Goal: Task Accomplishment & Management: Use online tool/utility

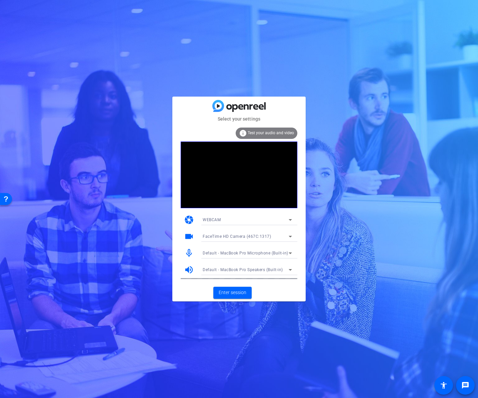
click at [278, 258] on div "Default - MacBook Pro Microphone (Built-in)" at bounding box center [247, 253] width 89 height 11
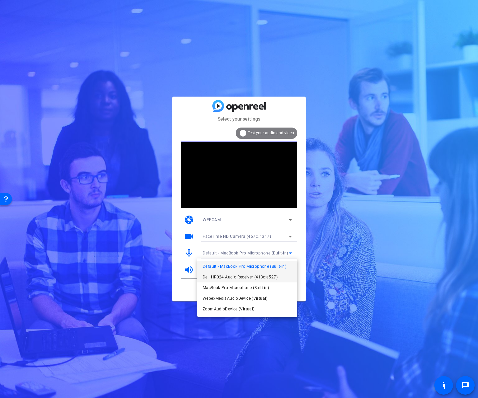
click at [276, 273] on span "Dell HR024 Audio Receiver (413c:a527)" at bounding box center [240, 277] width 75 height 8
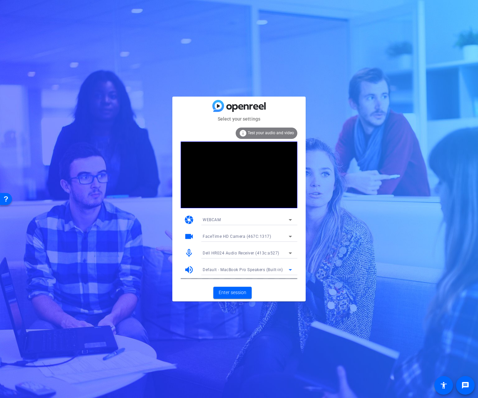
click at [279, 271] on span "Default - MacBook Pro Speakers (Built-in)" at bounding box center [243, 270] width 80 height 5
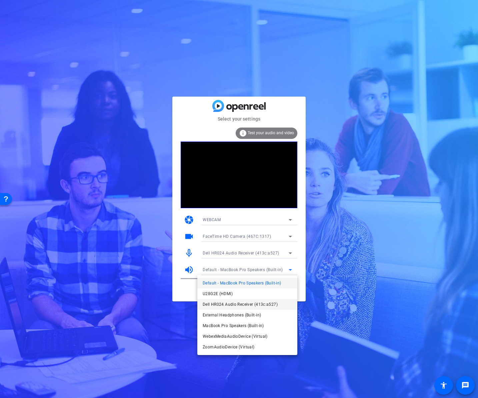
click at [269, 301] on span "Dell HR024 Audio Receiver (413c:a527)" at bounding box center [240, 305] width 75 height 8
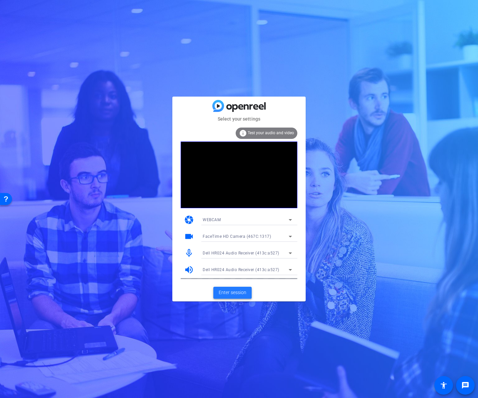
click at [235, 292] on span "Enter session" at bounding box center [233, 292] width 28 height 7
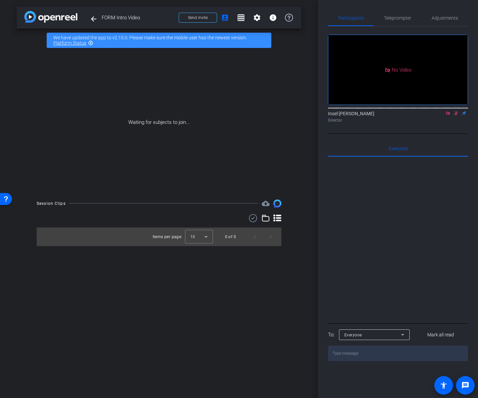
click at [448, 115] on icon at bounding box center [448, 113] width 4 height 4
click at [448, 116] on icon at bounding box center [447, 113] width 5 height 5
click at [432, 115] on icon at bounding box center [432, 113] width 4 height 4
click at [432, 122] on div at bounding box center [239, 199] width 478 height 398
click at [441, 115] on icon at bounding box center [440, 113] width 5 height 3
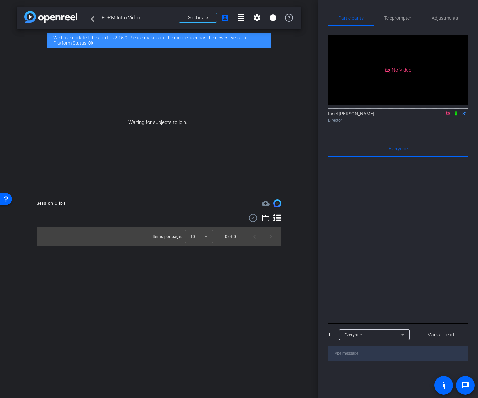
click at [455, 116] on icon at bounding box center [456, 113] width 3 height 4
click at [443, 18] on span "Adjustments" at bounding box center [445, 18] width 26 height 5
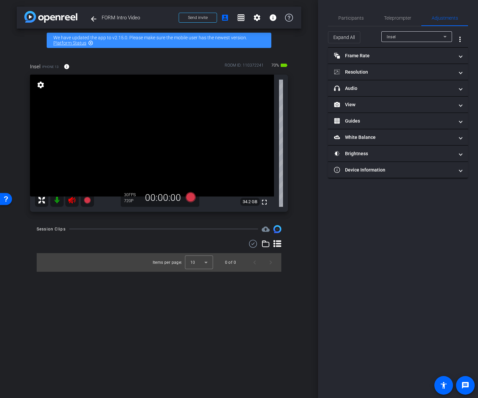
click at [71, 200] on icon at bounding box center [72, 200] width 8 height 8
click at [59, 202] on mat-icon at bounding box center [56, 200] width 13 height 13
click at [71, 201] on icon at bounding box center [71, 200] width 7 height 7
click at [56, 201] on mat-icon at bounding box center [56, 200] width 13 height 13
click at [69, 202] on icon at bounding box center [72, 200] width 8 height 8
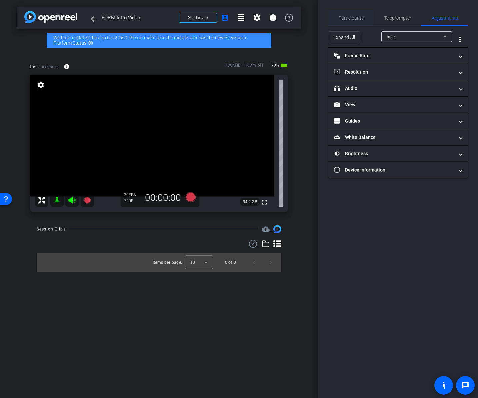
click at [339, 17] on span "Participants" at bounding box center [350, 18] width 25 height 5
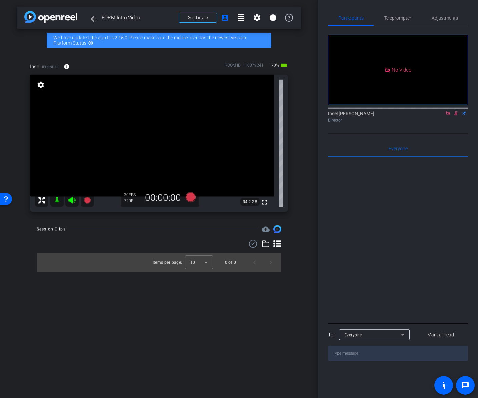
click at [453, 111] on icon at bounding box center [455, 113] width 5 height 5
click at [449, 111] on icon at bounding box center [447, 113] width 5 height 5
click at [448, 116] on icon at bounding box center [447, 113] width 5 height 5
click at [440, 116] on icon at bounding box center [439, 113] width 5 height 5
click at [440, 123] on div "Insel Iskra Culla Director" at bounding box center [398, 116] width 140 height 13
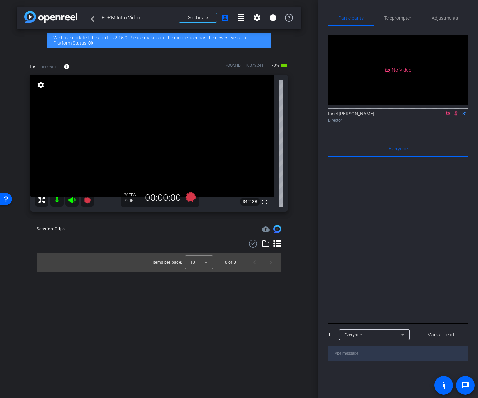
click at [447, 116] on icon at bounding box center [447, 113] width 5 height 5
click at [401, 17] on span "Teleprompter" at bounding box center [397, 18] width 27 height 5
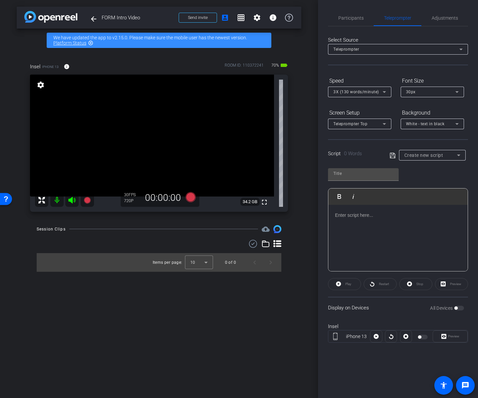
click at [41, 87] on mat-icon "settings" at bounding box center [40, 85] width 9 height 8
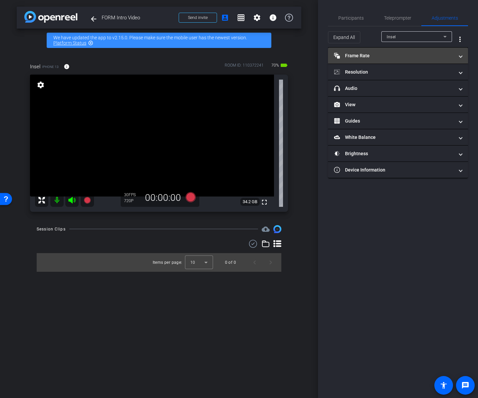
click at [405, 53] on mat-panel-title "Frame Rate Frame Rate" at bounding box center [394, 55] width 120 height 7
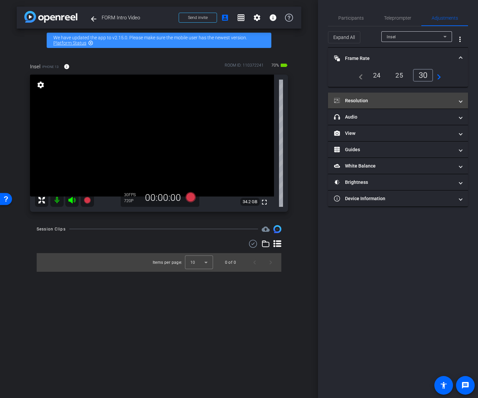
click at [396, 95] on mat-expansion-panel-header "Resolution" at bounding box center [398, 101] width 140 height 16
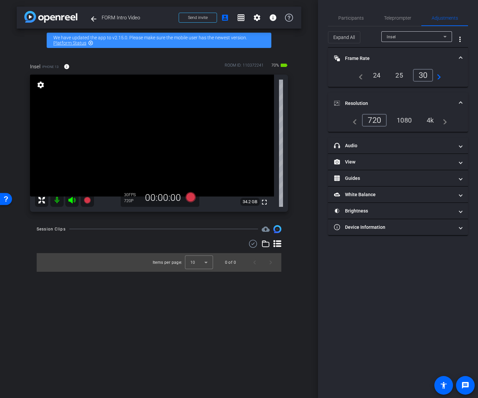
click at [400, 123] on div "1080" at bounding box center [404, 120] width 25 height 11
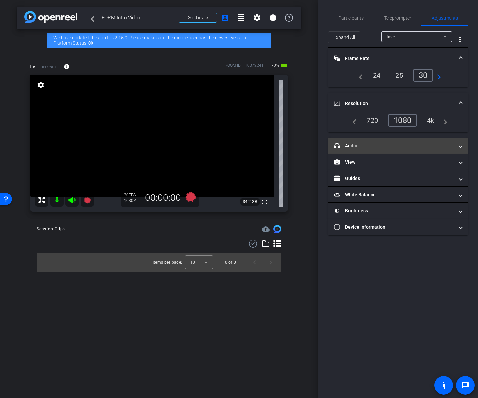
click at [400, 143] on mat-panel-title "headphone icon Audio" at bounding box center [394, 145] width 120 height 7
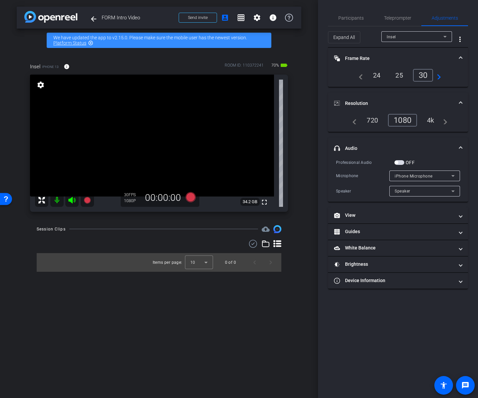
click at [399, 162] on span "button" at bounding box center [399, 162] width 10 height 5
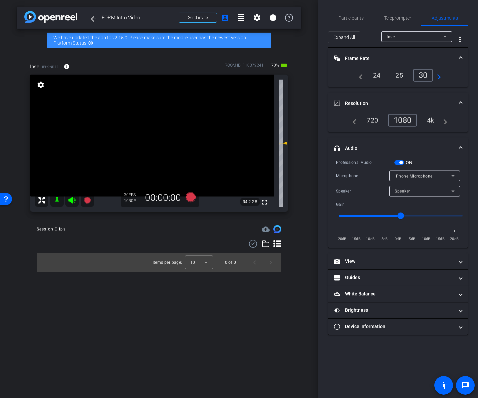
click at [399, 162] on span "button" at bounding box center [400, 162] width 3 height 3
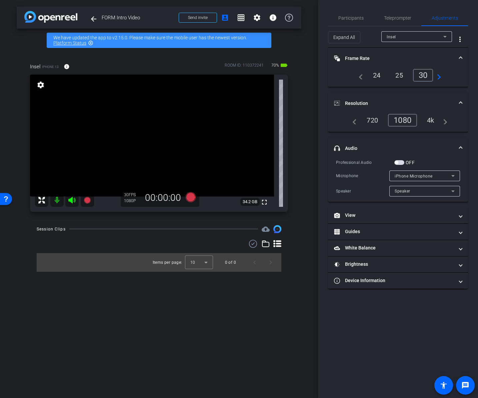
click at [399, 162] on span "button" at bounding box center [399, 162] width 10 height 5
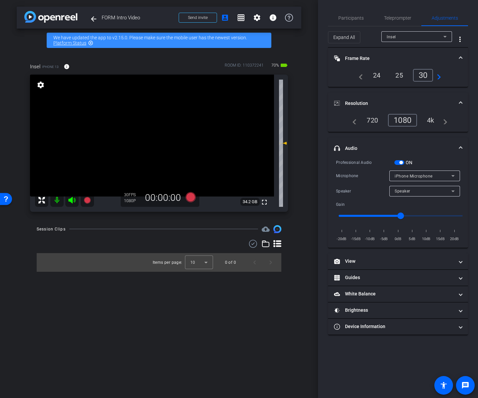
click at [399, 162] on span "button" at bounding box center [400, 162] width 3 height 3
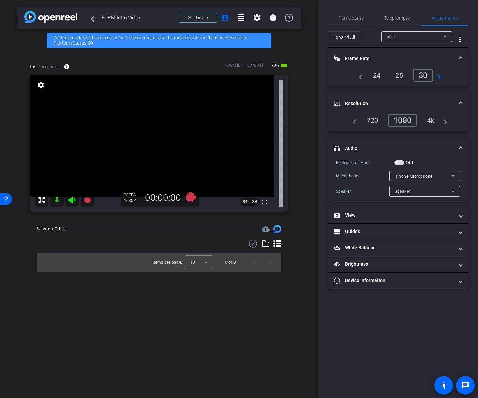
click at [401, 162] on span "button" at bounding box center [399, 162] width 10 height 5
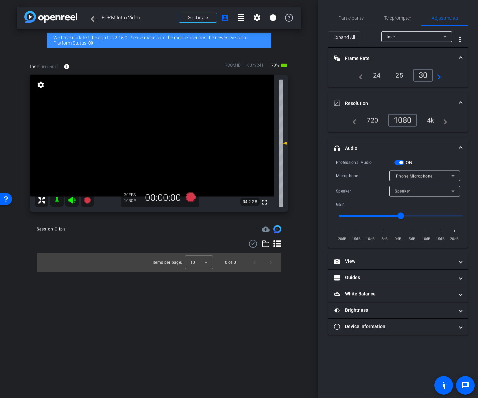
click at [444, 176] on div "iPhone Microphone" at bounding box center [423, 176] width 57 height 8
click at [444, 176] on div at bounding box center [239, 199] width 478 height 398
click at [443, 190] on div "Speaker" at bounding box center [423, 191] width 57 height 8
click at [443, 190] on div at bounding box center [239, 199] width 478 height 398
click at [400, 162] on span "button" at bounding box center [400, 162] width 3 height 3
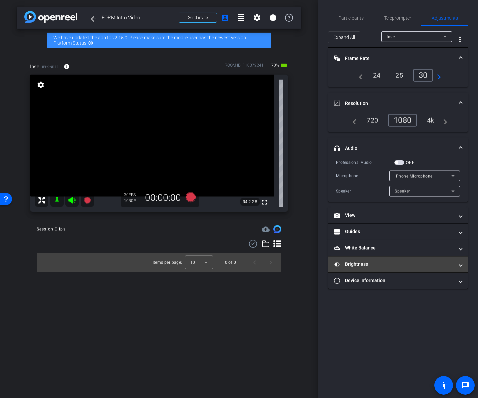
click at [356, 262] on mat-panel-title "Brightness" at bounding box center [394, 264] width 120 height 7
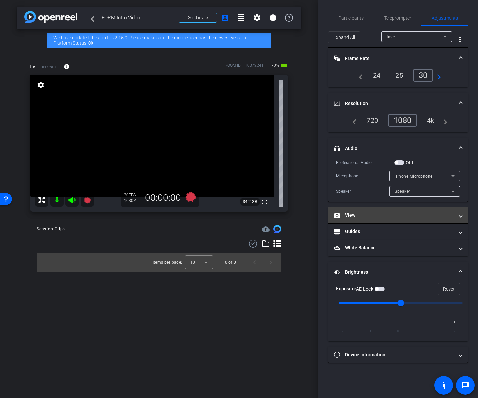
click at [374, 220] on mat-expansion-panel-header "View" at bounding box center [398, 216] width 140 height 16
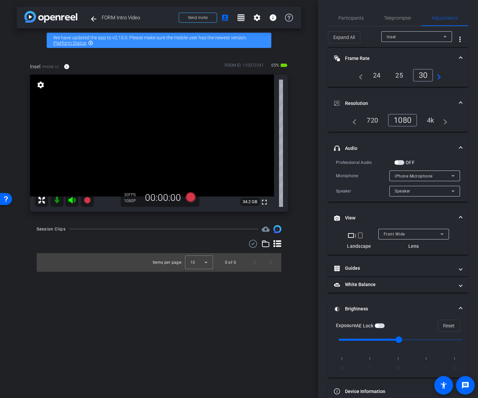
click at [399, 232] on span "Front Wide" at bounding box center [394, 234] width 21 height 5
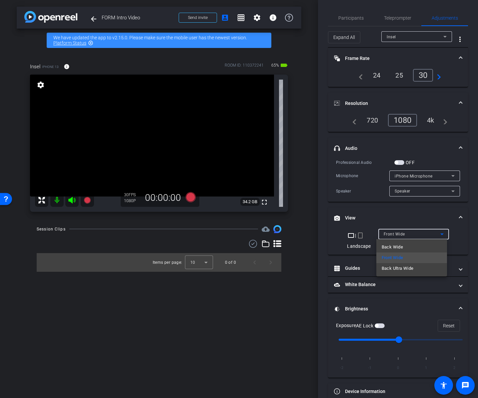
click at [406, 219] on div at bounding box center [239, 199] width 478 height 398
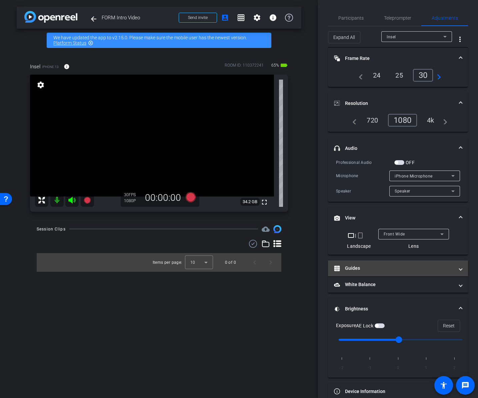
click at [371, 265] on mat-panel-title "Guides" at bounding box center [394, 268] width 120 height 7
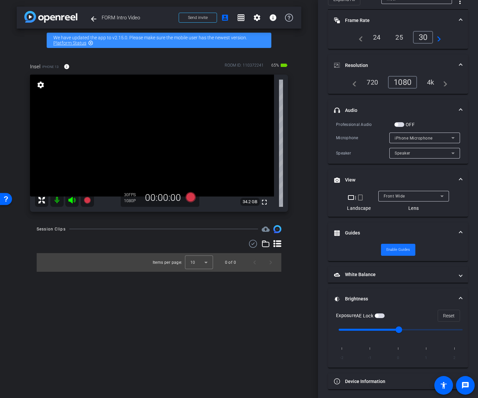
scroll to position [40, 0]
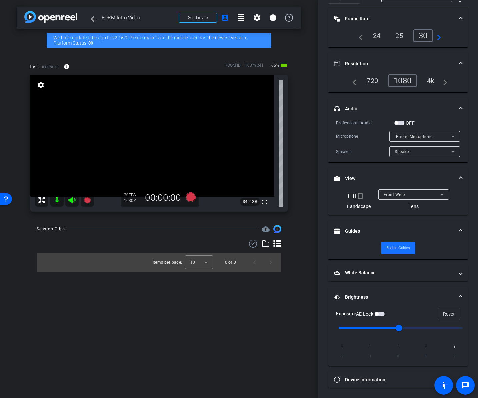
click at [391, 249] on span "Enable Guides" at bounding box center [398, 248] width 24 height 10
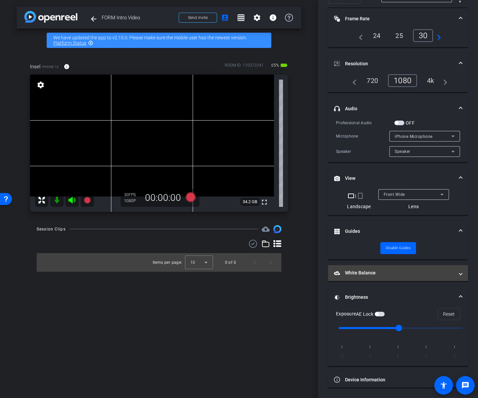
click at [378, 274] on mat-panel-title "White Balance White Balance" at bounding box center [394, 273] width 120 height 7
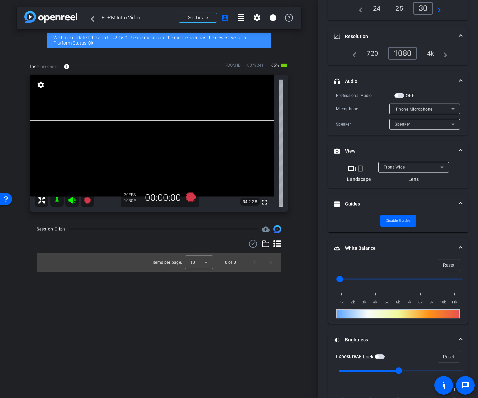
scroll to position [110, 0]
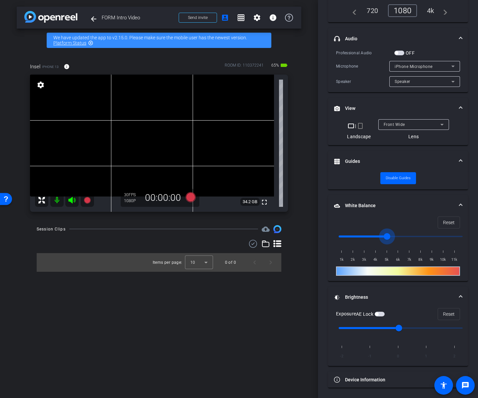
drag, startPoint x: 354, startPoint y: 237, endPoint x: 384, endPoint y: 238, distance: 30.4
click at [384, 238] on input "range" at bounding box center [401, 236] width 138 height 15
drag, startPoint x: 374, startPoint y: 237, endPoint x: 329, endPoint y: 239, distance: 45.7
click at [332, 239] on input "range" at bounding box center [401, 236] width 138 height 15
drag, startPoint x: 343, startPoint y: 236, endPoint x: 353, endPoint y: 237, distance: 10.1
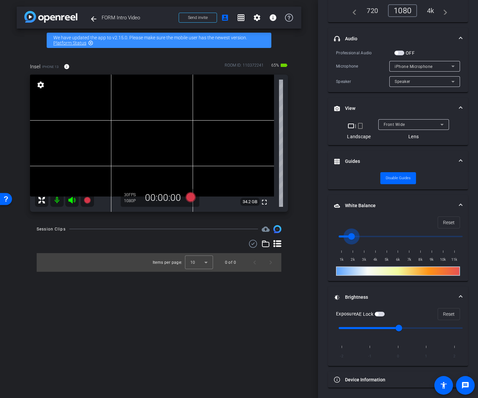
type input "2000"
click at [353, 237] on input "range" at bounding box center [401, 236] width 138 height 15
click at [438, 313] on span at bounding box center [449, 314] width 22 height 16
click at [378, 315] on span "button" at bounding box center [376, 314] width 3 height 3
drag, startPoint x: 398, startPoint y: 330, endPoint x: 387, endPoint y: 330, distance: 11.3
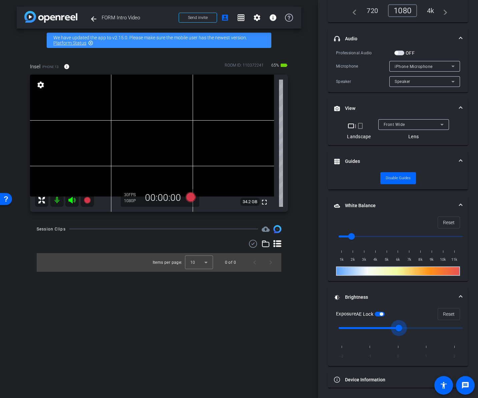
click at [387, 330] on input "range" at bounding box center [401, 328] width 138 height 15
drag, startPoint x: 399, startPoint y: 329, endPoint x: 431, endPoint y: 329, distance: 32.0
click at [431, 329] on input "range" at bounding box center [401, 328] width 138 height 15
click at [444, 315] on span "Reset" at bounding box center [449, 314] width 12 height 13
type input "0"
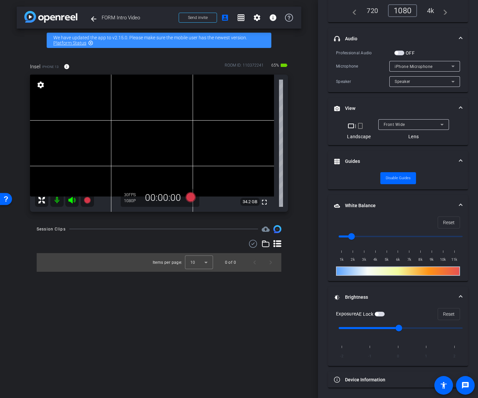
click at [382, 315] on span "button" at bounding box center [380, 314] width 10 height 5
click at [401, 330] on input "range" at bounding box center [401, 328] width 138 height 15
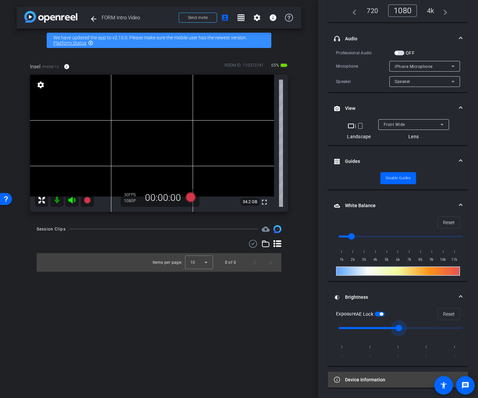
click at [372, 377] on mat-panel-title "Device Information" at bounding box center [394, 380] width 120 height 7
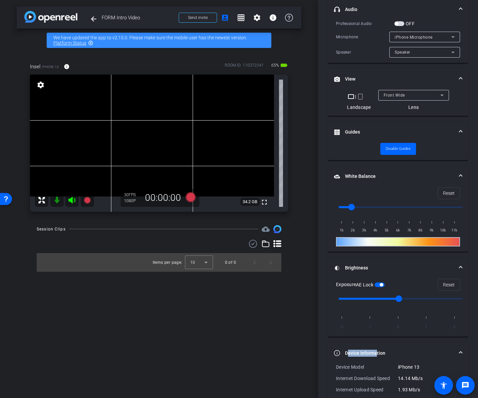
scroll to position [138, 0]
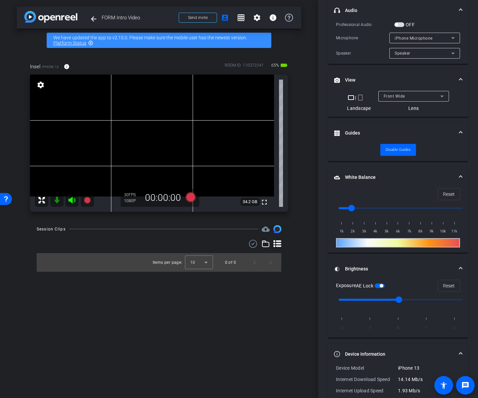
click at [459, 7] on span at bounding box center [460, 10] width 3 height 7
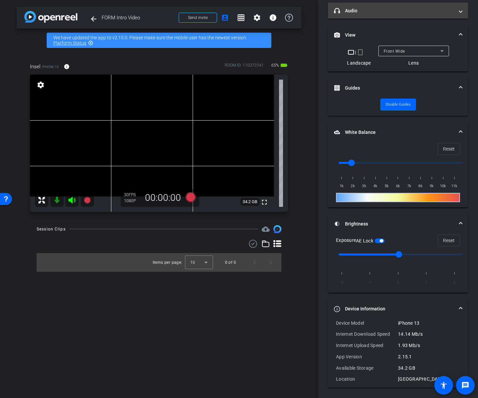
scroll to position [135, 0]
click at [459, 7] on span at bounding box center [460, 10] width 3 height 7
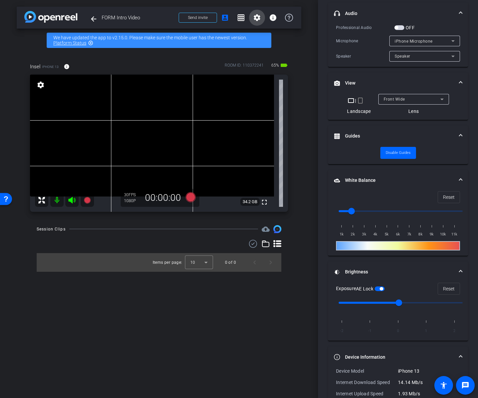
click at [260, 15] on mat-icon "settings" at bounding box center [257, 18] width 8 height 8
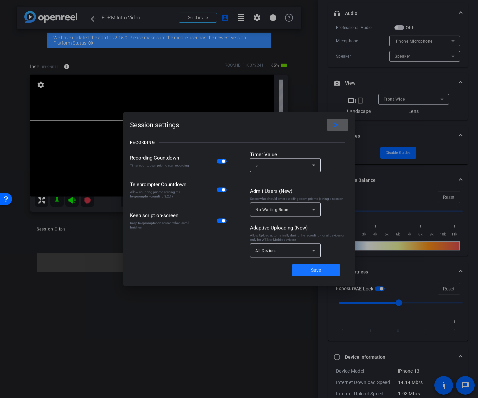
click at [307, 267] on span at bounding box center [316, 270] width 48 height 16
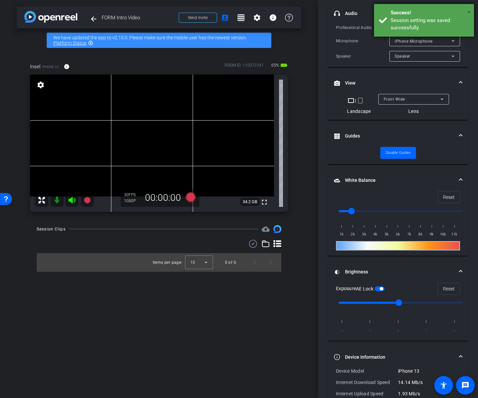
click at [468, 12] on span "×" at bounding box center [469, 12] width 4 height 8
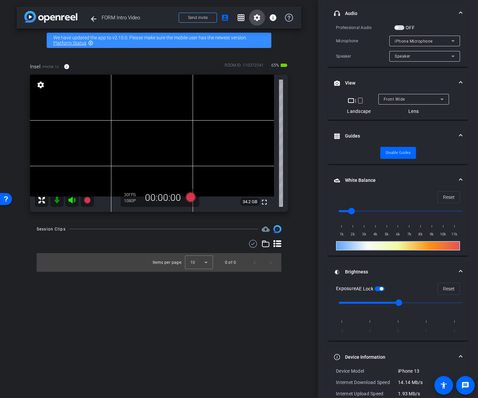
click at [253, 16] on mat-icon "settings" at bounding box center [257, 18] width 8 height 8
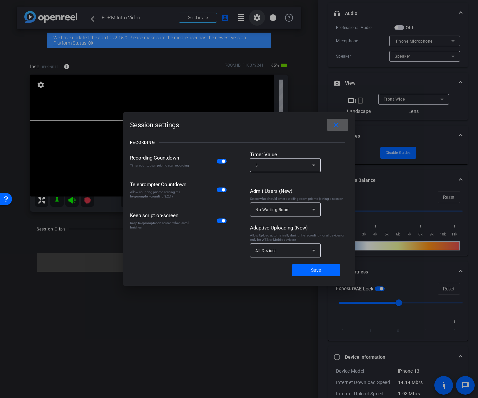
click at [253, 16] on div at bounding box center [239, 199] width 478 height 398
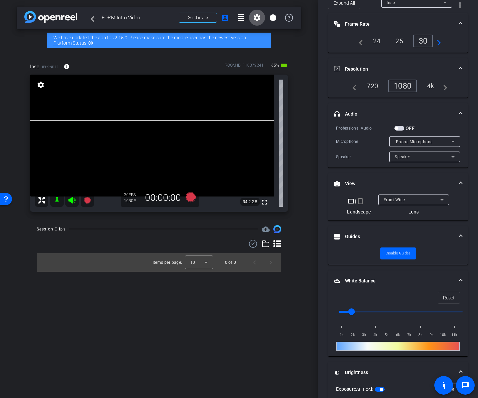
scroll to position [0, 0]
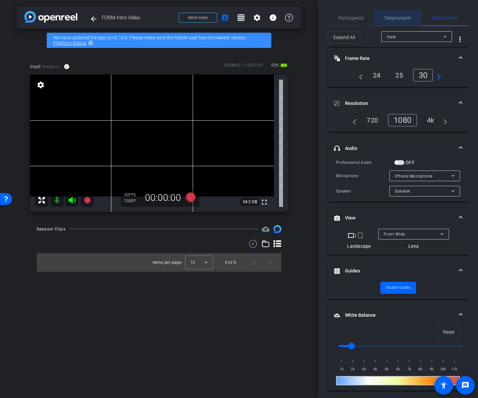
click at [390, 17] on span "Teleprompter" at bounding box center [397, 18] width 27 height 5
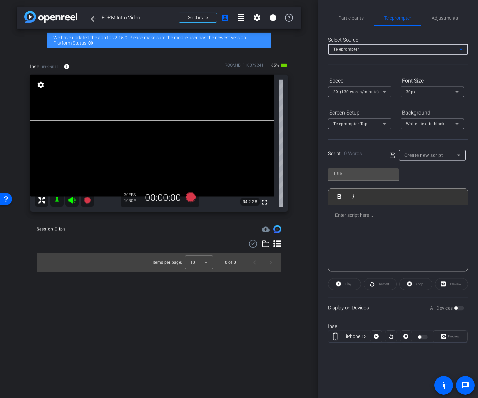
click at [379, 45] on mat-select "Teleprompter" at bounding box center [397, 49] width 129 height 8
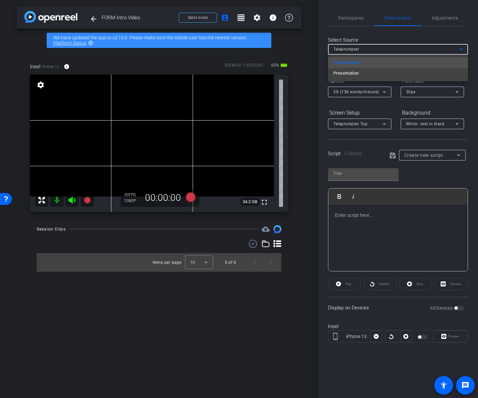
click at [385, 36] on div at bounding box center [239, 199] width 478 height 398
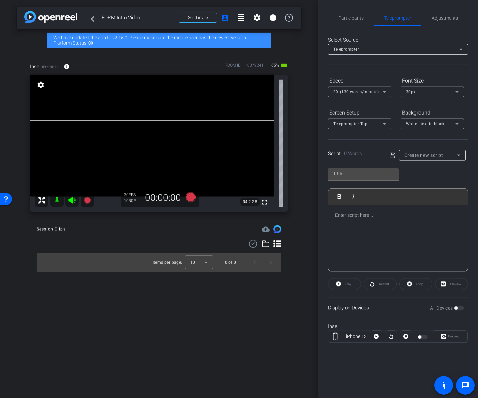
click at [423, 158] on span "Create new script" at bounding box center [423, 155] width 39 height 5
click at [421, 177] on span "F.O.R.M. Script" at bounding box center [418, 179] width 29 height 8
type input "F.O.R.M. Script"
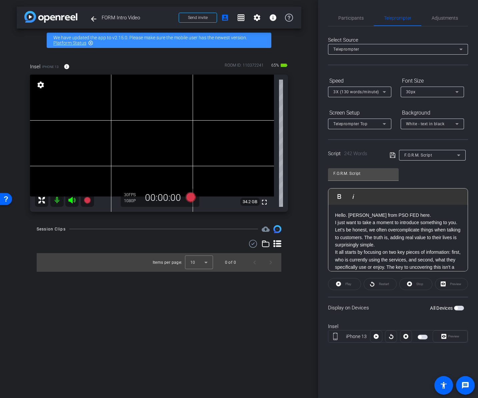
click at [456, 310] on span "button" at bounding box center [455, 308] width 3 height 3
click at [374, 338] on icon at bounding box center [376, 336] width 5 height 5
click at [375, 337] on icon at bounding box center [376, 337] width 5 height 10
click at [345, 18] on span "Participants" at bounding box center [350, 18] width 25 height 5
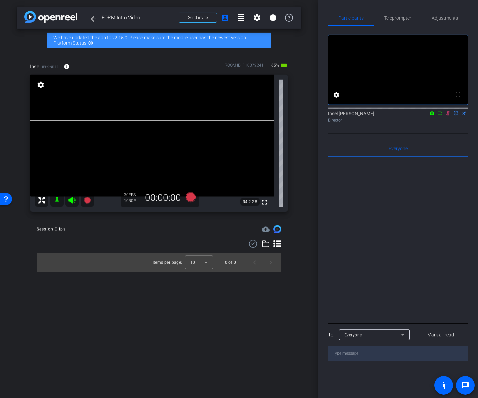
click at [446, 116] on icon at bounding box center [447, 113] width 5 height 5
click at [447, 116] on icon at bounding box center [447, 113] width 5 height 5
click at [412, 19] on div "Teleprompter" at bounding box center [398, 18] width 48 height 16
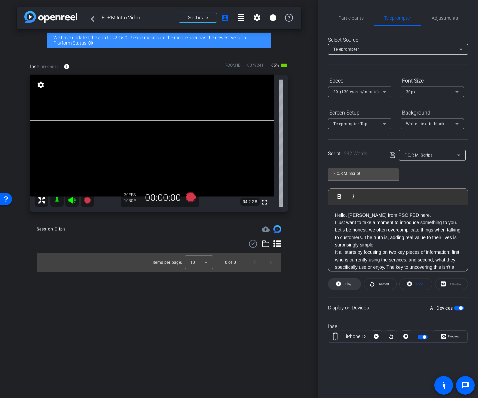
click at [339, 285] on icon at bounding box center [338, 284] width 5 height 5
click at [448, 337] on span "Preview" at bounding box center [453, 337] width 11 height 4
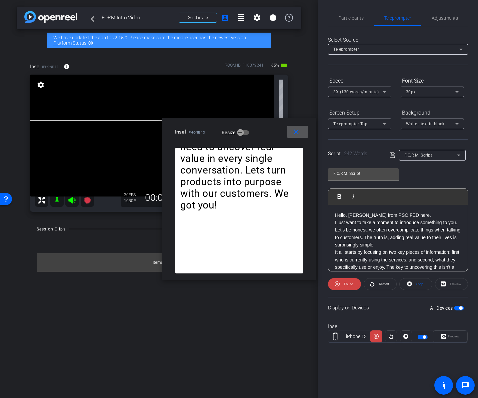
click at [293, 133] on mat-icon "close" at bounding box center [296, 132] width 8 height 8
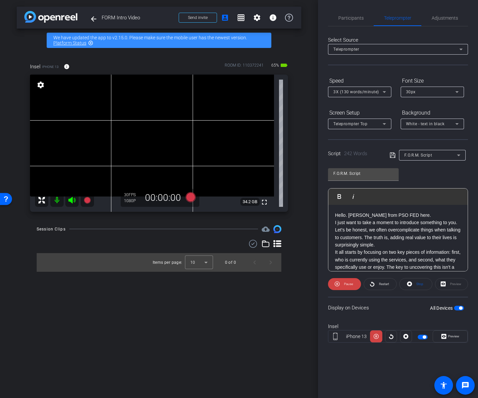
click at [449, 93] on div "30px" at bounding box center [430, 92] width 49 height 8
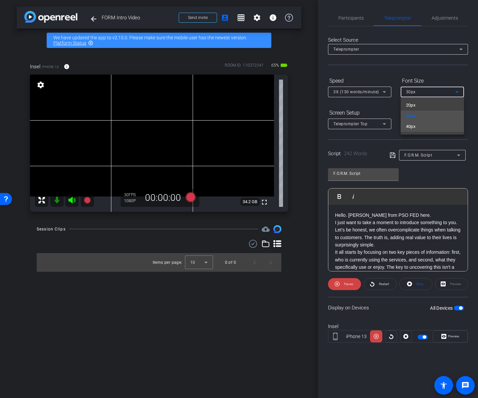
click at [434, 123] on mat-option "40px" at bounding box center [432, 126] width 63 height 11
click at [380, 93] on icon at bounding box center [384, 92] width 8 height 8
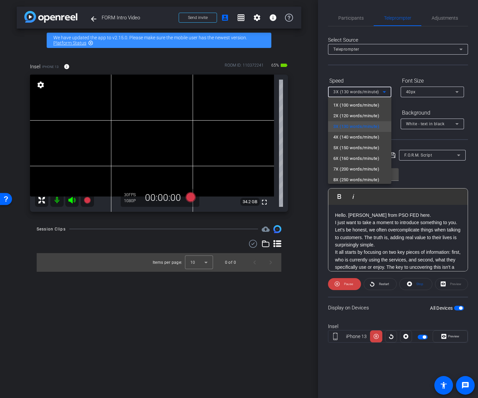
click at [383, 91] on div at bounding box center [239, 199] width 478 height 398
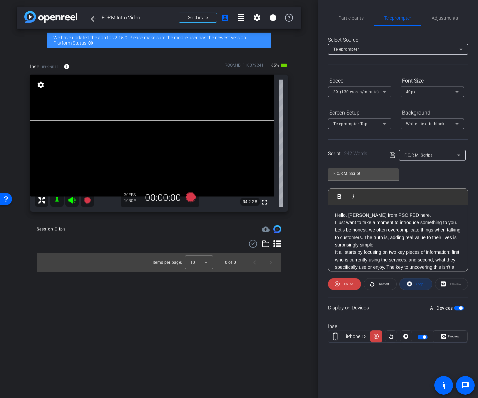
click at [413, 284] on span at bounding box center [416, 284] width 32 height 16
click at [382, 246] on p "I just want to take a moment to introduce something to you. Let's be honest, we…" at bounding box center [398, 234] width 126 height 30
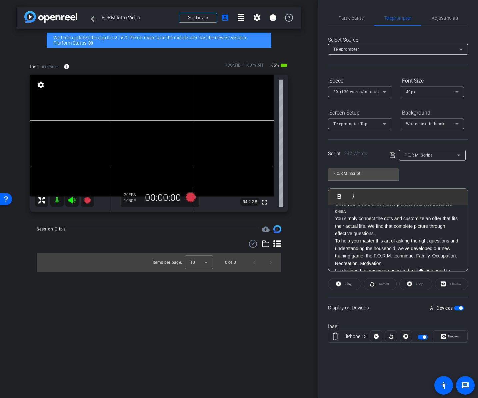
click at [335, 249] on div "Hello. David Santos from PSO FED here. I just want to take a moment to introduc…" at bounding box center [397, 177] width 139 height 237
click at [457, 281] on div "Preview" at bounding box center [451, 284] width 33 height 12
click at [453, 287] on div "Preview" at bounding box center [451, 284] width 33 height 12
click at [349, 286] on span "Play" at bounding box center [348, 284] width 8 height 9
click at [341, 282] on span at bounding box center [344, 284] width 33 height 16
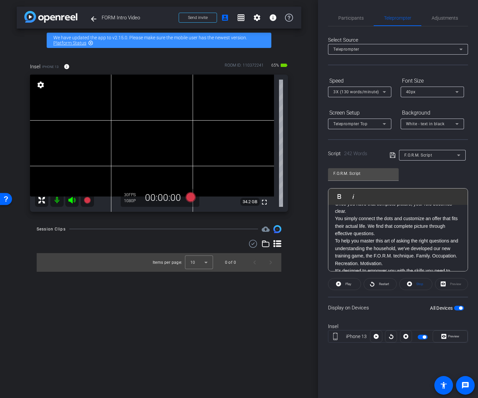
click at [342, 225] on p "You simply connect the dots and customize an offer that fits their actual life.…" at bounding box center [398, 226] width 126 height 22
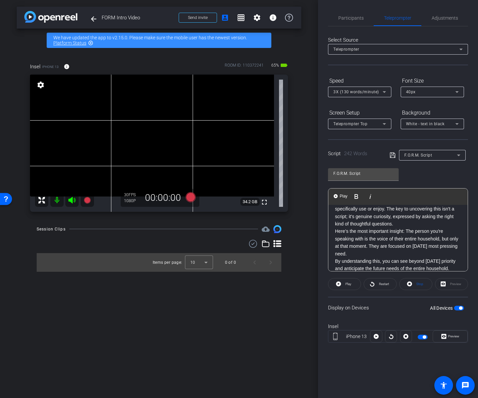
scroll to position [0, 0]
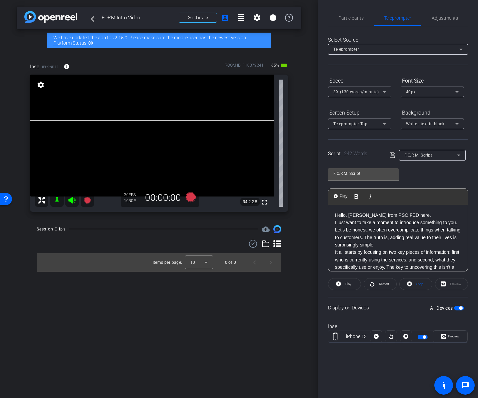
click at [336, 217] on p "Hello. David Santos from PSO FED here." at bounding box center [398, 215] width 126 height 7
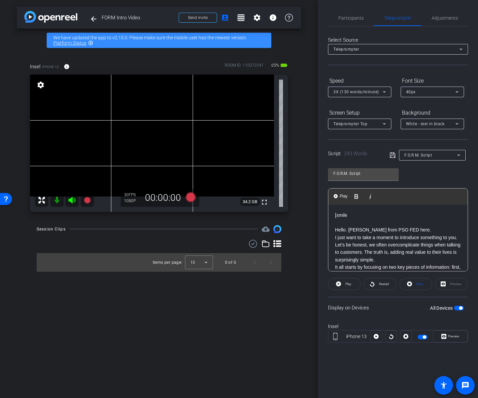
click at [377, 216] on p "[smile" at bounding box center [398, 215] width 126 height 7
drag, startPoint x: 364, startPoint y: 216, endPoint x: 329, endPoint y: 216, distance: 35.0
click at [329, 216] on div "[smile] Hello. David Santos from PSO FED here. I just want to take a moment to …" at bounding box center [397, 331] width 139 height 252
copy p "[smile]"
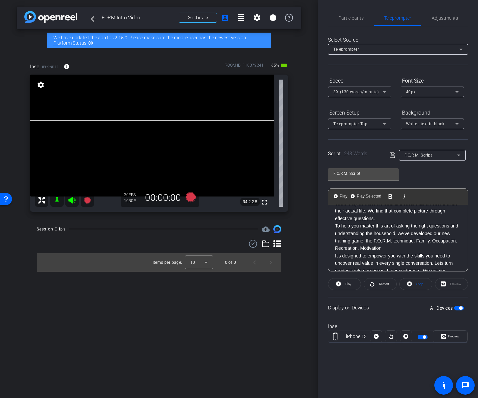
scroll to position [193, 0]
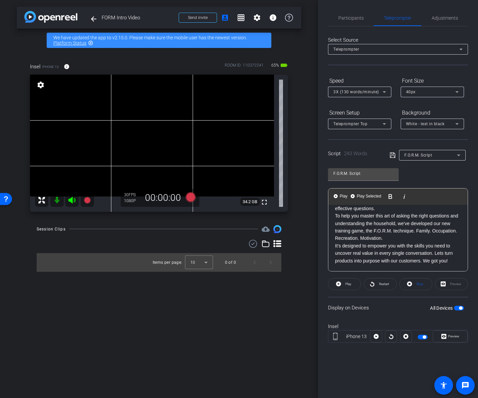
click at [452, 261] on p "It’s designed to empower you with the skills you need to uncover real value in …" at bounding box center [398, 253] width 126 height 22
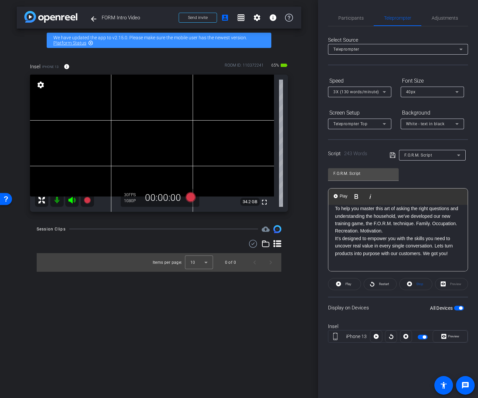
scroll to position [201, 0]
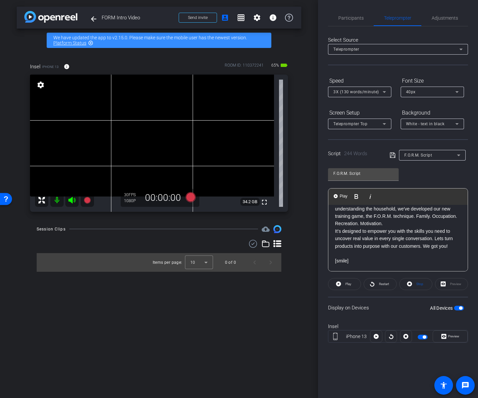
click at [393, 157] on icon at bounding box center [393, 155] width 6 height 8
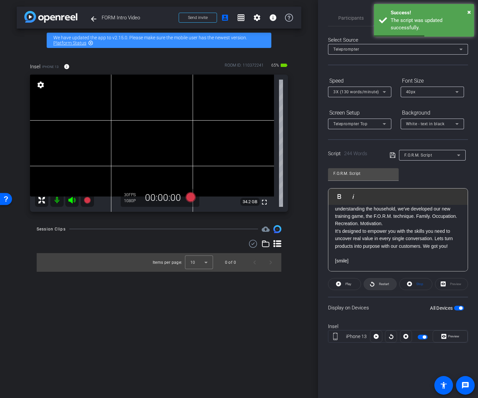
click at [377, 281] on span at bounding box center [380, 284] width 32 height 16
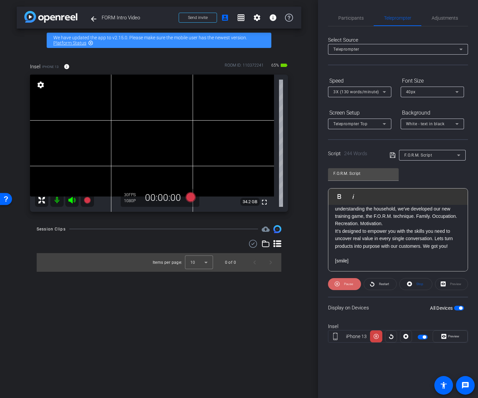
click at [342, 284] on span "Pause" at bounding box center [347, 284] width 11 height 9
click at [441, 283] on div "Preview" at bounding box center [451, 284] width 33 height 12
click at [448, 287] on div "Preview" at bounding box center [451, 284] width 33 height 12
click at [449, 282] on div "Preview" at bounding box center [451, 284] width 33 height 12
click at [454, 336] on span "Preview" at bounding box center [453, 337] width 11 height 4
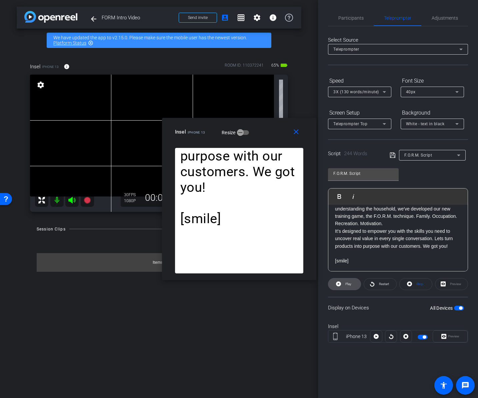
click at [347, 284] on span "Play" at bounding box center [348, 284] width 6 height 4
click at [347, 284] on span "Pause" at bounding box center [348, 284] width 9 height 4
click at [296, 130] on mat-icon "close" at bounding box center [296, 132] width 8 height 8
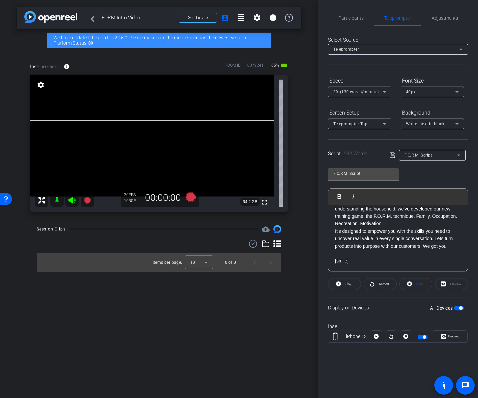
click at [454, 286] on div "Preview" at bounding box center [451, 284] width 33 height 12
click at [457, 307] on span "button" at bounding box center [459, 308] width 10 height 5
click at [457, 307] on span "button" at bounding box center [455, 308] width 3 height 3
click at [444, 280] on div "Preview" at bounding box center [451, 284] width 33 height 12
click at [446, 339] on span "Preview" at bounding box center [452, 336] width 13 height 9
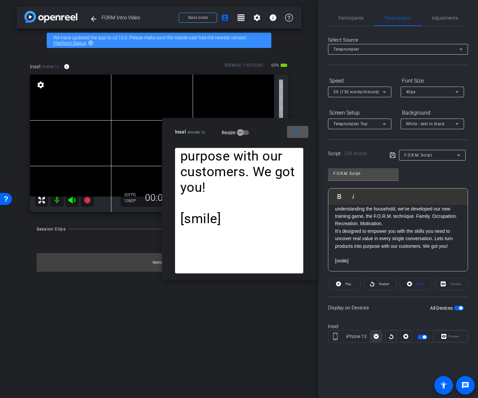
click at [376, 339] on icon at bounding box center [376, 336] width 5 height 5
click at [296, 134] on mat-icon "close" at bounding box center [296, 132] width 8 height 8
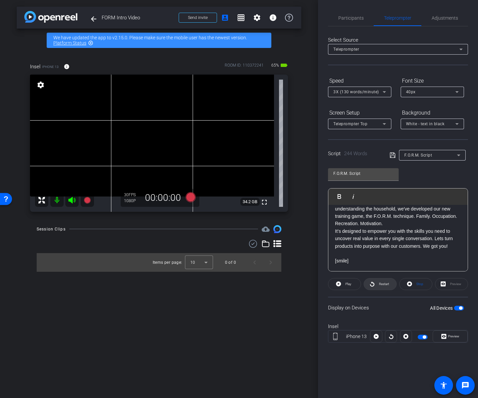
click at [373, 282] on icon at bounding box center [372, 284] width 5 height 8
click at [446, 282] on div "Preview" at bounding box center [451, 284] width 33 height 12
click at [450, 284] on div "Preview" at bounding box center [451, 284] width 33 height 12
click at [457, 334] on span "Preview" at bounding box center [452, 336] width 13 height 9
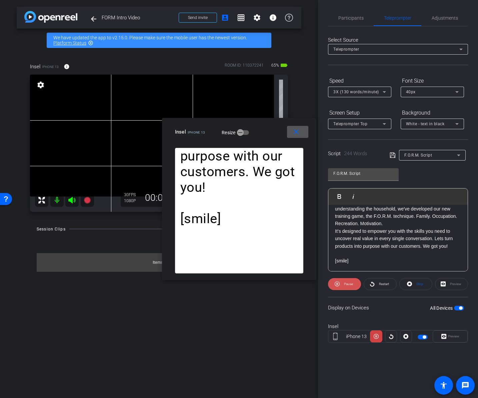
click at [338, 282] on icon at bounding box center [337, 284] width 5 height 5
click at [338, 282] on icon at bounding box center [338, 284] width 5 height 5
click at [338, 282] on icon at bounding box center [337, 284] width 5 height 5
click at [338, 282] on icon at bounding box center [338, 284] width 5 height 5
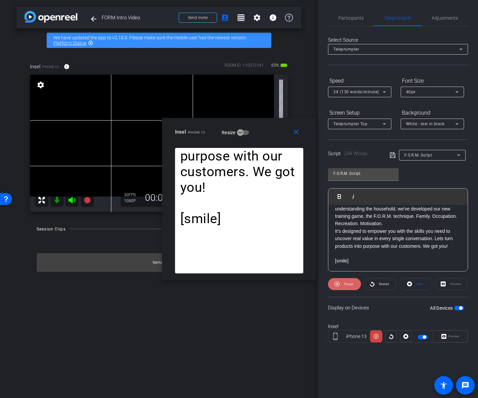
click at [338, 282] on icon at bounding box center [337, 284] width 5 height 5
click at [338, 282] on icon at bounding box center [338, 284] width 5 height 5
click at [338, 282] on icon at bounding box center [337, 284] width 5 height 8
click at [338, 282] on icon at bounding box center [338, 284] width 5 height 5
click at [338, 282] on icon at bounding box center [337, 284] width 5 height 8
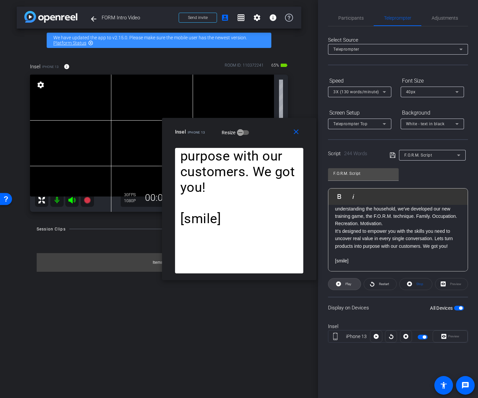
click at [338, 282] on icon at bounding box center [338, 284] width 5 height 5
click at [338, 282] on icon at bounding box center [337, 284] width 5 height 8
click at [338, 282] on icon at bounding box center [338, 284] width 5 height 5
click at [338, 282] on icon at bounding box center [337, 284] width 5 height 8
click at [385, 89] on icon at bounding box center [384, 92] width 8 height 8
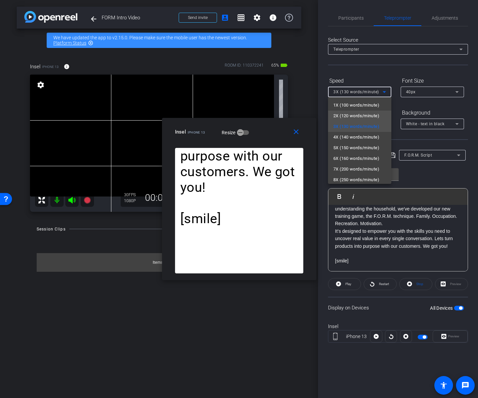
click at [371, 115] on span "2X (120 words/minute)" at bounding box center [356, 116] width 46 height 8
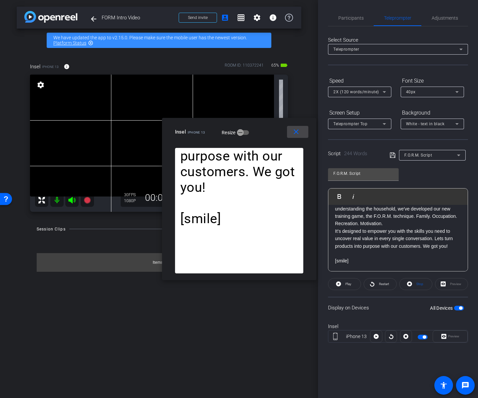
click at [299, 135] on mat-icon "close" at bounding box center [296, 132] width 8 height 8
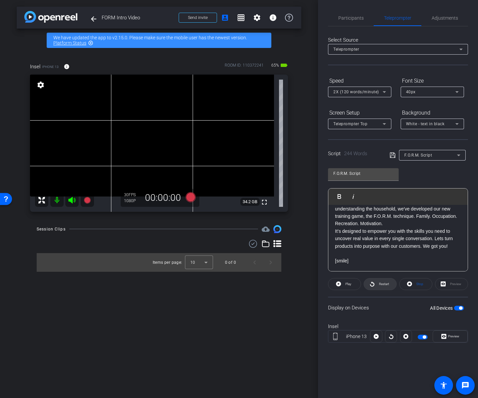
click at [375, 284] on span at bounding box center [380, 284] width 32 height 16
click at [345, 286] on span "Pause" at bounding box center [348, 284] width 9 height 4
click at [345, 286] on span "Play" at bounding box center [348, 284] width 6 height 4
click at [345, 286] on span "Pause" at bounding box center [348, 284] width 9 height 4
click at [345, 286] on span "Play" at bounding box center [348, 284] width 6 height 4
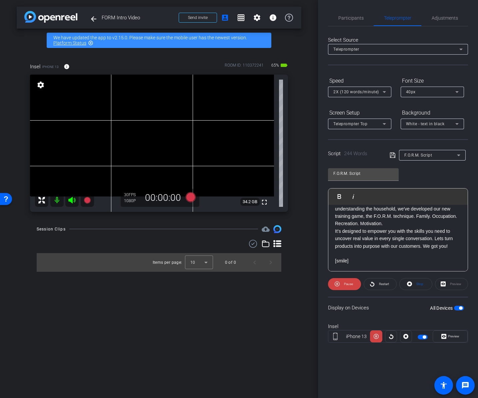
click at [345, 286] on span "Pause" at bounding box center [348, 284] width 9 height 4
click at [345, 286] on span "Play" at bounding box center [348, 284] width 6 height 4
click at [452, 282] on div "Preview" at bounding box center [451, 284] width 33 height 12
click at [446, 338] on span "Preview" at bounding box center [452, 336] width 13 height 9
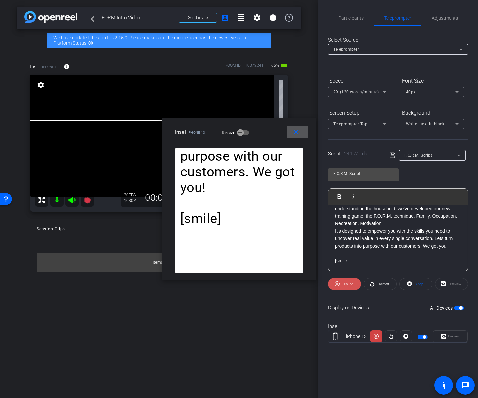
click at [350, 284] on span "Pause" at bounding box center [348, 284] width 9 height 4
click at [350, 284] on span "Play" at bounding box center [348, 284] width 6 height 4
click at [350, 284] on span "Pause" at bounding box center [348, 284] width 9 height 4
click at [295, 136] on span at bounding box center [297, 132] width 21 height 16
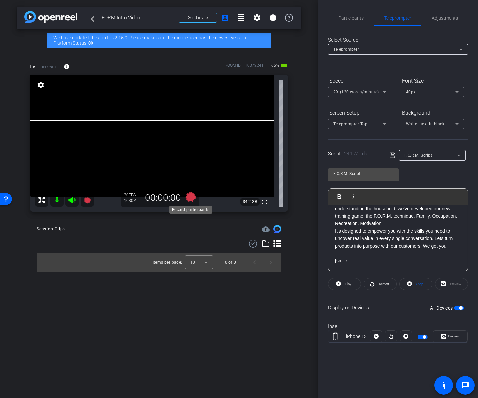
click at [190, 199] on icon at bounding box center [191, 197] width 10 height 10
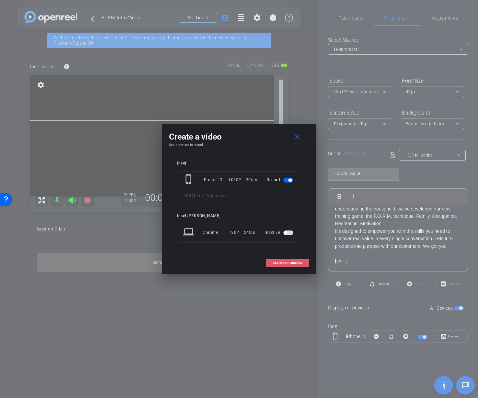
click at [295, 262] on span "START RECORDING" at bounding box center [287, 263] width 29 height 3
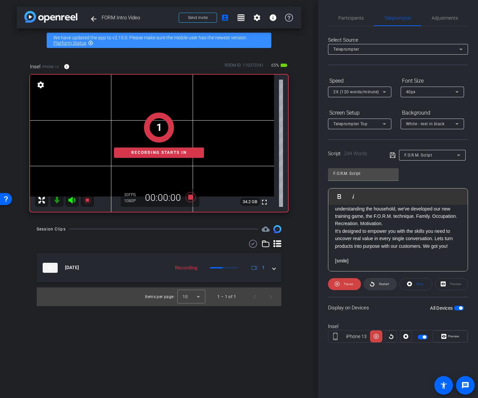
click at [378, 286] on span "Restart" at bounding box center [383, 284] width 12 height 9
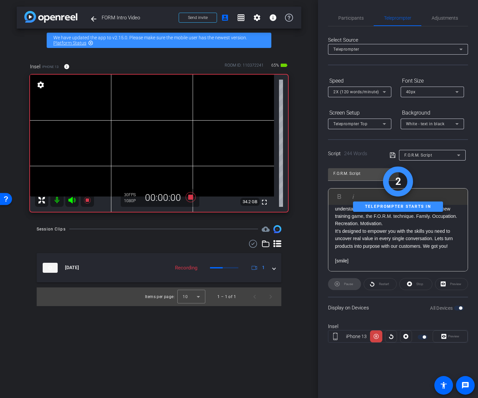
click at [445, 332] on div "Preview" at bounding box center [450, 337] width 35 height 12
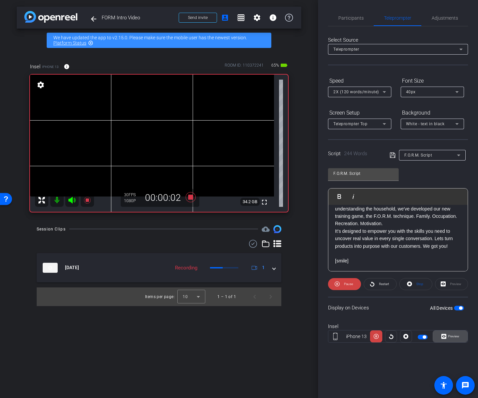
click at [451, 339] on span "Preview" at bounding box center [452, 336] width 13 height 9
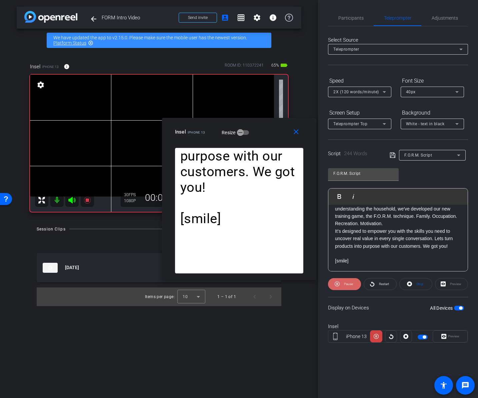
click at [341, 280] on span at bounding box center [344, 284] width 33 height 16
click at [341, 280] on span at bounding box center [344, 284] width 32 height 16
click at [345, 280] on span "Pause" at bounding box center [347, 284] width 11 height 9
click at [345, 280] on span "Play" at bounding box center [348, 284] width 8 height 9
click at [348, 284] on span "Pause" at bounding box center [348, 284] width 9 height 4
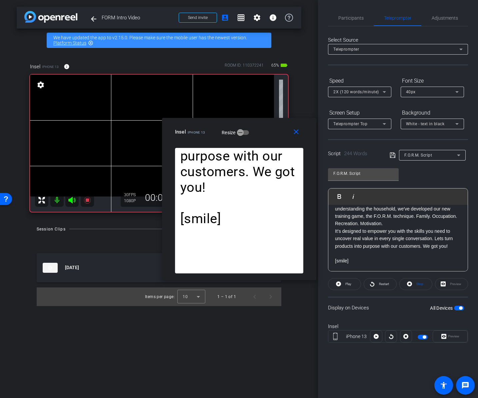
click at [348, 284] on span "Play" at bounding box center [348, 284] width 6 height 4
click at [348, 284] on span "Pause" at bounding box center [348, 284] width 9 height 4
click at [348, 284] on span "Play" at bounding box center [348, 284] width 6 height 4
click at [348, 284] on span "Pause" at bounding box center [348, 284] width 9 height 4
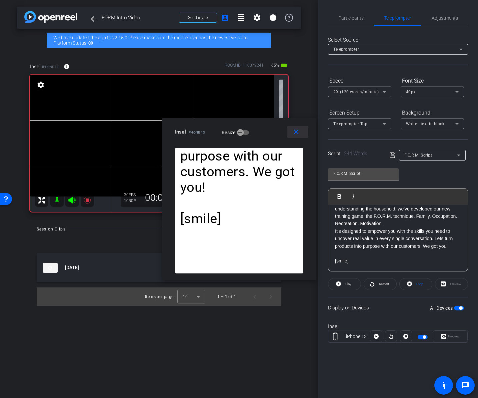
click at [297, 135] on mat-icon "close" at bounding box center [296, 132] width 8 height 8
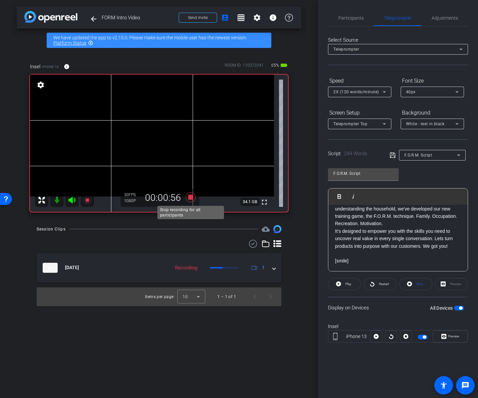
click at [191, 198] on icon at bounding box center [191, 197] width 10 height 10
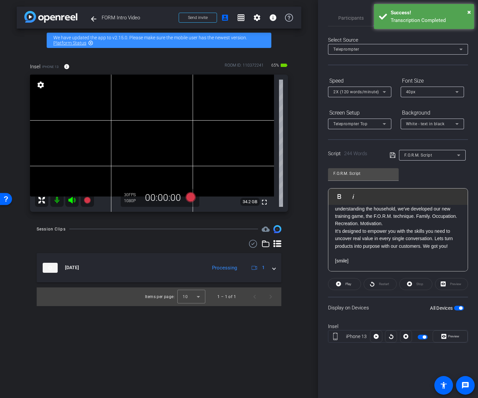
click at [416, 226] on p "To help you master this art of asking the right questions and understanding the…" at bounding box center [398, 213] width 126 height 30
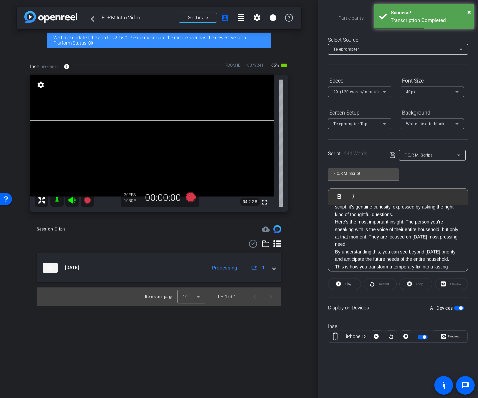
scroll to position [77, 0]
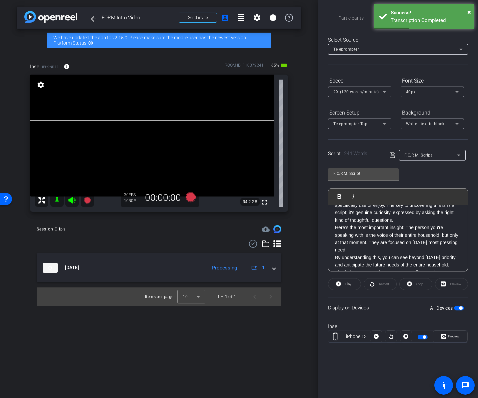
click at [332, 258] on div "[smile] Hello. David Santos from PSO FED here. I just want to take a moment to …" at bounding box center [397, 261] width 139 height 267
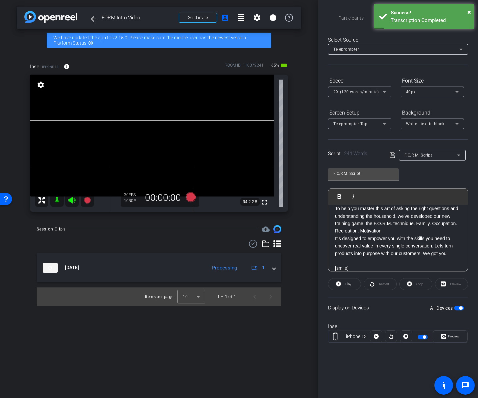
scroll to position [160, 0]
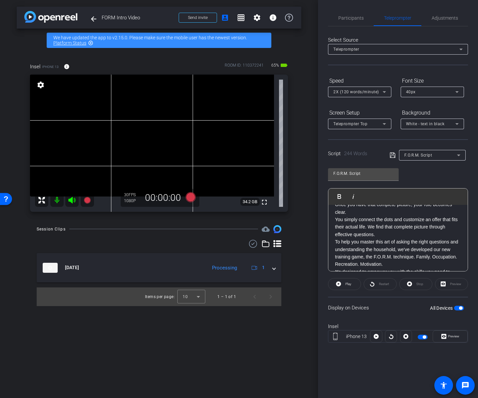
click at [442, 283] on div "Preview" at bounding box center [451, 284] width 33 height 12
click at [447, 340] on span "Preview" at bounding box center [452, 336] width 13 height 9
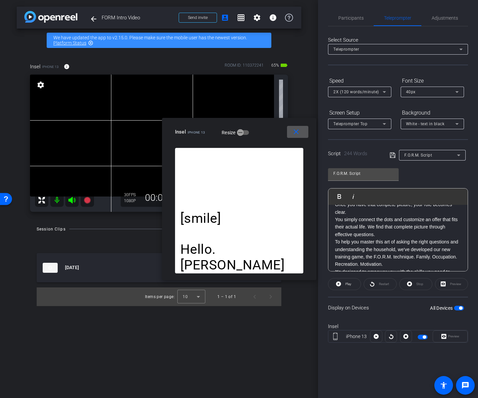
click at [368, 250] on p "To help you master this art of asking the right questions and understanding the…" at bounding box center [398, 253] width 126 height 30
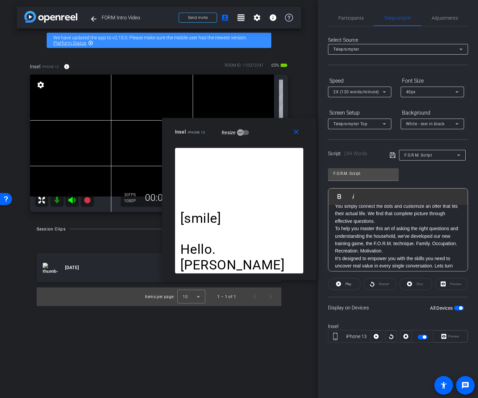
scroll to position [208, 0]
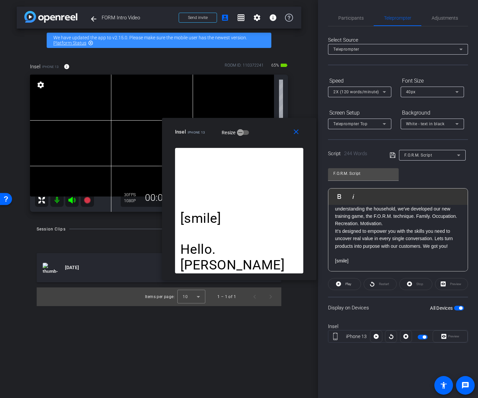
click at [354, 228] on p "It’s designed to empower you with the skills you need to uncover real value in …" at bounding box center [398, 239] width 126 height 22
click at [335, 224] on p "To help you master this art of asking the right questions and understanding the…" at bounding box center [398, 213] width 126 height 30
click at [413, 282] on div "Stop" at bounding box center [415, 284] width 33 height 12
click at [420, 284] on div "Stop" at bounding box center [415, 284] width 33 height 12
click at [423, 338] on span "button" at bounding box center [424, 337] width 3 height 3
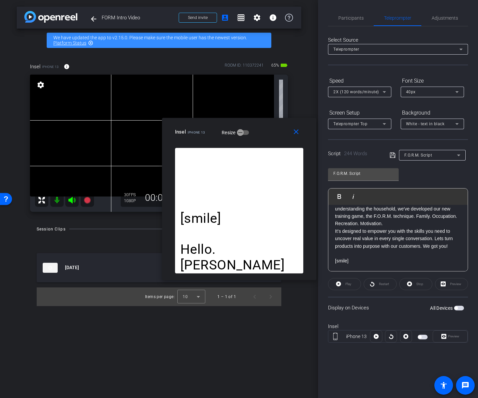
click at [421, 335] on span "button" at bounding box center [423, 337] width 10 height 5
click at [404, 336] on div at bounding box center [406, 337] width 12 height 12
click at [407, 337] on div at bounding box center [406, 337] width 12 height 12
click at [459, 308] on span "button" at bounding box center [460, 308] width 3 height 3
click at [459, 308] on span "button" at bounding box center [459, 308] width 10 height 5
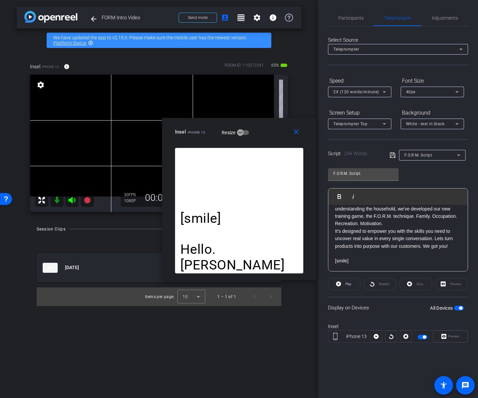
click at [454, 337] on div "Preview" at bounding box center [450, 337] width 35 height 12
click at [454, 282] on div "Preview" at bounding box center [451, 284] width 33 height 12
click at [410, 243] on p "It’s designed to empower you with the skills you need to uncover real value in …" at bounding box center [398, 239] width 126 height 22
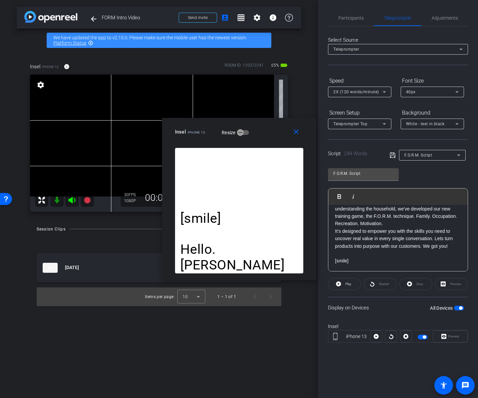
click at [336, 225] on p "To help you master this art of asking the right questions and understanding the…" at bounding box center [398, 213] width 126 height 30
click at [452, 284] on div "Preview" at bounding box center [451, 284] width 33 height 12
click at [448, 338] on div "Preview" at bounding box center [450, 337] width 35 height 12
click at [448, 334] on div "Preview" at bounding box center [450, 337] width 35 height 12
click at [444, 335] on div "Preview" at bounding box center [450, 337] width 35 height 12
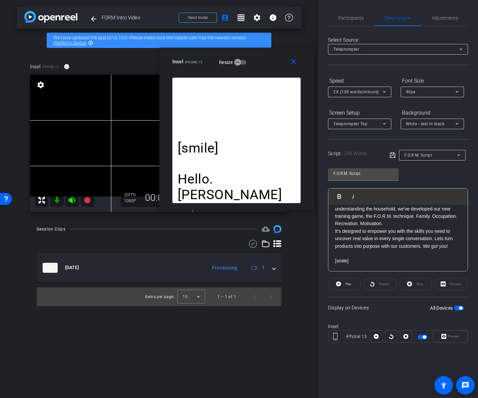
drag, startPoint x: 255, startPoint y: 110, endPoint x: 269, endPoint y: 68, distance: 44.6
click at [269, 67] on div "Insel iPhone 13 Resize" at bounding box center [238, 62] width 133 height 12
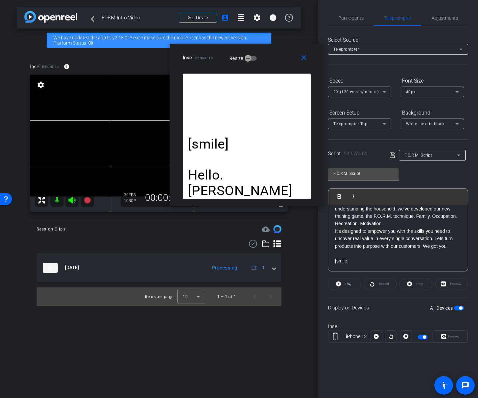
drag, startPoint x: 268, startPoint y: 69, endPoint x: 342, endPoint y: 84, distance: 75.5
click at [324, 74] on div "close Insel iPhone 13 Resize" at bounding box center [247, 59] width 154 height 30
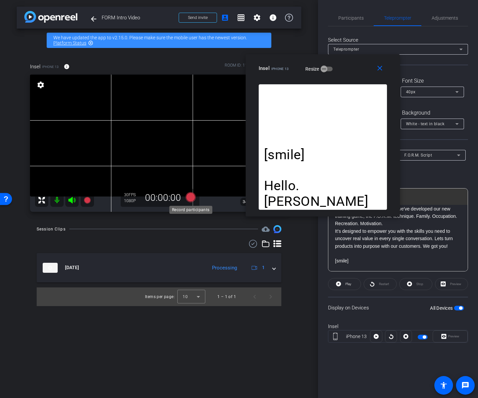
click at [190, 195] on icon at bounding box center [191, 197] width 10 height 10
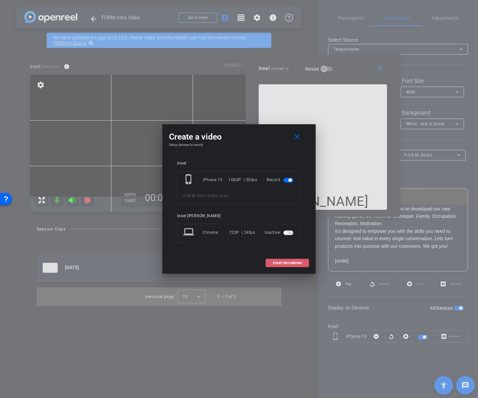
click at [284, 262] on span "START RECORDING" at bounding box center [287, 263] width 29 height 3
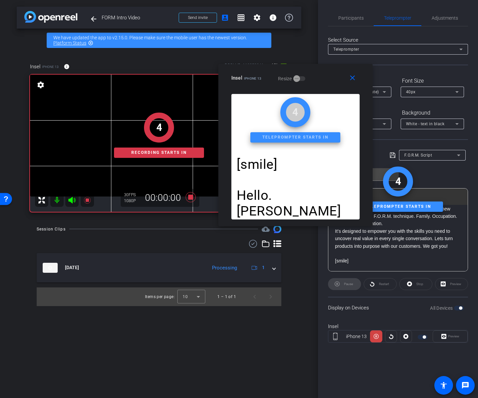
drag, startPoint x: 345, startPoint y: 72, endPoint x: 327, endPoint y: 82, distance: 19.7
click at [327, 82] on div "Insel iPhone 13 Resize" at bounding box center [297, 78] width 133 height 12
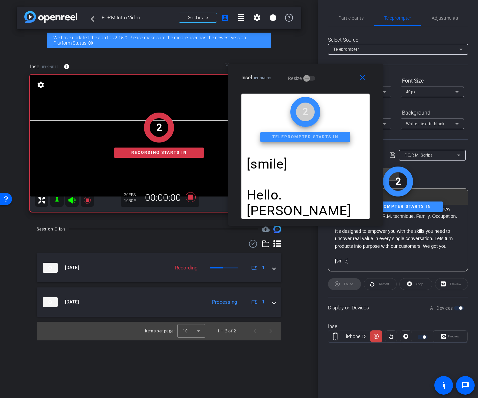
click at [345, 286] on div "Pause" at bounding box center [344, 284] width 33 height 12
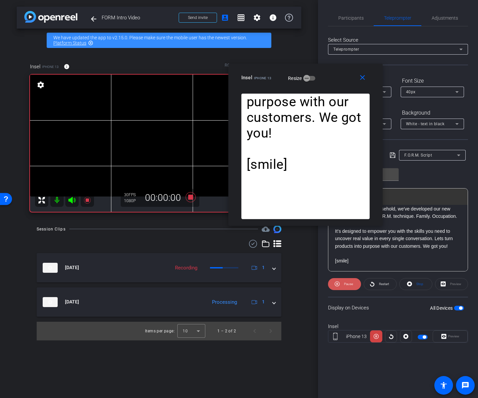
click at [347, 284] on span "Pause" at bounding box center [348, 284] width 9 height 4
click at [347, 284] on span "Play" at bounding box center [348, 284] width 6 height 4
click at [347, 284] on span "Pause" at bounding box center [348, 284] width 9 height 4
click at [190, 196] on icon at bounding box center [191, 197] width 10 height 10
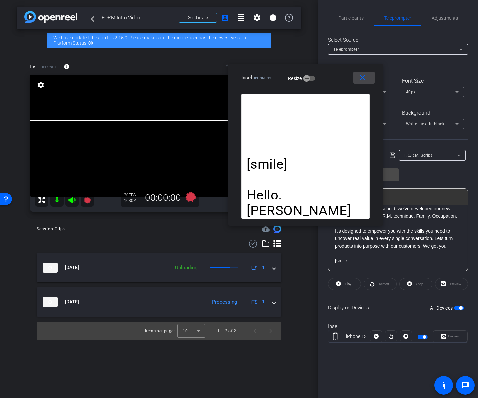
click at [362, 77] on mat-icon "close" at bounding box center [362, 78] width 8 height 8
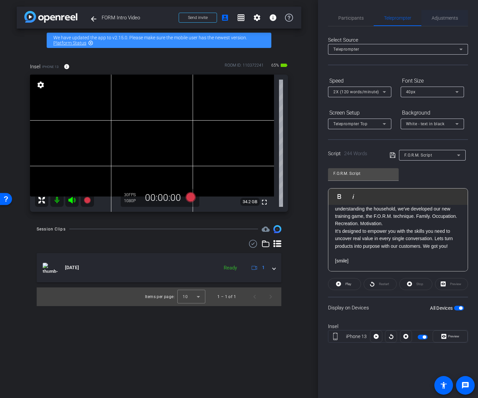
click at [447, 18] on span "Adjustments" at bounding box center [445, 18] width 26 height 5
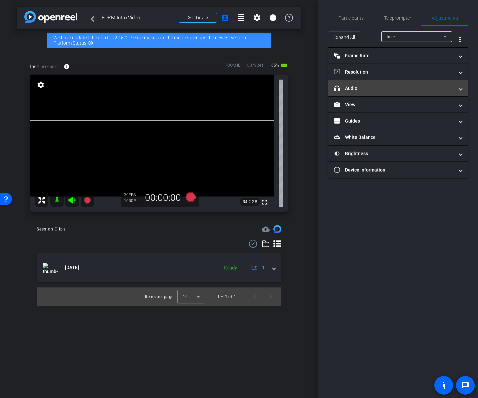
click at [370, 87] on mat-panel-title "headphone icon Audio" at bounding box center [394, 88] width 120 height 7
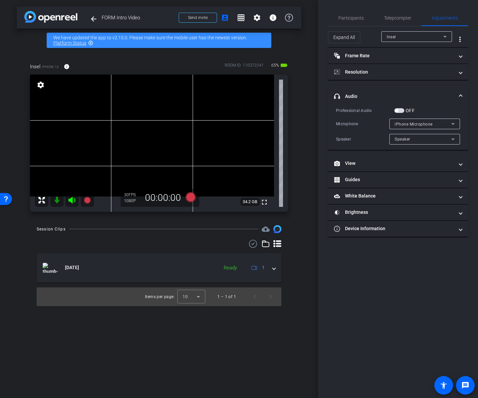
click at [401, 110] on span "button" at bounding box center [399, 110] width 10 height 5
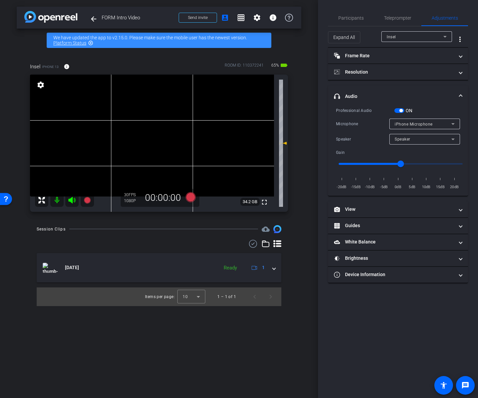
click at [432, 139] on div "Speaker" at bounding box center [423, 139] width 57 height 8
click at [432, 139] on div at bounding box center [239, 199] width 478 height 398
click at [440, 126] on div "iPhone Microphone" at bounding box center [423, 124] width 57 height 8
click at [443, 101] on div at bounding box center [239, 199] width 478 height 398
click at [391, 74] on mat-panel-title "Resolution" at bounding box center [394, 72] width 120 height 7
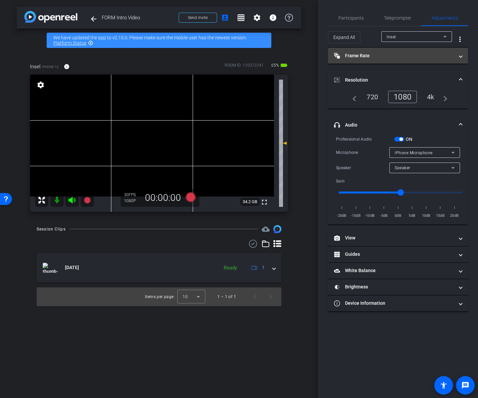
click at [394, 55] on mat-panel-title "Frame Rate Frame Rate" at bounding box center [394, 55] width 120 height 7
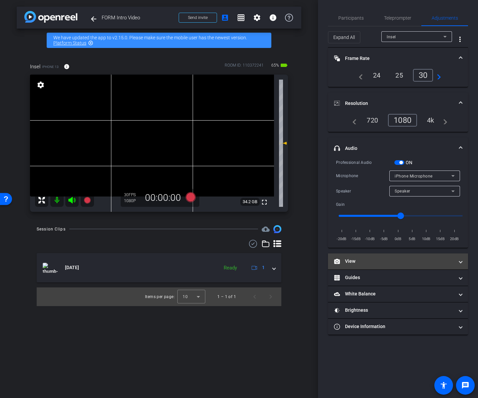
click at [361, 260] on mat-panel-title "View" at bounding box center [394, 261] width 120 height 7
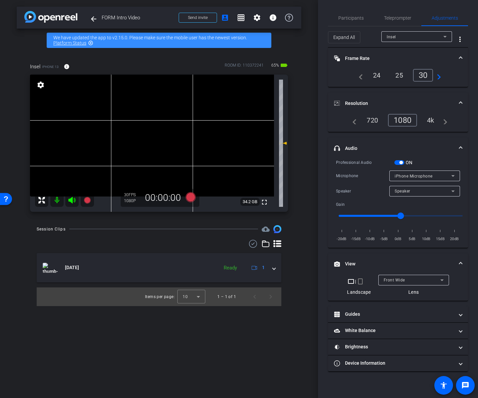
click at [398, 159] on mat-expansion-panel-header "headphone icon Audio" at bounding box center [398, 148] width 140 height 21
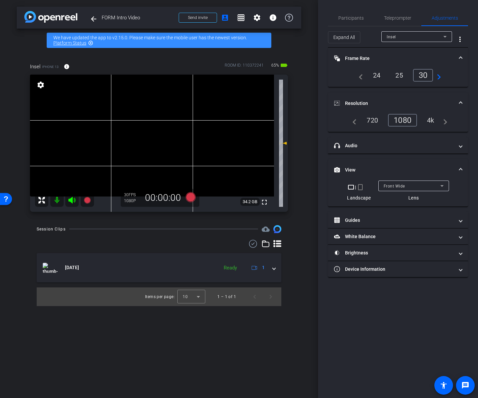
click at [398, 162] on mat-expansion-panel-header "View" at bounding box center [398, 169] width 140 height 21
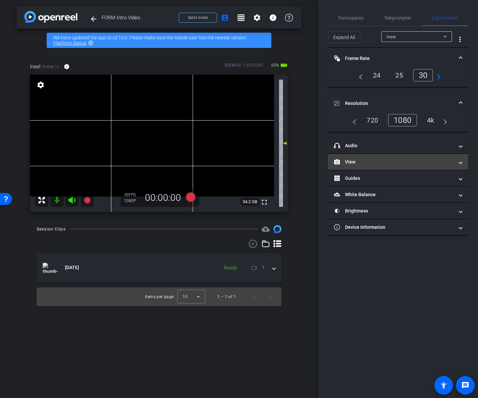
click at [396, 159] on mat-panel-title "View" at bounding box center [394, 162] width 120 height 7
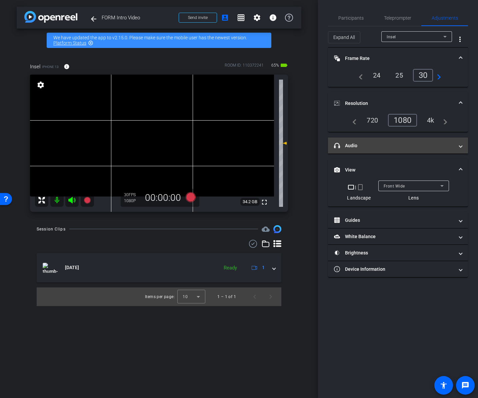
click at [400, 148] on mat-panel-title "headphone icon Audio" at bounding box center [394, 145] width 120 height 7
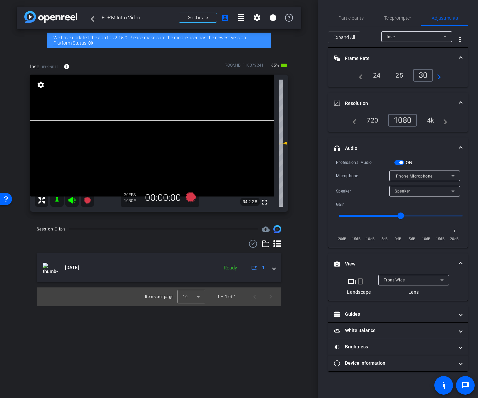
click at [403, 163] on span "button" at bounding box center [399, 162] width 10 height 5
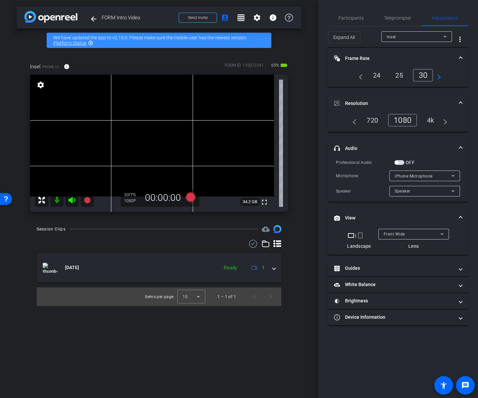
click at [403, 163] on span "button" at bounding box center [399, 162] width 10 height 5
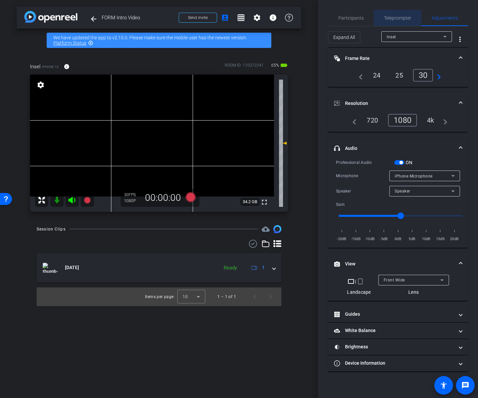
click at [401, 19] on span "Teleprompter" at bounding box center [397, 18] width 27 height 5
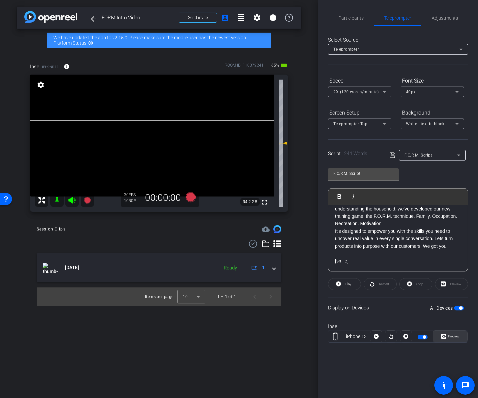
click at [445, 334] on icon at bounding box center [443, 337] width 5 height 10
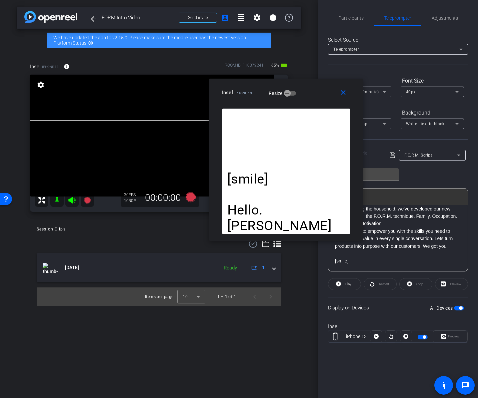
drag, startPoint x: 276, startPoint y: 114, endPoint x: 317, endPoint y: 95, distance: 45.1
click at [317, 95] on div "Insel iPhone 13 Resize" at bounding box center [288, 93] width 133 height 12
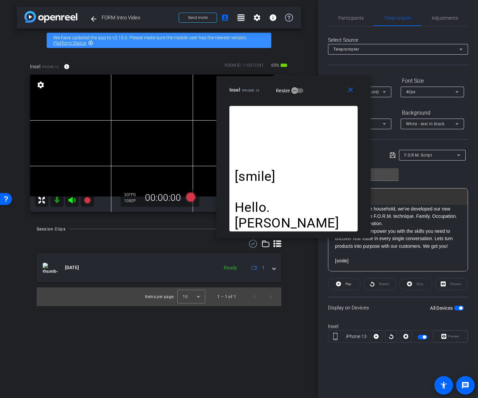
click at [184, 202] on icon at bounding box center [191, 197] width 16 height 12
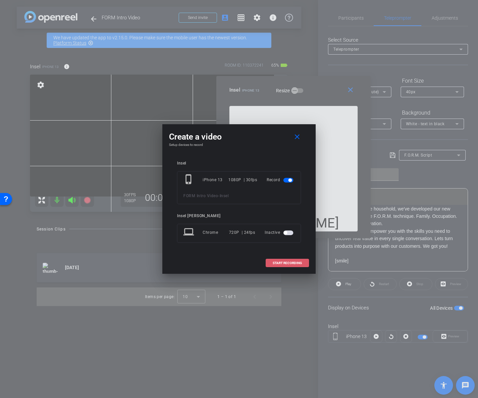
click at [272, 264] on span at bounding box center [287, 263] width 43 height 16
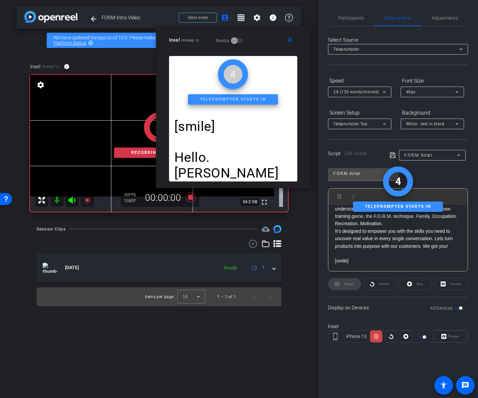
drag, startPoint x: 317, startPoint y: 93, endPoint x: 257, endPoint y: 43, distance: 78.3
click at [257, 43] on div "Insel iPhone 13 Resize" at bounding box center [235, 40] width 133 height 12
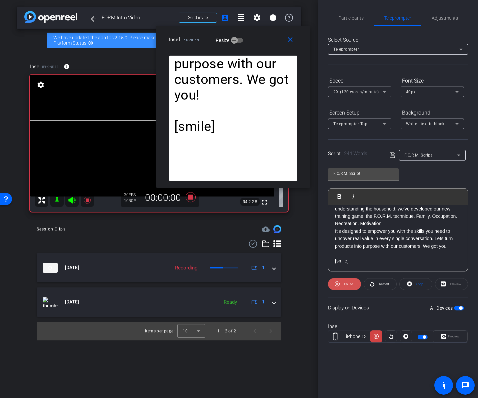
click at [346, 286] on span "Pause" at bounding box center [347, 284] width 11 height 9
click at [195, 197] on icon at bounding box center [191, 197] width 16 height 12
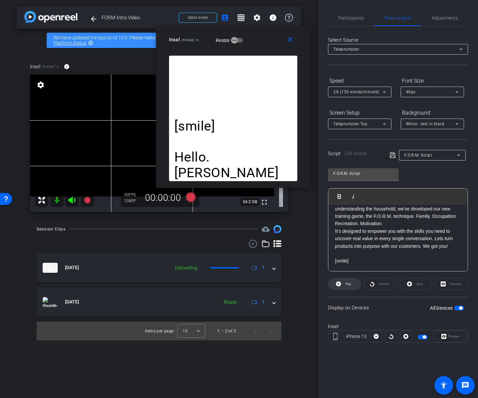
click at [340, 283] on icon at bounding box center [338, 284] width 5 height 5
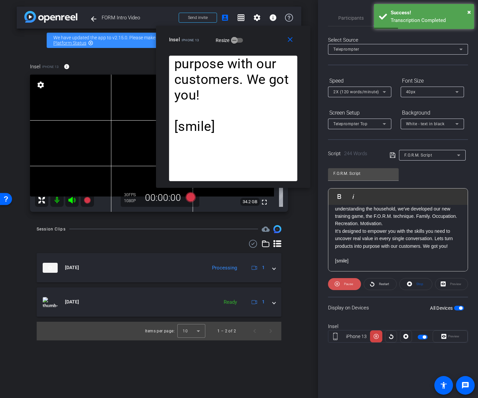
click at [346, 285] on span "Pause" at bounding box center [348, 284] width 9 height 4
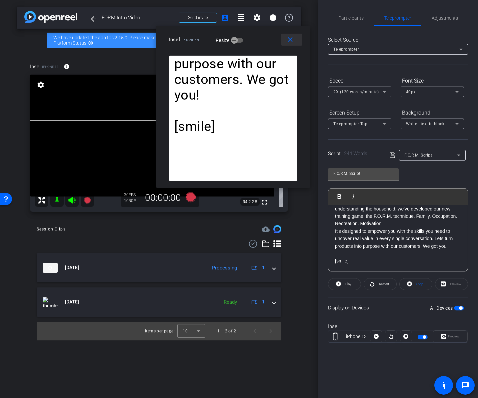
click at [293, 40] on mat-icon "close" at bounding box center [290, 40] width 8 height 8
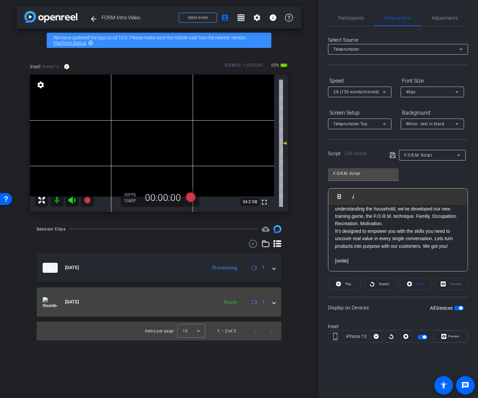
click at [275, 305] on span at bounding box center [274, 302] width 3 height 7
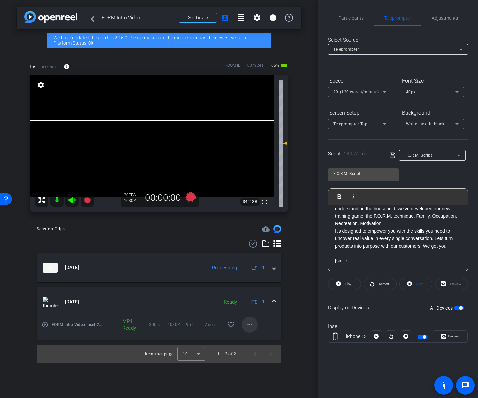
click at [246, 326] on mat-icon "more_horiz" at bounding box center [250, 325] width 8 height 8
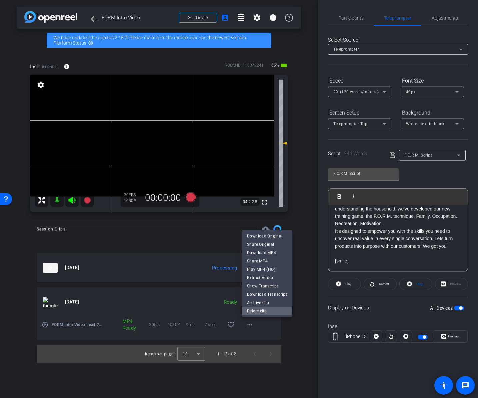
click at [256, 310] on span "Delete clip" at bounding box center [267, 311] width 40 height 8
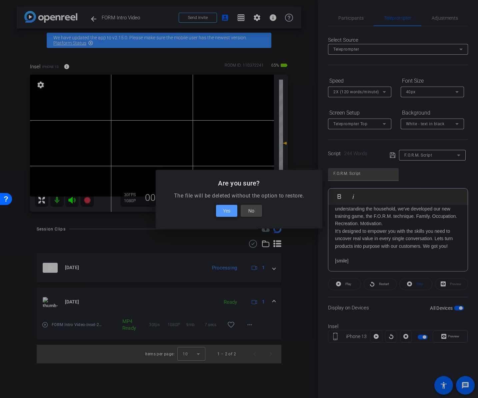
click at [228, 209] on span "Yes" at bounding box center [226, 211] width 7 height 8
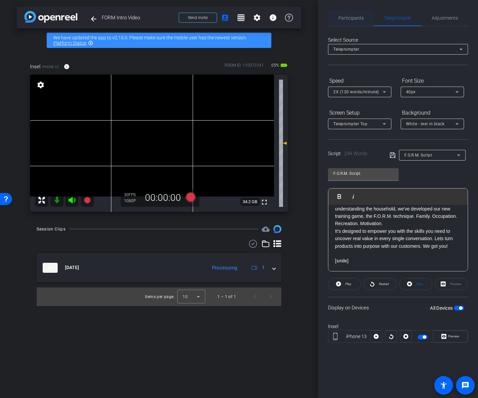
click at [358, 18] on span "Participants" at bounding box center [350, 18] width 25 height 5
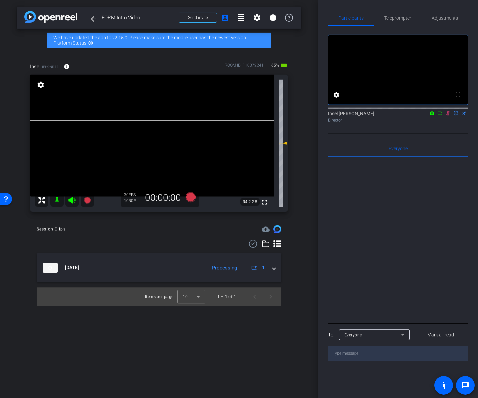
click at [440, 116] on icon at bounding box center [439, 113] width 5 height 5
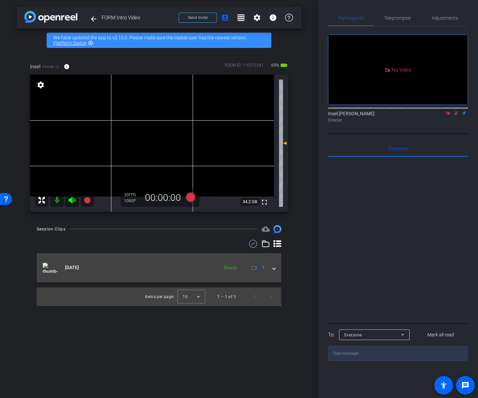
click at [273, 270] on span at bounding box center [274, 267] width 3 height 7
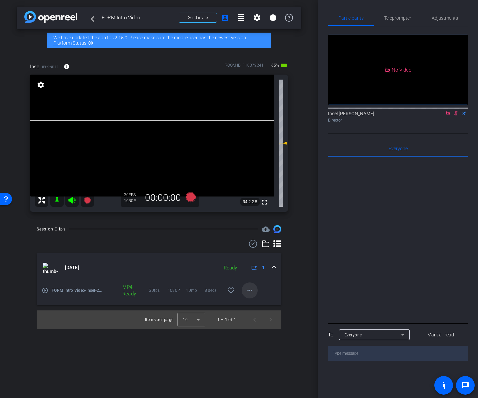
click at [248, 291] on mat-icon "more_horiz" at bounding box center [250, 291] width 8 height 8
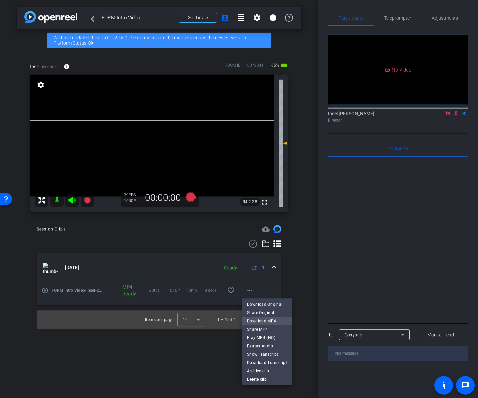
click at [271, 322] on span "Download MP4" at bounding box center [267, 321] width 40 height 8
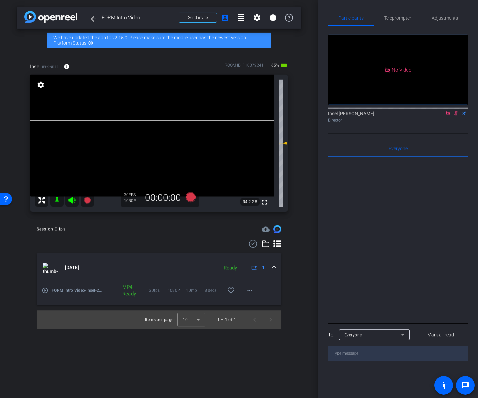
click at [68, 201] on icon at bounding box center [72, 200] width 8 height 8
click at [72, 201] on icon at bounding box center [71, 200] width 7 height 7
click at [70, 200] on icon at bounding box center [71, 200] width 7 height 7
click at [58, 199] on mat-icon at bounding box center [56, 200] width 13 height 13
click at [70, 197] on icon at bounding box center [72, 200] width 8 height 8
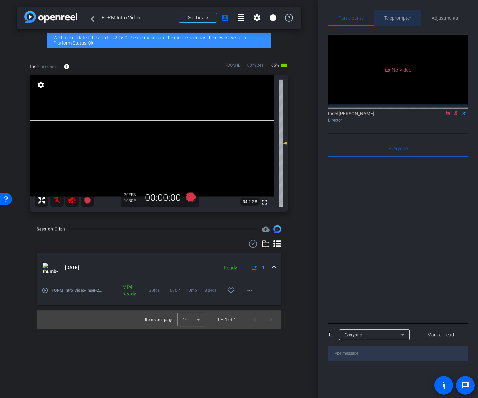
click at [404, 16] on span "Teleprompter" at bounding box center [397, 18] width 27 height 5
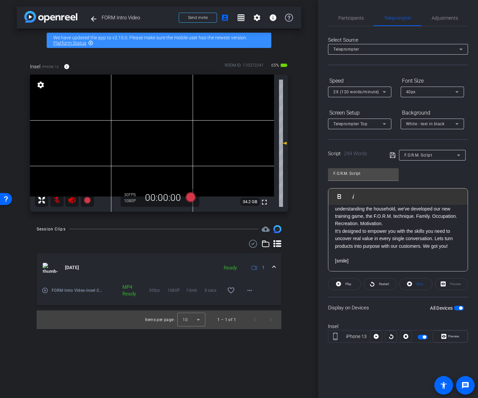
click at [460, 309] on span "button" at bounding box center [460, 308] width 3 height 3
click at [461, 309] on span "button" at bounding box center [459, 308] width 10 height 5
click at [458, 308] on span "button" at bounding box center [459, 308] width 10 height 5
click at [457, 308] on span "button" at bounding box center [455, 308] width 3 height 3
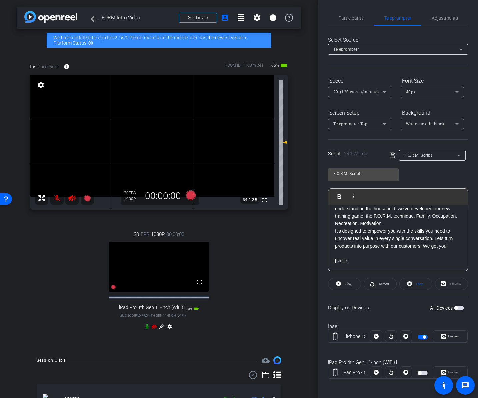
scroll to position [215, 0]
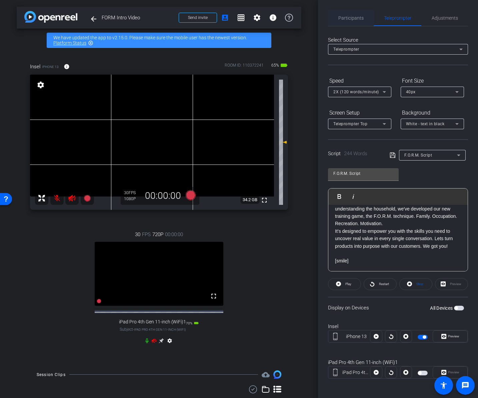
click at [351, 14] on span "Participants" at bounding box center [350, 18] width 25 height 16
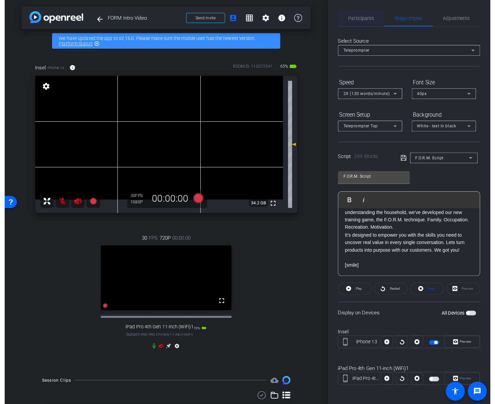
scroll to position [0, 0]
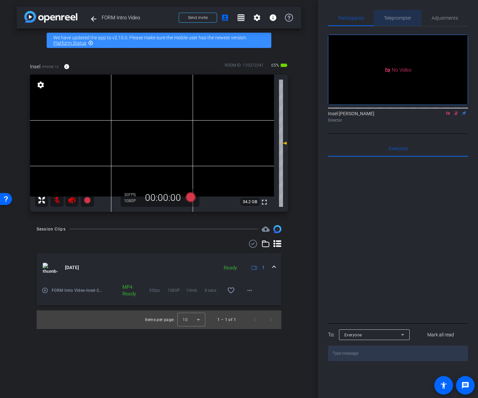
click at [394, 17] on span "Teleprompter" at bounding box center [397, 18] width 27 height 5
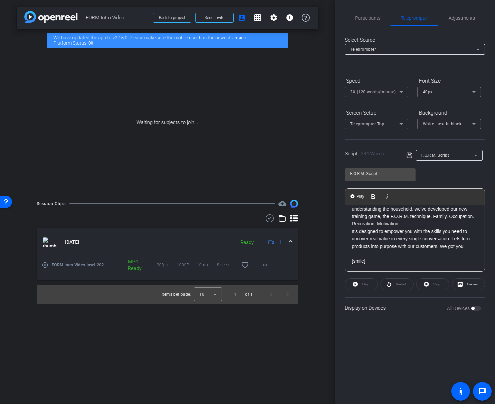
scroll to position [208, 0]
click at [443, 214] on p "To help you master this art of asking the right questions and understanding the…" at bounding box center [414, 213] width 126 height 30
click at [407, 152] on icon at bounding box center [409, 155] width 6 height 8
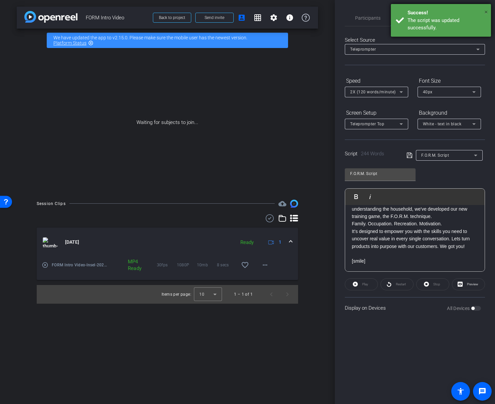
click at [478, 12] on span "×" at bounding box center [486, 12] width 4 height 8
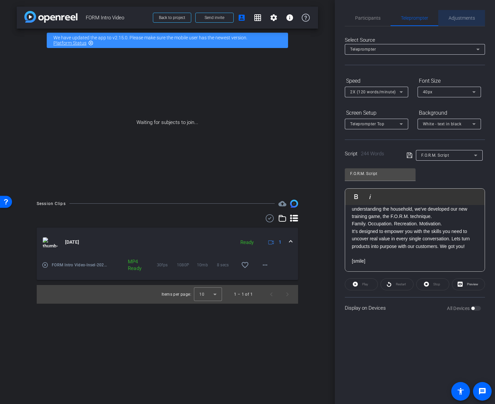
click at [463, 20] on span "Adjustments" at bounding box center [461, 18] width 26 height 5
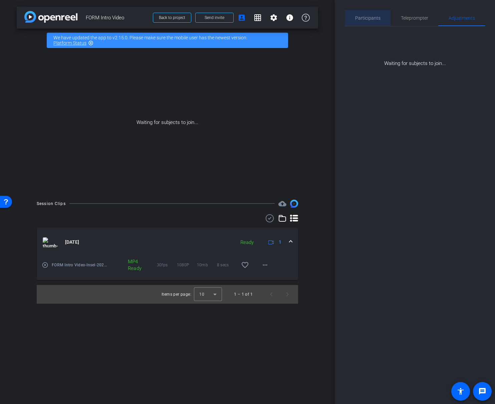
click at [363, 15] on span "Participants" at bounding box center [367, 18] width 25 height 16
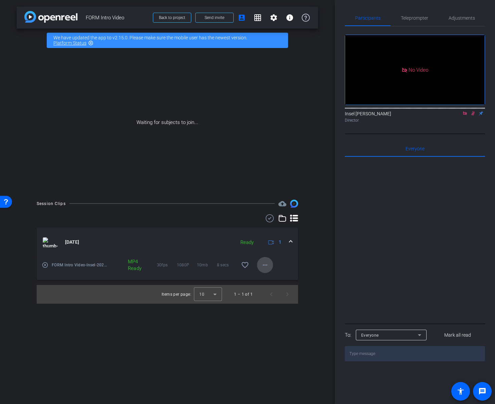
click at [267, 265] on mat-icon "more_horiz" at bounding box center [265, 265] width 8 height 8
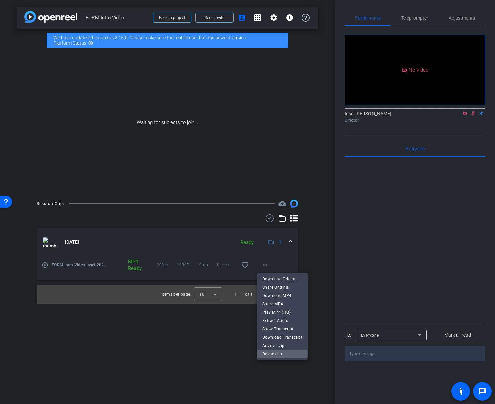
click at [280, 353] on span "Delete clip" at bounding box center [282, 354] width 40 height 8
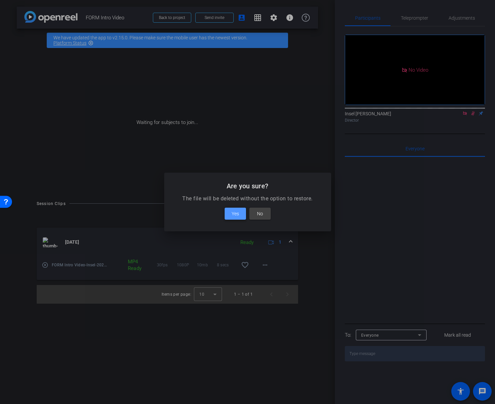
click at [233, 214] on span "Yes" at bounding box center [234, 214] width 7 height 8
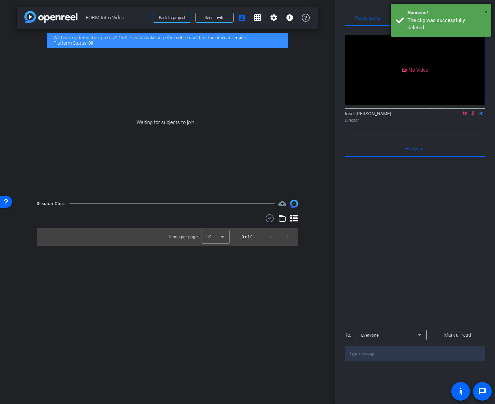
click at [478, 13] on span "×" at bounding box center [486, 12] width 4 height 8
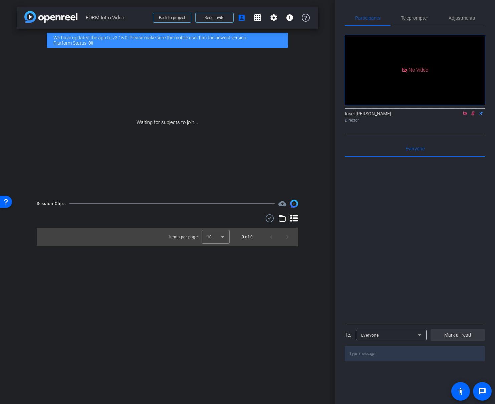
click at [460, 332] on span "Mark all read" at bounding box center [457, 335] width 27 height 7
click at [420, 331] on icon at bounding box center [419, 335] width 8 height 8
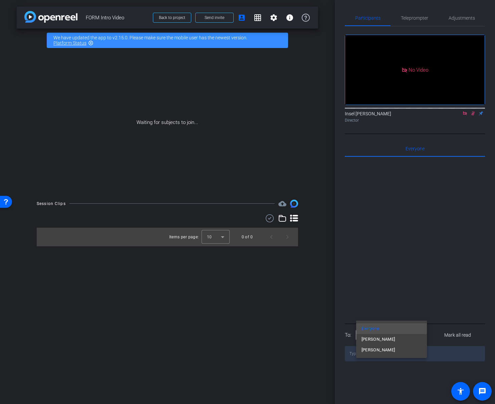
drag, startPoint x: 411, startPoint y: 26, endPoint x: 417, endPoint y: 23, distance: 6.6
click at [411, 26] on div at bounding box center [247, 202] width 495 height 404
click at [463, 111] on icon at bounding box center [464, 113] width 5 height 5
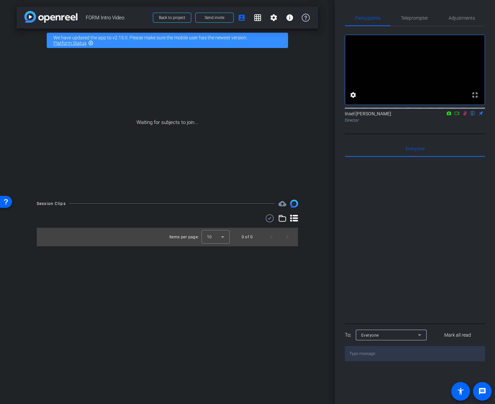
click at [455, 116] on icon at bounding box center [456, 113] width 5 height 5
click at [272, 19] on mat-icon "settings" at bounding box center [273, 18] width 8 height 8
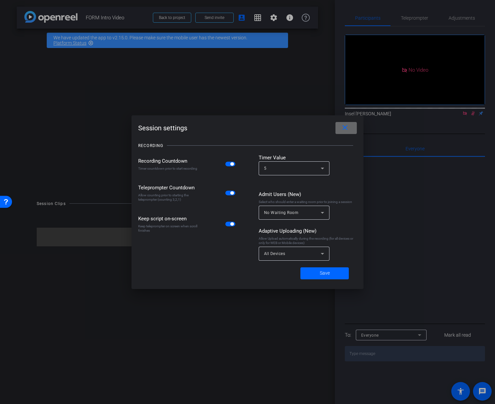
click at [342, 128] on mat-icon "close" at bounding box center [344, 128] width 8 height 8
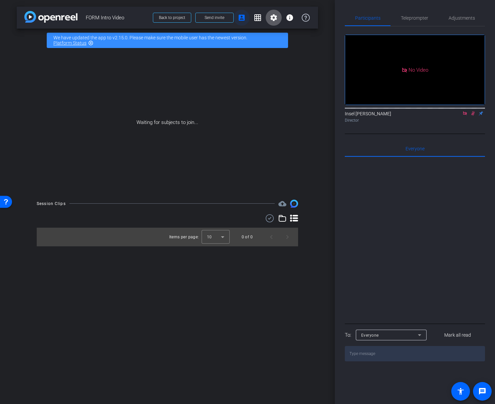
click at [239, 20] on mat-icon "account_box" at bounding box center [241, 18] width 8 height 8
click at [216, 16] on span "Send invite" at bounding box center [214, 17] width 20 height 5
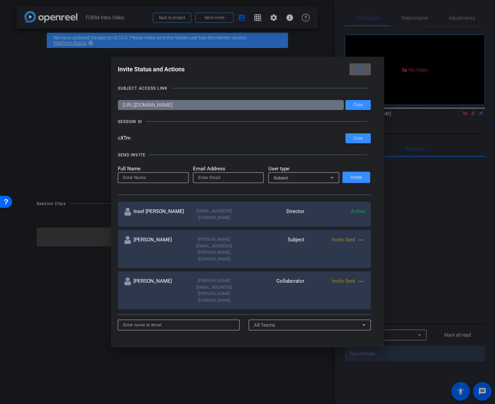
click at [359, 277] on mat-icon "more_horiz" at bounding box center [360, 281] width 8 height 8
click at [295, 70] on div at bounding box center [247, 202] width 495 height 404
drag, startPoint x: 137, startPoint y: 139, endPoint x: 114, endPoint y: 138, distance: 23.0
click at [114, 138] on div "Invite Status and Actions close SUBJECT ACCESS LINK https://capture.openreel.co…" at bounding box center [247, 202] width 273 height 291
click at [361, 73] on mat-icon "close" at bounding box center [358, 69] width 8 height 8
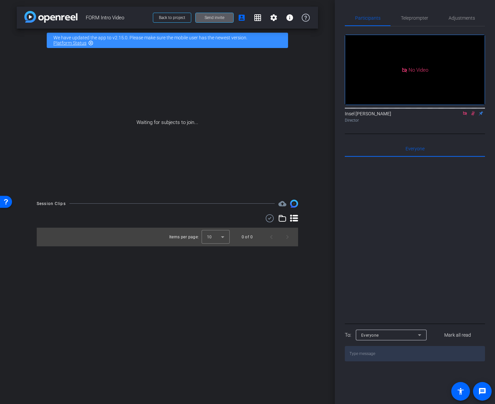
click at [223, 17] on span "Send invite" at bounding box center [214, 17] width 20 height 5
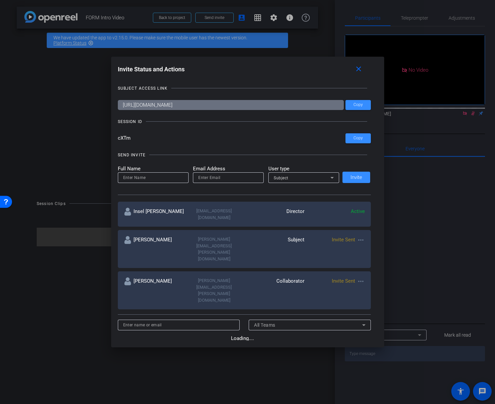
click at [355, 167] on div "Full Name Email Address User type Subject Invite" at bounding box center [244, 174] width 253 height 18
click at [355, 145] on span at bounding box center [357, 138] width 25 height 16
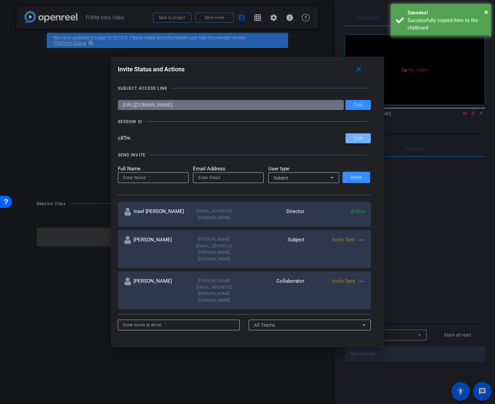
click at [356, 139] on span "Copy" at bounding box center [357, 138] width 9 height 5
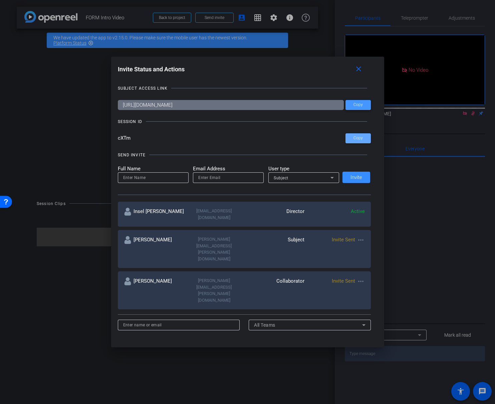
click at [353, 105] on span "Copy" at bounding box center [357, 104] width 9 height 5
click at [361, 69] on mat-icon "close" at bounding box center [358, 69] width 8 height 8
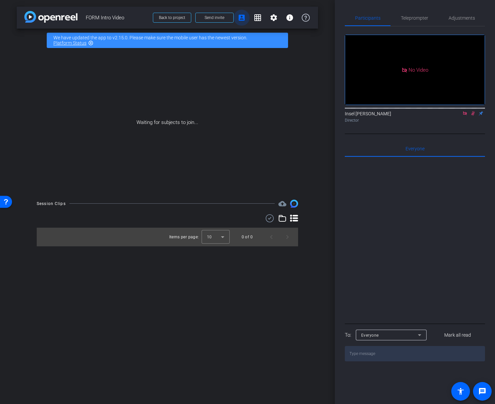
click at [239, 16] on mat-icon "account_box" at bounding box center [241, 18] width 8 height 8
click at [220, 18] on span "Send invite" at bounding box center [214, 17] width 20 height 5
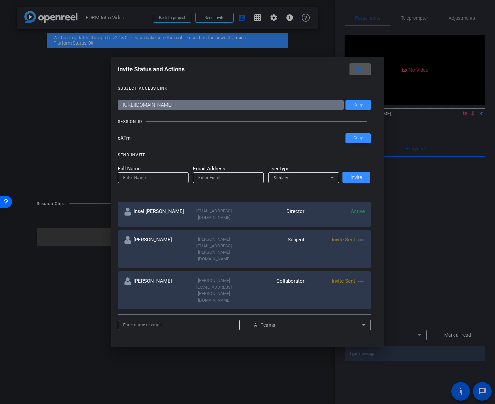
click at [356, 277] on mat-icon "more_horiz" at bounding box center [360, 281] width 8 height 8
click at [240, 141] on div at bounding box center [247, 202] width 495 height 404
click at [357, 66] on mat-icon "close" at bounding box center [358, 69] width 8 height 8
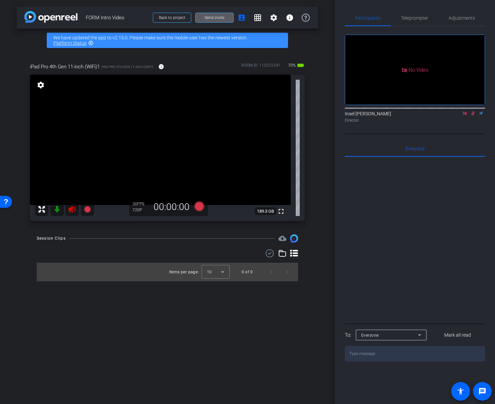
click at [471, 116] on icon at bounding box center [472, 113] width 5 height 5
click at [464, 115] on icon at bounding box center [464, 113] width 4 height 4
click at [71, 211] on icon at bounding box center [72, 209] width 8 height 8
click at [458, 18] on span "Adjustments" at bounding box center [461, 18] width 26 height 5
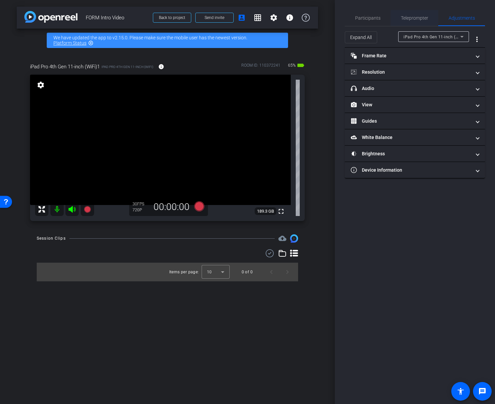
click at [421, 20] on span "Teleprompter" at bounding box center [413, 18] width 27 height 5
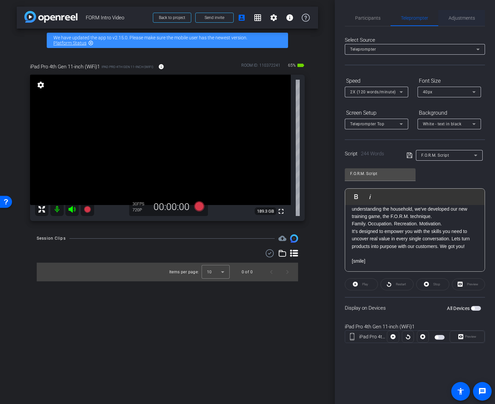
click at [456, 17] on span "Adjustments" at bounding box center [461, 18] width 26 height 5
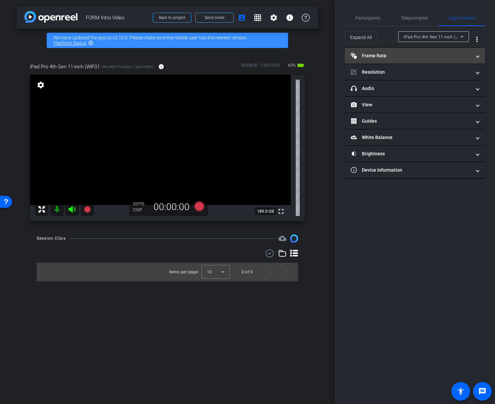
click at [441, 56] on mat-panel-title "Frame Rate Frame Rate" at bounding box center [410, 55] width 120 height 7
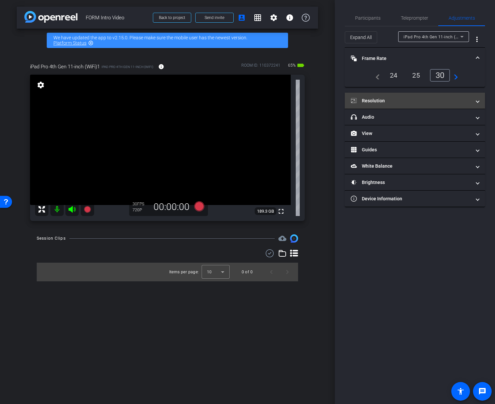
click at [407, 95] on mat-expansion-panel-header "Resolution" at bounding box center [414, 101] width 140 height 16
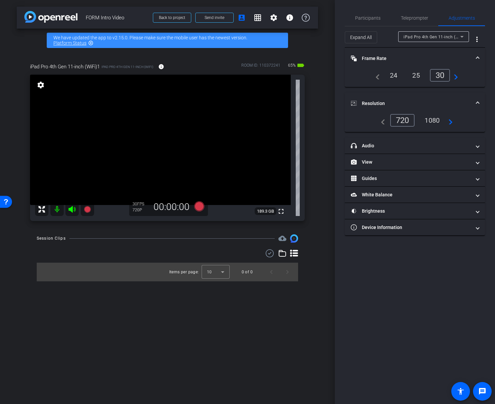
click at [425, 120] on div "1080" at bounding box center [431, 120] width 25 height 11
click at [448, 121] on mat-icon "navigate_next" at bounding box center [448, 120] width 8 height 8
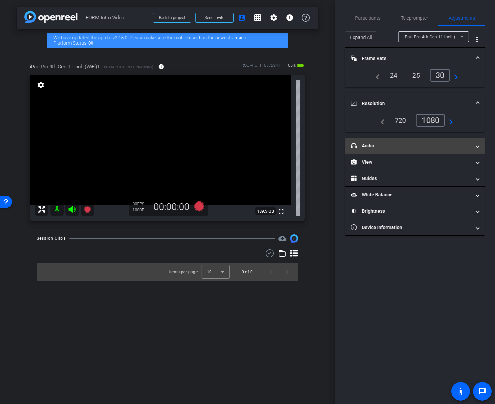
click at [426, 144] on mat-panel-title "headphone icon Audio" at bounding box center [410, 145] width 120 height 7
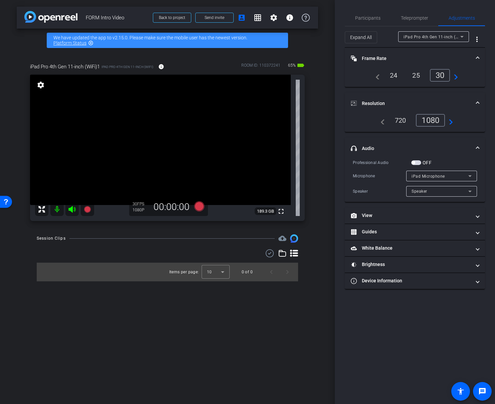
click at [415, 163] on span "button" at bounding box center [416, 162] width 10 height 5
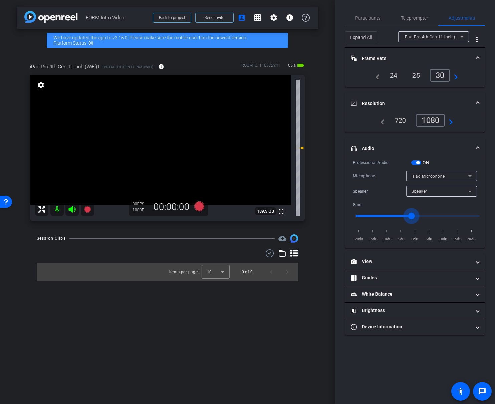
drag, startPoint x: 415, startPoint y: 216, endPoint x: 411, endPoint y: 217, distance: 4.1
click at [411, 217] on input "range" at bounding box center [417, 216] width 138 height 15
drag, startPoint x: 408, startPoint y: 216, endPoint x: 398, endPoint y: 218, distance: 10.4
click at [397, 217] on input "range" at bounding box center [417, 216] width 138 height 15
click at [398, 217] on input "range" at bounding box center [417, 216] width 138 height 15
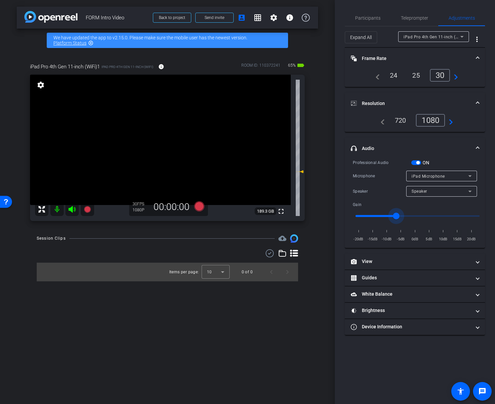
click at [413, 216] on input "range" at bounding box center [417, 216] width 138 height 15
type input "-1"
click at [414, 216] on input "range" at bounding box center [417, 216] width 138 height 15
click at [414, 163] on span "button" at bounding box center [416, 162] width 10 height 5
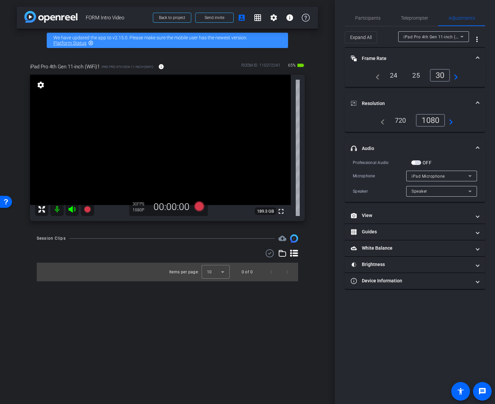
click at [414, 161] on span "button" at bounding box center [416, 162] width 10 height 5
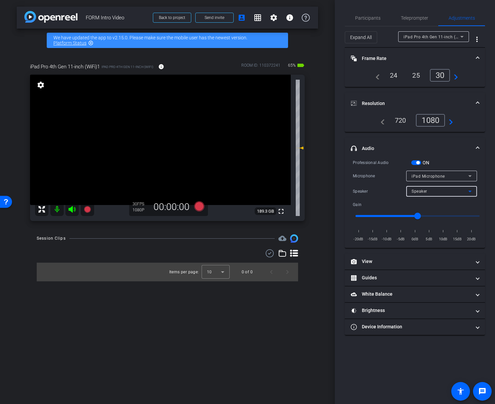
click at [421, 193] on span "Speaker" at bounding box center [419, 191] width 16 height 5
click at [436, 172] on div at bounding box center [247, 202] width 495 height 404
click at [437, 173] on div "iPad Microphone" at bounding box center [439, 176] width 57 height 8
click at [437, 173] on div at bounding box center [247, 202] width 495 height 404
click at [413, 161] on span "button" at bounding box center [416, 162] width 10 height 5
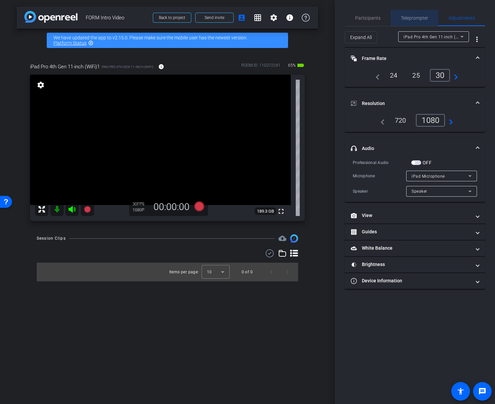
click at [401, 17] on span "Teleprompter" at bounding box center [413, 18] width 27 height 5
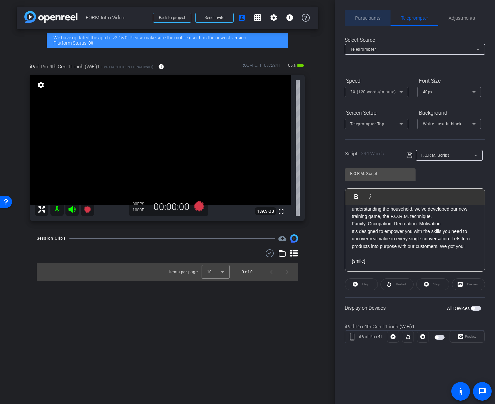
click at [358, 16] on span "Participants" at bounding box center [367, 18] width 25 height 5
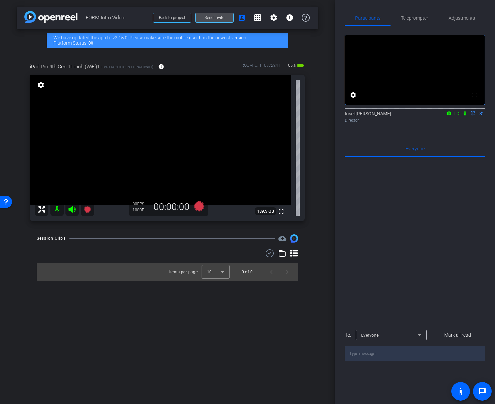
click at [216, 14] on span at bounding box center [214, 18] width 38 height 16
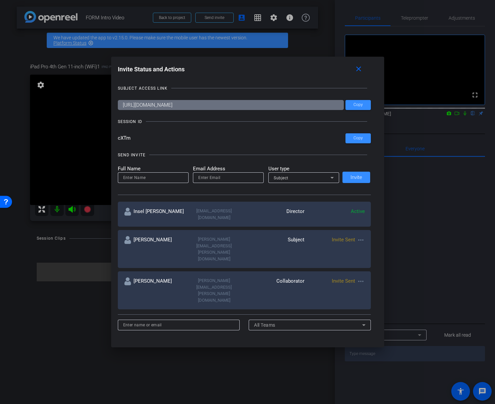
drag, startPoint x: 304, startPoint y: 64, endPoint x: 334, endPoint y: 56, distance: 31.7
click at [334, 56] on div "Invite Status and Actions close SUBJECT ACCESS LINK https://capture.openreel.co…" at bounding box center [247, 202] width 495 height 404
click at [359, 69] on mat-icon "close" at bounding box center [358, 69] width 8 height 8
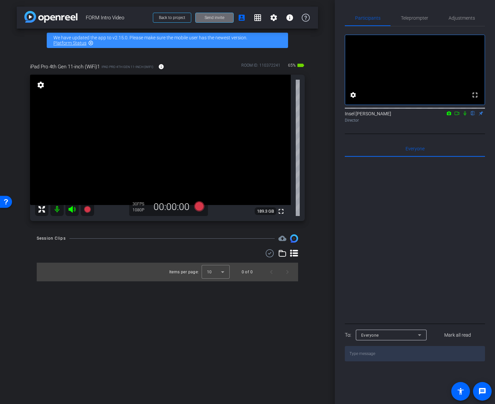
click at [221, 17] on span "Send invite" at bounding box center [214, 17] width 20 height 5
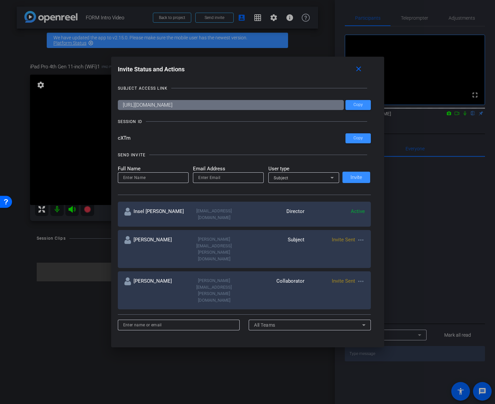
click at [362, 236] on mat-icon "more_horiz" at bounding box center [360, 240] width 8 height 8
drag, startPoint x: 318, startPoint y: 262, endPoint x: 322, endPoint y: 262, distance: 4.0
click at [319, 262] on div at bounding box center [247, 202] width 495 height 404
click at [363, 271] on div "Matthew Serrano matthew.serrano@verizon.com Collaborator Invite Sent more_horiz" at bounding box center [244, 290] width 253 height 38
click at [360, 277] on mat-icon "more_horiz" at bounding box center [360, 281] width 8 height 8
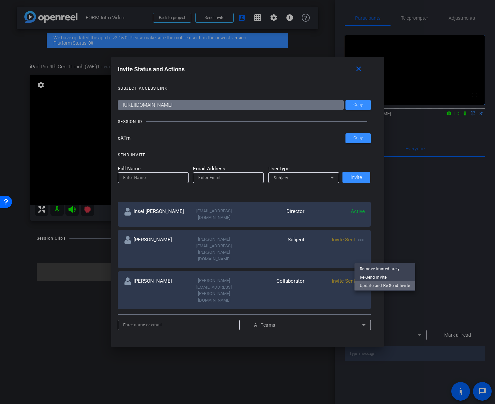
click at [397, 286] on span "Update and Re-Send Invite" at bounding box center [384, 285] width 50 height 8
type input "Matthew Serrano"
type input "matthew.serrano@verizon.com"
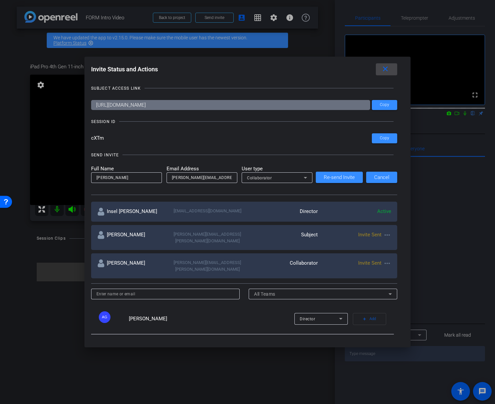
click at [387, 68] on mat-icon "close" at bounding box center [385, 69] width 8 height 8
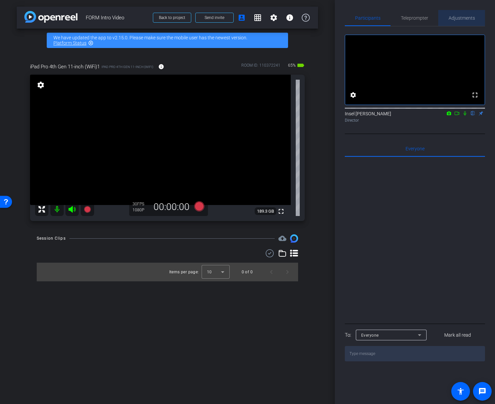
click at [457, 21] on span "Adjustments" at bounding box center [461, 18] width 26 height 16
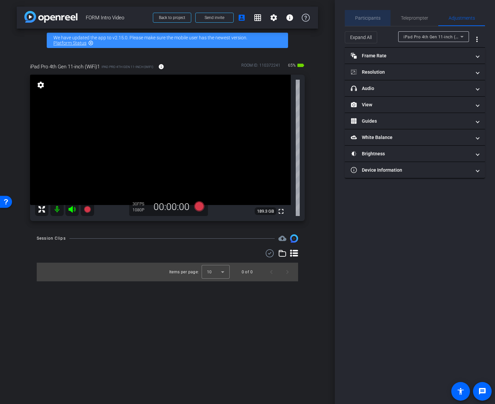
click at [370, 19] on span "Participants" at bounding box center [367, 18] width 25 height 5
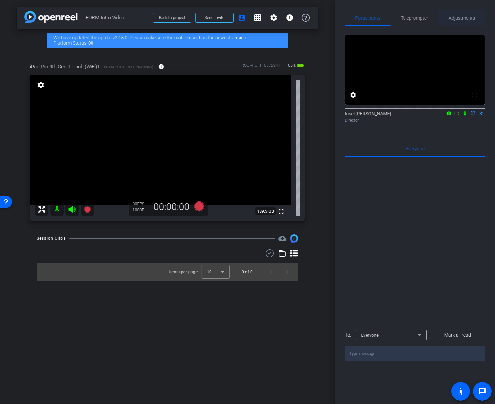
click at [467, 16] on span "Adjustments" at bounding box center [461, 18] width 26 height 5
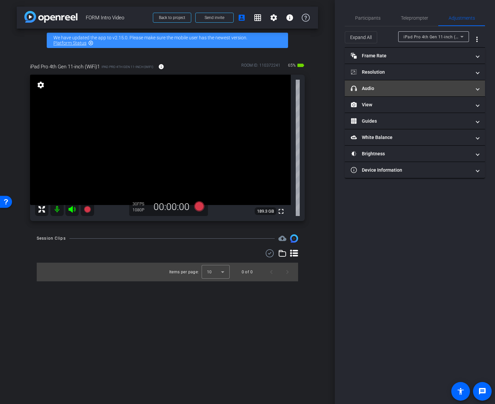
click at [398, 91] on mat-panel-title "headphone icon Audio" at bounding box center [410, 88] width 120 height 7
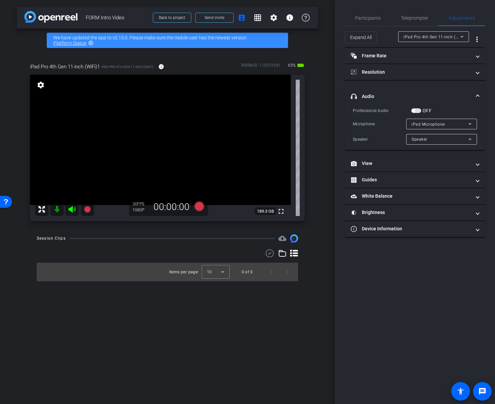
click at [413, 112] on span "button" at bounding box center [412, 110] width 3 height 3
click at [426, 124] on span "iPad Microphone" at bounding box center [427, 124] width 33 height 5
click at [456, 110] on div at bounding box center [247, 202] width 495 height 404
click at [416, 110] on span "button" at bounding box center [417, 110] width 3 height 3
click at [414, 111] on span "button" at bounding box center [416, 110] width 10 height 5
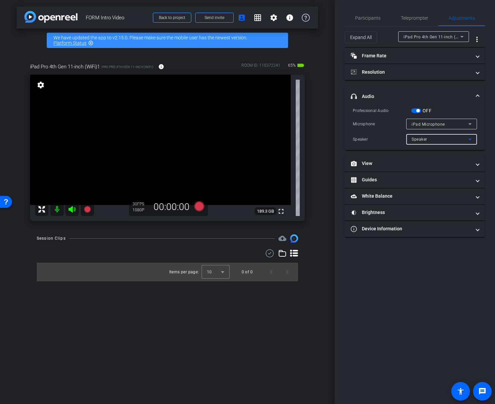
click at [424, 141] on span "Speaker" at bounding box center [419, 139] width 16 height 5
click at [448, 103] on div at bounding box center [247, 202] width 495 height 404
click at [416, 110] on span "button" at bounding box center [417, 110] width 3 height 3
click at [415, 110] on span "button" at bounding box center [416, 110] width 10 height 5
click at [426, 126] on span "iPad Microphone" at bounding box center [427, 124] width 33 height 5
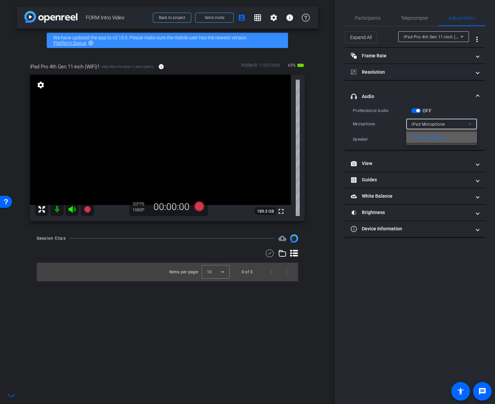
click at [425, 137] on span "iPad Microphone" at bounding box center [428, 137] width 34 height 8
click at [425, 139] on span "Speaker" at bounding box center [419, 139] width 16 height 5
click at [425, 139] on div at bounding box center [247, 202] width 495 height 404
click at [416, 110] on span "button" at bounding box center [417, 110] width 3 height 3
click at [416, 111] on span "button" at bounding box center [416, 110] width 10 height 5
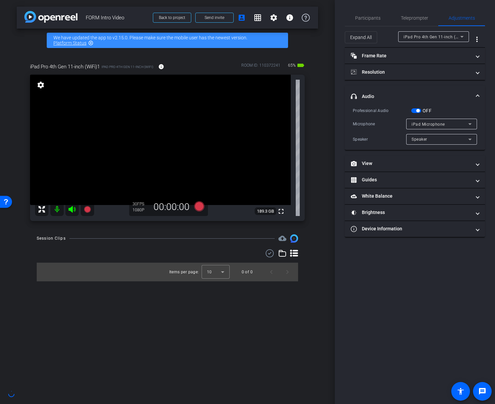
click at [413, 109] on span "button" at bounding box center [416, 110] width 10 height 5
click at [417, 110] on span "button" at bounding box center [416, 110] width 10 height 5
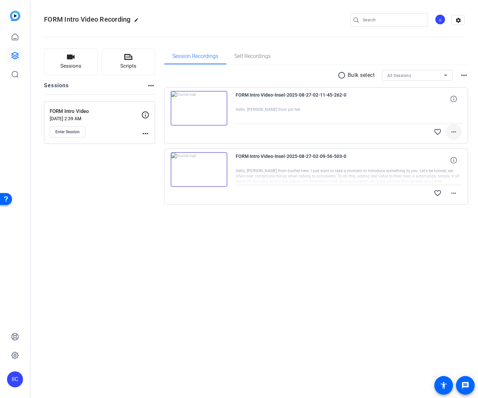
click at [453, 134] on mat-icon "more_horiz" at bounding box center [454, 132] width 8 height 8
click at [453, 192] on mat-icon "more_horiz" at bounding box center [454, 193] width 8 height 8
click at [452, 192] on mat-icon "more_horiz" at bounding box center [454, 193] width 8 height 8
click at [436, 248] on span "Delete clip" at bounding box center [436, 249] width 40 height 8
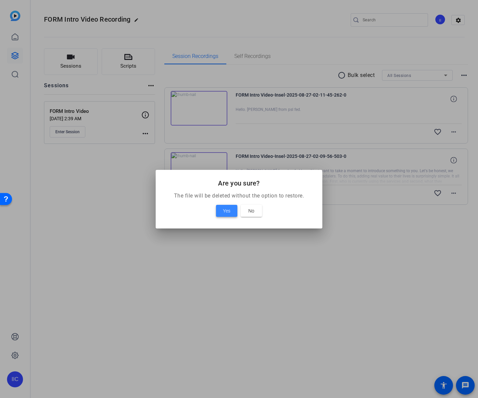
click at [226, 211] on span "Yes" at bounding box center [226, 211] width 7 height 8
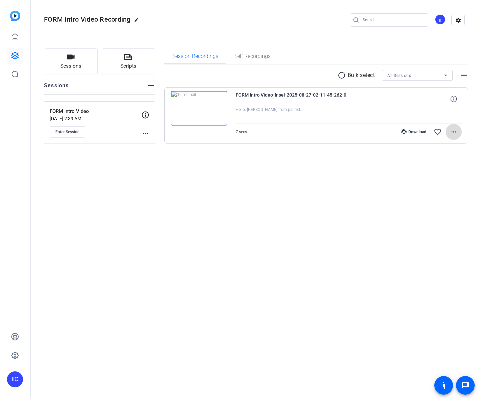
click at [454, 133] on mat-icon "more_horiz" at bounding box center [454, 132] width 8 height 8
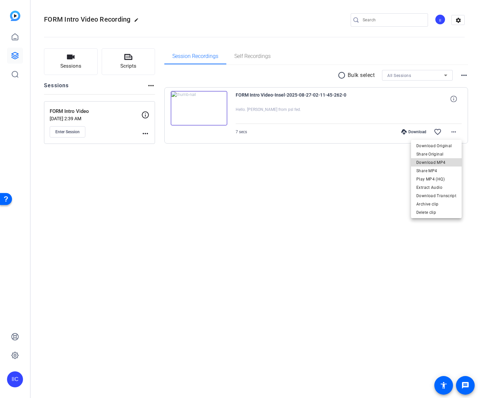
click at [448, 161] on span "Download MP4" at bounding box center [436, 163] width 40 height 8
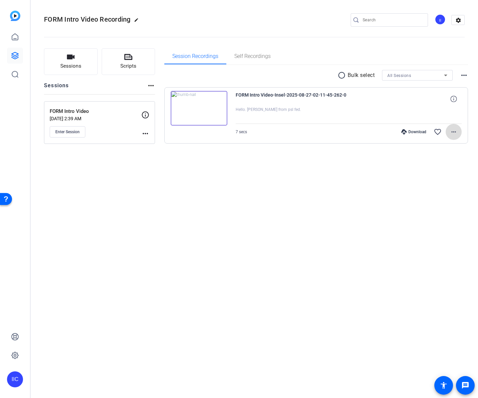
click at [449, 130] on span at bounding box center [454, 132] width 16 height 16
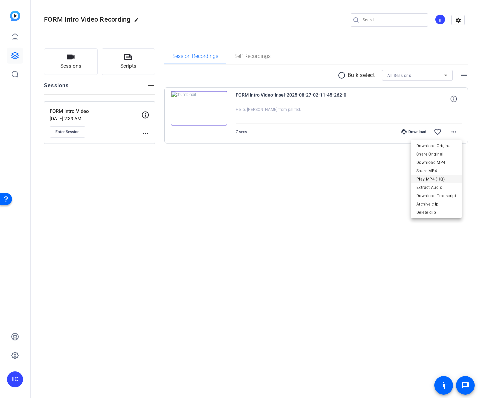
click at [437, 179] on span "Play MP4 (HQ)" at bounding box center [436, 179] width 40 height 8
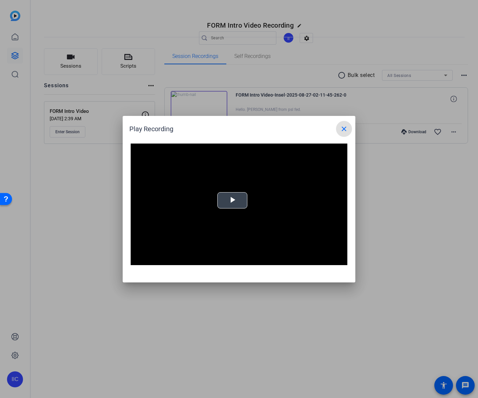
click at [241, 192] on div "Video Player is loading. Play Video Play Mute Current Time 0:00 / Duration -:- …" at bounding box center [239, 205] width 217 height 122
click at [232, 200] on span "Video Player" at bounding box center [232, 200] width 0 height 0
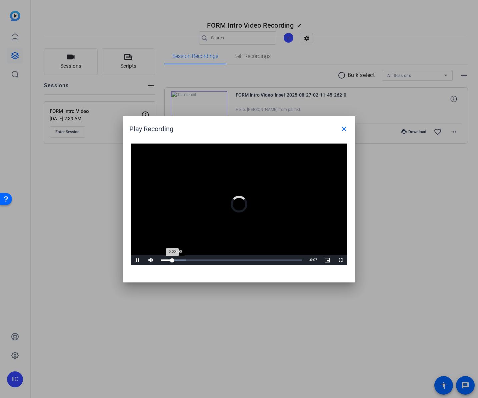
click at [115, 28] on div "Loaded : 17.62% 0:00 0:00" at bounding box center [59, 28] width 112 height 0
click at [137, 260] on span "Video Player" at bounding box center [137, 260] width 13 height 0
click at [115, 135] on span "Video Player" at bounding box center [59, 81] width 112 height 107
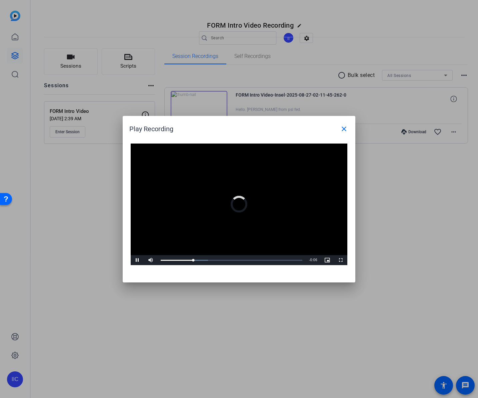
click at [263, 124] on div "Play Recording close" at bounding box center [240, 129] width 223 height 16
click at [115, 28] on div "Loaded : 41.30% 0:02 0:02" at bounding box center [59, 28] width 112 height 0
click at [115, 28] on div "Loaded : 43.49% 0:02 0:03" at bounding box center [59, 28] width 112 height 0
click at [135, 260] on span "Video Player" at bounding box center [137, 260] width 13 height 0
click at [0, 0] on mat-icon "close" at bounding box center [0, 0] width 0 height 0
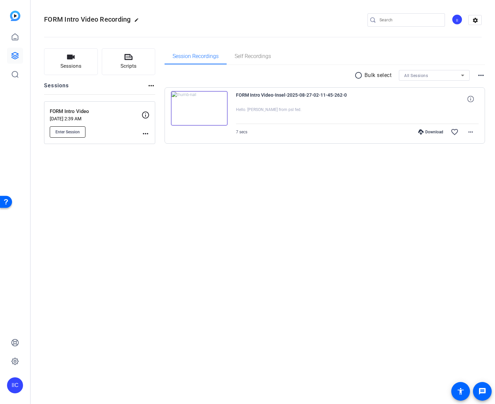
click at [70, 134] on span "Enter Session" at bounding box center [67, 131] width 24 height 5
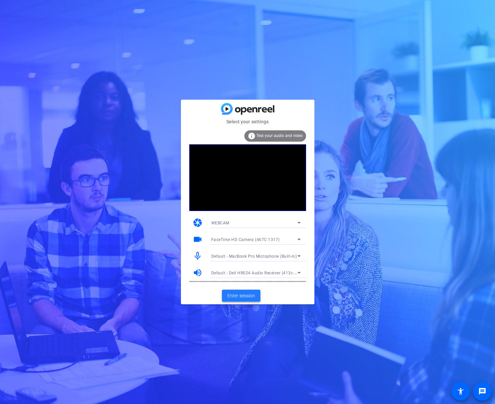
click at [235, 297] on span "Enter session" at bounding box center [241, 295] width 28 height 7
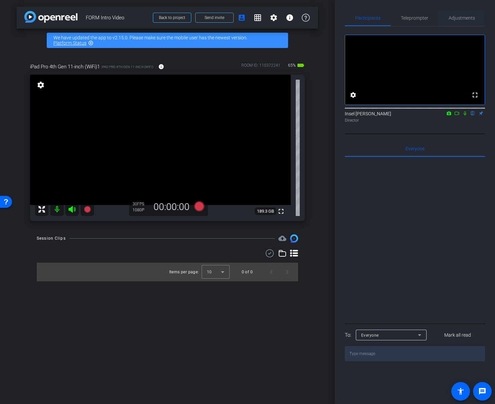
click at [464, 19] on span "Adjustments" at bounding box center [461, 18] width 26 height 5
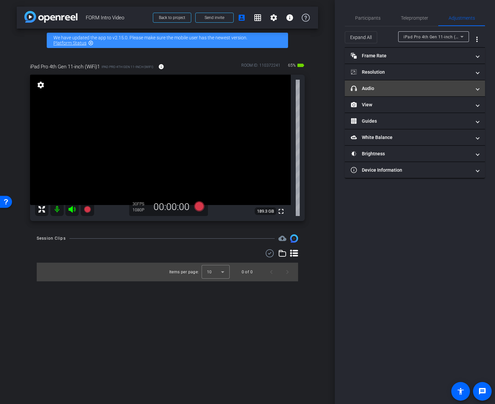
click at [405, 93] on mat-expansion-panel-header "headphone icon Audio" at bounding box center [414, 88] width 140 height 16
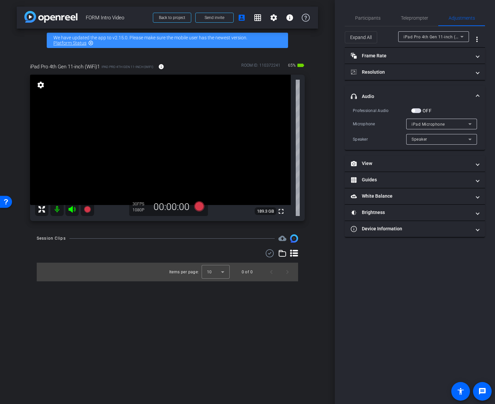
click at [414, 110] on span "button" at bounding box center [412, 110] width 3 height 3
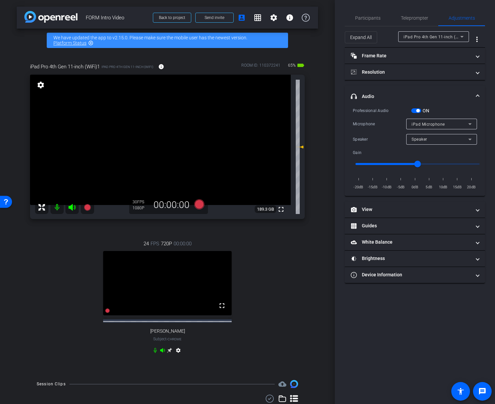
type input "11000"
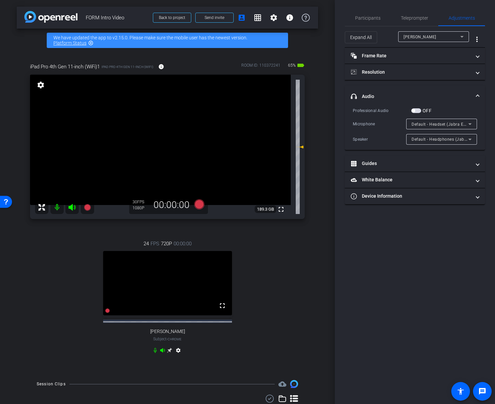
click at [417, 110] on span "button" at bounding box center [416, 110] width 10 height 5
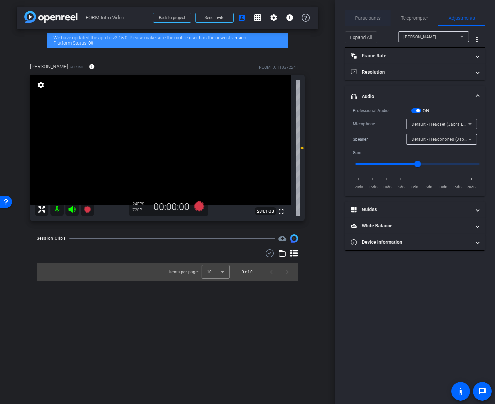
click at [372, 10] on span "Participants" at bounding box center [367, 18] width 25 height 16
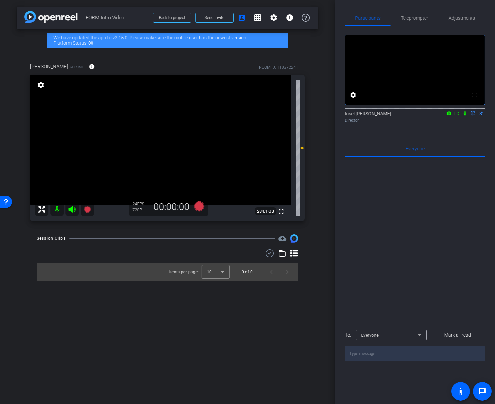
click at [462, 116] on icon at bounding box center [464, 113] width 5 height 5
click at [455, 116] on icon at bounding box center [456, 113] width 5 height 5
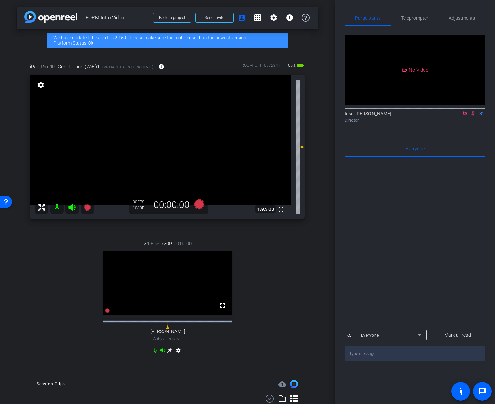
drag, startPoint x: 471, startPoint y: 122, endPoint x: 453, endPoint y: 125, distance: 18.5
click at [452, 123] on div "Insel Iskra Culla Director" at bounding box center [414, 116] width 140 height 13
click at [473, 116] on icon at bounding box center [472, 113] width 5 height 5
click at [466, 115] on icon at bounding box center [464, 113] width 4 height 4
click at [458, 19] on span "Adjustments" at bounding box center [461, 18] width 26 height 5
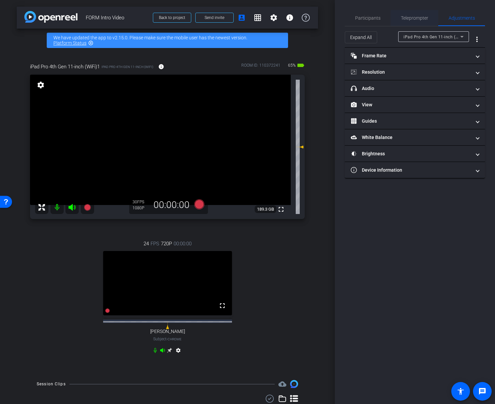
click at [419, 18] on span "Teleprompter" at bounding box center [413, 18] width 27 height 5
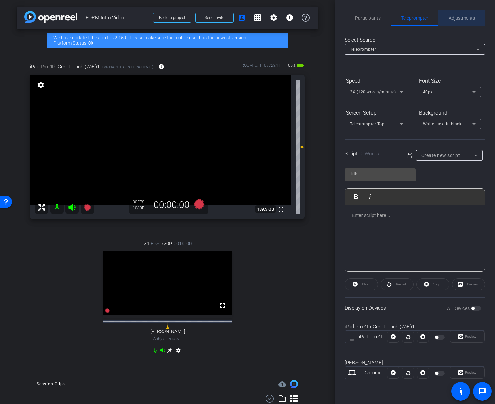
click at [455, 18] on span "Adjustments" at bounding box center [461, 18] width 26 height 5
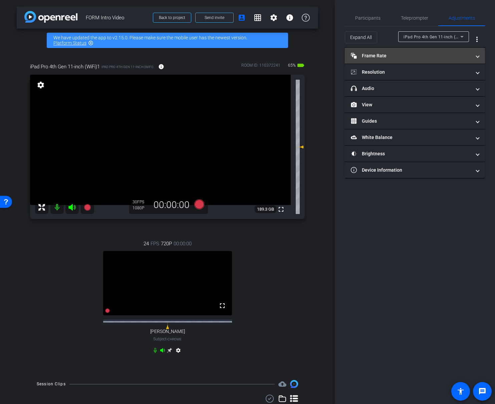
click at [424, 58] on mat-panel-title "Frame Rate Frame Rate" at bounding box center [410, 55] width 120 height 7
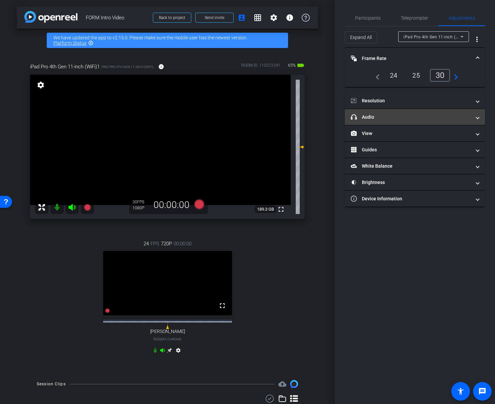
click at [402, 119] on mat-panel-title "headphone icon Audio" at bounding box center [410, 117] width 120 height 7
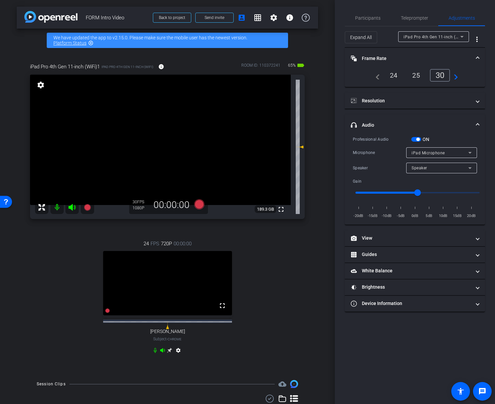
click at [417, 138] on span "button" at bounding box center [417, 139] width 3 height 3
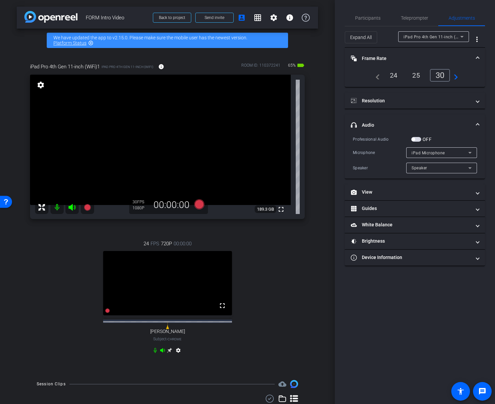
click at [415, 139] on span "button" at bounding box center [416, 139] width 10 height 5
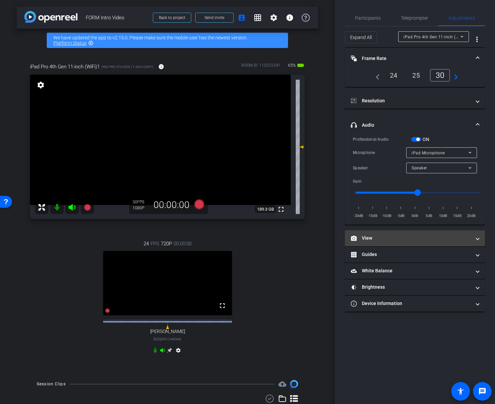
click at [367, 239] on mat-panel-title "View" at bounding box center [410, 238] width 120 height 7
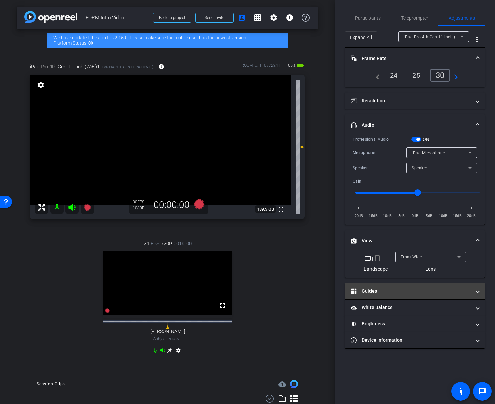
click at [415, 292] on mat-panel-title "Guides" at bounding box center [410, 291] width 120 height 7
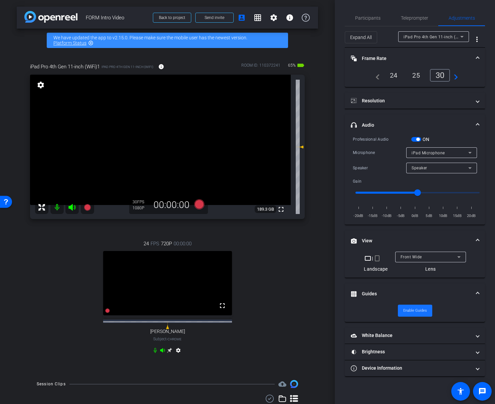
click at [416, 312] on span "Enable Guides" at bounding box center [415, 311] width 24 height 10
click at [188, 133] on video at bounding box center [160, 140] width 260 height 130
click at [407, 311] on span "Disable Guides" at bounding box center [414, 311] width 25 height 10
click at [407, 311] on span "Enable Guides" at bounding box center [415, 311] width 24 height 10
click at [405, 18] on span "Teleprompter" at bounding box center [413, 18] width 27 height 5
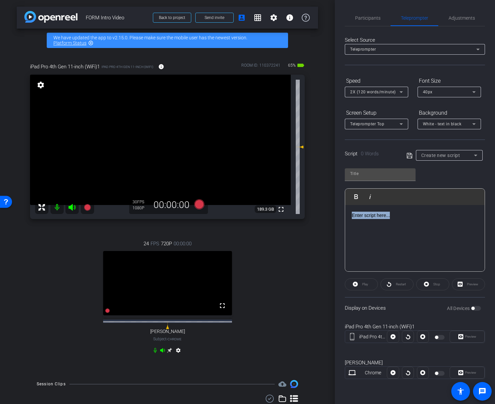
drag, startPoint x: 468, startPoint y: 284, endPoint x: 467, endPoint y: 305, distance: 21.0
click at [465, 296] on openreel-capture-teleprompter "Speed 2X (120 words/minute) Font Size 40px Screen Setup Teleprompter Top Backgr…" at bounding box center [414, 232] width 140 height 315
click at [475, 309] on div "All Devices" at bounding box center [463, 308] width 34 height 7
click at [436, 158] on span "Create new script" at bounding box center [440, 155] width 39 height 5
click at [434, 179] on span "F.O.R.M. Script" at bounding box center [435, 179] width 29 height 8
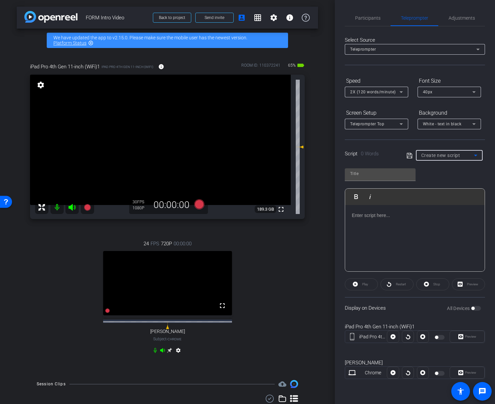
type input "F.O.R.M. Script"
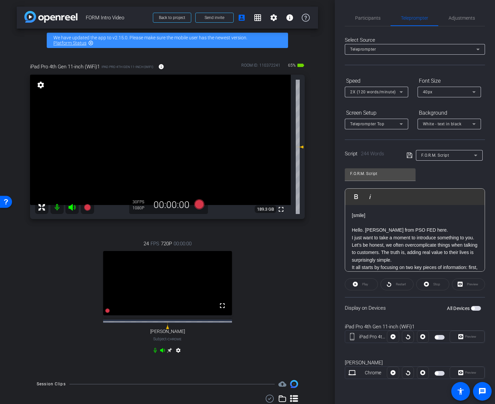
click at [475, 307] on span "button" at bounding box center [475, 308] width 10 height 5
click at [431, 248] on p "I just want to take a moment to introduce something to you. Let's be honest, we…" at bounding box center [414, 249] width 126 height 30
click at [464, 338] on span "Preview" at bounding box center [469, 337] width 11 height 4
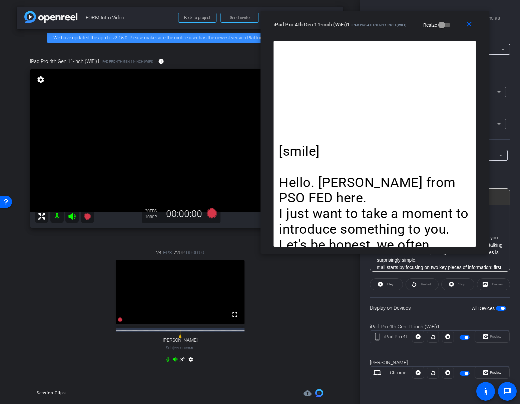
drag, startPoint x: 296, startPoint y: 85, endPoint x: 400, endPoint y: 25, distance: 120.3
click at [400, 25] on span "iPad Pro 4th Gen 11-inch (WiFi)" at bounding box center [378, 25] width 55 height 4
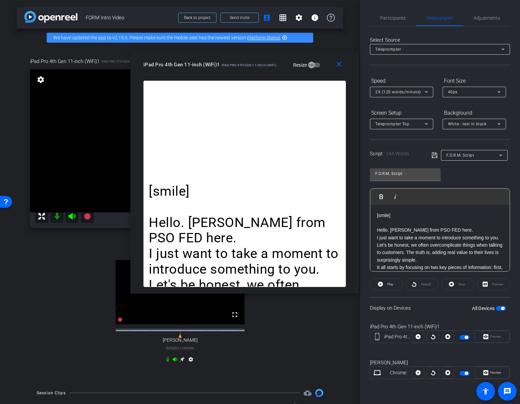
drag, startPoint x: 398, startPoint y: 32, endPoint x: 267, endPoint y: 72, distance: 136.5
click at [267, 72] on div "close iPad Pro 4th Gen 11-inch (WiFi)1 iPad Pro 4th Gen 11-inch (WiFi) Resize" at bounding box center [244, 66] width 228 height 30
click at [488, 292] on openreel-capture-teleprompter "Speed 2X (120 words/minute) Font Size 40px Screen Setup Teleprompter Top Backgr…" at bounding box center [440, 232] width 140 height 315
click at [494, 283] on div "Preview" at bounding box center [493, 284] width 33 height 12
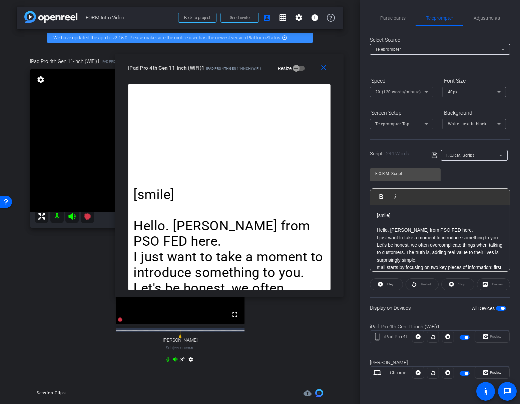
drag, startPoint x: 243, startPoint y: 67, endPoint x: 229, endPoint y: 71, distance: 14.6
click at [228, 71] on div "iPad Pro 4th Gen 11-inch (WiFi)1 iPad Pro 4th Gen 11-inch (WiFi)" at bounding box center [194, 67] width 133 height 8
click at [381, 283] on icon at bounding box center [380, 284] width 5 height 5
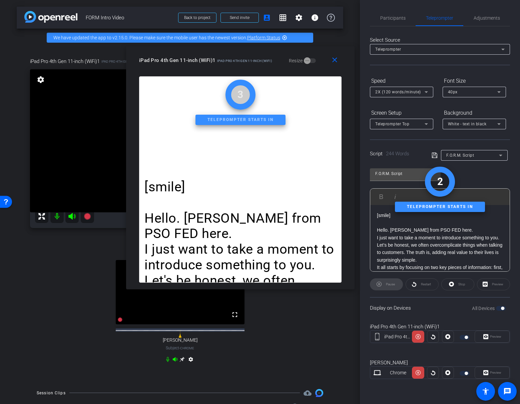
drag, startPoint x: 260, startPoint y: 72, endPoint x: 267, endPoint y: 65, distance: 9.9
click at [267, 65] on div "iPad Pro 4th Gen 11-inch (WiFi)1 iPad Pro 4th Gen 11-inch (WiFi) Resize" at bounding box center [242, 60] width 207 height 12
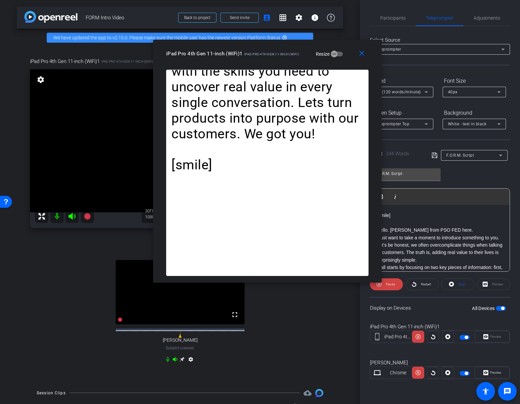
drag, startPoint x: 260, startPoint y: 68, endPoint x: 291, endPoint y: 61, distance: 31.7
click at [290, 61] on div "close iPad Pro 4th Gen 11-inch (WiFi)1 iPad Pro 4th Gen 11-inch (WiFi) Resize" at bounding box center [267, 55] width 228 height 30
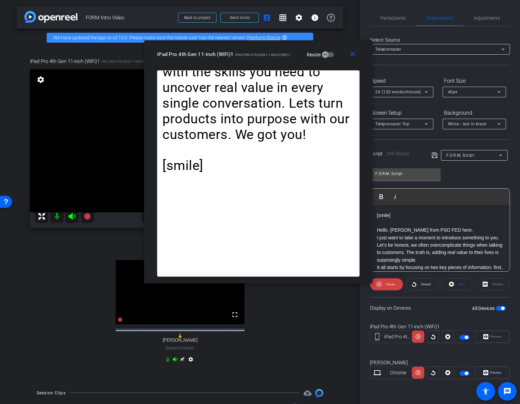
drag, startPoint x: 292, startPoint y: 55, endPoint x: 282, endPoint y: 55, distance: 9.7
click at [282, 55] on span "iPad Pro 4th Gen 11-inch (WiFi)" at bounding box center [262, 55] width 55 height 4
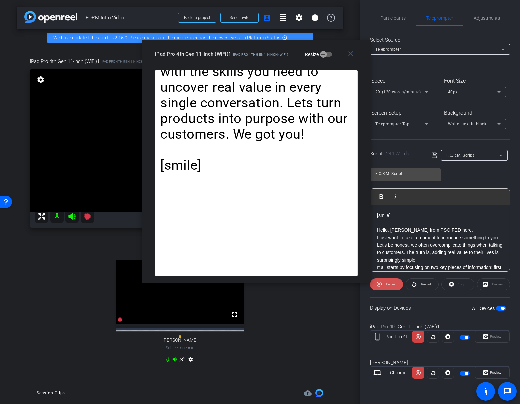
click at [383, 283] on span at bounding box center [386, 284] width 33 height 16
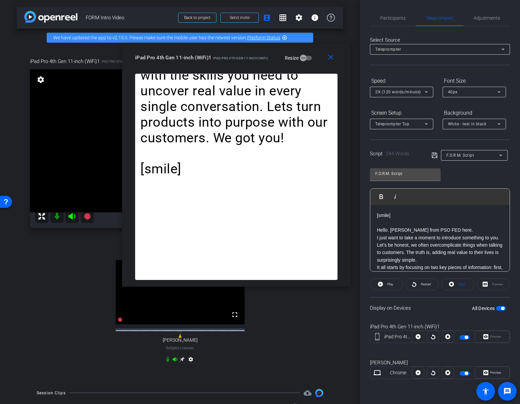
drag, startPoint x: 274, startPoint y: 54, endPoint x: 260, endPoint y: 57, distance: 14.3
click at [260, 57] on span "iPad Pro 4th Gen 11-inch (WiFi)" at bounding box center [240, 58] width 55 height 4
click at [457, 92] on div "40px" at bounding box center [472, 92] width 49 height 8
click at [457, 92] on div at bounding box center [260, 202] width 520 height 404
drag, startPoint x: 387, startPoint y: 287, endPoint x: 263, endPoint y: 222, distance: 140.3
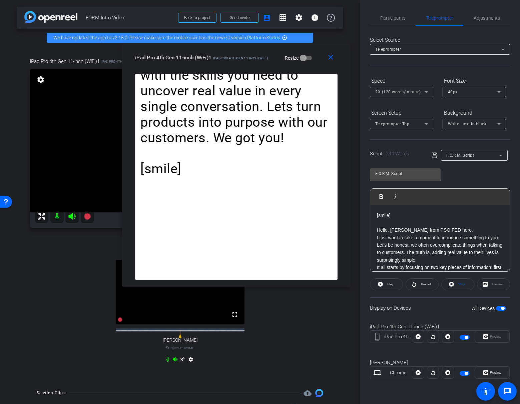
click at [263, 224] on body "Accessibility Screen-Reader Guide, Feedback, and Issue Reporting | New window m…" at bounding box center [260, 202] width 520 height 404
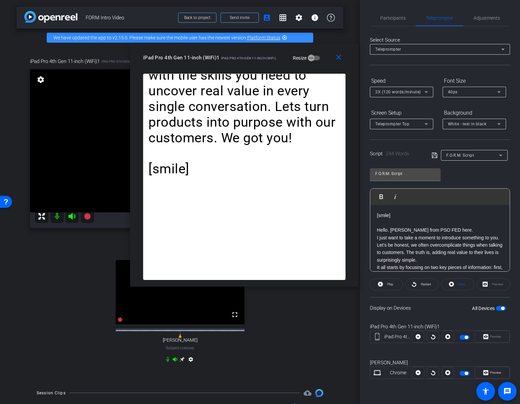
drag, startPoint x: 266, startPoint y: 59, endPoint x: 279, endPoint y: 59, distance: 13.0
click at [276, 59] on span "iPad Pro 4th Gen 11-inch (WiFi)" at bounding box center [248, 58] width 55 height 4
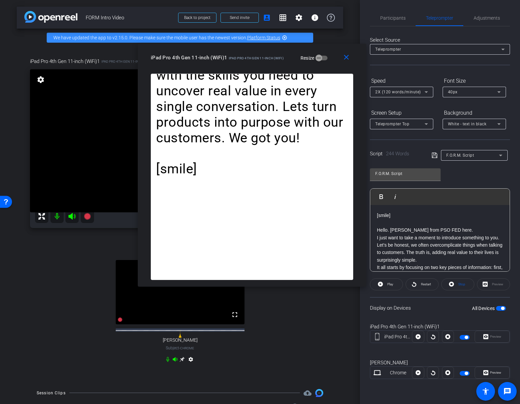
drag, startPoint x: 381, startPoint y: 284, endPoint x: 276, endPoint y: 104, distance: 207.7
click at [274, 136] on body "Accessibility Screen-Reader Guide, Feedback, and Issue Reporting | New window m…" at bounding box center [260, 202] width 520 height 404
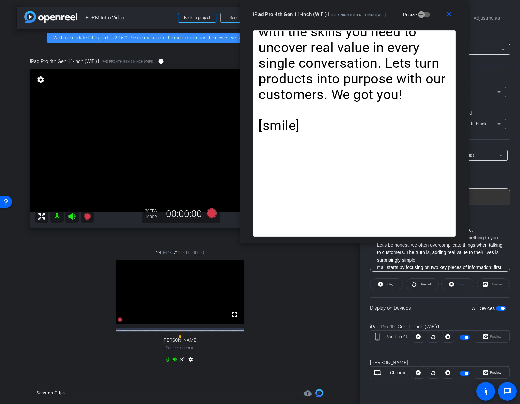
drag, startPoint x: 280, startPoint y: 62, endPoint x: 382, endPoint y: 11, distance: 114.5
click at [382, 11] on div "iPad Pro 4th Gen 11-inch (WiFi)1 iPad Pro 4th Gen 11-inch (WiFi) Resize" at bounding box center [356, 14] width 207 height 12
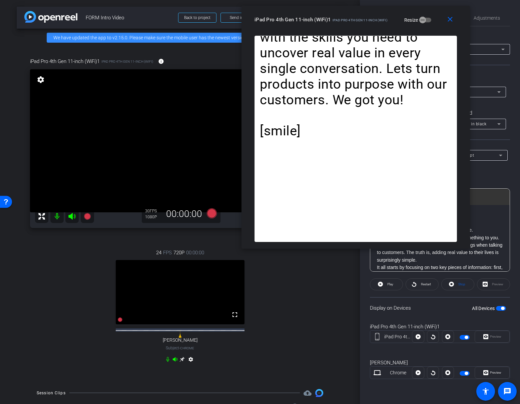
drag, startPoint x: 375, startPoint y: 16, endPoint x: 382, endPoint y: 22, distance: 8.5
click at [381, 22] on div "iPad Pro 4th Gen 11-inch (WiFi)1 iPad Pro 4th Gen 11-inch (WiFi)" at bounding box center [320, 19] width 133 height 8
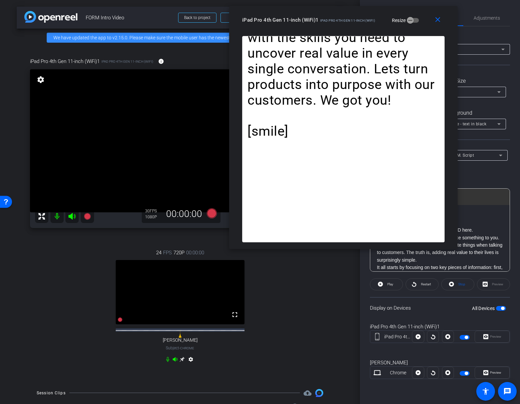
drag, startPoint x: 382, startPoint y: 25, endPoint x: 370, endPoint y: 25, distance: 11.7
click at [370, 25] on div "iPad Pro 4th Gen 11-inch (WiFi)1 iPad Pro 4th Gen 11-inch (WiFi) Resize" at bounding box center [345, 20] width 207 height 12
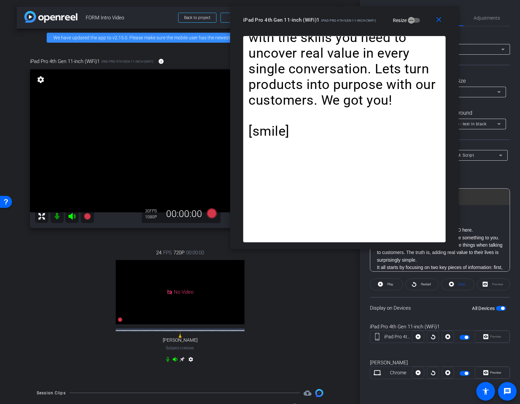
drag, startPoint x: 383, startPoint y: 287, endPoint x: 392, endPoint y: 275, distance: 14.3
click at [393, 269] on openreel-capture-teleprompter "Speed 2X (120 words/minute) Font Size 40px Screen Setup Teleprompter Top Backgr…" at bounding box center [440, 232] width 140 height 315
click at [384, 285] on span at bounding box center [386, 284] width 32 height 16
click at [389, 286] on span "Pause" at bounding box center [389, 284] width 11 height 9
click at [389, 286] on span "Play" at bounding box center [389, 284] width 8 height 9
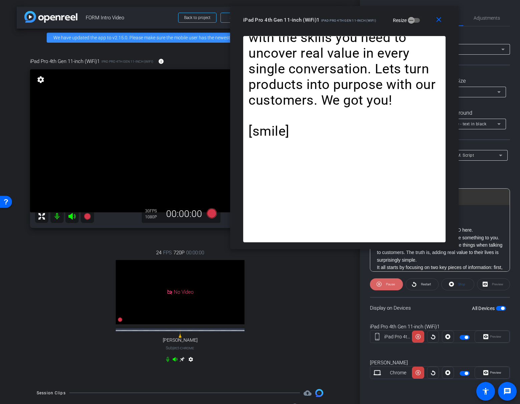
click at [389, 286] on span "Pause" at bounding box center [389, 284] width 11 height 9
click at [389, 286] on span "Play" at bounding box center [389, 284] width 8 height 9
click at [388, 286] on span "Pause" at bounding box center [389, 284] width 11 height 9
click at [388, 286] on span "Play" at bounding box center [389, 284] width 8 height 9
click at [388, 286] on span "Pause" at bounding box center [389, 284] width 11 height 9
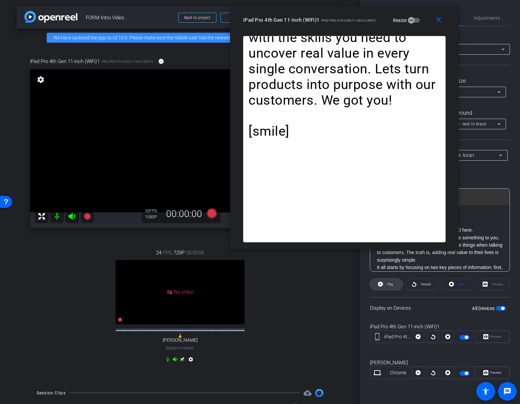
click at [388, 286] on span "Play" at bounding box center [389, 284] width 8 height 9
click at [391, 284] on span "Pause" at bounding box center [390, 284] width 9 height 4
click at [76, 258] on div "24 FPS 720P 00:00:00 No Video Matthew Serrano Subject - Chrome settings" at bounding box center [180, 307] width 300 height 138
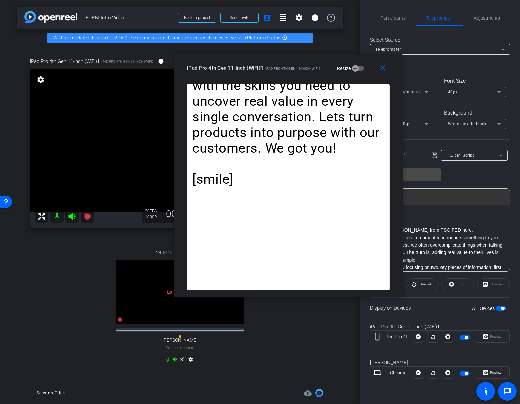
drag, startPoint x: 364, startPoint y: 21, endPoint x: 311, endPoint y: 65, distance: 68.2
click at [311, 67] on span "iPad Pro 4th Gen 11-inch (WiFi)" at bounding box center [292, 69] width 55 height 4
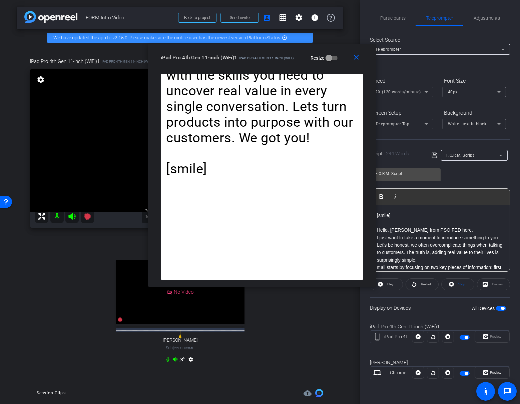
drag, startPoint x: 321, startPoint y: 69, endPoint x: 285, endPoint y: 89, distance: 40.8
click at [295, 63] on div "close iPad Pro 4th Gen 11-inch (WiFi)1 iPad Pro 4th Gen 11-inch (WiFi) Resize" at bounding box center [262, 59] width 228 height 30
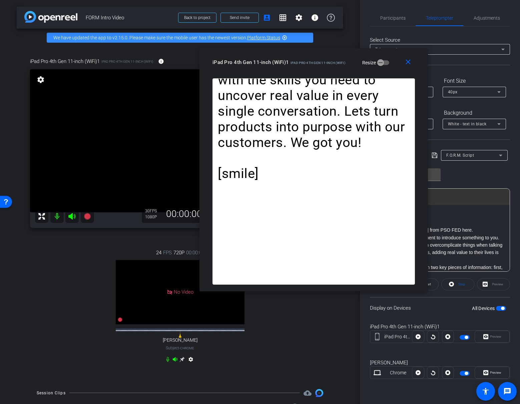
drag, startPoint x: 291, startPoint y: 61, endPoint x: 343, endPoint y: 66, distance: 51.6
click at [343, 66] on div "iPad Pro 4th Gen 11-inch (WiFi)1 iPad Pro 4th Gen 11-inch (WiFi) Resize" at bounding box center [315, 62] width 207 height 12
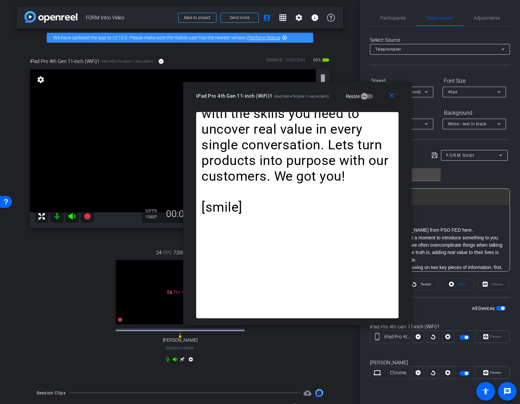
drag, startPoint x: 408, startPoint y: 64, endPoint x: 393, endPoint y: 94, distance: 34.0
click at [391, 97] on mat-icon "close" at bounding box center [391, 96] width 8 height 8
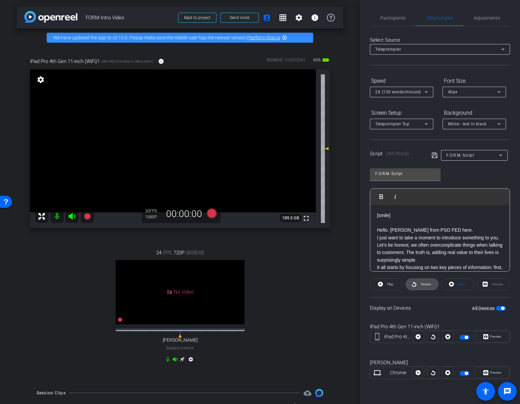
click at [416, 284] on icon at bounding box center [414, 284] width 4 height 5
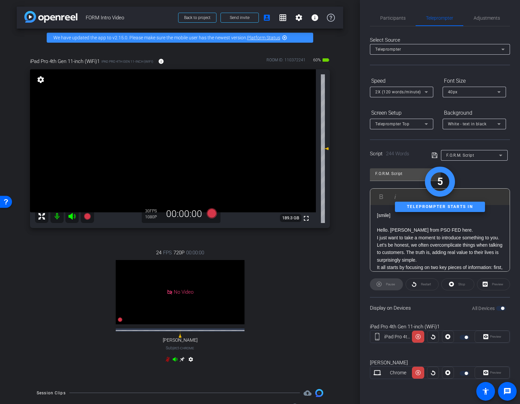
click at [388, 284] on div "Pause" at bounding box center [386, 284] width 33 height 12
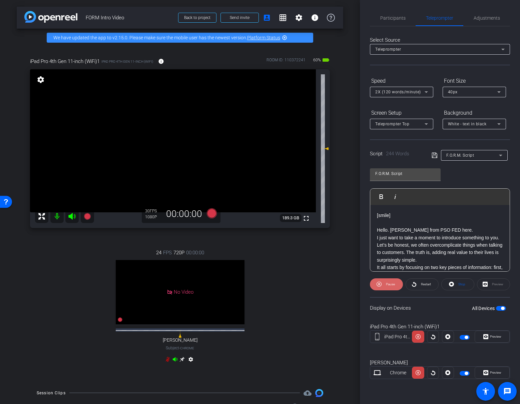
click at [383, 285] on span at bounding box center [386, 284] width 33 height 16
click at [72, 219] on icon at bounding box center [72, 216] width 8 height 8
click at [389, 20] on span "Participants" at bounding box center [392, 18] width 25 height 5
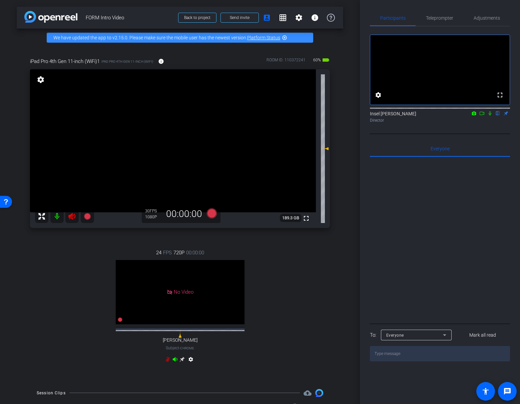
click at [481, 116] on icon at bounding box center [481, 113] width 5 height 5
click at [494, 116] on icon at bounding box center [497, 113] width 5 height 5
click at [437, 19] on span "Teleprompter" at bounding box center [439, 18] width 27 height 5
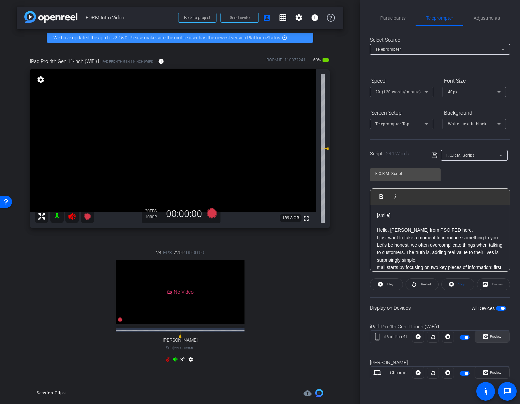
click at [491, 336] on span "Preview" at bounding box center [495, 337] width 11 height 4
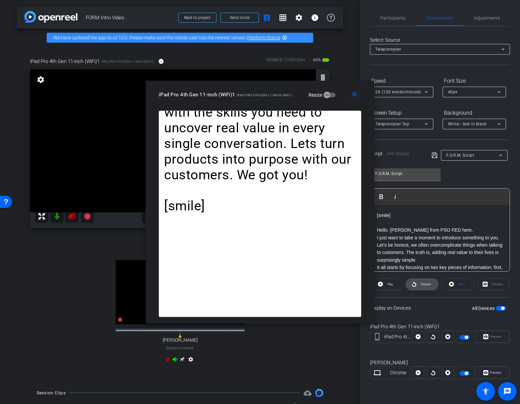
click at [419, 285] on span "Restart" at bounding box center [425, 284] width 12 height 9
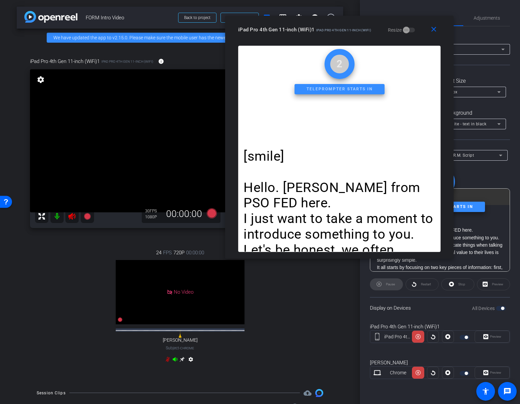
drag, startPoint x: 274, startPoint y: 95, endPoint x: 379, endPoint y: 18, distance: 130.3
click at [371, 28] on span "iPad Pro 4th Gen 11-inch (WiFi)" at bounding box center [343, 30] width 55 height 4
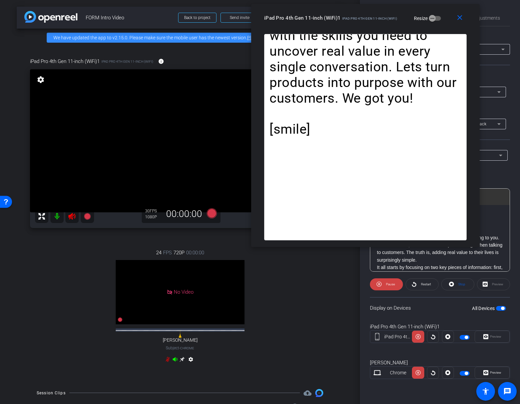
click at [494, 336] on div "Preview" at bounding box center [491, 337] width 35 height 12
click at [417, 340] on icon at bounding box center [417, 337] width 5 height 10
click at [418, 338] on icon at bounding box center [417, 336] width 5 height 5
click at [459, 21] on mat-icon "close" at bounding box center [459, 18] width 8 height 8
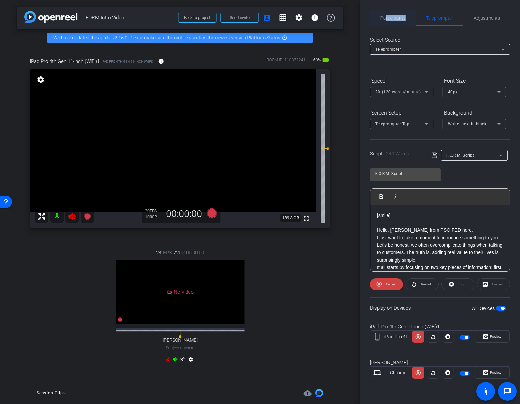
click at [385, 21] on span "Participants" at bounding box center [392, 18] width 25 height 16
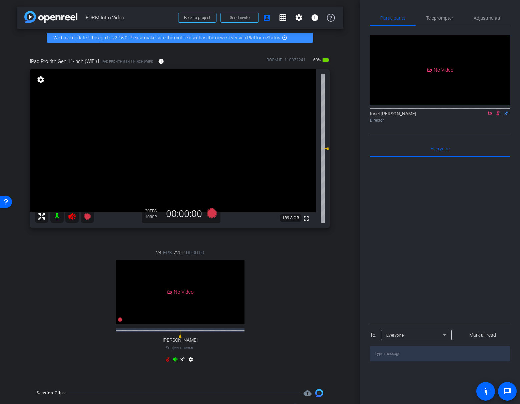
click at [494, 110] on mat-icon at bounding box center [498, 113] width 8 height 6
click at [75, 217] on icon at bounding box center [71, 216] width 7 height 7
click at [66, 215] on mat-icon at bounding box center [71, 216] width 13 height 13
click at [69, 217] on icon at bounding box center [71, 216] width 7 height 7
click at [435, 20] on span "Teleprompter" at bounding box center [439, 18] width 27 height 5
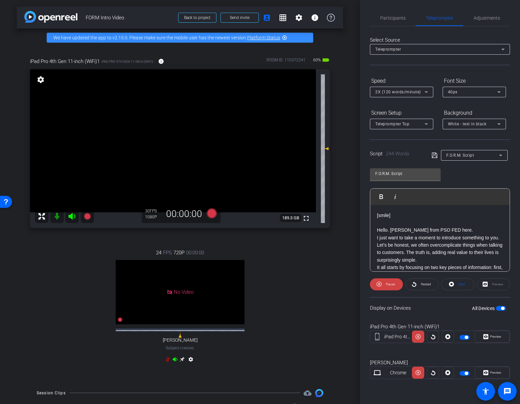
click at [494, 308] on span "button" at bounding box center [502, 308] width 3 height 3
click at [494, 309] on span "button" at bounding box center [497, 308] width 3 height 3
click at [494, 285] on div "Preview" at bounding box center [493, 284] width 33 height 12
click at [391, 284] on span "Pause" at bounding box center [390, 284] width 9 height 4
click at [491, 282] on div "Preview" at bounding box center [493, 284] width 33 height 12
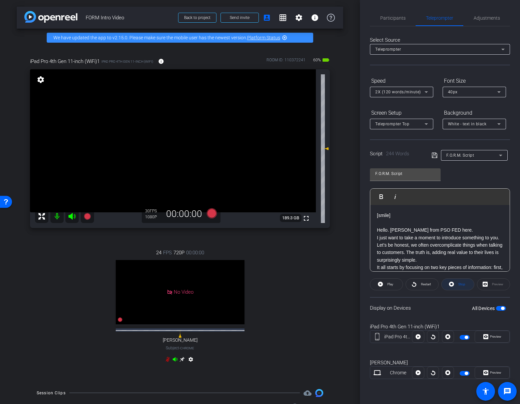
click at [454, 285] on span at bounding box center [457, 284] width 32 height 16
click at [494, 308] on span "button" at bounding box center [501, 308] width 10 height 5
click at [494, 308] on span "button" at bounding box center [497, 308] width 3 height 3
click at [491, 336] on span "Preview" at bounding box center [495, 337] width 11 height 4
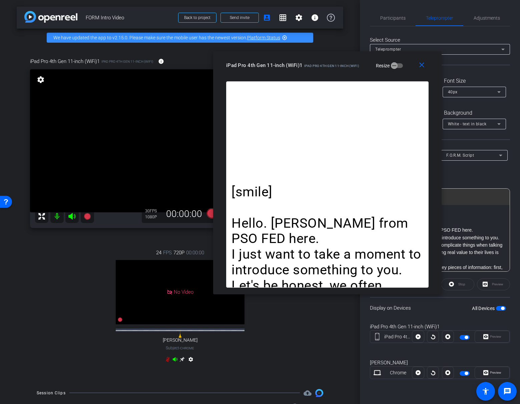
drag, startPoint x: 271, startPoint y: 98, endPoint x: 330, endPoint y: 70, distance: 65.5
click at [337, 67] on div "iPad Pro 4th Gen 11-inch (WiFi)1 iPad Pro 4th Gen 11-inch (WiFi) Resize" at bounding box center [329, 65] width 207 height 12
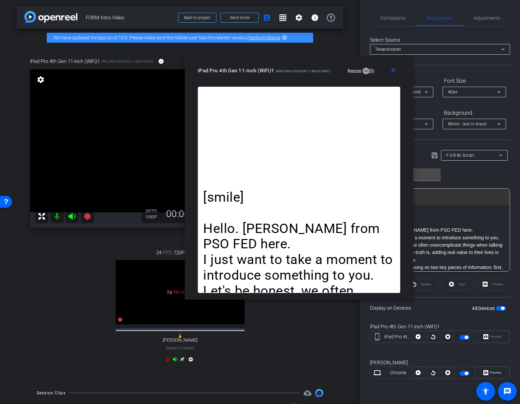
drag, startPoint x: 338, startPoint y: 71, endPoint x: 332, endPoint y: 72, distance: 5.8
click at [332, 72] on div "iPad Pro 4th Gen 11-inch (WiFi)1 iPad Pro 4th Gen 11-inch (WiFi) Resize" at bounding box center [301, 71] width 207 height 12
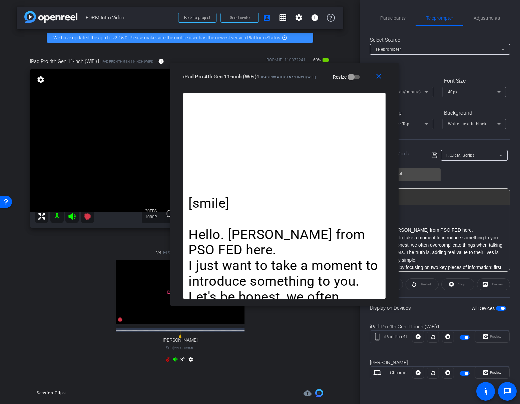
drag, startPoint x: 230, startPoint y: 87, endPoint x: 346, endPoint y: 24, distance: 132.8
click at [310, 76] on div "close iPad Pro 4th Gen 11-inch (WiFi)1 iPad Pro 4th Gen 11-inch (WiFi) Resize" at bounding box center [284, 78] width 228 height 30
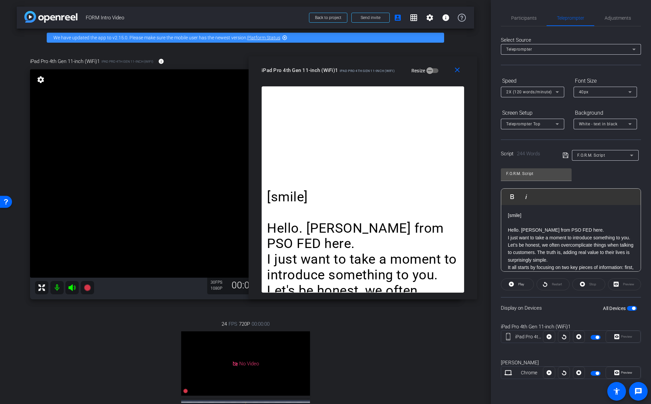
drag, startPoint x: 381, startPoint y: 68, endPoint x: 390, endPoint y: 71, distance: 8.9
click at [390, 71] on span "iPad Pro 4th Gen 11-inch (WiFi)" at bounding box center [366, 71] width 55 height 4
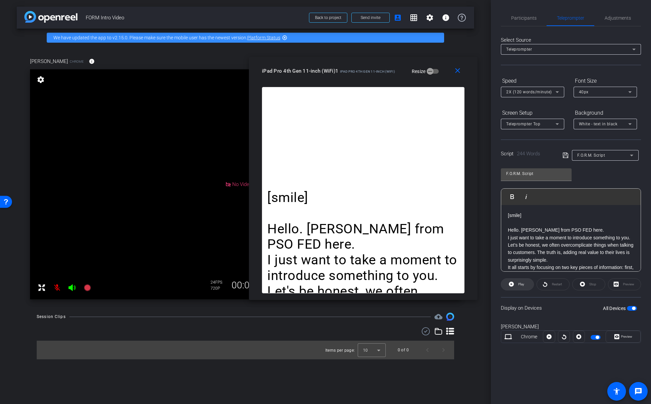
click at [494, 286] on span "Play" at bounding box center [520, 284] width 8 height 9
click at [494, 284] on span "Pause" at bounding box center [521, 284] width 9 height 4
click at [494, 284] on span "Play" at bounding box center [521, 284] width 6 height 4
click at [456, 73] on mat-icon "close" at bounding box center [457, 71] width 8 height 8
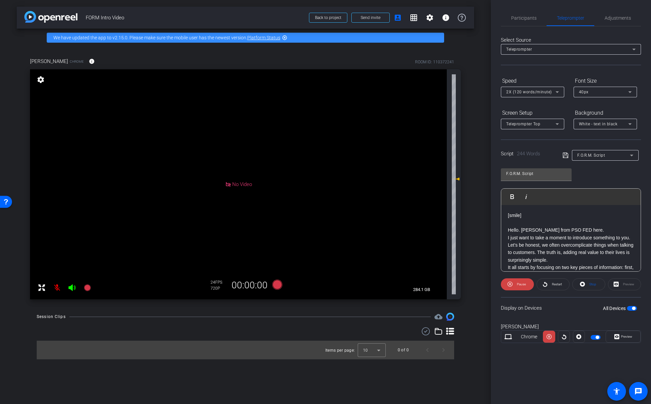
click at [494, 309] on span "button" at bounding box center [633, 308] width 3 height 3
click at [494, 309] on span "button" at bounding box center [632, 308] width 10 height 5
click at [494, 338] on span "Preview" at bounding box center [626, 337] width 11 height 4
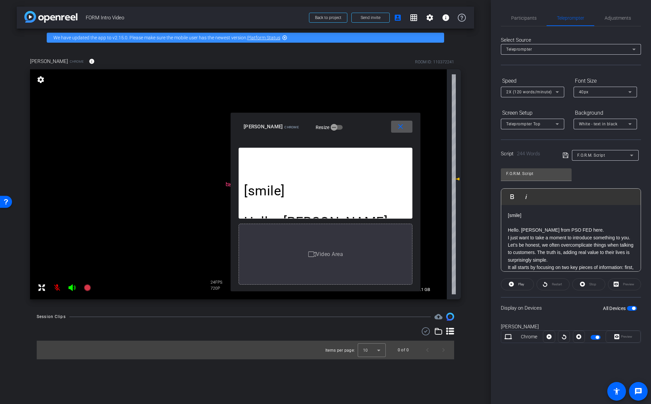
click at [414, 130] on div "close Matthew Serrano Chrome Resize" at bounding box center [325, 128] width 190 height 30
click at [406, 129] on span at bounding box center [401, 127] width 21 height 16
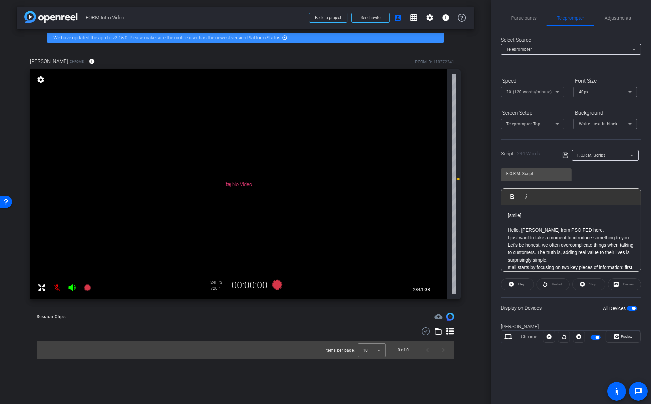
click at [494, 285] on div "Preview" at bounding box center [624, 284] width 33 height 12
click at [494, 22] on span "Participants" at bounding box center [523, 18] width 25 height 16
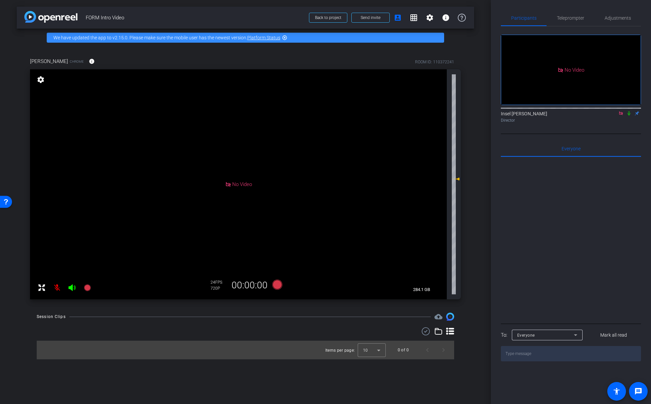
click at [494, 111] on icon at bounding box center [628, 113] width 3 height 4
click at [494, 17] on span "Adjustments" at bounding box center [617, 18] width 26 height 5
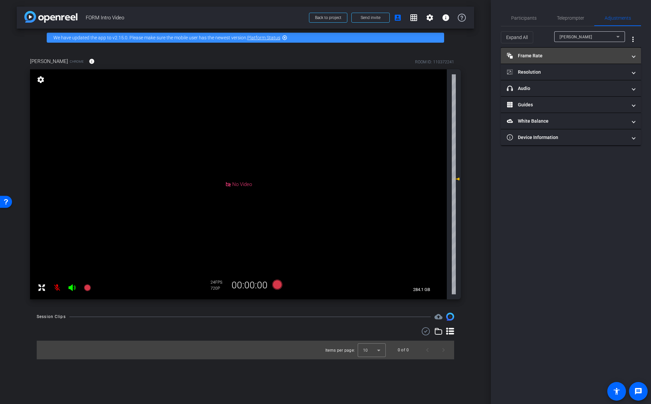
click at [494, 56] on mat-panel-title "Frame Rate Frame Rate" at bounding box center [567, 55] width 120 height 7
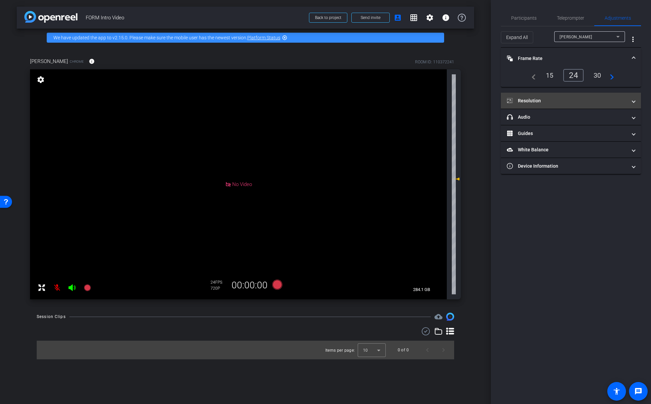
click at [494, 100] on mat-panel-title "Resolution" at bounding box center [567, 100] width 120 height 7
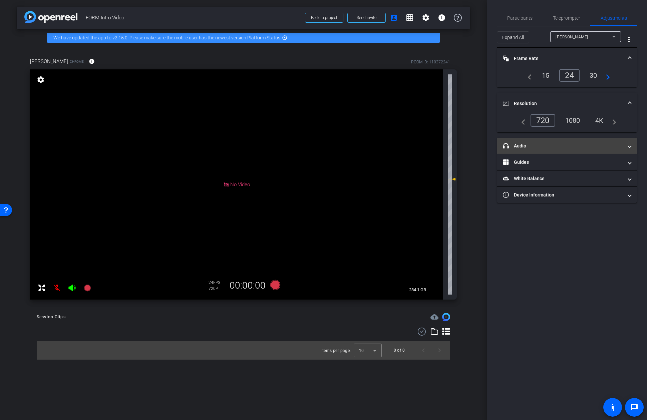
click at [494, 146] on mat-panel-title "headphone icon Audio" at bounding box center [563, 145] width 120 height 7
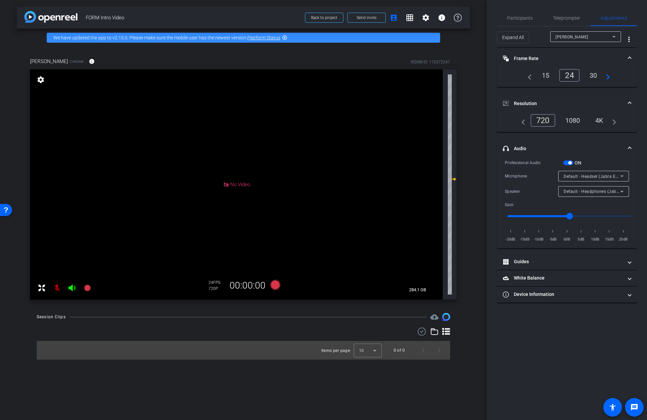
click at [494, 176] on span "Default - Headset (Jabra Evolve2 75)" at bounding box center [599, 175] width 72 height 5
click at [494, 154] on div at bounding box center [323, 210] width 647 height 420
click at [494, 259] on mat-panel-title "Guides" at bounding box center [563, 261] width 120 height 7
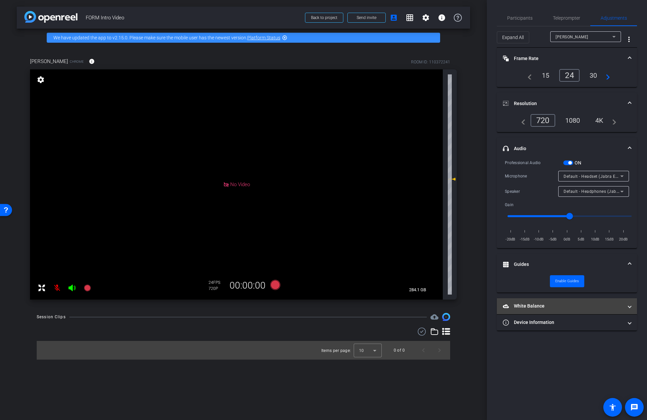
click at [494, 305] on mat-panel-title "White Balance White Balance" at bounding box center [563, 305] width 120 height 7
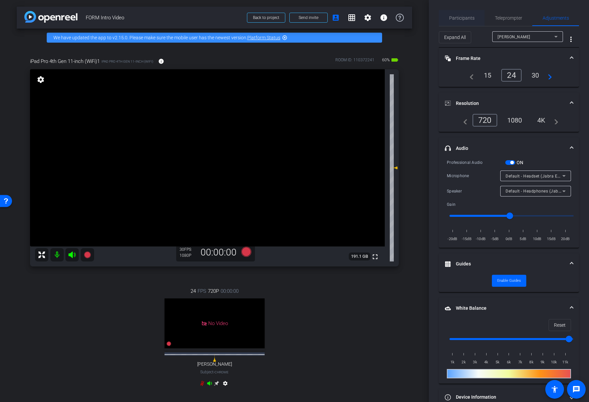
click at [462, 20] on span "Participants" at bounding box center [461, 18] width 25 height 5
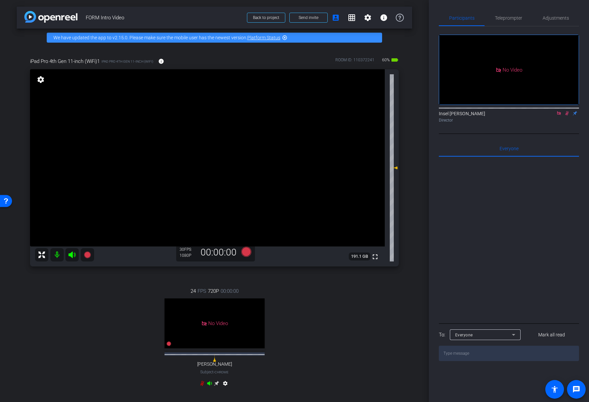
click at [494, 111] on icon at bounding box center [566, 113] width 5 height 5
click at [494, 22] on span "Teleprompter" at bounding box center [508, 18] width 27 height 16
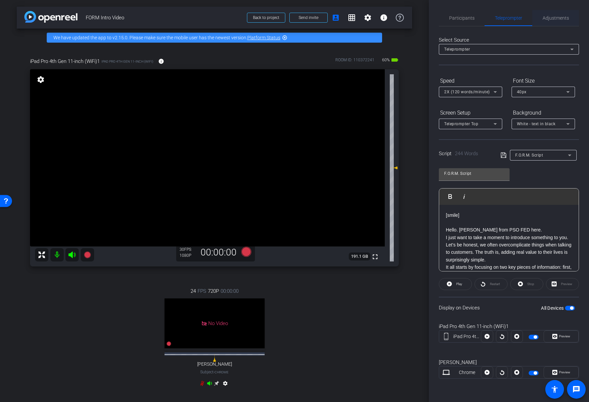
click at [494, 16] on span "Adjustments" at bounding box center [555, 18] width 26 height 5
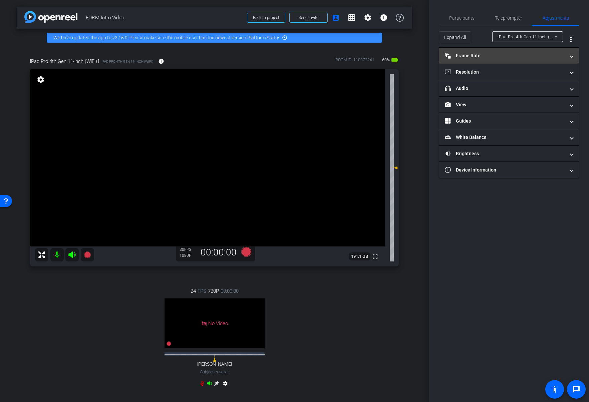
click at [494, 59] on mat-expansion-panel-header "Frame Rate Frame Rate" at bounding box center [508, 56] width 140 height 16
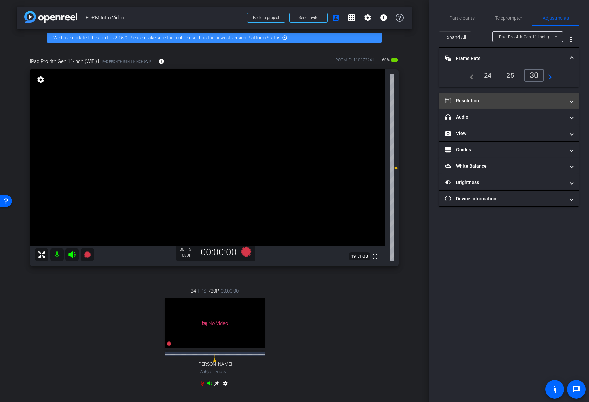
click at [494, 95] on mat-expansion-panel-header "Resolution" at bounding box center [508, 101] width 140 height 16
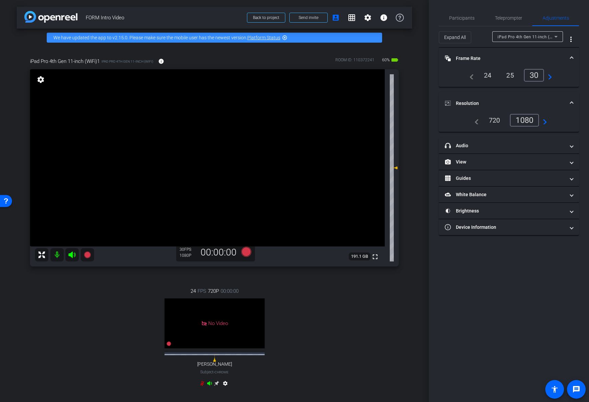
click at [494, 123] on div "1080" at bounding box center [524, 120] width 29 height 13
click at [494, 141] on mat-expansion-panel-header "headphone icon Audio" at bounding box center [508, 146] width 140 height 16
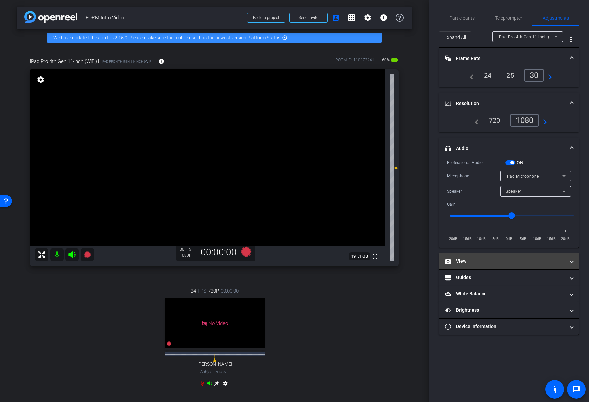
click at [475, 264] on mat-panel-title "View" at bounding box center [504, 261] width 120 height 7
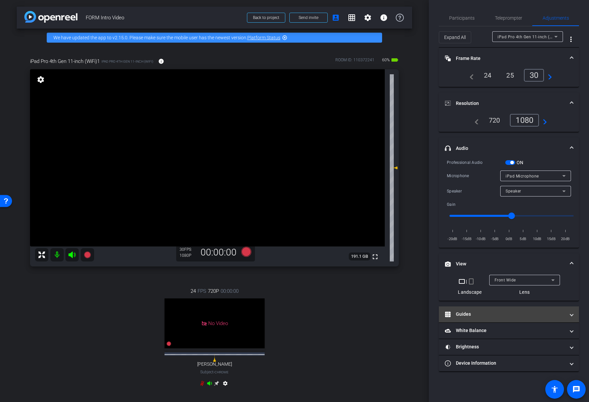
click at [494, 316] on mat-panel-title "Guides" at bounding box center [504, 314] width 120 height 7
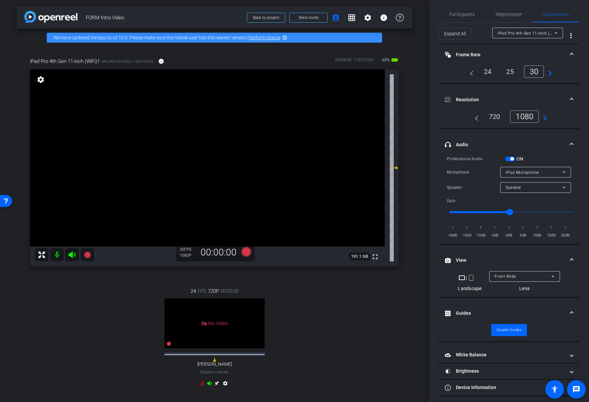
scroll to position [7, 0]
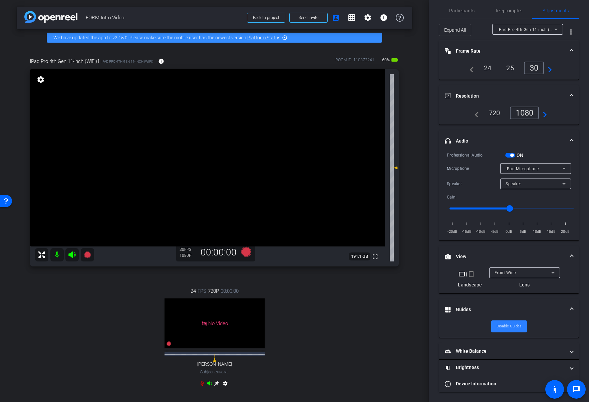
click at [494, 330] on span "Disable Guides" at bounding box center [508, 327] width 25 height 10
click at [494, 328] on span "Enable Guides" at bounding box center [509, 327] width 24 height 10
click at [494, 352] on mat-panel-title "White Balance White Balance" at bounding box center [504, 351] width 120 height 7
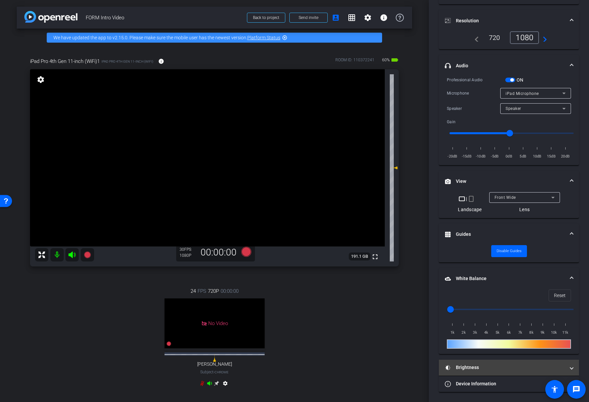
click at [464, 363] on mat-expansion-panel-header "Brightness" at bounding box center [508, 368] width 140 height 16
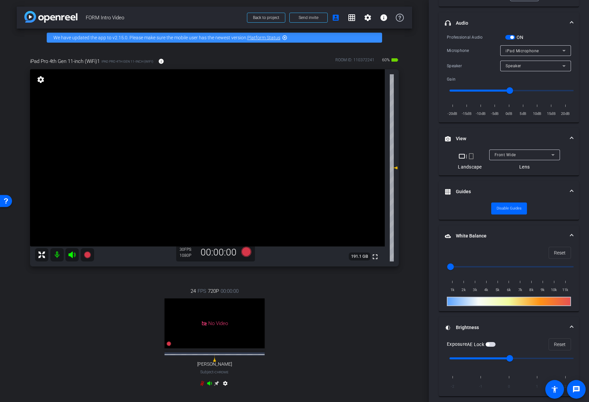
scroll to position [151, 0]
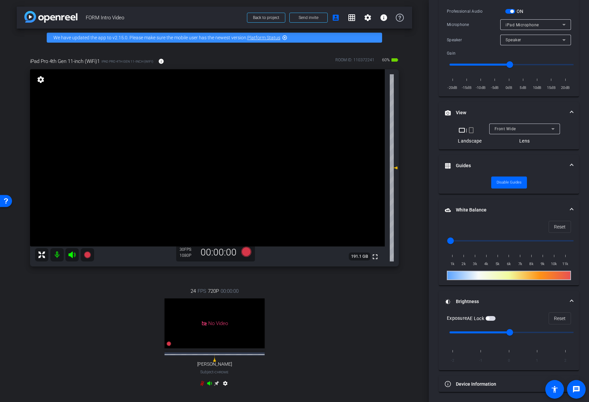
click at [489, 319] on span "button" at bounding box center [487, 318] width 3 height 3
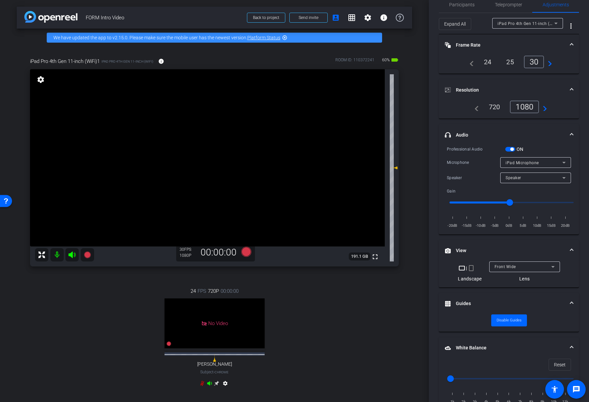
scroll to position [0, 0]
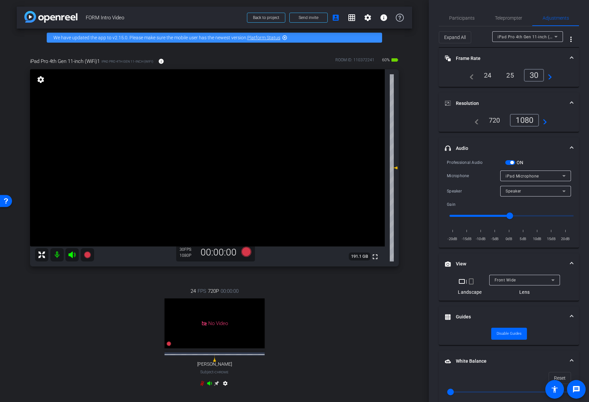
click at [494, 163] on span "button" at bounding box center [510, 162] width 10 height 5
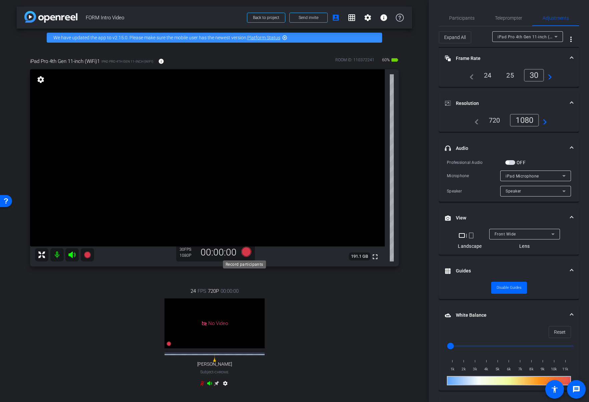
click at [243, 253] on icon at bounding box center [246, 252] width 10 height 10
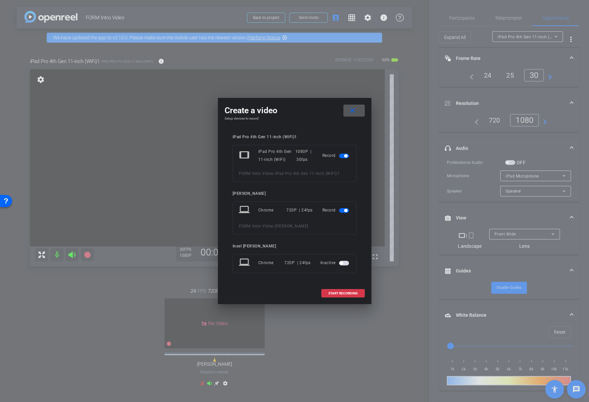
click at [342, 210] on span "button" at bounding box center [344, 210] width 10 height 5
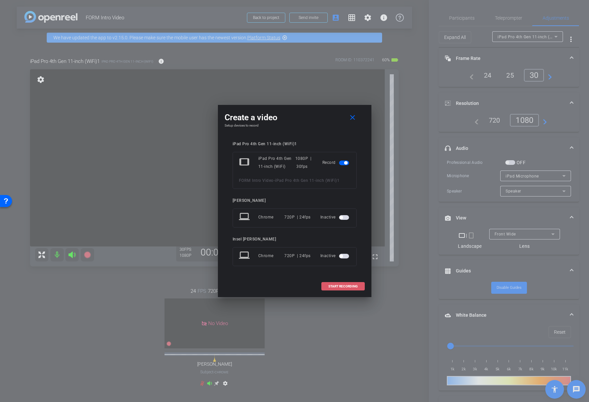
click at [350, 288] on span "START RECORDING" at bounding box center [342, 286] width 29 height 3
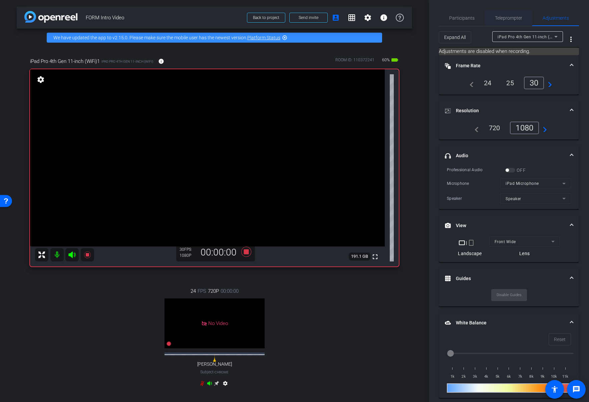
click at [492, 22] on div "Teleprompter" at bounding box center [508, 18] width 48 height 16
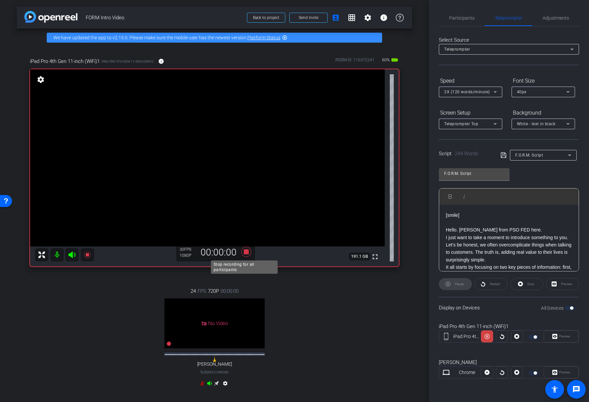
click at [243, 252] on icon at bounding box center [246, 252] width 10 height 10
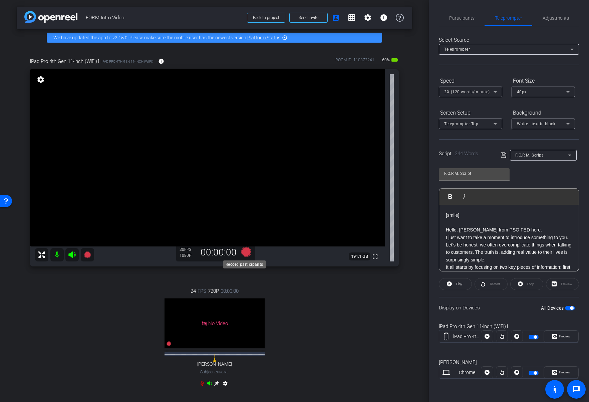
click at [244, 254] on icon at bounding box center [246, 252] width 10 height 10
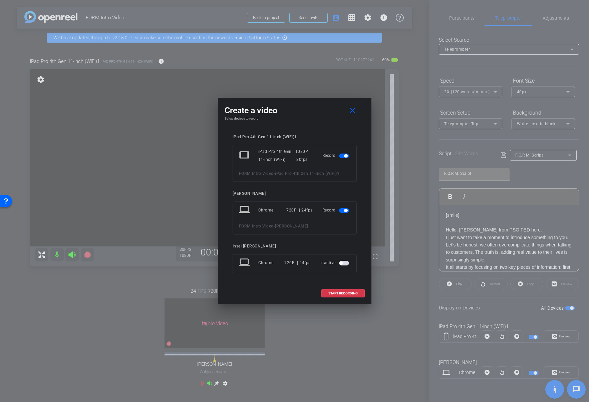
click at [341, 209] on span "button" at bounding box center [344, 210] width 10 height 5
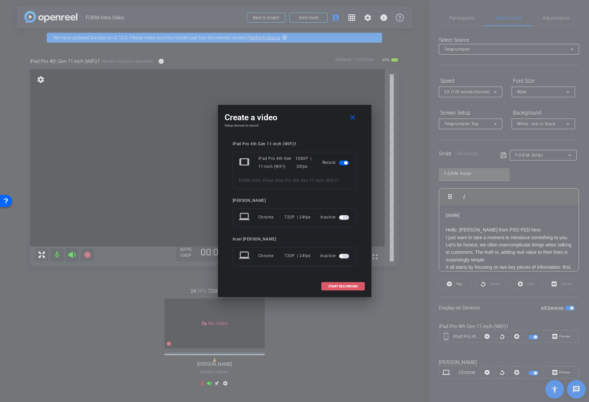
click at [336, 285] on span "START RECORDING" at bounding box center [342, 286] width 29 height 3
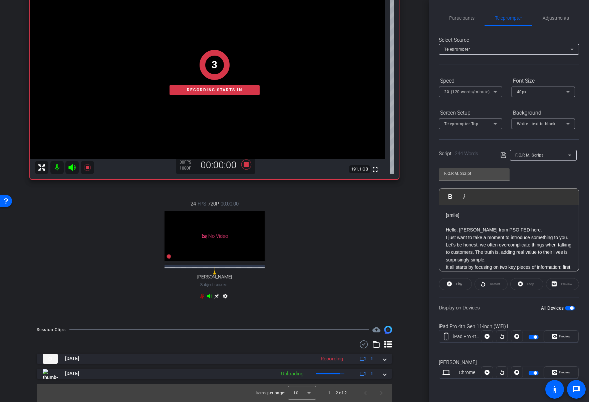
scroll to position [88, 0]
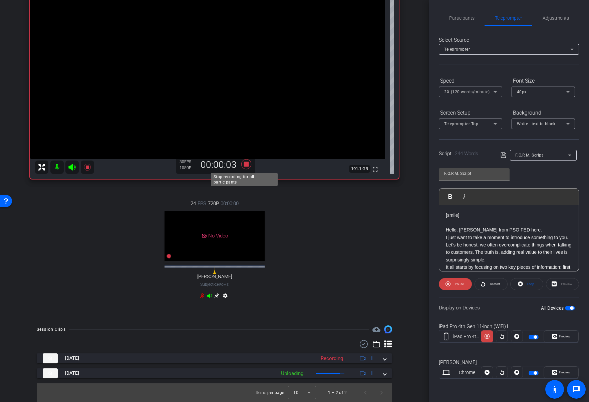
click at [246, 165] on icon at bounding box center [246, 164] width 10 height 10
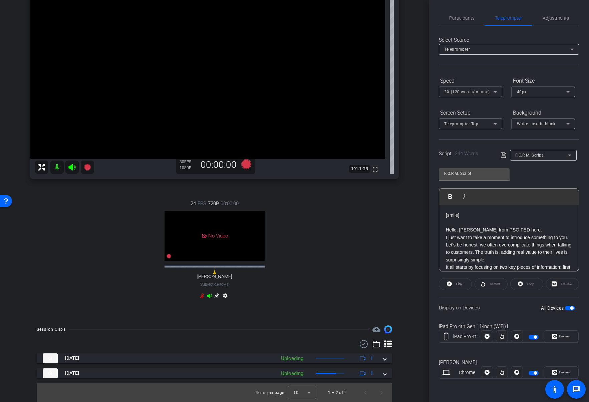
click at [478, 249] on p "I just want to take a moment to introduce something to you. Let's be honest, we…" at bounding box center [508, 249] width 126 height 30
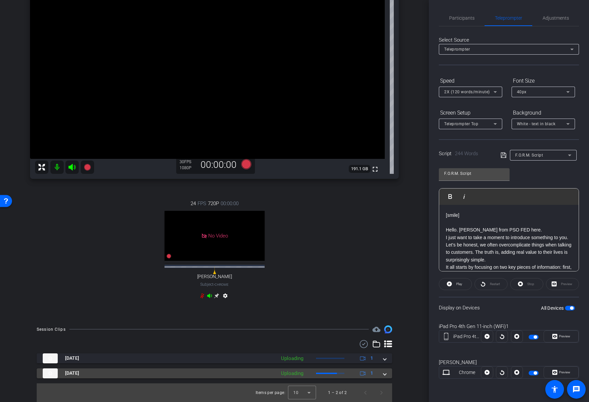
click at [383, 375] on span at bounding box center [384, 373] width 3 height 7
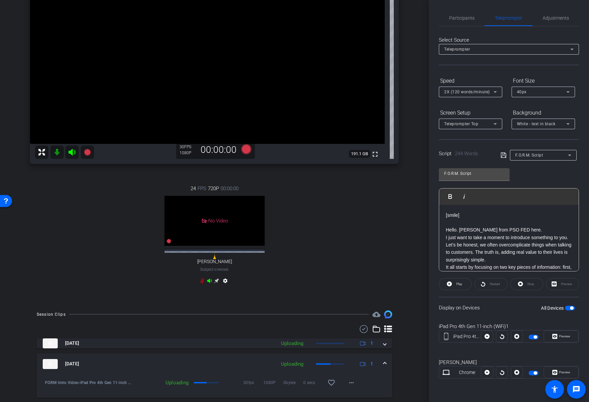
scroll to position [122, 0]
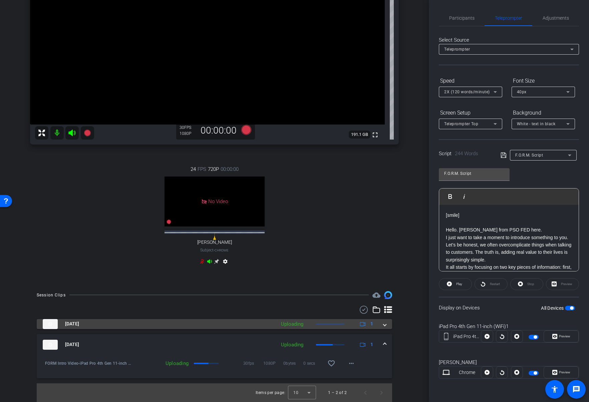
click at [383, 325] on span at bounding box center [384, 324] width 3 height 7
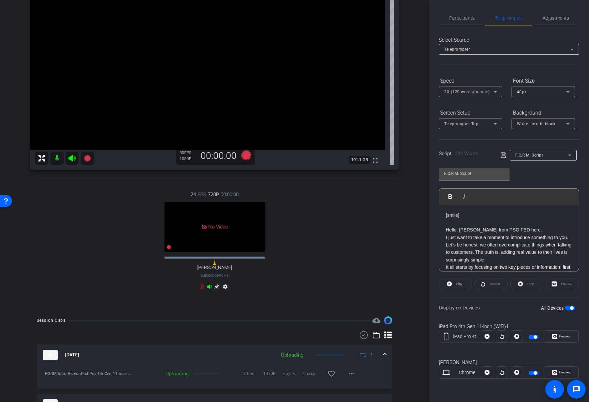
scroll to position [62, 0]
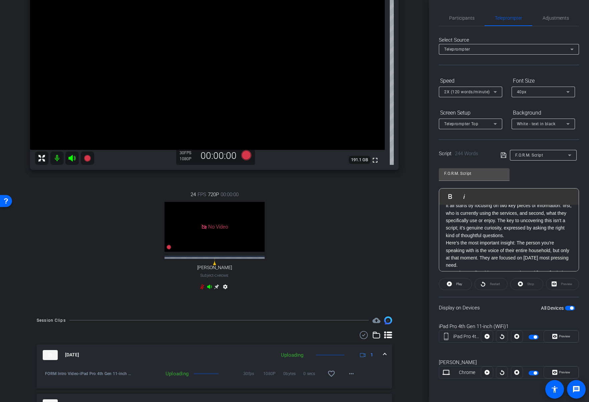
click at [494, 230] on p "It all starts by focusing on two key pieces of information: first, who is curre…" at bounding box center [508, 220] width 126 height 37
click at [494, 329] on span at bounding box center [561, 337] width 34 height 16
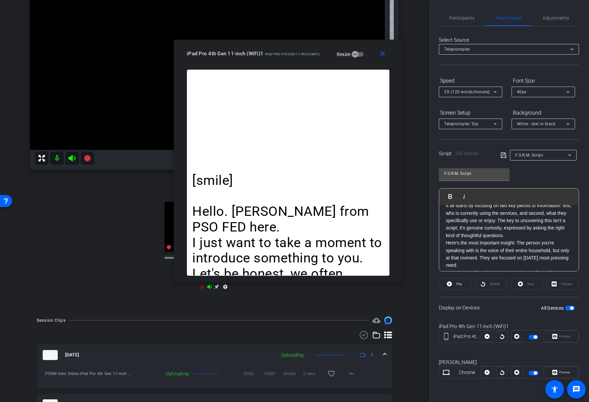
drag, startPoint x: 312, startPoint y: 94, endPoint x: 308, endPoint y: 37, distance: 56.9
click at [308, 52] on span "iPad Pro 4th Gen 11-inch (WiFi)" at bounding box center [292, 54] width 55 height 4
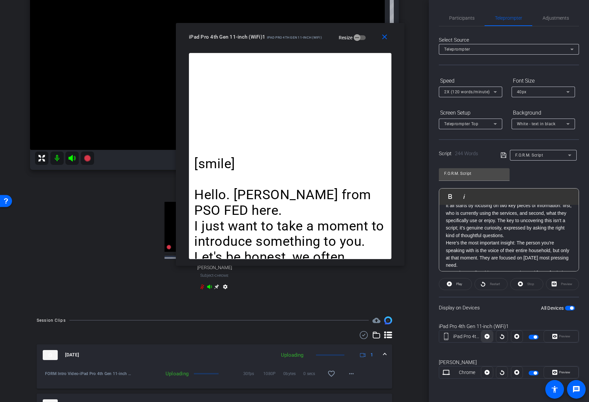
click at [488, 336] on icon at bounding box center [486, 336] width 5 height 5
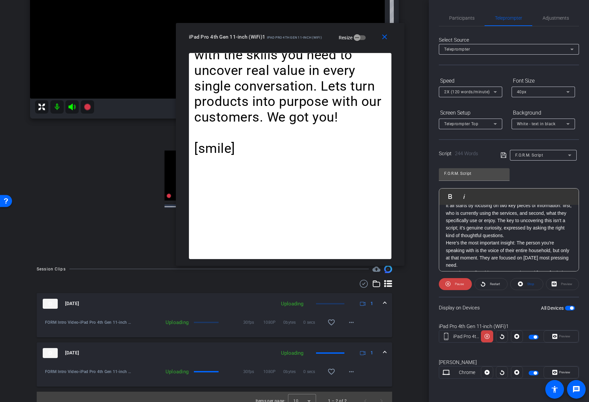
scroll to position [152, 0]
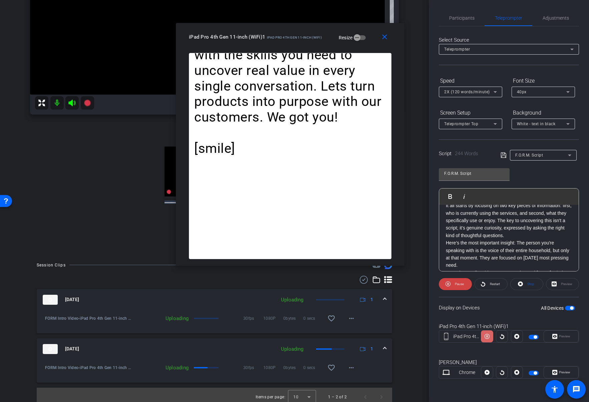
click at [486, 338] on icon at bounding box center [486, 337] width 5 height 10
click at [486, 338] on icon at bounding box center [486, 336] width 5 height 5
click at [486, 338] on icon at bounding box center [486, 337] width 5 height 10
click at [486, 338] on icon at bounding box center [486, 336] width 5 height 5
click at [486, 338] on icon at bounding box center [486, 337] width 5 height 10
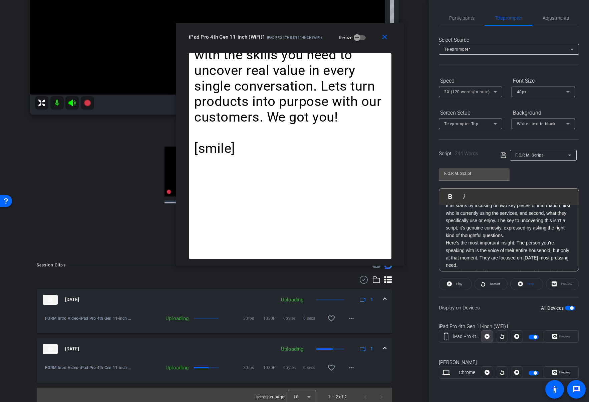
click at [486, 338] on icon at bounding box center [486, 336] width 5 height 5
click at [486, 338] on icon at bounding box center [486, 337] width 5 height 10
click at [486, 338] on icon at bounding box center [486, 336] width 5 height 5
click at [486, 338] on icon at bounding box center [486, 337] width 5 height 10
click at [486, 338] on icon at bounding box center [486, 336] width 5 height 5
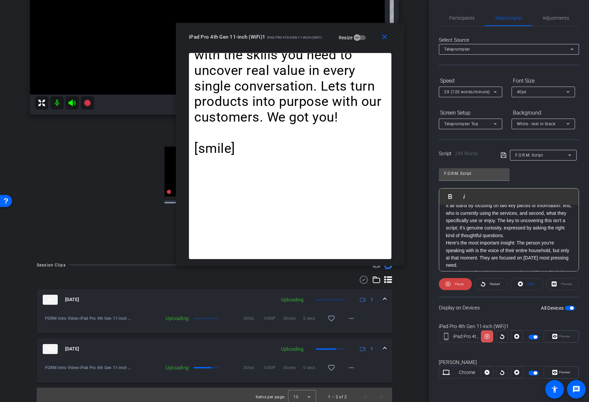
click at [486, 338] on icon at bounding box center [486, 337] width 5 height 10
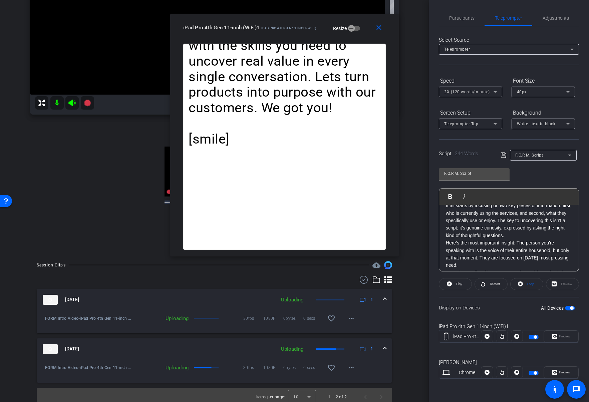
drag, startPoint x: 315, startPoint y: 38, endPoint x: 310, endPoint y: 28, distance: 10.4
click at [310, 28] on span "iPad Pro 4th Gen 11-inch (WiFi)" at bounding box center [288, 28] width 55 height 4
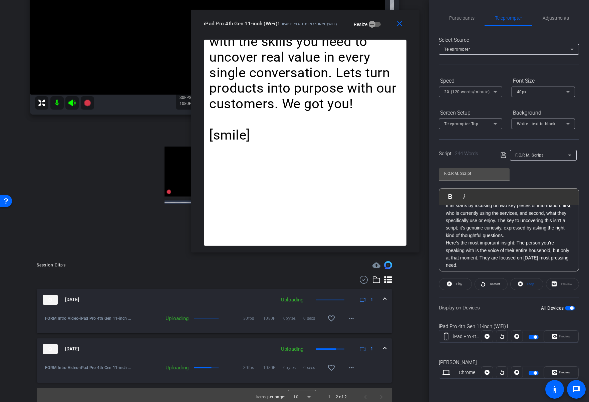
drag, startPoint x: 299, startPoint y: 29, endPoint x: 318, endPoint y: 25, distance: 19.4
click at [318, 25] on span "iPad Pro 4th Gen 11-inch (WiFi)" at bounding box center [309, 24] width 55 height 4
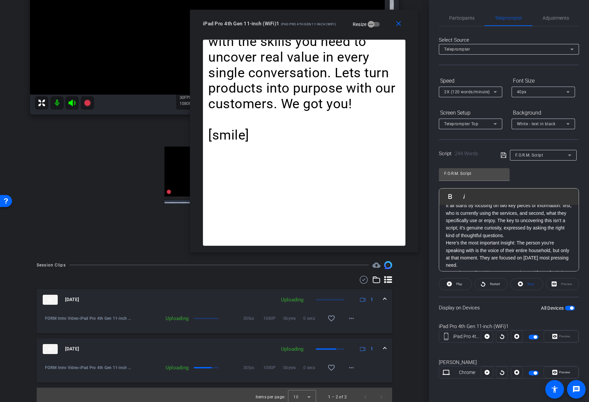
click at [339, 23] on div "iPad Pro 4th Gen 11-inch (WiFi)1 iPad Pro 4th Gen 11-inch (WiFi) Resize" at bounding box center [306, 24] width 207 height 12
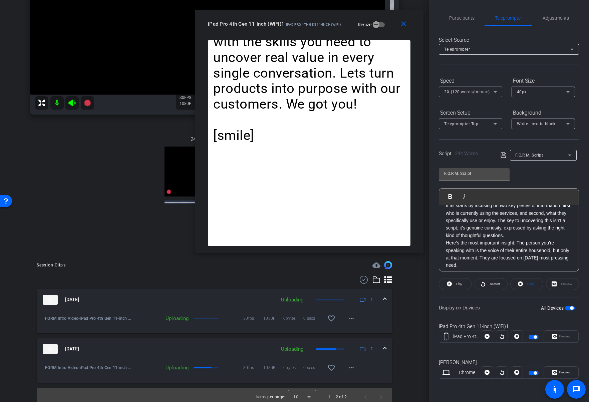
drag, startPoint x: 338, startPoint y: 24, endPoint x: 342, endPoint y: 24, distance: 4.7
click at [342, 24] on div "iPad Pro 4th Gen 11-inch (WiFi)1 iPad Pro 4th Gen 11-inch (WiFi) Resize" at bounding box center [311, 24] width 207 height 12
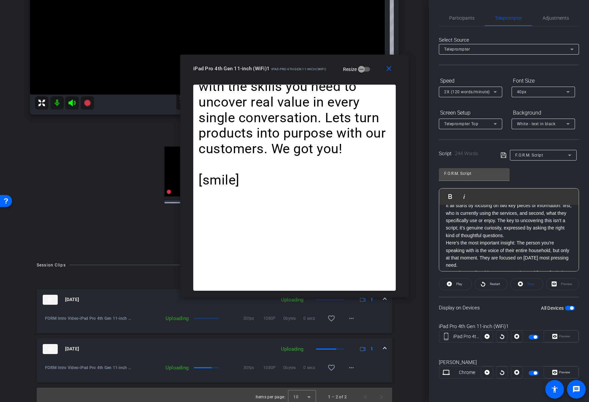
drag, startPoint x: 406, startPoint y: 26, endPoint x: 368, endPoint y: 114, distance: 96.4
click at [391, 70] on mat-icon "close" at bounding box center [388, 69] width 8 height 8
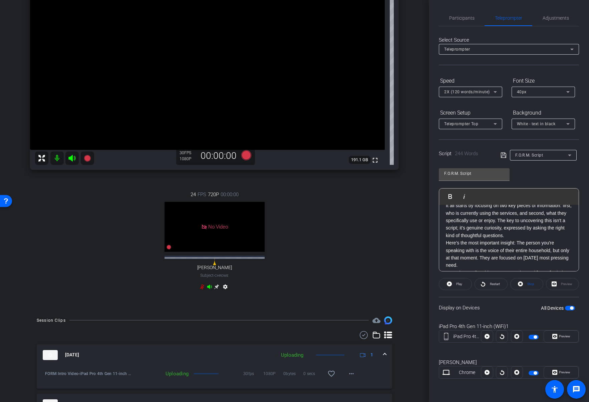
scroll to position [156, 0]
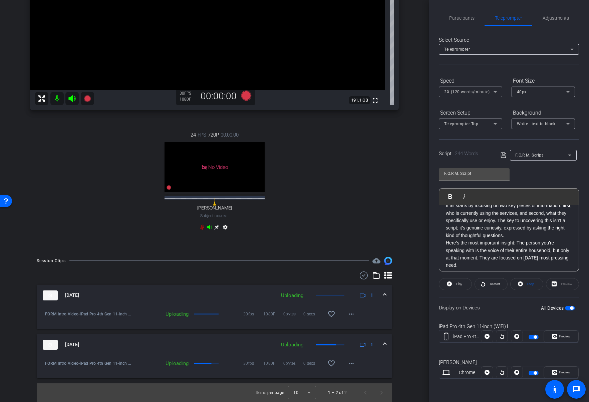
click at [491, 239] on p "It all starts by focusing on two key pieces of information: first, who is curre…" at bounding box center [508, 220] width 126 height 37
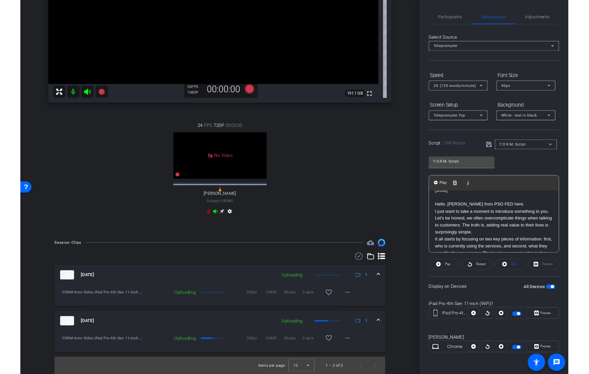
scroll to position [0, 0]
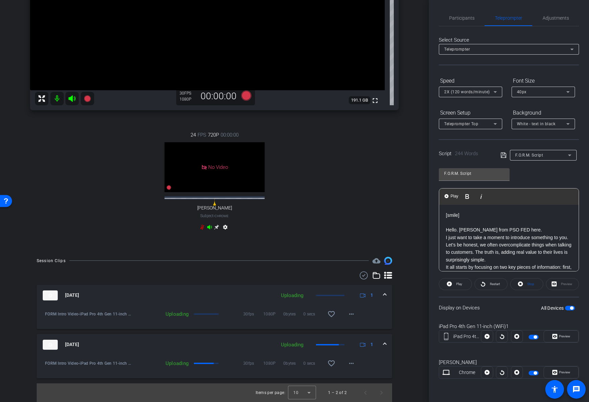
click at [494, 231] on p "Hello. David Santos from PSO FED here." at bounding box center [508, 229] width 126 height 7
click at [494, 237] on p "I just want to take a moment to introduce something to you. Let's be honest, we…" at bounding box center [508, 249] width 126 height 30
click at [347, 365] on mat-icon "more_horiz" at bounding box center [351, 364] width 8 height 8
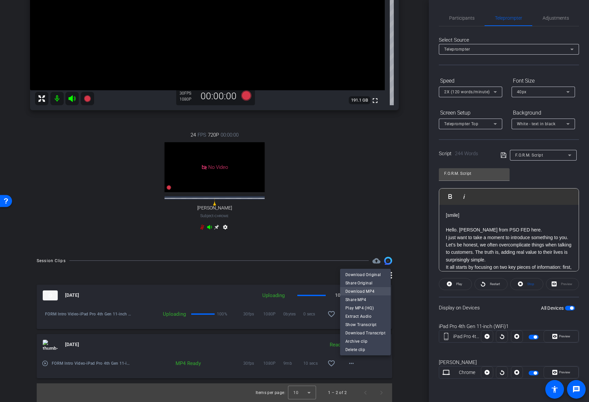
drag, startPoint x: 370, startPoint y: 291, endPoint x: 374, endPoint y: 291, distance: 4.3
click at [374, 291] on span "Download MP4" at bounding box center [365, 291] width 40 height 8
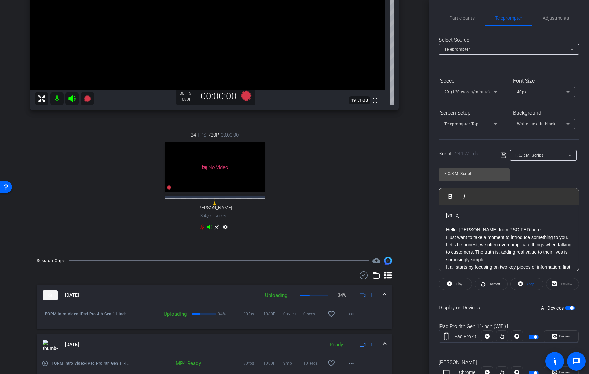
click at [478, 241] on p "I just want to take a moment to introduce something to you. Let's be honest, we…" at bounding box center [508, 249] width 126 height 30
click at [494, 252] on p "I just want to take a moment to introduce something to you. Let's be honest, we…" at bounding box center [508, 249] width 126 height 30
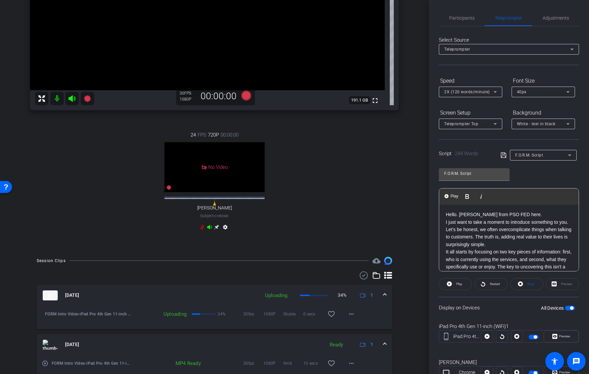
scroll to position [44, 0]
click at [494, 240] on p "It all starts by focusing on two key pieces of information: first, who is curre…" at bounding box center [508, 238] width 126 height 37
drag, startPoint x: 455, startPoint y: 235, endPoint x: 452, endPoint y: 226, distance: 9.7
click at [455, 235] on p "It all starts by focusing on two key pieces of information: first, who is curre…" at bounding box center [508, 238] width 126 height 37
click at [446, 225] on p "It all starts by focusing on two key pieces of information: first, who is curre…" at bounding box center [508, 238] width 126 height 37
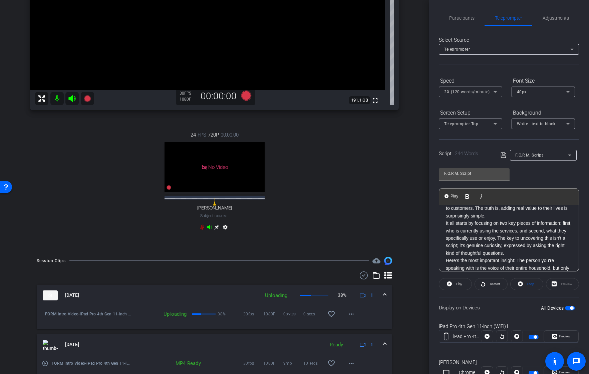
click at [494, 216] on p "I just want to take a moment to introduce something to you. Let's be honest, we…" at bounding box center [508, 205] width 126 height 30
drag, startPoint x: 516, startPoint y: 246, endPoint x: 526, endPoint y: 249, distance: 10.5
click at [494, 246] on p "It all starts by focusing on two key pieces of information: first, who is curre…" at bounding box center [508, 246] width 126 height 37
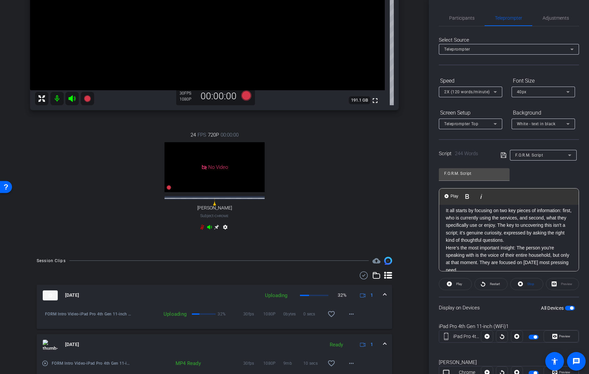
drag, startPoint x: 446, startPoint y: 255, endPoint x: 459, endPoint y: 253, distance: 13.2
click at [446, 255] on p "Here’s the most important insight: The person you're speaking with is the voice…" at bounding box center [508, 259] width 126 height 30
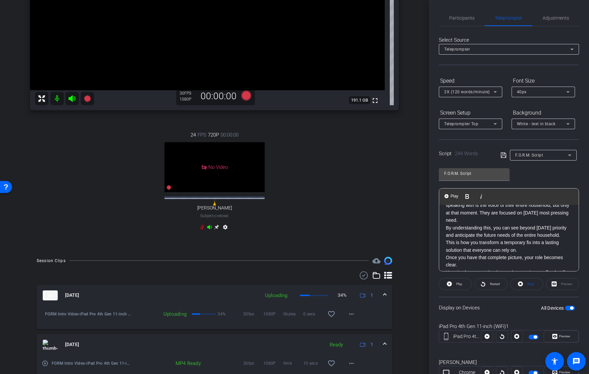
click at [446, 235] on p "By understanding this, you can see beyond today's priority and anticipate the f…" at bounding box center [508, 231] width 126 height 15
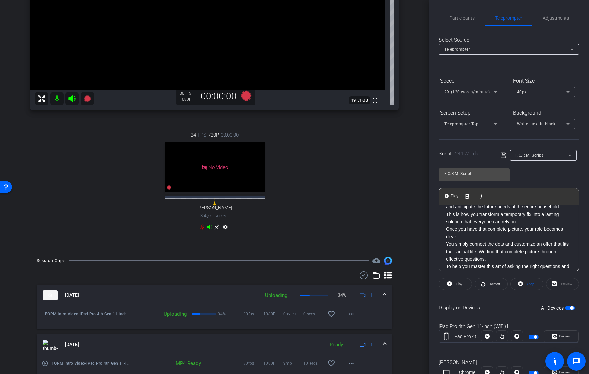
scroll to position [184, 0]
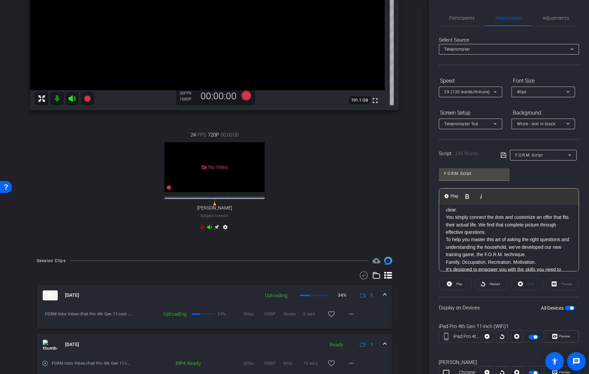
click at [446, 233] on p "You simply connect the dots and customize an offer that fits their actual life.…" at bounding box center [508, 225] width 126 height 22
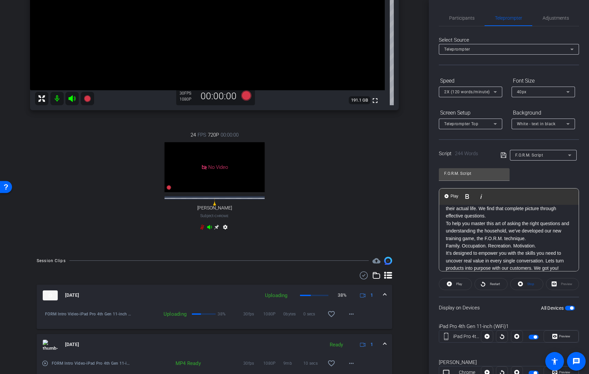
scroll to position [208, 0]
click at [445, 240] on p "To help you master this art of asking the right questions and understanding the…" at bounding box center [508, 231] width 126 height 22
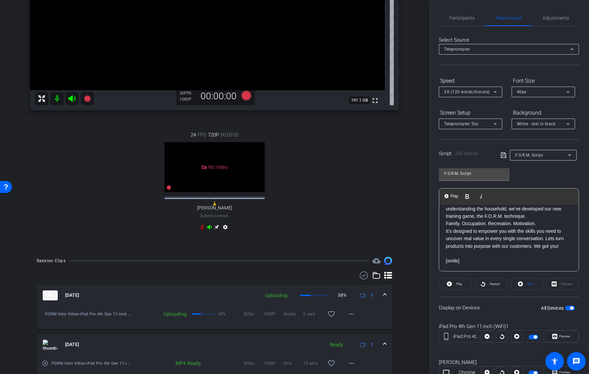
drag, startPoint x: 445, startPoint y: 233, endPoint x: 477, endPoint y: 234, distance: 32.4
click at [445, 233] on p "It’s designed to empower you with the skills you need to uncover real value in …" at bounding box center [508, 239] width 126 height 22
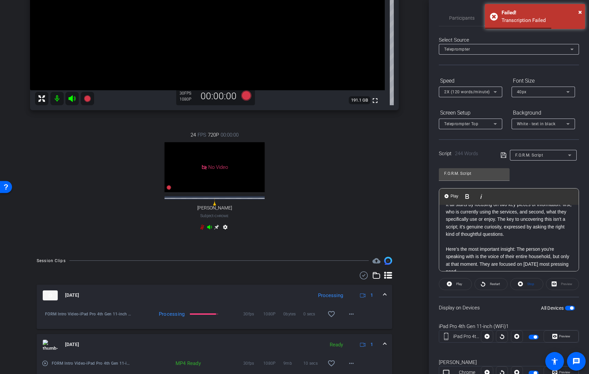
scroll to position [55, 0]
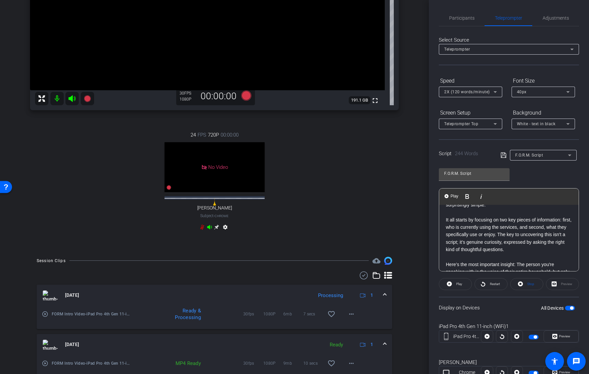
click at [494, 242] on p "It all starts by focusing on two key pieces of information: first, who is curre…" at bounding box center [508, 234] width 126 height 37
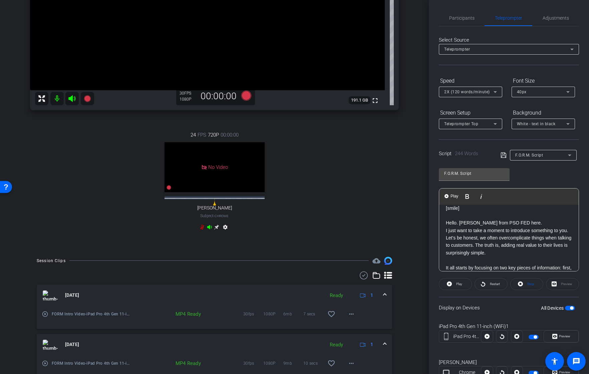
scroll to position [233, 0]
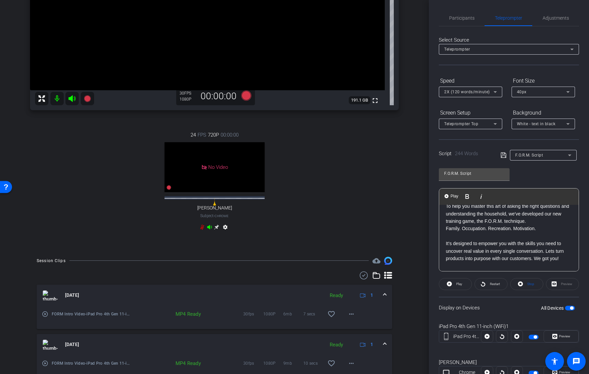
click at [494, 156] on icon at bounding box center [502, 155] width 5 height 5
click at [494, 156] on icon at bounding box center [503, 155] width 6 height 8
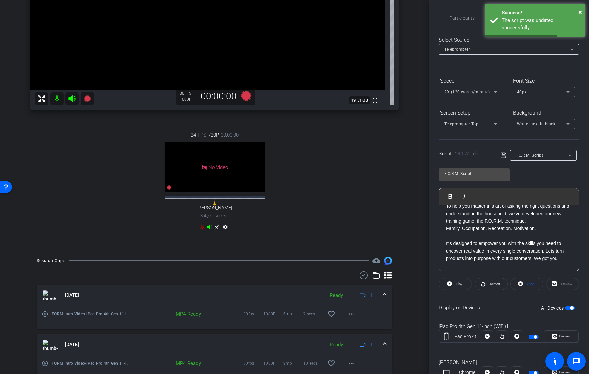
click at [494, 232] on p "Family. Occupation. Recreation. Motivation." at bounding box center [508, 228] width 126 height 7
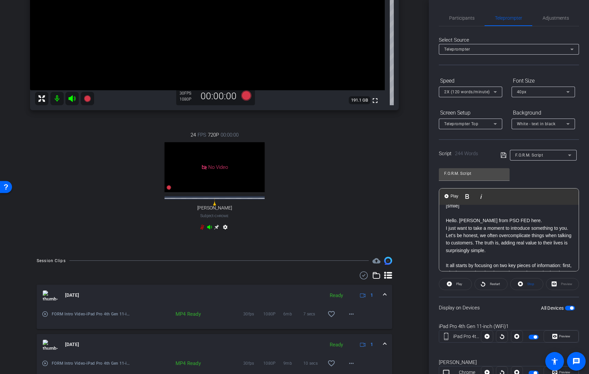
scroll to position [14, 0]
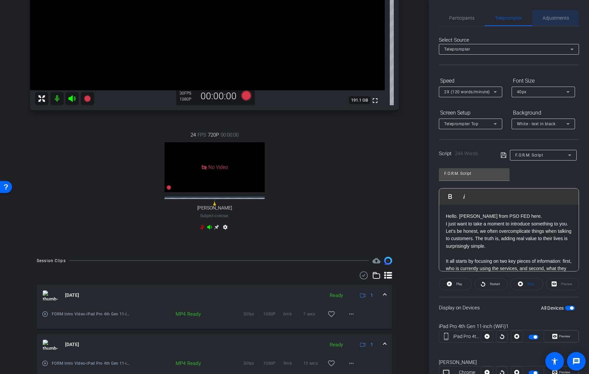
click at [494, 21] on span "Adjustments" at bounding box center [555, 18] width 26 height 16
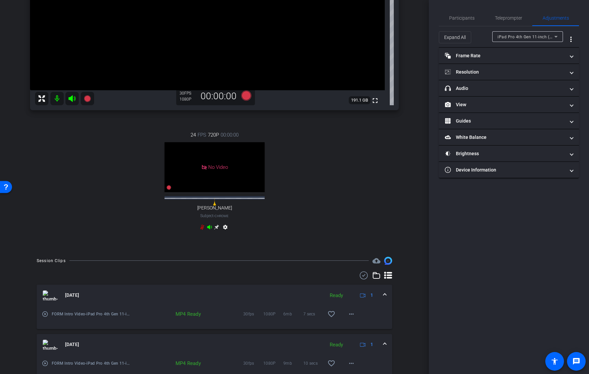
click at [494, 46] on div at bounding box center [527, 45] width 71 height 7
click at [494, 55] on mat-panel-title "Frame Rate Frame Rate" at bounding box center [504, 55] width 120 height 7
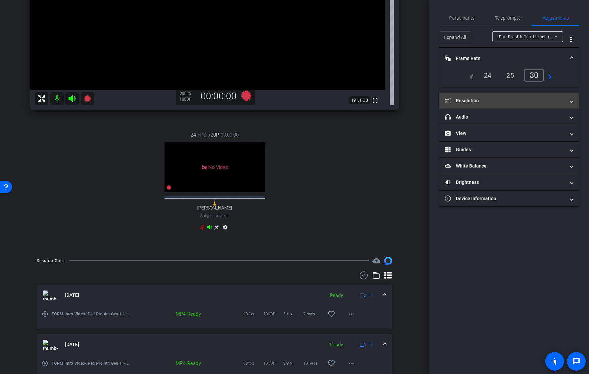
click at [494, 103] on mat-panel-title "Resolution" at bounding box center [504, 100] width 120 height 7
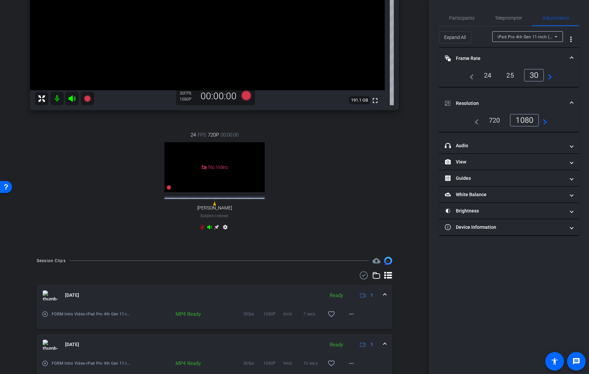
click at [494, 119] on mat-icon "navigate_next" at bounding box center [543, 120] width 8 height 8
click at [494, 146] on mat-panel-title "headphone icon Audio" at bounding box center [504, 145] width 120 height 7
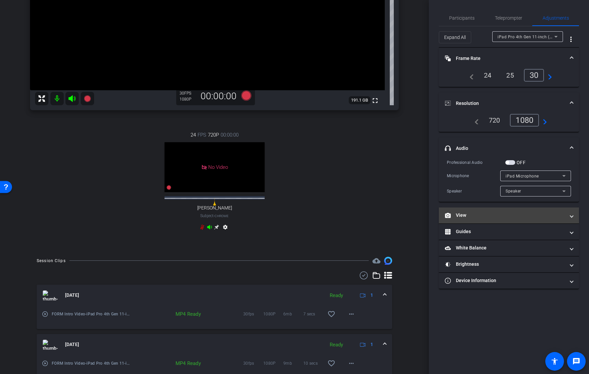
click at [494, 211] on mat-expansion-panel-header "View" at bounding box center [508, 216] width 140 height 16
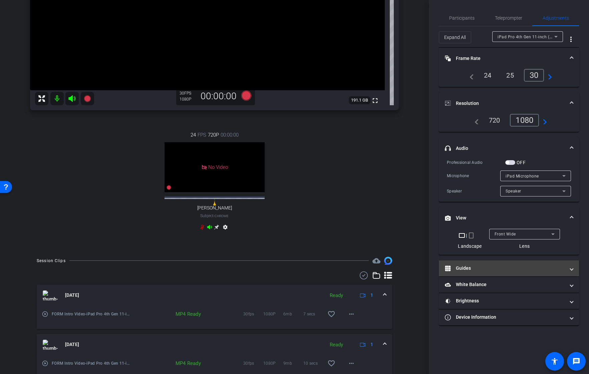
click at [494, 264] on mat-expansion-panel-header "Guides" at bounding box center [508, 269] width 140 height 16
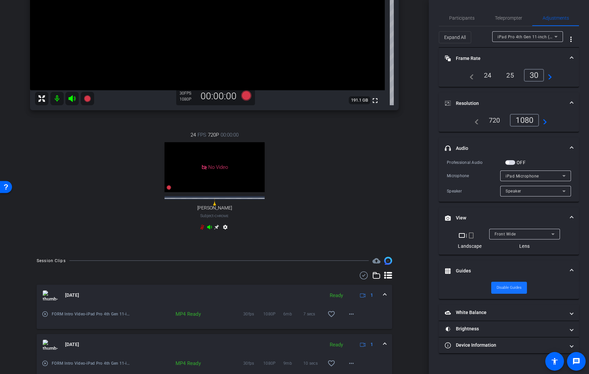
drag, startPoint x: 506, startPoint y: 288, endPoint x: 504, endPoint y: 298, distance: 10.5
click at [494, 288] on span "Disable Guides" at bounding box center [508, 288] width 25 height 10
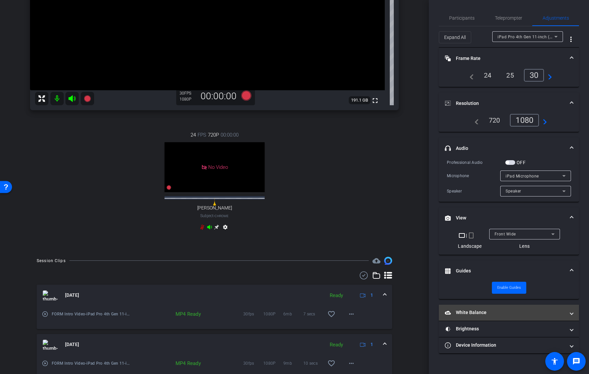
click at [494, 317] on mat-expansion-panel-header "White Balance White Balance" at bounding box center [508, 313] width 140 height 16
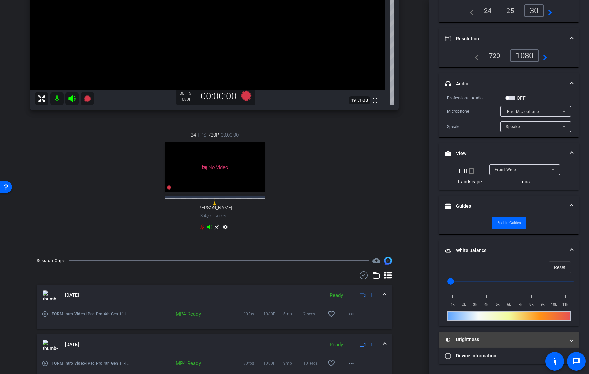
click at [494, 339] on mat-panel-title "Brightness" at bounding box center [504, 339] width 120 height 7
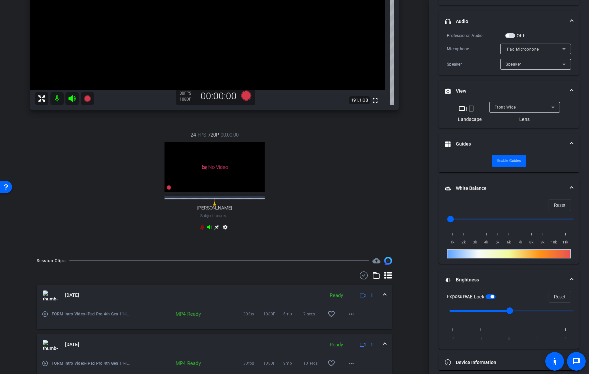
scroll to position [134, 0]
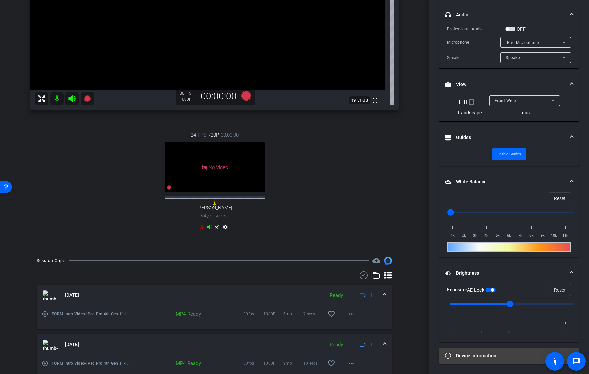
click at [494, 359] on mat-panel-title "Device Information" at bounding box center [504, 356] width 120 height 7
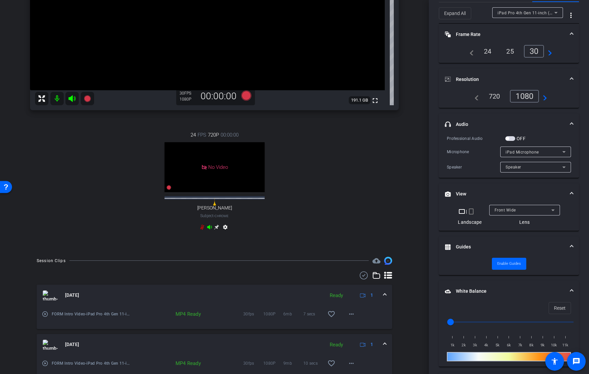
scroll to position [0, 0]
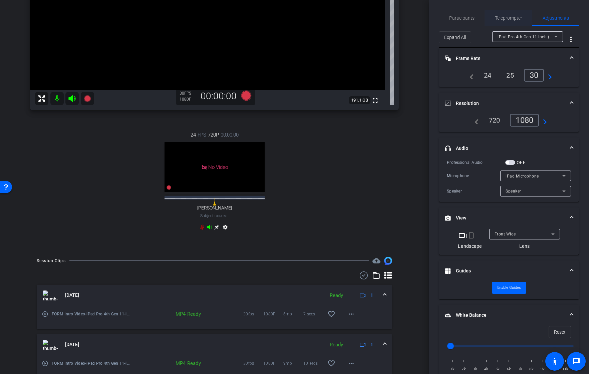
click at [494, 20] on span "Teleprompter" at bounding box center [508, 18] width 27 height 5
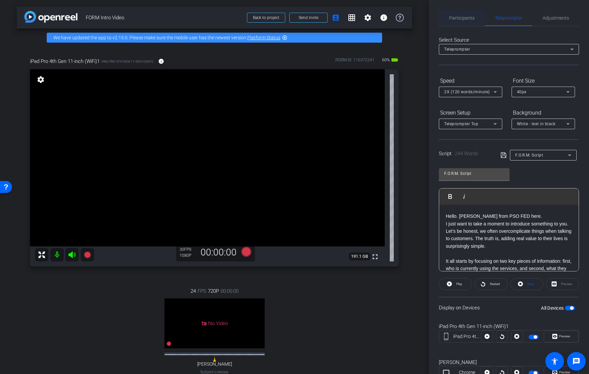
click at [464, 25] on span "Participants" at bounding box center [461, 18] width 25 height 16
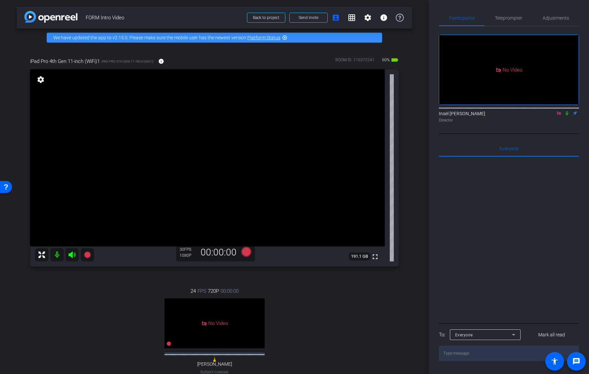
click at [494, 111] on icon at bounding box center [566, 113] width 5 height 5
click at [494, 18] on span "Teleprompter" at bounding box center [508, 18] width 27 height 5
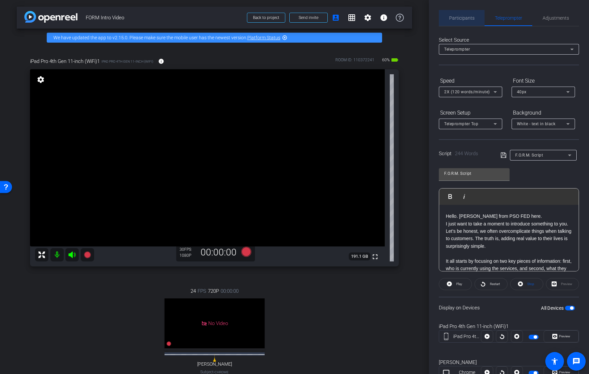
click at [469, 21] on span "Participants" at bounding box center [461, 18] width 25 height 16
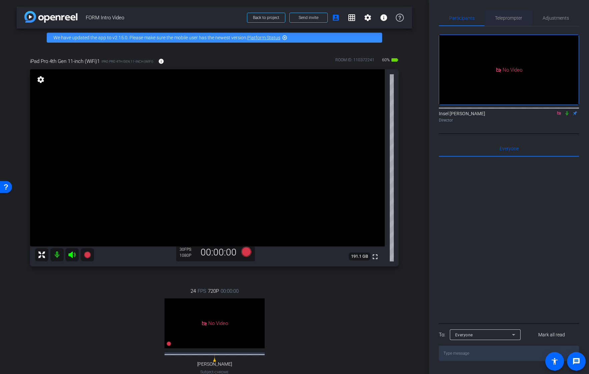
click at [494, 23] on span "Teleprompter" at bounding box center [508, 18] width 27 height 16
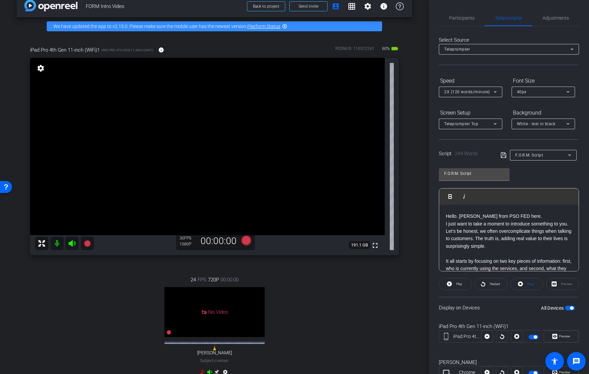
scroll to position [26, 0]
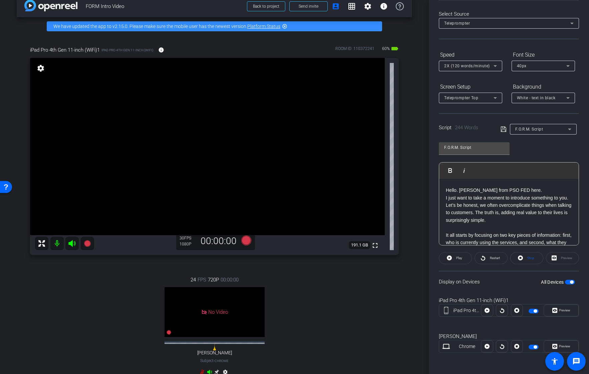
click at [494, 258] on div "Preview" at bounding box center [562, 258] width 33 height 12
click at [494, 280] on span "button" at bounding box center [570, 282] width 10 height 5
click at [494, 283] on span "button" at bounding box center [570, 282] width 10 height 5
click at [494, 307] on div "Preview" at bounding box center [560, 311] width 35 height 12
click at [494, 313] on span "Preview" at bounding box center [563, 310] width 13 height 9
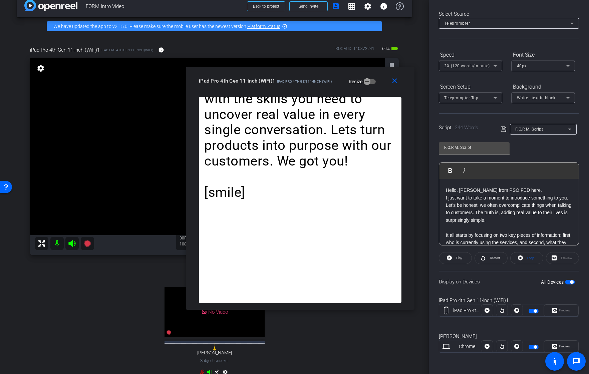
drag, startPoint x: 329, startPoint y: 85, endPoint x: 345, endPoint y: 99, distance: 21.8
click at [345, 87] on div "iPad Pro 4th Gen 11-inch (WiFi)1 iPad Pro 4th Gen 11-inch (WiFi) Resize" at bounding box center [302, 81] width 207 height 12
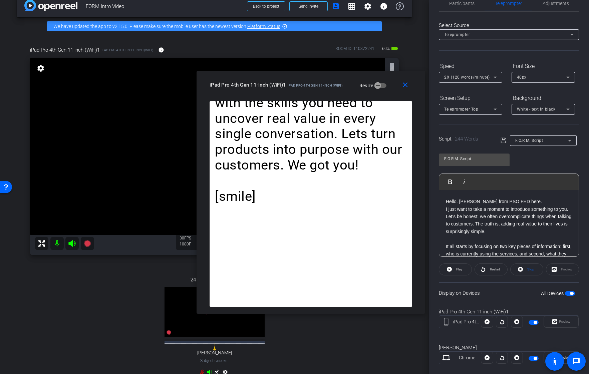
scroll to position [0, 0]
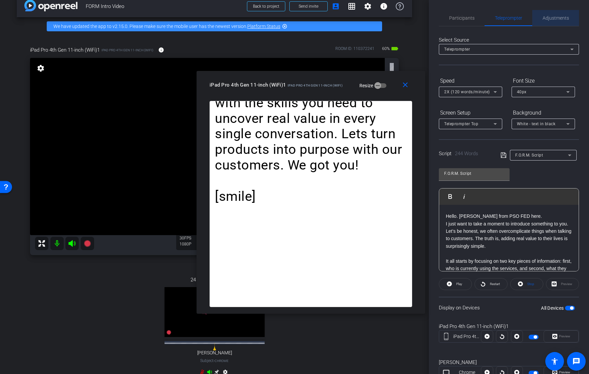
click at [494, 18] on span "Adjustments" at bounding box center [555, 18] width 26 height 5
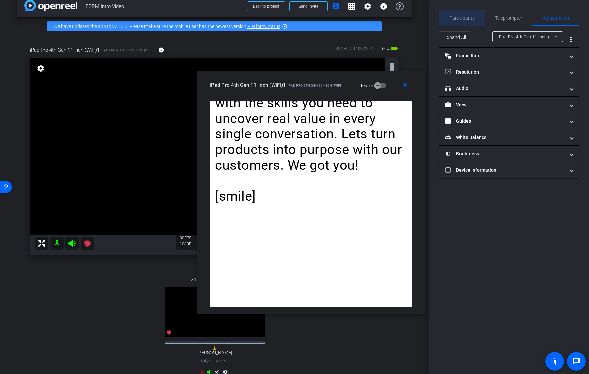
click at [463, 16] on span "Participants" at bounding box center [461, 18] width 25 height 5
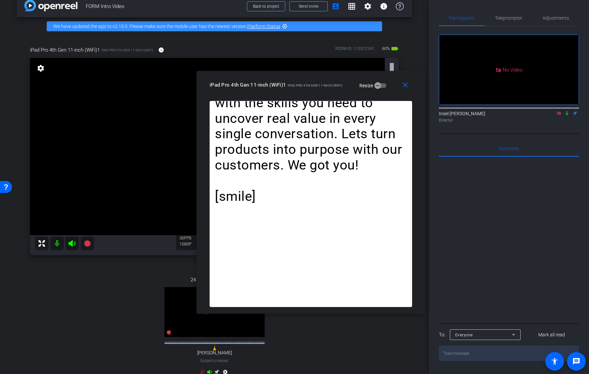
click at [494, 111] on icon at bounding box center [558, 113] width 5 height 5
drag, startPoint x: 551, startPoint y: 18, endPoint x: 554, endPoint y: 131, distance: 112.7
click at [494, 131] on div "Participants Teleprompter Adjustments fullscreen settings Insel Iskra Culla fli…" at bounding box center [508, 185] width 140 height 351
click at [494, 116] on icon at bounding box center [558, 113] width 3 height 4
click at [494, 22] on span "Teleprompter" at bounding box center [508, 18] width 27 height 16
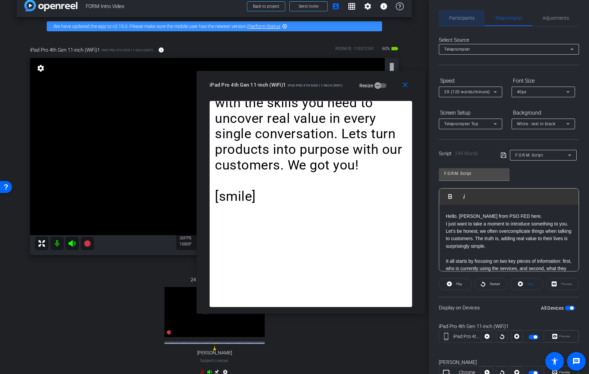
click at [463, 22] on span "Participants" at bounding box center [461, 18] width 25 height 16
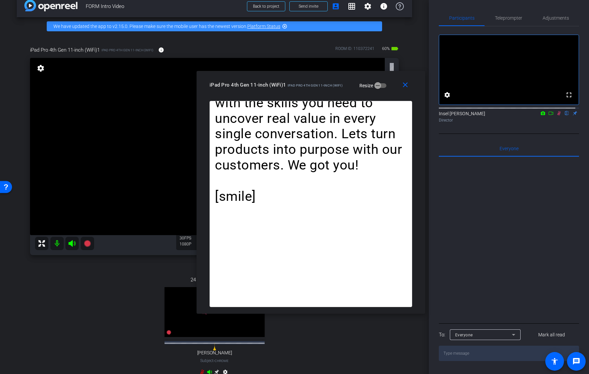
click at [494, 116] on icon at bounding box center [558, 113] width 5 height 5
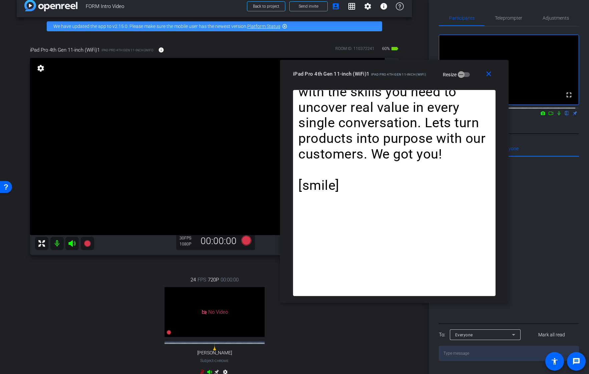
drag, startPoint x: 326, startPoint y: 86, endPoint x: 407, endPoint y: 75, distance: 81.8
click at [407, 75] on span "iPad Pro 4th Gen 11-inch (WiFi)" at bounding box center [398, 75] width 55 height 4
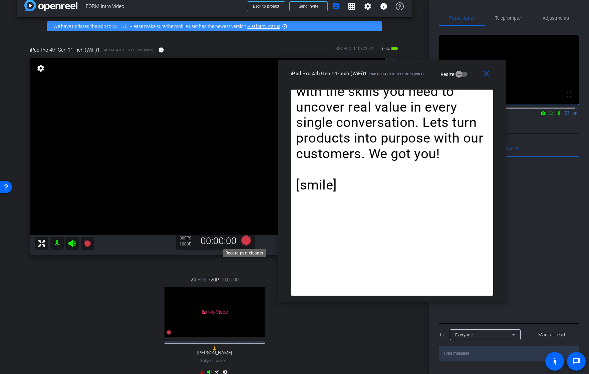
click at [244, 241] on icon at bounding box center [246, 241] width 10 height 10
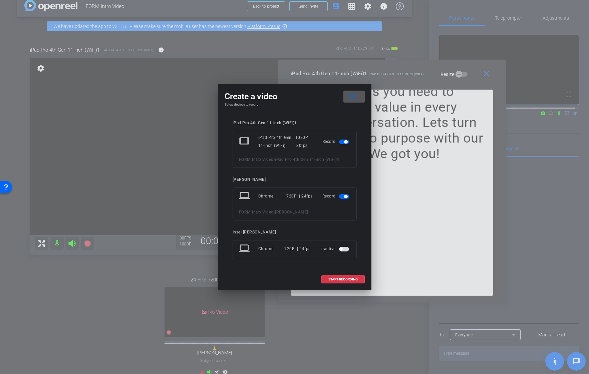
click at [344, 196] on span "button" at bounding box center [345, 196] width 3 height 3
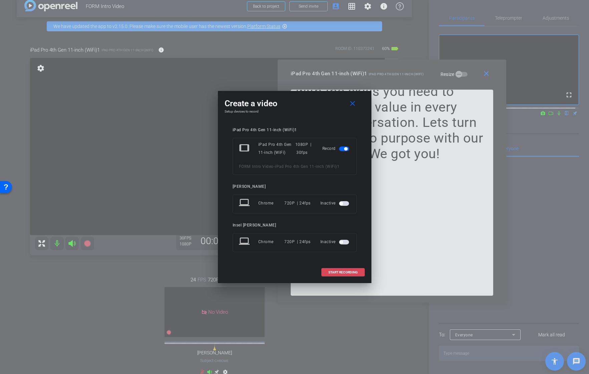
click at [344, 273] on span "START RECORDING" at bounding box center [342, 272] width 29 height 3
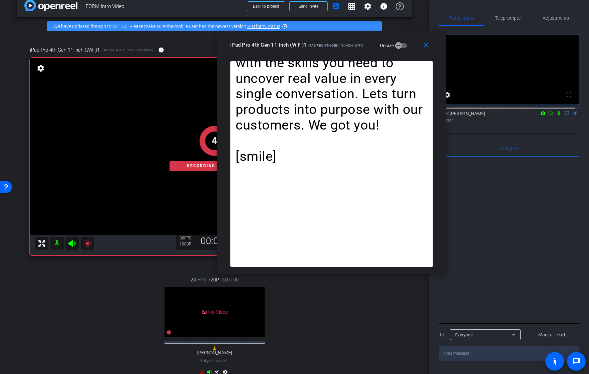
drag, startPoint x: 409, startPoint y: 74, endPoint x: 346, endPoint y: 41, distance: 71.0
click at [338, 44] on span "iPad Pro 4th Gen 11-inch (WiFi)" at bounding box center [335, 46] width 55 height 4
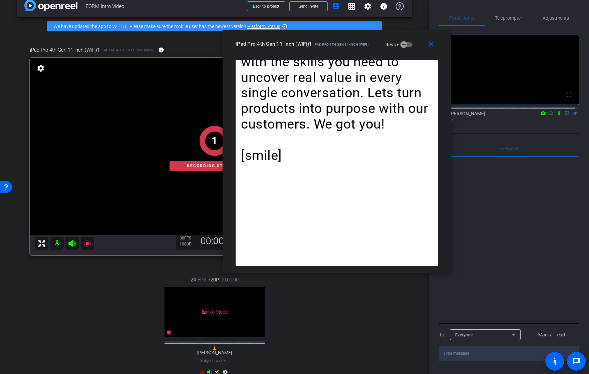
drag, startPoint x: 308, startPoint y: 49, endPoint x: 334, endPoint y: 48, distance: 25.7
click at [334, 48] on div "iPad Pro 4th Gen 11-inch (WiFi)1 iPad Pro 4th Gen 11-inch (WiFi) Resize" at bounding box center [338, 44] width 207 height 12
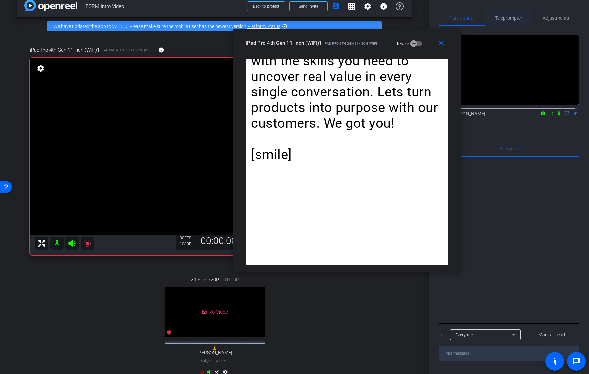
click at [494, 18] on span "Teleprompter" at bounding box center [508, 18] width 27 height 5
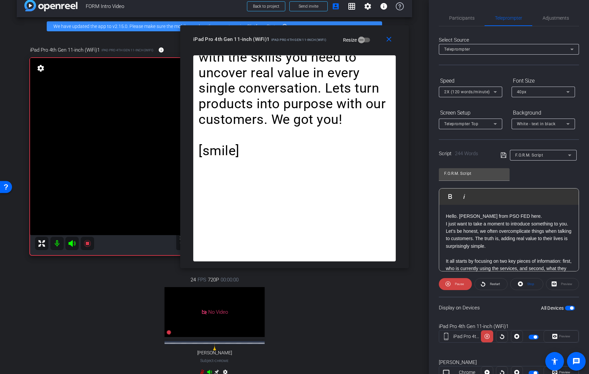
drag, startPoint x: 314, startPoint y: 50, endPoint x: 336, endPoint y: 62, distance: 25.2
click at [309, 50] on div "close iPad Pro 4th Gen 11-inch (WiFi)1 iPad Pro 4th Gen 11-inch (WiFi) Resize" at bounding box center [294, 40] width 228 height 30
click at [455, 285] on span "Pause" at bounding box center [458, 284] width 9 height 4
click at [493, 285] on span "Restart" at bounding box center [495, 284] width 10 height 4
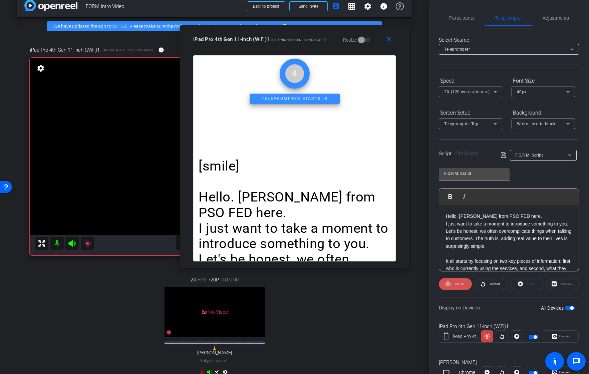
click at [455, 283] on span "Pause" at bounding box center [458, 284] width 9 height 4
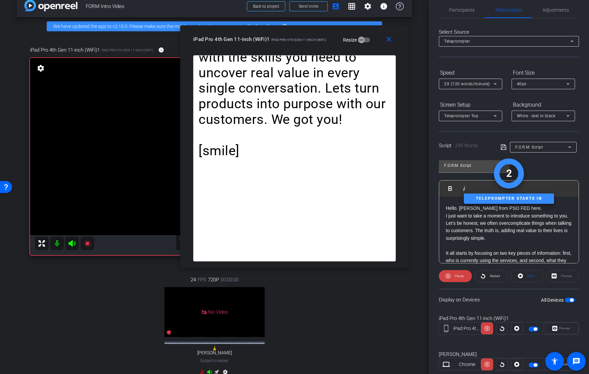
scroll to position [26, 0]
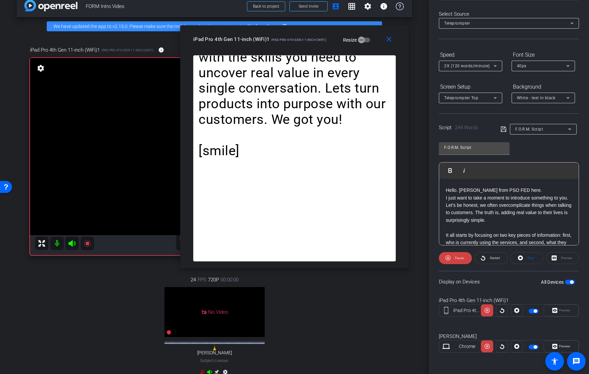
click at [494, 310] on div "Preview" at bounding box center [560, 311] width 35 height 12
click at [453, 260] on span "Pause" at bounding box center [458, 258] width 11 height 9
click at [453, 260] on span at bounding box center [455, 258] width 32 height 16
click at [486, 312] on icon at bounding box center [486, 311] width 5 height 10
click at [486, 312] on icon at bounding box center [486, 310] width 5 height 5
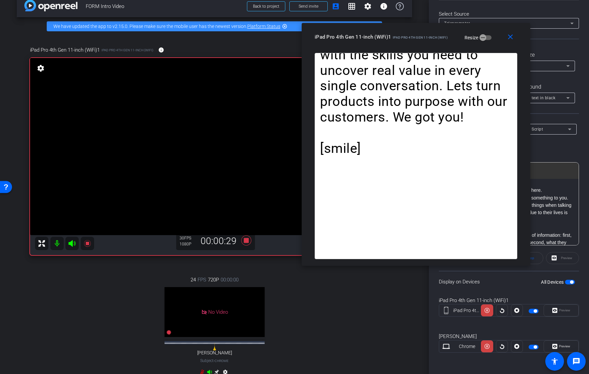
drag, startPoint x: 326, startPoint y: 46, endPoint x: 447, endPoint y: 43, distance: 121.4
click at [447, 43] on div "close iPad Pro 4th Gen 11-inch (WiFi)1 iPad Pro 4th Gen 11-inch (WiFi) Resize" at bounding box center [415, 38] width 228 height 30
click at [485, 312] on icon at bounding box center [486, 311] width 5 height 10
click at [485, 312] on icon at bounding box center [486, 310] width 5 height 5
click at [484, 311] on icon at bounding box center [486, 311] width 5 height 10
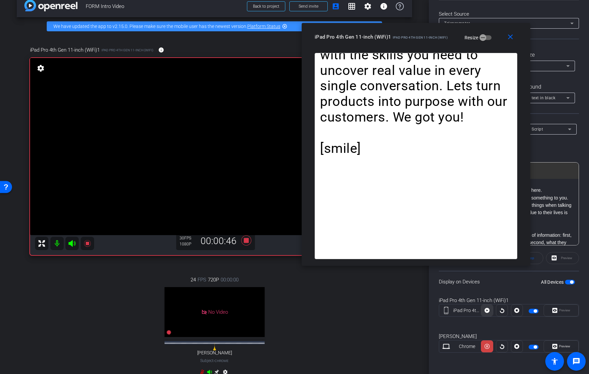
click at [485, 310] on icon at bounding box center [486, 311] width 5 height 10
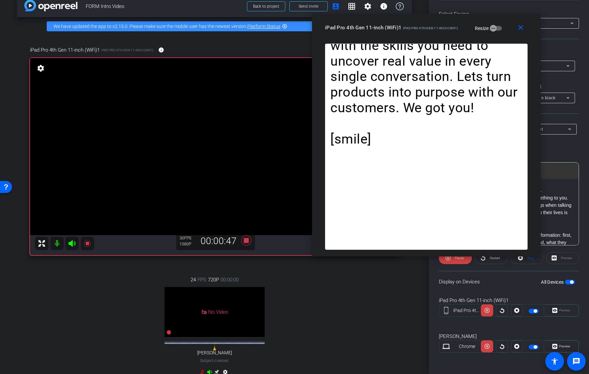
drag, startPoint x: 436, startPoint y: 35, endPoint x: 443, endPoint y: 27, distance: 10.6
click at [443, 27] on span "iPad Pro 4th Gen 11-inch (WiFi)" at bounding box center [430, 28] width 55 height 4
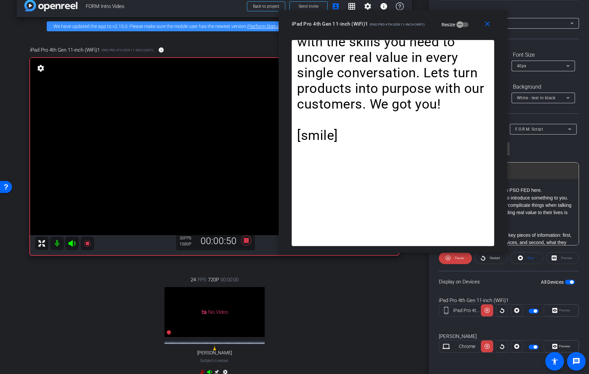
drag, startPoint x: 443, startPoint y: 26, endPoint x: 426, endPoint y: 44, distance: 24.5
click at [409, 24] on span "iPad Pro 4th Gen 11-inch (WiFi)" at bounding box center [396, 25] width 55 height 4
click at [487, 313] on icon at bounding box center [486, 311] width 5 height 10
click at [486, 313] on icon at bounding box center [486, 311] width 5 height 10
click at [448, 259] on icon at bounding box center [447, 258] width 5 height 8
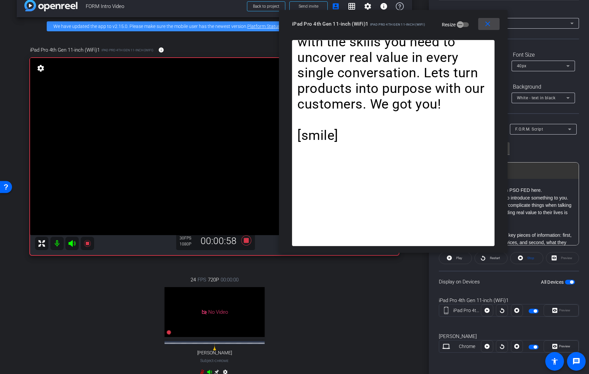
click at [489, 27] on mat-icon "close" at bounding box center [487, 24] width 8 height 8
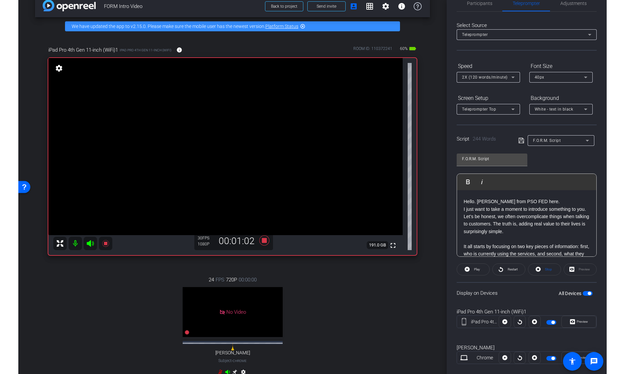
scroll to position [0, 0]
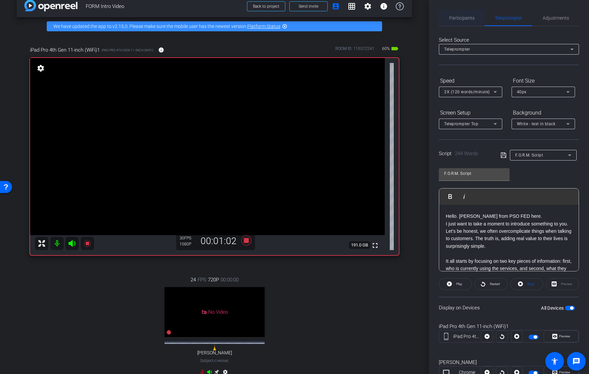
click at [465, 16] on span "Participants" at bounding box center [461, 18] width 25 height 5
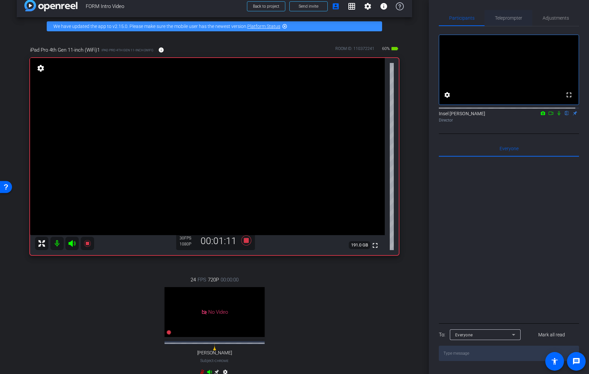
click at [494, 17] on span "Teleprompter" at bounding box center [508, 18] width 27 height 5
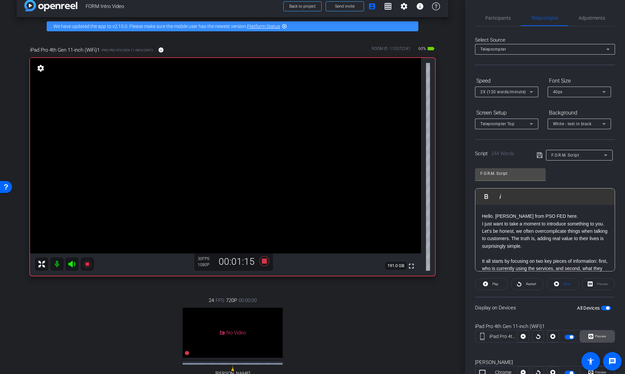
click at [494, 336] on span "Preview" at bounding box center [600, 337] width 11 height 4
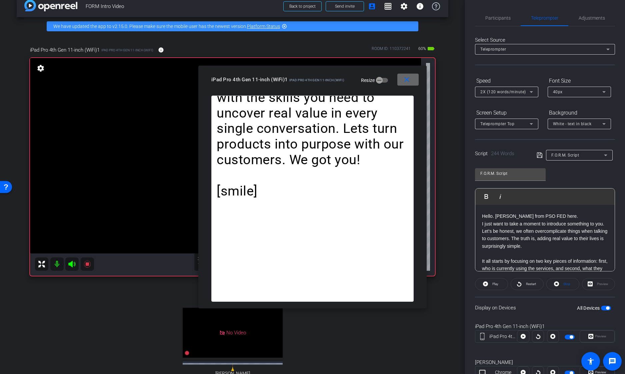
click at [405, 81] on mat-icon "close" at bounding box center [407, 80] width 8 height 8
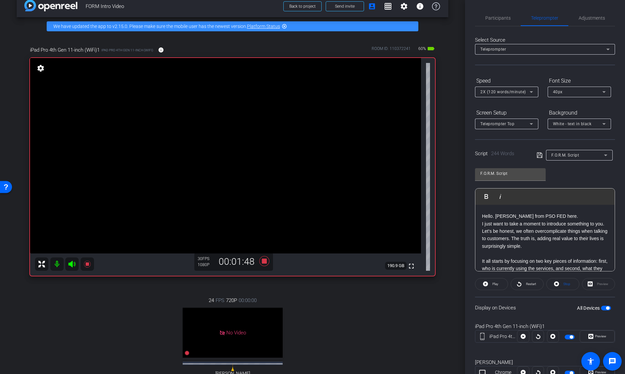
click at [494, 305] on div "All Devices" at bounding box center [594, 308] width 34 height 7
click at [494, 308] on span "button" at bounding box center [606, 308] width 10 height 5
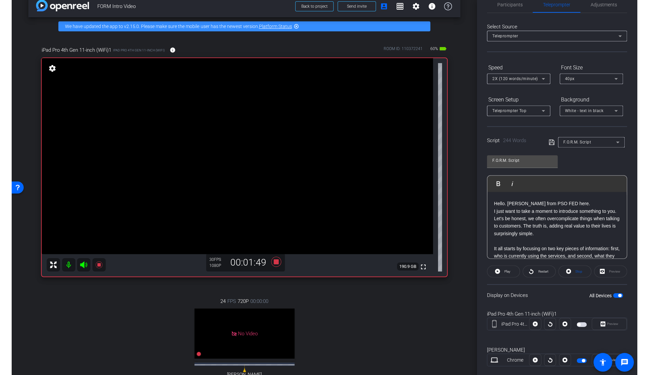
scroll to position [26, 0]
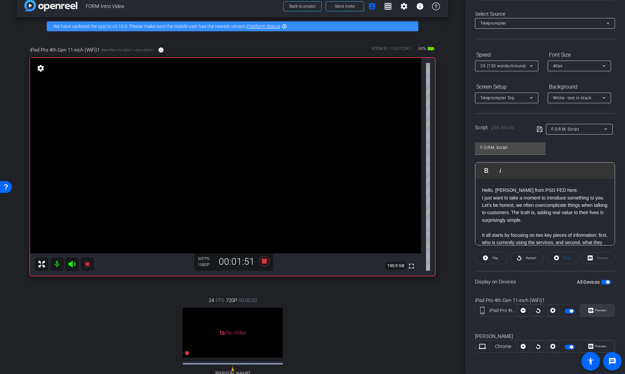
click at [494, 309] on span "Preview" at bounding box center [600, 311] width 11 height 4
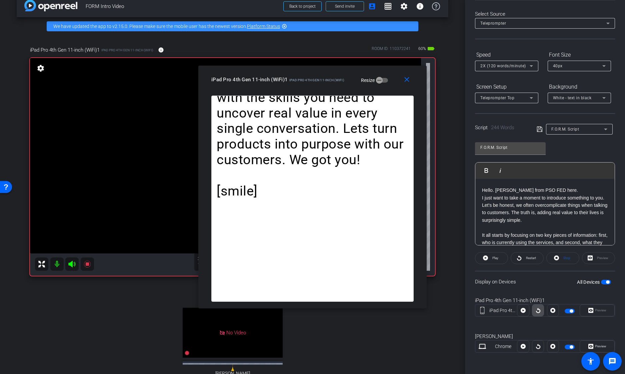
click at [494, 312] on span at bounding box center [538, 311] width 11 height 16
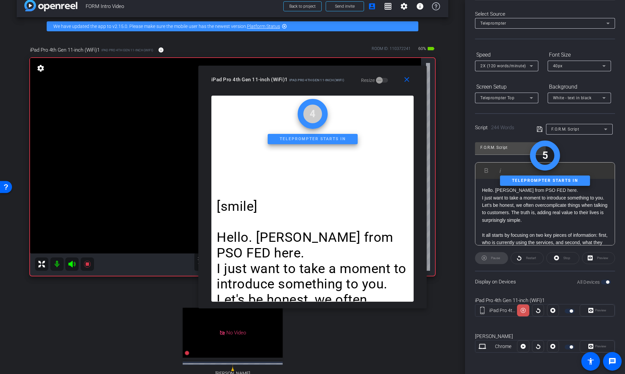
click at [494, 312] on icon at bounding box center [523, 310] width 5 height 5
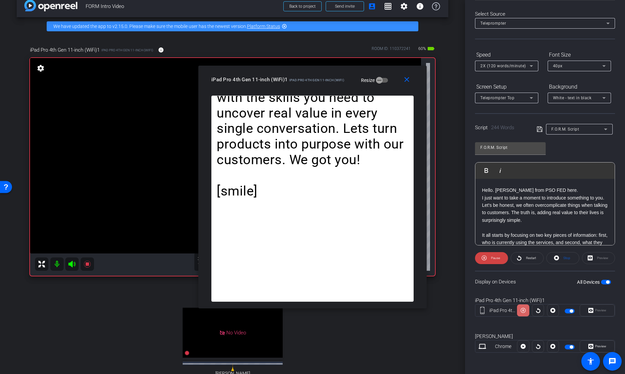
click at [494, 312] on icon at bounding box center [523, 311] width 5 height 10
click at [494, 257] on span "Restart" at bounding box center [531, 258] width 10 height 4
click at [494, 258] on span "Restart" at bounding box center [531, 258] width 10 height 4
click at [494, 312] on icon at bounding box center [538, 311] width 5 height 10
click at [494, 257] on div "Preview" at bounding box center [598, 258] width 33 height 12
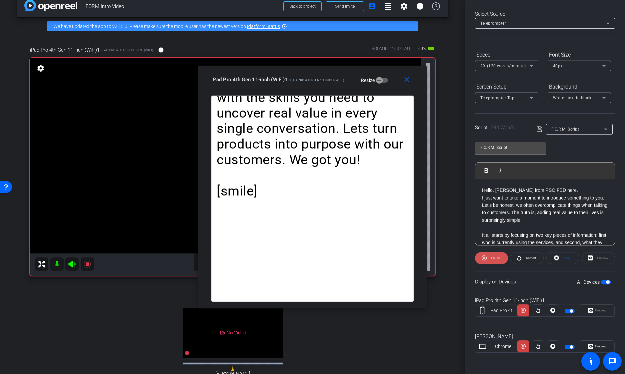
click at [494, 260] on span "Pause" at bounding box center [495, 258] width 9 height 4
click at [494, 260] on span "Play" at bounding box center [496, 258] width 6 height 4
click at [494, 128] on icon at bounding box center [539, 129] width 5 height 5
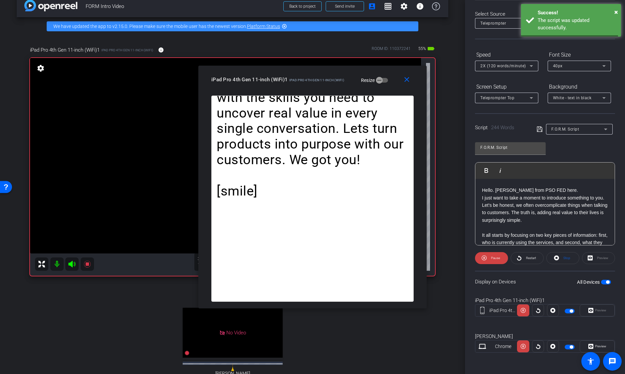
click at [494, 129] on icon at bounding box center [540, 129] width 6 height 8
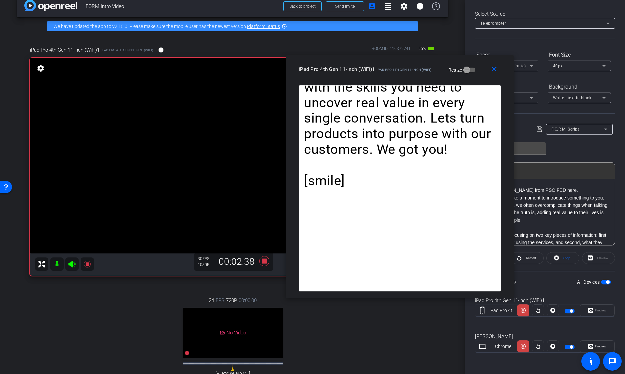
drag, startPoint x: 328, startPoint y: 76, endPoint x: 409, endPoint y: 68, distance: 81.5
click at [409, 67] on div "iPad Pro 4th Gen 11-inch (WiFi)1 iPad Pro 4th Gen 11-inch (WiFi)" at bounding box center [365, 69] width 133 height 8
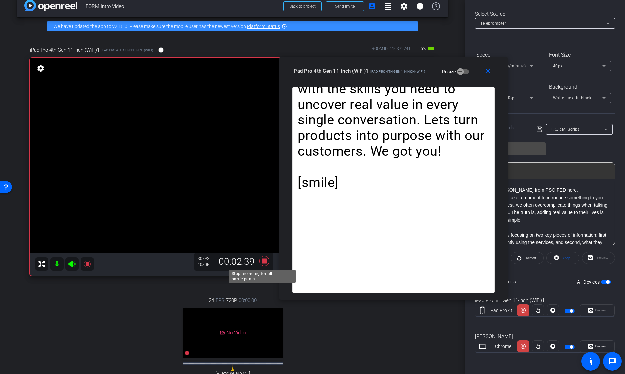
click at [260, 265] on icon at bounding box center [264, 261] width 10 height 10
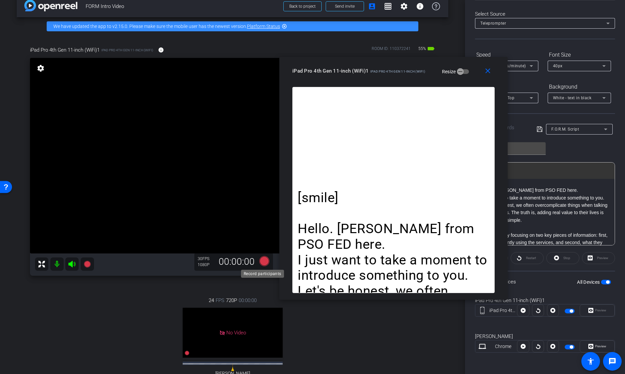
click at [262, 261] on icon at bounding box center [264, 261] width 10 height 10
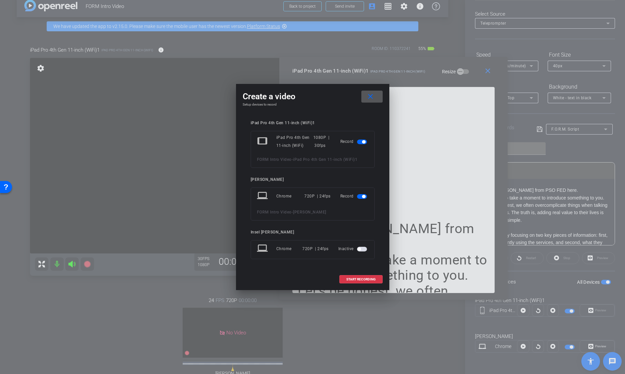
click at [363, 197] on span "button" at bounding box center [363, 196] width 3 height 3
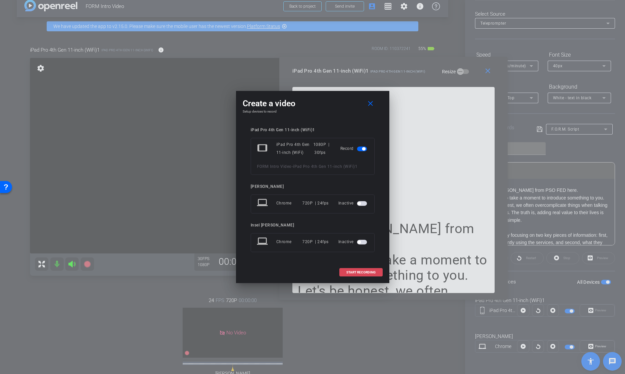
click at [360, 273] on span "START RECORDING" at bounding box center [360, 272] width 29 height 3
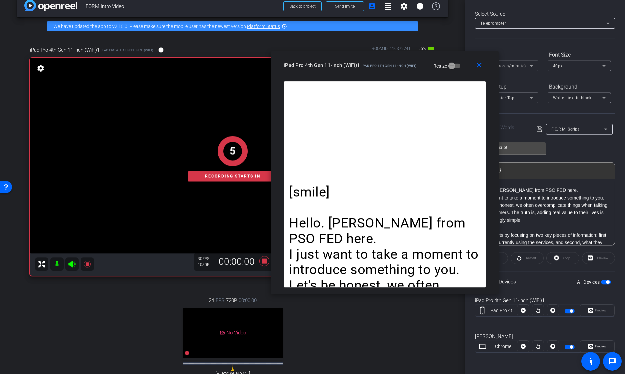
drag, startPoint x: 419, startPoint y: 71, endPoint x: 412, endPoint y: 65, distance: 9.0
click at [411, 65] on span "iPad Pro 4th Gen 11-inch (WiFi)" at bounding box center [389, 66] width 55 height 4
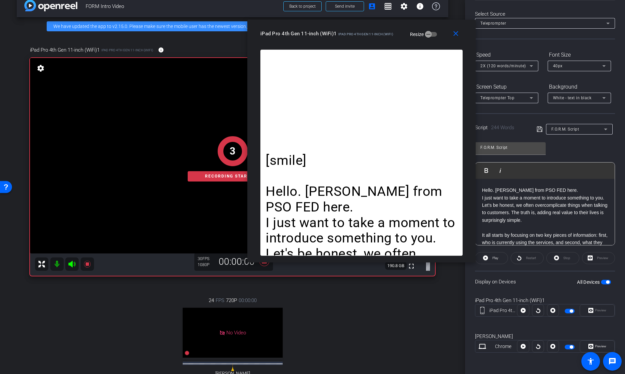
drag, startPoint x: 400, startPoint y: 67, endPoint x: 376, endPoint y: 31, distance: 43.5
click at [370, 31] on div "iPad Pro 4th Gen 11-inch (WiFi)1 iPad Pro 4th Gen 11-inch (WiFi)" at bounding box center [326, 33] width 133 height 8
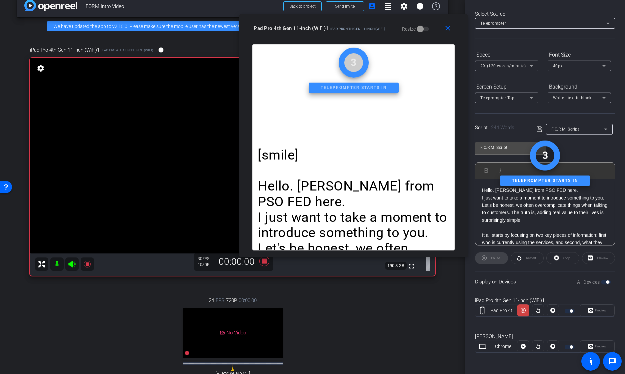
click at [494, 310] on div "Preview" at bounding box center [597, 311] width 35 height 12
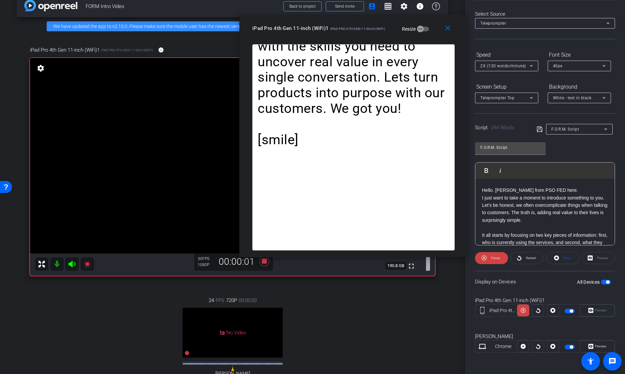
drag, startPoint x: 523, startPoint y: 308, endPoint x: 525, endPoint y: 284, distance: 24.4
click at [494, 284] on openreel-capture-teleprompter "Speed 2X (120 words/minute) Font Size 40px Screen Setup Teleprompter Top Backgr…" at bounding box center [545, 206] width 140 height 315
click at [487, 261] on span at bounding box center [491, 258] width 33 height 16
click at [493, 258] on span "Play" at bounding box center [496, 258] width 6 height 4
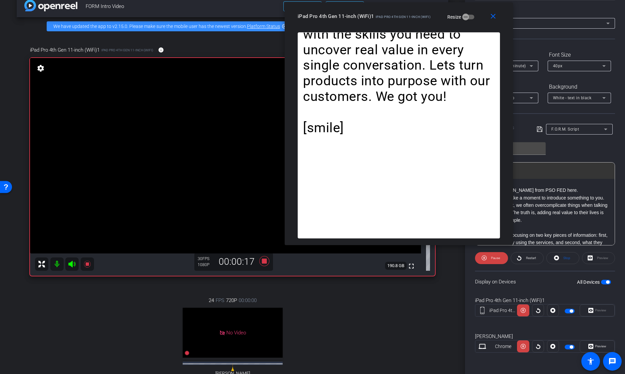
drag, startPoint x: 354, startPoint y: 31, endPoint x: 406, endPoint y: 17, distance: 53.6
click at [406, 17] on div "iPad Pro 4th Gen 11-inch (WiFi)1 iPad Pro 4th Gen 11-inch (WiFi) Resize" at bounding box center [401, 16] width 207 height 12
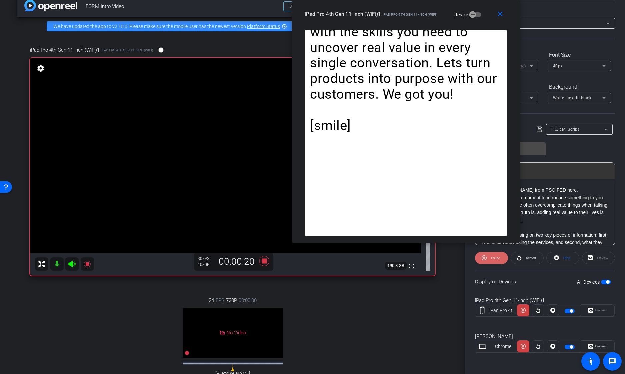
click at [488, 261] on span at bounding box center [491, 258] width 33 height 16
click at [488, 261] on span at bounding box center [491, 258] width 32 height 16
click at [488, 261] on span at bounding box center [491, 258] width 33 height 16
click at [258, 264] on icon at bounding box center [264, 261] width 16 height 12
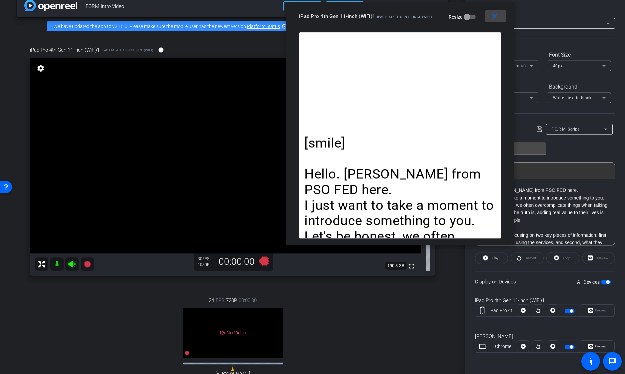
drag, startPoint x: 501, startPoint y: 16, endPoint x: 496, endPoint y: 18, distance: 6.1
click at [494, 18] on mat-icon "close" at bounding box center [495, 16] width 8 height 8
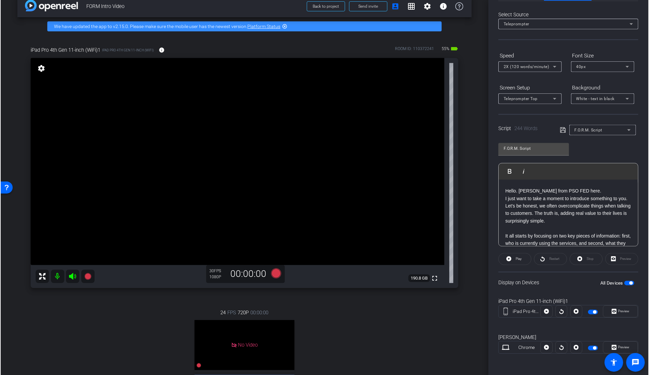
scroll to position [26, 0]
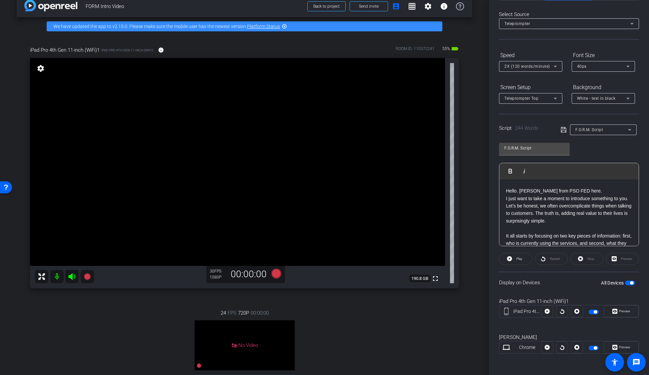
click at [494, 282] on span "button" at bounding box center [630, 282] width 10 height 5
click at [494, 282] on span "button" at bounding box center [627, 282] width 3 height 3
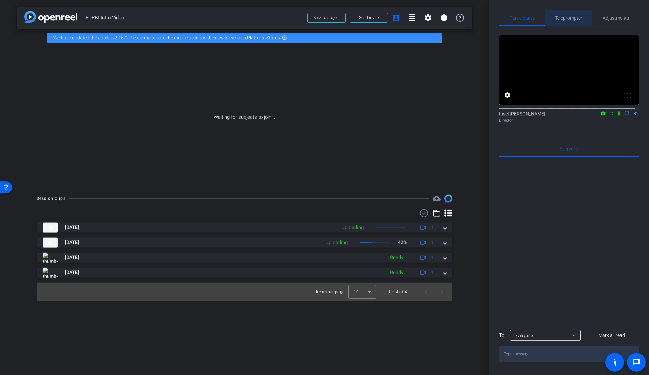
click at [561, 20] on span "Teleprompter" at bounding box center [568, 18] width 27 height 5
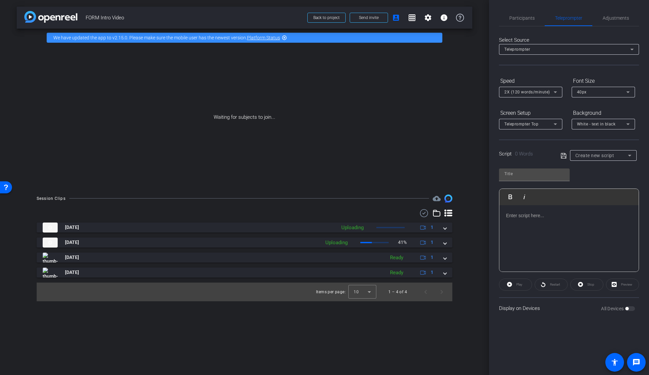
click at [590, 158] on span "Create new script" at bounding box center [595, 155] width 39 height 5
click at [587, 179] on span "F.O.R.M. Script" at bounding box center [590, 179] width 29 height 8
type input "F.O.R.M. Script"
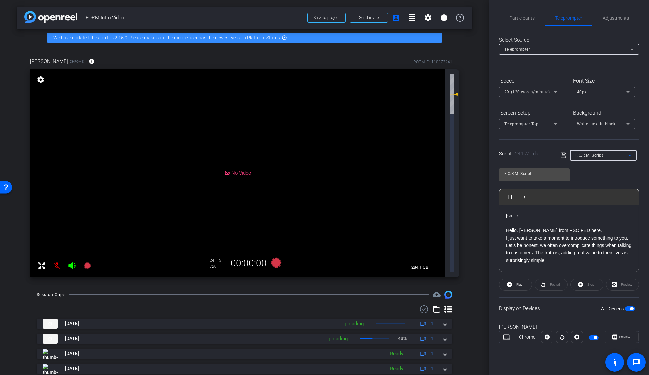
click at [59, 259] on mat-icon at bounding box center [56, 265] width 13 height 13
click at [514, 20] on span "Participants" at bounding box center [522, 18] width 25 height 5
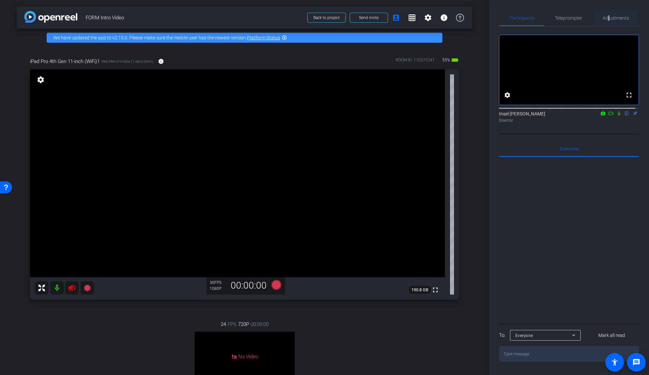
click at [606, 18] on span "Adjustments" at bounding box center [616, 18] width 26 height 5
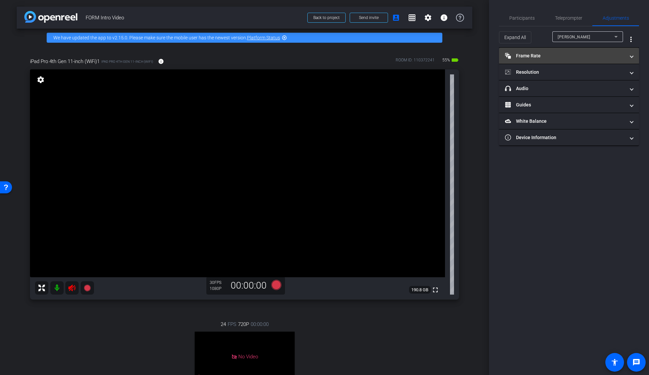
click at [580, 61] on mat-expansion-panel-header "Frame Rate Frame Rate" at bounding box center [569, 56] width 140 height 16
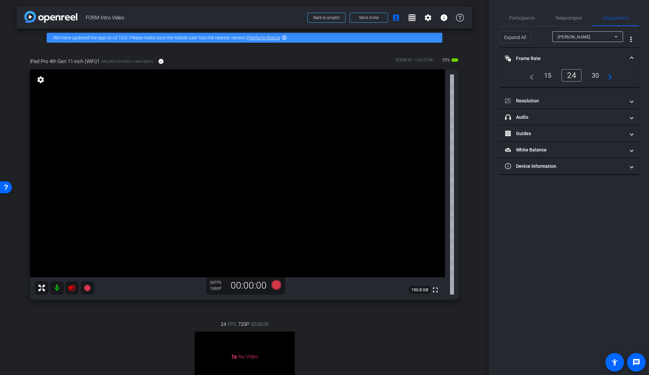
click at [595, 71] on div "30" at bounding box center [596, 75] width 18 height 11
click at [582, 98] on mat-panel-title "Resolution" at bounding box center [565, 100] width 120 height 7
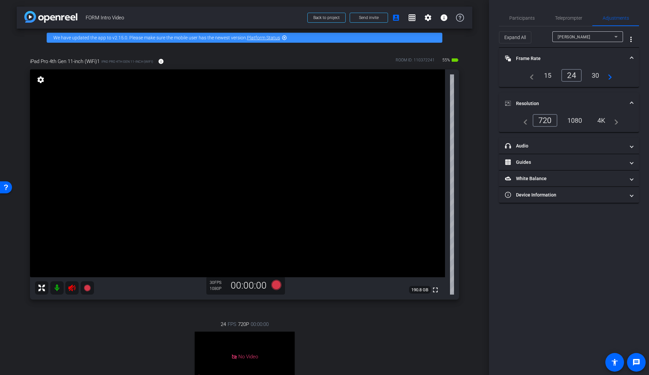
click at [599, 76] on div "30" at bounding box center [596, 75] width 18 height 11
click at [574, 34] on div "Matthew Serrano" at bounding box center [586, 37] width 57 height 8
drag, startPoint x: 574, startPoint y: 53, endPoint x: 573, endPoint y: 64, distance: 10.7
click at [573, 64] on span "iPad Pro 4th Gen 11-inch (WiFi)1" at bounding box center [588, 61] width 60 height 8
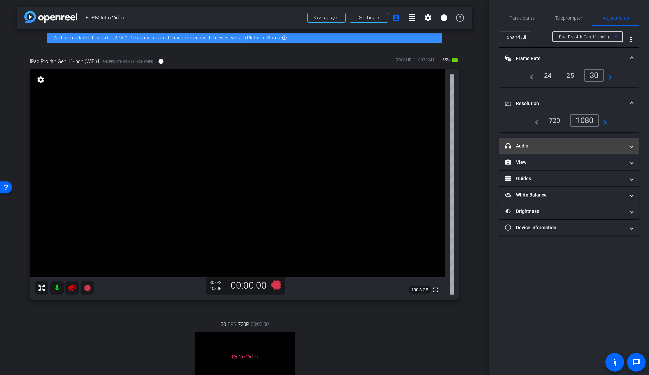
click at [569, 140] on mat-expansion-panel-header "headphone icon Audio" at bounding box center [569, 146] width 140 height 16
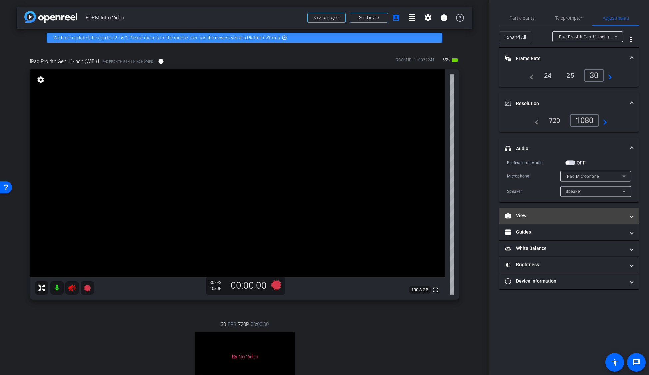
click at [563, 217] on mat-panel-title "View" at bounding box center [565, 215] width 120 height 7
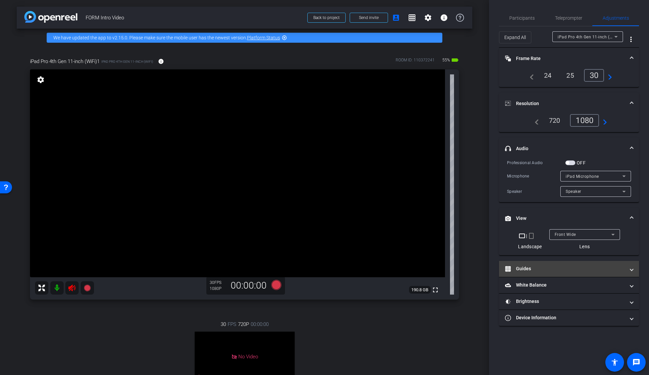
click at [551, 266] on mat-panel-title "Guides" at bounding box center [565, 268] width 120 height 7
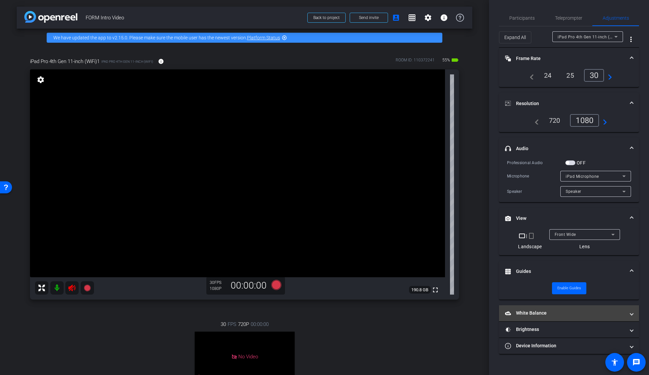
click at [554, 312] on mat-panel-title "White Balance White Balance" at bounding box center [565, 312] width 120 height 7
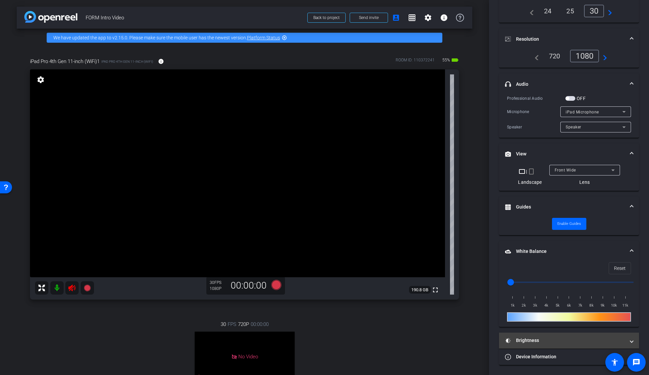
click at [534, 344] on mat-expansion-panel-header "Brightness" at bounding box center [569, 340] width 140 height 16
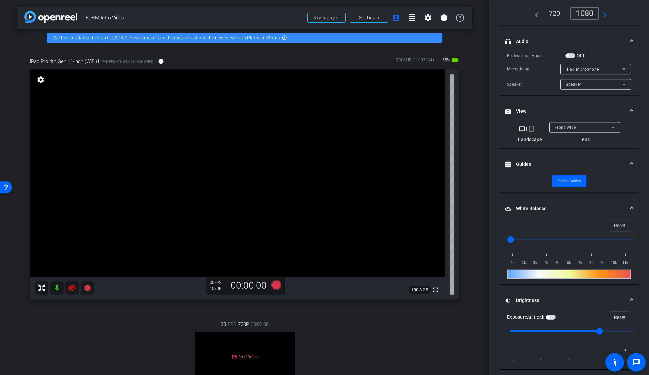
scroll to position [133, 0]
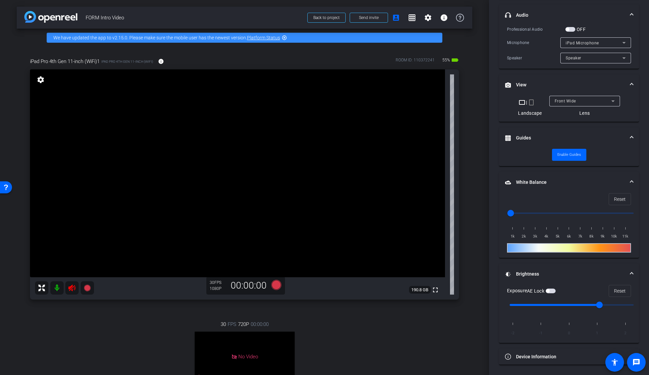
click at [548, 288] on span "button" at bounding box center [551, 290] width 10 height 5
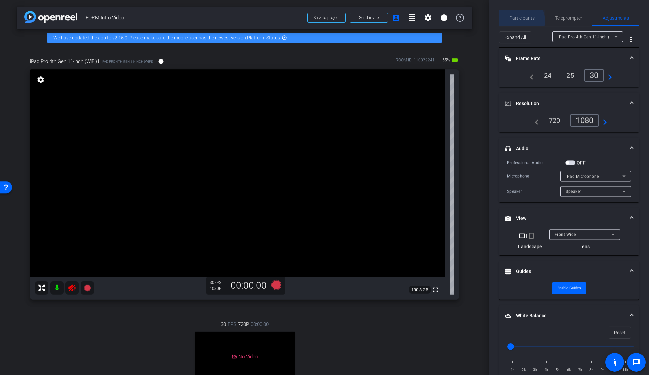
click at [517, 21] on span "Participants" at bounding box center [522, 18] width 25 height 16
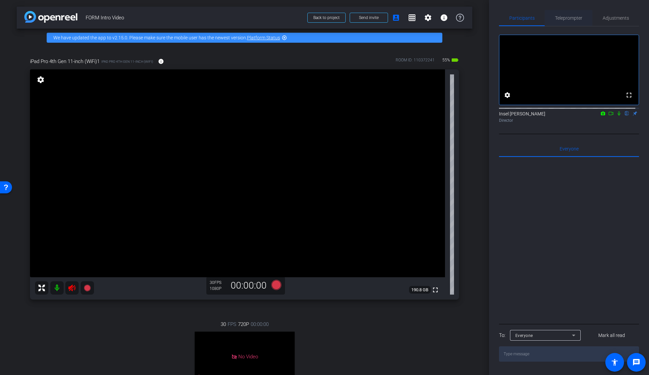
click at [574, 12] on span "Teleprompter" at bounding box center [568, 18] width 27 height 16
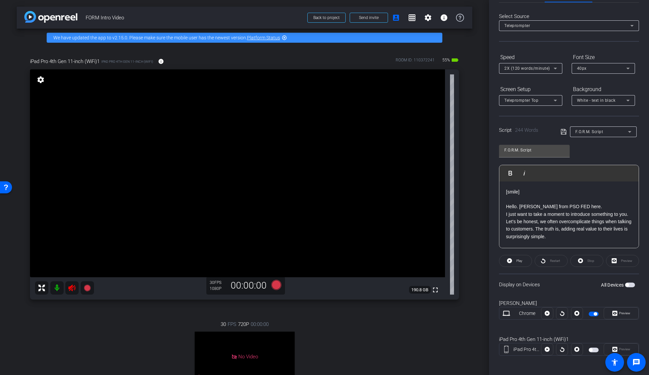
scroll to position [26, 0]
click at [590, 312] on span "button" at bounding box center [594, 311] width 10 height 5
click at [592, 348] on span "button" at bounding box center [594, 347] width 10 height 5
click at [627, 282] on span "button" at bounding box center [630, 282] width 10 height 5
click at [617, 260] on div "Preview" at bounding box center [622, 259] width 33 height 12
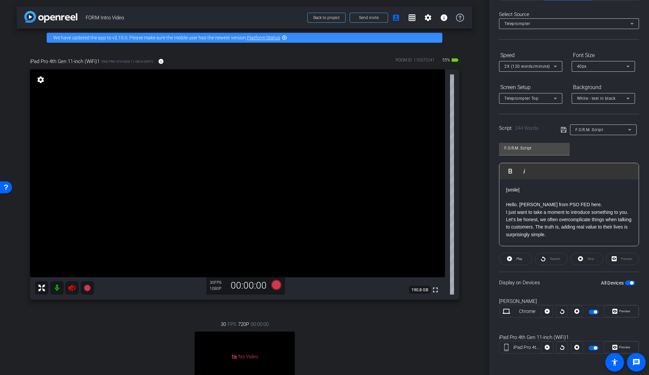
click at [562, 132] on icon at bounding box center [564, 130] width 6 height 8
click at [625, 256] on div "Preview" at bounding box center [622, 259] width 33 height 12
click at [618, 308] on span "Preview" at bounding box center [624, 310] width 13 height 9
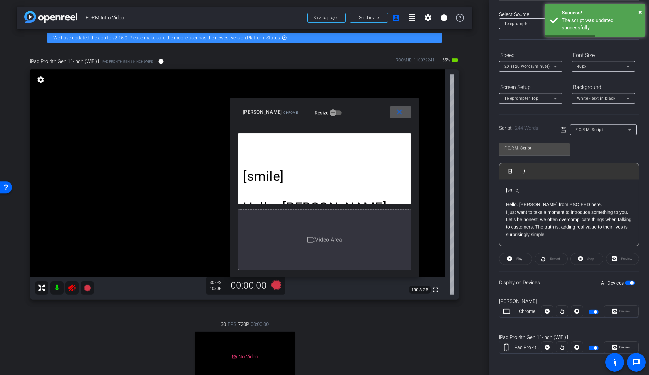
click at [404, 109] on span at bounding box center [400, 112] width 21 height 16
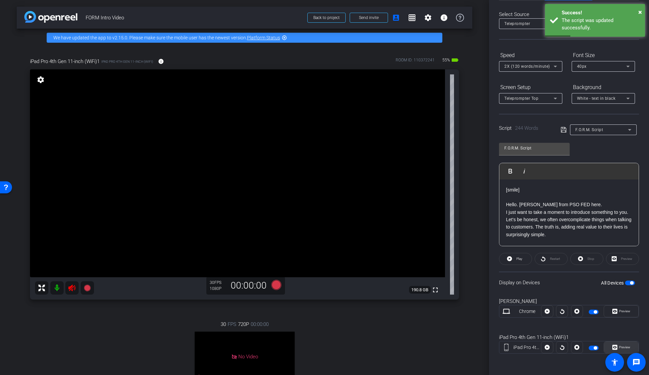
click at [613, 345] on icon at bounding box center [615, 347] width 5 height 5
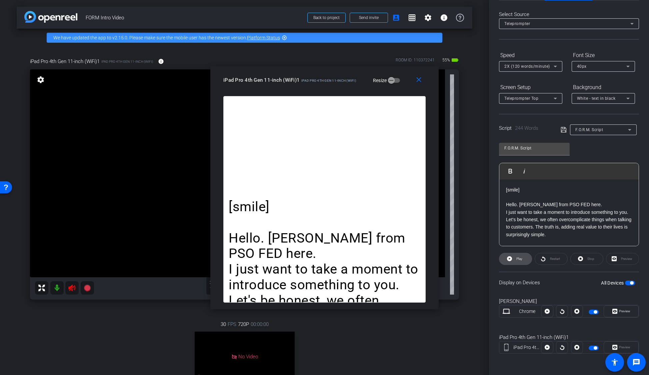
click at [511, 259] on icon at bounding box center [509, 258] width 5 height 5
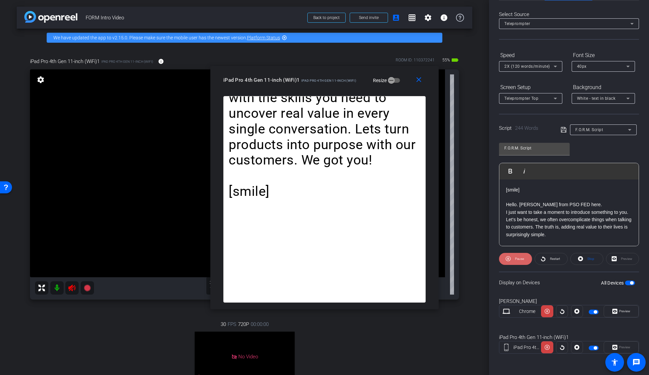
click at [518, 259] on span "Pause" at bounding box center [519, 259] width 9 height 4
click at [515, 260] on span "Play" at bounding box center [519, 258] width 8 height 9
click at [515, 259] on span "Pause" at bounding box center [519, 259] width 9 height 4
click at [515, 259] on span "Play" at bounding box center [519, 258] width 8 height 9
click at [515, 259] on span "Pause" at bounding box center [519, 259] width 9 height 4
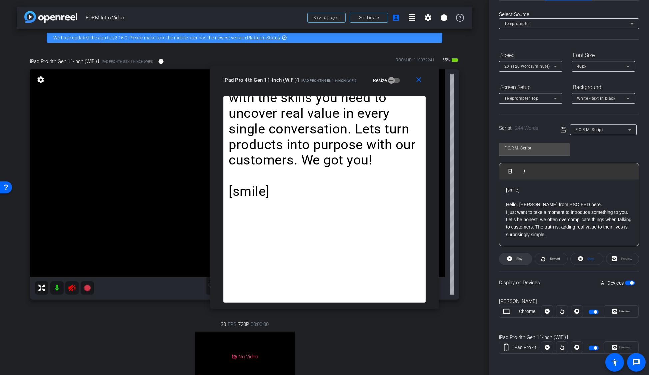
click at [515, 260] on span "Play" at bounding box center [519, 258] width 8 height 9
click at [515, 260] on span "Pause" at bounding box center [519, 259] width 9 height 4
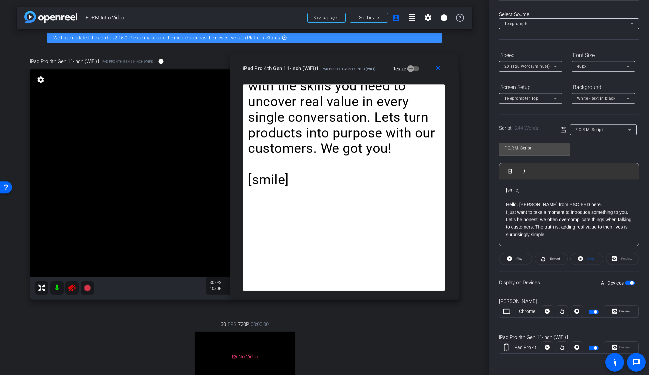
drag, startPoint x: 437, startPoint y: 308, endPoint x: 456, endPoint y: 296, distance: 22.6
click at [456, 296] on div "[smile] Hello. David Santos from PSO FED here. I just want to take a moment to …" at bounding box center [344, 190] width 228 height 213
click at [622, 63] on div "40px" at bounding box center [601, 66] width 49 height 8
click at [616, 87] on mat-option "30px" at bounding box center [603, 90] width 63 height 11
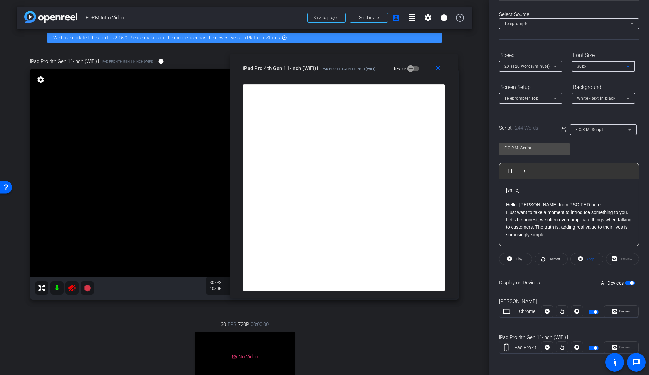
click at [617, 63] on div "30px" at bounding box center [601, 66] width 49 height 8
click at [604, 99] on mat-option "40px" at bounding box center [603, 101] width 63 height 11
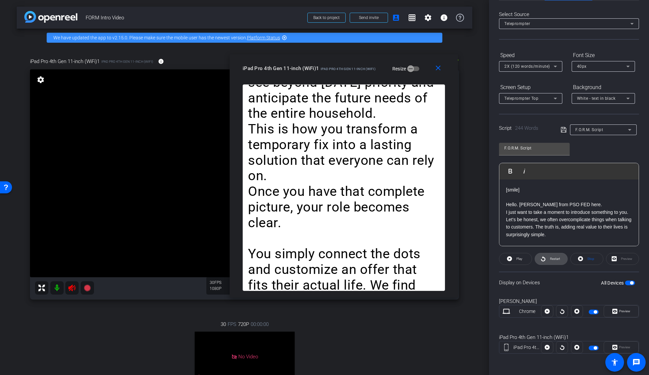
click at [546, 259] on span at bounding box center [551, 259] width 32 height 16
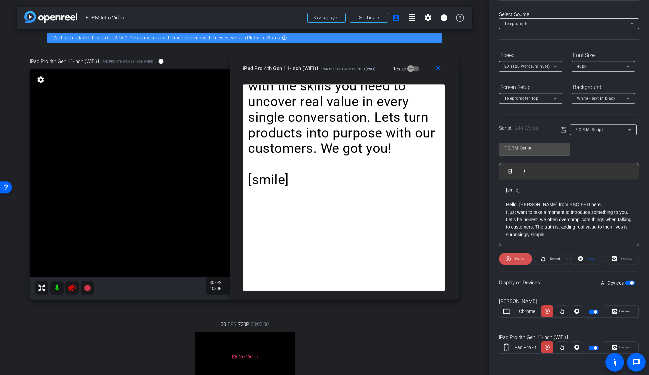
click at [516, 261] on span "Pause" at bounding box center [519, 258] width 11 height 9
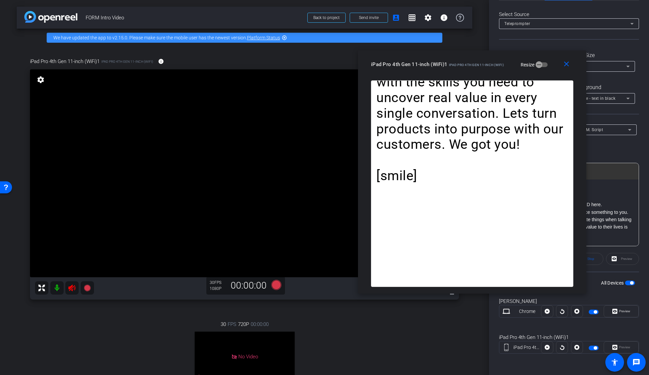
drag, startPoint x: 374, startPoint y: 67, endPoint x: 485, endPoint y: 65, distance: 111.4
click at [485, 65] on span "iPad Pro 4th Gen 11-inch (WiFi)" at bounding box center [476, 65] width 55 height 4
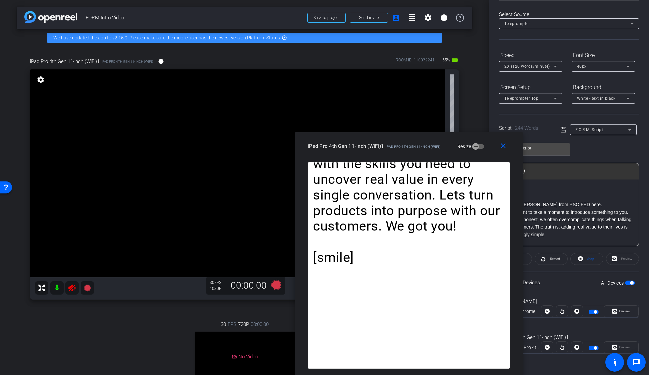
drag, startPoint x: 481, startPoint y: 62, endPoint x: 422, endPoint y: 203, distance: 153.2
click at [422, 203] on div "close iPad Pro 4th Gen 11-inch (WiFi)1 iPad Pro 4th Gen 11-inch (WiFi) Resize […" at bounding box center [409, 253] width 228 height 243
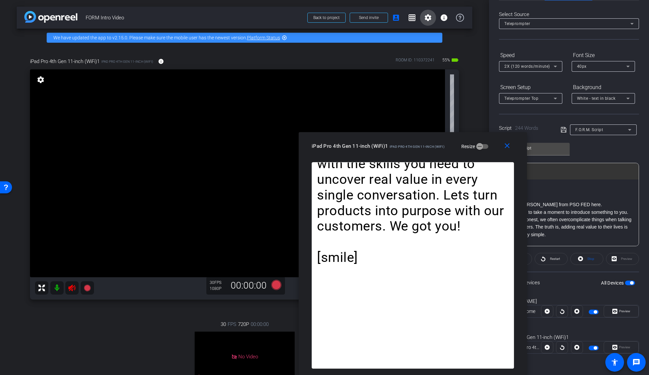
click at [424, 18] on mat-icon "settings" at bounding box center [428, 18] width 8 height 8
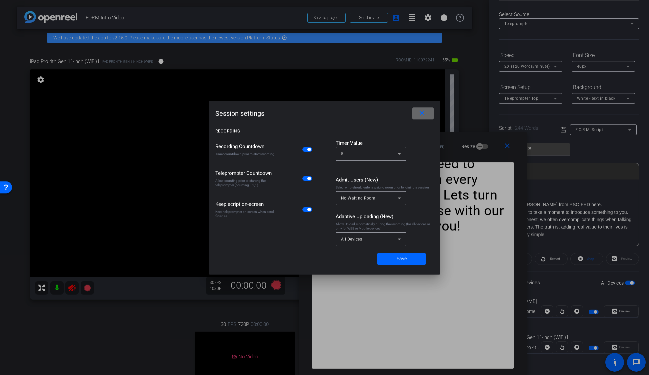
click at [421, 115] on mat-icon "close" at bounding box center [422, 113] width 8 height 8
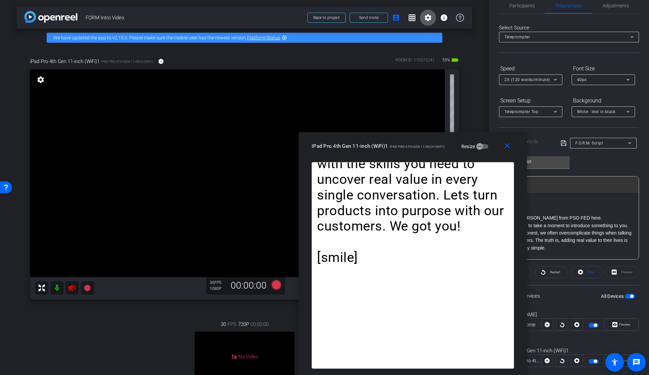
scroll to position [0, 0]
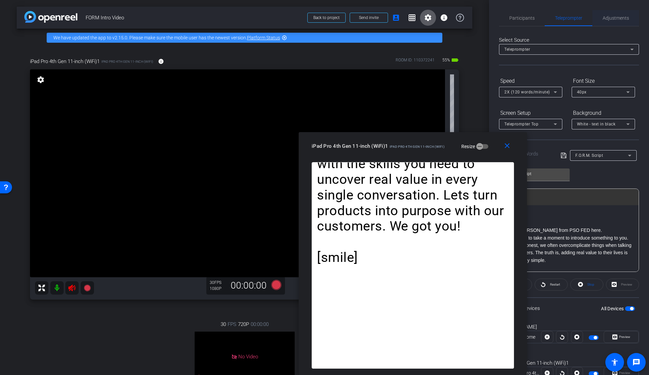
click at [612, 17] on span "Adjustments" at bounding box center [616, 18] width 26 height 5
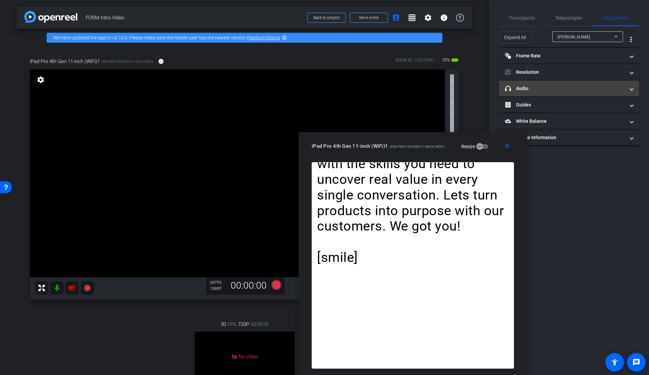
click at [528, 90] on mat-panel-title "headphone icon Audio" at bounding box center [565, 88] width 120 height 7
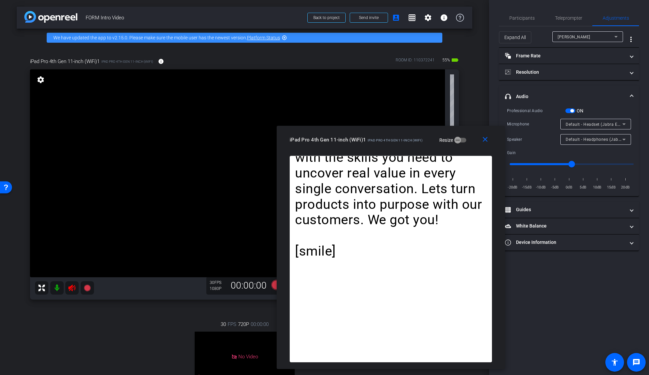
drag, startPoint x: 422, startPoint y: 145, endPoint x: 442, endPoint y: 131, distance: 24.8
click at [401, 139] on span "iPad Pro 4th Gen 11-inch (WiFi)" at bounding box center [395, 140] width 55 height 4
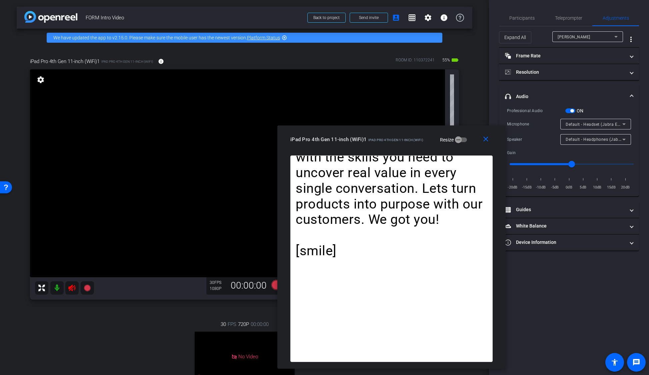
click at [569, 112] on span "button" at bounding box center [571, 110] width 10 height 5
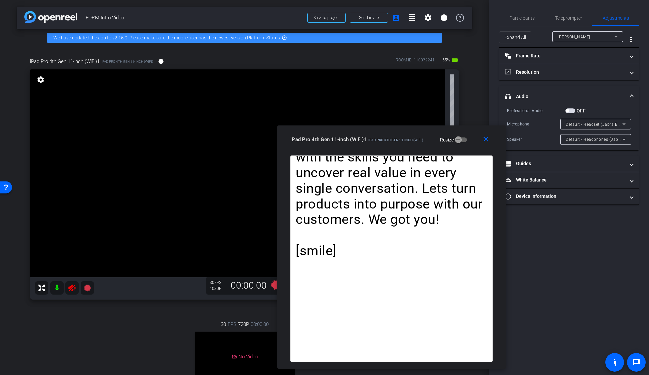
click at [570, 110] on span "button" at bounding box center [571, 110] width 10 height 5
click at [588, 38] on span "Matthew Serrano" at bounding box center [574, 37] width 33 height 5
click at [584, 60] on span "iPad Pro 4th Gen 11-inch (WiFi)1" at bounding box center [588, 61] width 60 height 8
click at [571, 112] on span "button" at bounding box center [572, 110] width 3 height 3
click at [571, 112] on span "button" at bounding box center [571, 110] width 10 height 5
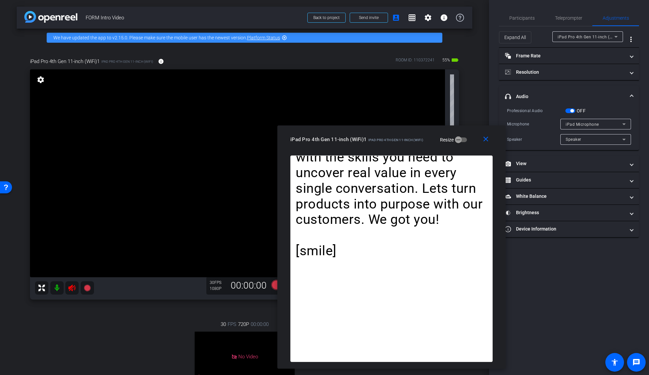
click at [580, 124] on span "iPad Microphone" at bounding box center [582, 124] width 33 height 5
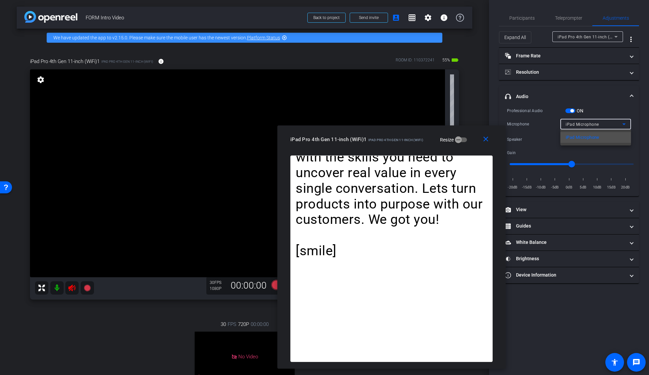
click at [588, 102] on div at bounding box center [324, 187] width 649 height 375
drag, startPoint x: 568, startPoint y: 164, endPoint x: 556, endPoint y: 167, distance: 12.6
click at [556, 167] on input "range" at bounding box center [572, 164] width 138 height 15
drag, startPoint x: 550, startPoint y: 165, endPoint x: 541, endPoint y: 166, distance: 9.1
click at [540, 166] on input "range" at bounding box center [572, 164] width 138 height 15
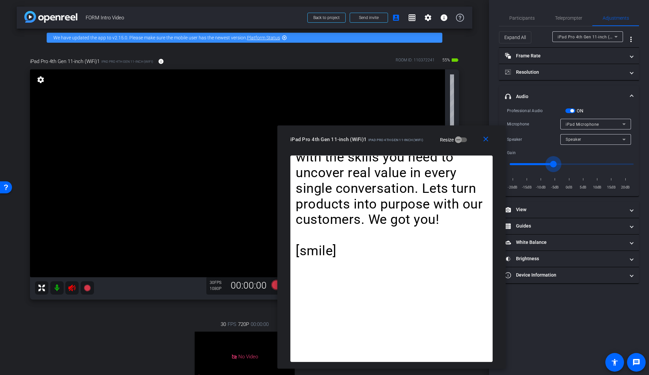
drag, startPoint x: 543, startPoint y: 164, endPoint x: 555, endPoint y: 166, distance: 12.1
click at [555, 166] on input "range" at bounding box center [572, 164] width 138 height 15
drag, startPoint x: 553, startPoint y: 164, endPoint x: 557, endPoint y: 164, distance: 3.7
click at [557, 164] on input "range" at bounding box center [572, 164] width 138 height 15
click at [556, 164] on input "range" at bounding box center [572, 164] width 138 height 15
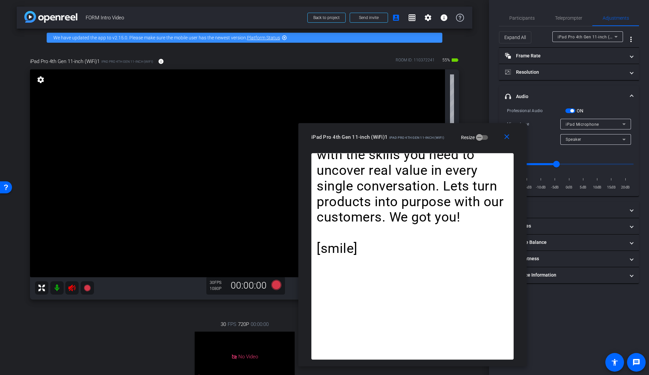
drag, startPoint x: 396, startPoint y: 147, endPoint x: 416, endPoint y: 146, distance: 20.0
click at [416, 146] on div "close iPad Pro 4th Gen 11-inch (WiFi)1 iPad Pro 4th Gen 11-inch (WiFi) Resize" at bounding box center [412, 138] width 228 height 30
type input "-5"
click at [555, 164] on input "range" at bounding box center [572, 164] width 138 height 15
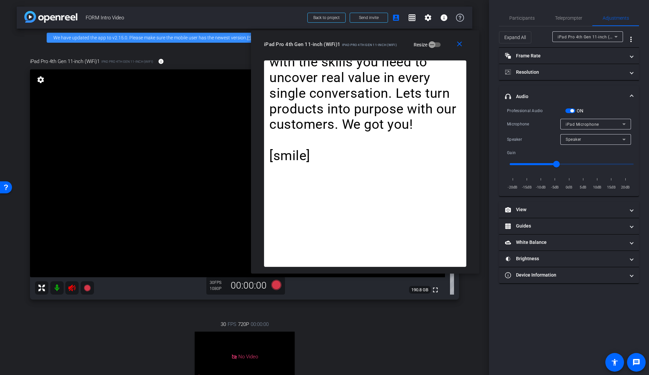
drag, startPoint x: 430, startPoint y: 141, endPoint x: 382, endPoint y: 48, distance: 104.5
click at [382, 48] on div "iPad Pro 4th Gen 11-inch (WiFi)1 iPad Pro 4th Gen 11-inch (WiFi) Resize" at bounding box center [367, 44] width 207 height 12
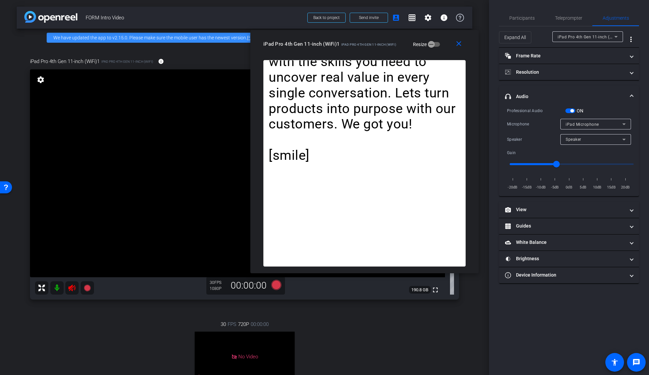
click at [611, 138] on div "Speaker" at bounding box center [594, 139] width 57 height 8
click at [611, 138] on div at bounding box center [324, 187] width 649 height 375
click at [529, 60] on mat-expansion-panel-header "Frame Rate Frame Rate" at bounding box center [569, 56] width 140 height 16
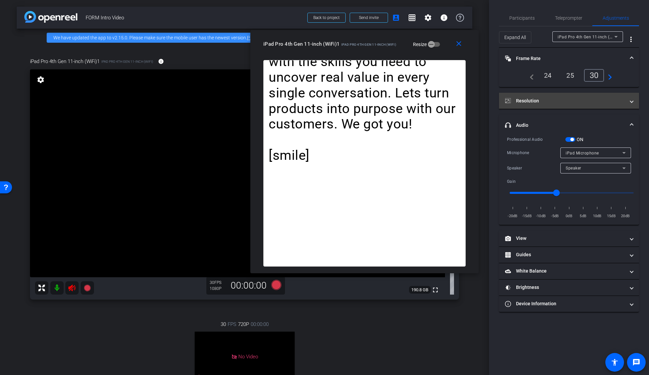
click at [537, 98] on mat-panel-title "Resolution" at bounding box center [565, 100] width 120 height 7
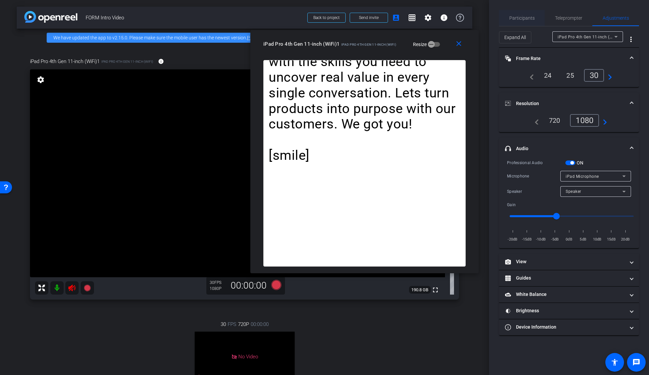
click at [522, 15] on span "Participants" at bounding box center [522, 18] width 25 height 16
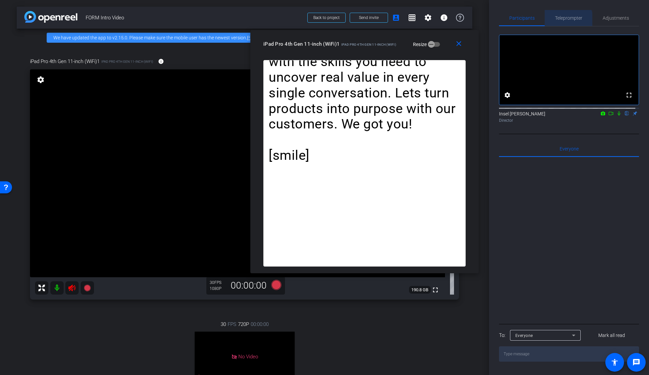
click at [566, 20] on span "Teleprompter" at bounding box center [568, 18] width 27 height 5
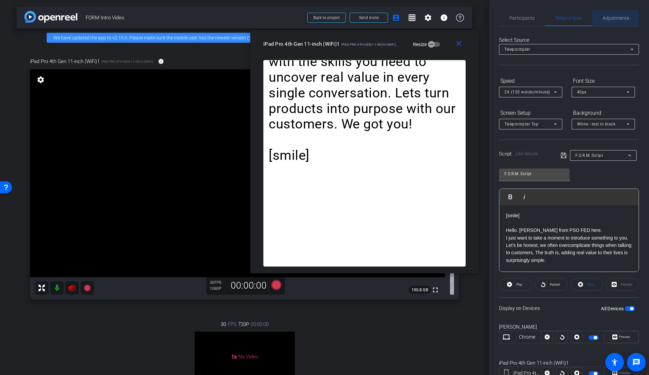
click at [607, 18] on span "Adjustments" at bounding box center [616, 18] width 26 height 5
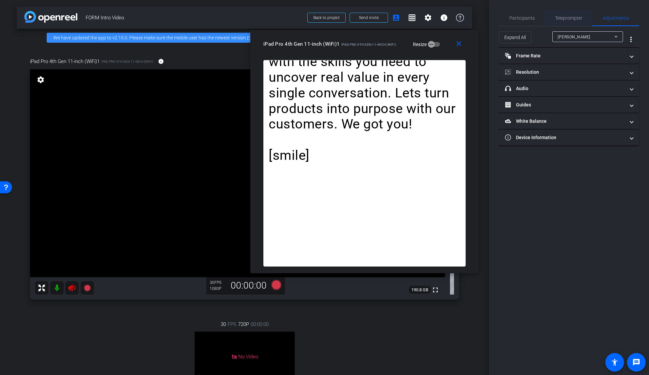
click at [569, 19] on span "Teleprompter" at bounding box center [568, 18] width 27 height 5
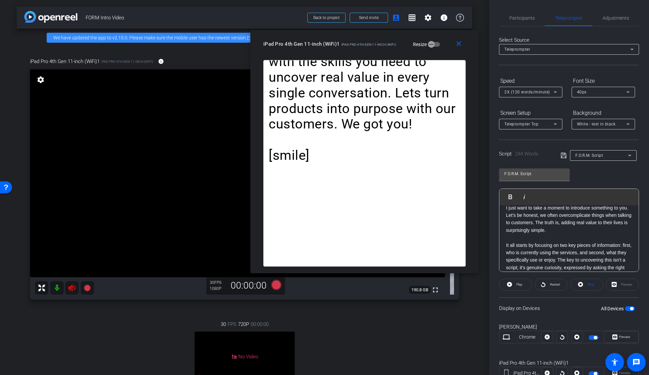
scroll to position [8, 0]
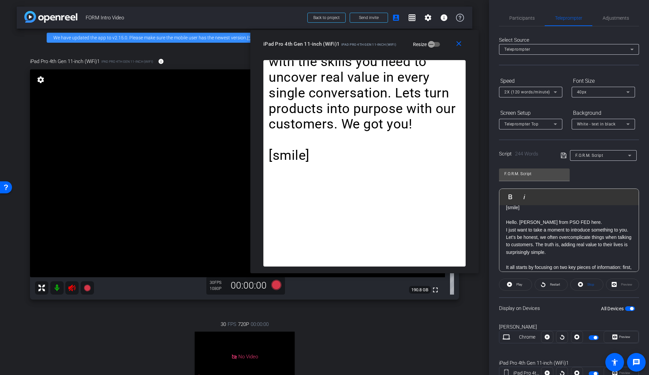
click at [598, 252] on p "I just want to take a moment to introduce something to you. Let's be honest, we…" at bounding box center [569, 241] width 126 height 30
click at [517, 238] on p "I just want to take a moment to introduce something to you. Let's be honest, we…" at bounding box center [569, 241] width 126 height 30
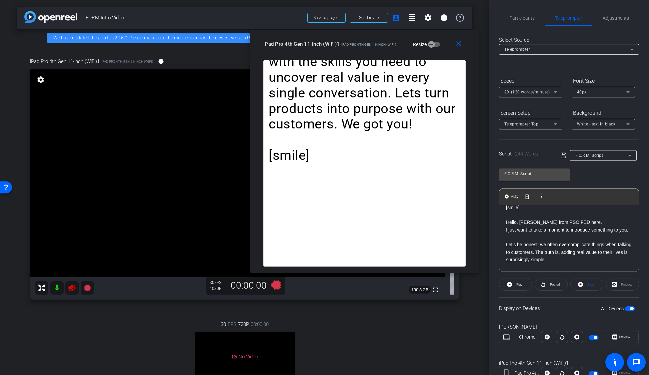
scroll to position [63, 0]
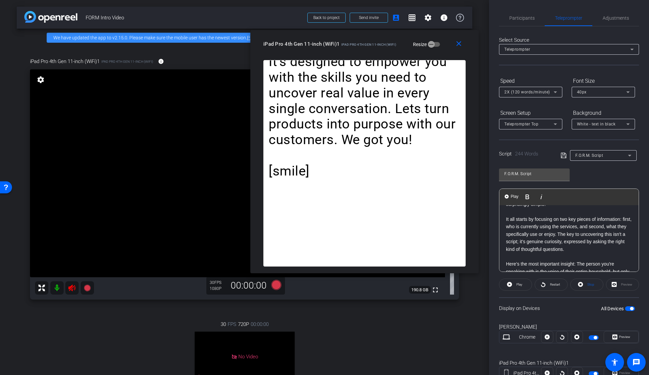
click at [580, 243] on p "It all starts by focusing on two key pieces of information: first, who is curre…" at bounding box center [569, 233] width 126 height 37
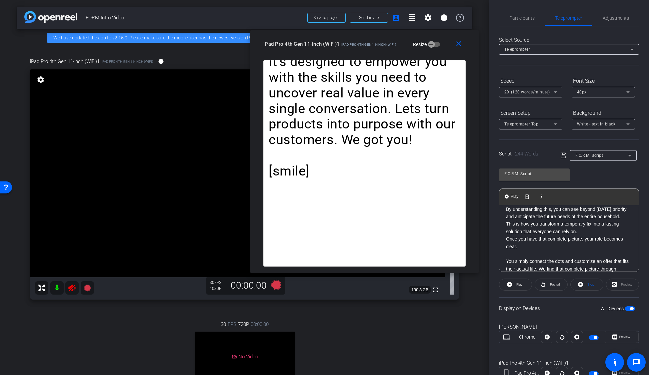
scroll to position [164, 0]
click at [543, 234] on p "This is how you transform a temporary fix into a lasting solution that everyone…" at bounding box center [569, 226] width 126 height 15
click at [551, 220] on p "By understanding this, you can see beyond today's priority and anticipate the f…" at bounding box center [569, 212] width 126 height 15
click at [564, 154] on icon at bounding box center [564, 155] width 6 height 8
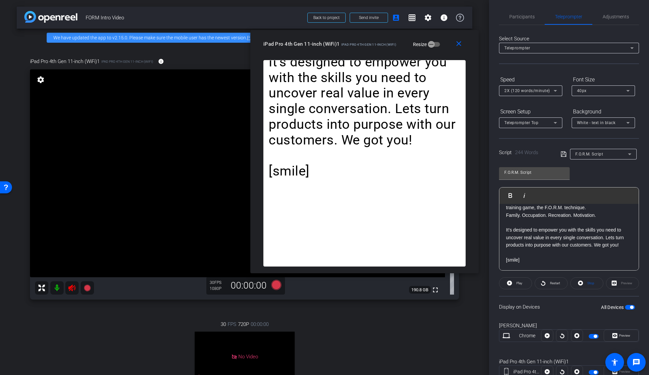
scroll to position [269, 0]
click at [575, 219] on p "Family. Occupation. Recreation. Motivation." at bounding box center [569, 214] width 126 height 7
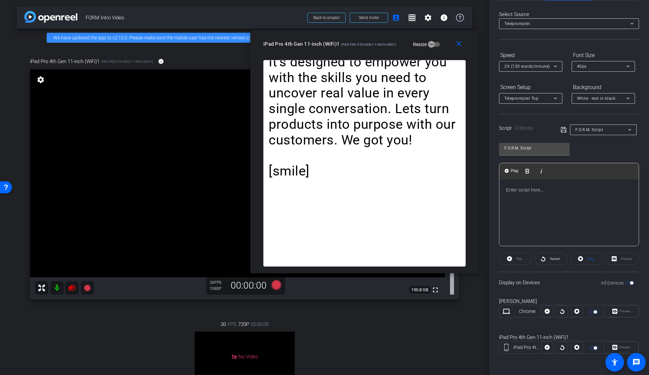
click at [571, 208] on div at bounding box center [569, 212] width 139 height 67
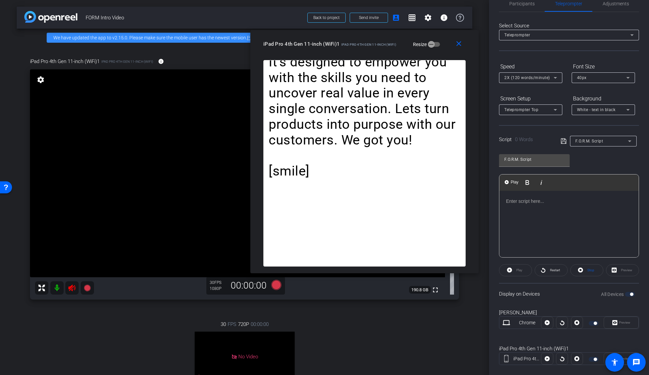
scroll to position [0, 0]
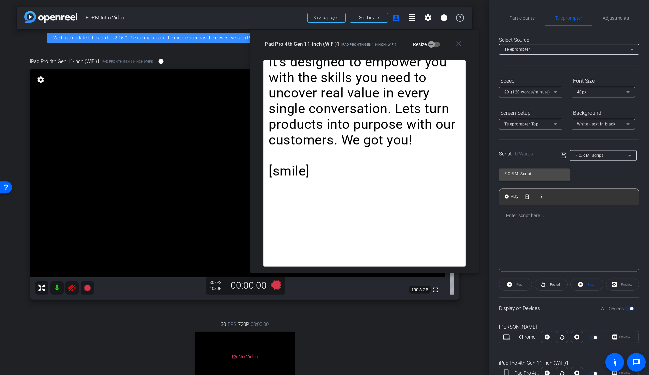
click at [599, 154] on span "F.O.R.M. Script" at bounding box center [590, 155] width 28 height 5
click at [593, 180] on span "F.O.R.M. Script" at bounding box center [588, 179] width 29 height 8
click at [552, 175] on input "F.O.R.M. Script" at bounding box center [535, 174] width 60 height 8
click at [590, 159] on div "F.O.R.M. Script" at bounding box center [602, 155] width 53 height 8
click at [562, 235] on div at bounding box center [324, 187] width 649 height 375
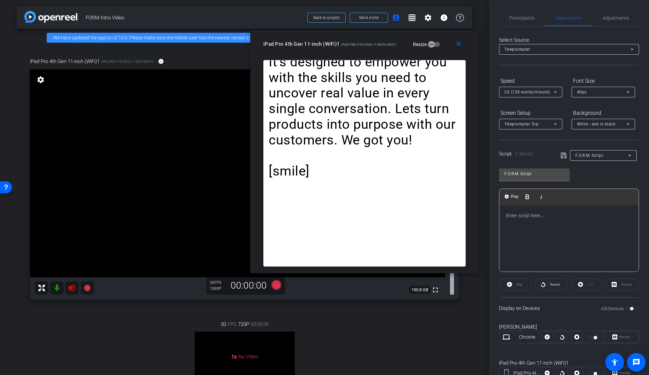
click at [561, 238] on div at bounding box center [569, 238] width 139 height 67
click at [605, 155] on div "F.O.R.M. Script" at bounding box center [602, 155] width 53 height 8
drag, startPoint x: 551, startPoint y: 160, endPoint x: 588, endPoint y: 176, distance: 40.3
click at [551, 160] on div at bounding box center [324, 187] width 649 height 375
click at [588, 158] on div "F.O.R.M. Script" at bounding box center [602, 155] width 53 height 8
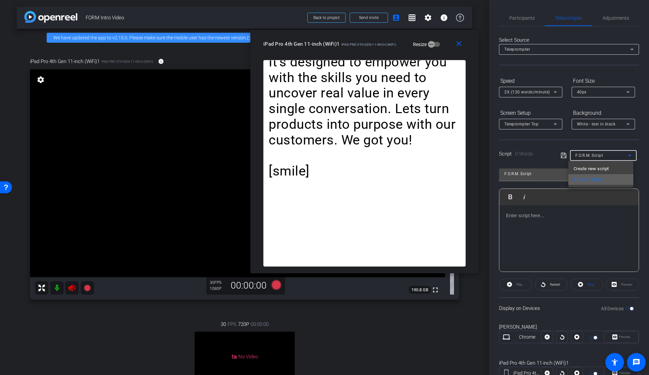
click at [586, 176] on span "F.O.R.M. Script" at bounding box center [588, 179] width 29 height 8
click at [535, 170] on input "F.O.R.M. Script" at bounding box center [535, 174] width 60 height 8
click at [542, 223] on div at bounding box center [569, 238] width 139 height 67
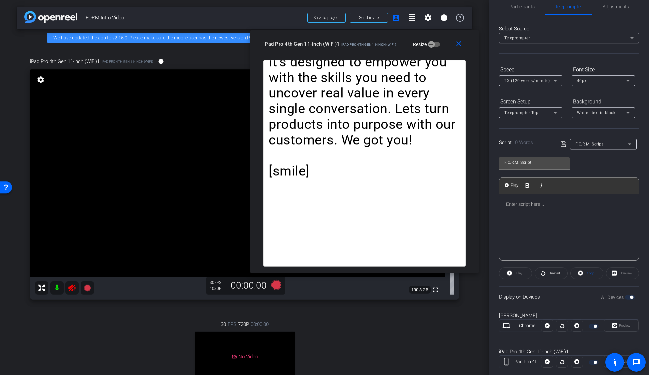
scroll to position [26, 0]
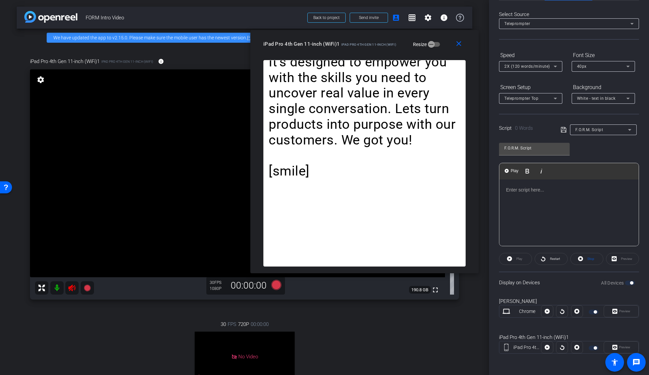
click at [557, 224] on div at bounding box center [569, 212] width 139 height 67
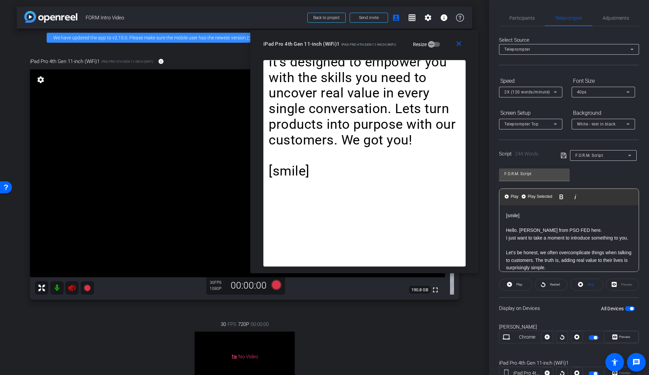
click at [563, 230] on p "Hello. David Santos from PSO FED here." at bounding box center [569, 229] width 126 height 7
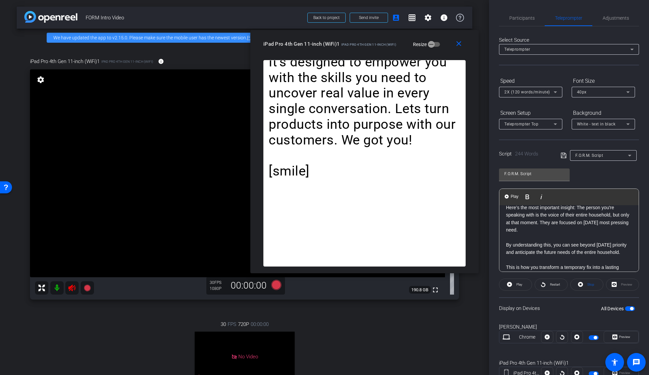
scroll to position [141, 0]
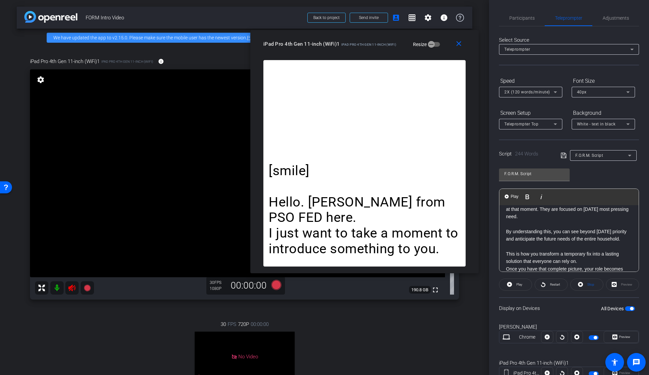
click at [561, 155] on icon at bounding box center [564, 155] width 6 height 8
click at [564, 242] on p "By understanding this, you can see beyond today's priority and anticipate the f…" at bounding box center [569, 235] width 126 height 15
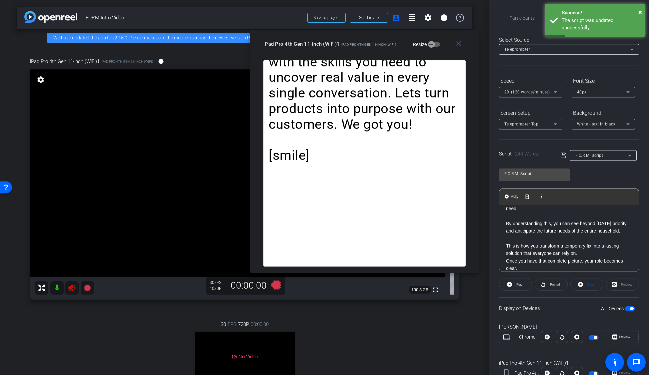
scroll to position [146, 0]
click at [564, 237] on p "By understanding this, you can see beyond today's priority and anticipate the f…" at bounding box center [569, 229] width 126 height 15
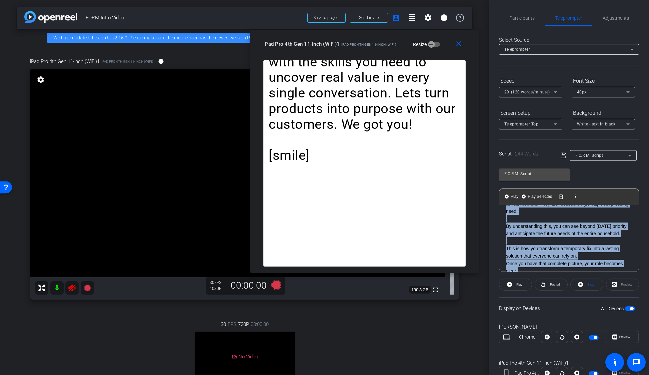
copy div "[smile] Hello. David Santos from PSO FED here. I just want to take a moment to …"
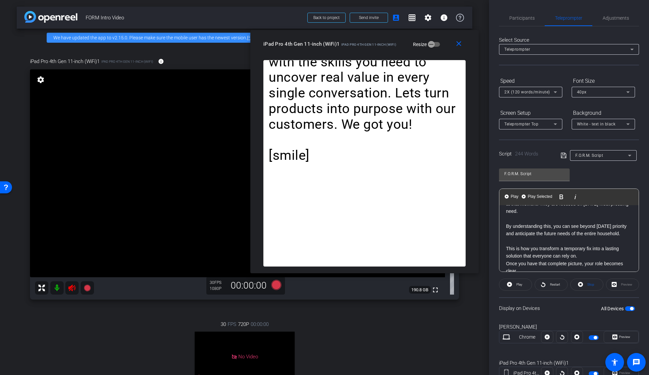
click at [520, 222] on p at bounding box center [569, 218] width 126 height 7
click at [590, 237] on p "By understanding this, you can see beyond today's priority and anticipate the f…" at bounding box center [569, 229] width 126 height 15
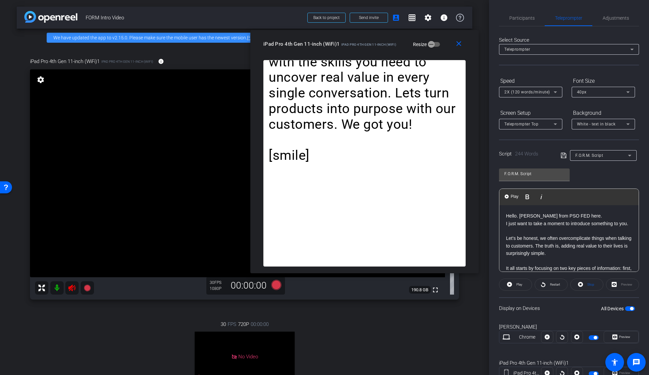
scroll to position [8, 0]
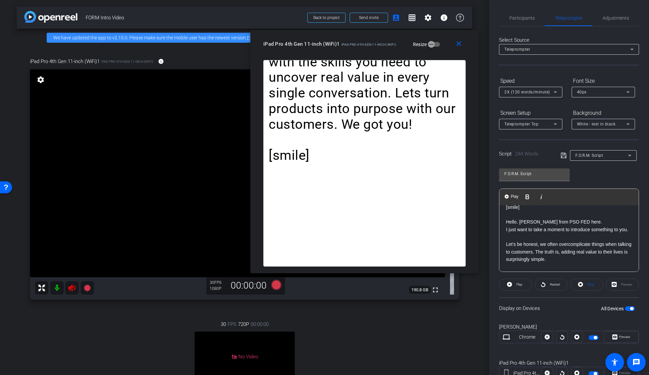
click at [549, 223] on p "Hello. David Santos from PSO FED here." at bounding box center [569, 221] width 126 height 7
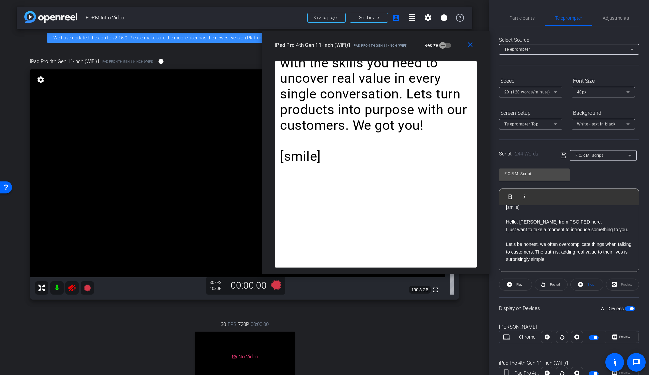
drag, startPoint x: 389, startPoint y: 47, endPoint x: 400, endPoint y: 48, distance: 11.0
click at [400, 48] on div "iPad Pro 4th Gen 11-inch (WiFi)1 iPad Pro 4th Gen 11-inch (WiFi) Resize" at bounding box center [378, 45] width 207 height 12
click at [72, 288] on icon at bounding box center [71, 287] width 7 height 7
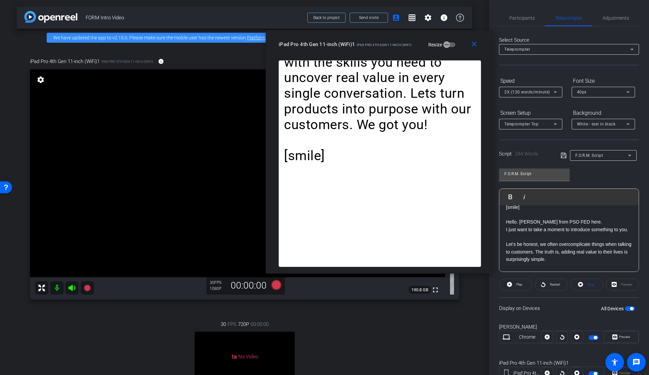
click at [406, 45] on span "iPad Pro 4th Gen 11-inch (WiFi)" at bounding box center [384, 45] width 55 height 4
click at [599, 20] on div "Adjustments" at bounding box center [616, 18] width 47 height 16
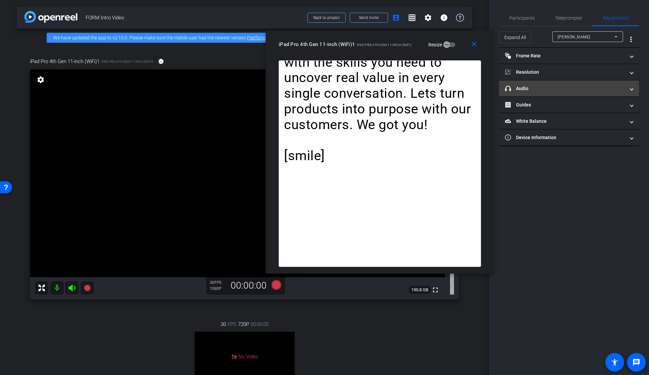
click at [527, 87] on mat-panel-title "headphone icon Audio" at bounding box center [565, 88] width 120 height 7
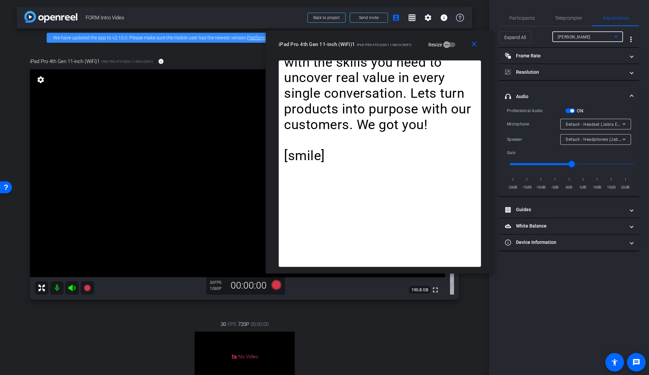
click at [591, 39] on div "Matthew Serrano" at bounding box center [586, 37] width 57 height 8
click at [586, 61] on span "iPad Pro 4th Gen 11-inch (WiFi)1" at bounding box center [588, 61] width 60 height 8
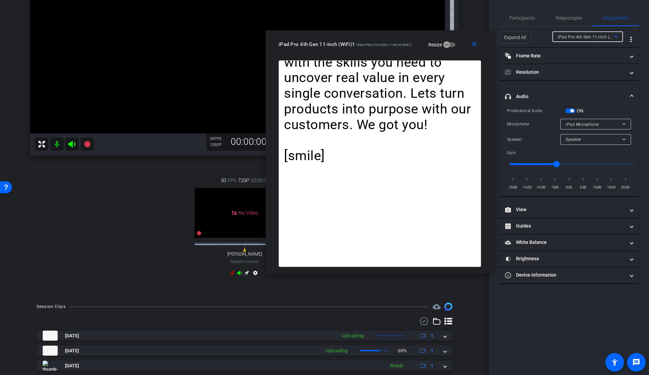
scroll to position [96, 0]
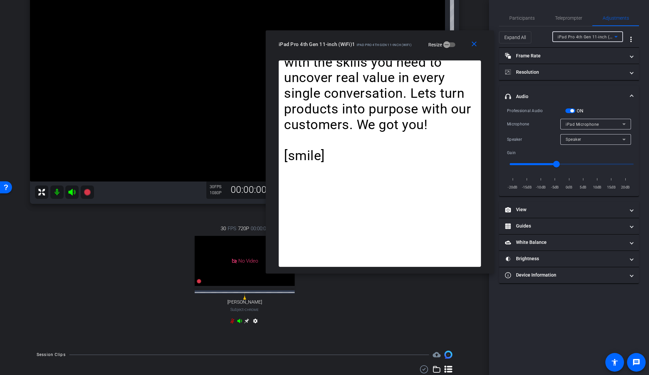
click at [255, 318] on mat-icon "settings" at bounding box center [255, 322] width 8 height 8
click at [578, 36] on span "Matthew Serrano" at bounding box center [574, 37] width 33 height 5
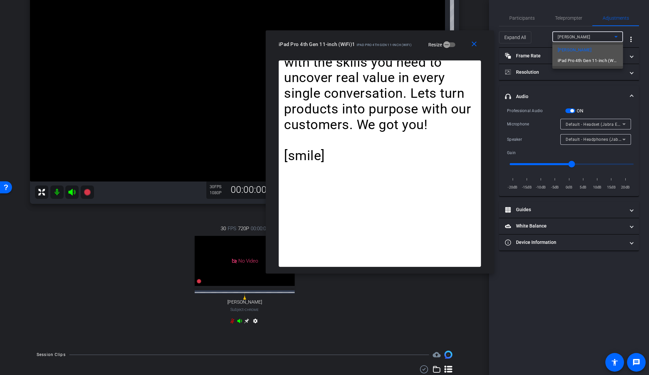
type input "-5"
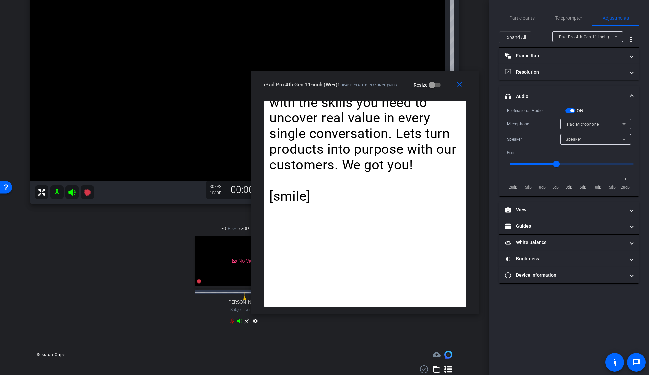
drag, startPoint x: 390, startPoint y: 49, endPoint x: 376, endPoint y: 86, distance: 39.9
click at [375, 85] on span "iPad Pro 4th Gen 11-inch (WiFi)" at bounding box center [369, 85] width 55 height 4
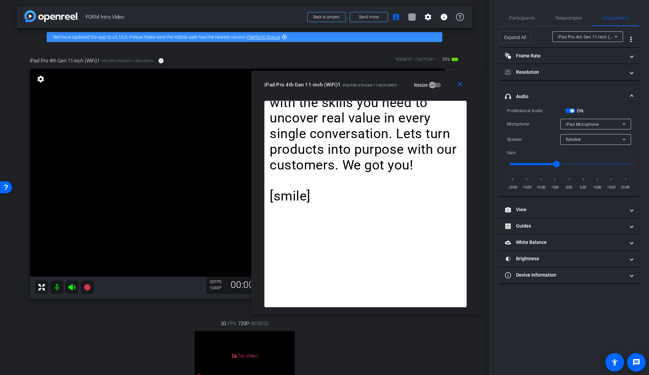
scroll to position [0, 0]
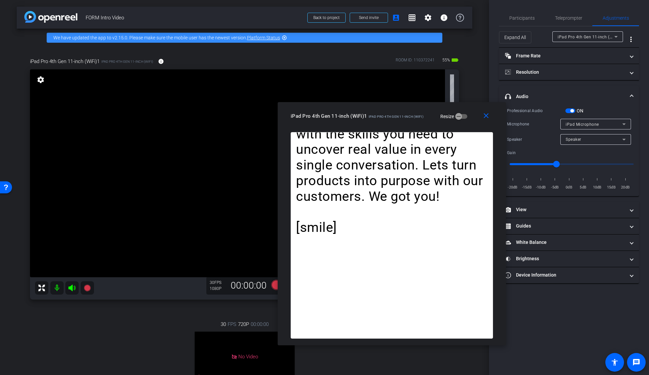
drag, startPoint x: 334, startPoint y: 87, endPoint x: 358, endPoint y: 118, distance: 39.4
click at [358, 118] on div "iPad Pro 4th Gen 11-inch (WiFi)1 iPad Pro 4th Gen 11-inch (WiFi)" at bounding box center [357, 115] width 133 height 8
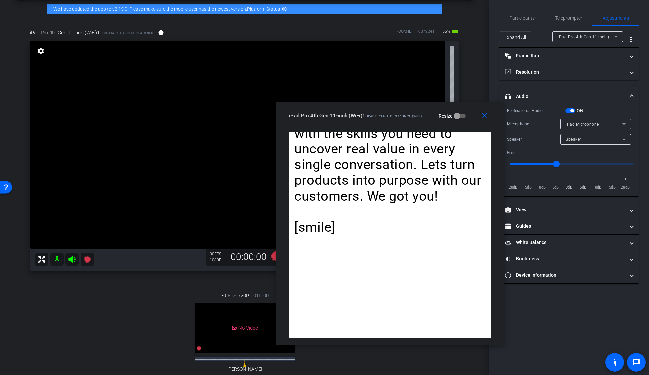
scroll to position [35, 0]
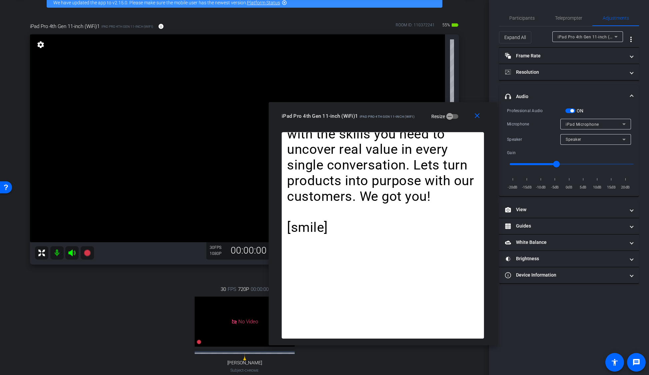
drag, startPoint x: 396, startPoint y: 118, endPoint x: 407, endPoint y: 115, distance: 11.1
click at [393, 119] on div "iPad Pro 4th Gen 11-inch (WiFi)1 iPad Pro 4th Gen 11-inch (WiFi)" at bounding box center [348, 115] width 133 height 8
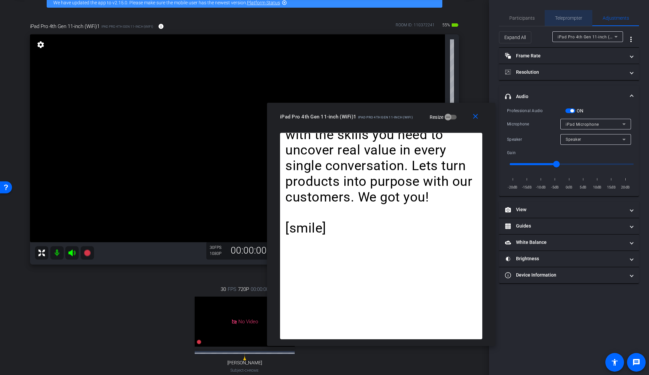
click at [563, 15] on span "Teleprompter" at bounding box center [568, 18] width 27 height 16
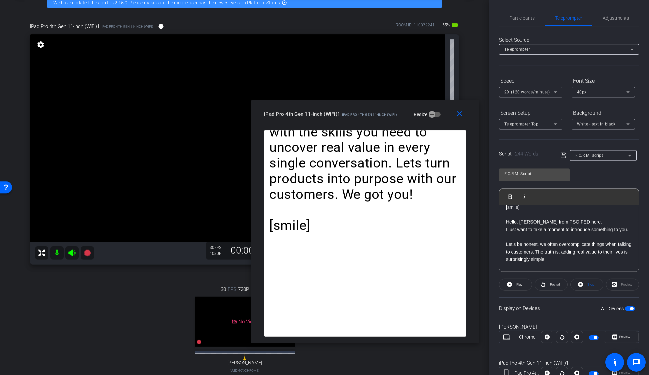
drag, startPoint x: 397, startPoint y: 121, endPoint x: 382, endPoint y: 118, distance: 15.3
click at [382, 118] on div "iPad Pro 4th Gen 11-inch (WiFi)1 iPad Pro 4th Gen 11-inch (WiFi) Resize" at bounding box center [367, 114] width 207 height 12
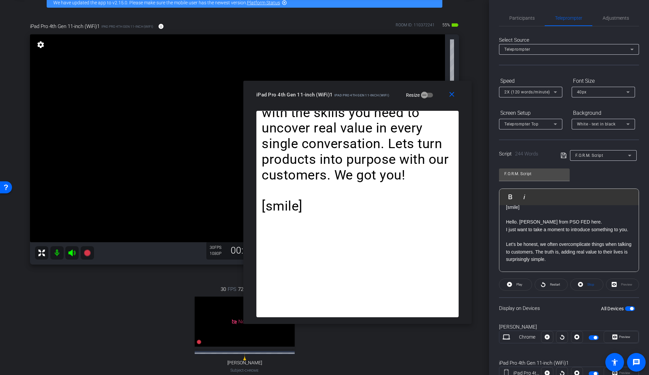
drag, startPoint x: 382, startPoint y: 123, endPoint x: 379, endPoint y: 105, distance: 18.3
click at [379, 104] on div "close iPad Pro 4th Gen 11-inch (WiFi)1 iPad Pro 4th Gen 11-inch (WiFi) Resize" at bounding box center [357, 96] width 228 height 30
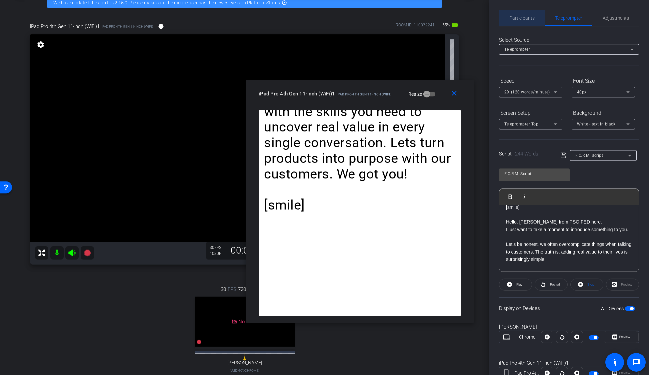
click at [527, 17] on span "Participants" at bounding box center [522, 18] width 25 height 5
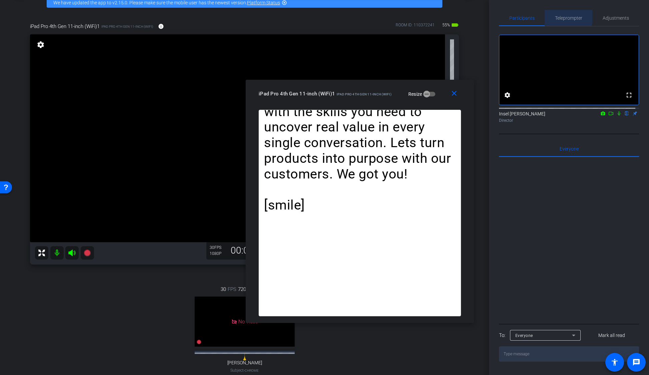
click at [563, 15] on span "Teleprompter" at bounding box center [568, 18] width 27 height 16
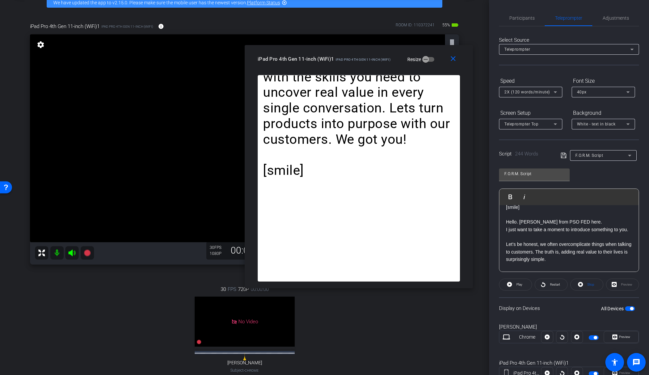
drag, startPoint x: 381, startPoint y: 96, endPoint x: 380, endPoint y: 62, distance: 34.4
click at [380, 62] on div "iPad Pro 4th Gen 11-inch (WiFi)1 iPad Pro 4th Gen 11-inch (WiFi)" at bounding box center [324, 58] width 133 height 8
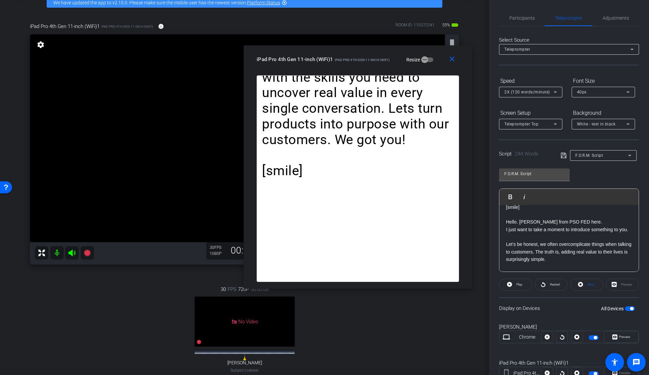
click at [536, 254] on p "Let's be honest, we often overcomplicate things when talking to customers. The …" at bounding box center [569, 251] width 126 height 22
click at [532, 233] on p "I just want to take a moment to introduce something to you." at bounding box center [569, 229] width 126 height 7
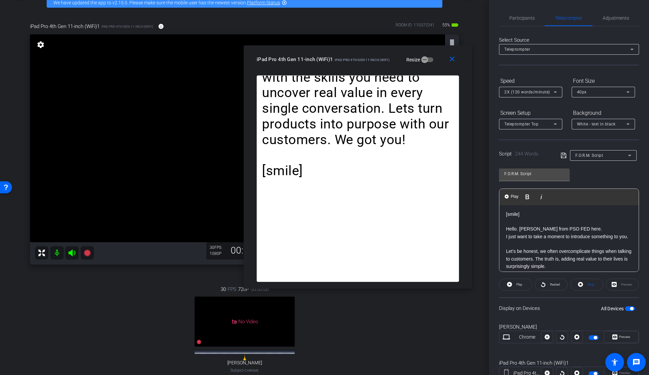
scroll to position [3, 0]
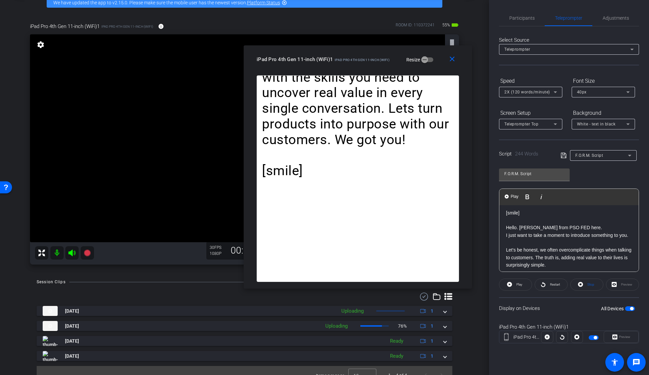
click at [548, 231] on p "I just want to take a moment to introduce something to you." at bounding box center [569, 234] width 126 height 7
click at [567, 239] on p "I just want to take a moment to introduce something to you." at bounding box center [569, 234] width 126 height 7
click at [544, 237] on p "I just want to take a moment to introduce something to you." at bounding box center [569, 234] width 126 height 7
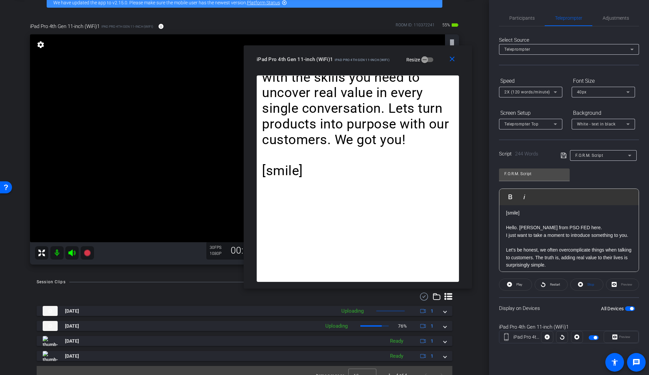
click at [561, 232] on p "I just want to take a moment to introduce something to you." at bounding box center [569, 234] width 126 height 7
click at [457, 61] on span at bounding box center [453, 59] width 21 height 16
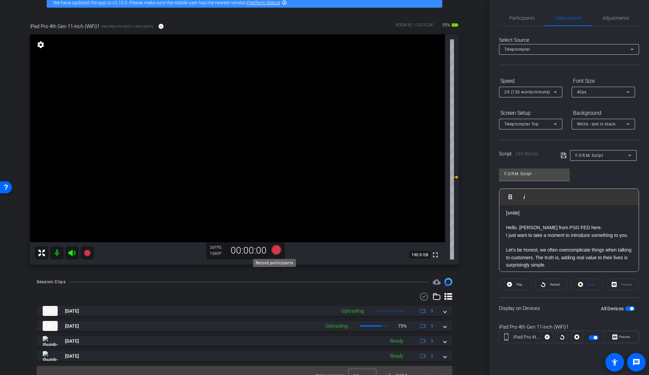
click at [274, 250] on icon at bounding box center [276, 250] width 10 height 10
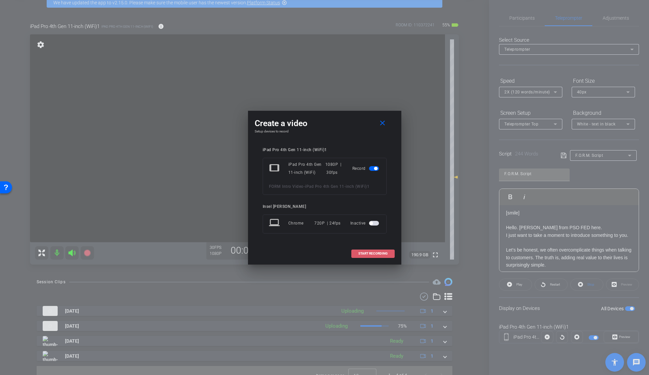
click at [373, 254] on span "START RECORDING" at bounding box center [372, 253] width 29 height 3
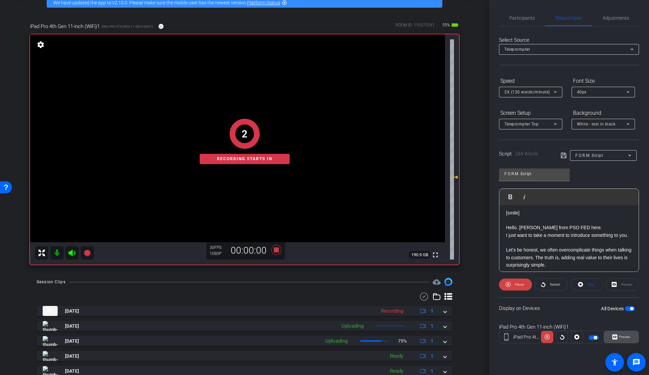
click at [618, 336] on span "Preview" at bounding box center [624, 336] width 13 height 9
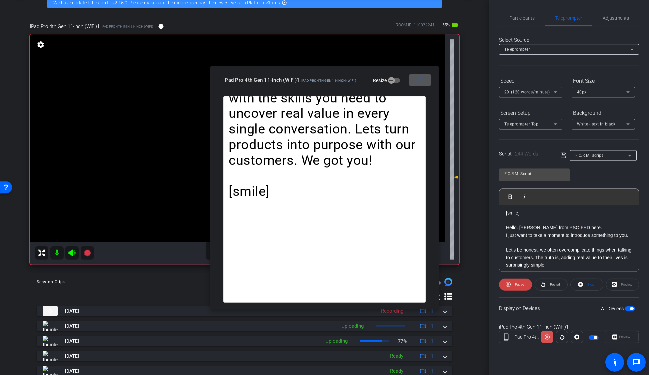
click at [548, 337] on icon at bounding box center [547, 336] width 5 height 5
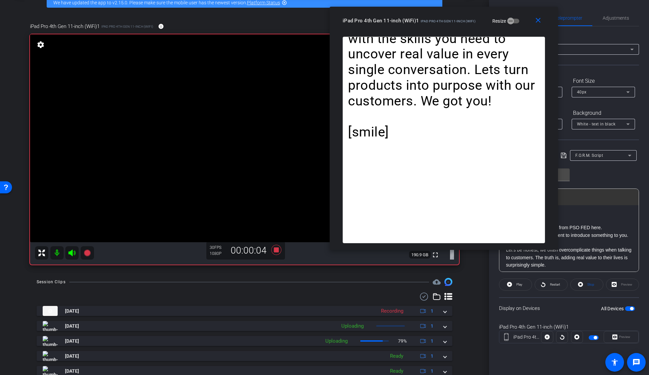
drag, startPoint x: 335, startPoint y: 82, endPoint x: 455, endPoint y: 23, distance: 133.5
click at [455, 23] on div "iPad Pro 4th Gen 11-inch (WiFi)1 iPad Pro 4th Gen 11-inch (WiFi)" at bounding box center [409, 20] width 133 height 8
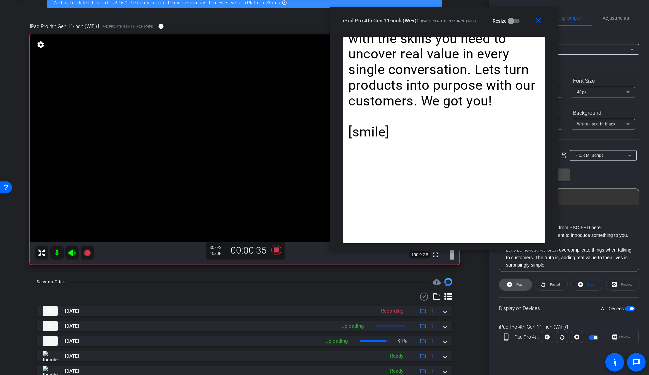
click at [513, 285] on span at bounding box center [516, 284] width 32 height 16
click at [71, 253] on icon at bounding box center [71, 252] width 7 height 7
click at [511, 286] on span at bounding box center [515, 284] width 33 height 16
click at [511, 286] on icon at bounding box center [509, 284] width 5 height 5
click at [511, 286] on icon at bounding box center [508, 284] width 5 height 8
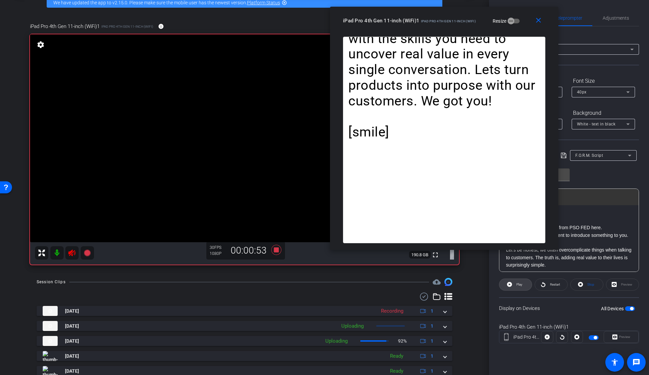
click at [511, 286] on icon at bounding box center [509, 284] width 5 height 5
click at [511, 286] on icon at bounding box center [508, 284] width 5 height 8
click at [511, 286] on icon at bounding box center [509, 284] width 5 height 5
click at [511, 286] on icon at bounding box center [508, 284] width 5 height 8
click at [511, 286] on icon at bounding box center [509, 284] width 5 height 5
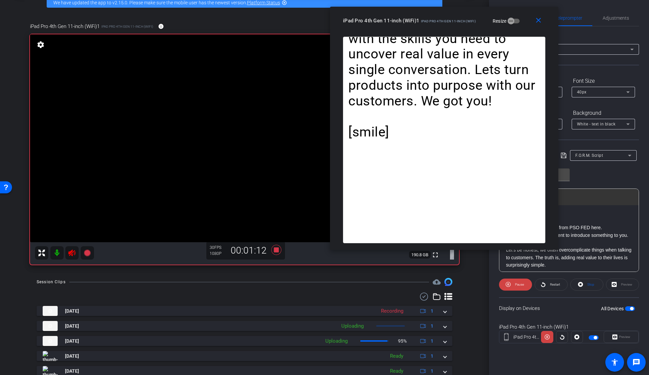
click at [511, 286] on icon at bounding box center [508, 284] width 5 height 8
click at [511, 286] on icon at bounding box center [509, 284] width 5 height 5
click at [511, 286] on icon at bounding box center [508, 284] width 5 height 8
click at [511, 286] on icon at bounding box center [509, 284] width 5 height 5
click at [514, 283] on span "Pause" at bounding box center [519, 284] width 11 height 9
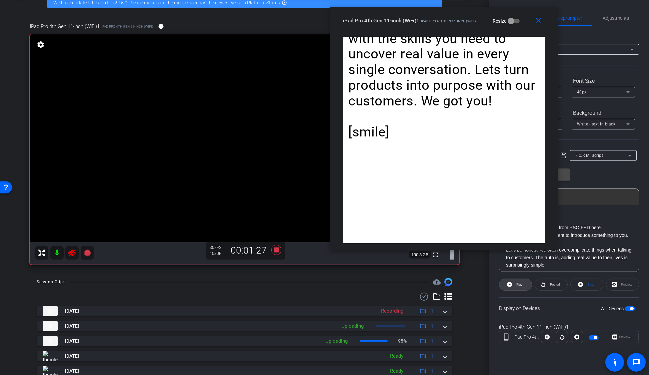
click at [514, 283] on span at bounding box center [516, 284] width 32 height 16
click at [514, 283] on span "Pause" at bounding box center [519, 284] width 11 height 9
click at [514, 283] on span at bounding box center [516, 284] width 32 height 16
click at [514, 283] on span "Pause" at bounding box center [519, 284] width 11 height 9
click at [514, 283] on span at bounding box center [516, 284] width 32 height 16
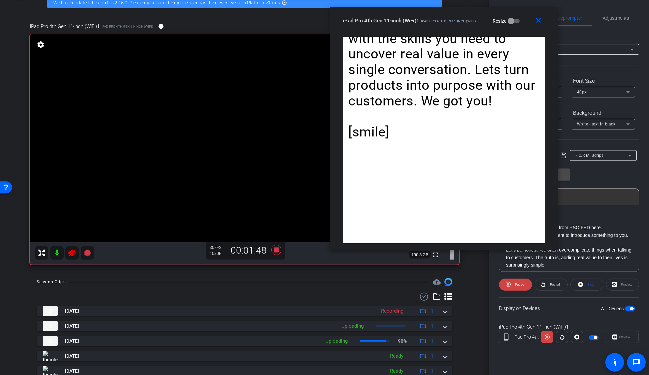
click at [514, 283] on span "Pause" at bounding box center [519, 284] width 11 height 9
click at [69, 254] on icon at bounding box center [71, 252] width 7 height 7
click at [71, 254] on icon at bounding box center [71, 252] width 7 height 7
click at [515, 286] on span "Play" at bounding box center [519, 284] width 8 height 9
click at [515, 286] on span "Pause" at bounding box center [519, 284] width 11 height 9
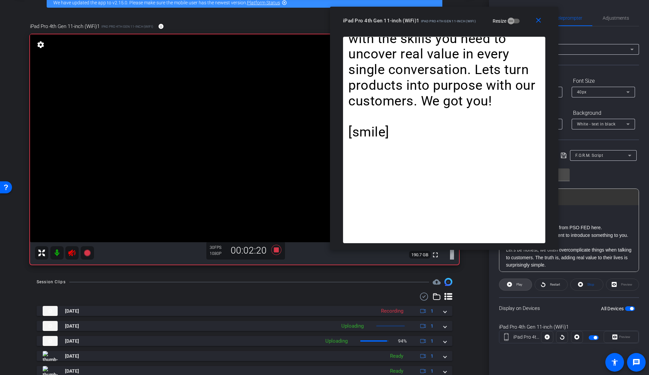
click at [515, 286] on span "Play" at bounding box center [519, 284] width 8 height 9
click at [515, 286] on span "Pause" at bounding box center [519, 284] width 11 height 9
click at [515, 286] on span at bounding box center [516, 284] width 32 height 16
click at [515, 286] on span "Pause" at bounding box center [519, 284] width 11 height 9
click at [515, 285] on span "Play" at bounding box center [519, 284] width 8 height 9
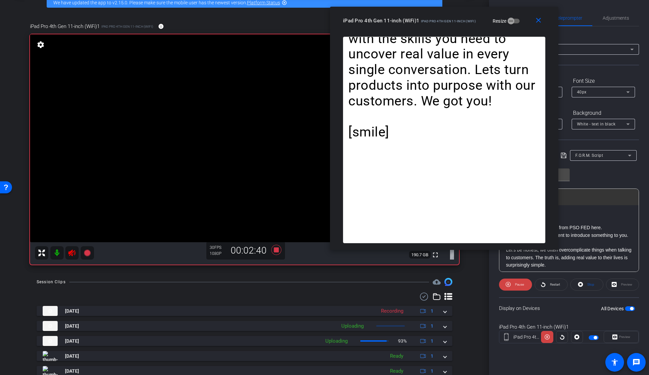
click at [515, 285] on span "Pause" at bounding box center [519, 284] width 9 height 4
click at [90, 256] on icon at bounding box center [87, 253] width 8 height 8
drag, startPoint x: 88, startPoint y: 256, endPoint x: 68, endPoint y: 263, distance: 21.6
click at [68, 267] on div "iPad Pro 4th Gen 11-inch (WiFi)1 iPad Pro 4th Gen 11-inch (WiFi) info ROOM ID: …" at bounding box center [245, 141] width 456 height 259
click at [69, 254] on icon at bounding box center [72, 253] width 8 height 8
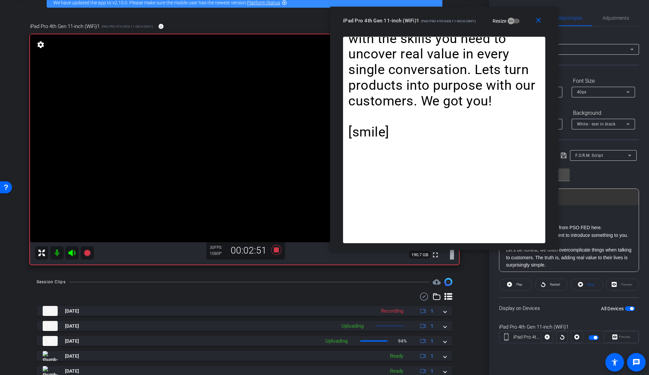
click at [70, 254] on icon at bounding box center [72, 253] width 8 height 8
click at [514, 285] on span at bounding box center [516, 284] width 32 height 16
click at [514, 285] on span "Pause" at bounding box center [519, 284] width 11 height 9
click at [514, 285] on span at bounding box center [516, 284] width 32 height 16
click at [514, 285] on span "Pause" at bounding box center [519, 284] width 11 height 9
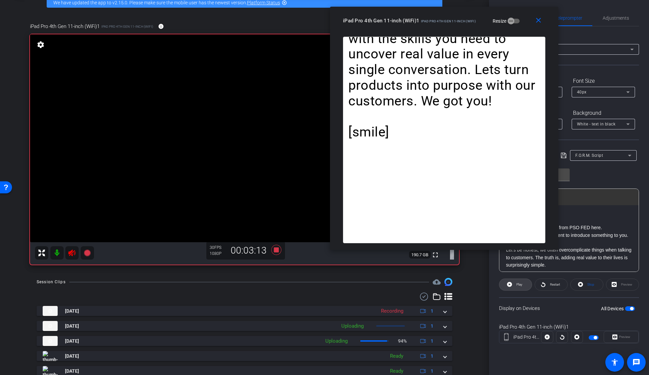
click at [514, 285] on span at bounding box center [516, 284] width 32 height 16
click at [514, 285] on span "Pause" at bounding box center [519, 284] width 11 height 9
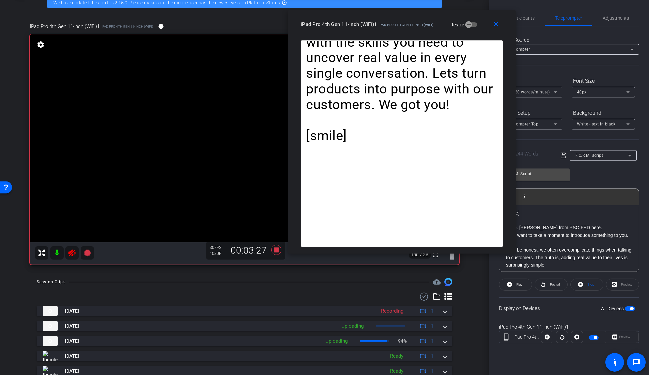
drag, startPoint x: 456, startPoint y: 16, endPoint x: 409, endPoint y: 21, distance: 46.6
click at [409, 21] on div "iPad Pro 4th Gen 11-inch (WiFi)1 iPad Pro 4th Gen 11-inch (WiFi)" at bounding box center [367, 24] width 133 height 8
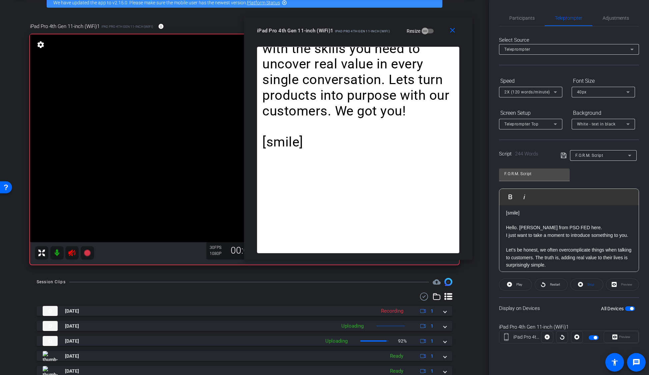
drag, startPoint x: 367, startPoint y: 29, endPoint x: 312, endPoint y: 60, distance: 63.2
click at [342, 30] on span "iPad Pro 4th Gen 11-inch (WiFi)" at bounding box center [362, 31] width 55 height 4
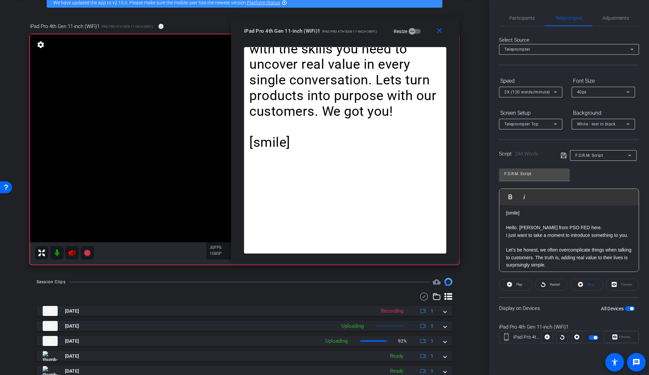
click at [70, 250] on icon at bounding box center [72, 253] width 8 height 8
click at [71, 255] on icon at bounding box center [72, 253] width 8 height 8
click at [561, 246] on p at bounding box center [569, 242] width 126 height 7
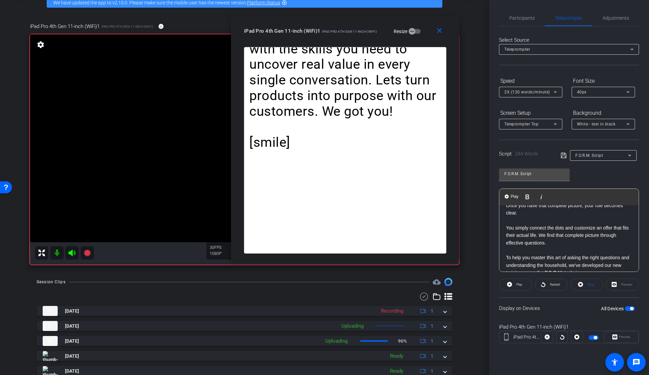
scroll to position [204, 0]
click at [71, 254] on icon at bounding box center [71, 252] width 7 height 7
click at [517, 285] on span "Play" at bounding box center [520, 284] width 6 height 4
click at [517, 285] on span "Pause" at bounding box center [519, 284] width 9 height 4
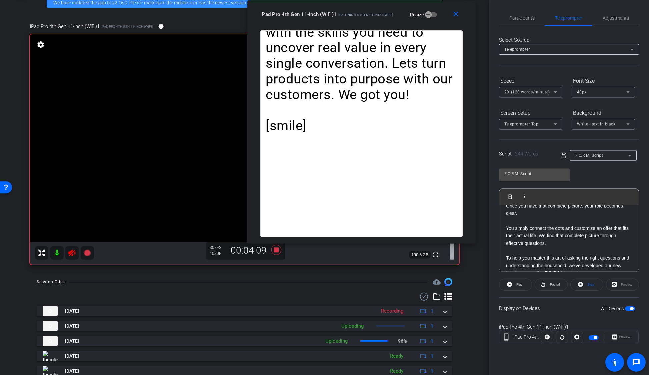
drag, startPoint x: 327, startPoint y: 31, endPoint x: 349, endPoint y: 5, distance: 33.9
click at [349, 5] on div "close iPad Pro 4th Gen 11-inch (WiFi)1 iPad Pro 4th Gen 11-inch (WiFi) Resize" at bounding box center [361, 15] width 228 height 30
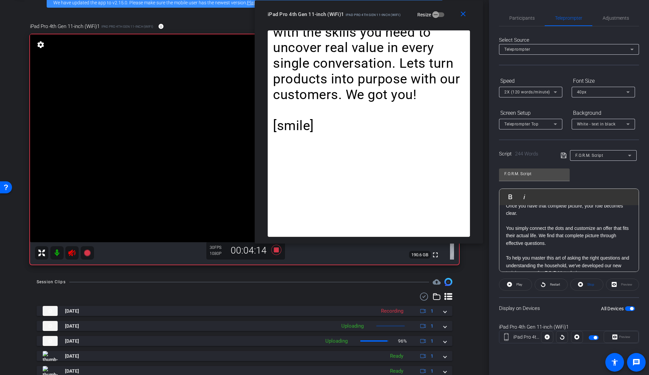
click at [70, 252] on icon at bounding box center [71, 252] width 7 height 7
click at [69, 254] on icon at bounding box center [71, 252] width 7 height 7
click at [519, 282] on span "Play" at bounding box center [520, 284] width 6 height 4
click at [519, 282] on span "Pause" at bounding box center [519, 284] width 9 height 4
click at [519, 282] on span "Play" at bounding box center [520, 284] width 6 height 4
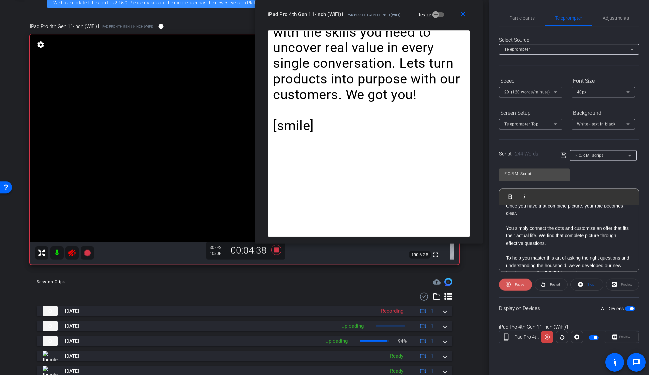
click at [519, 282] on span "Pause" at bounding box center [519, 284] width 9 height 4
click at [519, 282] on span "Play" at bounding box center [520, 284] width 6 height 4
click at [519, 282] on span "Pause" at bounding box center [519, 284] width 9 height 4
click at [519, 282] on span "Play" at bounding box center [520, 284] width 6 height 4
click at [519, 282] on span "Pause" at bounding box center [519, 284] width 9 height 4
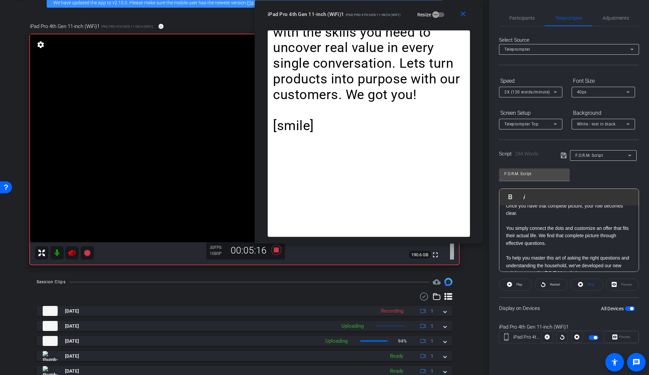
click at [76, 252] on mat-icon at bounding box center [71, 252] width 13 height 13
click at [578, 247] on p "You simply connect the dots and customize an offer that fits their actual life.…" at bounding box center [569, 235] width 126 height 22
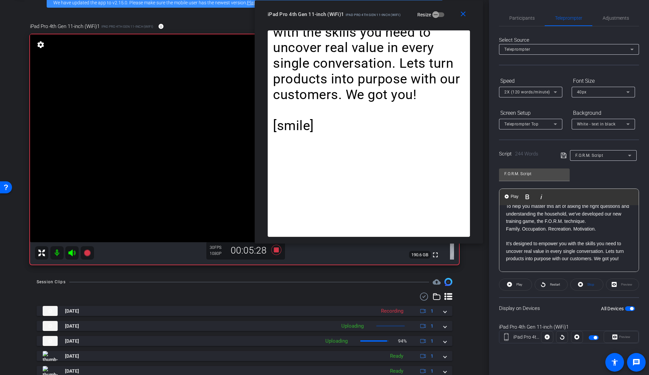
scroll to position [255, 0]
click at [507, 225] on p "To help you master this art of asking the right questions and understanding the…" at bounding box center [569, 214] width 126 height 22
click at [510, 199] on span "Play" at bounding box center [515, 197] width 10 height 6
click at [512, 289] on span at bounding box center [515, 284] width 33 height 16
click at [74, 255] on icon at bounding box center [72, 253] width 8 height 8
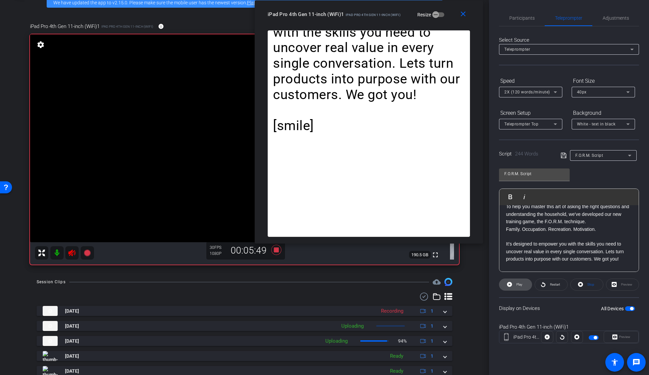
click at [516, 284] on span "Play" at bounding box center [519, 284] width 8 height 9
click at [516, 284] on span "Pause" at bounding box center [519, 284] width 9 height 4
click at [516, 284] on span "Play" at bounding box center [519, 284] width 8 height 9
click at [515, 284] on span "Pause" at bounding box center [519, 284] width 11 height 9
click at [515, 284] on span "Play" at bounding box center [519, 284] width 8 height 9
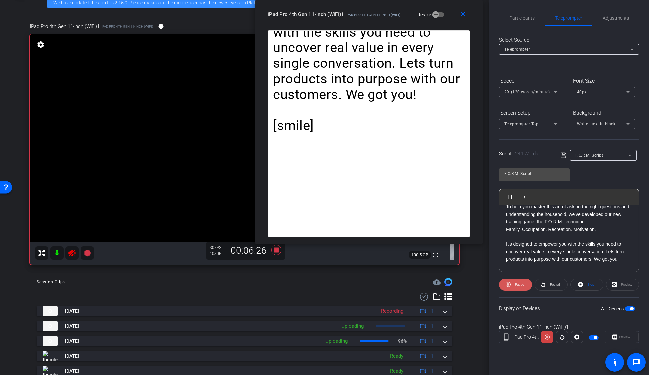
click at [515, 284] on span "Pause" at bounding box center [519, 284] width 11 height 9
click at [515, 284] on span "Play" at bounding box center [519, 284] width 8 height 9
click at [515, 284] on span "Pause" at bounding box center [519, 284] width 11 height 9
click at [522, 286] on span "Play" at bounding box center [519, 284] width 8 height 9
click at [522, 286] on span "Pause" at bounding box center [519, 284] width 11 height 9
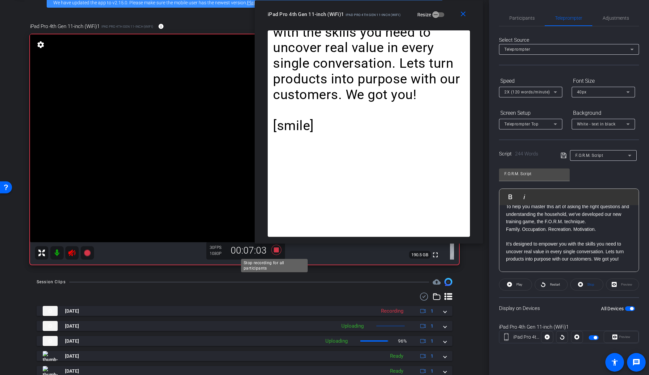
click at [274, 252] on icon at bounding box center [276, 250] width 10 height 10
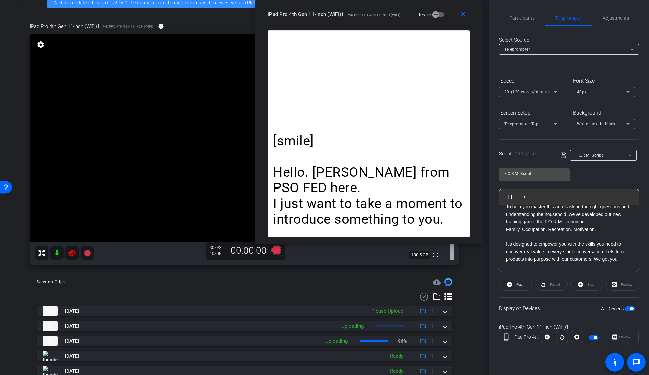
click at [74, 254] on icon at bounding box center [71, 252] width 7 height 7
click at [550, 203] on p at bounding box center [569, 198] width 126 height 7
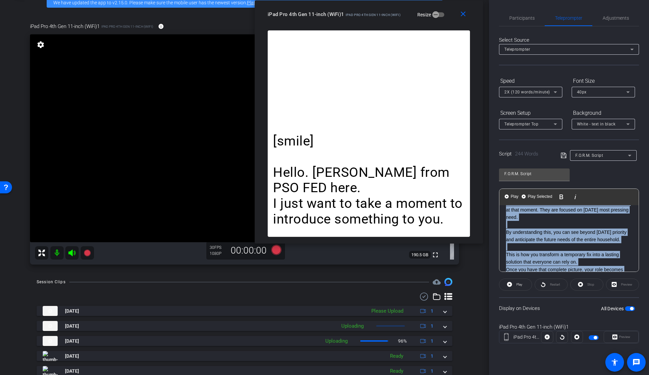
scroll to position [290, 0]
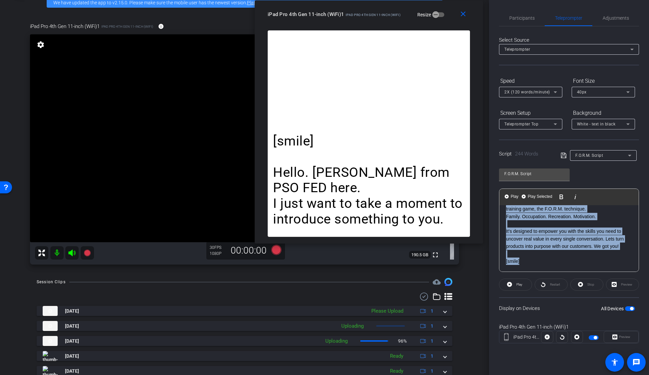
drag, startPoint x: 506, startPoint y: 221, endPoint x: 573, endPoint y: 268, distance: 81.8
click at [573, 268] on div "[smile] Hello. David Santos from PSO FED here. I just want to take a moment to …" at bounding box center [569, 104] width 139 height 334
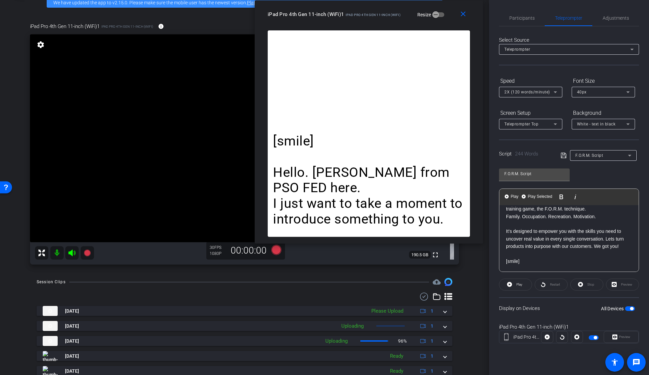
scroll to position [0, 0]
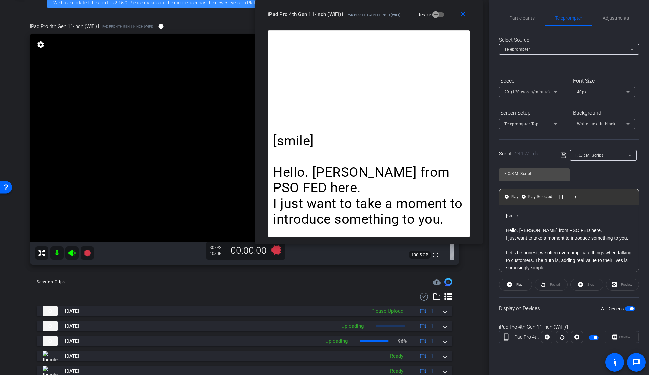
click at [580, 213] on p "[smile]" at bounding box center [569, 215] width 126 height 7
click at [566, 157] on icon at bounding box center [564, 155] width 6 height 8
drag, startPoint x: 567, startPoint y: 238, endPoint x: 563, endPoint y: 230, distance: 9.4
click at [567, 238] on p "I just want to take a moment to introduce something to you." at bounding box center [569, 237] width 126 height 7
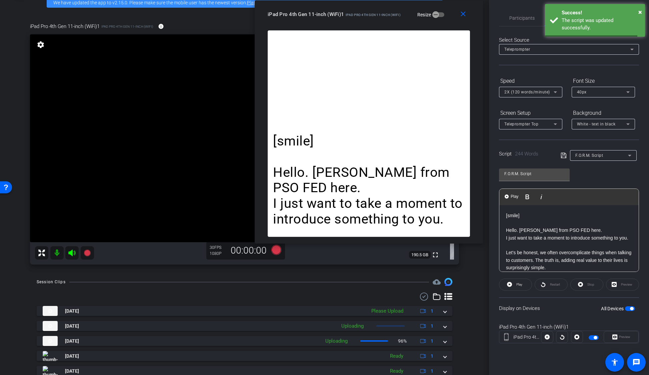
scroll to position [1, 0]
drag, startPoint x: 544, startPoint y: 176, endPoint x: 553, endPoint y: 177, distance: 8.7
click at [544, 176] on input "F.O.R.M. Script" at bounding box center [535, 174] width 60 height 8
type input "F.O.R.M. Script 2"
click at [581, 170] on div "F.O.R.M. Script 2 Play Play from this location Play Selected Play and display t…" at bounding box center [569, 217] width 140 height 108
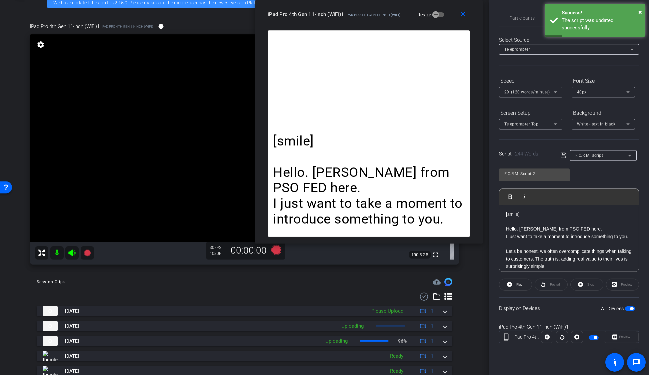
click at [564, 156] on icon at bounding box center [563, 155] width 5 height 5
drag, startPoint x: 571, startPoint y: 228, endPoint x: 565, endPoint y: 233, distance: 7.7
click at [571, 228] on p "Hello. David Santos from PSO FED here." at bounding box center [569, 228] width 126 height 7
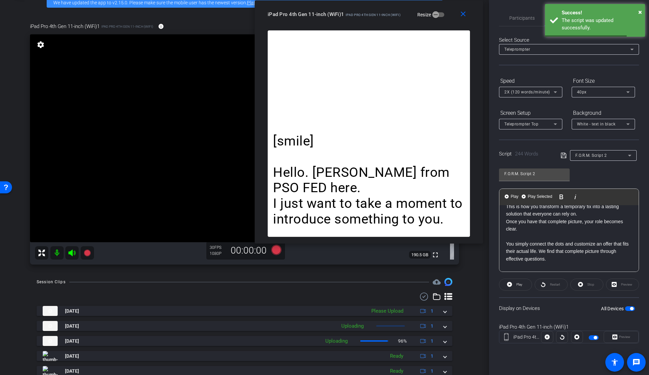
scroll to position [290, 0]
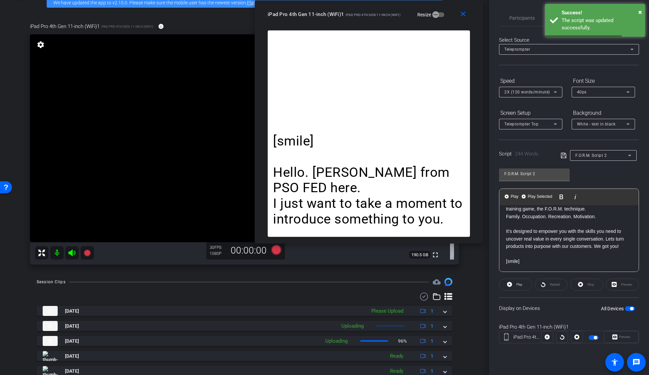
drag, startPoint x: 554, startPoint y: 246, endPoint x: 598, endPoint y: 321, distance: 86.8
click at [598, 321] on openreel-capture-teleprompter "Speed 2X (120 words/minute) Font Size 40px Screen Setup Teleprompter Top Backgr…" at bounding box center [569, 214] width 140 height 279
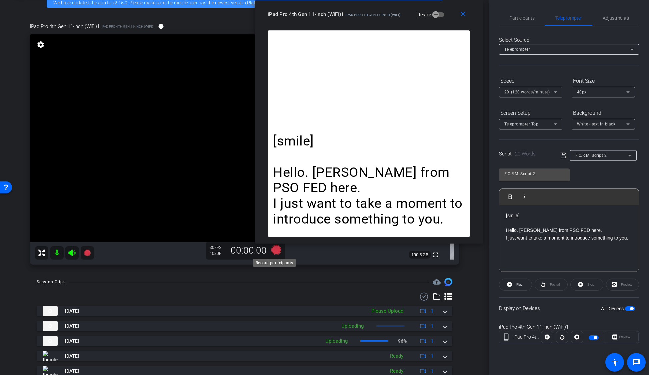
click at [274, 251] on icon at bounding box center [276, 250] width 10 height 10
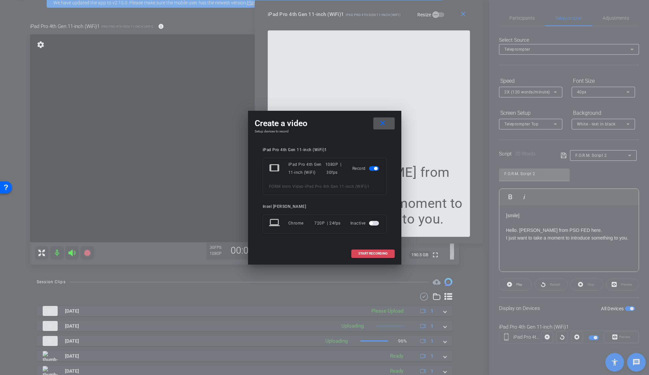
click at [366, 254] on span "START RECORDING" at bounding box center [372, 253] width 29 height 3
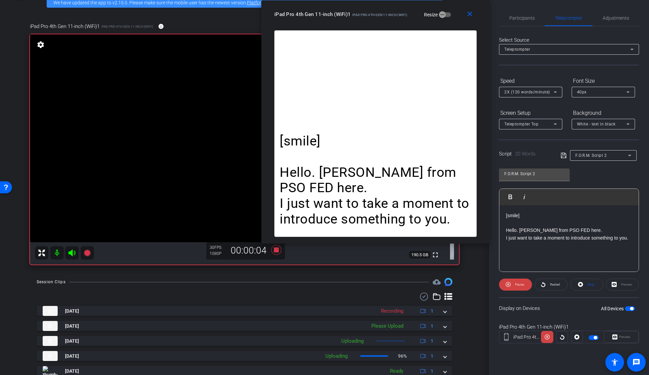
drag, startPoint x: 390, startPoint y: 9, endPoint x: 396, endPoint y: 8, distance: 6.0
click at [396, 8] on div "iPad Pro 4th Gen 11-inch (WiFi)1 iPad Pro 4th Gen 11-inch (WiFi) Resize" at bounding box center [377, 14] width 207 height 12
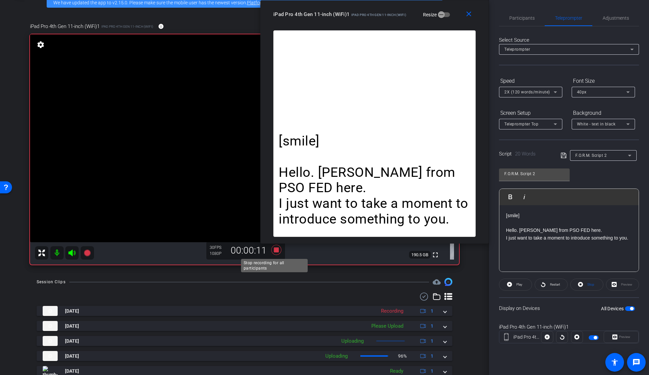
click at [272, 252] on icon at bounding box center [276, 250] width 16 height 12
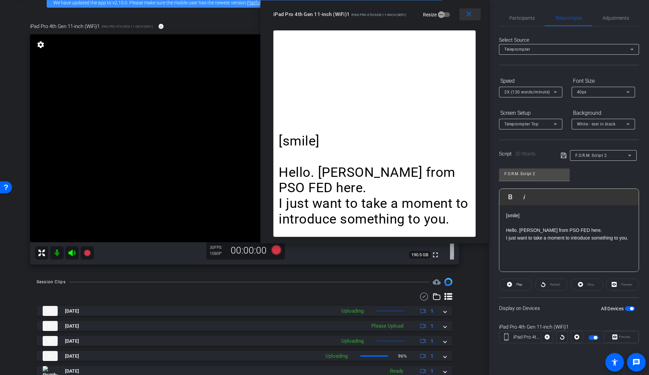
click at [469, 15] on mat-icon "close" at bounding box center [469, 14] width 8 height 8
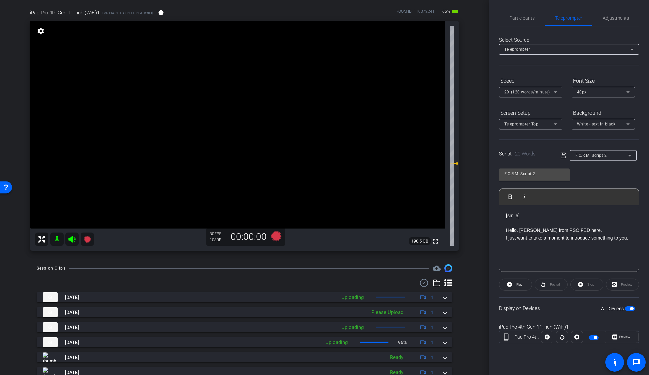
scroll to position [49, 0]
click at [589, 230] on p "Hello. David Santos from PSO FED here." at bounding box center [569, 229] width 126 height 7
click at [563, 154] on icon at bounding box center [564, 155] width 6 height 8
click at [574, 244] on div "[smile] Hello. David Santos from PSO FED. I just want to take a moment to intro…" at bounding box center [569, 238] width 139 height 67
click at [274, 238] on icon at bounding box center [276, 236] width 10 height 10
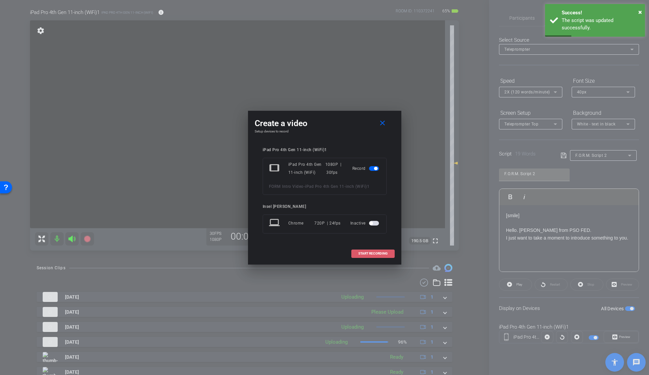
click at [370, 252] on span "START RECORDING" at bounding box center [372, 253] width 29 height 3
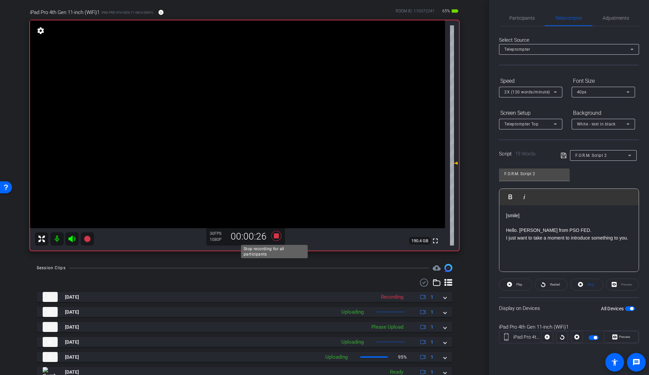
click at [274, 235] on icon at bounding box center [276, 236] width 10 height 10
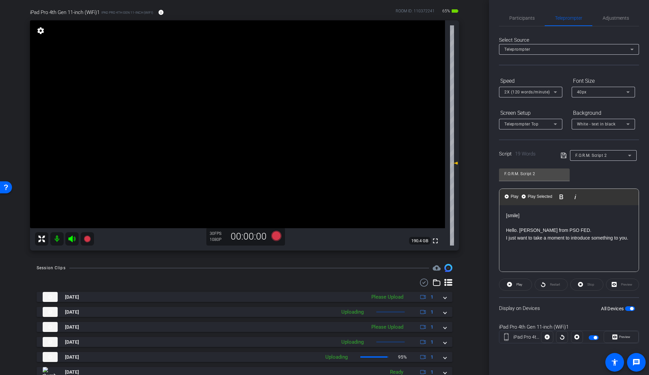
drag, startPoint x: 518, startPoint y: 228, endPoint x: 503, endPoint y: 218, distance: 17.3
click at [457, 199] on div "arrow_back FORM Intro Video Back to project Send invite account_box grid_on set…" at bounding box center [324, 187] width 649 height 375
click at [579, 244] on div "[smile] Hello. David Santos from PSO FED. I just want to take a moment to intro…" at bounding box center [569, 238] width 139 height 67
drag, startPoint x: 593, startPoint y: 260, endPoint x: 500, endPoint y: 224, distance: 99.7
click at [500, 224] on div "[smile] Hello. David Santos from PSO FED. I just want to take a moment to intro…" at bounding box center [569, 238] width 139 height 67
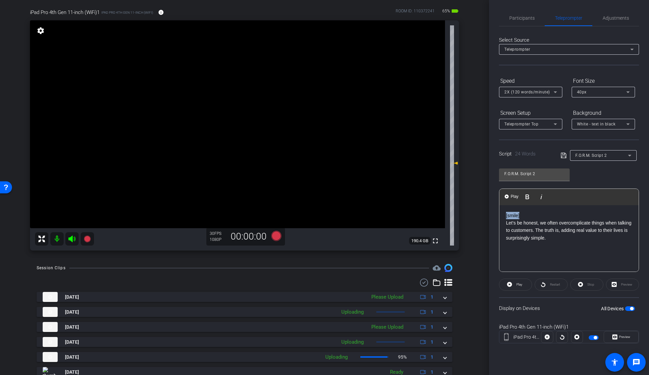
drag, startPoint x: 504, startPoint y: 214, endPoint x: 480, endPoint y: 214, distance: 24.0
click at [480, 214] on div "arrow_back FORM Intro Video Back to project Send invite account_box grid_on set…" at bounding box center [324, 187] width 649 height 375
click at [567, 154] on span at bounding box center [565, 155] width 9 height 6
click at [564, 155] on icon at bounding box center [564, 155] width 6 height 8
click at [620, 335] on span "Preview" at bounding box center [624, 337] width 11 height 4
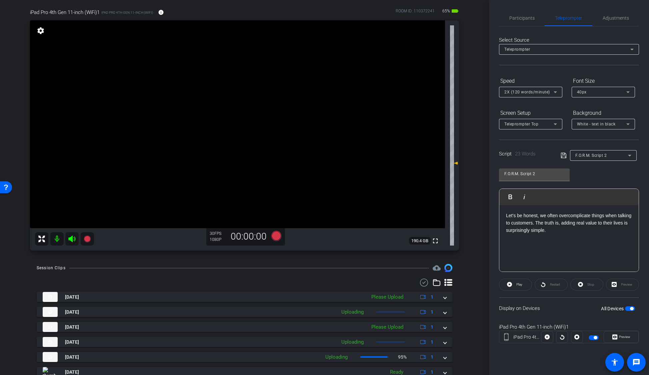
click at [620, 284] on div "Preview" at bounding box center [622, 284] width 33 height 12
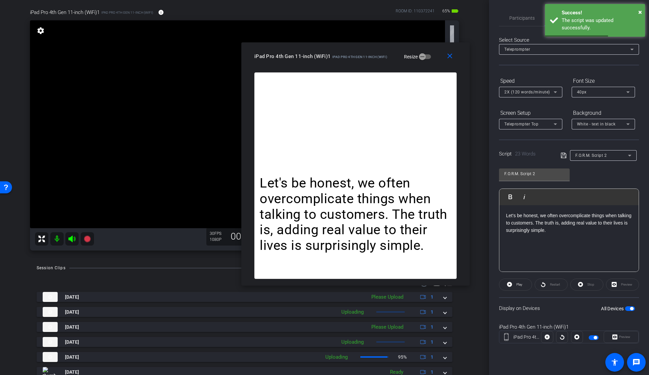
drag, startPoint x: 345, startPoint y: 80, endPoint x: 376, endPoint y: 58, distance: 37.5
click at [376, 58] on span "iPad Pro 4th Gen 11-inch (WiFi)" at bounding box center [359, 57] width 55 height 4
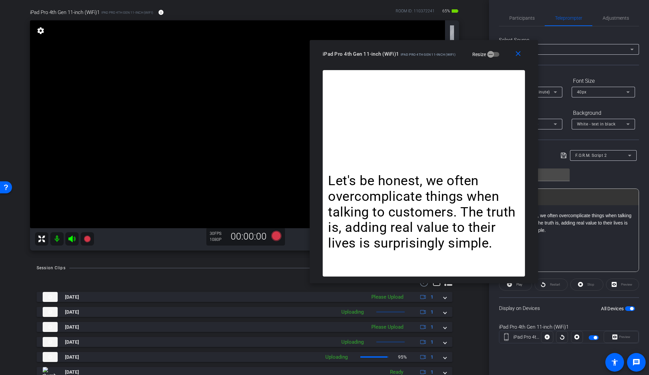
drag, startPoint x: 362, startPoint y: 62, endPoint x: 430, endPoint y: 61, distance: 68.7
click at [431, 60] on div "close iPad Pro 4th Gen 11-inch (WiFi)1 iPad Pro 4th Gen 11-inch (WiFi) Resize" at bounding box center [424, 55] width 228 height 30
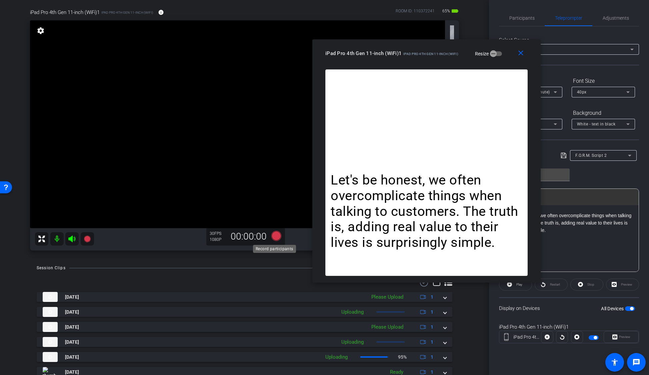
click at [276, 236] on icon at bounding box center [276, 236] width 10 height 10
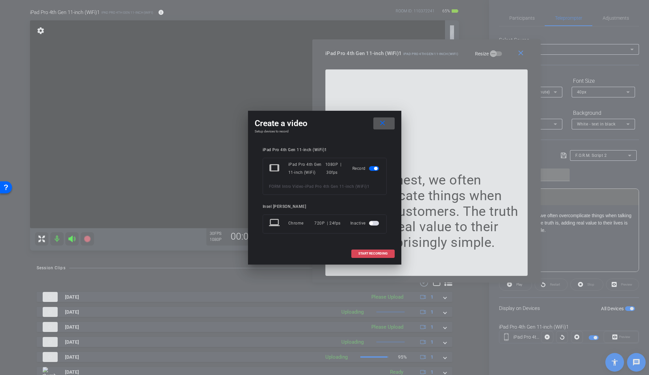
click at [372, 252] on span "START RECORDING" at bounding box center [372, 253] width 29 height 3
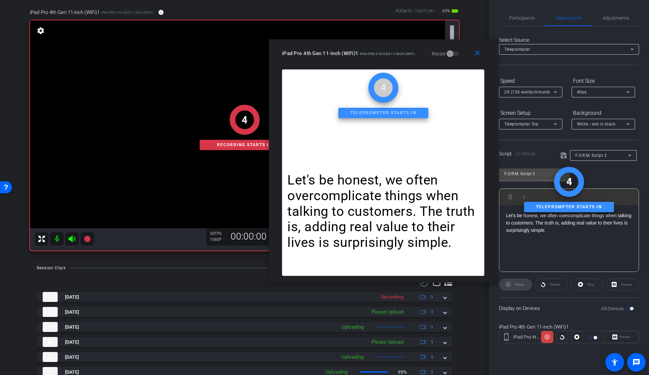
drag, startPoint x: 437, startPoint y: 55, endPoint x: 394, endPoint y: 54, distance: 42.7
click at [389, 54] on span "iPad Pro 4th Gen 11-inch (WiFi)" at bounding box center [387, 54] width 55 height 4
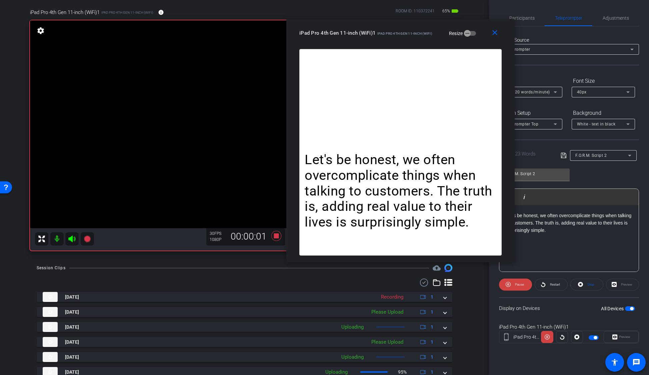
drag, startPoint x: 383, startPoint y: 56, endPoint x: 405, endPoint y: 37, distance: 29.3
click at [405, 37] on div "iPad Pro 4th Gen 11-inch (WiFi)1 iPad Pro 4th Gen 11-inch (WiFi) Resize" at bounding box center [402, 33] width 207 height 12
click at [72, 241] on icon at bounding box center [71, 238] width 7 height 7
click at [87, 239] on icon at bounding box center [87, 238] width 7 height 7
click at [72, 241] on icon at bounding box center [71, 238] width 7 height 7
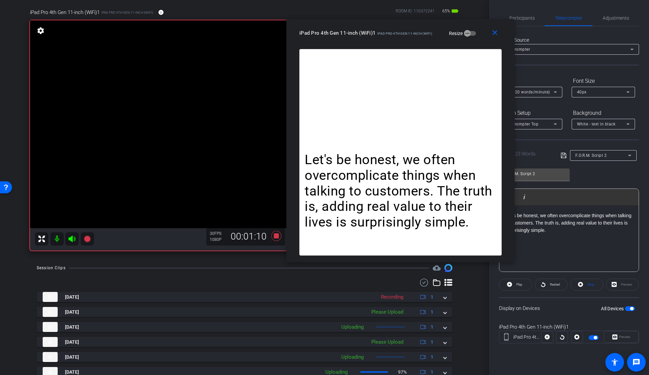
click at [598, 249] on div "Let's be honest, we often overcomplicate things when talking to customers. The …" at bounding box center [569, 238] width 139 height 67
drag, startPoint x: 533, startPoint y: 229, endPoint x: 476, endPoint y: 202, distance: 63.1
click at [476, 202] on body "Accessibility Screen-Reader Guide, Feedback, and Issue Reporting | New window m…" at bounding box center [324, 187] width 649 height 375
click at [563, 231] on p "Let's be honest, we often overcomplicate things when talking to customers. The …" at bounding box center [569, 223] width 126 height 22
click at [565, 230] on p "Let's be honest, we often overcomplicate things when talking to customers. The …" at bounding box center [569, 223] width 126 height 22
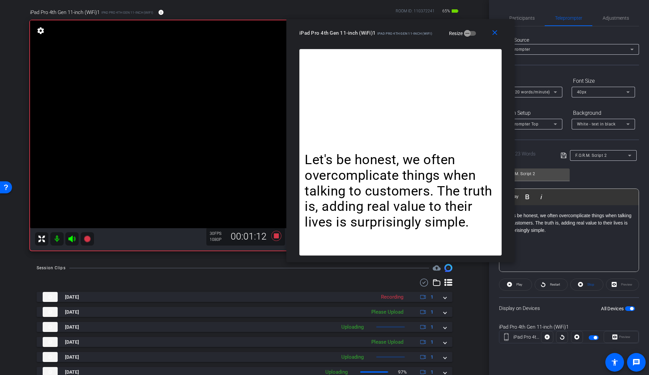
click at [565, 230] on p "Let's be honest, we often overcomplicate things when talking to customers. The …" at bounding box center [569, 223] width 126 height 22
click at [566, 230] on p "Let's be honest, we often overcomplicate things when talking to customers. The …" at bounding box center [569, 223] width 126 height 22
drag, startPoint x: 582, startPoint y: 233, endPoint x: 514, endPoint y: 210, distance: 72.1
click at [510, 213] on body "Accessibility Screen-Reader Guide, Feedback, and Issue Reporting | New window m…" at bounding box center [324, 187] width 649 height 375
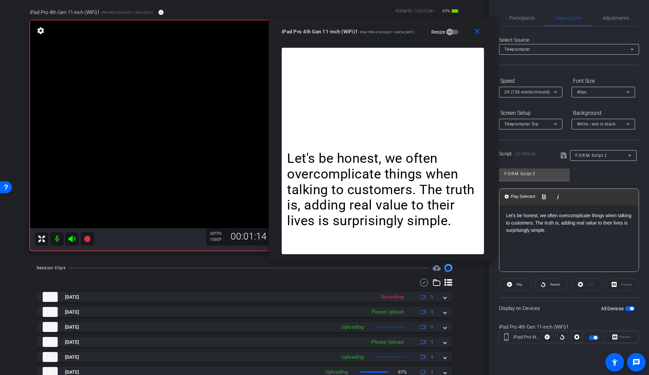
drag, startPoint x: 416, startPoint y: 37, endPoint x: 410, endPoint y: 42, distance: 7.6
click at [395, 36] on div "close iPad Pro 4th Gen 11-inch (WiFi)1 iPad Pro 4th Gen 11-inch (WiFi) Resize" at bounding box center [383, 33] width 228 height 30
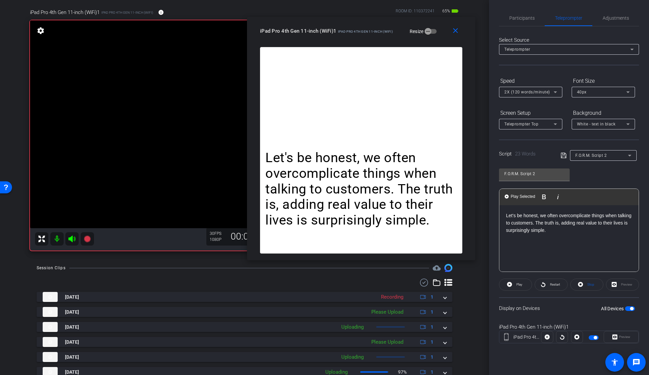
click at [572, 226] on p "Let's be honest, we often overcomplicate things when talking to customers. The …" at bounding box center [569, 223] width 126 height 22
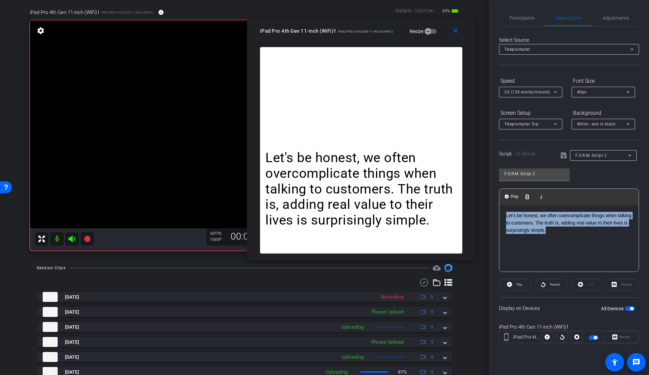
drag, startPoint x: 557, startPoint y: 226, endPoint x: 579, endPoint y: 243, distance: 27.8
click at [501, 205] on div "Let's be honest, we often overcomplicate things when talking to customers. The …" at bounding box center [569, 238] width 139 height 67
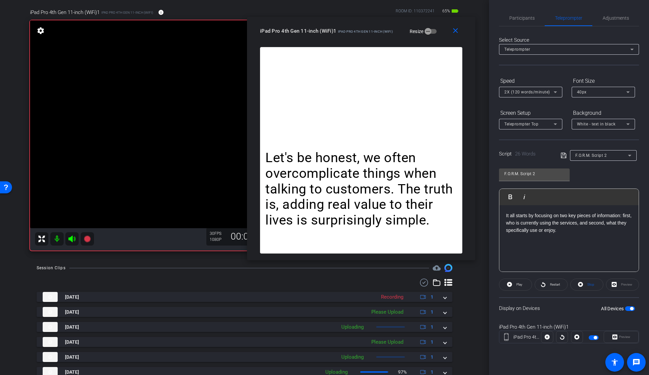
click at [562, 156] on icon at bounding box center [564, 155] width 6 height 8
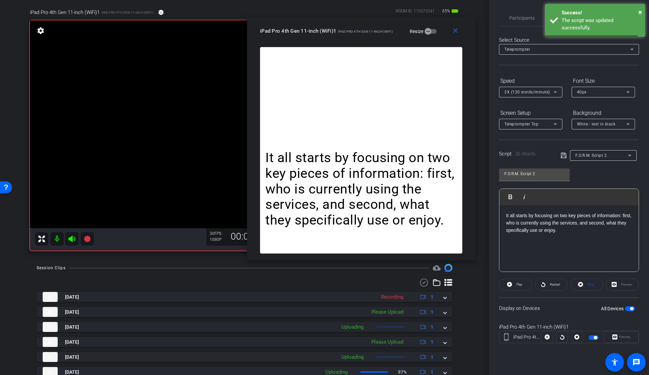
click at [563, 155] on icon at bounding box center [564, 155] width 6 height 8
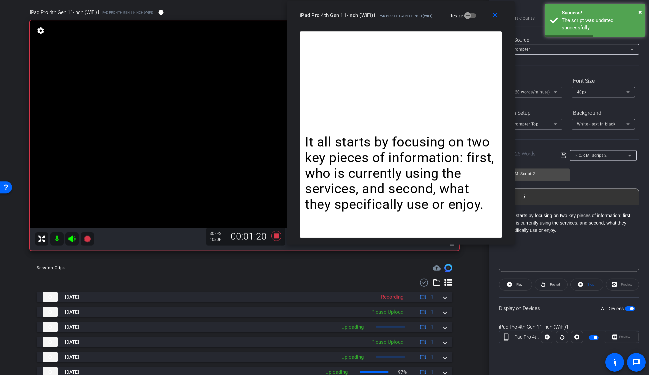
drag, startPoint x: 382, startPoint y: 31, endPoint x: 415, endPoint y: 33, distance: 33.1
click at [421, 16] on span "iPad Pro 4th Gen 11-inch (WiFi)" at bounding box center [405, 16] width 55 height 4
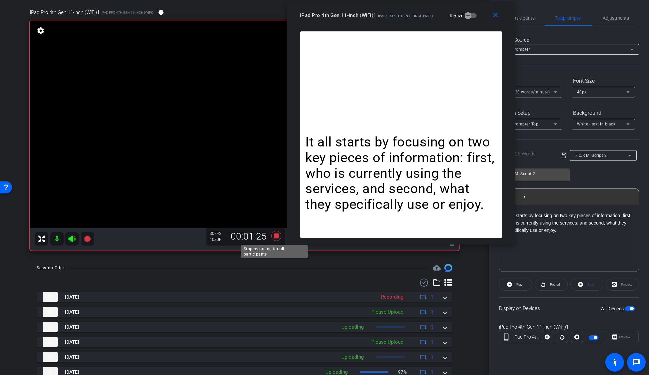
click at [276, 236] on icon at bounding box center [276, 236] width 10 height 10
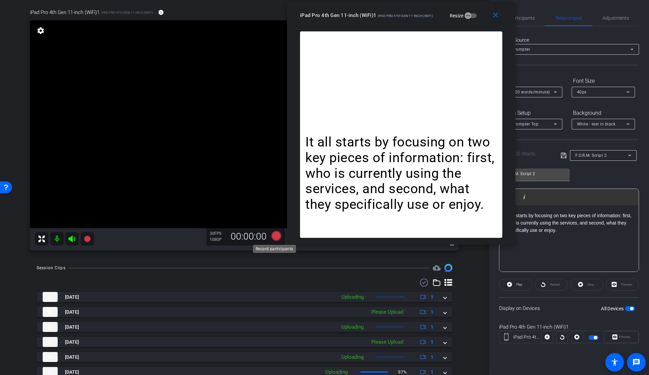
click at [274, 236] on icon at bounding box center [276, 236] width 10 height 10
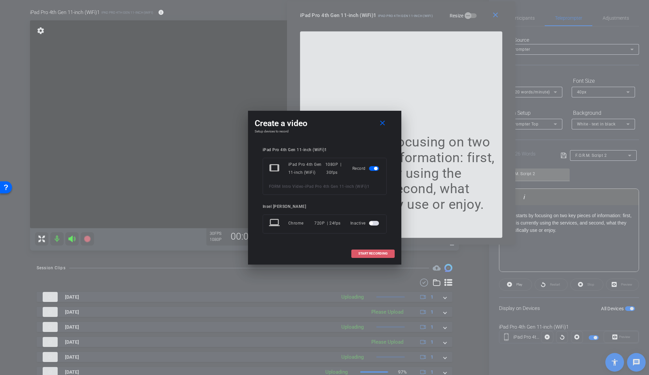
click at [375, 252] on span "START RECORDING" at bounding box center [372, 253] width 29 height 3
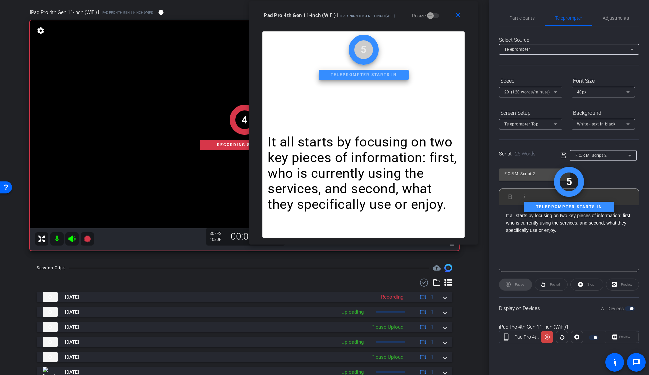
drag, startPoint x: 408, startPoint y: 23, endPoint x: 371, endPoint y: 23, distance: 36.3
click at [371, 23] on div "close iPad Pro 4th Gen 11-inch (WiFi)1 iPad Pro 4th Gen 11-inch (WiFi) Resize" at bounding box center [363, 16] width 228 height 30
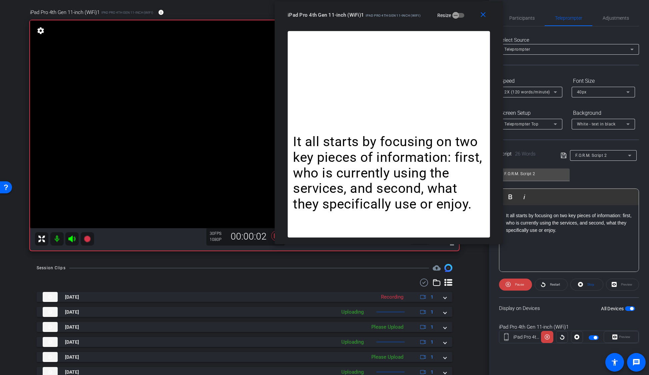
drag, startPoint x: 390, startPoint y: 19, endPoint x: 401, endPoint y: 19, distance: 10.7
click at [402, 19] on div "iPad Pro 4th Gen 11-inch (WiFi)1 iPad Pro 4th Gen 11-inch (WiFi) Resize" at bounding box center [391, 15] width 207 height 12
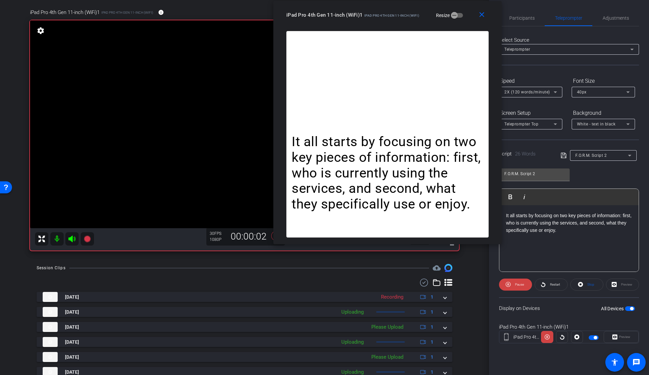
click at [66, 238] on mat-icon at bounding box center [71, 238] width 13 height 13
click at [71, 239] on div at bounding box center [64, 238] width 59 height 13
click at [71, 241] on div at bounding box center [64, 238] width 59 height 13
click at [72, 240] on div at bounding box center [64, 238] width 59 height 13
click at [74, 241] on icon at bounding box center [72, 239] width 8 height 8
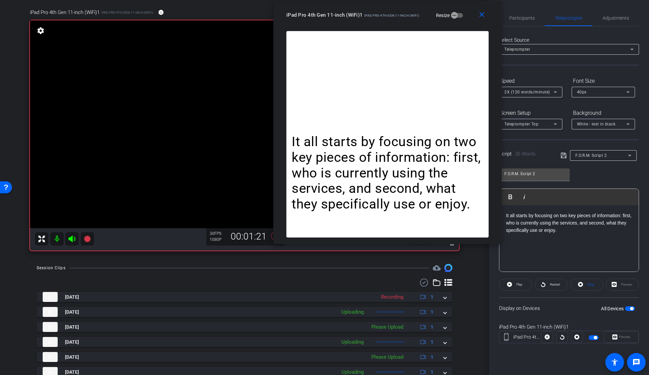
click at [70, 240] on icon at bounding box center [72, 239] width 8 height 8
click at [71, 242] on icon at bounding box center [72, 239] width 8 height 8
click at [70, 242] on icon at bounding box center [72, 239] width 8 height 8
click at [74, 241] on icon at bounding box center [72, 239] width 8 height 8
click at [72, 241] on icon at bounding box center [71, 238] width 7 height 7
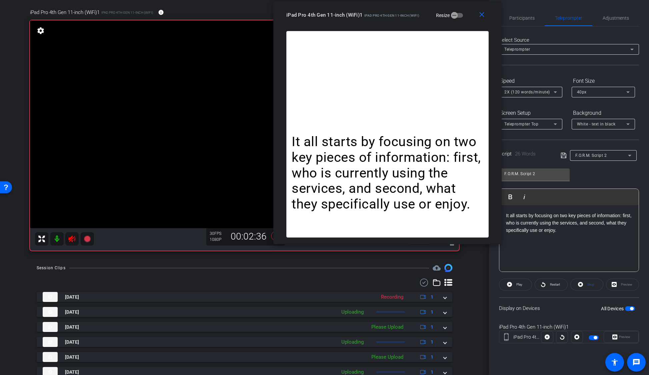
click at [73, 239] on icon at bounding box center [72, 239] width 8 height 8
click at [263, 237] on div "00:02:38" at bounding box center [248, 236] width 45 height 11
click at [271, 238] on icon at bounding box center [276, 236] width 16 height 12
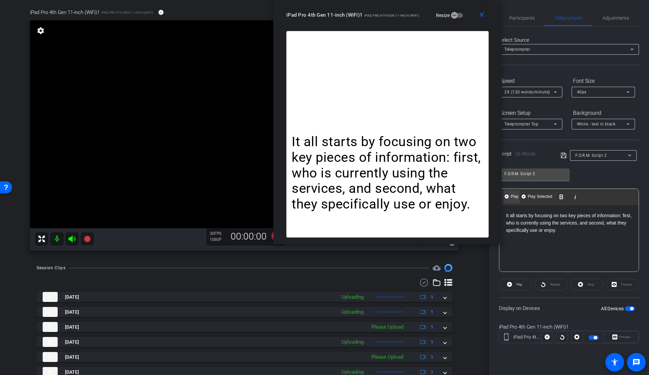
drag, startPoint x: 601, startPoint y: 240, endPoint x: 509, endPoint y: 202, distance: 99.8
click at [490, 205] on body "Accessibility Screen-Reader Guide, Feedback, and Issue Reporting | New window m…" at bounding box center [324, 187] width 649 height 375
click at [579, 226] on p "It all starts by focusing on two key pieces of information: first, who is curre…" at bounding box center [569, 223] width 126 height 22
drag, startPoint x: 584, startPoint y: 237, endPoint x: 502, endPoint y: 212, distance: 85.9
click at [503, 212] on div "It all starts by focusing on two key pieces of information: first, who is curre…" at bounding box center [569, 238] width 139 height 67
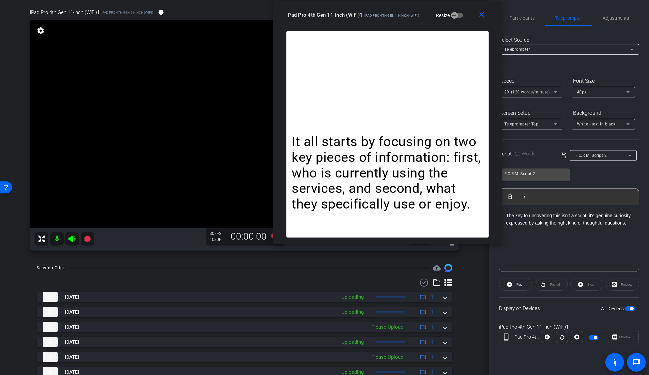
click at [562, 156] on icon at bounding box center [563, 155] width 5 height 5
click at [551, 283] on div "Restart" at bounding box center [551, 284] width 33 height 12
click at [548, 235] on div "The key to uncovering this isn't a script; it's genuine curiosity, expressed by…" at bounding box center [569, 238] width 139 height 67
drag, startPoint x: 543, startPoint y: 234, endPoint x: 558, endPoint y: 255, distance: 26.2
click at [488, 199] on body "Accessibility Screen-Reader Guide, Feedback, and Issue Reporting | New window m…" at bounding box center [324, 187] width 649 height 375
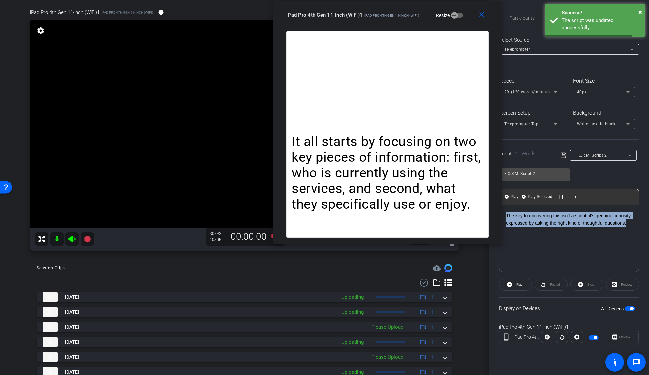
drag, startPoint x: 555, startPoint y: 242, endPoint x: 503, endPoint y: 212, distance: 60.3
click at [503, 212] on div "The key to uncovering this isn't a script; it's genuine curiosity, expressed by…" at bounding box center [569, 238] width 139 height 67
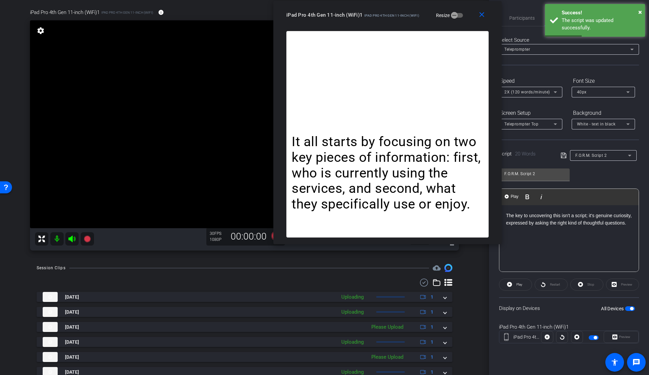
click at [576, 336] on div at bounding box center [577, 337] width 12 height 12
click at [512, 283] on icon at bounding box center [509, 284] width 5 height 5
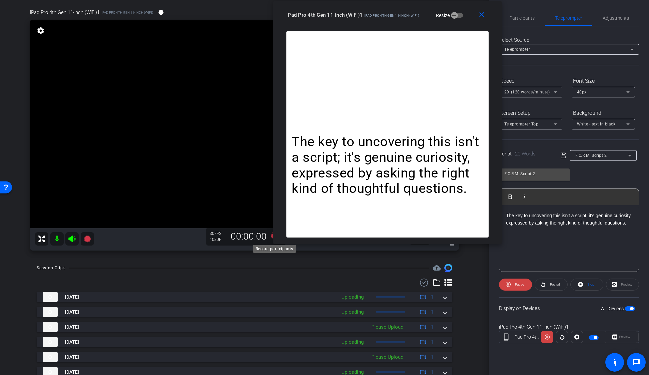
click at [270, 237] on icon at bounding box center [276, 236] width 16 height 12
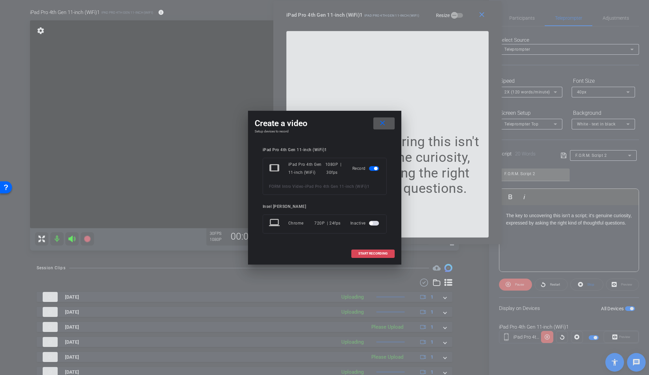
click at [365, 253] on span "START RECORDING" at bounding box center [372, 253] width 29 height 3
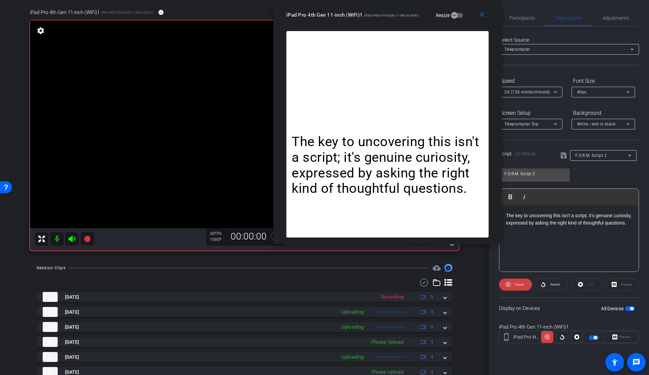
click at [72, 240] on icon at bounding box center [71, 238] width 7 height 7
click at [73, 240] on icon at bounding box center [72, 239] width 8 height 8
click at [86, 239] on icon at bounding box center [87, 238] width 7 height 7
click at [591, 214] on p "The key to uncovering this isn't a script; it's genuine curiosity, expressed by…" at bounding box center [569, 219] width 126 height 15
click at [551, 225] on p "it's genuine curiosity, expressed by asking the right kind of thoughtful questi…" at bounding box center [569, 226] width 126 height 15
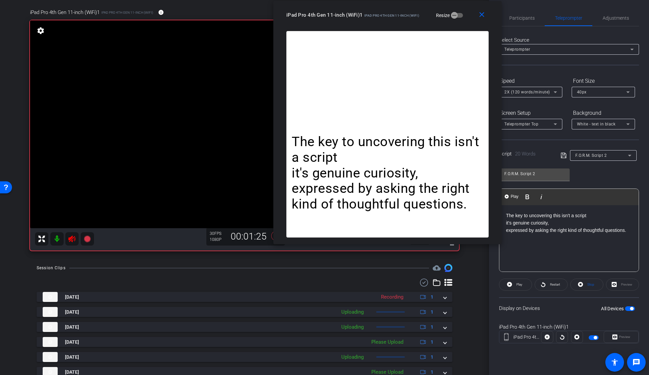
click at [562, 153] on icon at bounding box center [564, 155] width 6 height 8
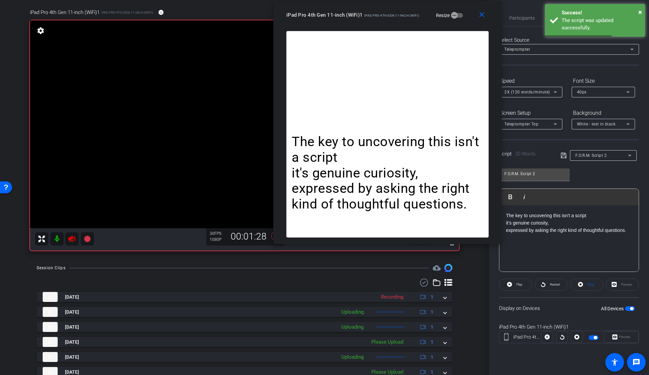
click at [565, 229] on p "expressed by asking the right kind of thoughtful questions." at bounding box center [569, 229] width 126 height 7
click at [560, 223] on p "it's genuine curiosity," at bounding box center [569, 222] width 126 height 7
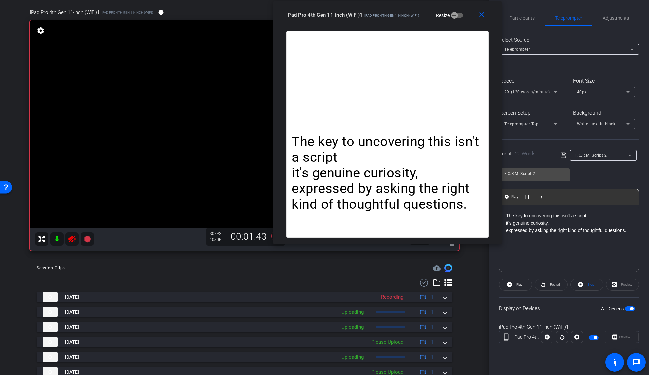
click at [71, 238] on icon at bounding box center [71, 238] width 7 height 7
click at [72, 240] on icon at bounding box center [71, 238] width 7 height 7
click at [70, 242] on icon at bounding box center [72, 239] width 8 height 8
click at [73, 240] on icon at bounding box center [72, 239] width 8 height 8
click at [71, 240] on icon at bounding box center [72, 239] width 8 height 8
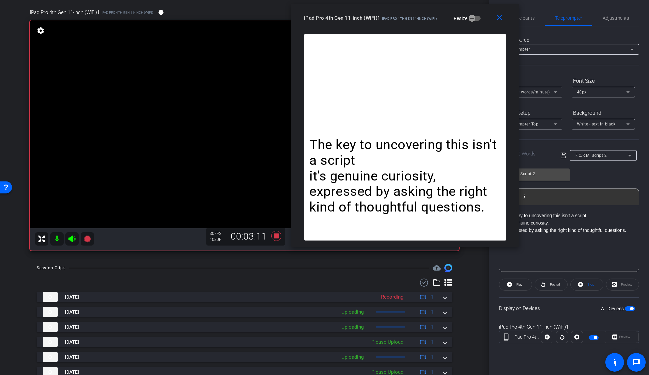
drag, startPoint x: 372, startPoint y: 14, endPoint x: 390, endPoint y: 17, distance: 17.9
click at [390, 17] on span "iPad Pro 4th Gen 11-inch (WiFi)" at bounding box center [409, 19] width 55 height 4
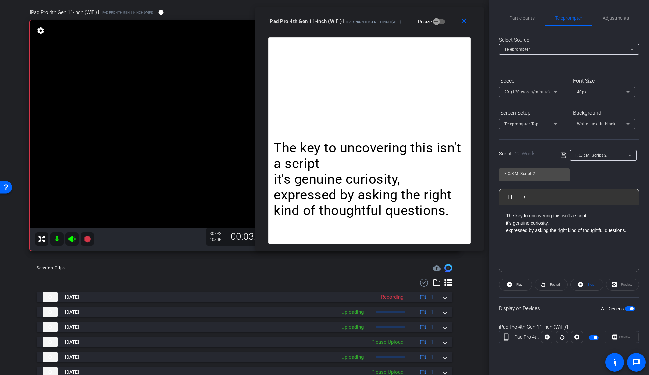
drag, startPoint x: 393, startPoint y: 22, endPoint x: 358, endPoint y: 25, distance: 34.5
click at [357, 24] on div "iPad Pro 4th Gen 11-inch (WiFi)1 iPad Pro 4th Gen 11-inch (WiFi) Resize" at bounding box center [371, 21] width 207 height 12
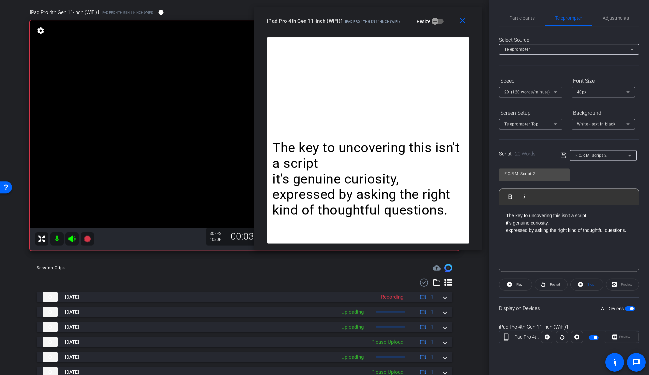
click at [331, 25] on div "iPad Pro 4th Gen 11-inch (WiFi)1 iPad Pro 4th Gen 11-inch (WiFi) Resize" at bounding box center [370, 21] width 207 height 12
click at [71, 241] on icon at bounding box center [72, 239] width 8 height 8
click at [291, 182] on p "it's genuine curiosity," at bounding box center [368, 179] width 192 height 16
click at [70, 242] on icon at bounding box center [72, 239] width 8 height 8
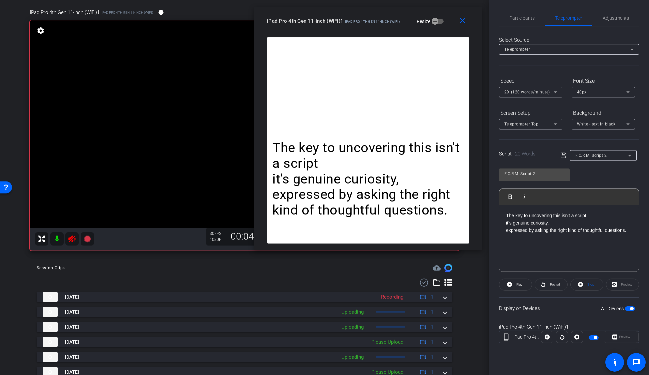
click at [72, 240] on icon at bounding box center [72, 239] width 8 height 8
drag, startPoint x: 593, startPoint y: 213, endPoint x: 486, endPoint y: 209, distance: 107.5
click at [486, 209] on div "arrow_back FORM Intro Video Back to project Send invite account_box grid_on set…" at bounding box center [324, 187] width 649 height 375
click at [565, 216] on p at bounding box center [569, 215] width 126 height 7
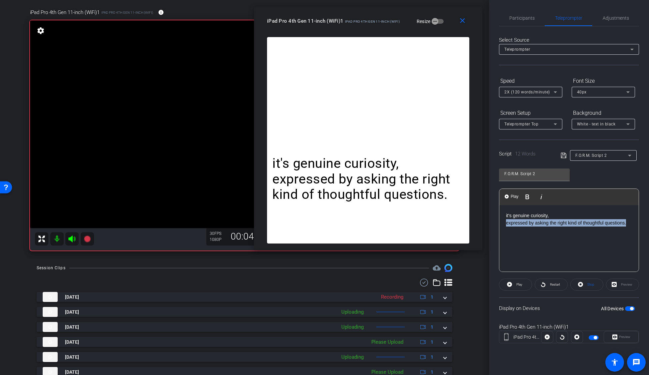
drag, startPoint x: 630, startPoint y: 224, endPoint x: 500, endPoint y: 223, distance: 130.7
click at [500, 223] on div "it's genuine curiosity, expressed by asking the right kind of thoughtful questi…" at bounding box center [569, 238] width 139 height 67
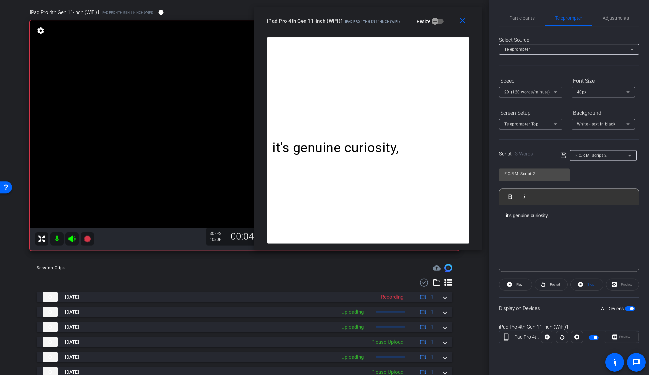
click at [563, 156] on icon at bounding box center [564, 155] width 6 height 8
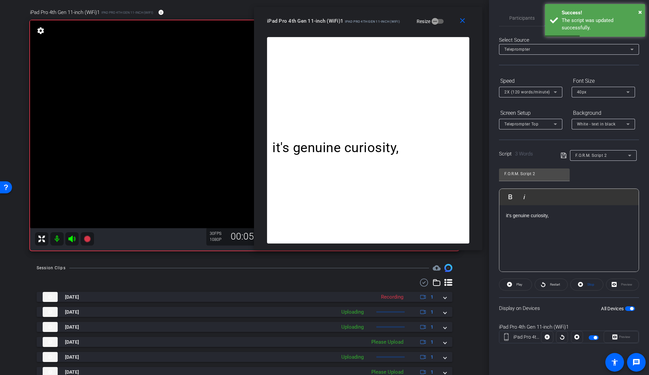
click at [511, 216] on p "it's genuine curiosity," at bounding box center [569, 215] width 126 height 7
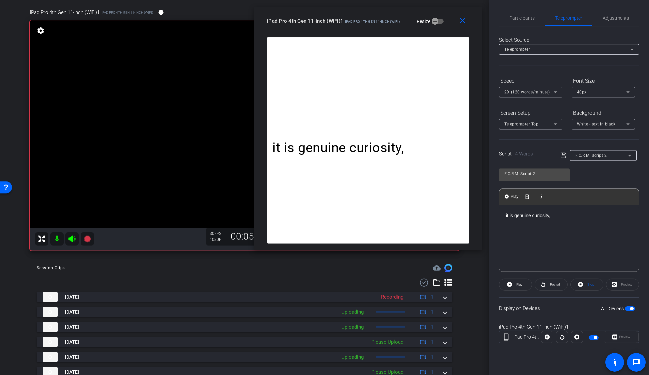
click at [560, 153] on div "Script 4 Words F.O.R.M. Script 2" at bounding box center [569, 149] width 140 height 21
click at [562, 155] on icon at bounding box center [564, 155] width 6 height 8
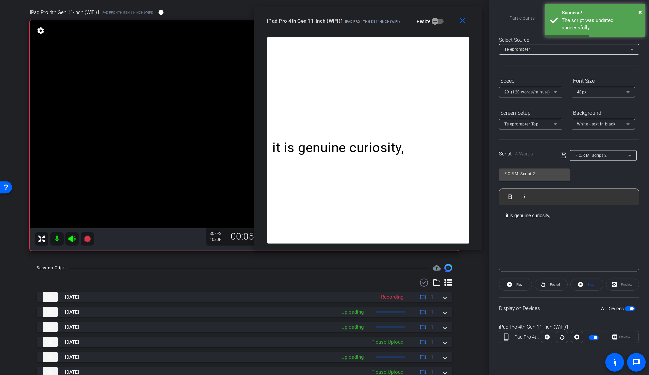
click at [68, 237] on icon at bounding box center [72, 239] width 8 height 8
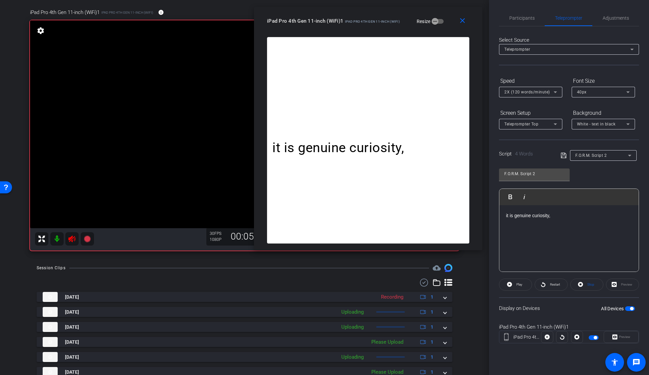
click at [74, 237] on icon at bounding box center [71, 238] width 7 height 7
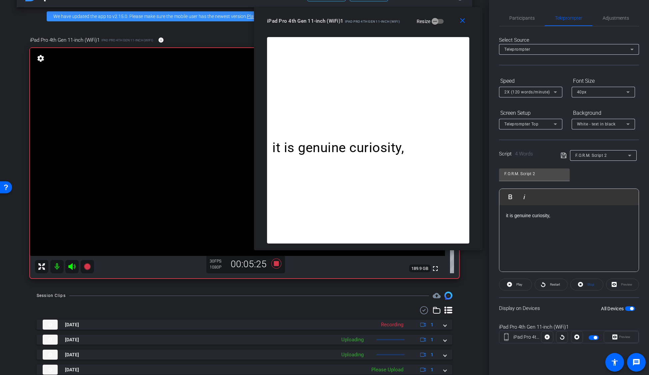
scroll to position [22, 0]
click at [71, 264] on icon at bounding box center [71, 266] width 7 height 7
click at [72, 266] on icon at bounding box center [72, 266] width 8 height 8
click at [285, 147] on p "it is genuine curiosity," at bounding box center [368, 148] width 192 height 16
click at [315, 150] on p "it is genuine curiosity," at bounding box center [368, 148] width 192 height 16
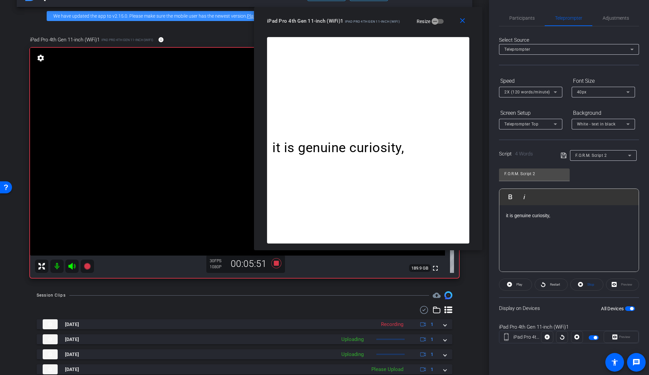
click at [309, 153] on p "it is genuine curiosity," at bounding box center [368, 148] width 192 height 16
click at [531, 205] on div "it is genuine curiosity," at bounding box center [569, 238] width 139 height 67
click at [509, 215] on p "it is genuine curiosity," at bounding box center [569, 215] width 126 height 7
click at [71, 269] on icon at bounding box center [72, 266] width 8 height 8
click at [72, 269] on icon at bounding box center [72, 266] width 8 height 8
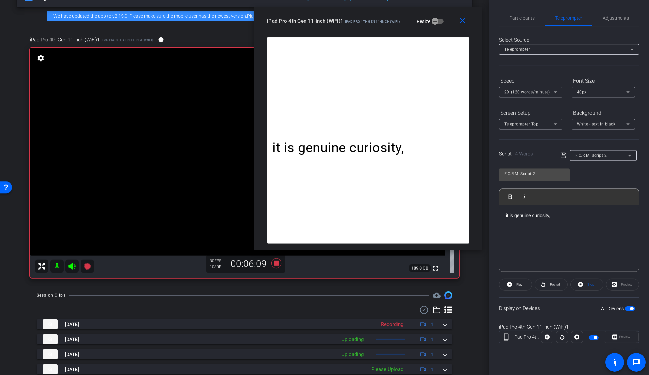
click at [558, 213] on p "it is genuine curiosity," at bounding box center [569, 215] width 126 height 7
click at [562, 154] on icon at bounding box center [564, 155] width 6 height 8
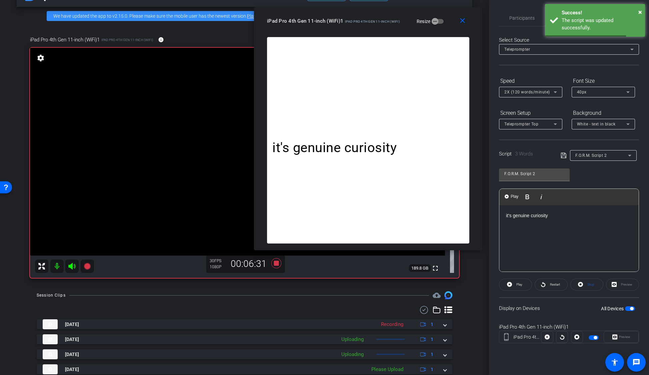
click at [562, 218] on p "it's genuine curiosity" at bounding box center [569, 215] width 126 height 7
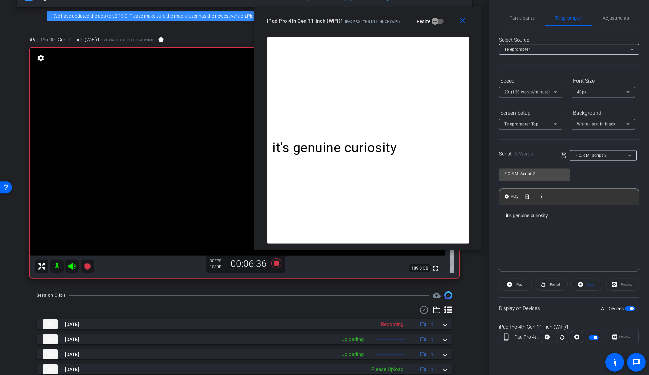
click at [72, 269] on icon at bounding box center [72, 266] width 8 height 8
click at [71, 269] on icon at bounding box center [72, 266] width 8 height 8
click at [274, 263] on icon at bounding box center [276, 263] width 10 height 10
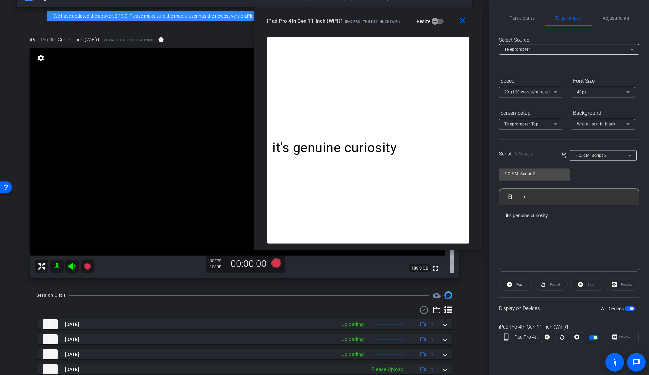
drag, startPoint x: 580, startPoint y: 232, endPoint x: 579, endPoint y: 226, distance: 6.5
click at [580, 232] on div "it's genuine curiosity" at bounding box center [569, 238] width 139 height 67
drag, startPoint x: 579, startPoint y: 226, endPoint x: 476, endPoint y: 210, distance: 103.6
click at [475, 210] on body "Accessibility Screen-Reader Guide, Feedback, and Issue Reporting | New window m…" at bounding box center [324, 187] width 649 height 375
click at [609, 243] on div "it's genuine curiosity" at bounding box center [569, 238] width 139 height 67
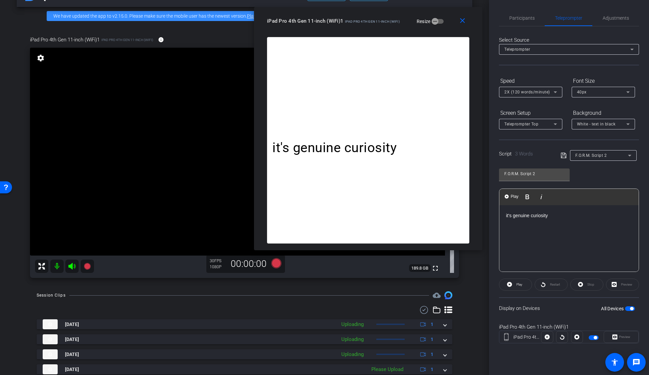
drag, startPoint x: 589, startPoint y: 238, endPoint x: 505, endPoint y: 216, distance: 86.4
click at [502, 216] on div "it's genuine curiosity" at bounding box center [569, 238] width 139 height 67
click at [564, 155] on icon at bounding box center [564, 155] width 6 height 8
click at [563, 156] on icon at bounding box center [564, 155] width 6 height 8
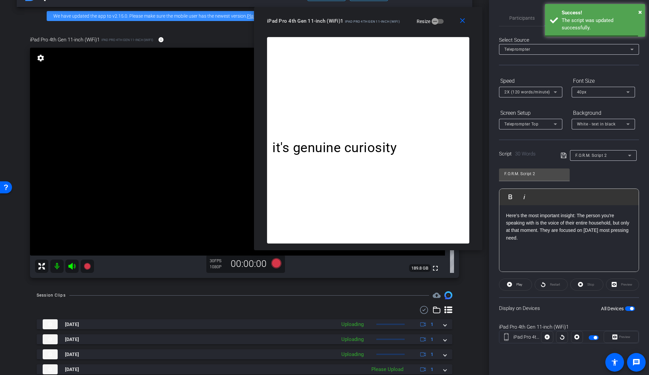
click at [565, 255] on div "Here’s the most important insight: The person you're speaking with is the voice…" at bounding box center [569, 238] width 139 height 67
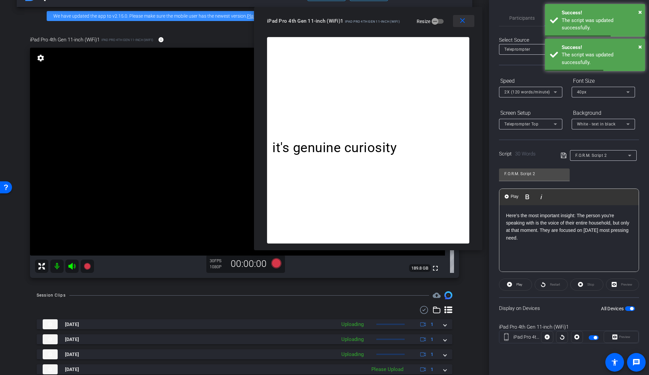
click at [463, 24] on mat-icon "close" at bounding box center [462, 21] width 8 height 8
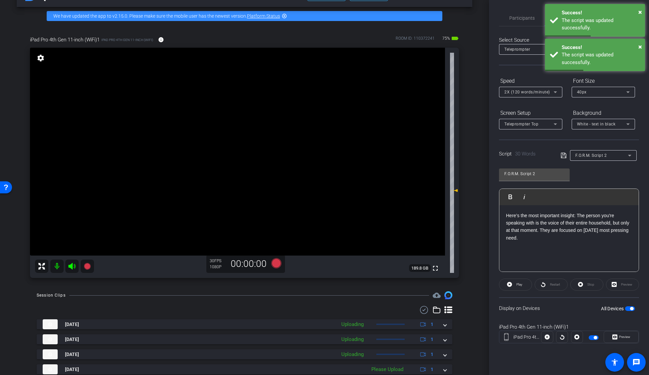
click at [627, 282] on div "Preview" at bounding box center [622, 284] width 33 height 12
click at [640, 10] on span "×" at bounding box center [641, 12] width 4 height 8
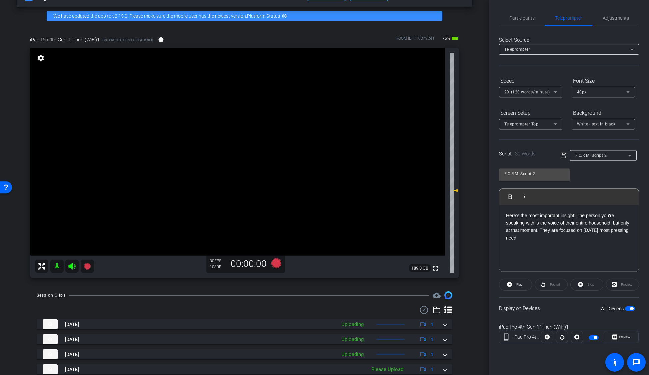
click at [616, 282] on div "Preview" at bounding box center [622, 284] width 33 height 12
click at [619, 337] on span "Preview" at bounding box center [624, 336] width 13 height 9
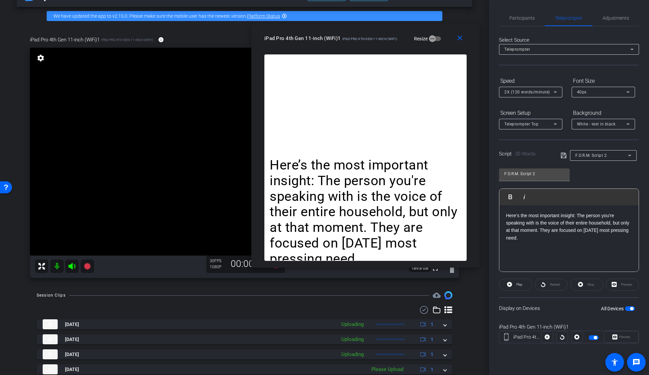
drag, startPoint x: 338, startPoint y: 80, endPoint x: 379, endPoint y: 38, distance: 58.5
click at [379, 38] on span "iPad Pro 4th Gen 11-inch (WiFi)" at bounding box center [369, 39] width 55 height 4
click at [564, 154] on icon at bounding box center [563, 155] width 5 height 5
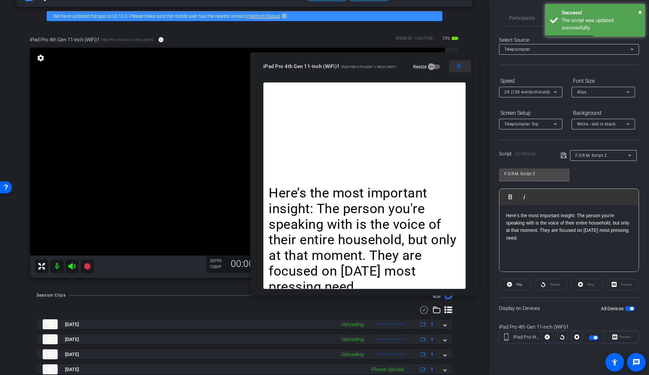
drag, startPoint x: 463, startPoint y: 39, endPoint x: 463, endPoint y: 64, distance: 24.3
click at [463, 64] on mat-icon "close" at bounding box center [459, 66] width 8 height 8
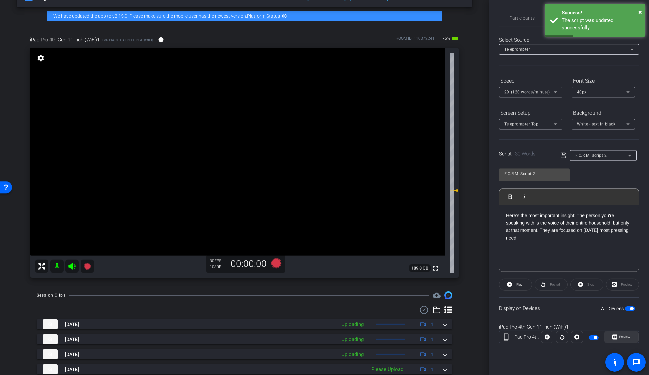
click at [616, 335] on icon at bounding box center [615, 336] width 5 height 5
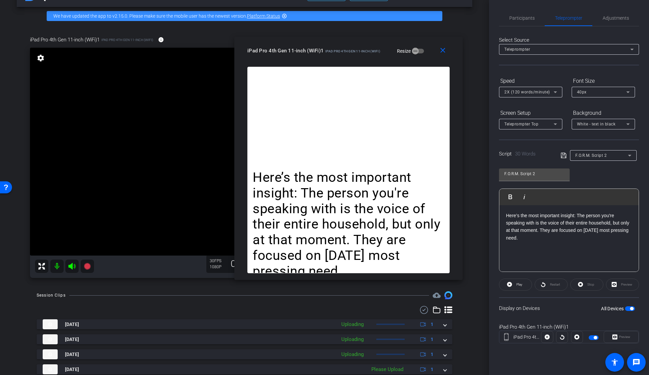
drag, startPoint x: 349, startPoint y: 82, endPoint x: 373, endPoint y: 53, distance: 37.9
click at [373, 53] on span "iPad Pro 4th Gen 11-inch (WiFi)" at bounding box center [352, 51] width 55 height 4
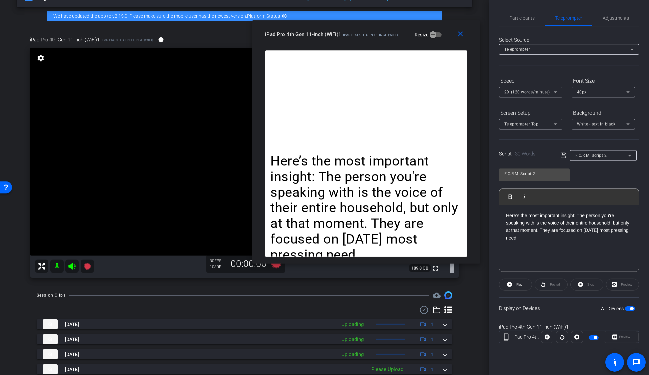
drag, startPoint x: 377, startPoint y: 45, endPoint x: 384, endPoint y: 38, distance: 10.1
click at [384, 38] on div "iPad Pro 4th Gen 11-inch (WiFi)1 iPad Pro 4th Gen 11-inch (WiFi) Resize" at bounding box center [368, 34] width 207 height 12
click at [462, 36] on mat-icon "close" at bounding box center [460, 34] width 8 height 8
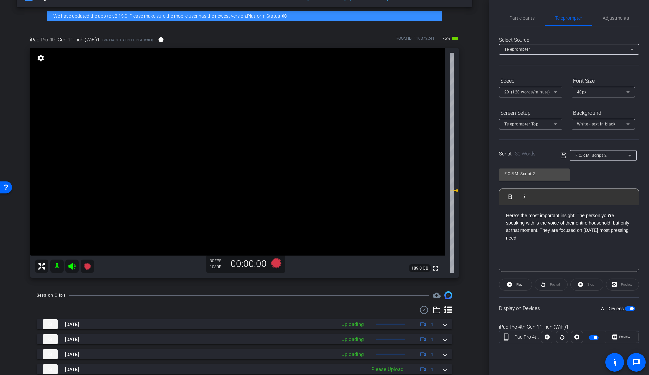
click at [565, 156] on icon at bounding box center [563, 155] width 5 height 5
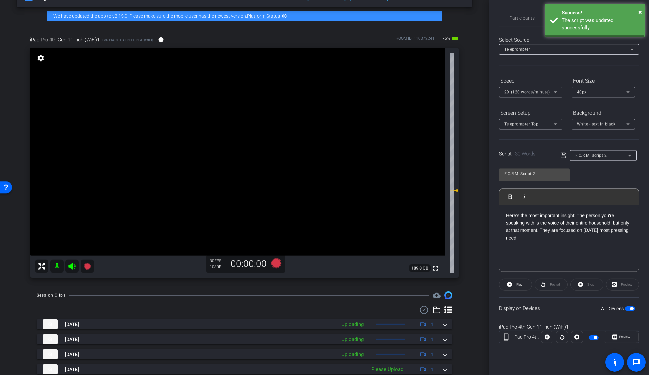
click at [563, 239] on p "Here’s the most important insight: The person you're speaking with is the voice…" at bounding box center [569, 227] width 126 height 30
drag, startPoint x: 538, startPoint y: 254, endPoint x: 539, endPoint y: 250, distance: 4.4
click at [537, 237] on div "Here’s the most important insight: The person you're speaking with is the voice…" at bounding box center [569, 238] width 139 height 67
drag, startPoint x: 540, startPoint y: 247, endPoint x: 502, endPoint y: 214, distance: 50.6
click at [500, 213] on div "Here’s the most important insight: The person you're speaking with is the voice…" at bounding box center [569, 238] width 139 height 67
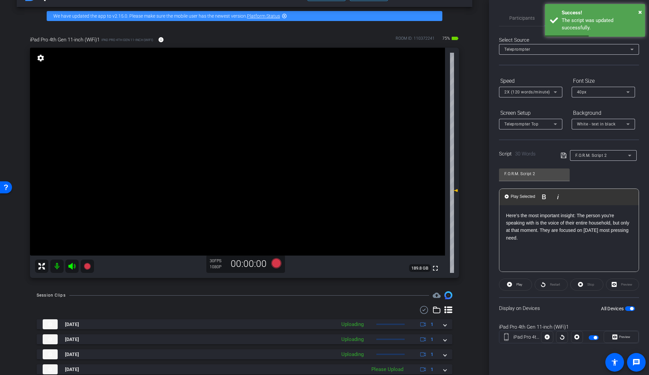
click at [628, 306] on span "button" at bounding box center [630, 308] width 10 height 5
click at [628, 309] on span "button" at bounding box center [627, 308] width 3 height 3
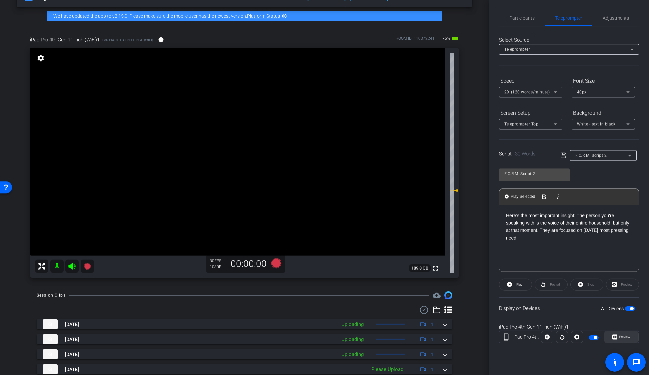
click at [622, 337] on span "Preview" at bounding box center [624, 337] width 11 height 4
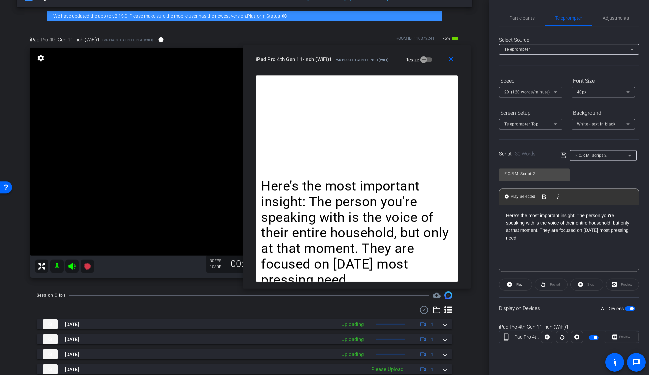
drag, startPoint x: 338, startPoint y: 84, endPoint x: 374, endPoint y: 63, distance: 41.7
click at [371, 63] on div "iPad Pro 4th Gen 11-inch (WiFi)1 iPad Pro 4th Gen 11-inch (WiFi) Resize" at bounding box center [359, 59] width 207 height 12
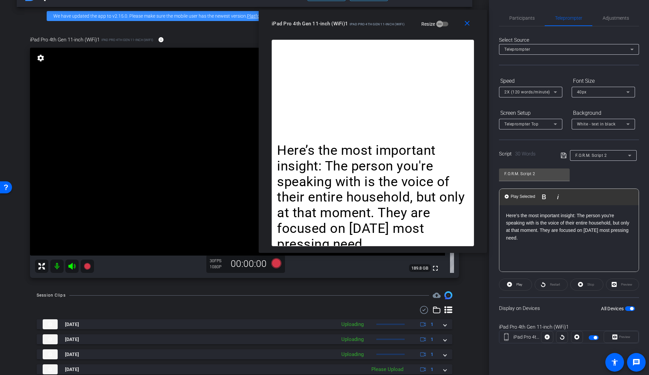
drag, startPoint x: 335, startPoint y: 59, endPoint x: 348, endPoint y: 26, distance: 35.6
click at [348, 26] on div "iPad Pro 4th Gen 11-inch (WiFi)1 iPad Pro 4th Gen 11-inch (WiFi) Resize" at bounding box center [375, 24] width 207 height 12
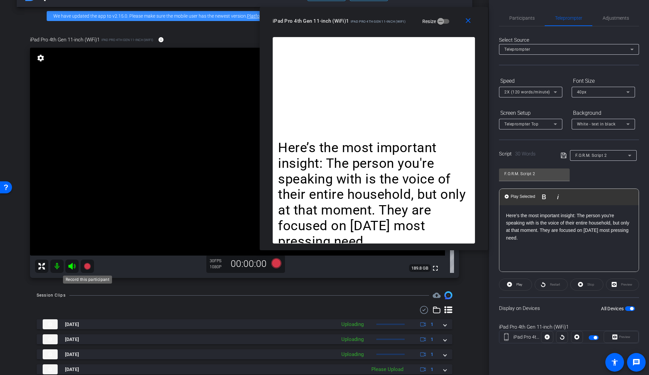
click at [86, 268] on icon at bounding box center [87, 266] width 7 height 7
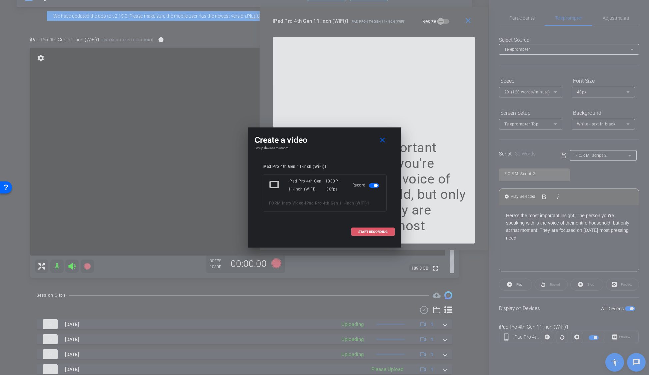
click at [361, 231] on span "START RECORDING" at bounding box center [372, 231] width 29 height 3
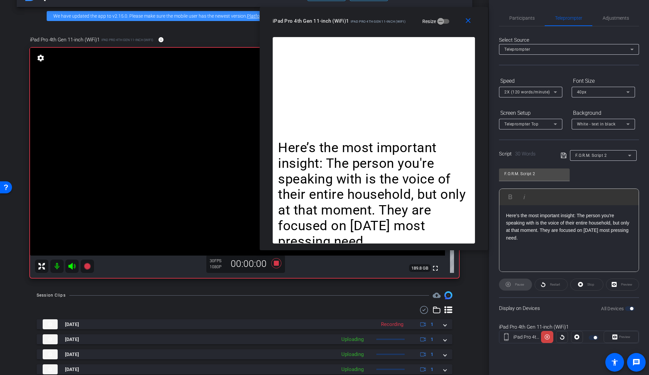
click at [517, 283] on div "Pause" at bounding box center [515, 284] width 33 height 12
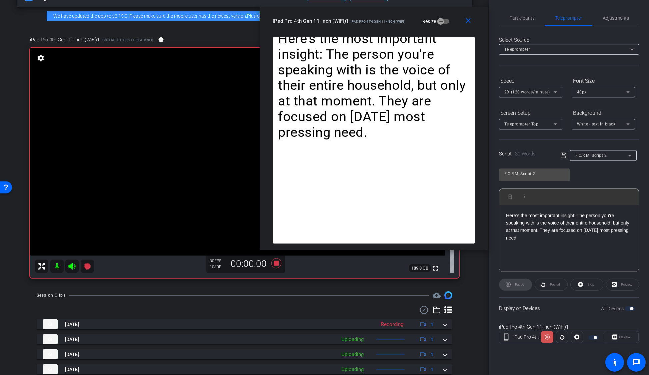
click at [547, 337] on icon at bounding box center [547, 337] width 5 height 10
click at [69, 263] on icon at bounding box center [72, 266] width 8 height 8
click at [71, 265] on icon at bounding box center [71, 266] width 7 height 7
click at [608, 239] on p "Here’s the most important insight: The person you're speaking with is the voice…" at bounding box center [569, 227] width 126 height 30
drag, startPoint x: 629, startPoint y: 231, endPoint x: 612, endPoint y: 231, distance: 17.7
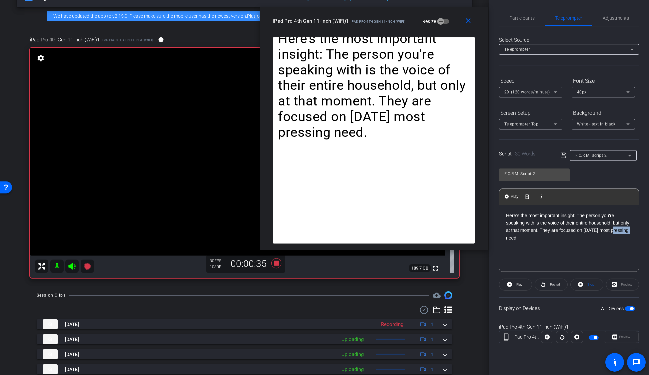
click at [612, 231] on p "Here’s the most important insight: The person you're speaking with is the voice…" at bounding box center [569, 227] width 126 height 30
click at [74, 266] on icon at bounding box center [72, 266] width 8 height 8
click at [69, 267] on icon at bounding box center [71, 266] width 7 height 7
click at [277, 264] on icon at bounding box center [276, 263] width 10 height 10
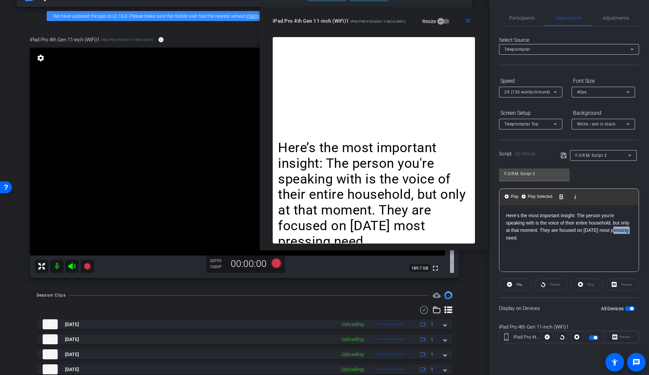
drag, startPoint x: 535, startPoint y: 250, endPoint x: 492, endPoint y: 207, distance: 61.1
click at [492, 207] on div "Participants Teleprompter Adjustments settings Insel Iskra Culla flip Director …" at bounding box center [569, 187] width 160 height 375
click at [565, 158] on icon at bounding box center [563, 155] width 5 height 5
click at [564, 155] on icon at bounding box center [564, 155] width 6 height 8
click at [564, 154] on icon at bounding box center [563, 155] width 5 height 5
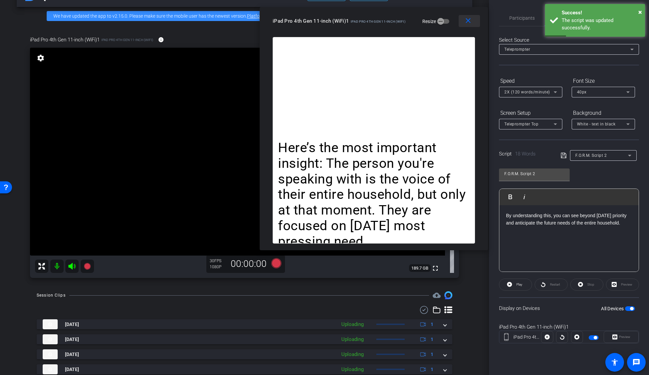
click at [467, 25] on span at bounding box center [469, 21] width 21 height 16
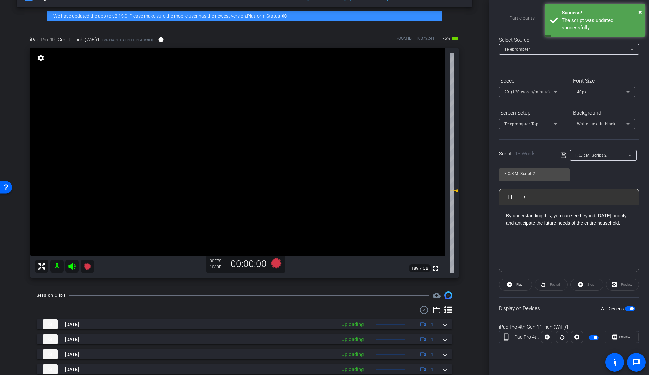
click at [600, 244] on div "By understanding this, you can see beyond today's priority and anticipate the f…" at bounding box center [569, 238] width 139 height 67
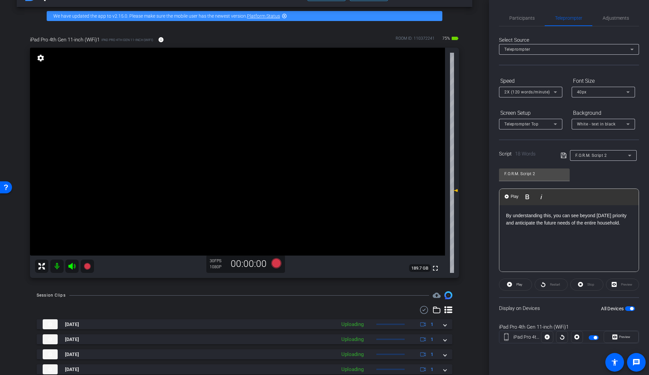
click at [589, 234] on div "By understanding this, you can see beyond today's priority and anticipate the f…" at bounding box center [569, 238] width 139 height 67
click at [564, 154] on icon at bounding box center [563, 155] width 5 height 5
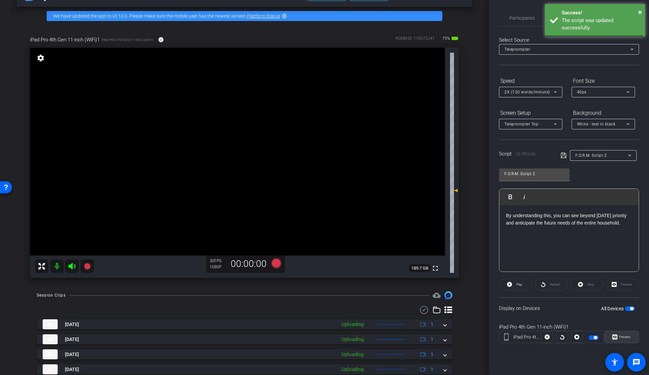
click at [619, 338] on span "Preview" at bounding box center [624, 337] width 11 height 4
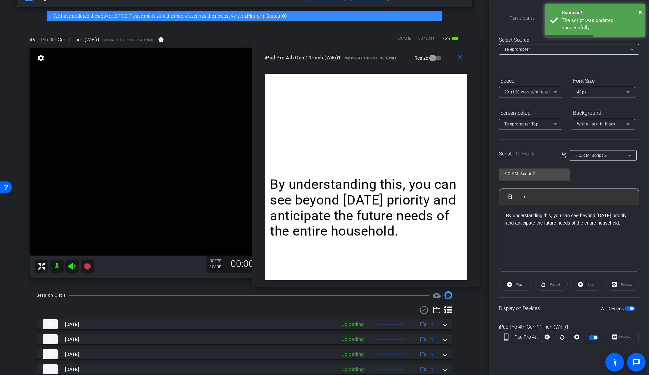
drag, startPoint x: 355, startPoint y: 79, endPoint x: 396, endPoint y: 57, distance: 47.0
click at [396, 57] on span "iPad Pro 4th Gen 11-inch (WiFi)" at bounding box center [370, 58] width 55 height 4
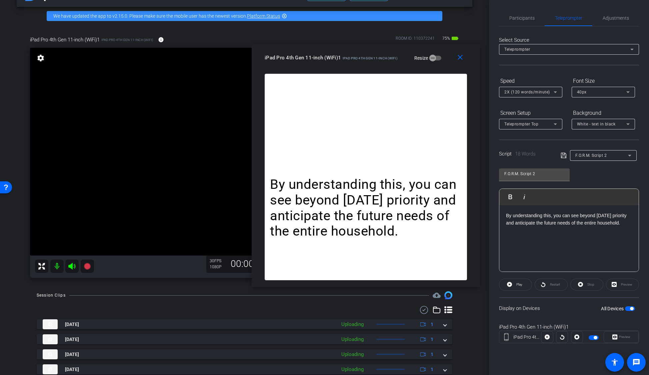
click at [415, 234] on p "By understanding this, you can see beyond today's priority and anticipate the f…" at bounding box center [366, 208] width 192 height 62
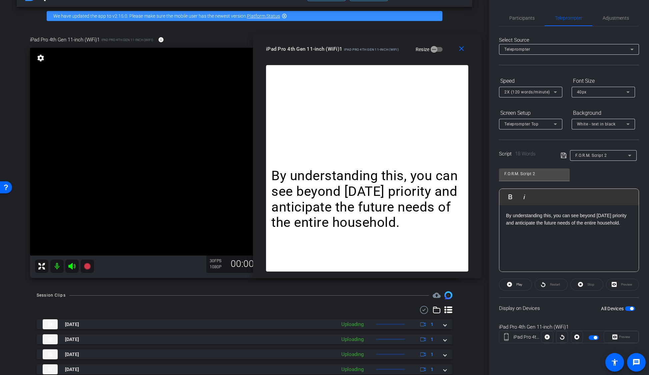
drag, startPoint x: 383, startPoint y: 57, endPoint x: 384, endPoint y: 49, distance: 8.1
click at [384, 49] on span "iPad Pro 4th Gen 11-inch (WiFi)" at bounding box center [371, 50] width 55 height 4
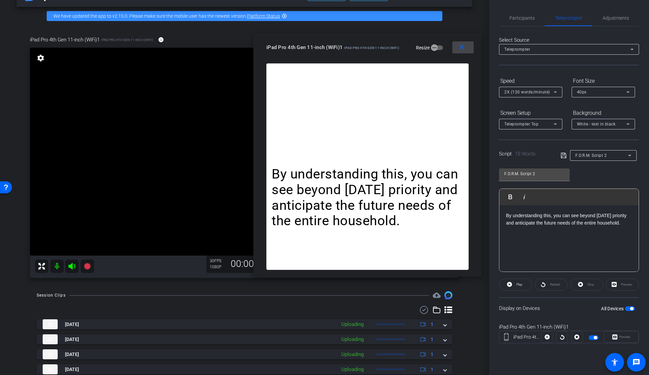
click at [460, 46] on mat-icon "close" at bounding box center [462, 47] width 8 height 8
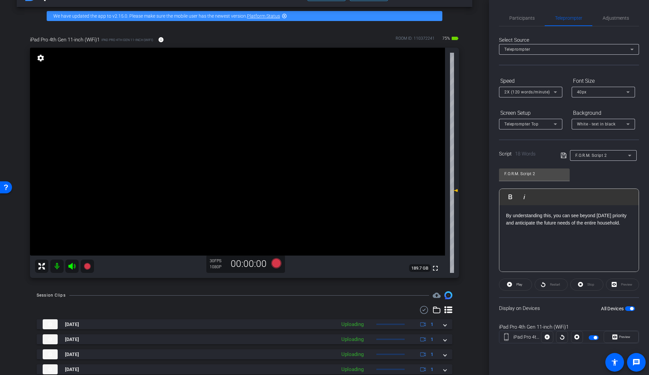
click at [630, 308] on span "button" at bounding box center [630, 308] width 10 height 5
click at [620, 336] on span "Preview" at bounding box center [624, 337] width 11 height 4
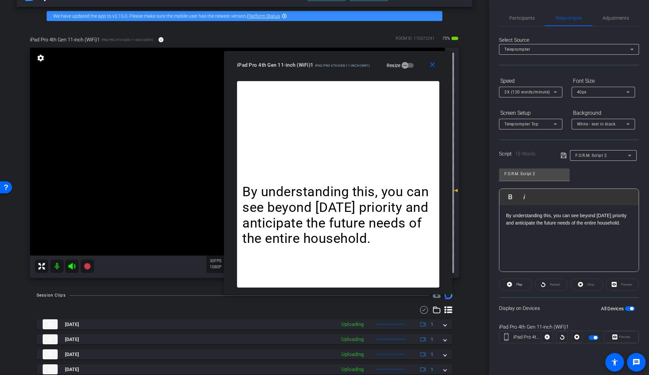
drag, startPoint x: 358, startPoint y: 79, endPoint x: 370, endPoint y: 67, distance: 16.7
click at [370, 67] on div "iPad Pro 4th Gen 11-inch (WiFi)1 iPad Pro 4th Gen 11-inch (WiFi) Resize" at bounding box center [340, 65] width 207 height 12
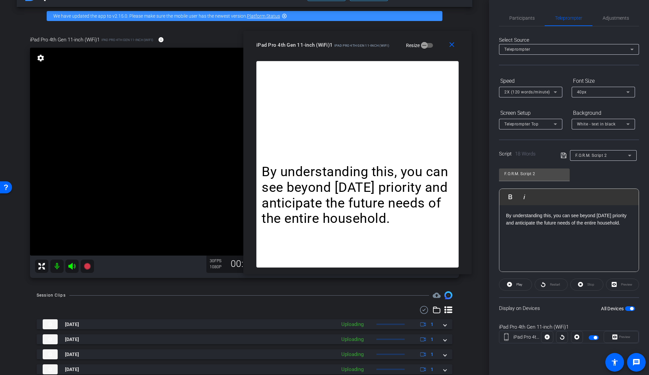
drag, startPoint x: 370, startPoint y: 66, endPoint x: 397, endPoint y: 53, distance: 29.5
click at [390, 46] on div "iPad Pro 4th Gen 11-inch (WiFi)1 iPad Pro 4th Gen 11-inch (WiFi) Resize" at bounding box center [359, 45] width 207 height 12
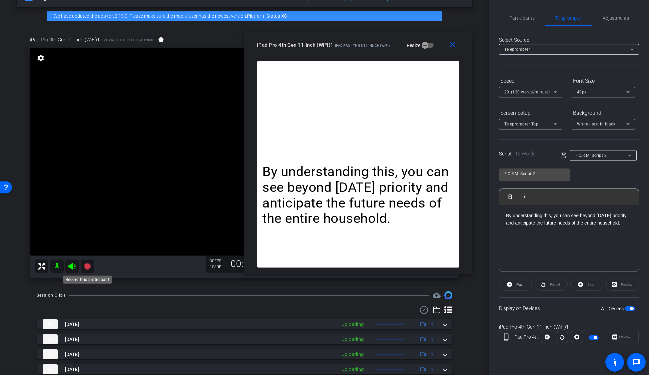
click at [85, 268] on icon at bounding box center [87, 266] width 7 height 7
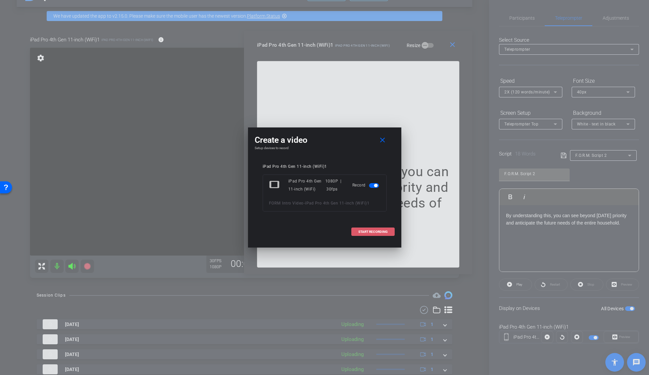
click at [356, 230] on span at bounding box center [373, 232] width 43 height 16
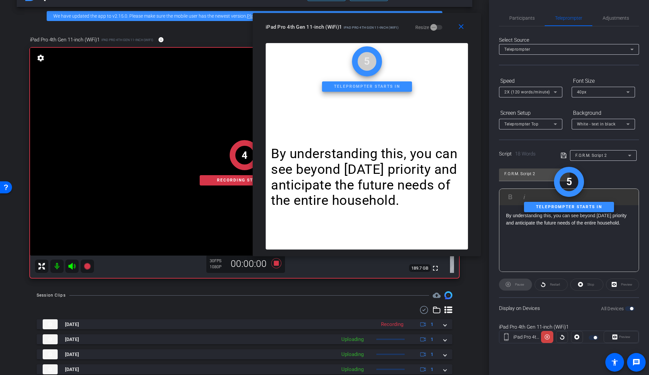
drag, startPoint x: 369, startPoint y: 50, endPoint x: 377, endPoint y: 33, distance: 19.7
click at [377, 33] on div "close iPad Pro 4th Gen 11-inch (WiFi)1 iPad Pro 4th Gen 11-inch (WiFi) Resize" at bounding box center [367, 28] width 228 height 30
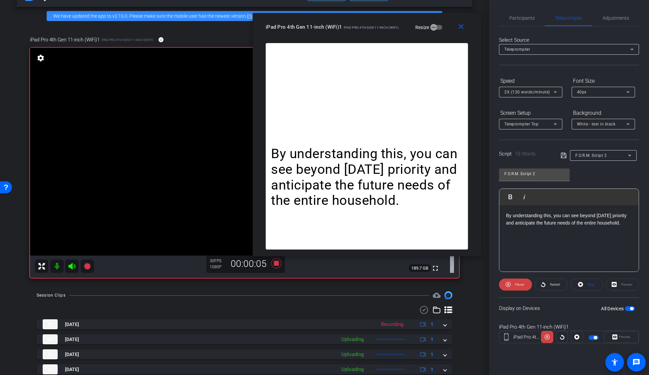
click at [72, 269] on icon at bounding box center [72, 266] width 8 height 8
click at [273, 263] on icon at bounding box center [276, 263] width 10 height 10
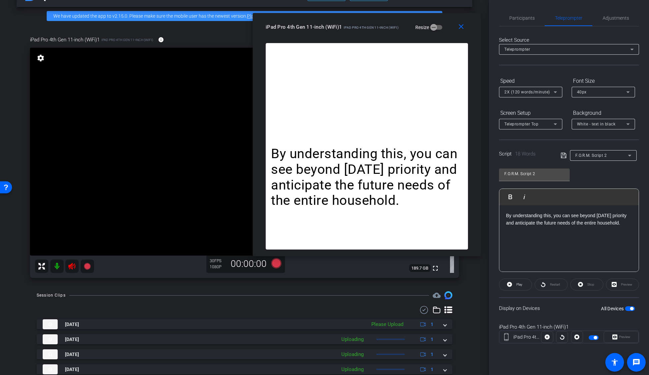
click at [70, 265] on icon at bounding box center [71, 266] width 7 height 7
click at [602, 238] on div "By understanding this, you can see beyond today's priority and anticipate the f…" at bounding box center [569, 238] width 139 height 67
drag, startPoint x: 619, startPoint y: 232, endPoint x: 528, endPoint y: 232, distance: 90.7
click at [488, 207] on div "arrow_back FORM Intro Video Back to project Send invite account_box grid_on set…" at bounding box center [324, 187] width 649 height 375
click at [563, 152] on icon at bounding box center [564, 155] width 6 height 8
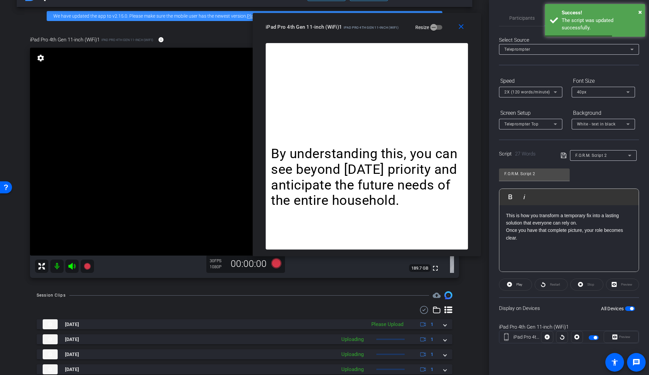
click at [634, 309] on span "button" at bounding box center [630, 308] width 10 height 5
click at [632, 309] on span "button" at bounding box center [630, 308] width 10 height 5
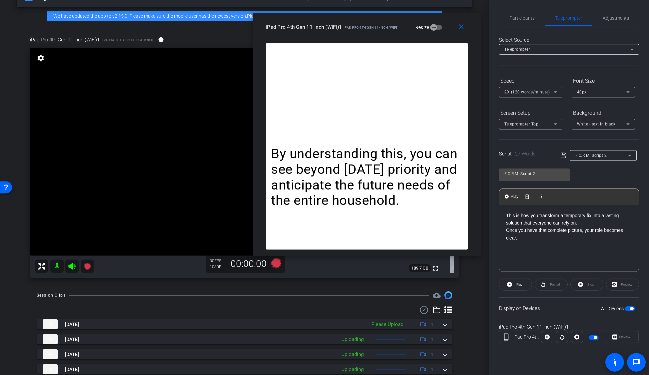
click at [549, 238] on p "Once you have that complete picture, your role becomes clear." at bounding box center [569, 233] width 126 height 15
click at [465, 30] on mat-icon "close" at bounding box center [461, 27] width 8 height 8
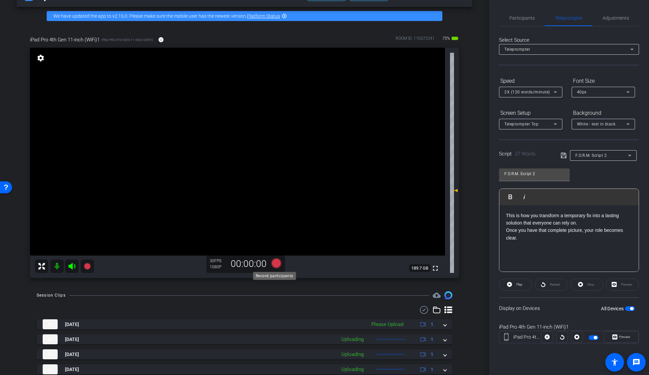
click at [272, 262] on icon at bounding box center [276, 263] width 10 height 10
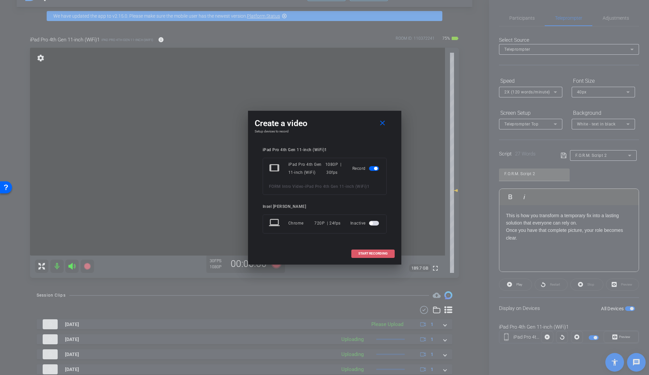
click at [377, 253] on span "START RECORDING" at bounding box center [372, 253] width 29 height 3
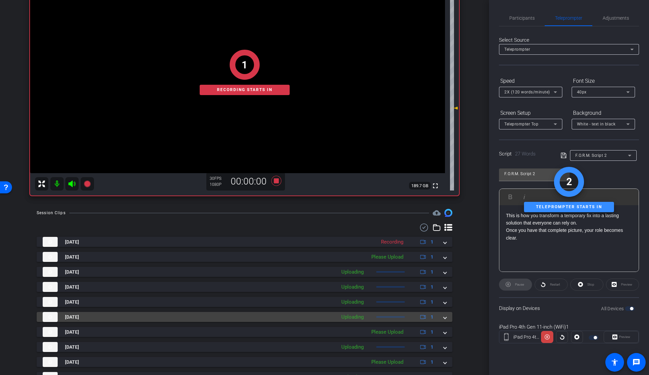
scroll to position [91, 0]
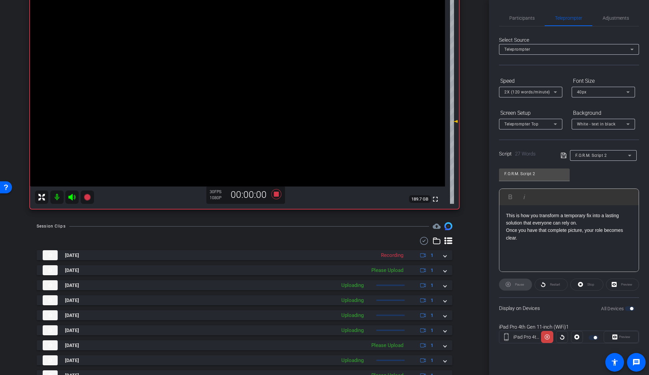
click at [519, 284] on div "Pause" at bounding box center [515, 284] width 33 height 12
click at [268, 194] on icon at bounding box center [276, 194] width 16 height 12
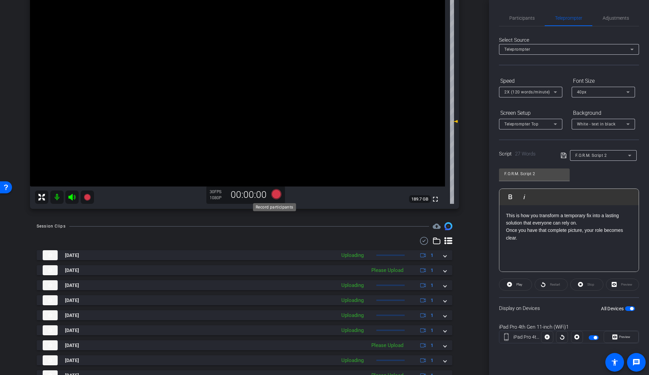
click at [276, 196] on icon at bounding box center [276, 194] width 10 height 10
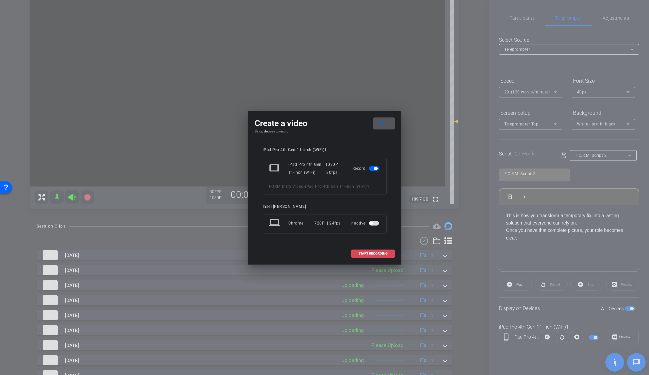
click at [377, 252] on span "START RECORDING" at bounding box center [372, 253] width 29 height 3
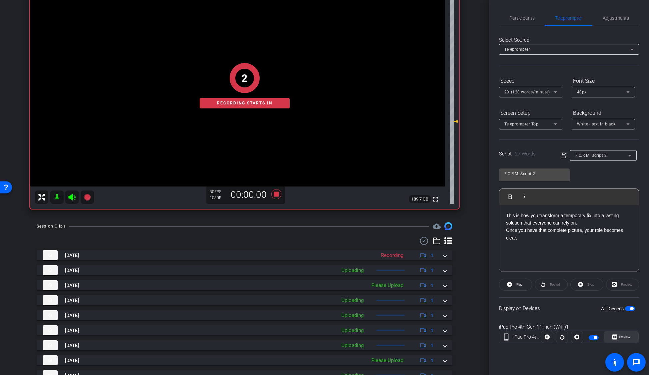
click at [615, 335] on icon at bounding box center [615, 336] width 5 height 5
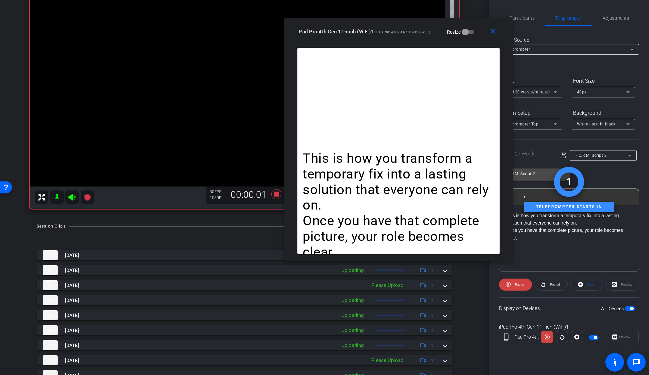
drag, startPoint x: 347, startPoint y: 77, endPoint x: 420, endPoint y: 30, distance: 87.2
click at [420, 30] on span "iPad Pro 4th Gen 11-inch (WiFi)" at bounding box center [402, 32] width 55 height 4
click at [72, 197] on icon at bounding box center [71, 197] width 7 height 7
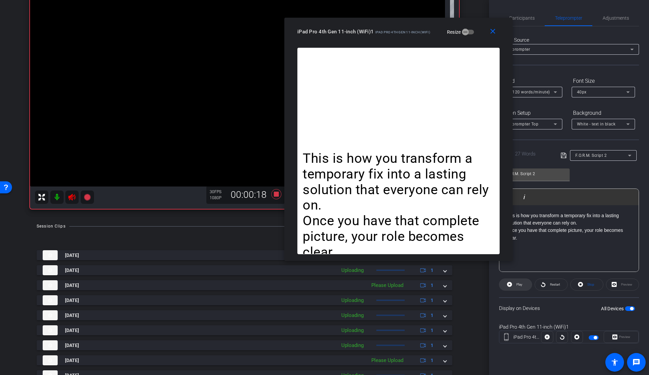
click at [522, 287] on span "Play" at bounding box center [519, 284] width 8 height 9
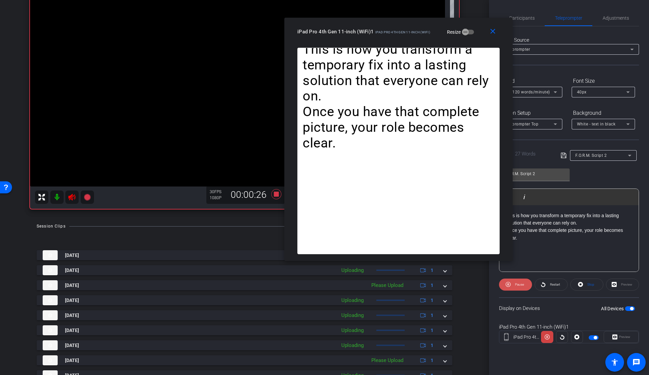
click at [516, 282] on span "Pause" at bounding box center [519, 284] width 9 height 4
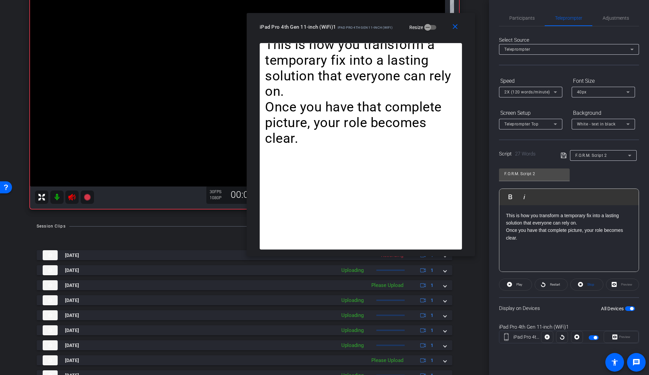
drag, startPoint x: 411, startPoint y: 34, endPoint x: 392, endPoint y: 44, distance: 21.6
click at [375, 30] on div "iPad Pro 4th Gen 11-inch (WiFi)1 iPad Pro 4th Gen 11-inch (WiFi)" at bounding box center [326, 26] width 133 height 8
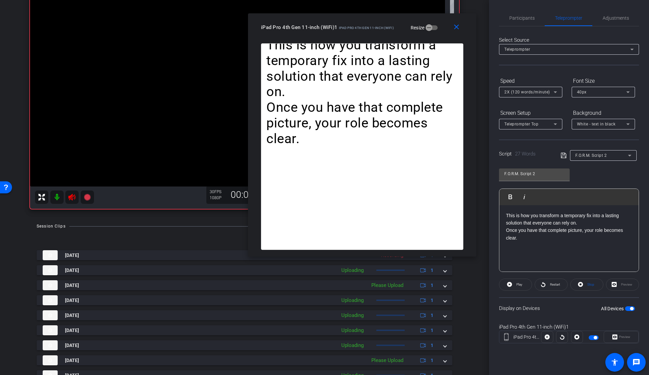
drag, startPoint x: 586, startPoint y: 230, endPoint x: 593, endPoint y: 232, distance: 7.2
click at [586, 230] on p "Once you have that complete picture, your role becomes clear." at bounding box center [569, 233] width 126 height 15
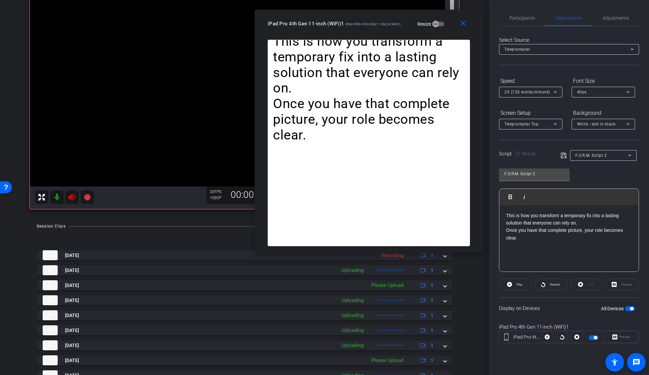
drag, startPoint x: 376, startPoint y: 27, endPoint x: 383, endPoint y: 23, distance: 7.6
click at [383, 23] on span "iPad Pro 4th Gen 11-inch (WiFi)" at bounding box center [373, 24] width 55 height 4
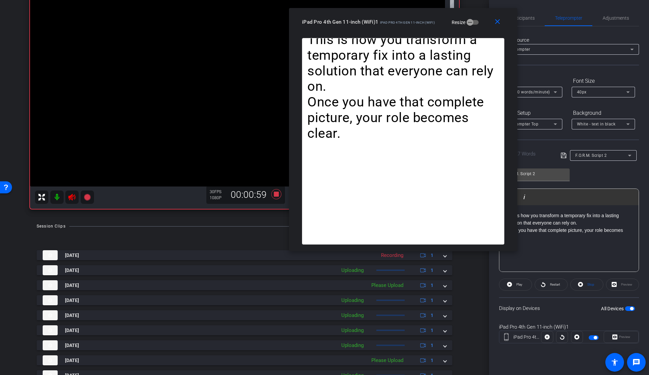
drag, startPoint x: 371, startPoint y: 22, endPoint x: 405, endPoint y: 21, distance: 34.4
click at [405, 21] on span "iPad Pro 4th Gen 11-inch (WiFi)" at bounding box center [407, 23] width 55 height 4
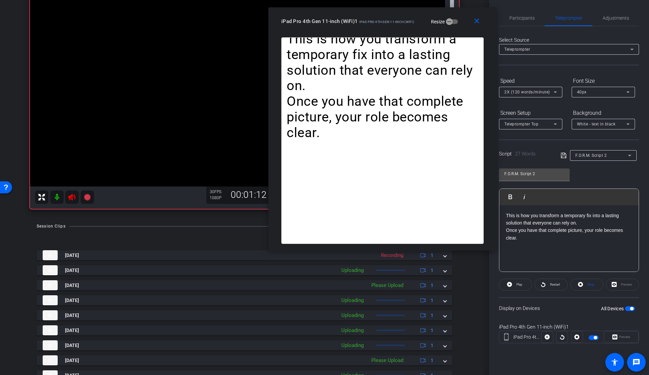
drag, startPoint x: 409, startPoint y: 29, endPoint x: 394, endPoint y: 29, distance: 15.0
click at [394, 29] on div "close iPad Pro 4th Gen 11-inch (WiFi)1 iPad Pro 4th Gen 11-inch (WiFi) Resize" at bounding box center [382, 22] width 228 height 30
click at [73, 197] on icon at bounding box center [72, 197] width 8 height 8
click at [71, 200] on icon at bounding box center [72, 197] width 8 height 8
click at [71, 202] on mat-icon at bounding box center [71, 196] width 13 height 13
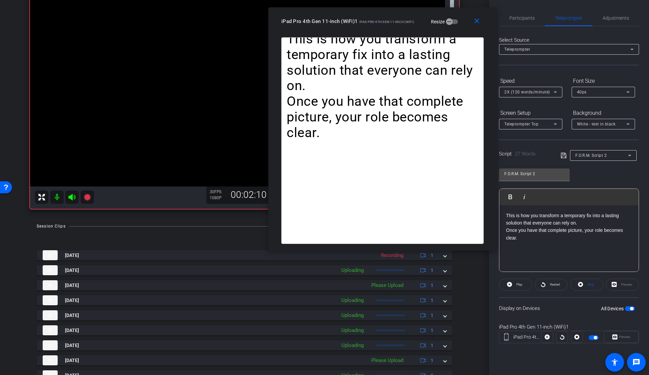
click at [71, 200] on icon at bounding box center [72, 197] width 8 height 8
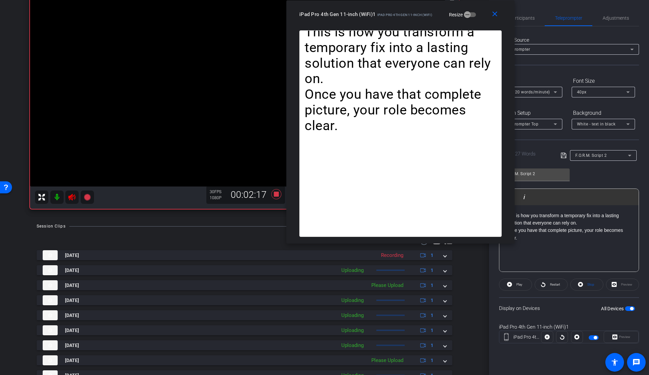
drag, startPoint x: 426, startPoint y: 19, endPoint x: 408, endPoint y: 17, distance: 18.4
click at [408, 17] on div "close iPad Pro 4th Gen 11-inch (WiFi)1 iPad Pro 4th Gen 11-inch (WiFi) Resize" at bounding box center [400, 15] width 228 height 30
drag, startPoint x: 70, startPoint y: 199, endPoint x: 363, endPoint y: 141, distance: 298.5
click at [363, 141] on body "Accessibility Screen-Reader Guide, Feedback, and Issue Reporting | New window m…" at bounding box center [324, 187] width 649 height 375
click at [70, 197] on icon at bounding box center [71, 197] width 7 height 7
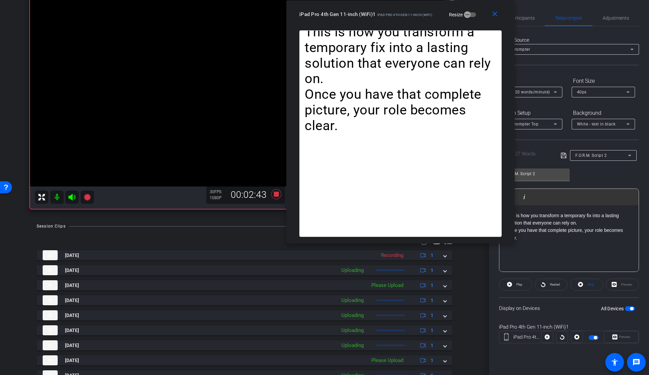
click at [512, 232] on div "This is how you transform a temporary fix into a lasting solution that everyone…" at bounding box center [400, 136] width 228 height 213
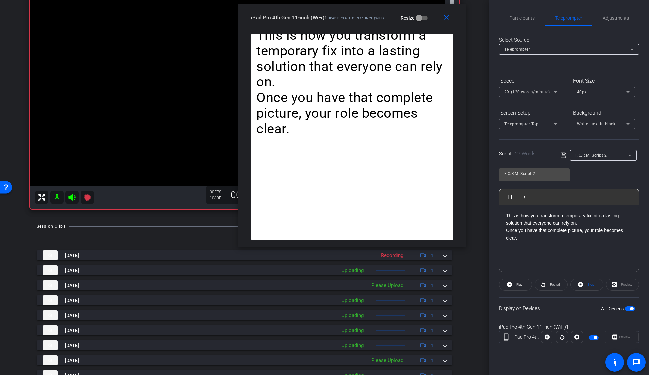
drag, startPoint x: 415, startPoint y: 17, endPoint x: 417, endPoint y: 89, distance: 72.1
click at [366, 21] on div "iPad Pro 4th Gen 11-inch (WiFi)1 iPad Pro 4th Gen 11-inch (WiFi)" at bounding box center [317, 17] width 133 height 8
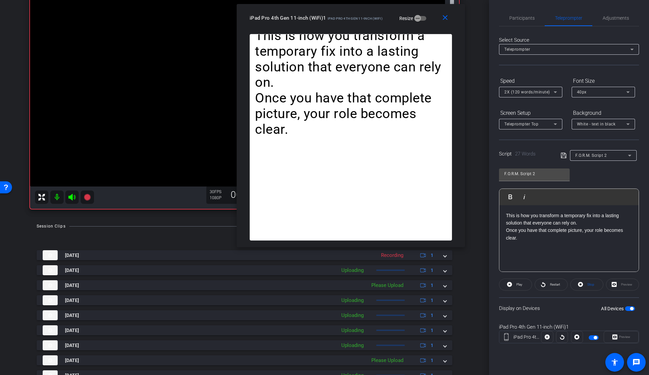
click at [541, 235] on p "Once you have that complete picture, your role becomes clear." at bounding box center [569, 233] width 126 height 15
drag, startPoint x: 559, startPoint y: 221, endPoint x: 492, endPoint y: 211, distance: 68.4
click at [490, 209] on div "Participants Teleprompter Adjustments settings Insel Iskra Culla flip Director …" at bounding box center [569, 187] width 160 height 375
click at [505, 222] on div "Once you have that complete picture, your role becomes clear." at bounding box center [569, 238] width 139 height 67
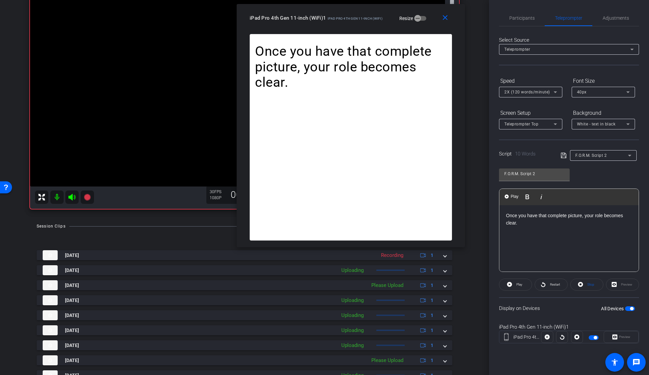
click at [563, 157] on icon at bounding box center [564, 155] width 6 height 8
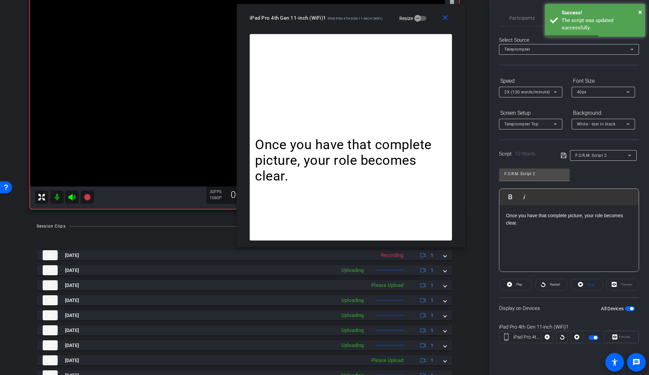
click at [71, 199] on icon at bounding box center [71, 197] width 7 height 7
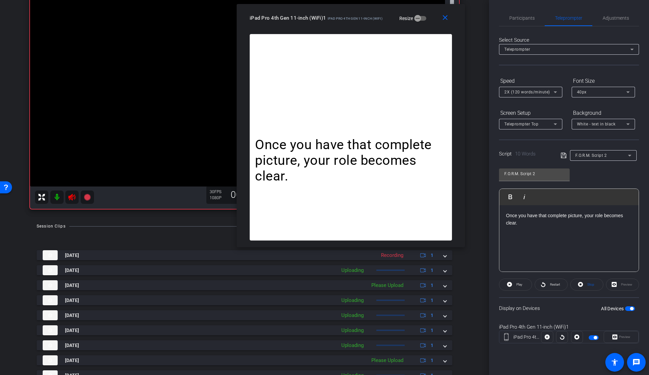
click at [72, 199] on icon at bounding box center [71, 197] width 7 height 7
click at [86, 199] on icon at bounding box center [87, 197] width 7 height 7
click at [145, 141] on video at bounding box center [237, 83] width 415 height 208
drag, startPoint x: 533, startPoint y: 231, endPoint x: 502, endPoint y: 212, distance: 35.5
click at [501, 213] on div "Once you have that complete picture, your role becomes clear." at bounding box center [569, 238] width 139 height 67
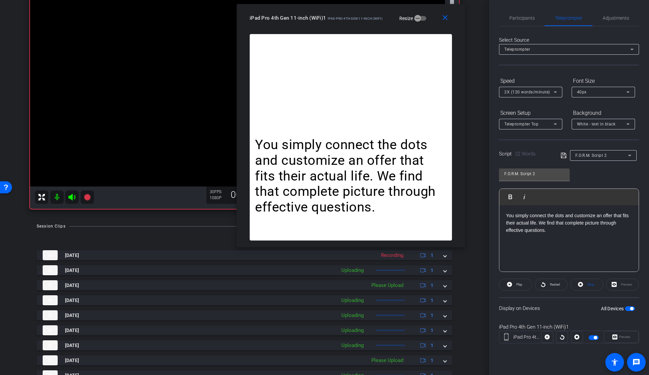
click at [563, 155] on icon at bounding box center [564, 155] width 6 height 8
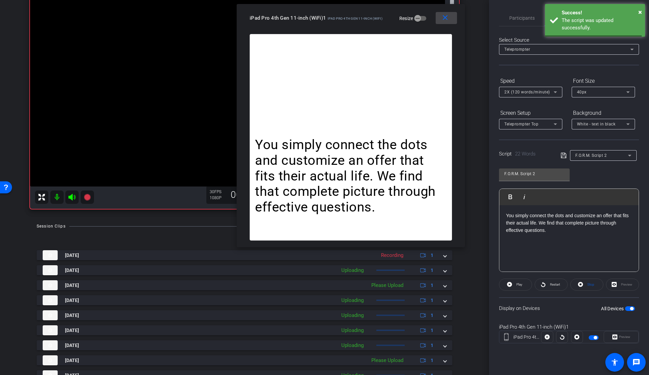
click at [444, 20] on mat-icon "close" at bounding box center [445, 18] width 8 height 8
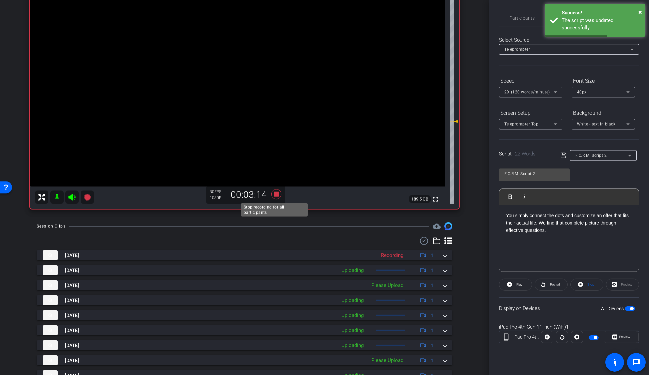
click at [273, 196] on icon at bounding box center [276, 194] width 10 height 10
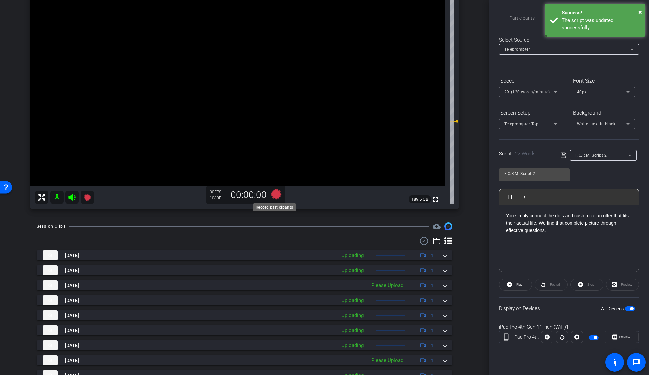
click at [274, 194] on icon at bounding box center [276, 194] width 10 height 10
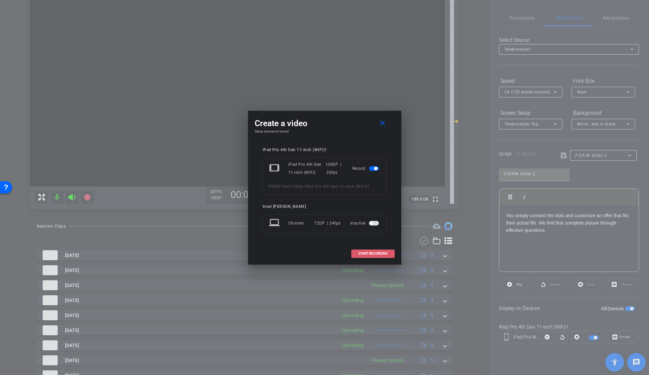
click at [361, 252] on span "START RECORDING" at bounding box center [372, 253] width 29 height 3
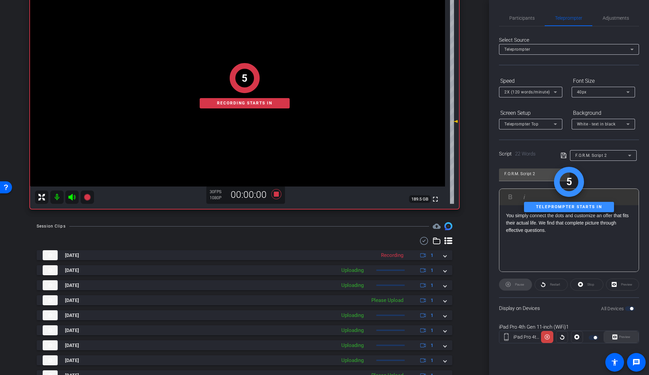
click at [626, 336] on div "Preview" at bounding box center [621, 337] width 35 height 12
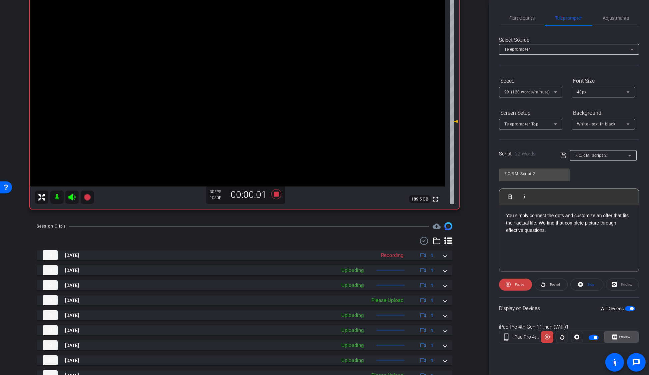
click at [617, 336] on icon at bounding box center [615, 336] width 5 height 5
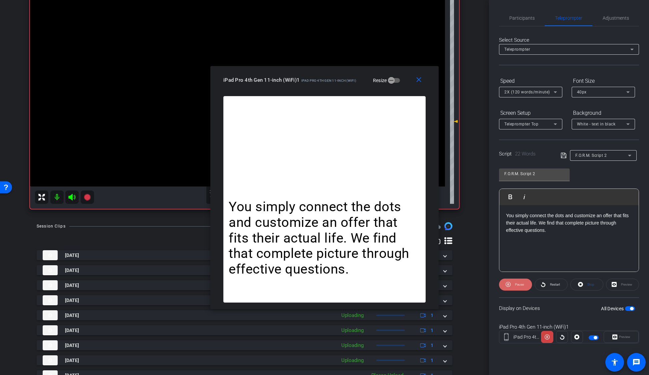
click at [520, 285] on span "Pause" at bounding box center [519, 284] width 9 height 4
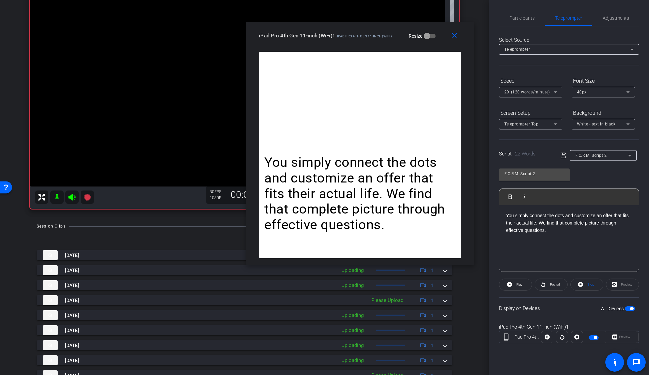
drag, startPoint x: 350, startPoint y: 83, endPoint x: 387, endPoint y: 37, distance: 59.0
click at [387, 37] on div "iPad Pro 4th Gen 11-inch (WiFi)1 iPad Pro 4th Gen 11-inch (WiFi)" at bounding box center [325, 35] width 133 height 8
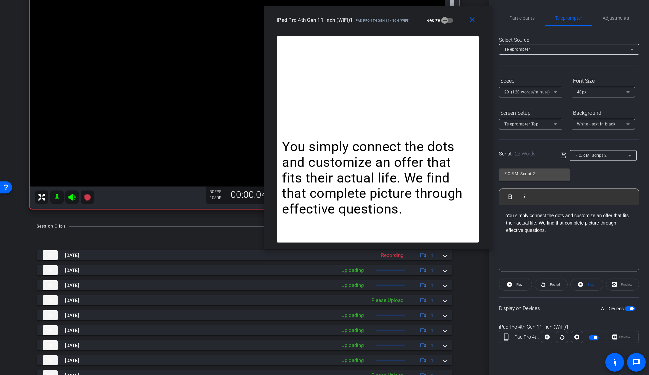
drag, startPoint x: 320, startPoint y: 45, endPoint x: 335, endPoint y: 30, distance: 21.0
click at [335, 30] on div "close iPad Pro 4th Gen 11-inch (WiFi)1 iPad Pro 4th Gen 11-inch (WiFi) Resize" at bounding box center [378, 21] width 228 height 30
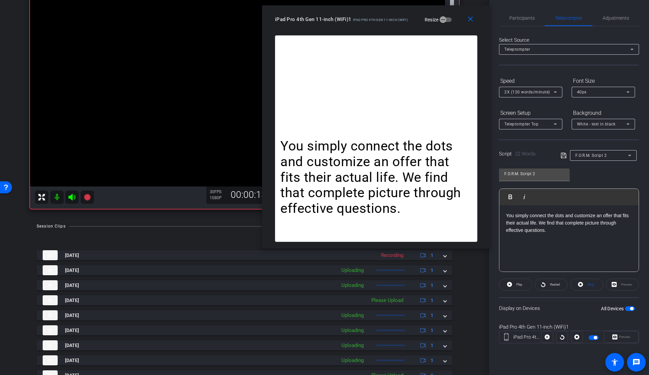
click at [71, 198] on icon at bounding box center [71, 197] width 7 height 7
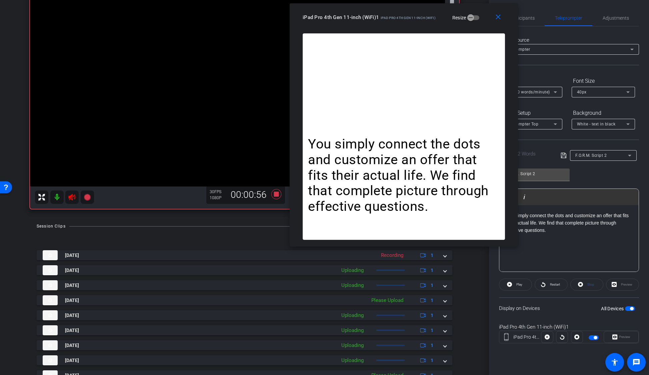
drag, startPoint x: 380, startPoint y: 20, endPoint x: 405, endPoint y: 18, distance: 25.1
click at [405, 18] on span "iPad Pro 4th Gen 11-inch (WiFi)" at bounding box center [408, 18] width 55 height 4
click at [68, 197] on mat-icon at bounding box center [71, 196] width 13 height 13
click at [273, 194] on icon at bounding box center [276, 194] width 10 height 10
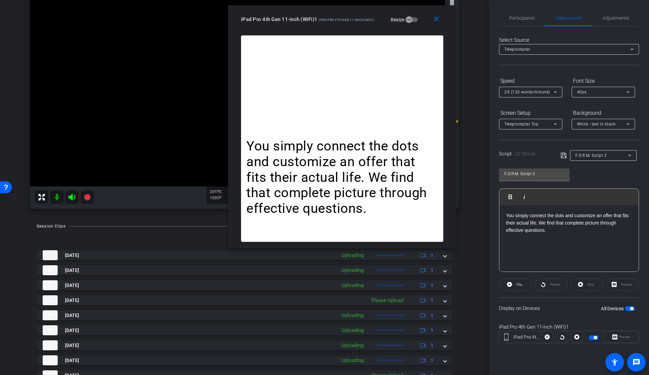
drag, startPoint x: 432, startPoint y: 17, endPoint x: 395, endPoint y: 36, distance: 41.2
click at [373, 20] on span "iPad Pro 4th Gen 11-inch (WiFi)" at bounding box center [346, 20] width 55 height 4
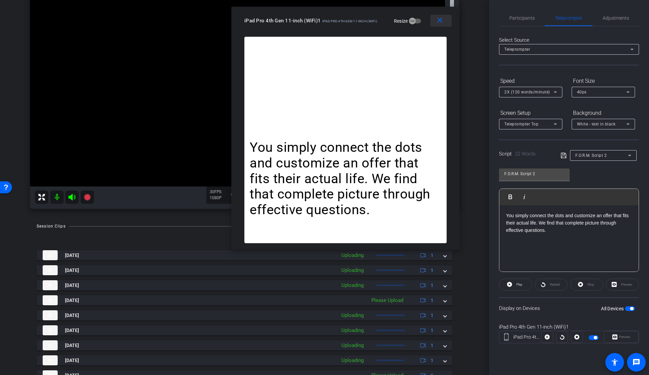
click at [443, 23] on mat-icon "close" at bounding box center [440, 20] width 8 height 8
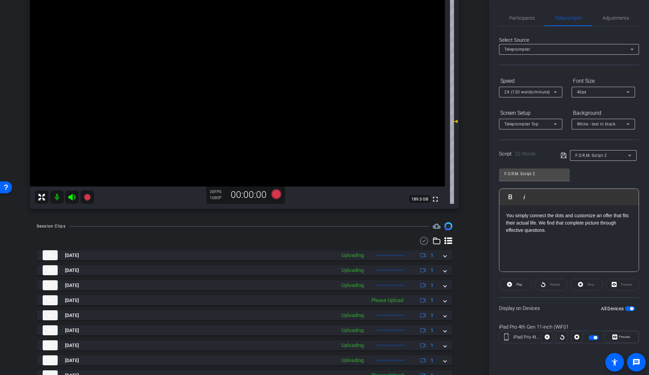
click at [551, 237] on div "You simply connect the dots and customize an offer that fits their actual life.…" at bounding box center [569, 238] width 139 height 67
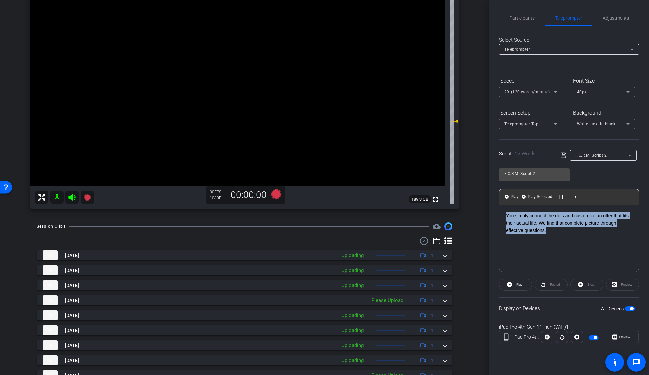
drag, startPoint x: 502, startPoint y: 221, endPoint x: 489, endPoint y: 212, distance: 14.9
click at [489, 212] on div "Participants Teleprompter Adjustments settings Insel Iskra Culla flip Director …" at bounding box center [569, 187] width 160 height 375
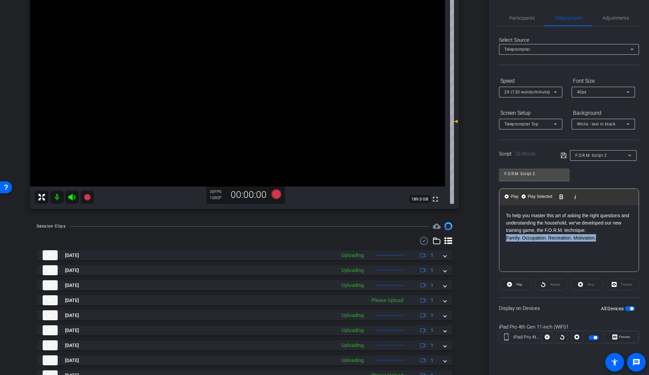
drag, startPoint x: 607, startPoint y: 237, endPoint x: 499, endPoint y: 238, distance: 107.7
click at [499, 238] on div "Participants Teleprompter Adjustments settings Insel Iskra Culla flip Director …" at bounding box center [569, 187] width 160 height 375
click at [623, 338] on span "Preview" at bounding box center [624, 337] width 11 height 4
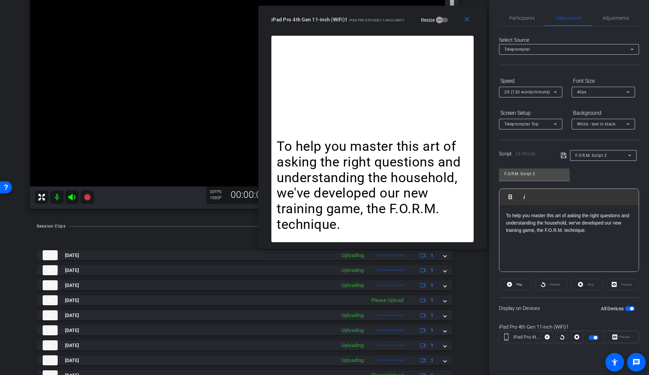
drag, startPoint x: 346, startPoint y: 80, endPoint x: 394, endPoint y: 19, distance: 77.1
click at [394, 19] on span "iPad Pro 4th Gen 11-inch (WiFi)" at bounding box center [376, 20] width 55 height 4
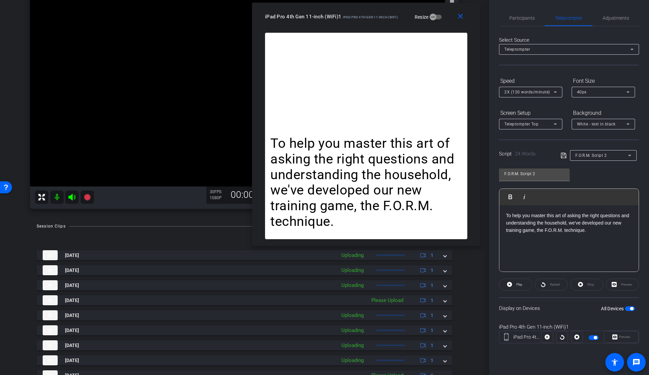
drag, startPoint x: 387, startPoint y: 28, endPoint x: 382, endPoint y: 25, distance: 5.8
click at [382, 24] on div "close iPad Pro 4th Gen 11-inch (WiFi)1 iPad Pro 4th Gen 11-inch (WiFi) Resize" at bounding box center [366, 18] width 228 height 30
click at [463, 18] on mat-icon "close" at bounding box center [460, 16] width 8 height 8
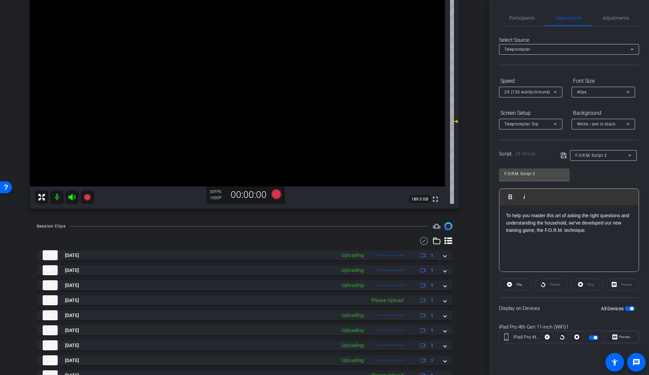
click at [562, 153] on icon at bounding box center [564, 155] width 6 height 8
click at [565, 156] on icon at bounding box center [563, 155] width 5 height 5
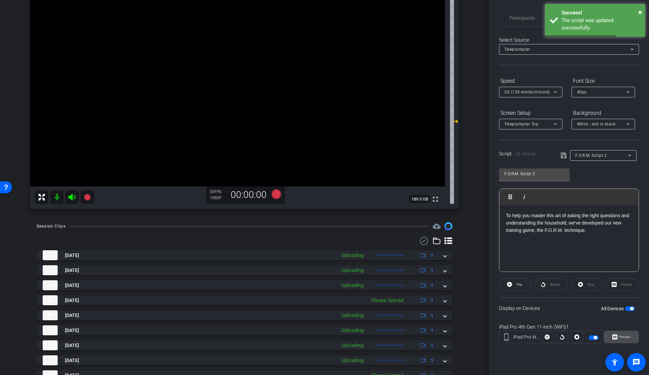
click at [628, 338] on span "Preview" at bounding box center [624, 337] width 11 height 4
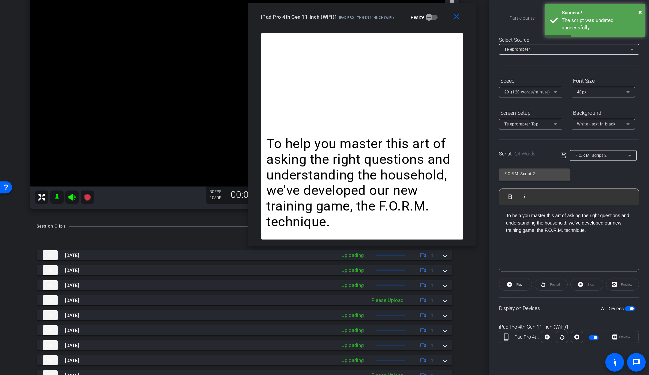
drag, startPoint x: 357, startPoint y: 81, endPoint x: 397, endPoint y: 17, distance: 75.1
click at [397, 17] on div "iPad Pro 4th Gen 11-inch (WiFi)1 iPad Pro 4th Gen 11-inch (WiFi) Resize" at bounding box center [364, 17] width 207 height 12
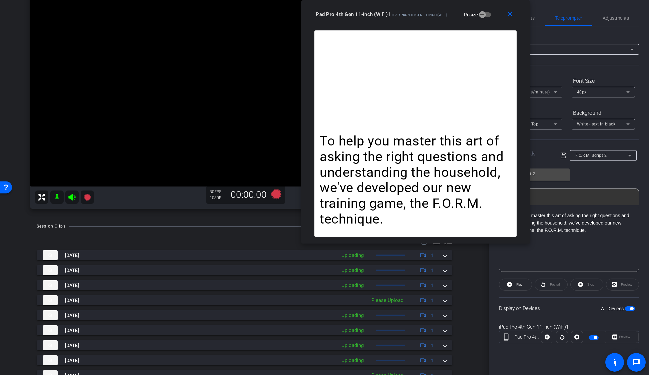
drag, startPoint x: 345, startPoint y: 18, endPoint x: 375, endPoint y: 13, distance: 30.2
click at [374, 12] on div "iPad Pro 4th Gen 11-inch (WiFi)1 iPad Pro 4th Gen 11-inch (WiFi)" at bounding box center [380, 14] width 133 height 8
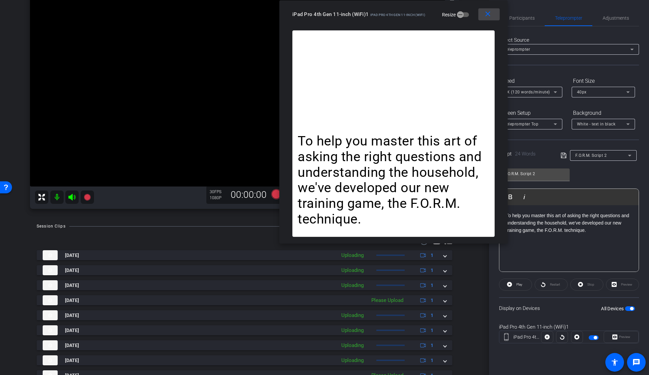
click at [490, 15] on mat-icon "close" at bounding box center [488, 14] width 8 height 8
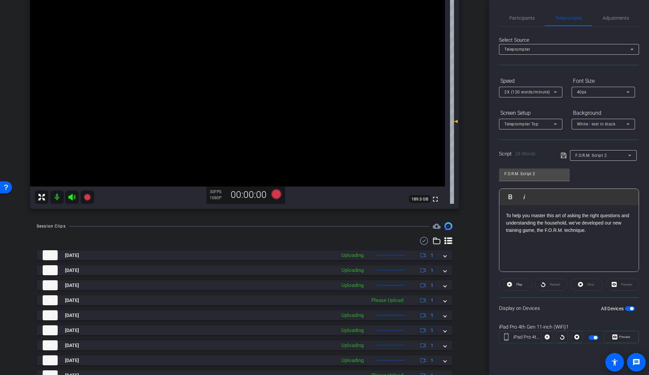
click at [627, 308] on span "button" at bounding box center [630, 308] width 10 height 5
click at [627, 308] on span "button" at bounding box center [627, 308] width 3 height 3
click at [620, 339] on span "Preview" at bounding box center [624, 336] width 13 height 9
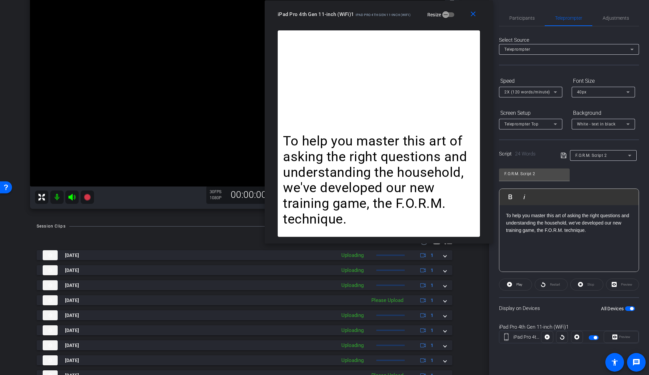
drag, startPoint x: 318, startPoint y: 74, endPoint x: 366, endPoint y: 14, distance: 76.6
click at [366, 14] on span "iPad Pro 4th Gen 11-inch (WiFi)" at bounding box center [383, 15] width 55 height 4
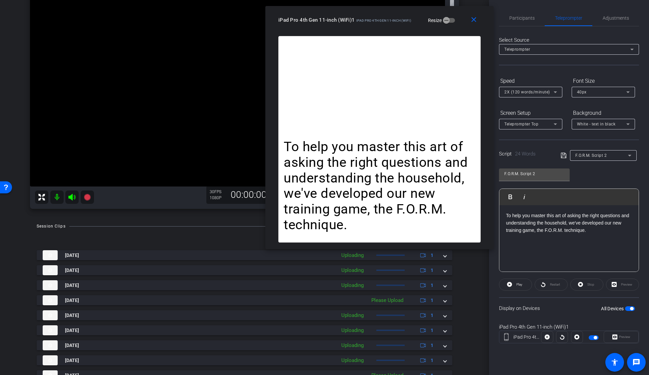
drag, startPoint x: 372, startPoint y: 18, endPoint x: 276, endPoint y: 105, distance: 130.3
click at [373, 23] on div "iPad Pro 4th Gen 11-inch (WiFi)1 iPad Pro 4th Gen 11-inch (WiFi) Resize" at bounding box center [381, 20] width 207 height 12
click at [90, 200] on icon at bounding box center [87, 197] width 8 height 8
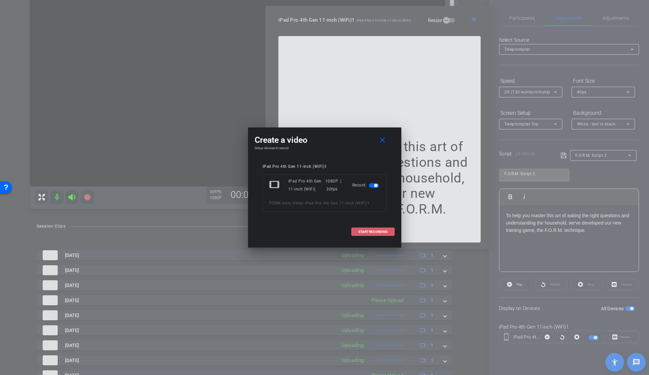
click at [362, 233] on span "START RECORDING" at bounding box center [372, 231] width 29 height 3
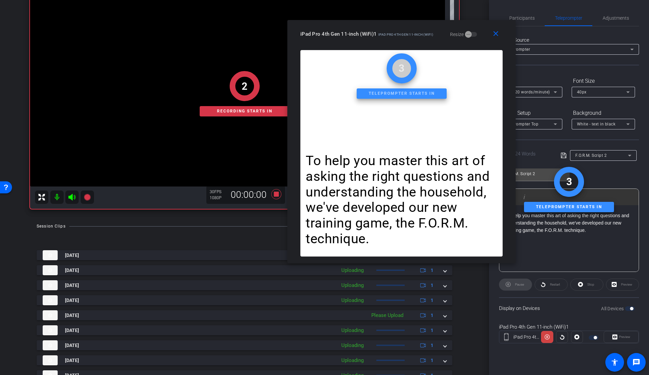
drag, startPoint x: 387, startPoint y: 21, endPoint x: 447, endPoint y: 142, distance: 134.7
click at [409, 35] on span "iPad Pro 4th Gen 11-inch (WiFi)" at bounding box center [405, 35] width 55 height 4
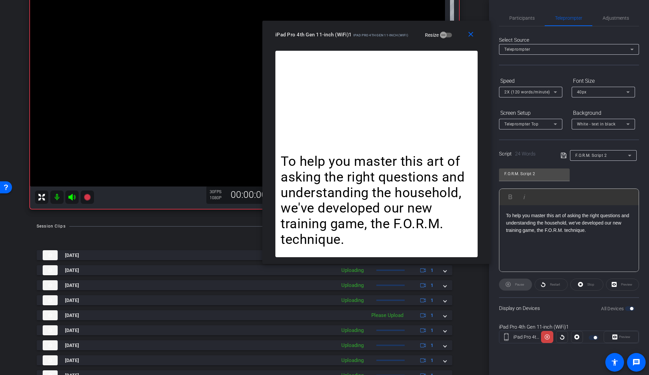
drag, startPoint x: 429, startPoint y: 40, endPoint x: 451, endPoint y: 108, distance: 71.5
click at [404, 40] on div "close iPad Pro 4th Gen 11-inch (WiFi)1 iPad Pro 4th Gen 11-inch (WiFi) Resize" at bounding box center [376, 36] width 228 height 30
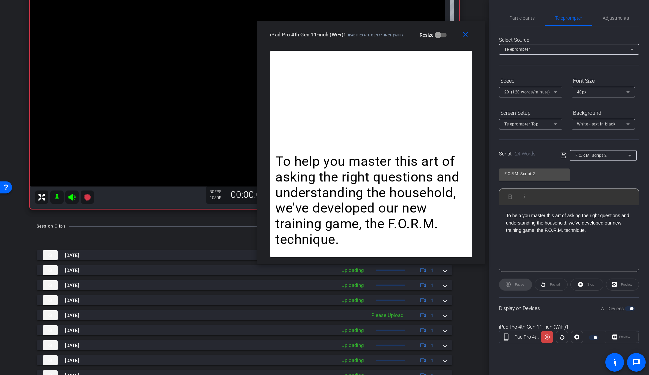
click at [73, 198] on icon at bounding box center [72, 197] width 8 height 8
click at [71, 186] on video at bounding box center [237, 83] width 415 height 208
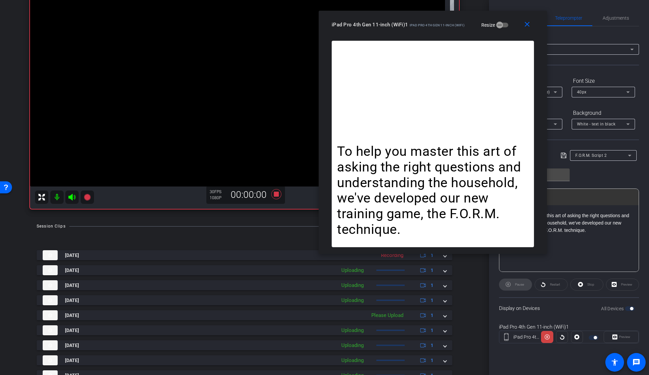
drag, startPoint x: 335, startPoint y: 40, endPoint x: 397, endPoint y: 30, distance: 62.2
click at [397, 30] on div "close iPad Pro 4th Gen 11-inch (WiFi)1 iPad Pro 4th Gen 11-inch (WiFi) Resize" at bounding box center [433, 26] width 228 height 30
click at [70, 198] on div at bounding box center [64, 196] width 59 height 13
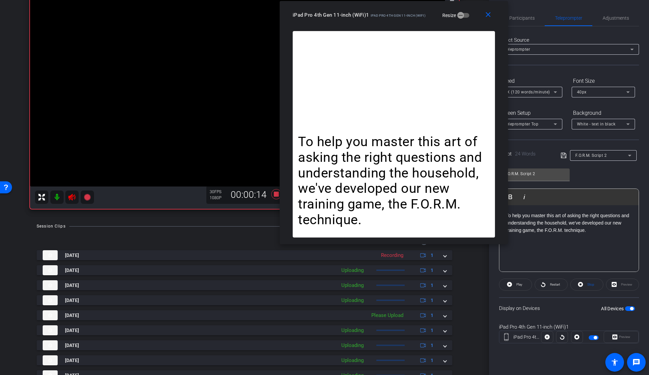
drag, startPoint x: 422, startPoint y: 28, endPoint x: 388, endPoint y: 19, distance: 35.0
click at [388, 19] on div "iPad Pro 4th Gen 11-inch (WiFi)1 iPad Pro 4th Gen 11-inch (WiFi) Resize" at bounding box center [396, 15] width 207 height 12
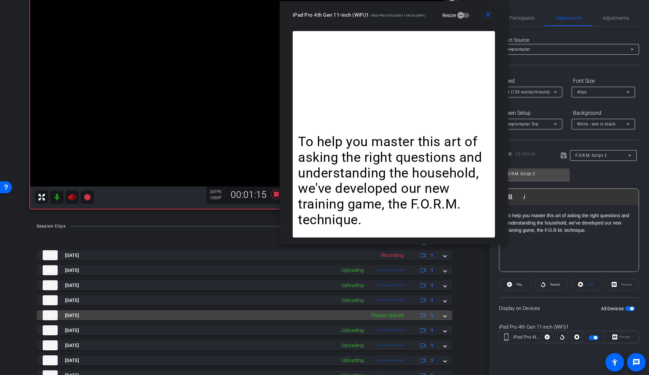
click at [444, 316] on span at bounding box center [445, 315] width 3 height 7
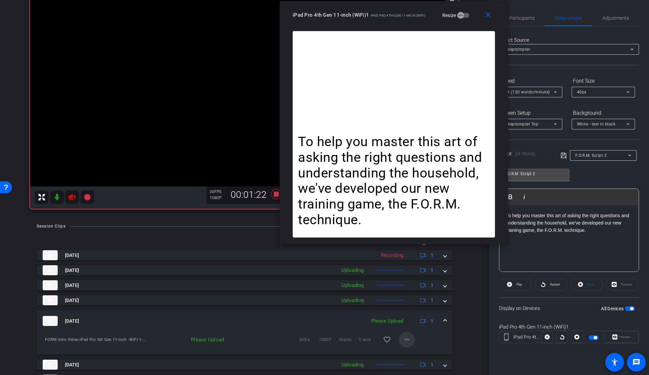
click at [403, 339] on mat-icon "more_horiz" at bounding box center [407, 339] width 8 height 8
click at [417, 308] on span "Upload" at bounding box center [414, 309] width 27 height 8
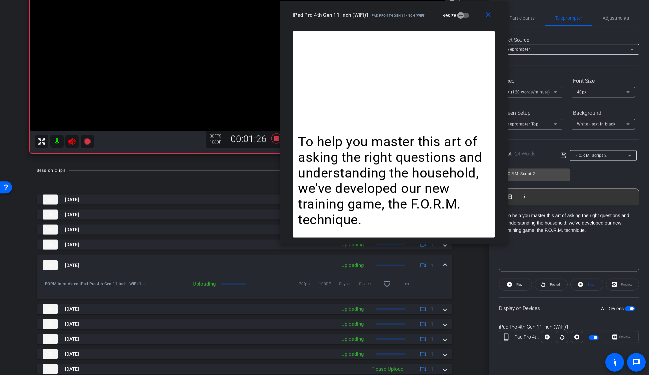
scroll to position [157, 0]
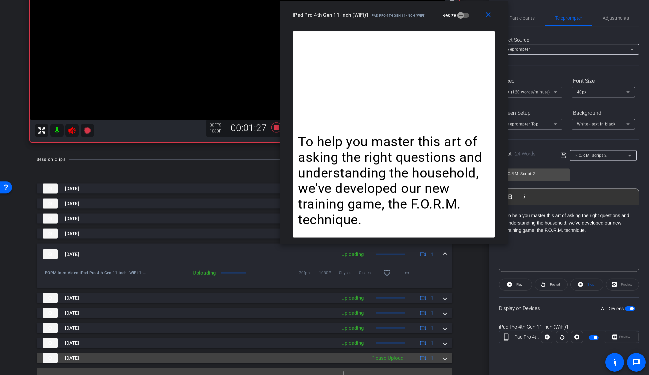
click at [444, 359] on span at bounding box center [445, 357] width 3 height 7
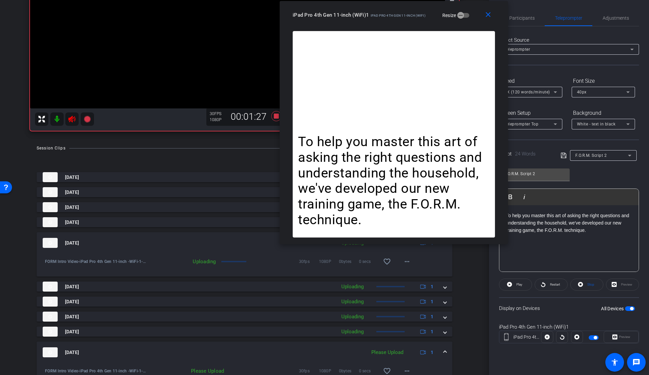
scroll to position [203, 0]
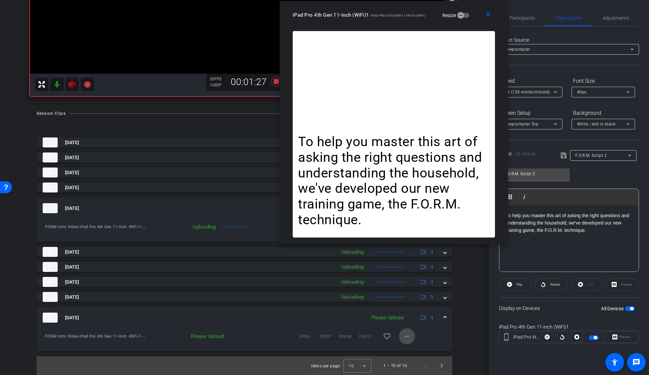
click at [405, 338] on mat-icon "more_horiz" at bounding box center [407, 336] width 8 height 8
click at [408, 348] on span "Upload" at bounding box center [414, 350] width 27 height 8
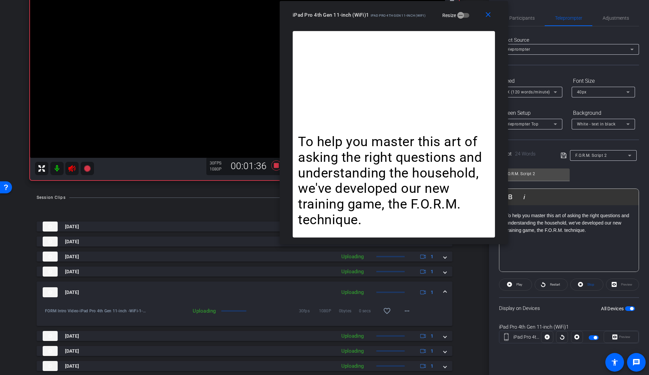
scroll to position [77, 0]
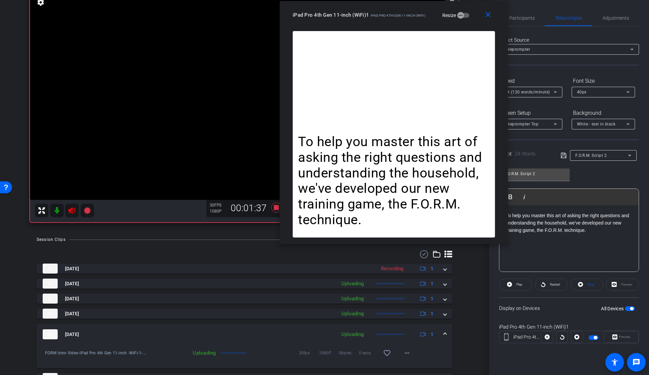
click at [70, 213] on icon at bounding box center [72, 210] width 8 height 8
click at [70, 214] on icon at bounding box center [72, 210] width 8 height 8
click at [72, 210] on icon at bounding box center [71, 210] width 7 height 7
click at [272, 209] on icon at bounding box center [276, 207] width 10 height 10
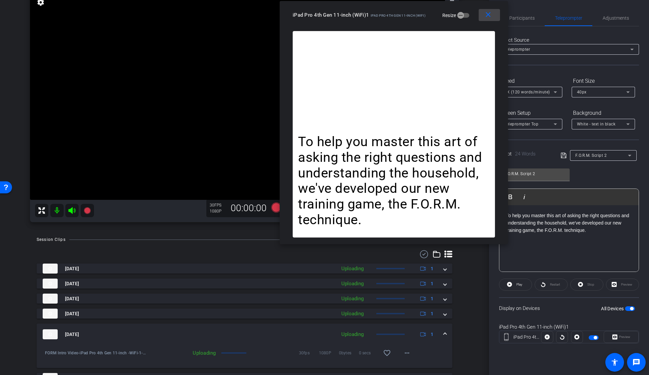
click at [490, 15] on mat-icon "close" at bounding box center [488, 15] width 8 height 8
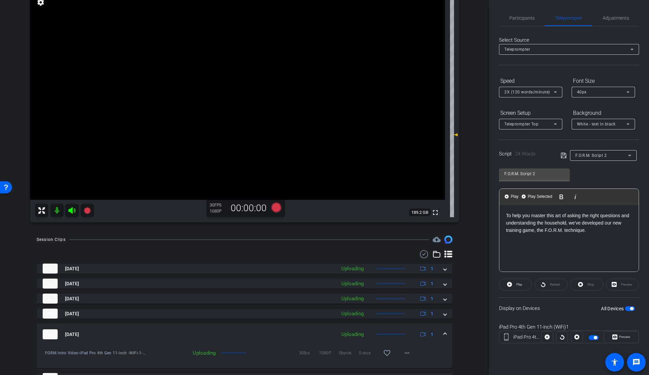
drag, startPoint x: 601, startPoint y: 232, endPoint x: 581, endPoint y: 246, distance: 24.4
click at [475, 208] on div "arrow_back FORM Intro Video Back to project Send invite account_box grid_on set…" at bounding box center [324, 187] width 649 height 375
click at [620, 224] on div "Family. Occupation. Recreation. Motivation." at bounding box center [569, 238] width 139 height 67
click at [561, 155] on icon at bounding box center [563, 155] width 5 height 5
click at [622, 338] on span "Preview" at bounding box center [624, 337] width 11 height 4
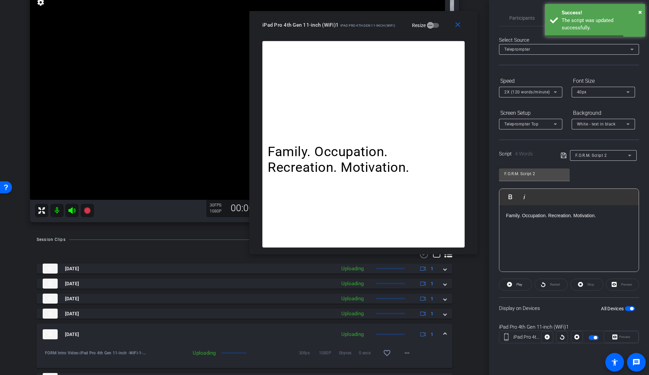
drag, startPoint x: 345, startPoint y: 82, endPoint x: 384, endPoint y: 27, distance: 67.4
click at [384, 27] on span "iPad Pro 4th Gen 11-inch (WiFi)" at bounding box center [367, 26] width 55 height 4
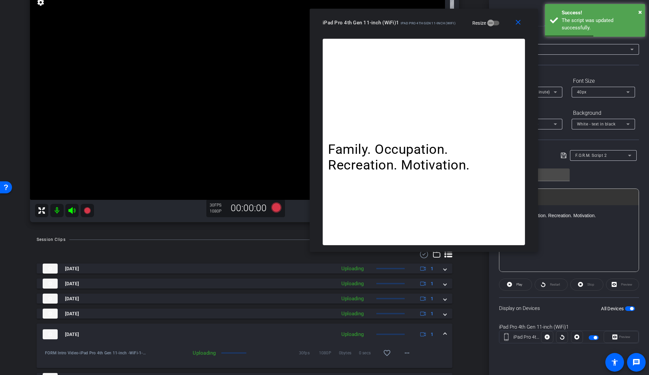
drag, startPoint x: 349, startPoint y: 24, endPoint x: 379, endPoint y: 24, distance: 29.7
click at [379, 24] on span "iPad Pro 4th Gen 11-inch (WiFi)1" at bounding box center [361, 23] width 76 height 6
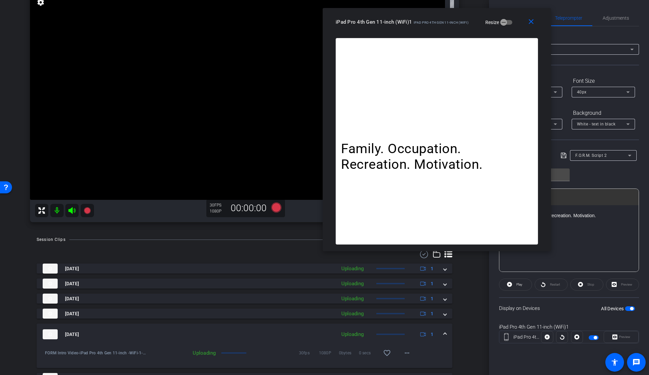
drag, startPoint x: 411, startPoint y: 18, endPoint x: 426, endPoint y: 31, distance: 19.6
click at [418, 18] on div "iPad Pro 4th Gen 11-inch (WiFi)1 iPad Pro 4th Gen 11-inch (WiFi)" at bounding box center [402, 21] width 133 height 8
drag, startPoint x: 276, startPoint y: 207, endPoint x: 454, endPoint y: 169, distance: 181.5
click at [453, 171] on body "Accessibility Screen-Reader Guide, Feedback, and Issue Reporting | New window m…" at bounding box center [324, 187] width 649 height 375
click at [531, 28] on span at bounding box center [532, 22] width 21 height 16
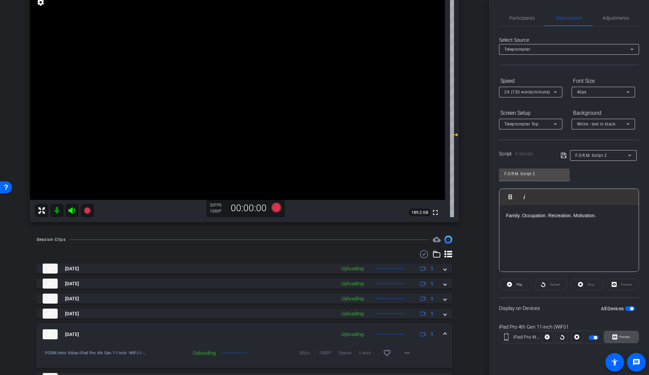
click at [621, 336] on span "Preview" at bounding box center [624, 337] width 11 height 4
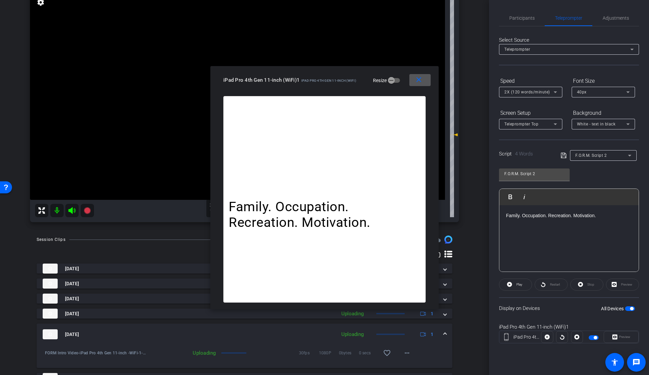
click at [424, 78] on span at bounding box center [419, 80] width 21 height 16
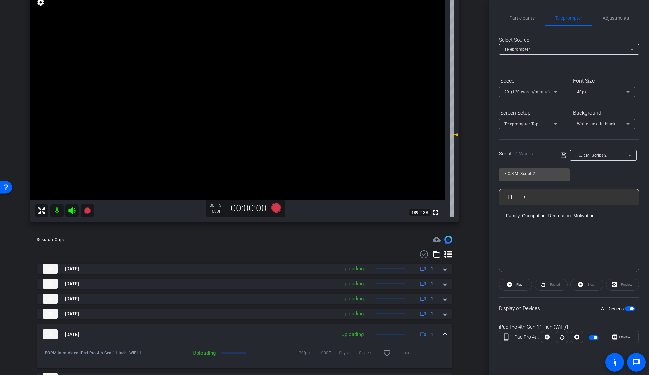
click at [630, 308] on span "button" at bounding box center [630, 308] width 10 height 5
click at [622, 338] on span "Preview" at bounding box center [624, 337] width 11 height 4
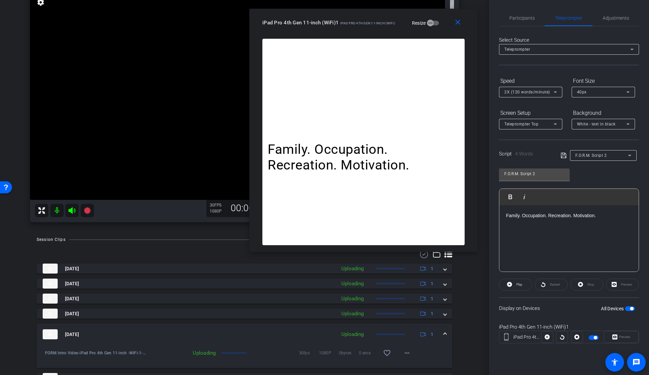
drag, startPoint x: 353, startPoint y: 89, endPoint x: 387, endPoint y: 36, distance: 63.4
click at [392, 30] on div "close iPad Pro 4th Gen 11-inch (WiFi)1 iPad Pro 4th Gen 11-inch (WiFi) Resize" at bounding box center [363, 24] width 228 height 30
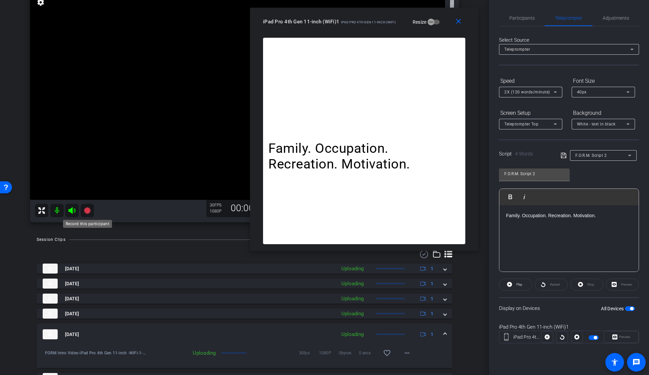
click at [85, 213] on icon at bounding box center [87, 210] width 7 height 7
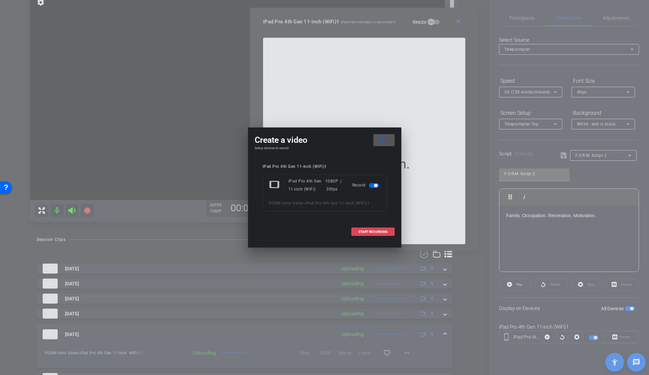
click at [363, 231] on span "START RECORDING" at bounding box center [372, 231] width 29 height 3
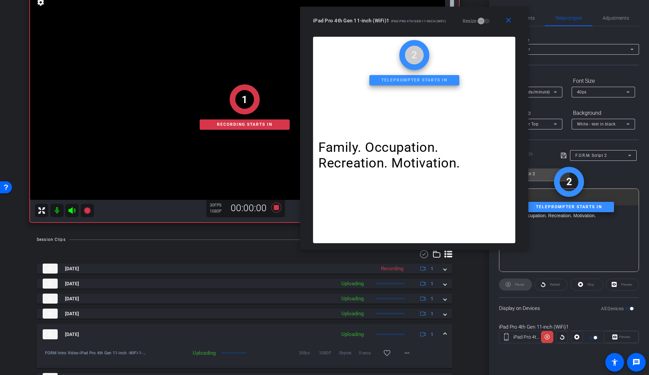
drag, startPoint x: 364, startPoint y: 23, endPoint x: 413, endPoint y: 23, distance: 49.0
click at [413, 23] on span "iPad Pro 4th Gen 11-inch (WiFi)" at bounding box center [418, 21] width 55 height 4
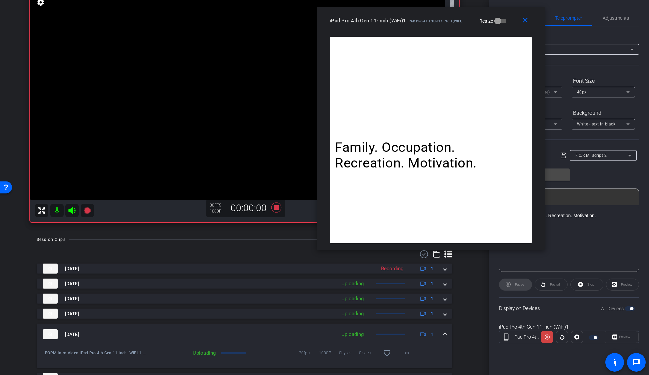
drag, startPoint x: 402, startPoint y: 27, endPoint x: 418, endPoint y: 26, distance: 16.0
click at [418, 26] on div "close iPad Pro 4th Gen 11-inch (WiFi)1 iPad Pro 4th Gen 11-inch (WiFi) Resize" at bounding box center [431, 22] width 228 height 30
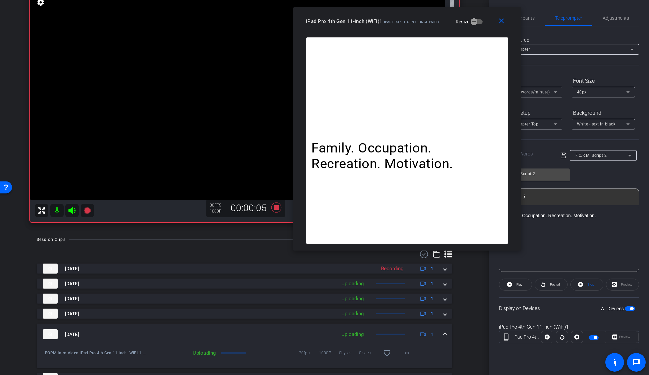
drag, startPoint x: 440, startPoint y: 25, endPoint x: 416, endPoint y: 26, distance: 23.4
click at [416, 26] on div "iPad Pro 4th Gen 11-inch (WiFi)1 iPad Pro 4th Gen 11-inch (WiFi) Resize" at bounding box center [409, 21] width 207 height 12
click at [70, 213] on icon at bounding box center [72, 210] width 8 height 8
click at [71, 225] on div "iPad Pro 4th Gen 11-inch (WiFi)1 iPad Pro 4th Gen 11-inch (WiFi) info ROOM ID: …" at bounding box center [245, 98] width 456 height 259
click at [70, 211] on icon at bounding box center [71, 210] width 7 height 7
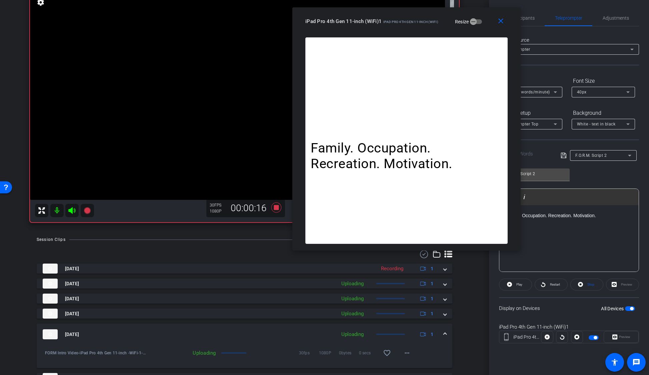
click at [70, 211] on icon at bounding box center [71, 210] width 7 height 7
click at [71, 210] on icon at bounding box center [71, 210] width 7 height 7
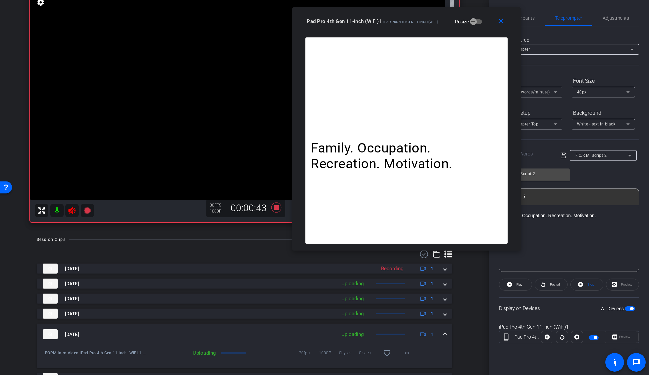
click at [74, 212] on icon at bounding box center [71, 210] width 7 height 7
drag, startPoint x: 275, startPoint y: 207, endPoint x: -94, endPoint y: 150, distance: 373.8
click at [0, 150] on html "Accessibility Screen-Reader Guide, Feedback, and Issue Reporting | New window m…" at bounding box center [324, 187] width 649 height 375
click at [503, 23] on mat-icon "close" at bounding box center [501, 21] width 8 height 8
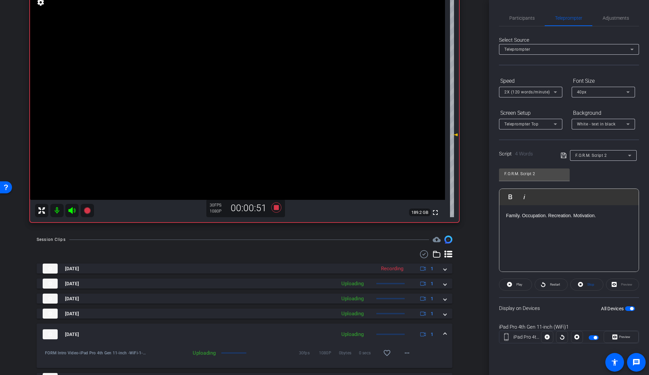
click at [598, 230] on div "Family. Occupation. Recreation. Motivation." at bounding box center [569, 238] width 139 height 67
drag, startPoint x: 613, startPoint y: 220, endPoint x: 474, endPoint y: 229, distance: 138.3
click at [485, 208] on div "arrow_back FORM Intro Video Back to project Send invite account_box grid_on set…" at bounding box center [324, 187] width 649 height 375
click at [597, 232] on p "It’s designed to empower you with the skills you need to uncover real value in …" at bounding box center [569, 223] width 126 height 22
click at [609, 249] on p at bounding box center [569, 252] width 126 height 7
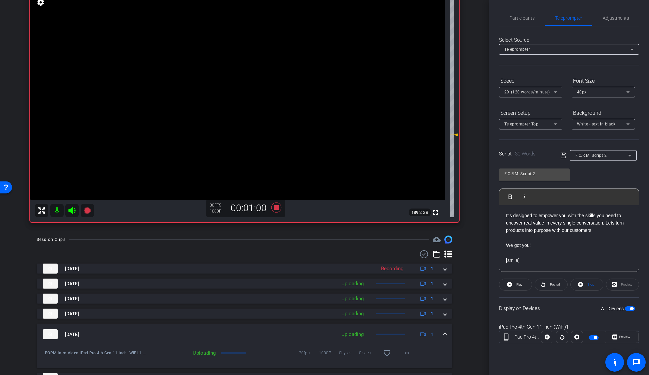
click at [630, 309] on span "button" at bounding box center [631, 308] width 3 height 3
drag, startPoint x: 630, startPoint y: 309, endPoint x: 617, endPoint y: 292, distance: 21.1
click at [630, 309] on span "button" at bounding box center [630, 308] width 10 height 5
click at [564, 156] on icon at bounding box center [564, 155] width 6 height 8
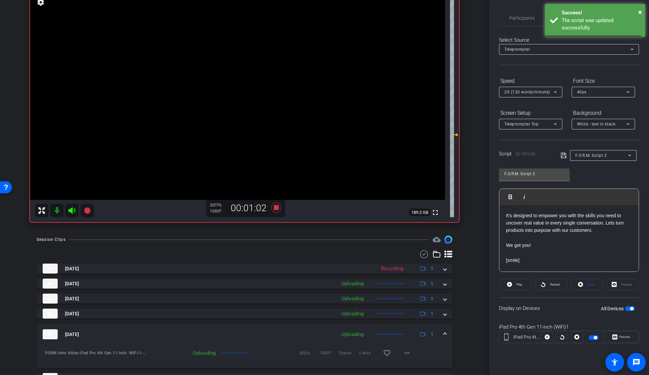
click at [631, 307] on span "button" at bounding box center [631, 308] width 3 height 3
click at [631, 307] on span "button" at bounding box center [630, 308] width 10 height 5
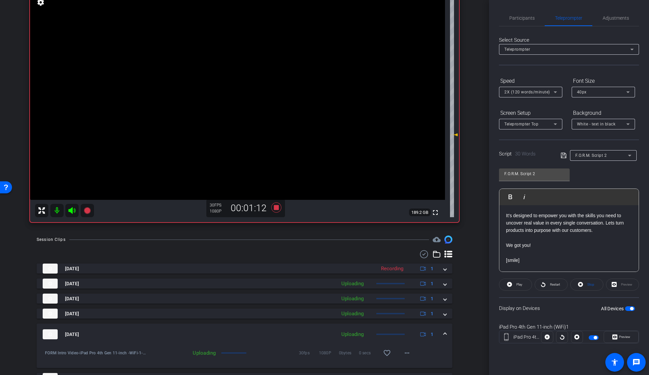
click at [569, 246] on p "We got you!" at bounding box center [569, 244] width 126 height 7
drag, startPoint x: 543, startPoint y: 260, endPoint x: 489, endPoint y: 261, distance: 54.0
click at [489, 261] on div "Participants Teleprompter Adjustments settings Insel Iskra Culla flip Director …" at bounding box center [569, 187] width 160 height 375
click at [565, 156] on icon at bounding box center [564, 155] width 6 height 8
click at [629, 310] on span "button" at bounding box center [630, 308] width 10 height 5
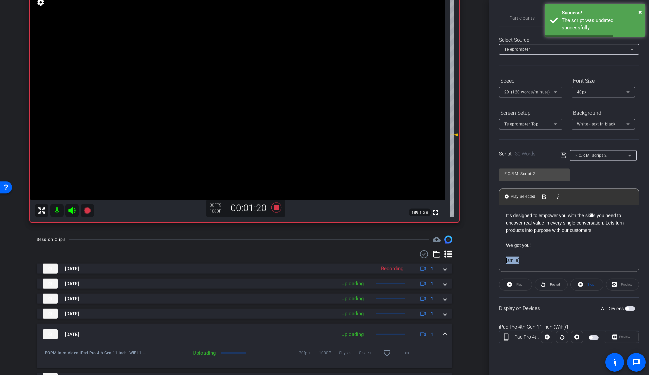
click at [630, 308] on span "button" at bounding box center [630, 308] width 10 height 5
drag, startPoint x: 544, startPoint y: 243, endPoint x: 549, endPoint y: 233, distance: 11.3
click at [544, 243] on p "We got you!" at bounding box center [569, 244] width 126 height 7
click at [561, 221] on p "It’s designed to empower you with the skills you need to uncover real value in …" at bounding box center [569, 223] width 126 height 22
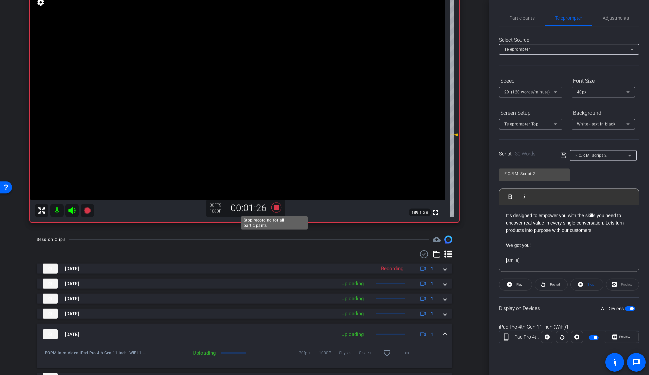
click at [275, 206] on icon at bounding box center [276, 207] width 10 height 10
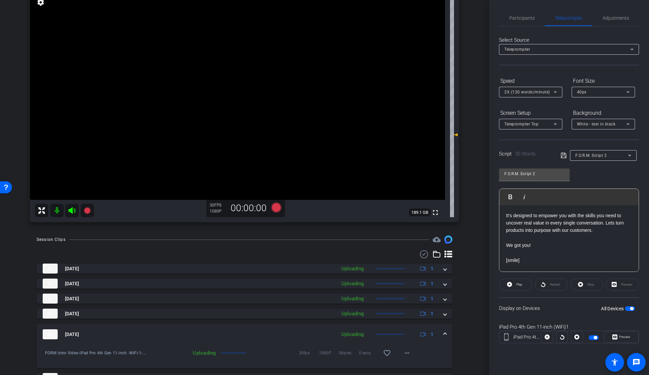
click at [607, 251] on p at bounding box center [569, 252] width 126 height 7
click at [606, 223] on p "It’s designed to empower you with the skills you need to uncover real value in …" at bounding box center [569, 223] width 126 height 22
click at [514, 232] on p "Lets turn products into purpose with our customers." at bounding box center [569, 229] width 126 height 7
click at [607, 251] on p at bounding box center [569, 252] width 126 height 7
click at [610, 224] on p "It’s designed to empower you with the skills you need to uncover real value in …" at bounding box center [569, 219] width 126 height 15
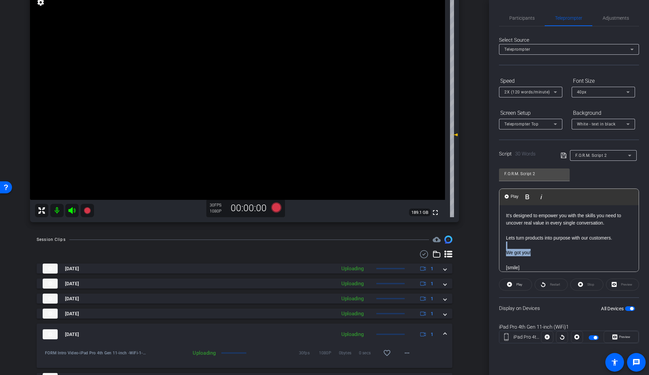
drag, startPoint x: 532, startPoint y: 252, endPoint x: 508, endPoint y: 245, distance: 25.3
click at [508, 245] on div "It’s designed to empower you with the skills you need to uncover real value in …" at bounding box center [569, 241] width 139 height 73
click at [582, 243] on p at bounding box center [569, 244] width 126 height 7
drag, startPoint x: 512, startPoint y: 246, endPoint x: 500, endPoint y: 240, distance: 13.6
click at [500, 240] on div "It’s designed to empower you with the skills you need to uncover real value in …" at bounding box center [569, 241] width 139 height 73
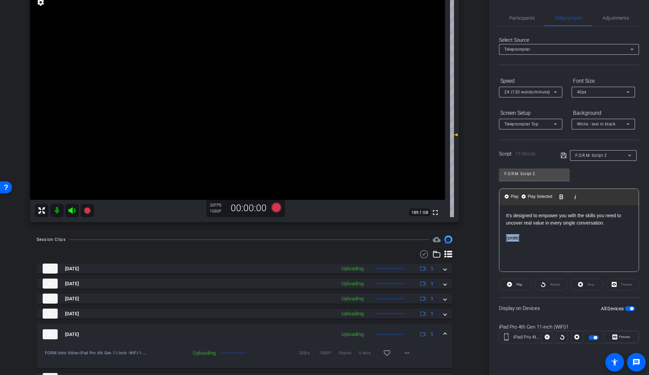
drag, startPoint x: 517, startPoint y: 242, endPoint x: 507, endPoint y: 237, distance: 10.6
click at [501, 236] on div "It’s designed to empower you with the skills you need to uncover real value in …" at bounding box center [569, 238] width 139 height 67
drag, startPoint x: 573, startPoint y: 238, endPoint x: 547, endPoint y: 233, distance: 26.2
click at [572, 238] on p "[smile]" at bounding box center [569, 237] width 126 height 7
click at [522, 230] on p at bounding box center [569, 229] width 126 height 7
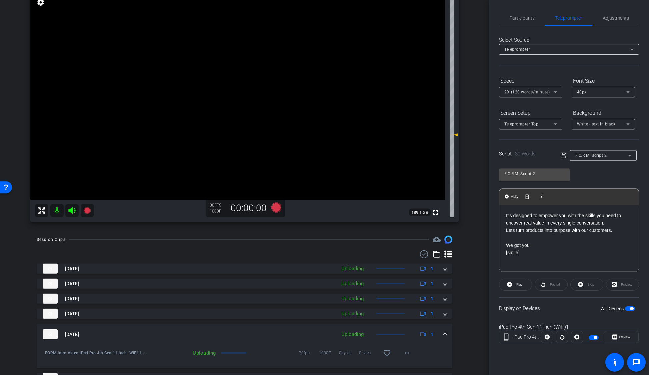
click at [609, 225] on p "It’s designed to empower you with the skills you need to uncover real value in …" at bounding box center [569, 219] width 126 height 15
click at [538, 246] on p at bounding box center [569, 244] width 126 height 7
drag, startPoint x: 530, startPoint y: 253, endPoint x: 499, endPoint y: 240, distance: 33.7
click at [499, 240] on div "Participants Teleprompter Adjustments settings Insel Iskra Culla flip Director …" at bounding box center [569, 187] width 160 height 375
click at [542, 249] on div "It’s designed to empower you with the skills you need to uncover real value in …" at bounding box center [569, 238] width 139 height 67
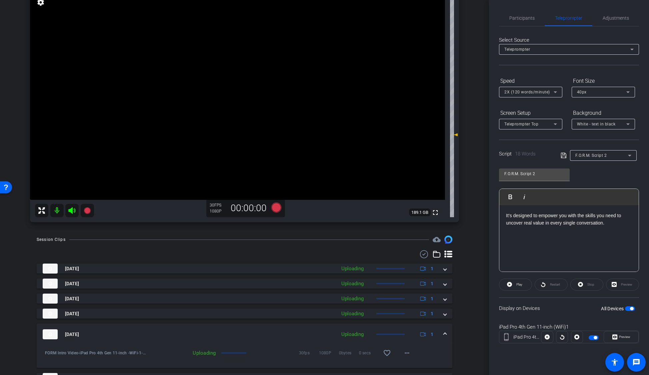
click at [562, 157] on icon at bounding box center [564, 155] width 6 height 8
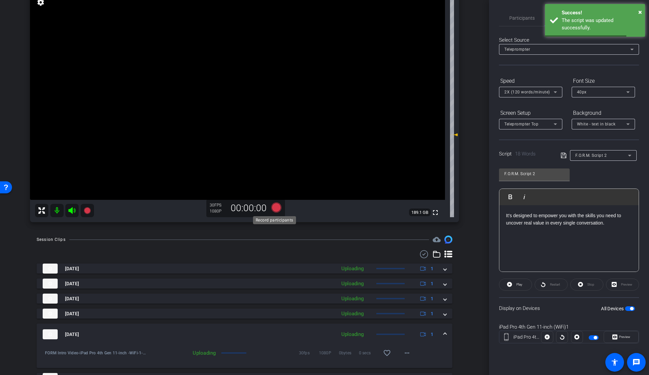
click at [271, 206] on icon at bounding box center [276, 207] width 10 height 10
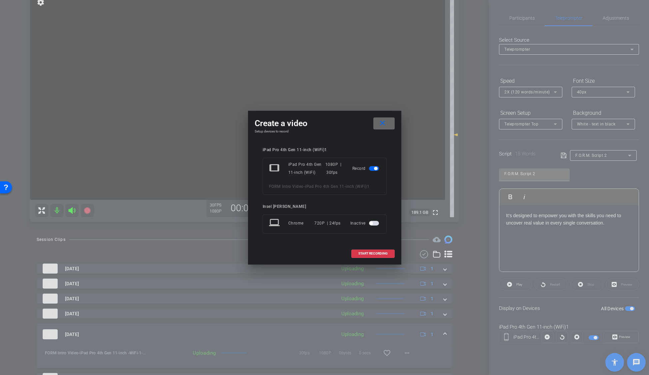
click at [383, 125] on mat-icon "close" at bounding box center [382, 123] width 8 height 8
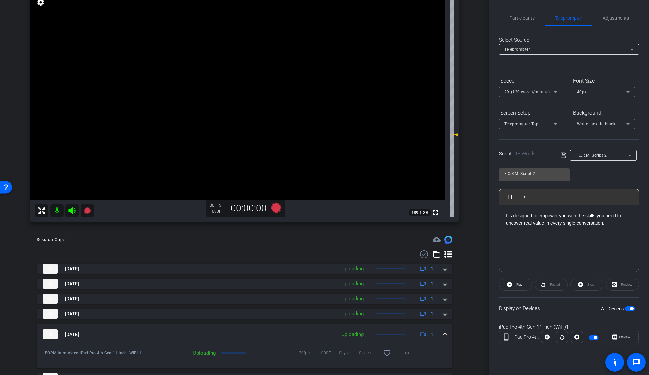
click at [582, 251] on div "It’s designed to empower you with the skills you need to uncover real value in …" at bounding box center [569, 238] width 139 height 67
click at [623, 230] on div "It’s designed to empower you with the skills you need to uncover real value in …" at bounding box center [569, 238] width 139 height 67
click at [615, 224] on p "It’s designed to empower you with the skills you need to uncover real value in …" at bounding box center [569, 219] width 126 height 15
drag, startPoint x: 621, startPoint y: 225, endPoint x: 548, endPoint y: 230, distance: 73.5
click at [502, 214] on div "It’s designed to empower you with the skills you need to uncover real value in …" at bounding box center [569, 238] width 139 height 67
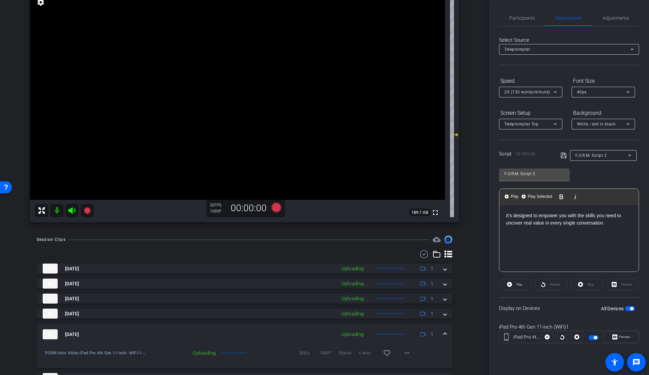
click at [583, 251] on div "It’s designed to empower you with the skills you need to uncover real value in …" at bounding box center [569, 238] width 139 height 67
click at [630, 307] on span "button" at bounding box center [630, 308] width 10 height 5
click at [627, 310] on span "button" at bounding box center [627, 308] width 3 height 3
click at [620, 336] on span "Preview" at bounding box center [624, 337] width 11 height 4
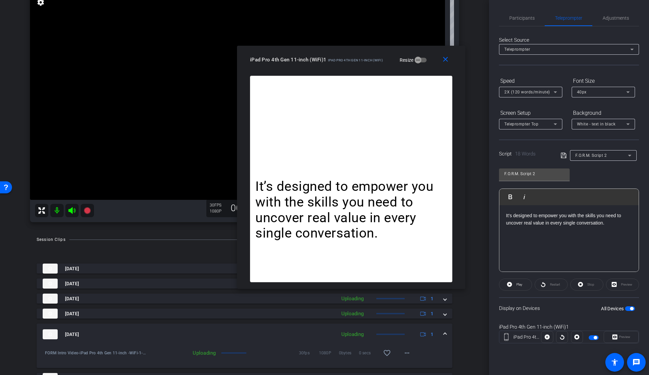
drag, startPoint x: 331, startPoint y: 81, endPoint x: 361, endPoint y: 59, distance: 37.2
click at [361, 59] on span "iPad Pro 4th Gen 11-inch (WiFi)" at bounding box center [355, 60] width 55 height 4
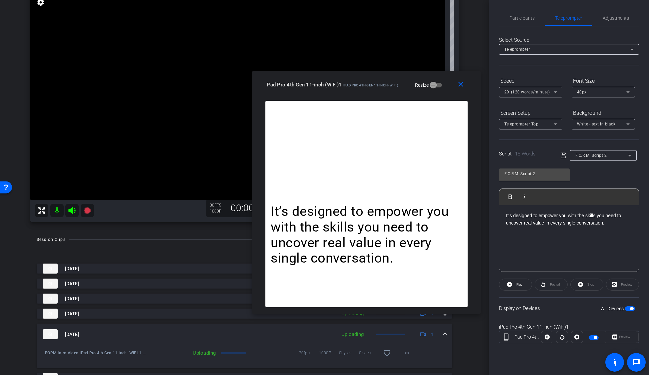
drag, startPoint x: 368, startPoint y: 66, endPoint x: 380, endPoint y: 92, distance: 28.9
click at [380, 92] on div "close iPad Pro 4th Gen 11-inch (WiFi)1 iPad Pro 4th Gen 11-inch (WiFi) Resize" at bounding box center [366, 86] width 228 height 30
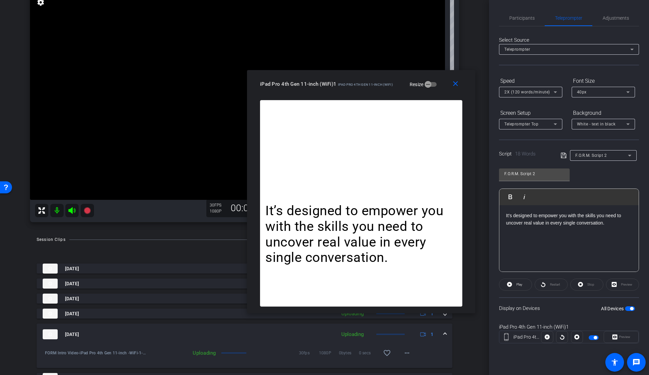
drag, startPoint x: 355, startPoint y: 86, endPoint x: 351, endPoint y: 85, distance: 4.4
click at [351, 85] on span "iPad Pro 4th Gen 11-inch (WiFi)" at bounding box center [365, 85] width 55 height 4
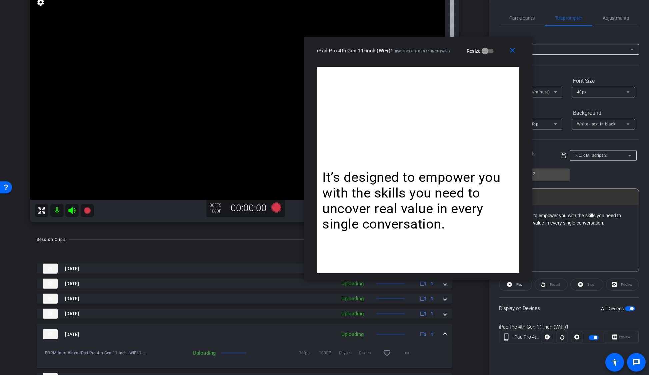
drag, startPoint x: 333, startPoint y: 82, endPoint x: 331, endPoint y: 139, distance: 56.7
click at [389, 49] on span "iPad Pro 4th Gen 11-inch (WiFi)1" at bounding box center [355, 51] width 76 height 6
click at [276, 209] on icon at bounding box center [276, 207] width 10 height 10
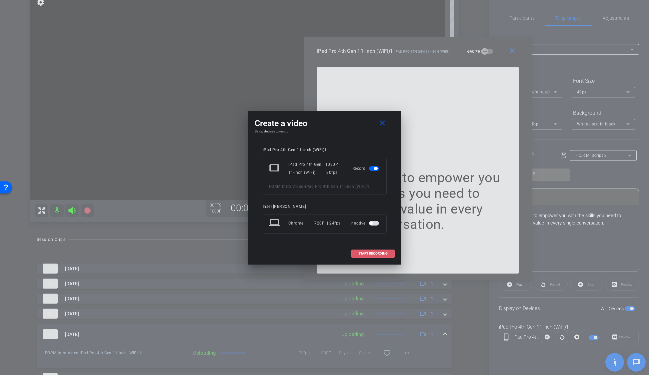
click at [373, 255] on span at bounding box center [373, 253] width 43 height 16
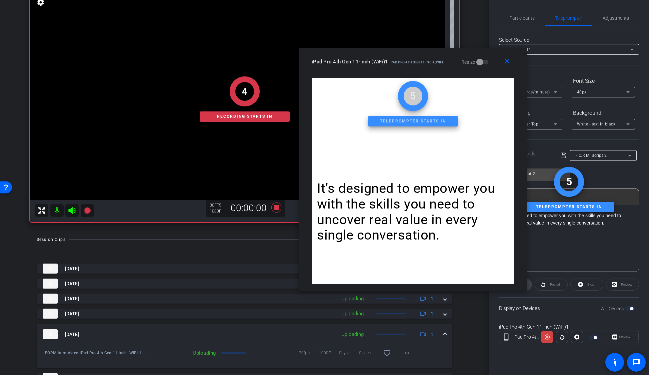
drag, startPoint x: 417, startPoint y: 54, endPoint x: 425, endPoint y: 64, distance: 12.6
click at [425, 64] on div "iPad Pro 4th Gen 11-inch (WiFi)1 iPad Pro 4th Gen 11-inch (WiFi)" at bounding box center [378, 61] width 133 height 8
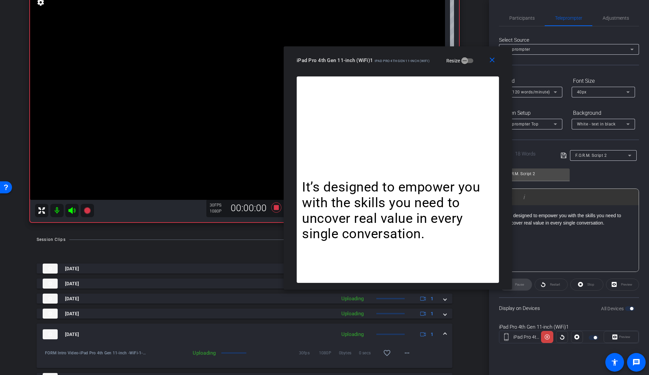
drag, startPoint x: 423, startPoint y: 65, endPoint x: 400, endPoint y: 72, distance: 24.3
click at [410, 63] on div "iPad Pro 4th Gen 11-inch (WiFi)1 iPad Pro 4th Gen 11-inch (WiFi) Resize" at bounding box center [400, 60] width 207 height 12
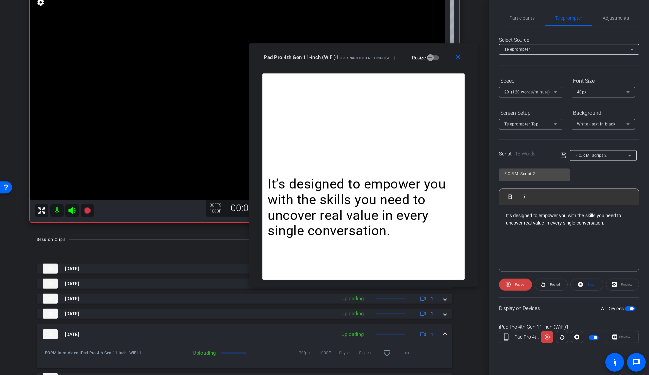
drag, startPoint x: 424, startPoint y: 58, endPoint x: 388, endPoint y: 56, distance: 36.4
click at [388, 56] on span "iPad Pro 4th Gen 11-inch (WiFi)" at bounding box center [367, 58] width 55 height 4
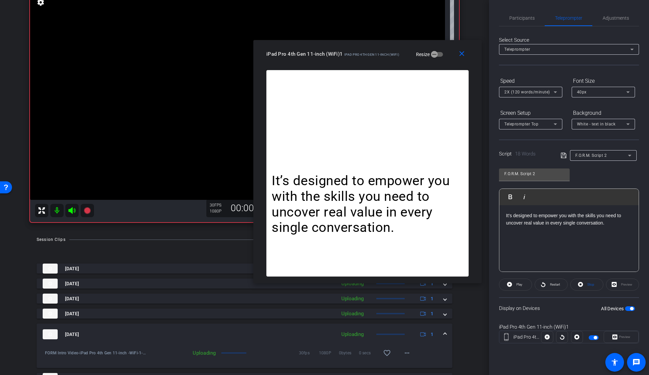
drag, startPoint x: 379, startPoint y: 61, endPoint x: 381, endPoint y: 58, distance: 3.5
click at [381, 58] on div "iPad Pro 4th Gen 11-inch (WiFi)1 iPad Pro 4th Gen 11-inch (WiFi) Resize" at bounding box center [369, 54] width 207 height 12
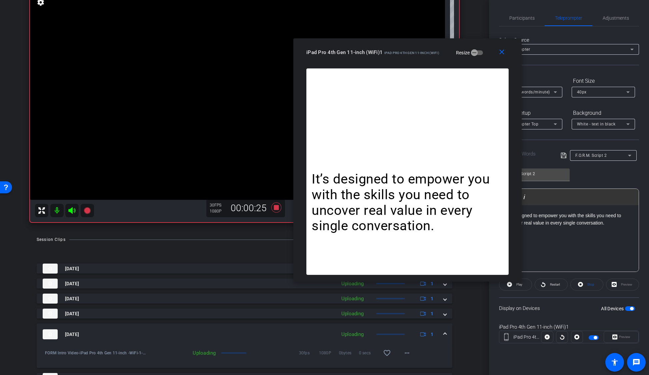
drag, startPoint x: 348, startPoint y: 55, endPoint x: 390, endPoint y: 53, distance: 42.0
click at [390, 53] on span "iPad Pro 4th Gen 11-inch (WiFi)" at bounding box center [411, 53] width 55 height 4
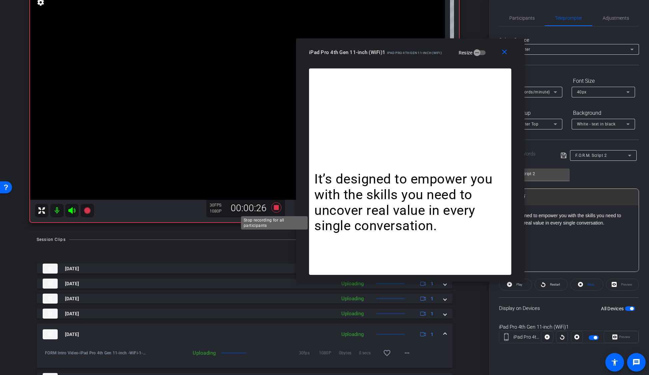
click at [274, 209] on icon at bounding box center [276, 207] width 10 height 10
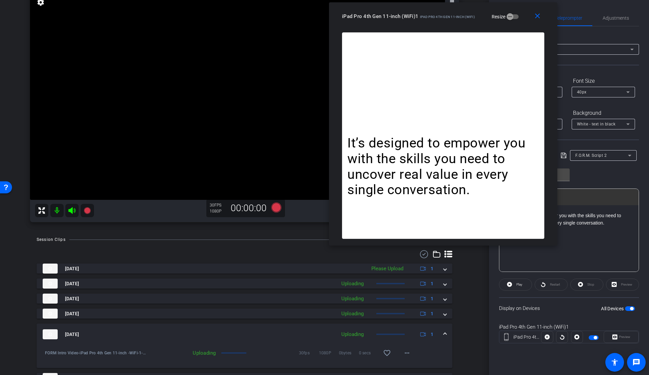
drag, startPoint x: 410, startPoint y: 61, endPoint x: 432, endPoint y: 48, distance: 25.4
click at [439, 29] on div "close iPad Pro 4th Gen 11-inch (WiFi)1 iPad Pro 4th Gen 11-inch (WiFi) Resize" at bounding box center [443, 17] width 228 height 30
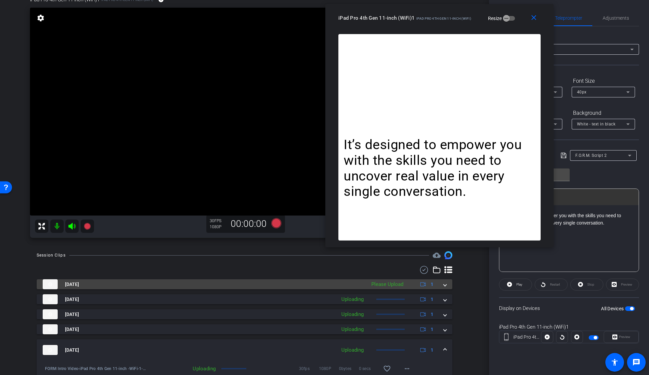
scroll to position [61, 0]
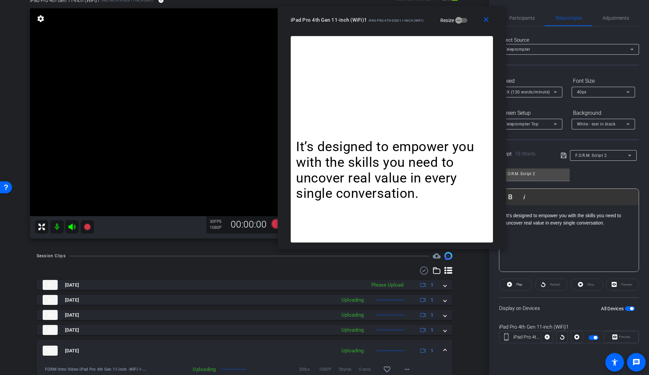
drag, startPoint x: 440, startPoint y: 17, endPoint x: 392, endPoint y: 19, distance: 47.7
click at [392, 19] on span "iPad Pro 4th Gen 11-inch (WiFi)" at bounding box center [396, 21] width 55 height 4
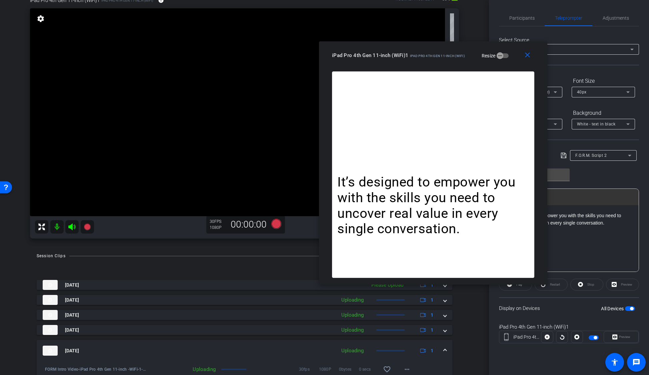
drag, startPoint x: 474, startPoint y: 24, endPoint x: 515, endPoint y: 59, distance: 53.4
click at [515, 59] on div "iPad Pro 4th Gen 11-inch (WiFi)1 iPad Pro 4th Gen 11-inch (WiFi) Resize" at bounding box center [435, 55] width 207 height 12
click at [529, 57] on mat-icon "close" at bounding box center [528, 55] width 8 height 8
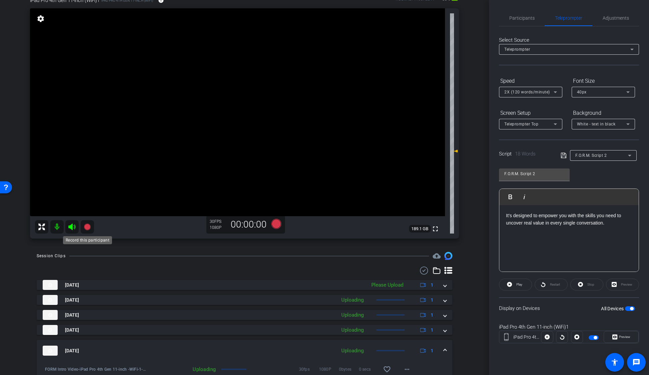
click at [86, 226] on icon at bounding box center [87, 226] width 7 height 7
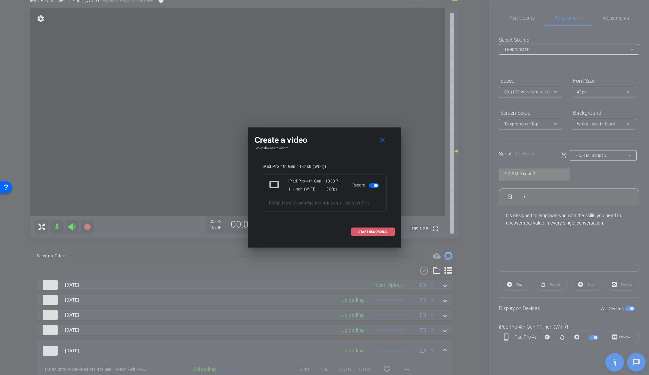
click at [380, 233] on span "START RECORDING" at bounding box center [372, 231] width 29 height 3
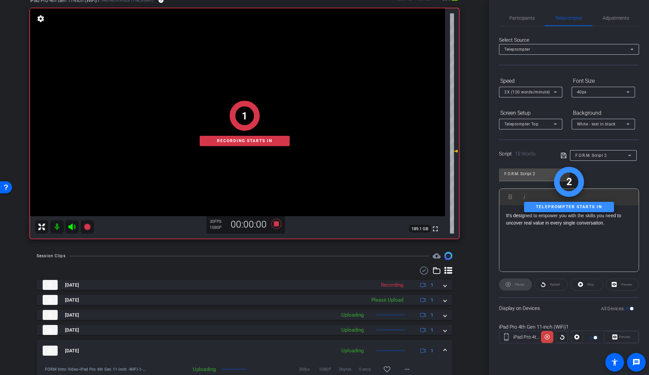
click at [625, 335] on div "Preview" at bounding box center [621, 337] width 35 height 12
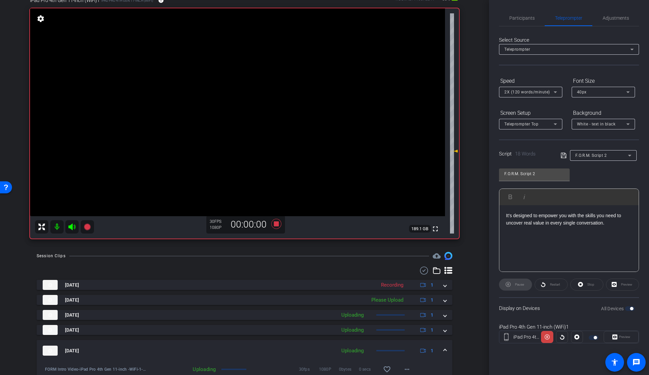
click at [623, 337] on div "Preview" at bounding box center [621, 337] width 35 height 12
click at [621, 337] on div "Preview" at bounding box center [621, 337] width 35 height 12
click at [623, 338] on span "Preview" at bounding box center [624, 337] width 11 height 4
click at [609, 335] on span at bounding box center [621, 337] width 34 height 16
click at [633, 308] on span "button" at bounding box center [631, 308] width 3 height 3
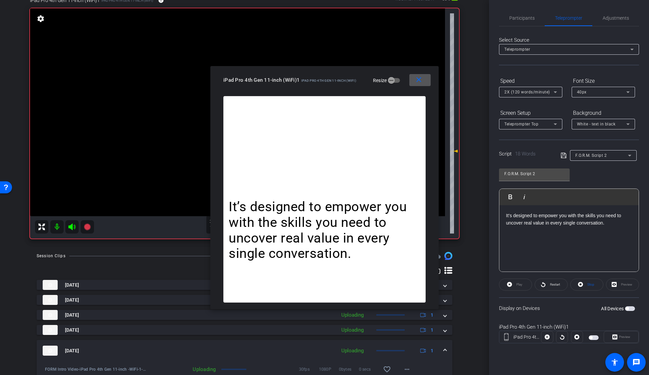
click at [631, 308] on span "button" at bounding box center [630, 308] width 10 height 5
click at [375, 191] on div "It’s designed to empower you with the skills you need to uncover real value in …" at bounding box center [324, 199] width 202 height 206
click at [72, 226] on icon at bounding box center [71, 226] width 7 height 7
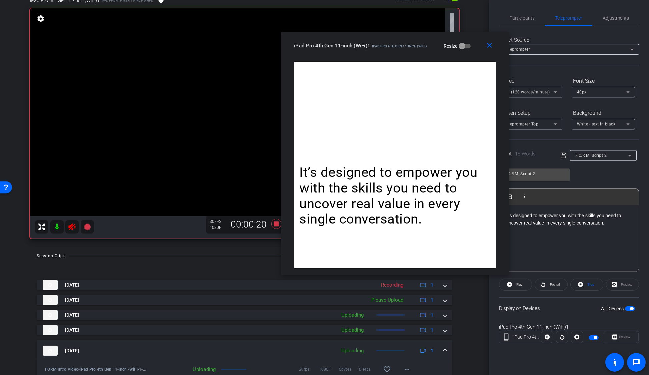
drag, startPoint x: 337, startPoint y: 81, endPoint x: 405, endPoint y: 49, distance: 76.1
click at [405, 49] on div "iPad Pro 4th Gen 11-inch (WiFi)1 iPad Pro 4th Gen 11-inch (WiFi) Resize" at bounding box center [397, 46] width 207 height 12
click at [72, 226] on icon at bounding box center [71, 226] width 7 height 7
click at [276, 227] on icon at bounding box center [276, 224] width 16 height 12
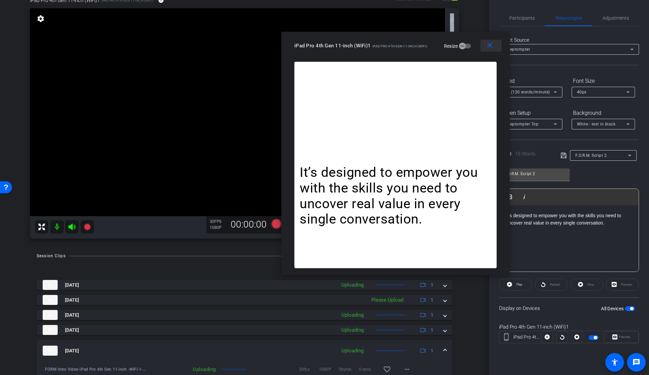
click at [494, 46] on mat-icon "close" at bounding box center [490, 45] width 8 height 8
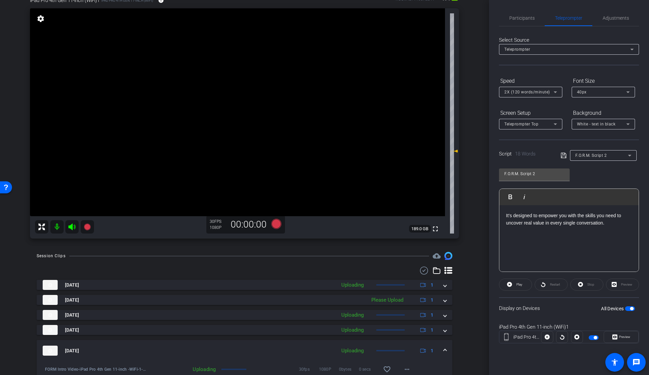
click at [603, 252] on div "It’s designed to empower you with the skills you need to uncover real value in …" at bounding box center [569, 238] width 139 height 67
drag, startPoint x: 603, startPoint y: 248, endPoint x: 491, endPoint y: 195, distance: 124.4
click at [491, 195] on div "Participants Teleprompter Adjustments settings Insel Iskra Culla flip Director …" at bounding box center [569, 187] width 160 height 375
click at [540, 223] on p "We got you!" at bounding box center [569, 222] width 126 height 7
click at [615, 217] on p "Lets turn products into purpose with our customers." at bounding box center [569, 215] width 126 height 7
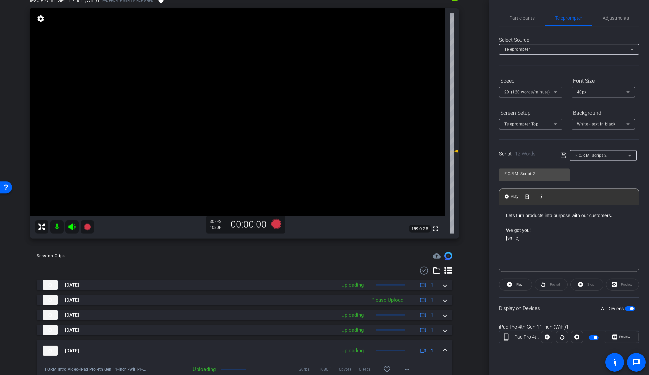
click at [587, 232] on p "We got you!" at bounding box center [569, 229] width 126 height 7
click at [579, 222] on p at bounding box center [569, 222] width 126 height 7
click at [565, 155] on icon at bounding box center [564, 155] width 6 height 8
click at [624, 330] on span at bounding box center [621, 337] width 34 height 16
click at [627, 309] on span "button" at bounding box center [630, 308] width 10 height 5
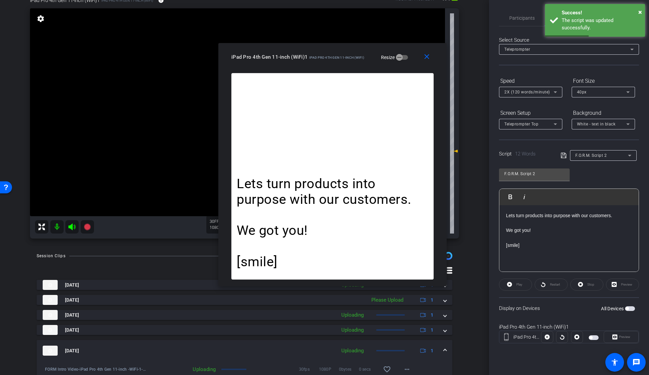
drag, startPoint x: 325, startPoint y: 84, endPoint x: 333, endPoint y: 61, distance: 24.4
click at [333, 61] on div "iPad Pro 4th Gen 11-inch (WiFi)1 iPad Pro 4th Gen 11-inch (WiFi) Resize" at bounding box center [334, 57] width 207 height 12
click at [629, 310] on span "button" at bounding box center [630, 308] width 10 height 5
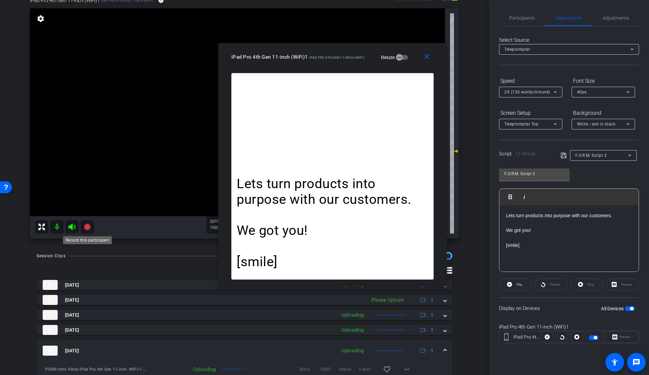
click at [87, 227] on icon at bounding box center [87, 226] width 7 height 7
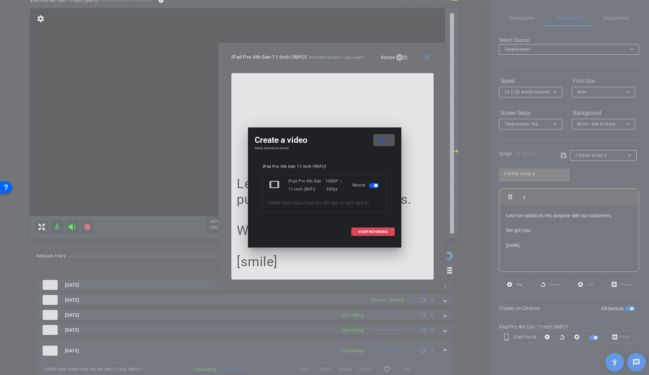
click at [368, 227] on span at bounding box center [373, 232] width 43 height 16
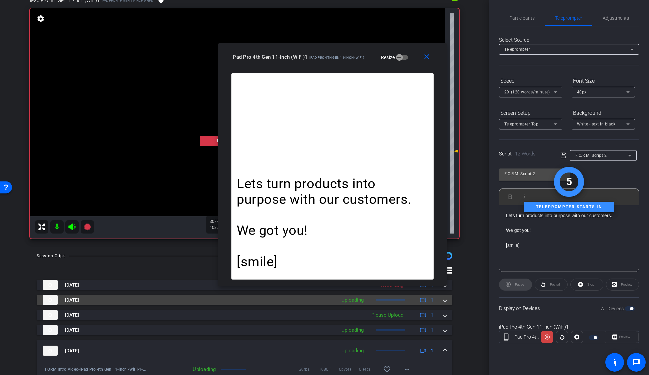
click at [443, 301] on mat-expansion-panel-header "Aug 27, 2025 Uploading 1" at bounding box center [245, 300] width 416 height 10
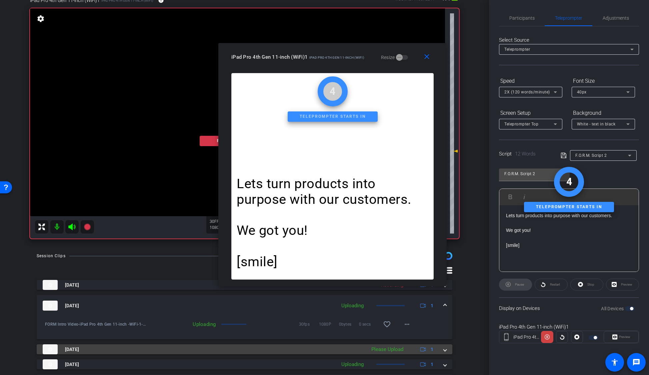
click at [444, 349] on span at bounding box center [445, 349] width 3 height 7
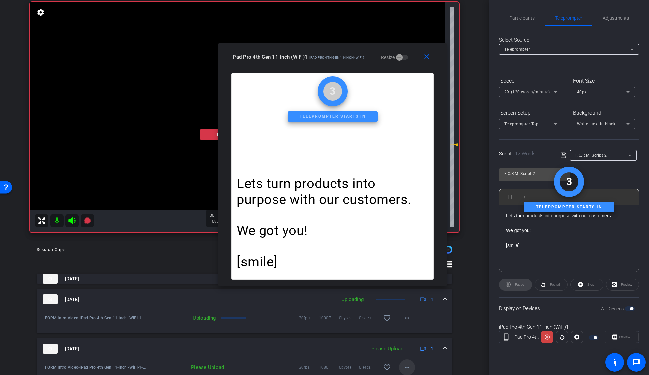
scroll to position [75, 0]
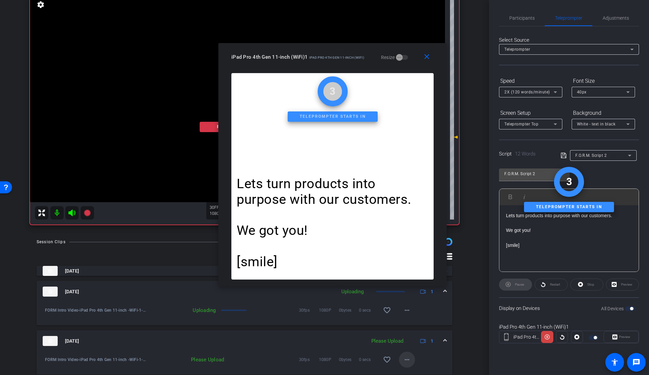
click at [406, 358] on mat-icon "more_horiz" at bounding box center [407, 359] width 8 height 8
click at [414, 330] on span "Upload" at bounding box center [414, 329] width 27 height 8
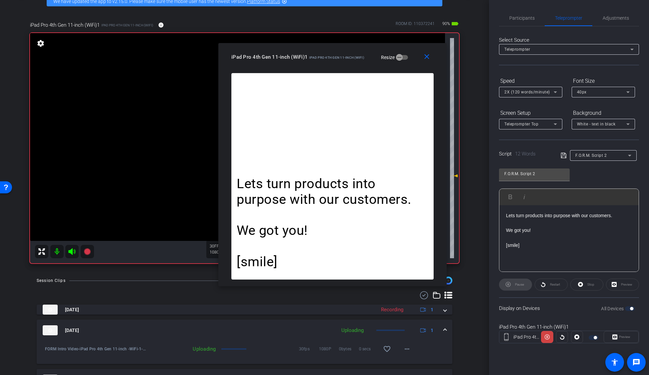
scroll to position [64, 0]
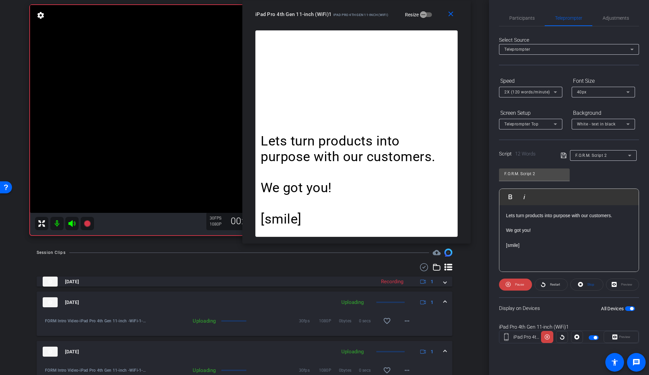
drag, startPoint x: 351, startPoint y: 61, endPoint x: 360, endPoint y: 17, distance: 44.8
click at [357, 14] on div "iPad Pro 4th Gen 11-inch (WiFi)1 iPad Pro 4th Gen 11-inch (WiFi) Resize" at bounding box center [358, 14] width 207 height 12
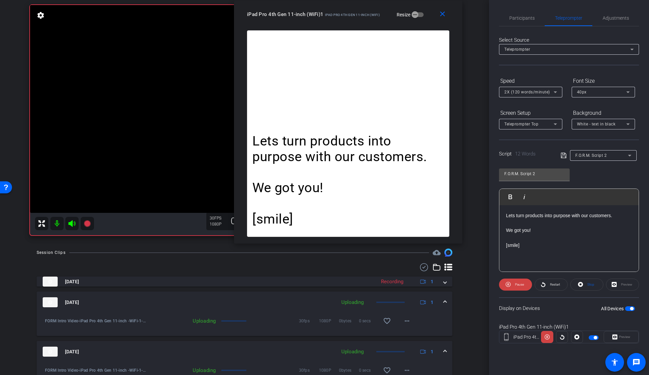
drag, startPoint x: 422, startPoint y: 12, endPoint x: 348, endPoint y: 4, distance: 74.4
click at [348, 4] on div "close iPad Pro 4th Gen 11-inch (WiFi)1 iPad Pro 4th Gen 11-inch (WiFi) Resize" at bounding box center [348, 15] width 228 height 30
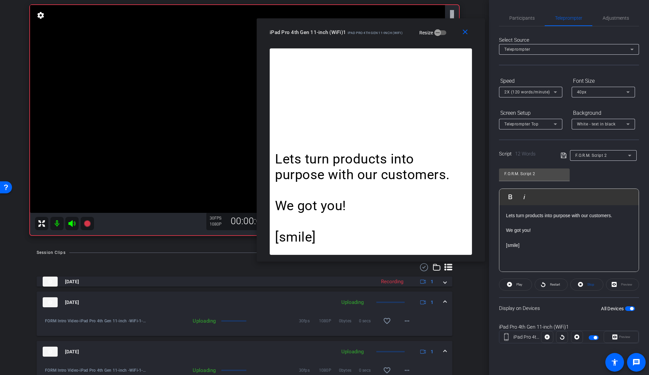
drag, startPoint x: 348, startPoint y: 16, endPoint x: 363, endPoint y: 35, distance: 24.9
click at [363, 35] on div "iPad Pro 4th Gen 11-inch (WiFi)1 iPad Pro 4th Gen 11-inch (WiFi) Resize" at bounding box center [373, 32] width 207 height 12
click at [514, 216] on p "Lets turn products into purpose with our customers." at bounding box center [569, 215] width 126 height 7
click at [564, 152] on icon at bounding box center [564, 155] width 6 height 8
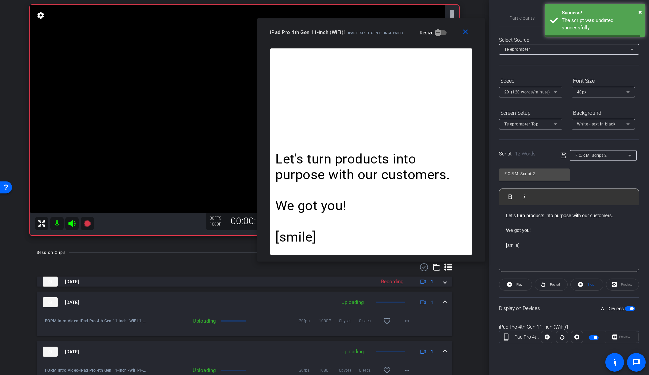
click at [539, 233] on p "We got you!" at bounding box center [569, 229] width 126 height 7
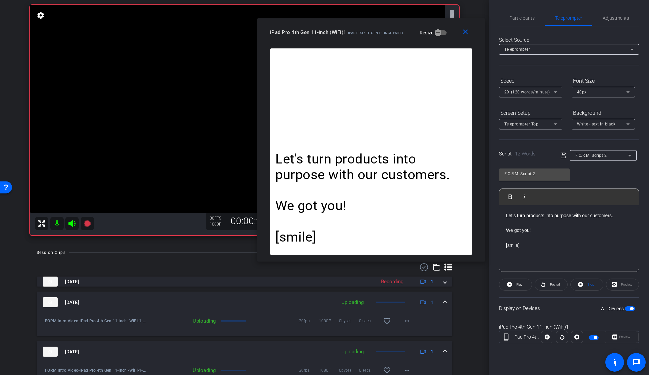
click at [73, 226] on icon at bounding box center [72, 223] width 8 height 8
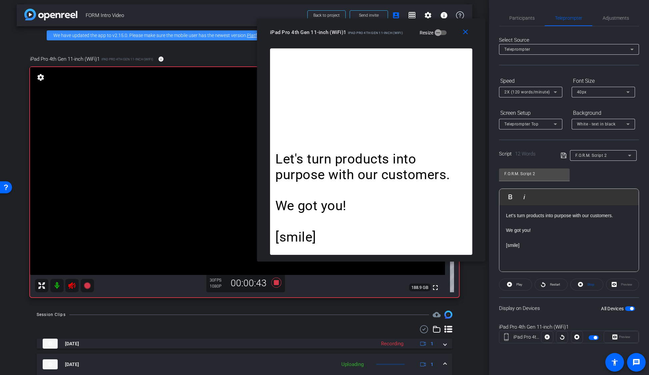
scroll to position [3, 0]
click at [72, 288] on icon at bounding box center [71, 285] width 7 height 7
click at [307, 192] on p at bounding box center [371, 191] width 192 height 16
click at [73, 288] on icon at bounding box center [72, 285] width 8 height 8
click at [72, 287] on icon at bounding box center [71, 285] width 7 height 7
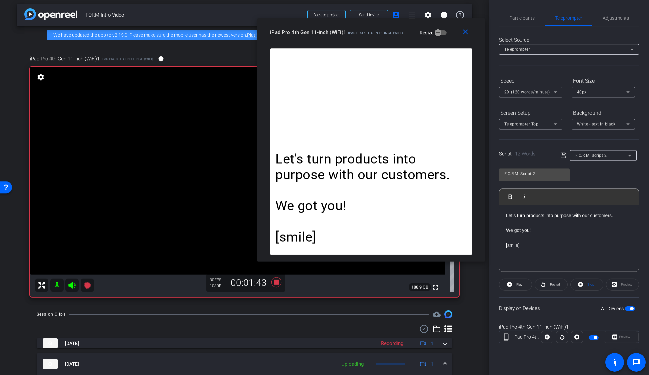
click at [72, 286] on icon at bounding box center [71, 285] width 7 height 7
click at [70, 284] on icon at bounding box center [71, 285] width 7 height 7
click at [74, 288] on icon at bounding box center [72, 285] width 8 height 8
click at [71, 286] on icon at bounding box center [72, 285] width 8 height 8
click at [276, 283] on icon at bounding box center [276, 282] width 10 height 10
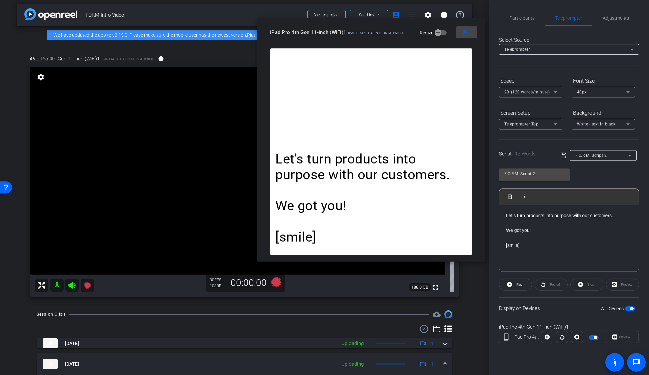
click at [468, 35] on mat-icon "close" at bounding box center [465, 32] width 8 height 8
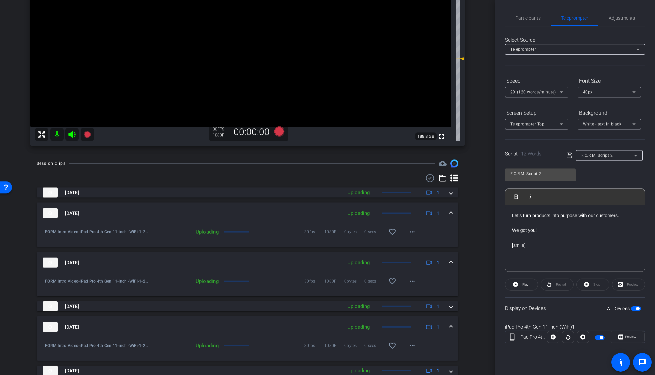
scroll to position [53, 0]
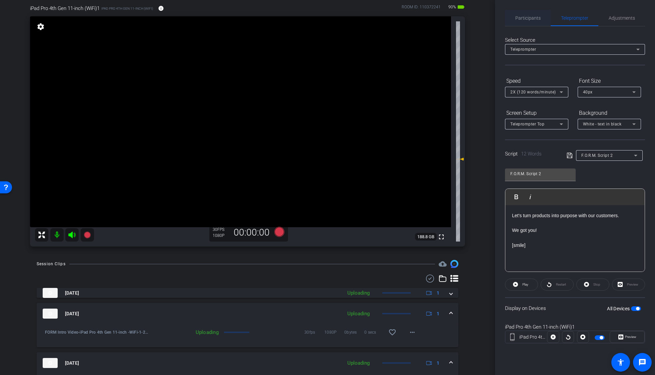
click at [533, 20] on span "Participants" at bounding box center [528, 18] width 25 height 5
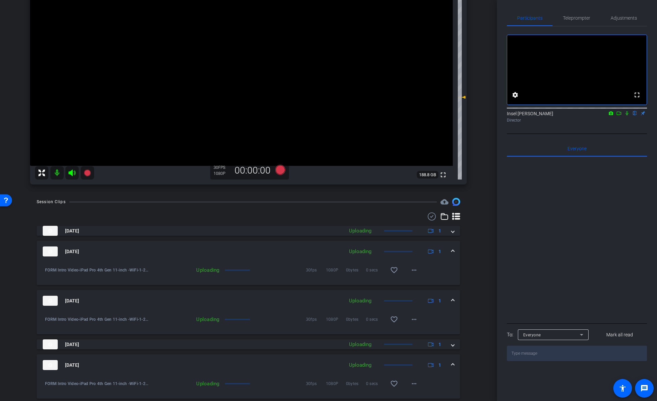
scroll to position [117, 0]
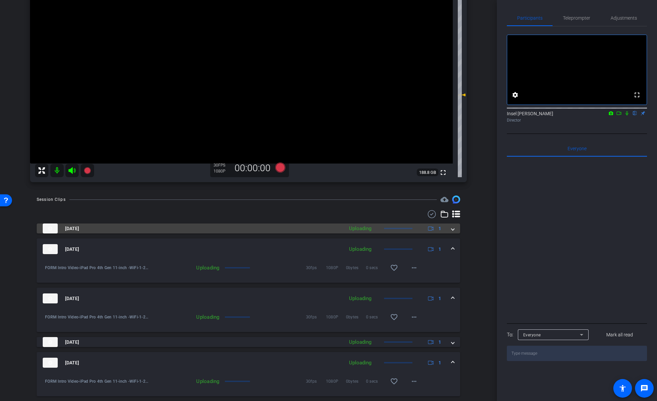
click at [451, 229] on span at bounding box center [452, 228] width 3 height 7
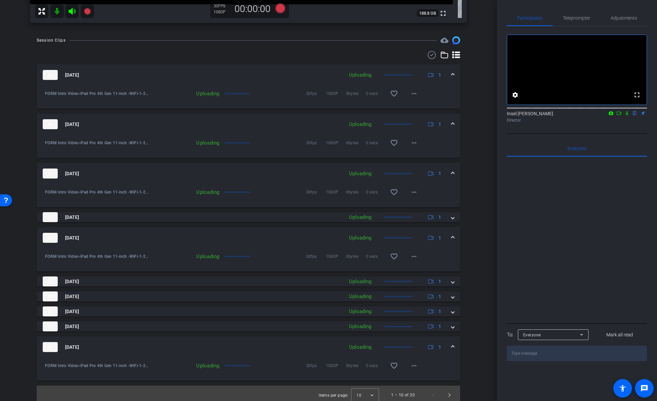
scroll to position [280, 0]
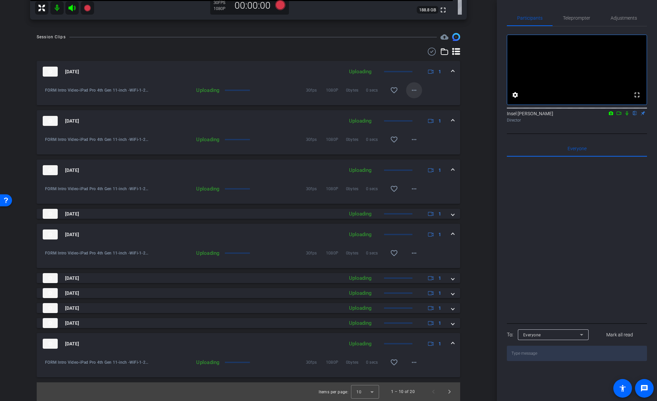
click at [412, 89] on mat-icon "more_horiz" at bounding box center [414, 90] width 8 height 8
click at [475, 199] on div at bounding box center [328, 200] width 657 height 401
click at [442, 374] on span "Next page" at bounding box center [449, 392] width 16 height 16
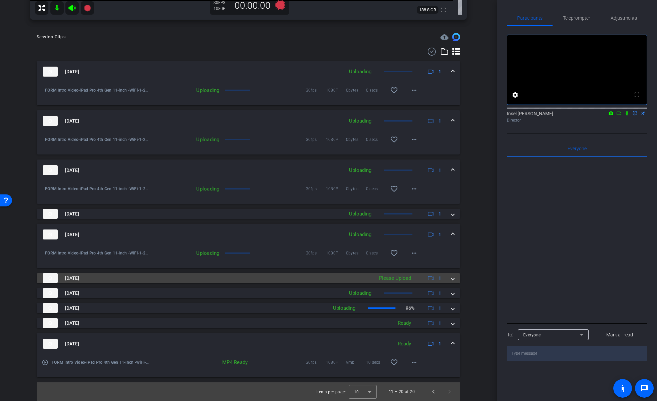
click at [451, 276] on span at bounding box center [452, 278] width 3 height 7
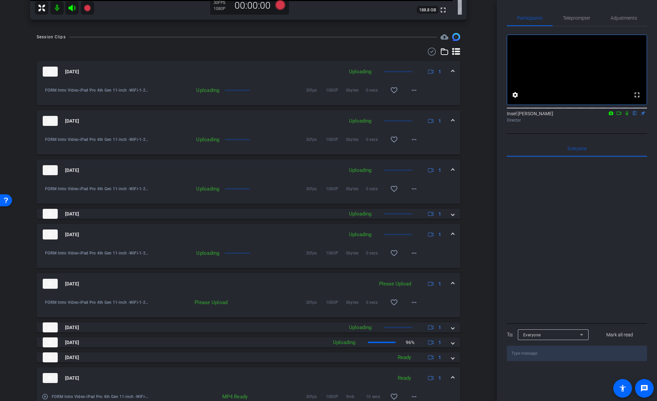
click at [474, 280] on div "Session Clips cloud_upload Aug 27, 2025 Uploading 1 FORM Intro Video-iPad Pro 4…" at bounding box center [248, 234] width 463 height 403
click at [411, 304] on mat-icon "more_horiz" at bounding box center [414, 303] width 8 height 8
click at [430, 315] on span "Upload" at bounding box center [421, 317] width 27 height 8
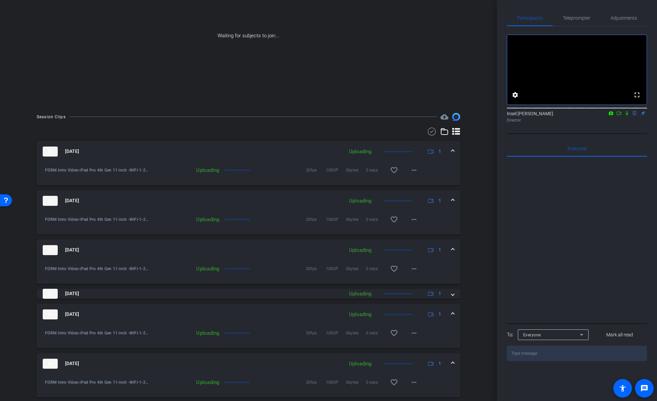
scroll to position [196, 0]
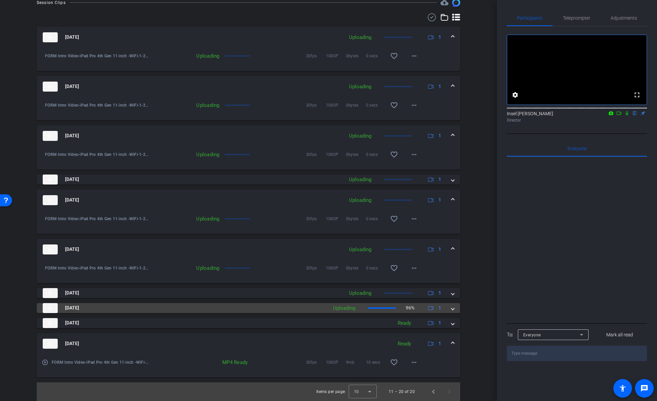
click at [451, 310] on span at bounding box center [452, 308] width 3 height 7
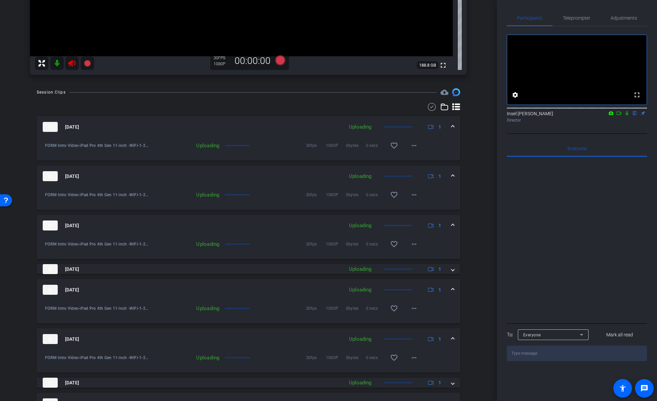
scroll to position [348, 0]
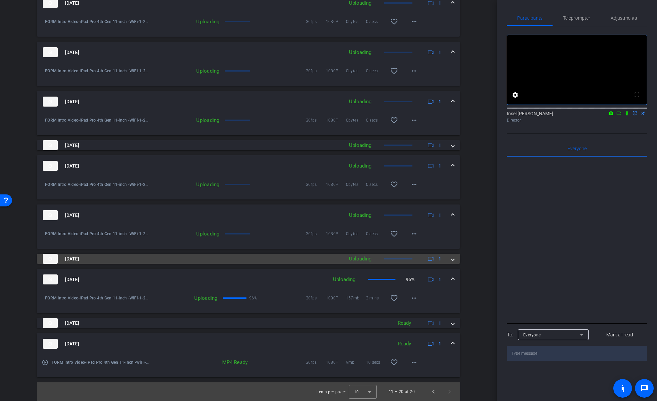
click at [451, 259] on mat-expansion-panel-header "Aug 27, 2025 Uploading 1" at bounding box center [248, 259] width 423 height 10
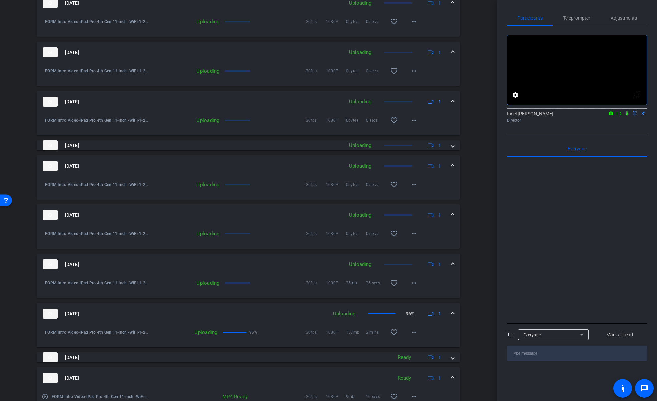
scroll to position [115, 0]
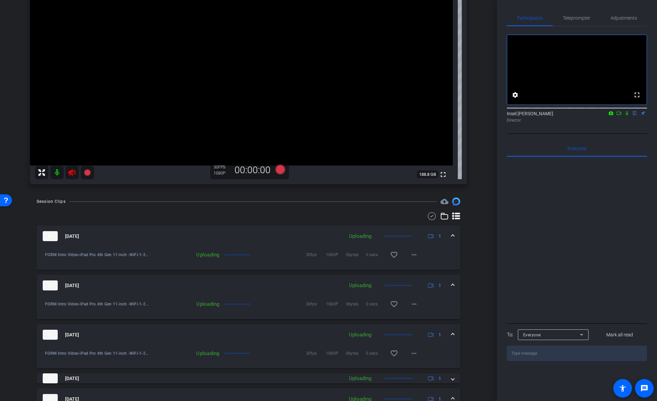
click at [72, 173] on icon at bounding box center [72, 173] width 8 height 8
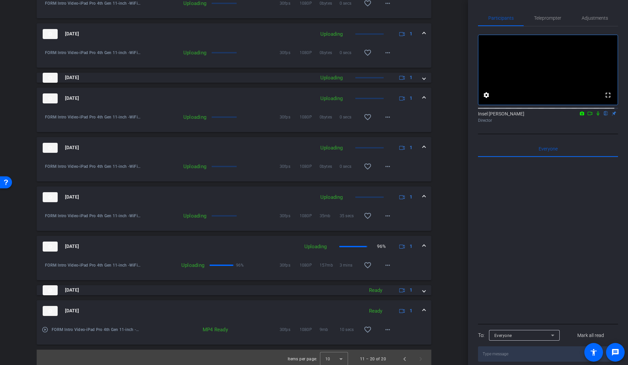
scroll to position [409, 0]
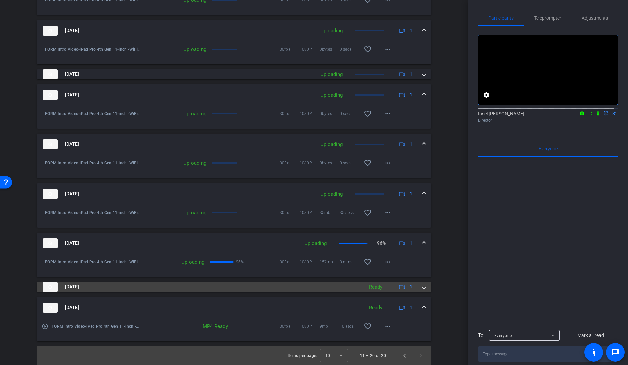
click at [423, 286] on span at bounding box center [424, 286] width 3 height 7
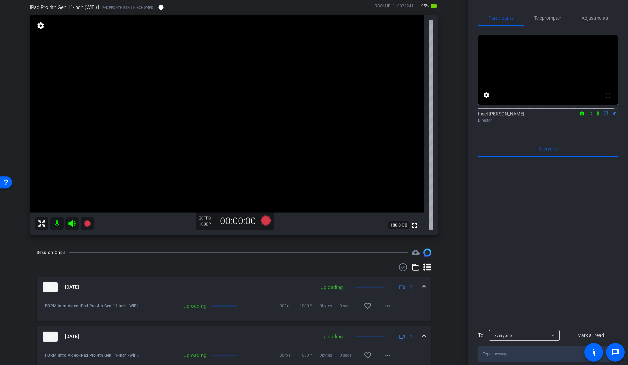
scroll to position [0, 0]
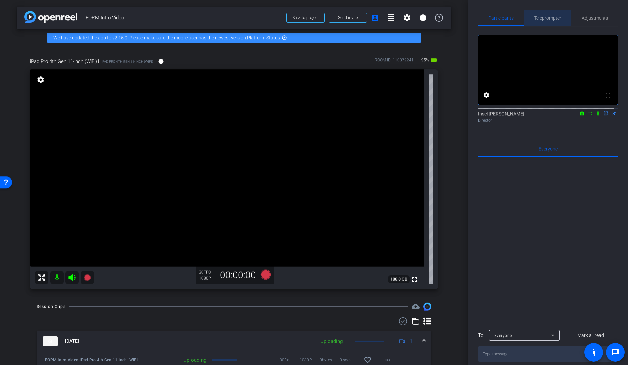
click at [549, 20] on span "Teleprompter" at bounding box center [547, 18] width 27 height 5
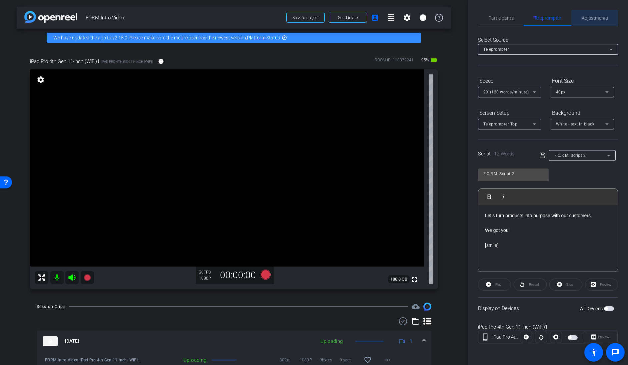
click at [587, 16] on span "Adjustments" at bounding box center [595, 18] width 26 height 5
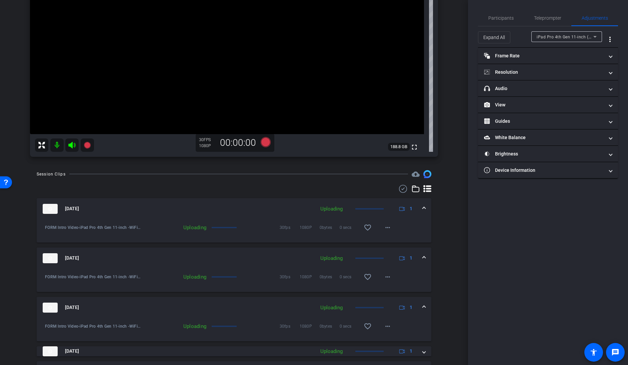
scroll to position [122, 0]
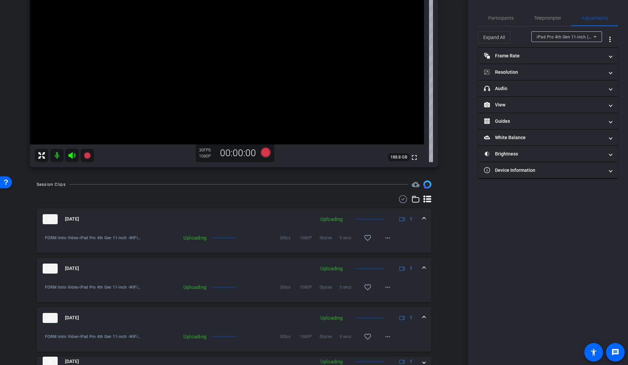
click at [422, 220] on mat-expansion-panel-header "Aug 27, 2025 Uploading 1" at bounding box center [234, 218] width 395 height 21
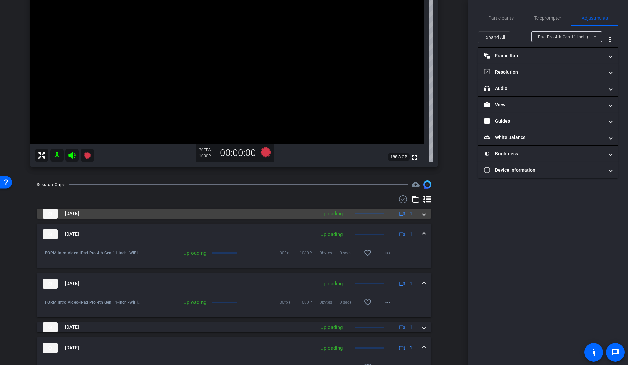
click at [423, 215] on span at bounding box center [424, 213] width 3 height 7
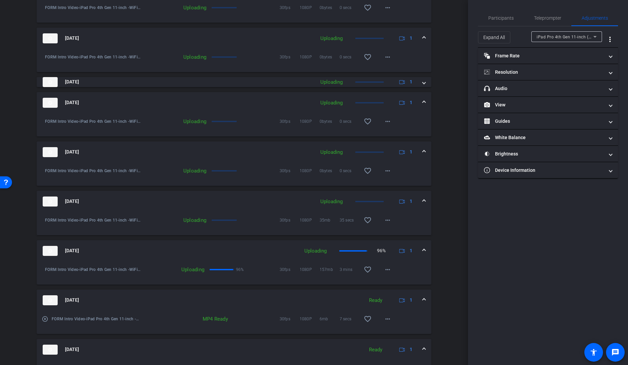
scroll to position [443, 0]
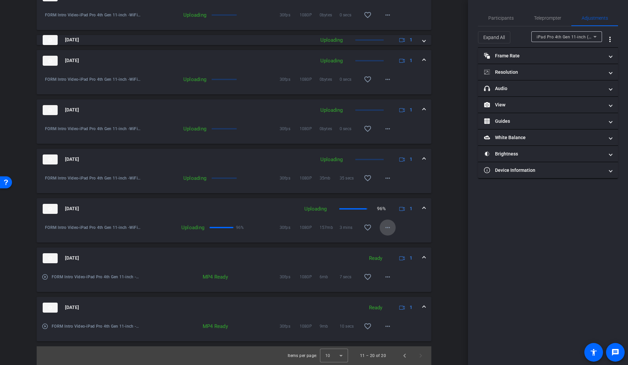
click at [385, 228] on mat-icon "more_horiz" at bounding box center [388, 227] width 8 height 8
click at [433, 226] on div at bounding box center [314, 182] width 628 height 365
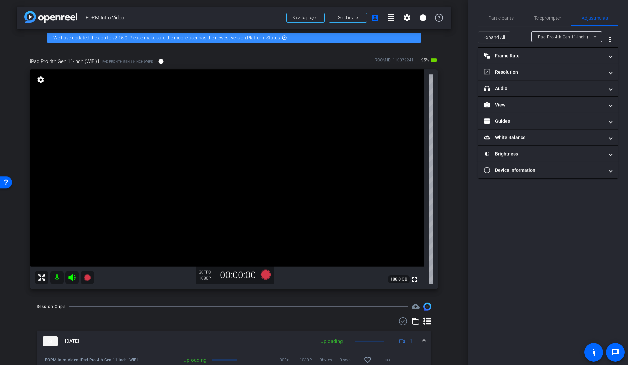
scroll to position [330, 0]
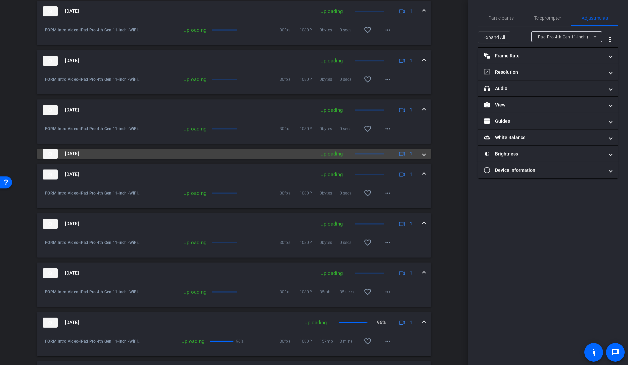
click at [423, 156] on span at bounding box center [424, 153] width 3 height 7
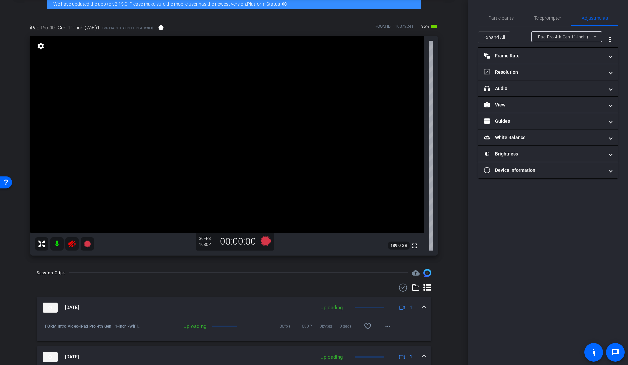
scroll to position [0, 0]
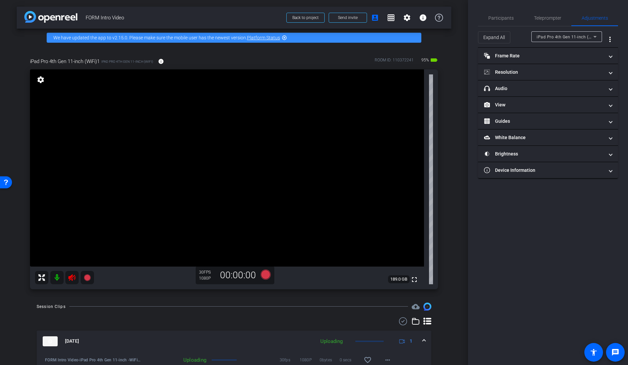
click at [71, 277] on icon at bounding box center [72, 277] width 8 height 8
type input "1"
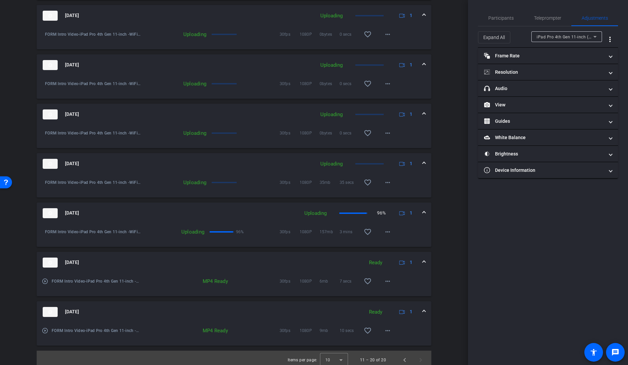
scroll to position [473, 0]
click at [384, 231] on mat-icon "more_horiz" at bounding box center [388, 232] width 8 height 8
click at [420, 215] on div at bounding box center [314, 182] width 628 height 365
click at [423, 212] on mat-expansion-panel-header "Aug 27, 2025 Uploading 96% 1" at bounding box center [234, 213] width 395 height 21
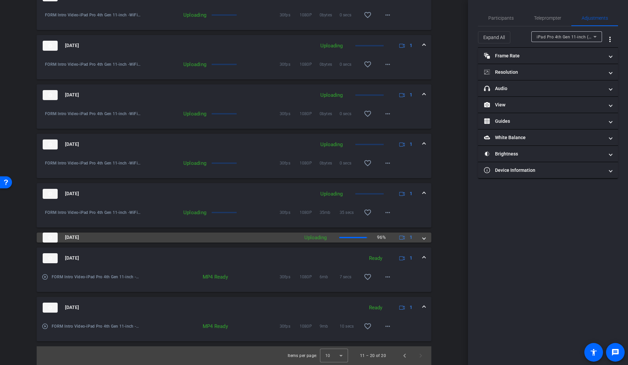
click at [422, 238] on mat-expansion-panel-header "Aug 27, 2025 Uploading 96% 1" at bounding box center [234, 237] width 395 height 10
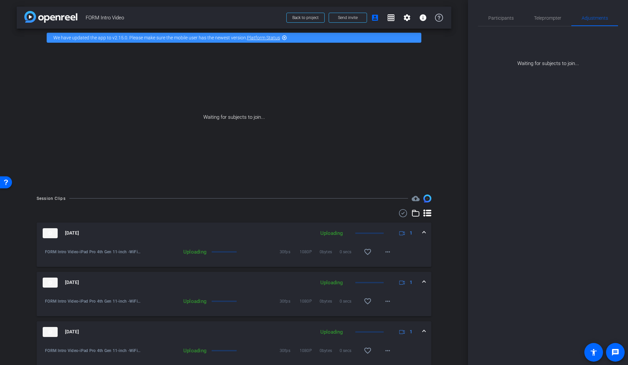
scroll to position [370, 0]
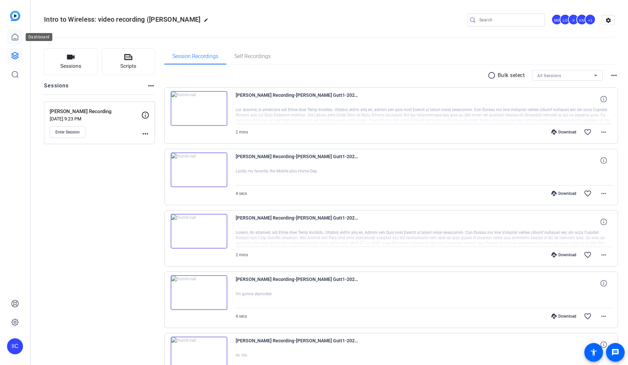
click at [16, 38] on icon at bounding box center [15, 37] width 8 height 8
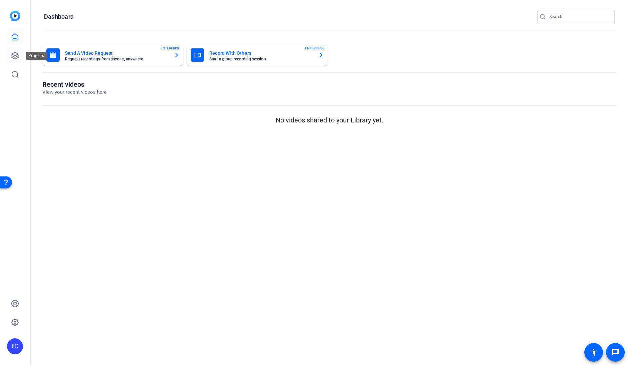
click at [13, 52] on icon at bounding box center [15, 56] width 8 height 8
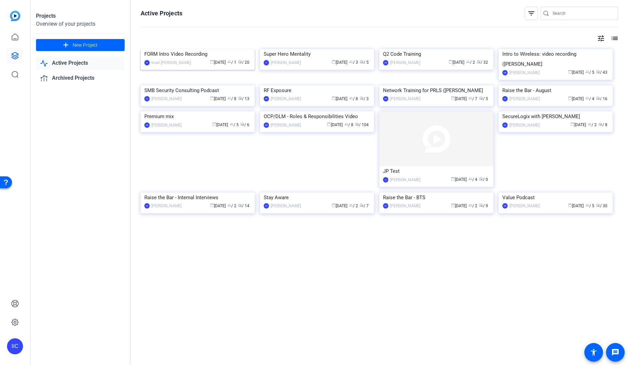
click at [212, 49] on img at bounding box center [198, 49] width 114 height 0
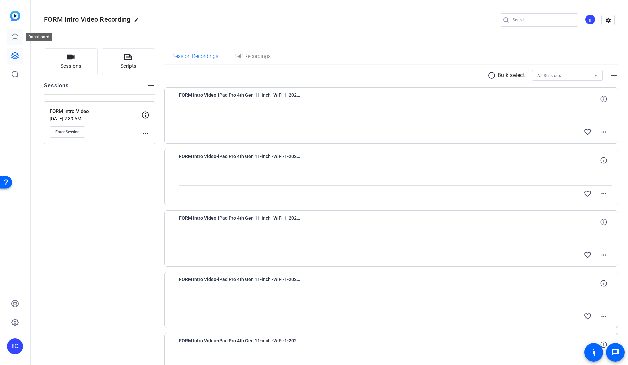
click at [16, 38] on icon at bounding box center [15, 37] width 6 height 6
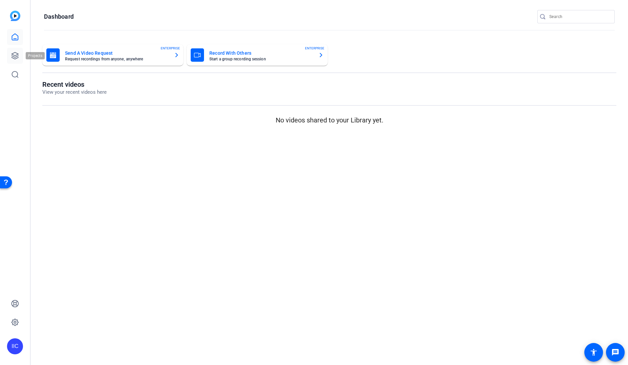
click at [19, 54] on icon at bounding box center [15, 56] width 8 height 8
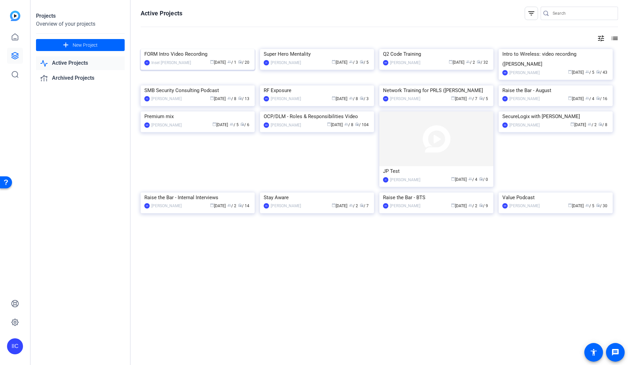
click at [188, 49] on img at bounding box center [198, 49] width 114 height 0
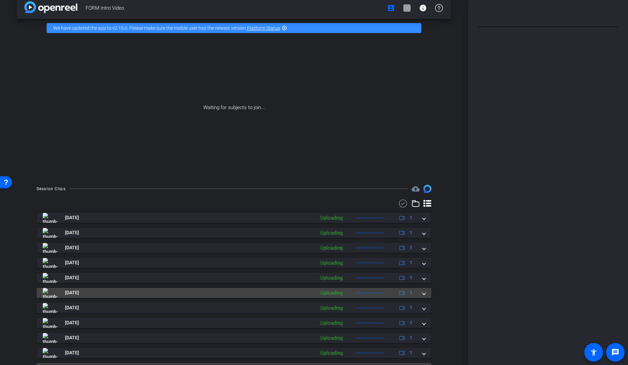
scroll to position [26, 0]
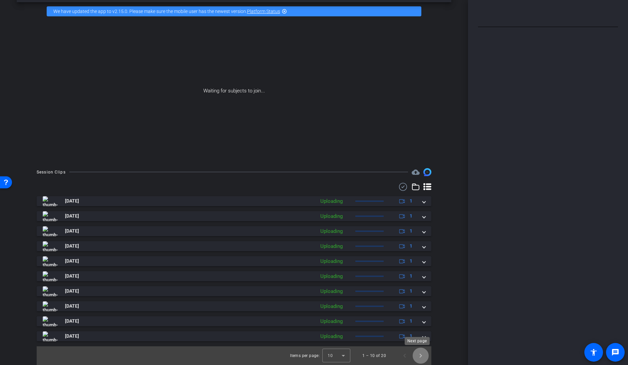
click at [416, 356] on span "Next page" at bounding box center [421, 355] width 16 height 16
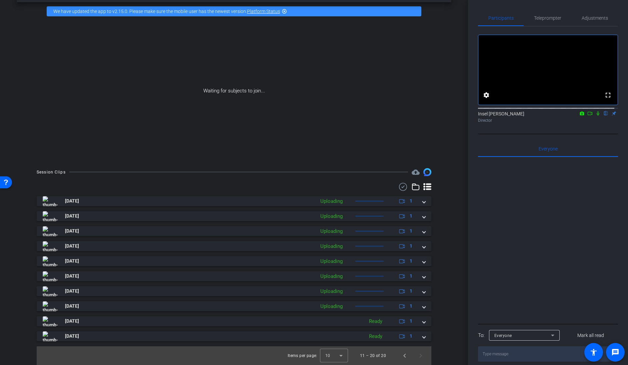
click at [588, 116] on icon at bounding box center [590, 113] width 5 height 5
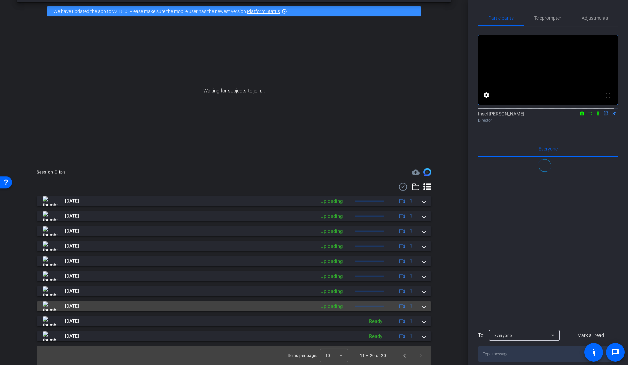
click at [423, 306] on span at bounding box center [424, 305] width 3 height 7
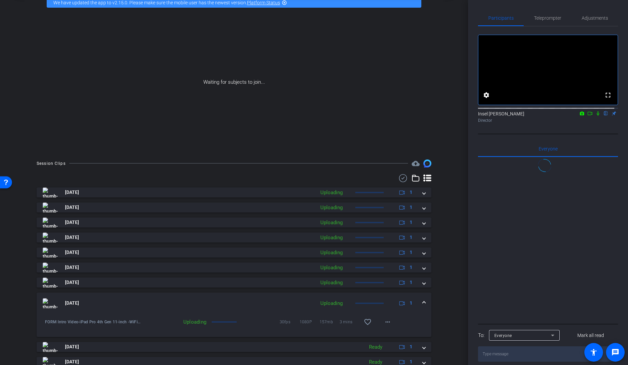
scroll to position [61, 0]
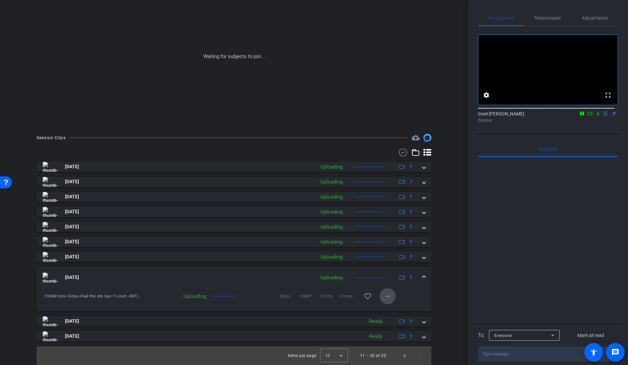
click at [385, 297] on mat-icon "more_horiz" at bounding box center [388, 296] width 8 height 8
click at [441, 285] on div at bounding box center [314, 182] width 628 height 365
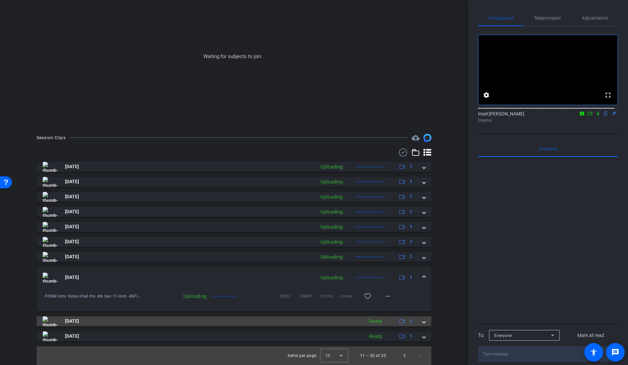
click at [422, 319] on mat-expansion-panel-header "[DATE] Ready 1" at bounding box center [234, 321] width 395 height 10
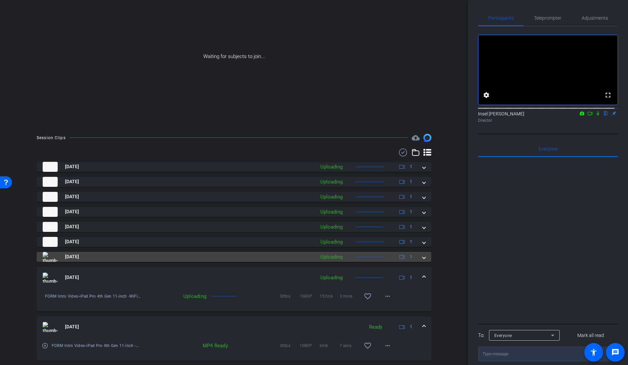
click at [425, 258] on mat-expansion-panel-header "[DATE] Uploading 1" at bounding box center [234, 257] width 395 height 10
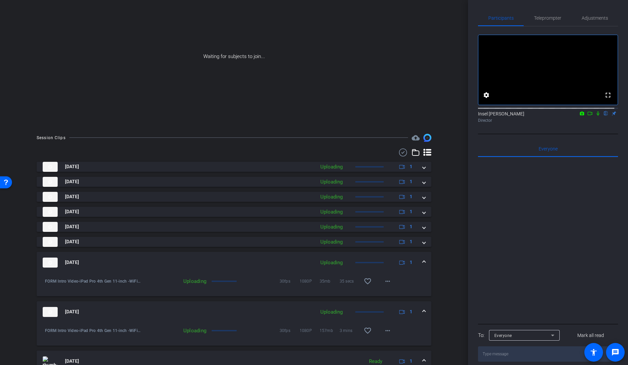
scroll to position [122, 0]
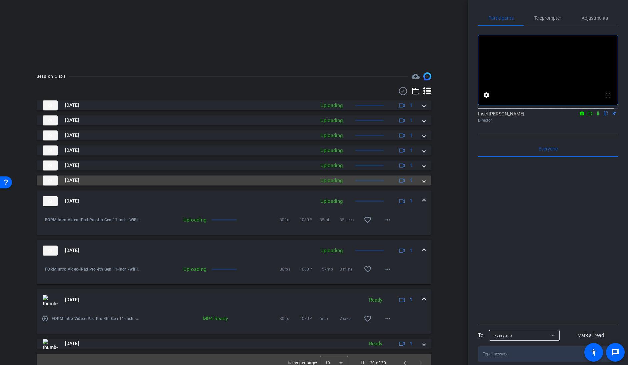
click at [423, 181] on span at bounding box center [424, 180] width 3 height 7
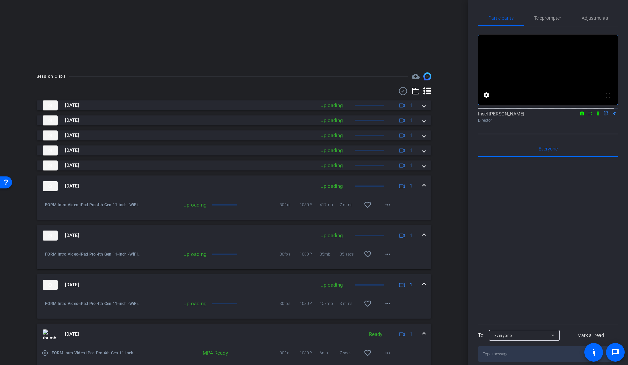
click at [421, 182] on mat-expansion-panel-header "[DATE] Uploading 1" at bounding box center [234, 185] width 395 height 21
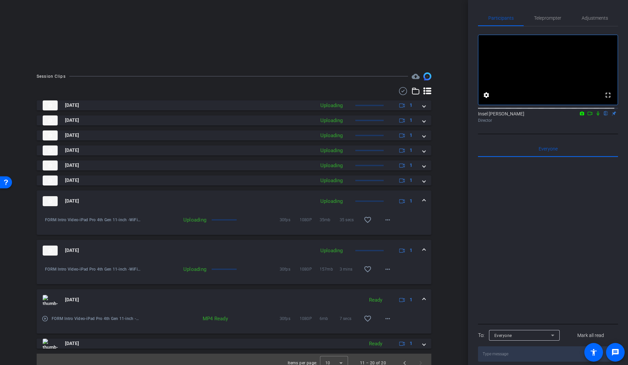
click at [423, 202] on span at bounding box center [424, 200] width 3 height 7
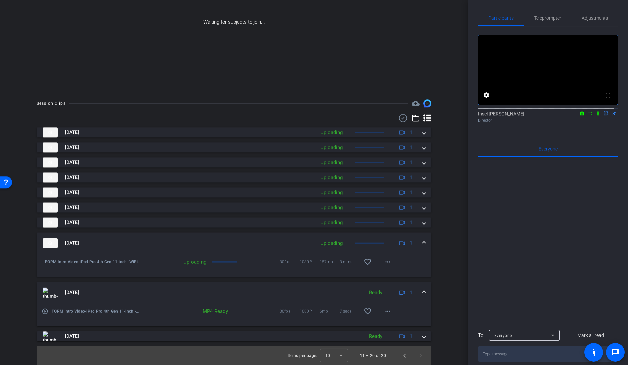
click at [423, 242] on span at bounding box center [424, 242] width 3 height 7
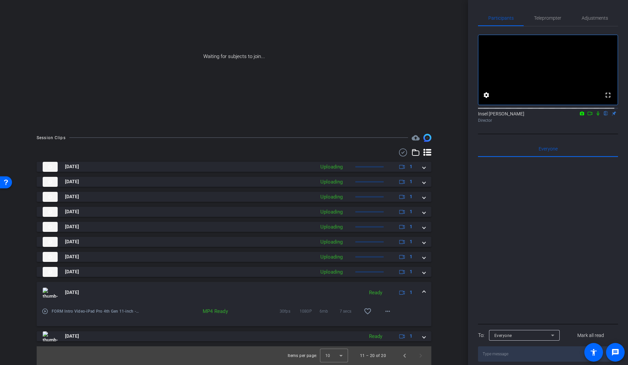
click at [418, 293] on div "[DATE] Ready 1" at bounding box center [233, 292] width 380 height 10
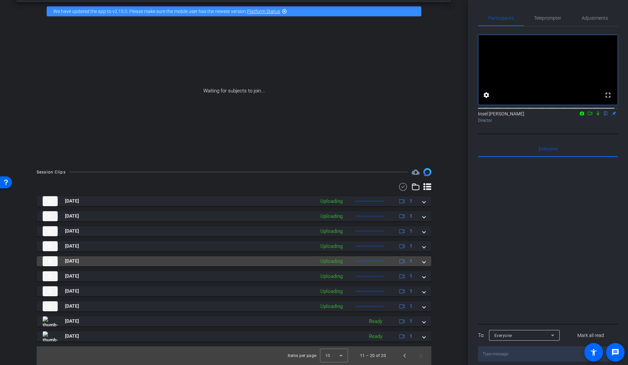
scroll to position [26, 0]
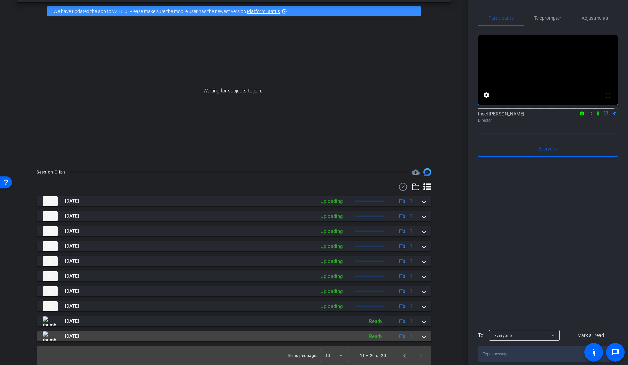
click at [423, 338] on span at bounding box center [424, 335] width 3 height 7
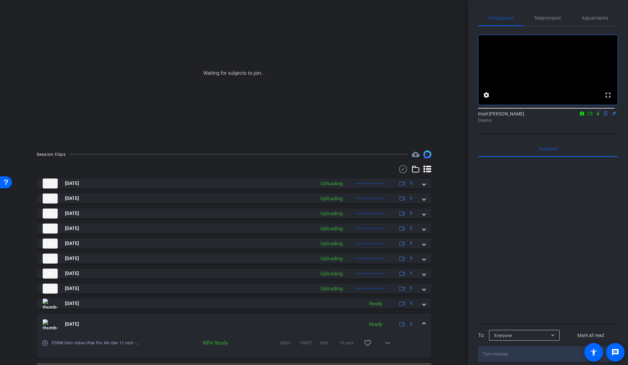
scroll to position [61, 0]
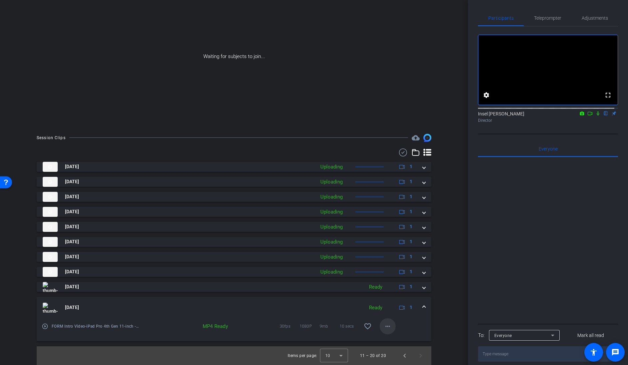
click at [387, 328] on mat-icon "more_horiz" at bounding box center [388, 326] width 8 height 8
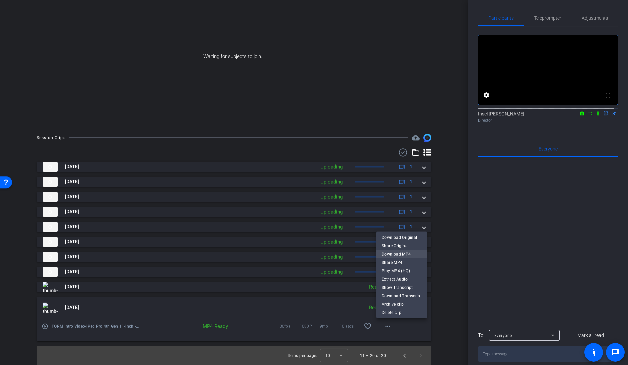
click at [409, 253] on span "Download MP4" at bounding box center [402, 254] width 40 height 8
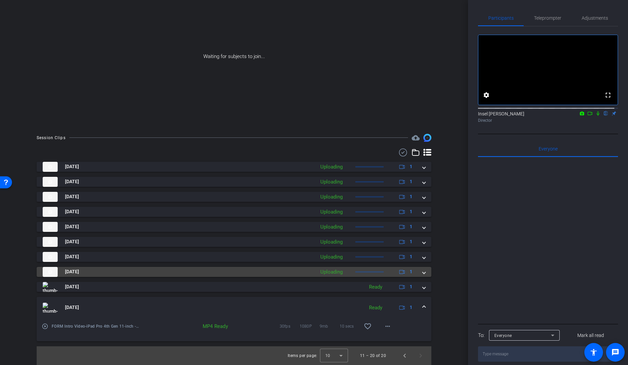
click at [423, 271] on span at bounding box center [424, 271] width 3 height 7
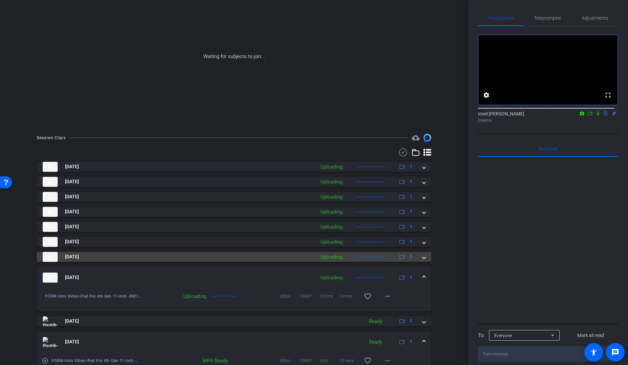
click at [423, 259] on mat-expansion-panel-header "[DATE] Uploading 1" at bounding box center [234, 257] width 395 height 10
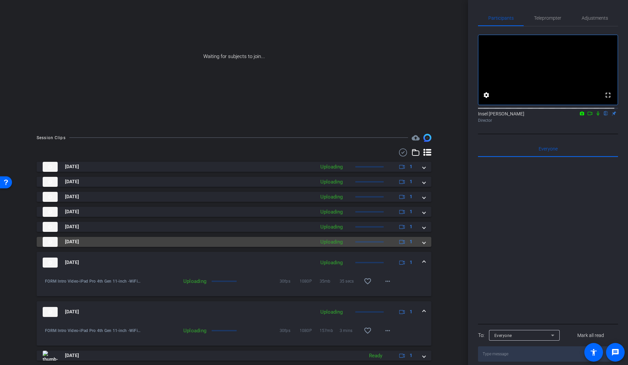
click at [423, 241] on span at bounding box center [424, 241] width 3 height 7
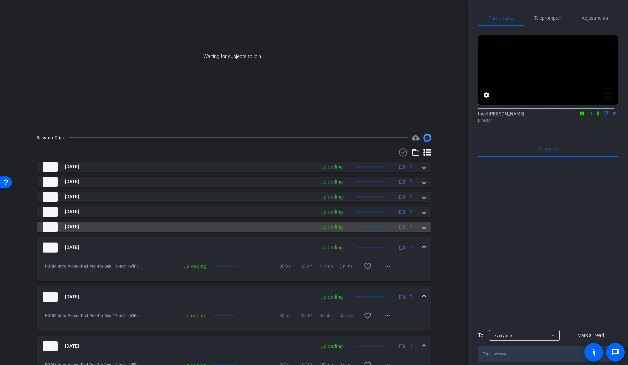
click at [423, 227] on span at bounding box center [424, 226] width 3 height 7
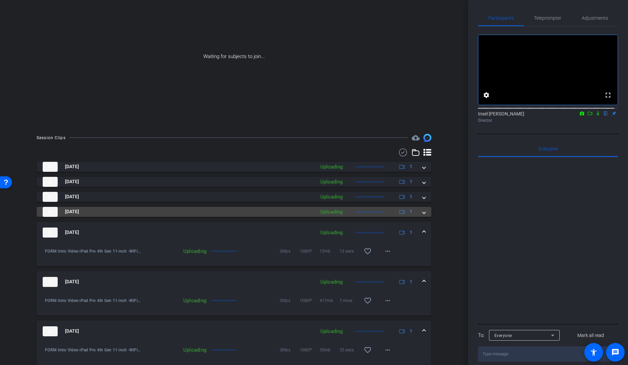
click at [423, 214] on span at bounding box center [424, 211] width 3 height 7
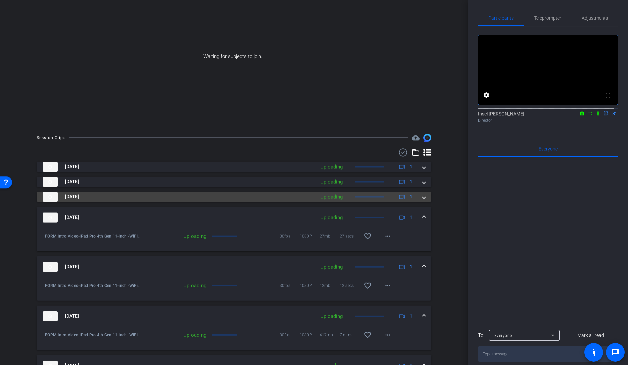
click at [423, 200] on span at bounding box center [424, 196] width 3 height 7
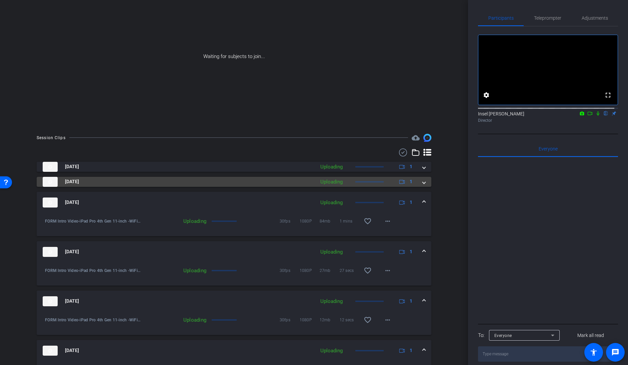
click at [423, 183] on span at bounding box center [424, 181] width 3 height 7
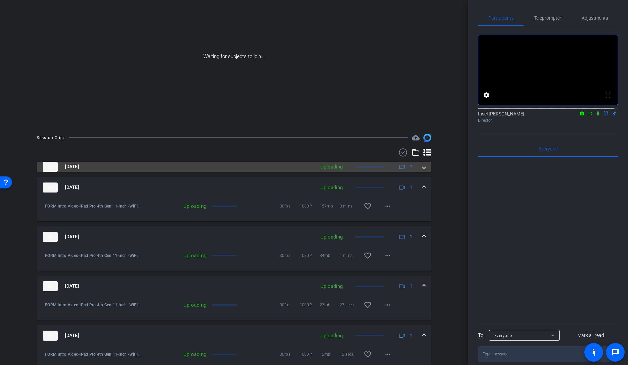
click at [423, 166] on span at bounding box center [424, 166] width 3 height 7
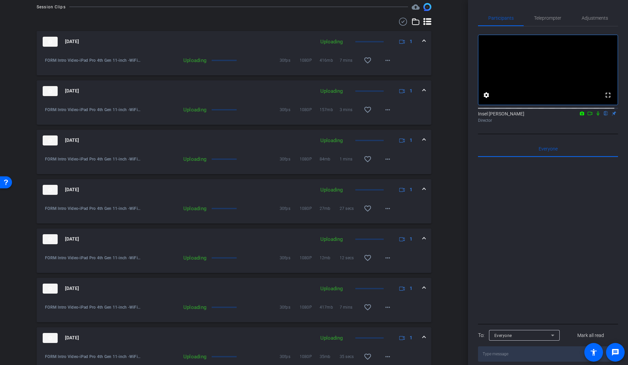
scroll to position [335, 0]
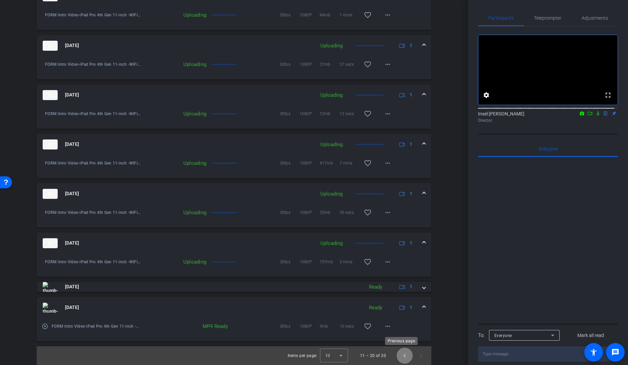
click at [397, 358] on span "Previous page" at bounding box center [405, 355] width 16 height 16
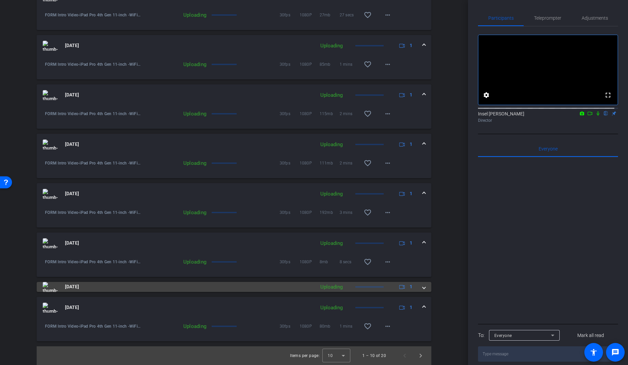
click at [423, 289] on span at bounding box center [424, 286] width 3 height 7
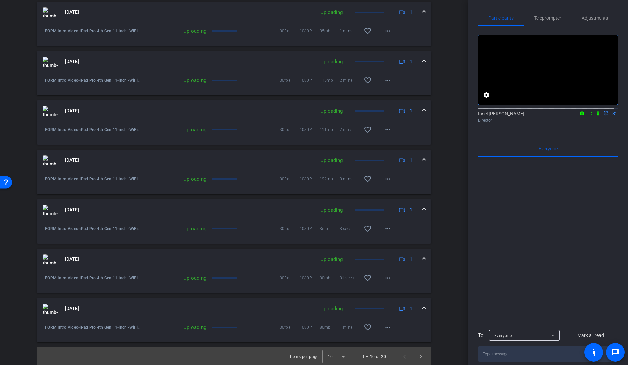
scroll to position [370, 0]
click at [588, 115] on icon at bounding box center [590, 113] width 5 height 3
click at [602, 116] on mat-icon at bounding box center [606, 113] width 8 height 6
click at [553, 16] on span "Teleprompter" at bounding box center [547, 18] width 27 height 5
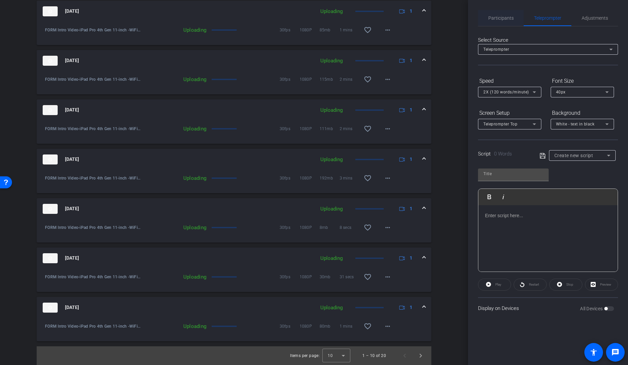
click at [499, 19] on span "Participants" at bounding box center [501, 18] width 25 height 5
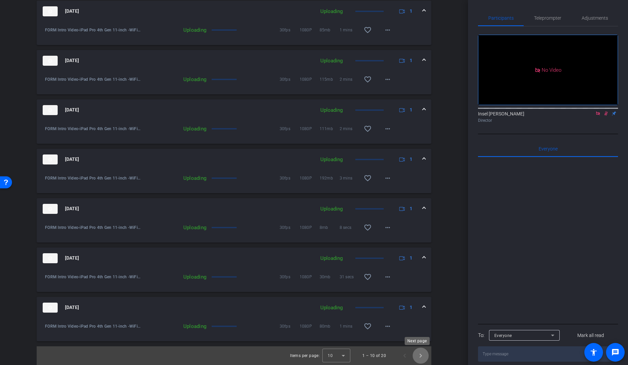
click at [421, 357] on span "Next page" at bounding box center [421, 355] width 16 height 16
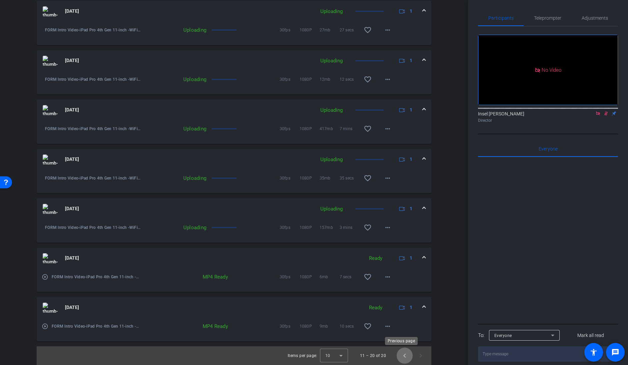
click at [401, 358] on span "Previous page" at bounding box center [405, 355] width 16 height 16
click at [415, 358] on span "Next page" at bounding box center [421, 355] width 16 height 16
click at [386, 229] on mat-icon "more_horiz" at bounding box center [388, 227] width 8 height 8
click at [437, 219] on div at bounding box center [314, 182] width 628 height 365
click at [422, 208] on mat-expansion-panel-header "[DATE] Uploading 1" at bounding box center [234, 208] width 395 height 21
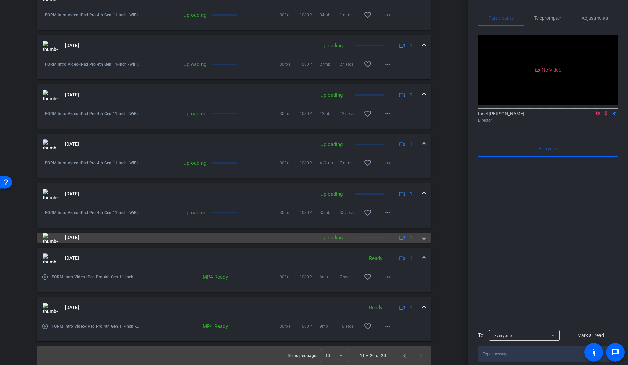
click at [423, 236] on span at bounding box center [424, 237] width 3 height 7
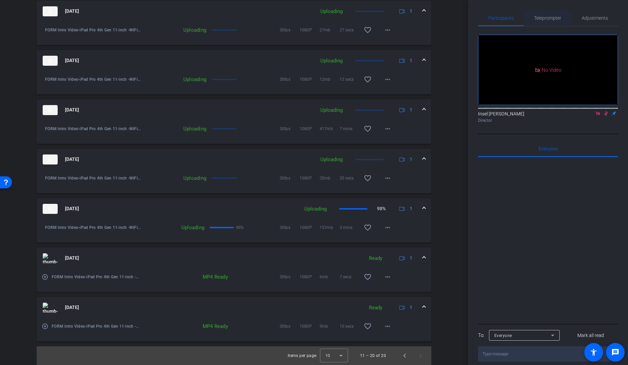
click at [552, 17] on span "Teleprompter" at bounding box center [547, 18] width 27 height 5
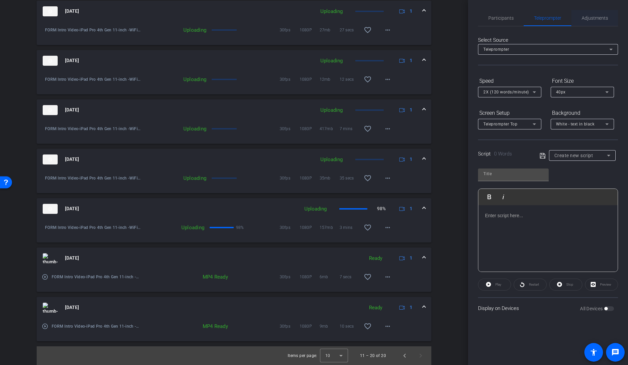
click at [583, 19] on span "Adjustments" at bounding box center [595, 18] width 26 height 5
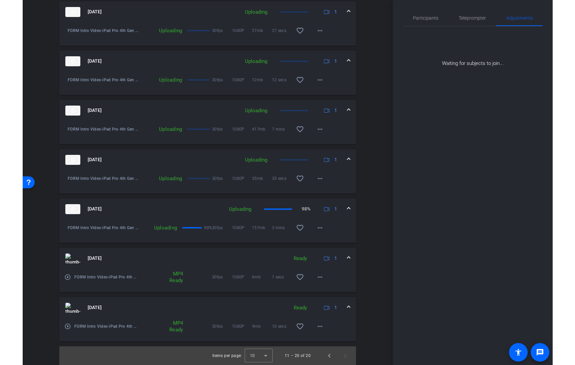
scroll to position [369, 0]
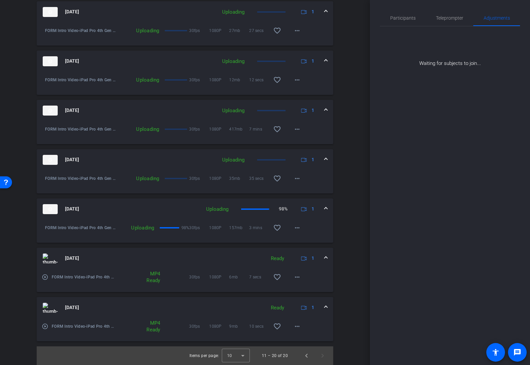
click at [46, 279] on mat-icon "play_circle_outline" at bounding box center [45, 277] width 7 height 7
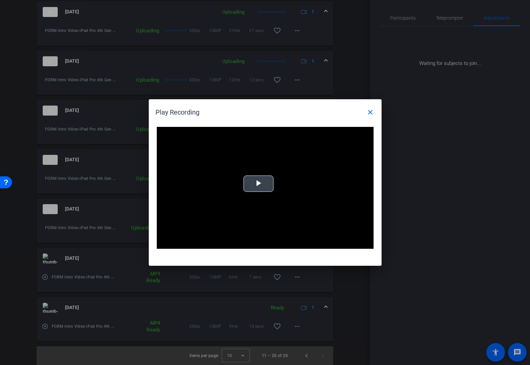
click at [258, 184] on span "Video Player" at bounding box center [258, 184] width 0 height 0
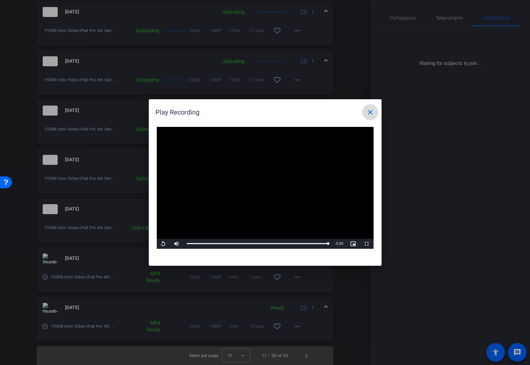
click at [372, 111] on mat-icon "close" at bounding box center [370, 112] width 8 height 8
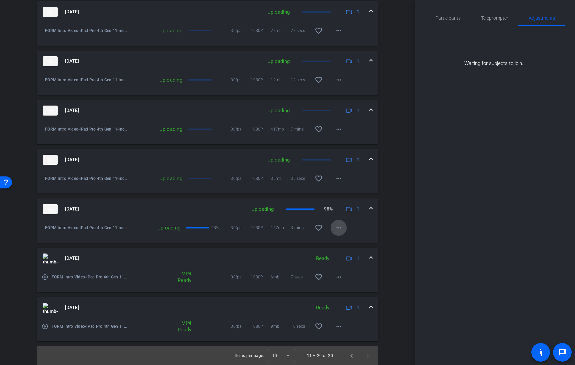
click at [335, 230] on mat-icon "more_horiz" at bounding box center [339, 228] width 8 height 8
click at [388, 201] on div at bounding box center [287, 182] width 575 height 365
click at [44, 328] on mat-icon "play_circle_outline" at bounding box center [45, 326] width 7 height 7
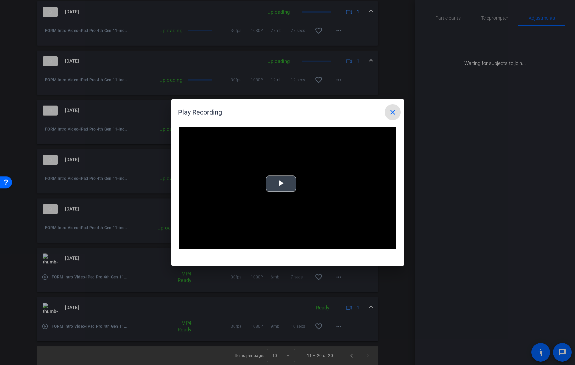
click at [281, 194] on video "Video Player" at bounding box center [287, 188] width 217 height 122
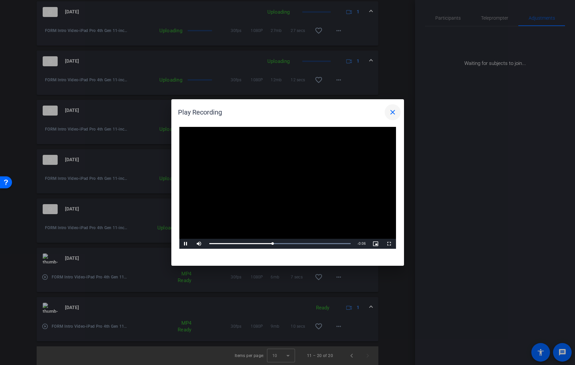
click at [393, 112] on mat-icon "close" at bounding box center [393, 112] width 8 height 8
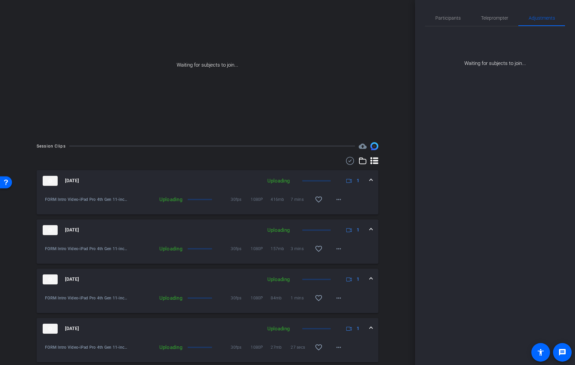
scroll to position [0, 0]
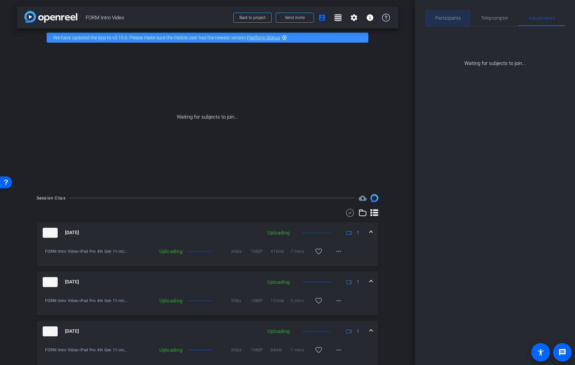
click at [452, 21] on span "Participants" at bounding box center [447, 18] width 25 height 16
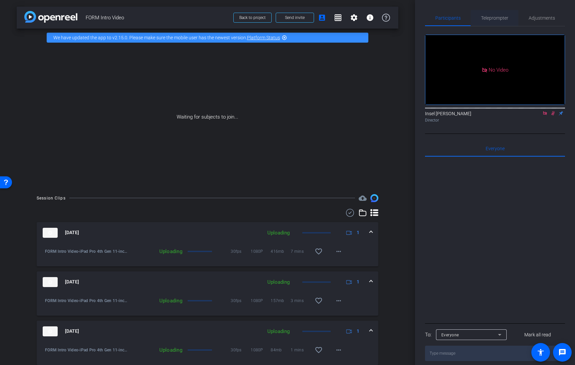
click at [500, 20] on span "Teleprompter" at bounding box center [494, 18] width 27 height 5
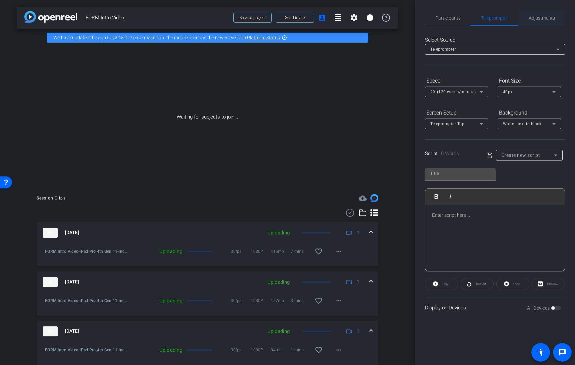
click at [531, 18] on span "Adjustments" at bounding box center [542, 18] width 26 height 5
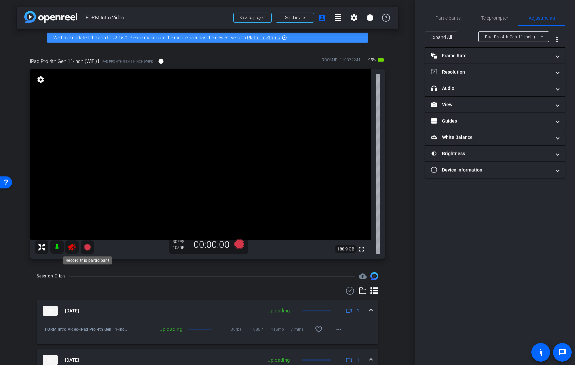
type input "1"
click at [74, 248] on icon at bounding box center [72, 247] width 8 height 8
click at [453, 19] on span "Participants" at bounding box center [447, 18] width 25 height 5
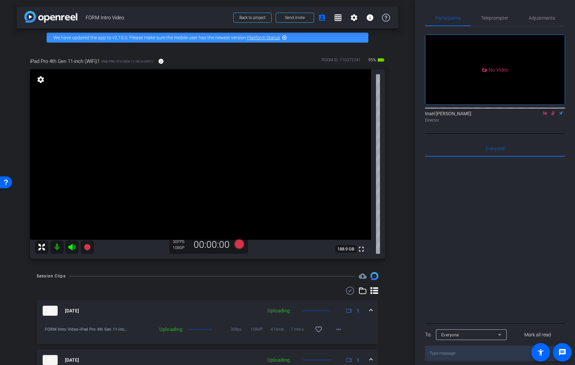
click at [553, 111] on icon at bounding box center [553, 113] width 5 height 5
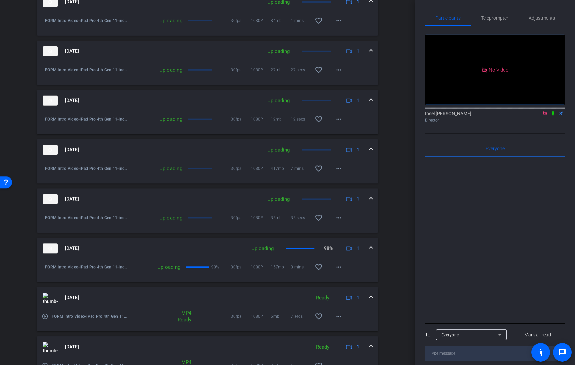
scroll to position [369, 0]
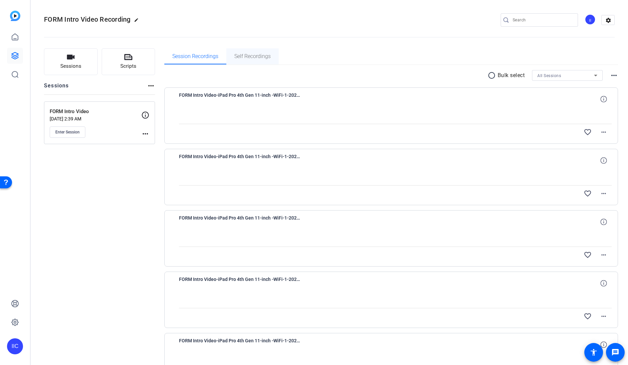
click at [252, 61] on span "Self Recordings" at bounding box center [252, 56] width 36 height 16
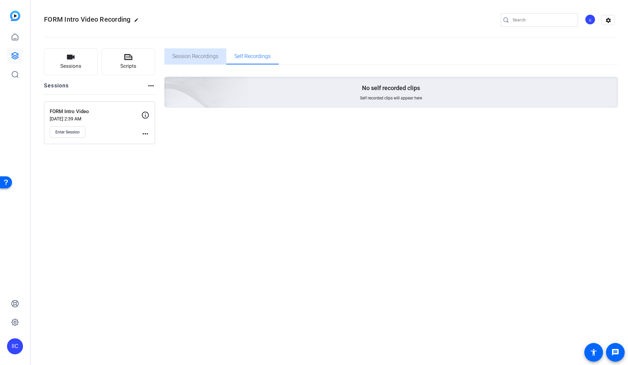
click at [208, 58] on span "Session Recordings" at bounding box center [195, 56] width 46 height 5
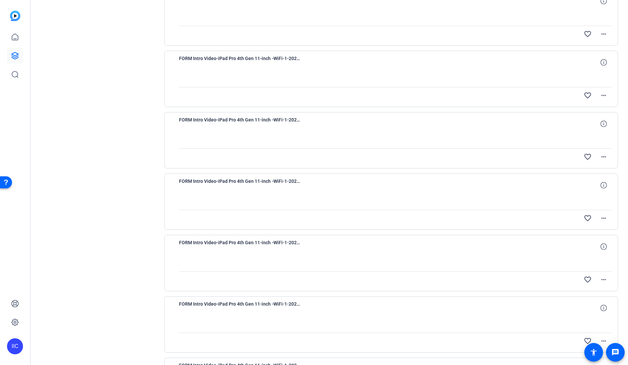
scroll to position [373, 0]
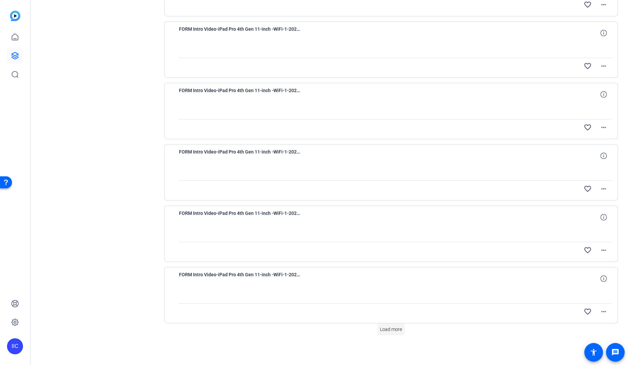
click at [397, 333] on span at bounding box center [390, 329] width 27 height 16
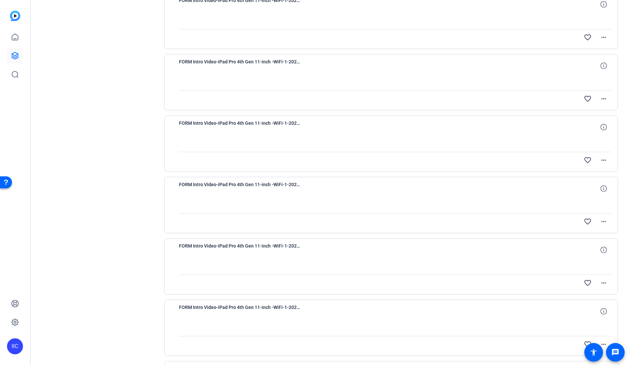
scroll to position [974, 0]
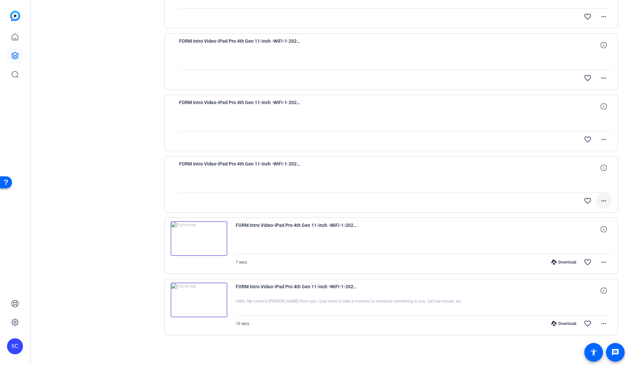
click at [605, 201] on span at bounding box center [604, 201] width 16 height 16
click at [617, 189] on div at bounding box center [314, 182] width 628 height 365
click at [600, 201] on mat-icon "more_horiz" at bounding box center [604, 201] width 8 height 8
click at [306, 190] on div at bounding box center [314, 182] width 628 height 365
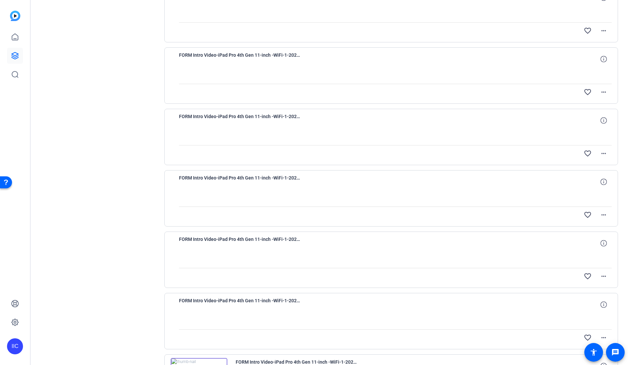
scroll to position [957, 0]
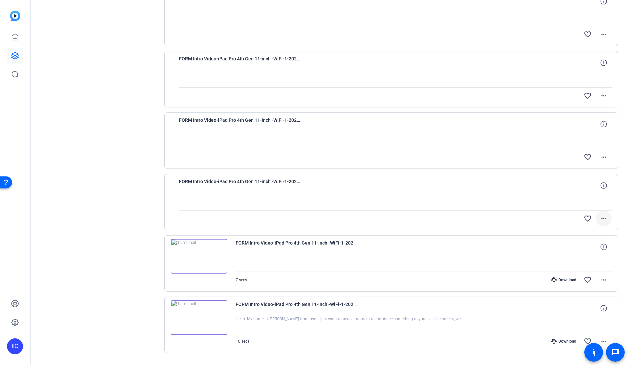
click at [600, 220] on mat-icon "more_horiz" at bounding box center [604, 218] width 8 height 8
click at [517, 193] on div at bounding box center [314, 182] width 628 height 365
click at [600, 216] on mat-icon "more_horiz" at bounding box center [604, 218] width 8 height 8
click at [406, 204] on div at bounding box center [314, 182] width 628 height 365
click at [197, 253] on img at bounding box center [199, 256] width 57 height 35
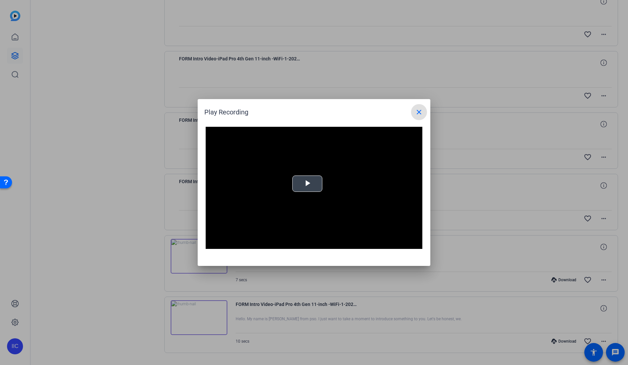
click at [307, 184] on span "Video Player" at bounding box center [307, 184] width 0 height 0
click at [418, 111] on mat-icon "close" at bounding box center [419, 112] width 8 height 8
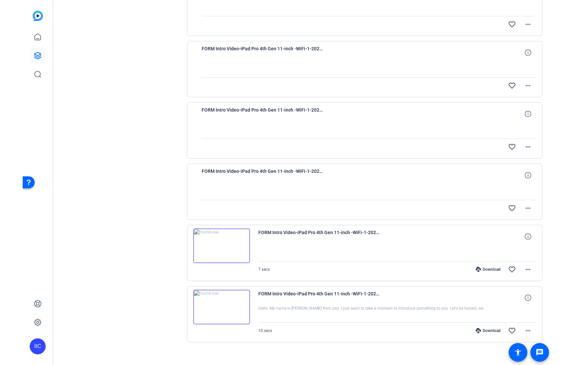
scroll to position [974, 0]
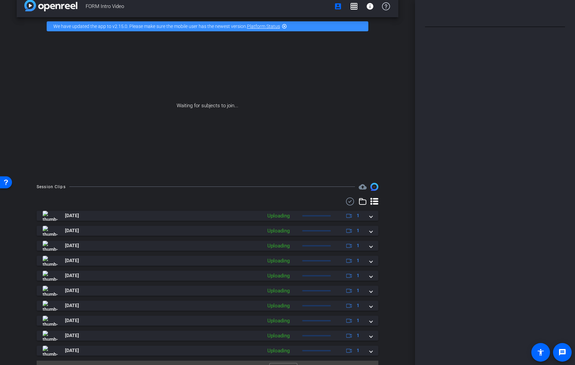
scroll to position [26, 0]
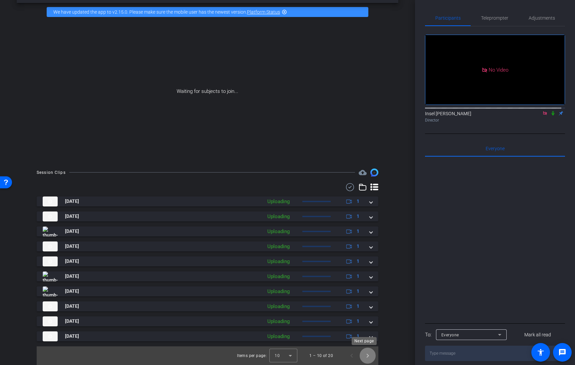
click at [363, 356] on span "Next page" at bounding box center [368, 356] width 16 height 16
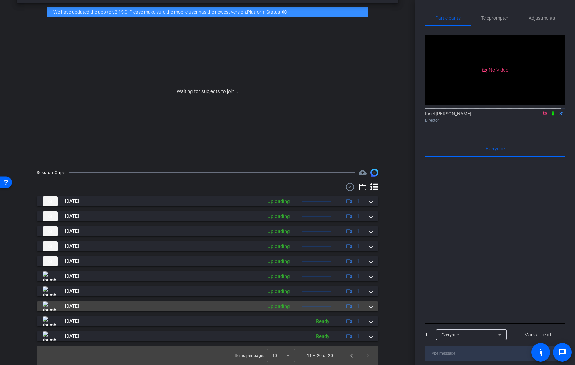
click at [370, 308] on mat-expansion-panel-header "[DATE] Uploading 1" at bounding box center [208, 307] width 342 height 10
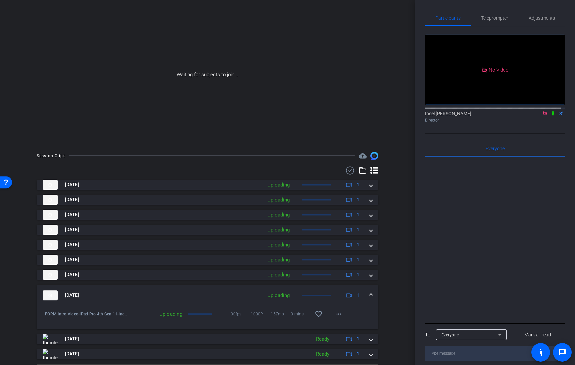
scroll to position [60, 0]
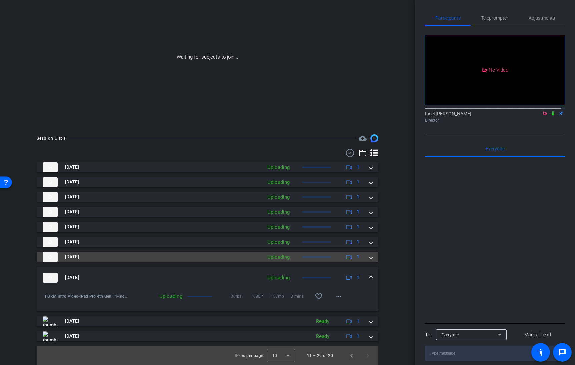
click at [370, 259] on mat-expansion-panel-header "[DATE] Uploading 1" at bounding box center [208, 257] width 342 height 10
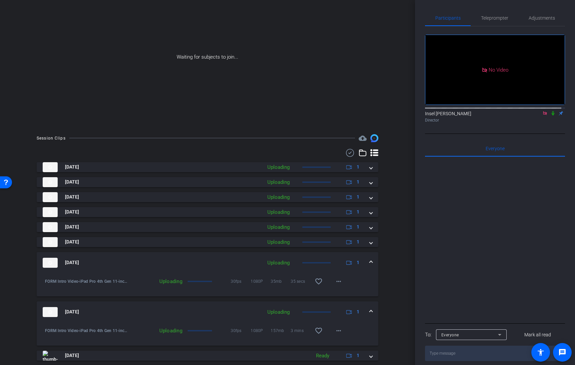
scroll to position [94, 0]
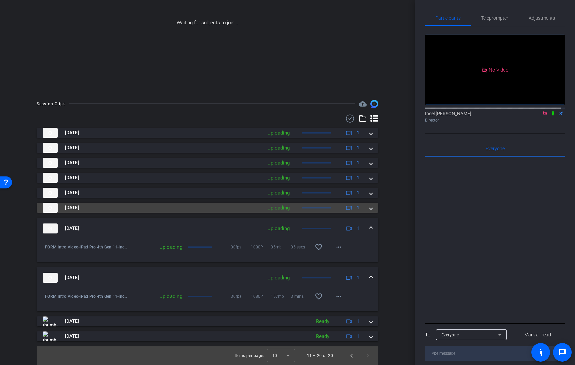
click at [370, 209] on mat-expansion-panel-header "[DATE] Uploading 1" at bounding box center [208, 208] width 342 height 10
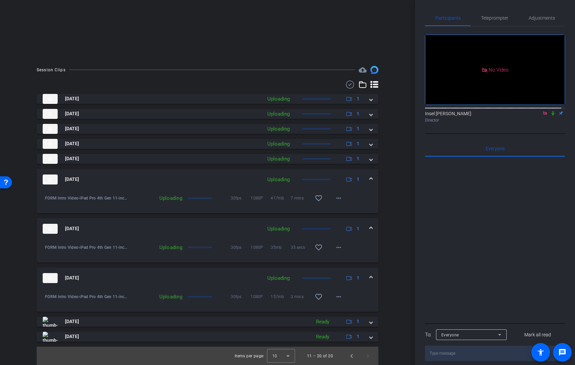
scroll to position [129, 0]
click at [370, 177] on span at bounding box center [371, 179] width 3 height 7
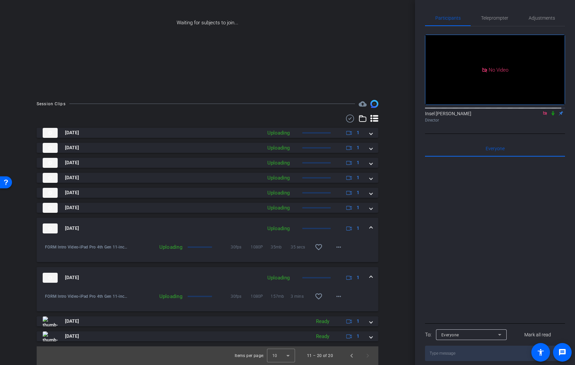
click at [369, 226] on mat-expansion-panel-header "[DATE] Uploading 1" at bounding box center [208, 228] width 342 height 21
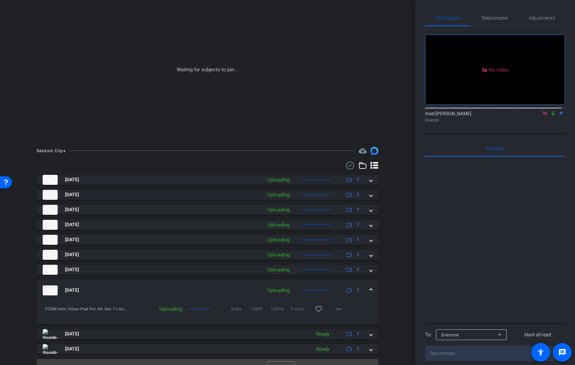
scroll to position [60, 0]
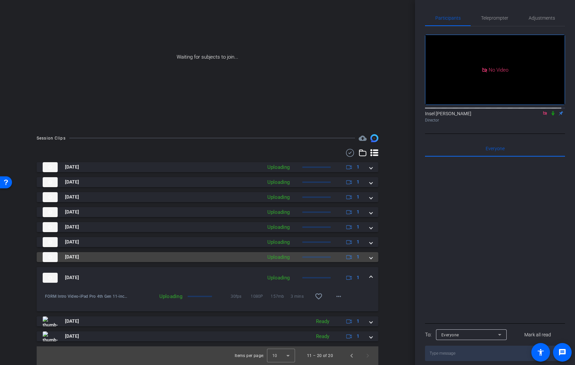
click at [370, 260] on mat-expansion-panel-header "[DATE] Uploading 1" at bounding box center [208, 257] width 342 height 10
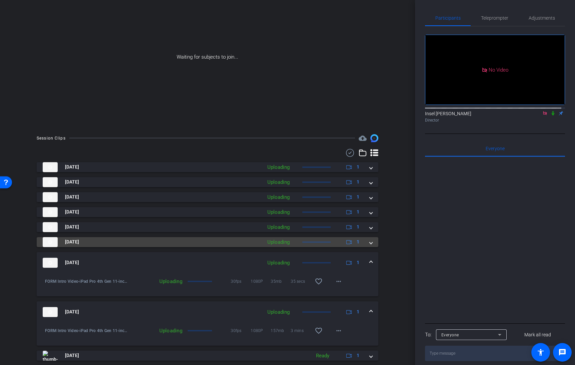
click at [367, 247] on mat-expansion-panel-header "[DATE] Uploading 1" at bounding box center [208, 242] width 342 height 10
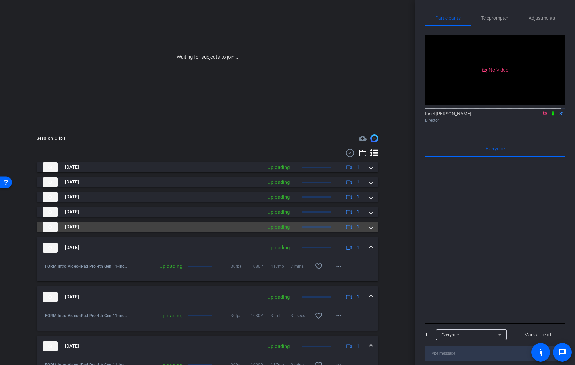
drag, startPoint x: 368, startPoint y: 230, endPoint x: 367, endPoint y: 222, distance: 7.4
click at [370, 230] on span at bounding box center [371, 227] width 3 height 7
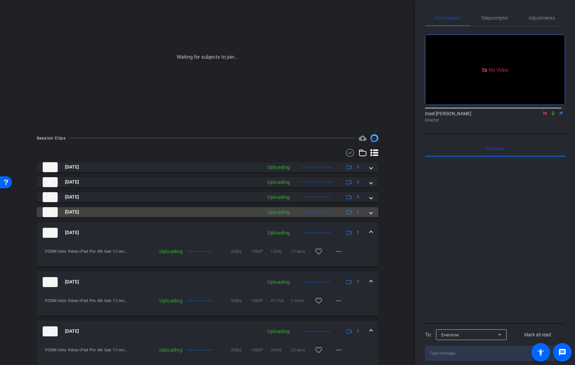
click at [370, 216] on span at bounding box center [371, 212] width 3 height 7
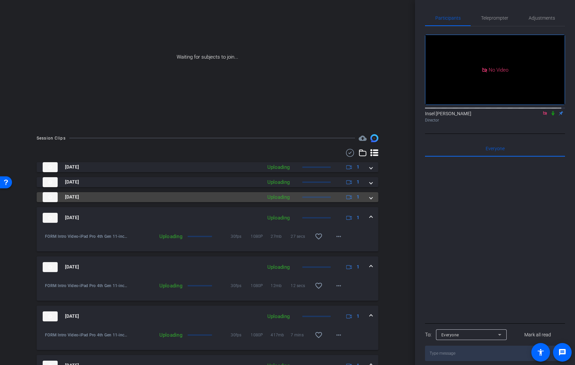
click at [369, 199] on mat-expansion-panel-header "[DATE] Uploading 1" at bounding box center [208, 197] width 342 height 10
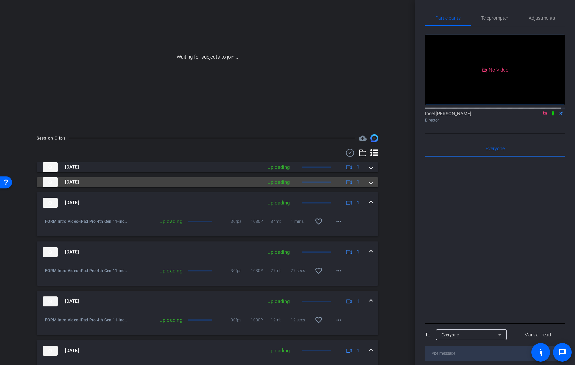
click at [371, 183] on mat-expansion-panel-header "[DATE] Uploading 1" at bounding box center [208, 182] width 342 height 10
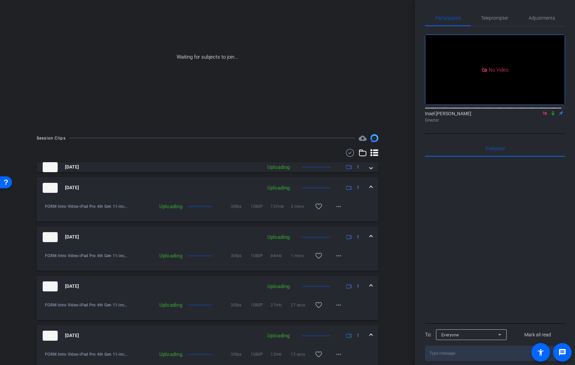
drag, startPoint x: 369, startPoint y: 169, endPoint x: 386, endPoint y: 171, distance: 17.1
click at [369, 169] on mat-expansion-panel-header "[DATE] Uploading 1" at bounding box center [208, 167] width 342 height 10
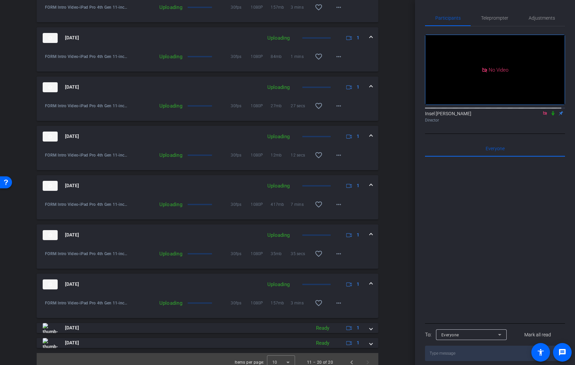
scroll to position [300, 0]
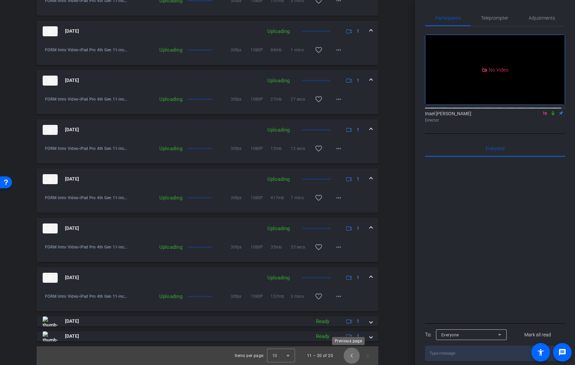
click at [344, 356] on span "Previous page" at bounding box center [352, 356] width 16 height 16
click at [363, 354] on span "Next page" at bounding box center [368, 356] width 16 height 16
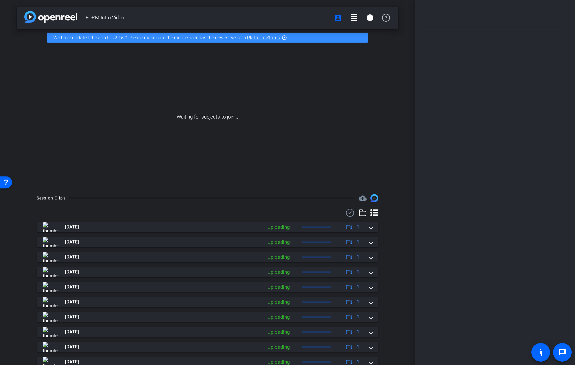
scroll to position [26, 0]
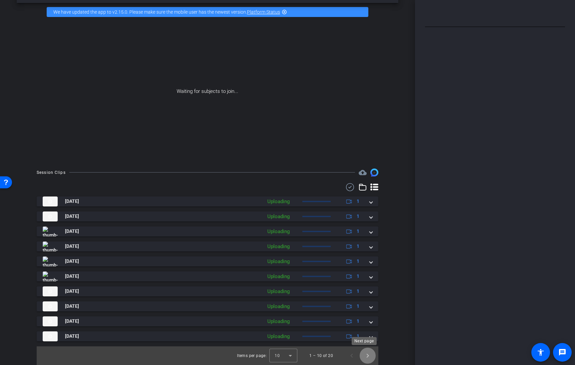
click at [364, 357] on span "Next page" at bounding box center [368, 356] width 16 height 16
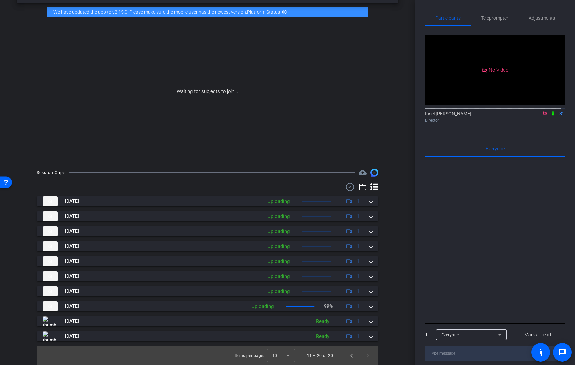
click at [551, 116] on icon at bounding box center [553, 113] width 5 height 5
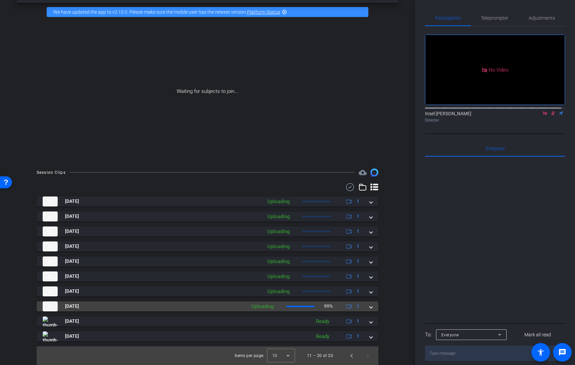
click at [369, 308] on mat-expansion-panel-header "[DATE] Uploading 99% 1" at bounding box center [208, 307] width 342 height 10
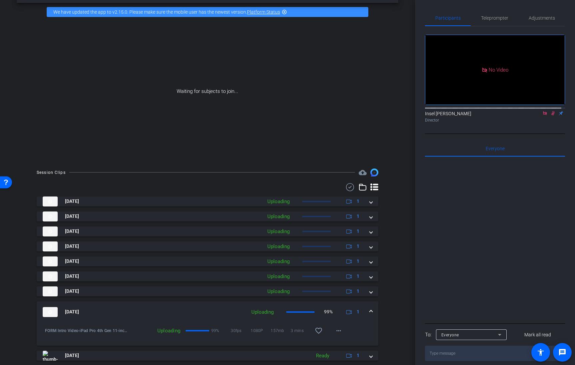
scroll to position [60, 0]
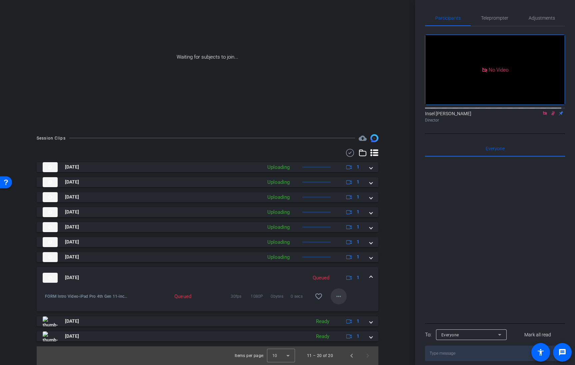
click at [339, 296] on mat-icon "more_horiz" at bounding box center [339, 297] width 8 height 8
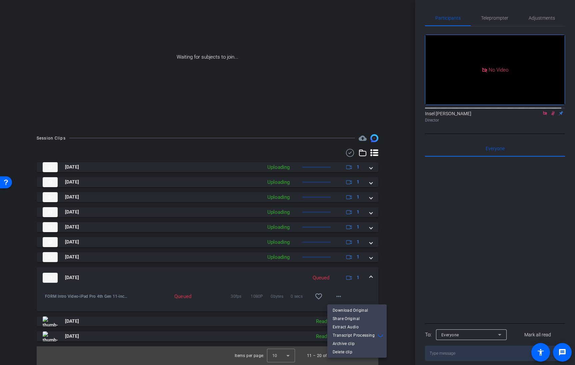
click at [385, 292] on div at bounding box center [287, 182] width 575 height 365
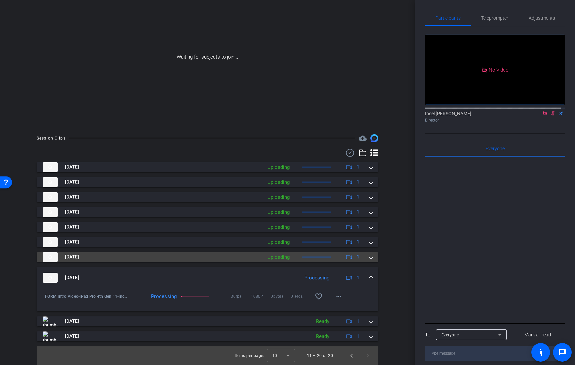
click at [370, 260] on span at bounding box center [371, 257] width 3 height 7
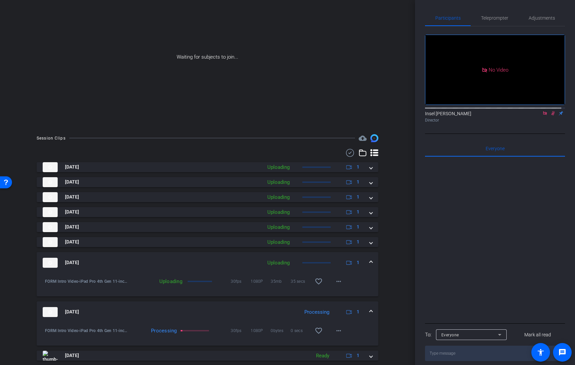
scroll to position [94, 0]
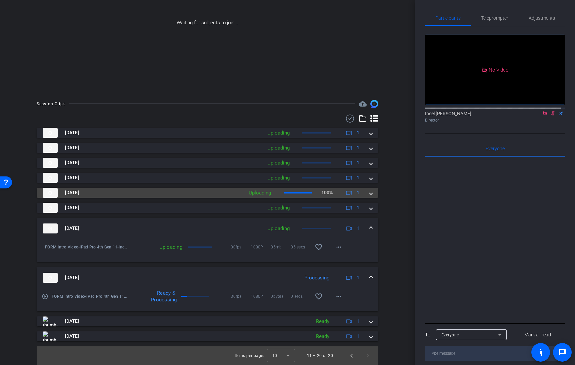
click at [370, 196] on mat-expansion-panel-header "[DATE] Uploading 100% 1" at bounding box center [208, 193] width 342 height 10
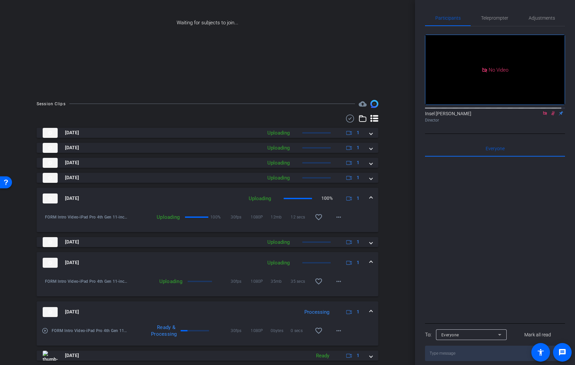
scroll to position [129, 0]
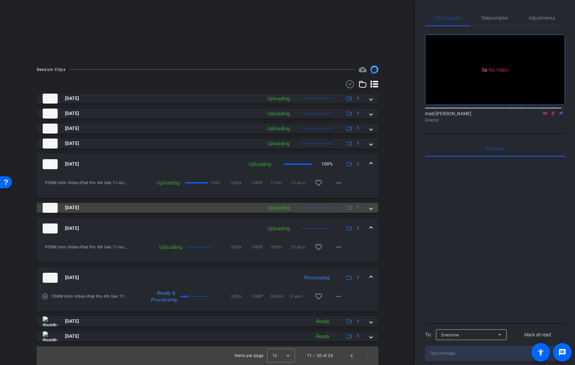
click at [370, 207] on mat-expansion-panel-header "[DATE] Uploading 1" at bounding box center [208, 208] width 342 height 10
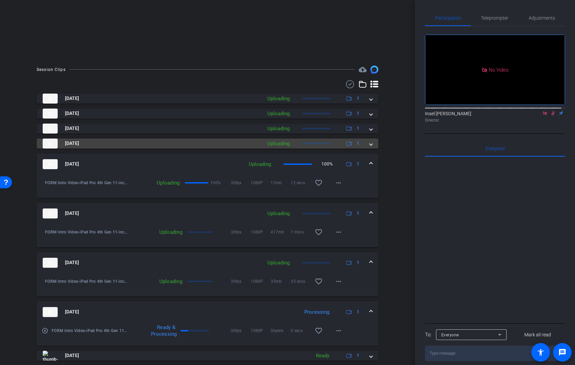
click at [370, 143] on span at bounding box center [371, 143] width 3 height 7
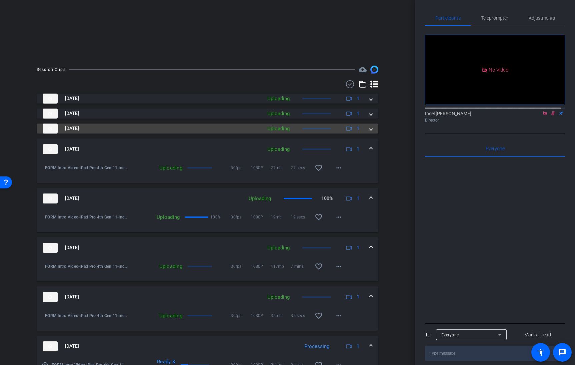
click at [370, 129] on span at bounding box center [371, 128] width 3 height 7
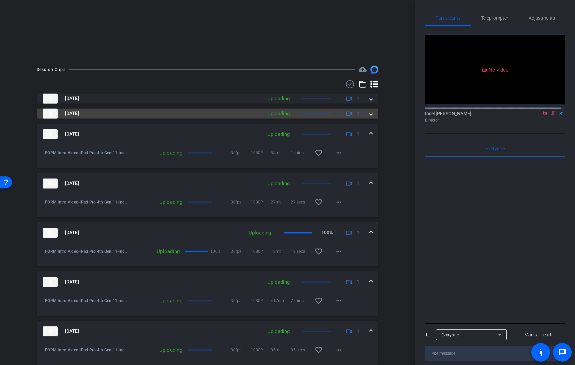
click at [370, 115] on span at bounding box center [371, 113] width 3 height 7
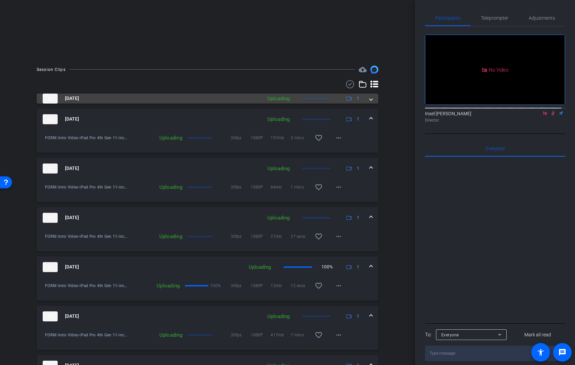
click at [370, 102] on span at bounding box center [371, 98] width 3 height 7
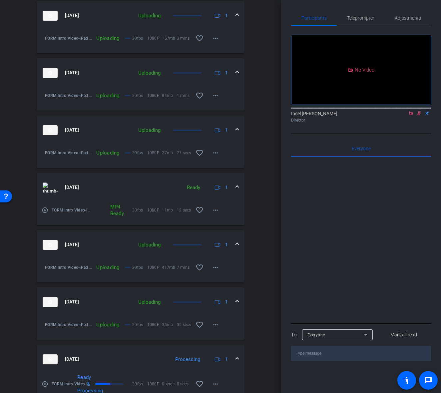
scroll to position [380, 0]
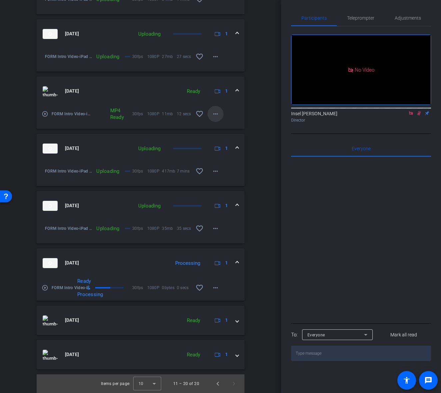
click at [214, 113] on mat-icon "more_horiz" at bounding box center [216, 114] width 8 height 8
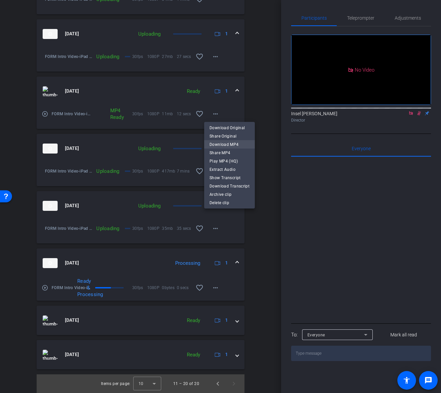
click at [234, 144] on span "Download MP4" at bounding box center [230, 145] width 40 height 8
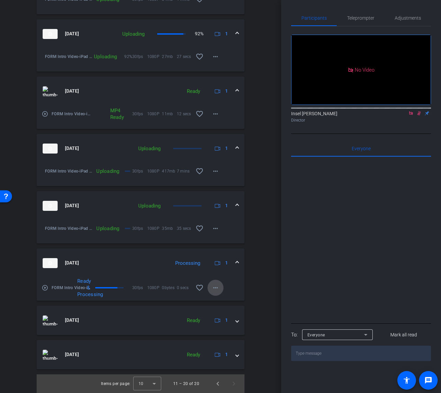
click at [213, 289] on mat-icon "more_horiz" at bounding box center [216, 288] width 8 height 8
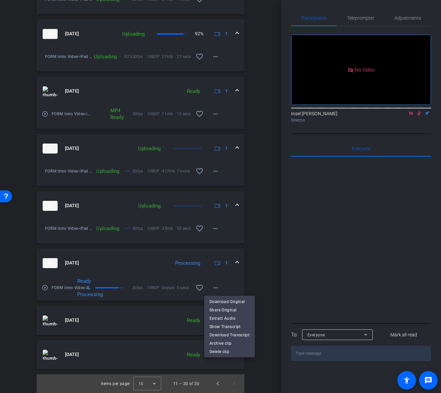
click at [264, 286] on div at bounding box center [220, 196] width 441 height 393
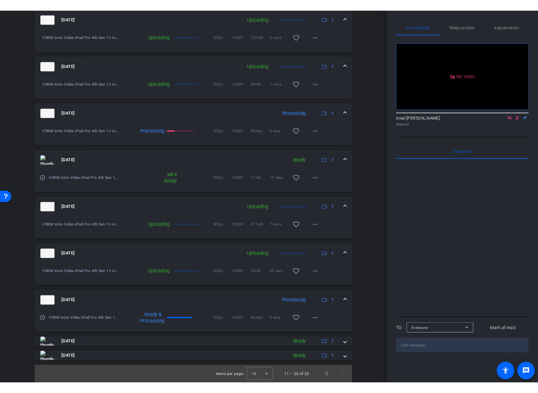
scroll to position [272, 0]
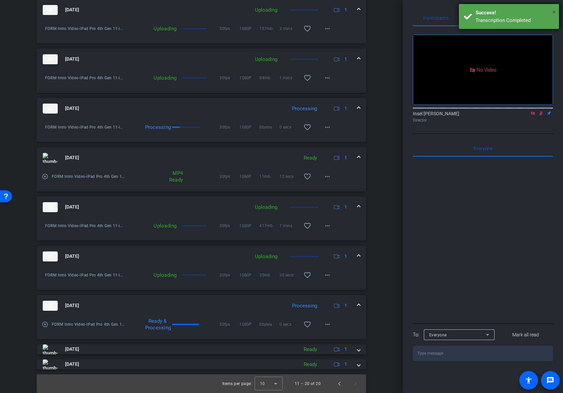
click at [555, 11] on span "×" at bounding box center [554, 12] width 4 height 8
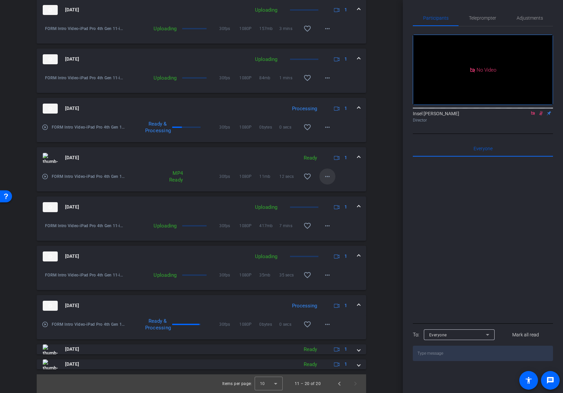
click at [326, 179] on mat-icon "more_horiz" at bounding box center [327, 177] width 8 height 8
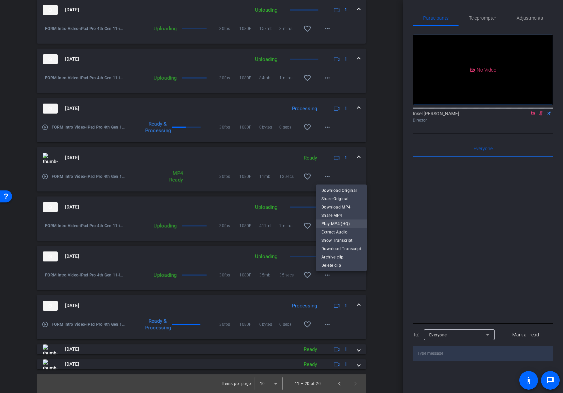
click at [355, 220] on span "Play MP4 (HQ)" at bounding box center [341, 224] width 40 height 8
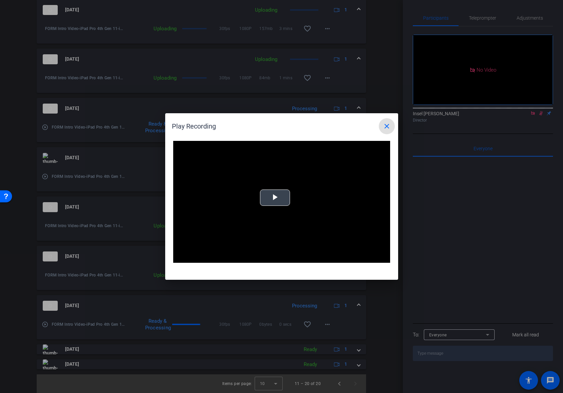
click at [275, 198] on span "Video Player" at bounding box center [275, 198] width 0 height 0
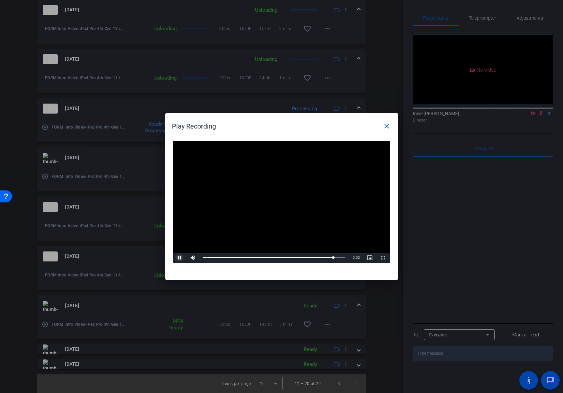
click at [181, 258] on span "Video Player" at bounding box center [179, 258] width 13 height 0
click at [386, 128] on mat-icon "close" at bounding box center [386, 126] width 8 height 8
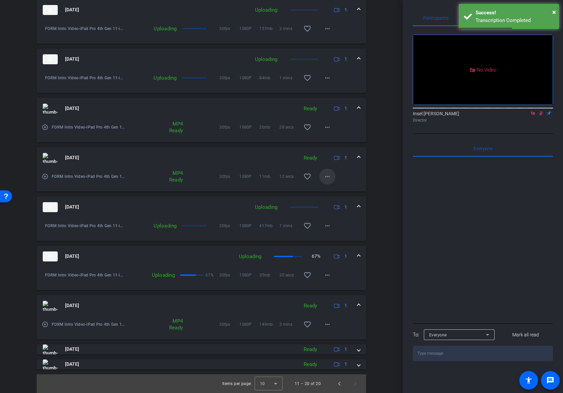
click at [323, 174] on mat-icon "more_horiz" at bounding box center [327, 177] width 8 height 8
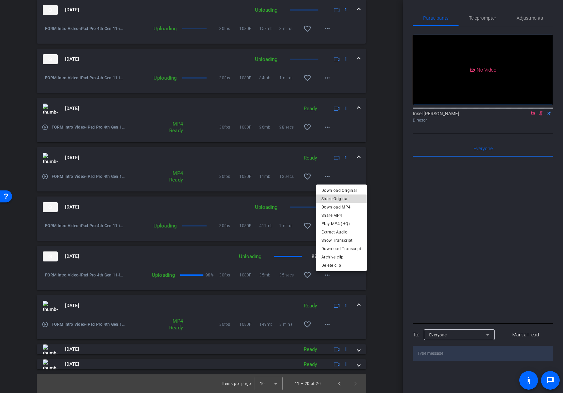
click at [346, 200] on span "Share Original" at bounding box center [341, 199] width 40 height 8
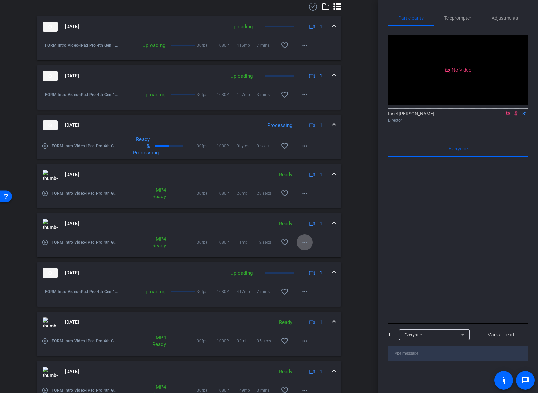
scroll to position [120, 0]
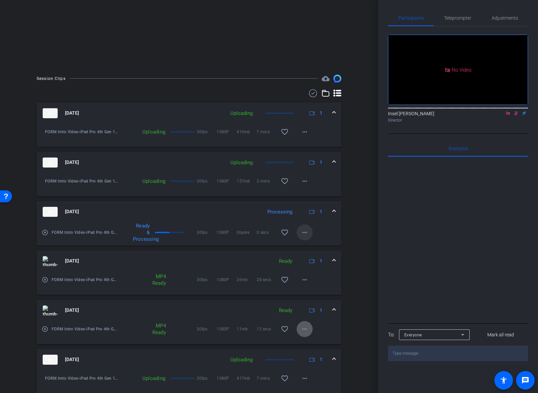
click at [303, 233] on mat-icon "more_horiz" at bounding box center [305, 233] width 8 height 8
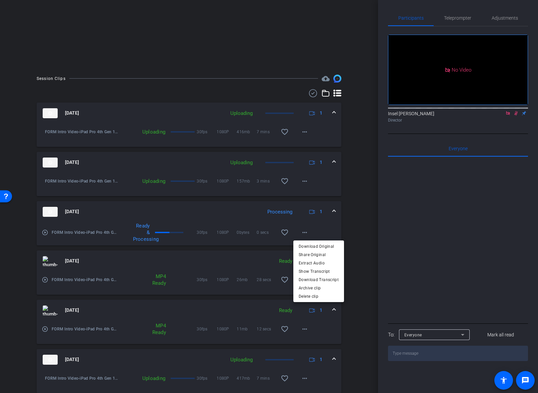
click at [349, 223] on div at bounding box center [269, 196] width 538 height 393
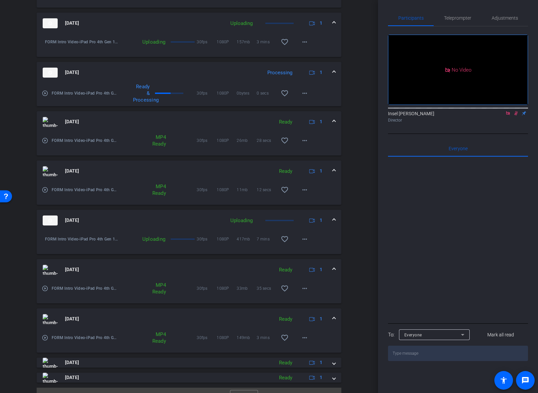
scroll to position [272, 0]
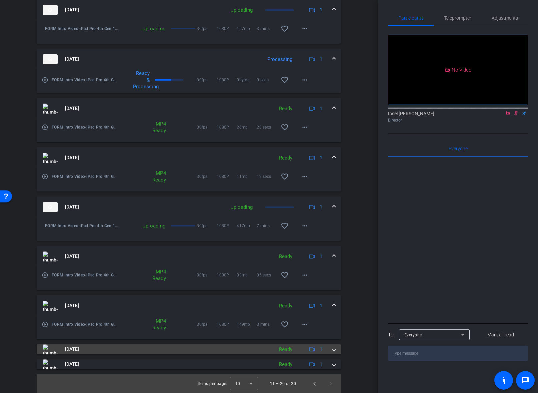
click at [333, 350] on span at bounding box center [334, 349] width 3 height 7
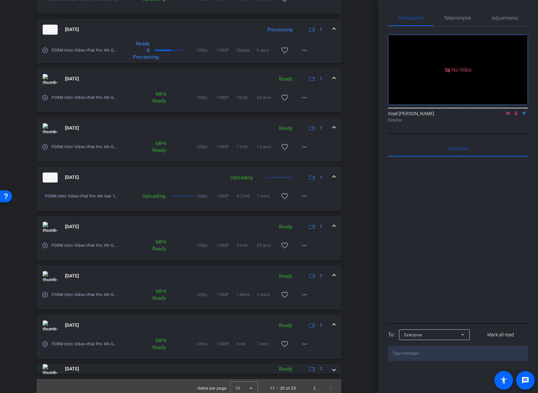
scroll to position [307, 0]
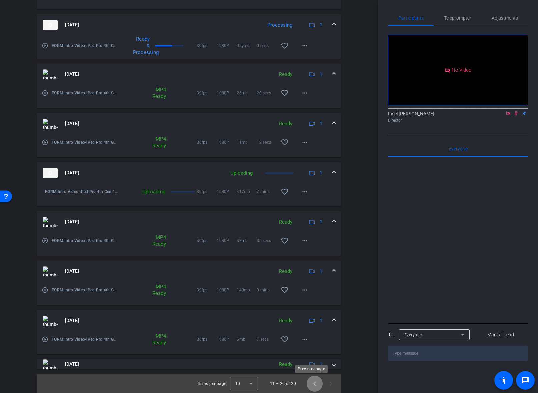
click at [307, 365] on span "Previous page" at bounding box center [315, 384] width 16 height 16
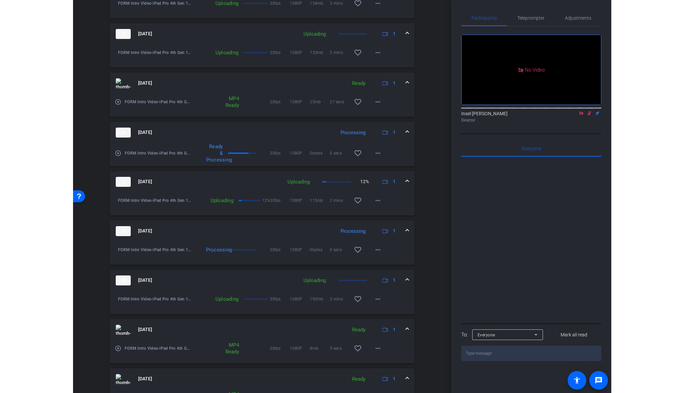
scroll to position [304, 0]
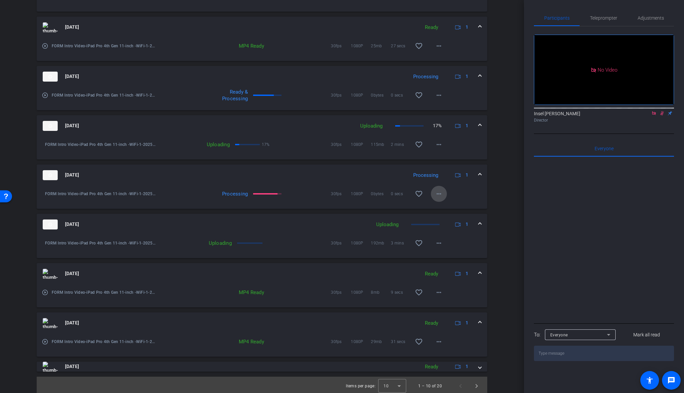
click at [437, 194] on mat-icon "more_horiz" at bounding box center [439, 194] width 8 height 8
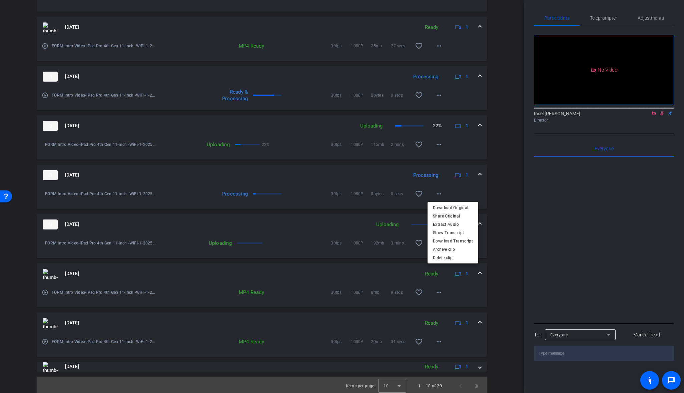
click at [489, 189] on div at bounding box center [342, 196] width 684 height 393
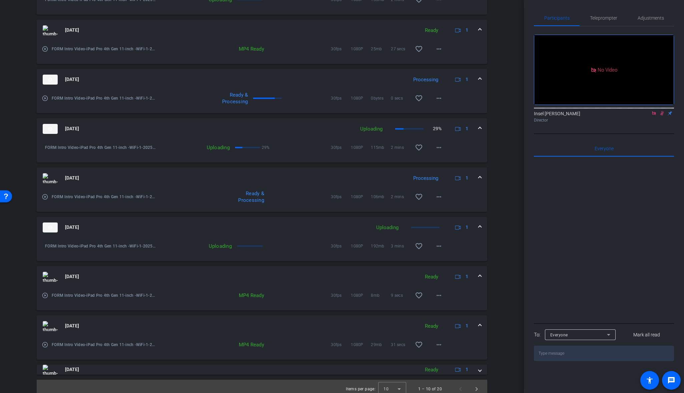
scroll to position [307, 0]
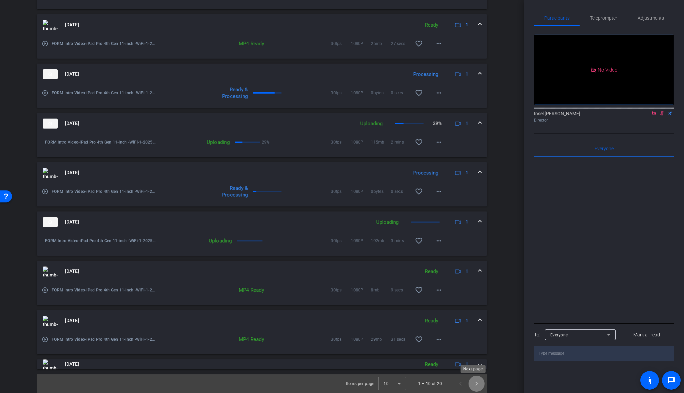
click at [475, 365] on span "Next page" at bounding box center [476, 384] width 16 height 16
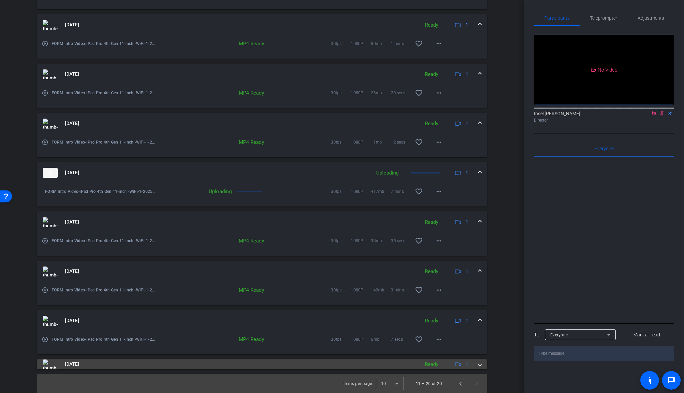
click at [478, 365] on span at bounding box center [479, 364] width 3 height 7
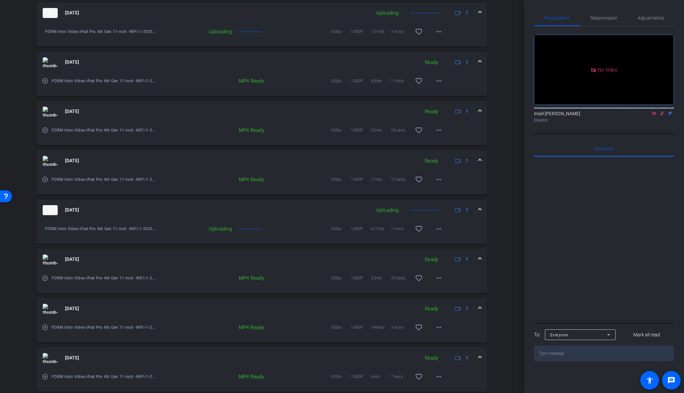
scroll to position [341, 0]
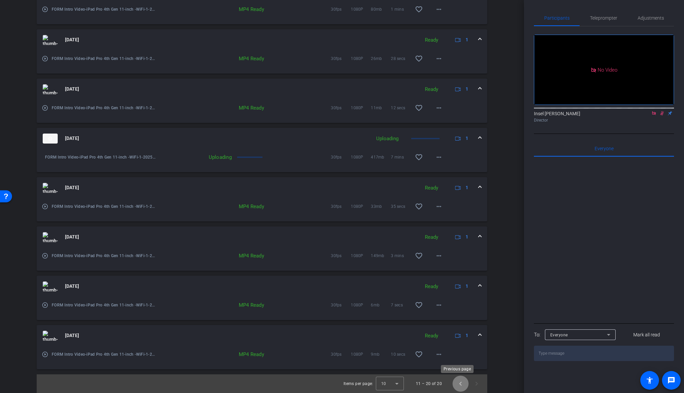
click at [455, 365] on span "Previous page" at bounding box center [460, 384] width 16 height 16
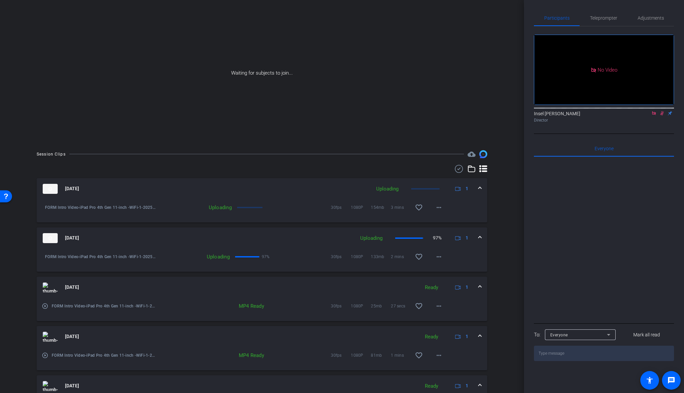
scroll to position [0, 0]
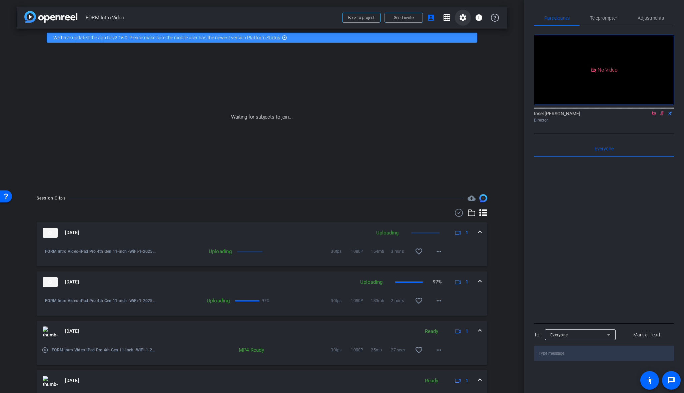
click at [459, 19] on mat-icon "settings" at bounding box center [463, 18] width 8 height 8
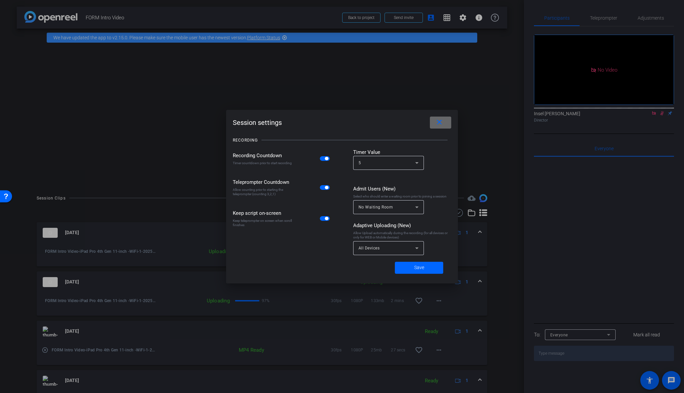
click at [441, 125] on mat-icon "close" at bounding box center [439, 122] width 8 height 8
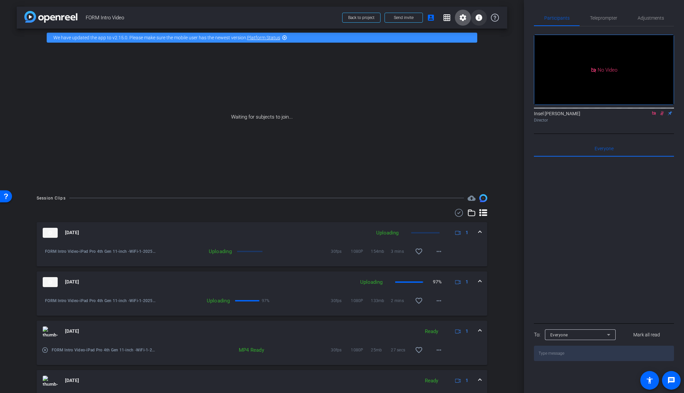
click at [479, 17] on span at bounding box center [479, 18] width 16 height 16
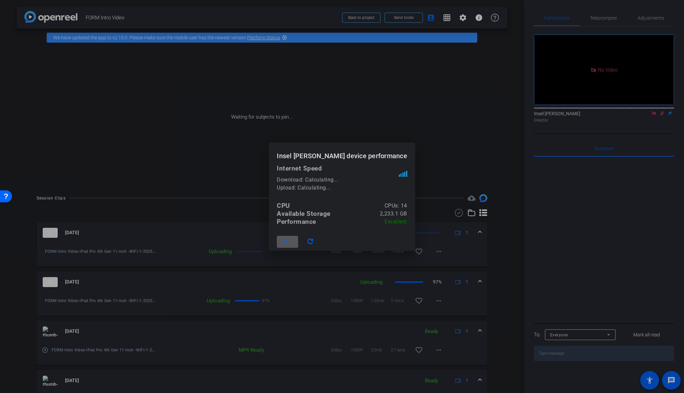
click at [445, 111] on div at bounding box center [342, 196] width 684 height 393
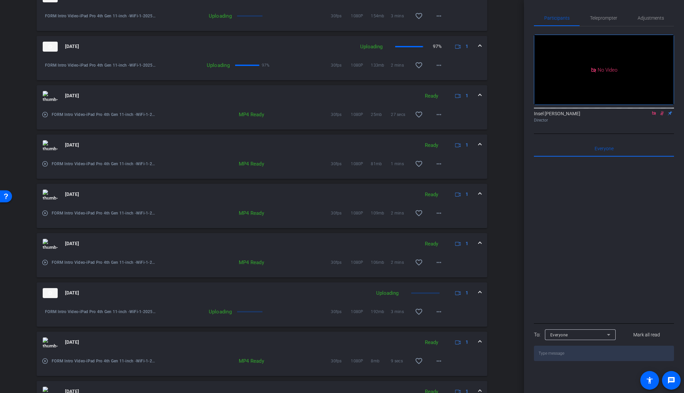
scroll to position [341, 0]
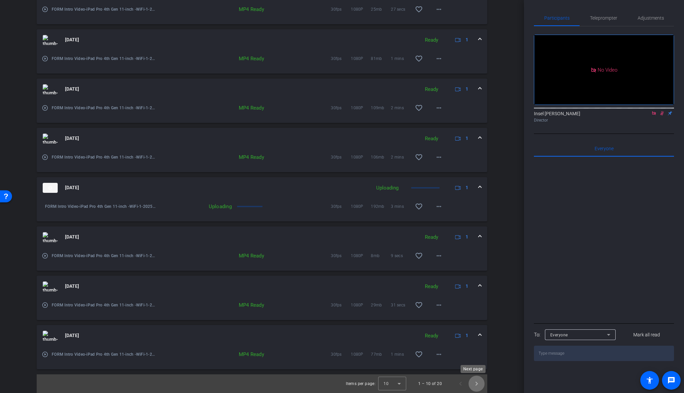
click at [474, 365] on span "Next page" at bounding box center [476, 384] width 16 height 16
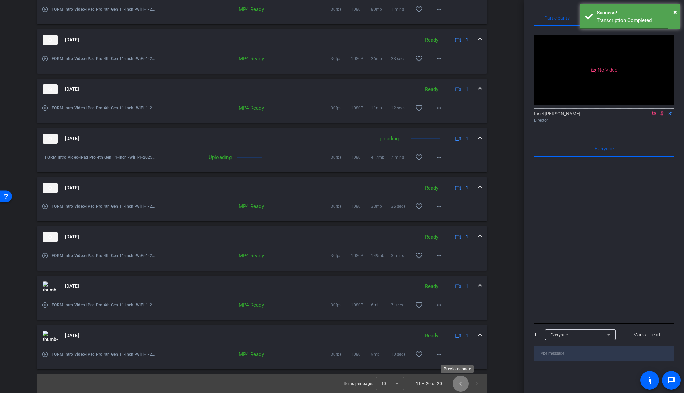
click at [452, 365] on span "Previous page" at bounding box center [460, 384] width 16 height 16
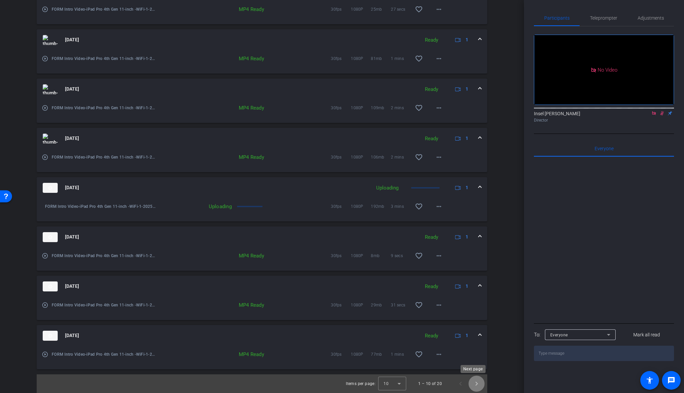
click at [474, 365] on span "Next page" at bounding box center [476, 384] width 16 height 16
click at [454, 365] on span "Previous page" at bounding box center [460, 384] width 16 height 16
click at [438, 256] on mat-icon "more_horiz" at bounding box center [439, 256] width 8 height 8
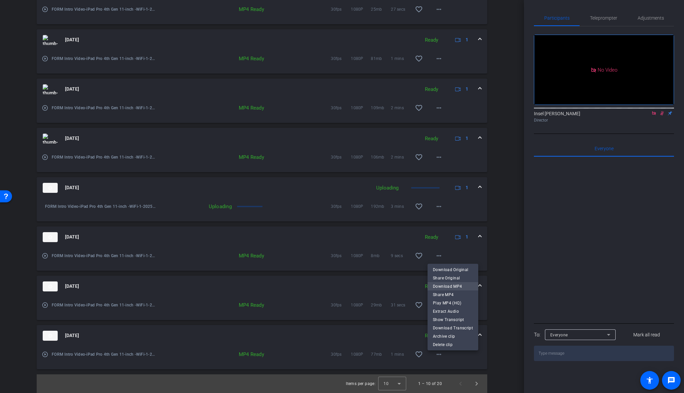
click at [453, 288] on span "Download MP4" at bounding box center [453, 287] width 40 height 8
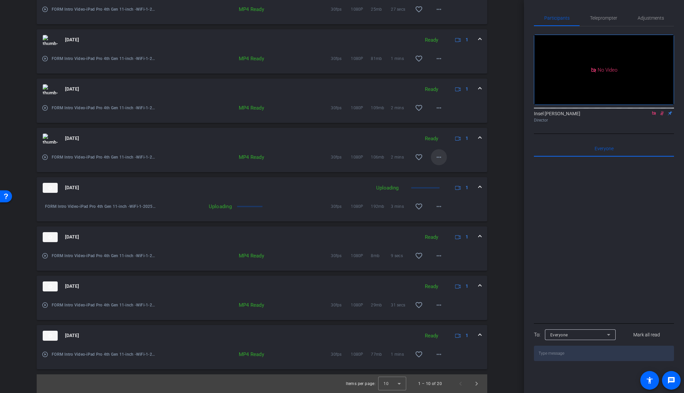
click at [438, 158] on mat-icon "more_horiz" at bounding box center [439, 157] width 8 height 8
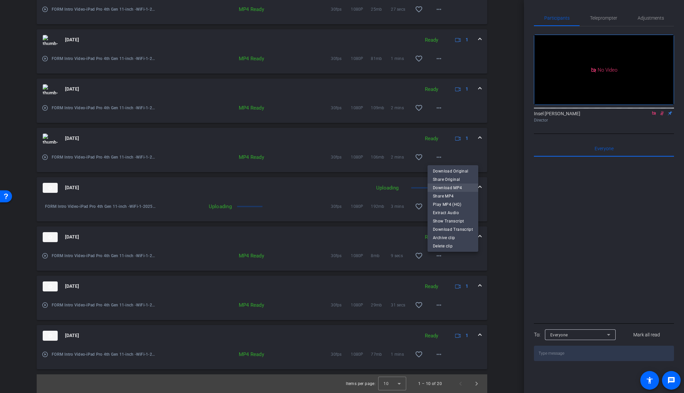
click at [456, 188] on span "Download MP4" at bounding box center [453, 188] width 40 height 8
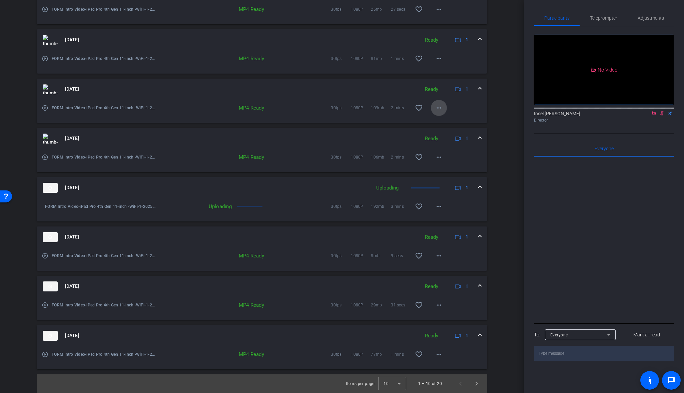
click at [437, 109] on mat-icon "more_horiz" at bounding box center [439, 108] width 8 height 8
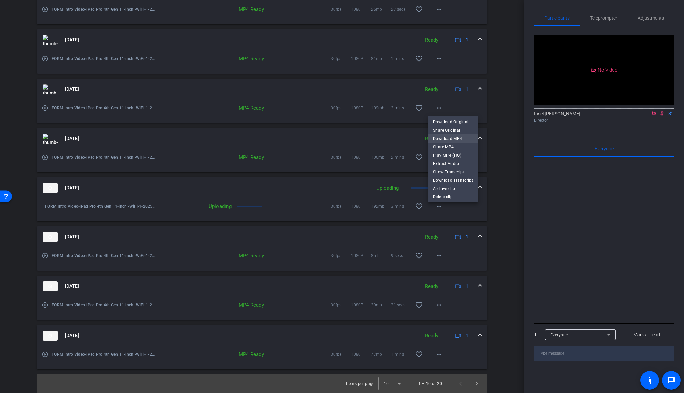
click at [444, 140] on span "Download MP4" at bounding box center [453, 139] width 40 height 8
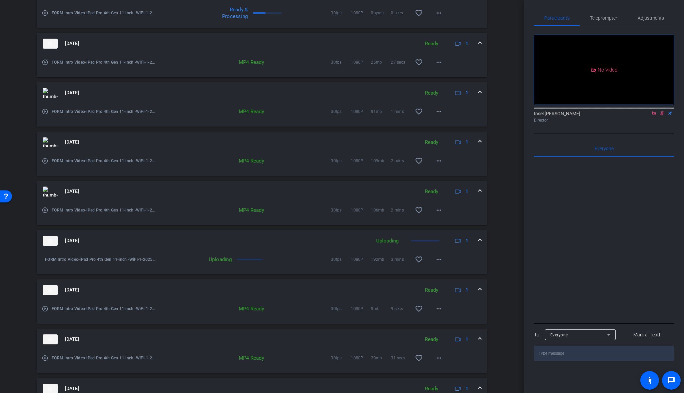
scroll to position [253, 0]
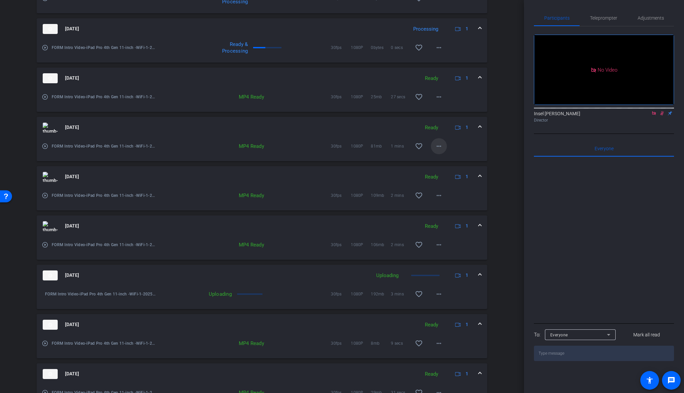
click at [436, 148] on mat-icon "more_horiz" at bounding box center [439, 146] width 8 height 8
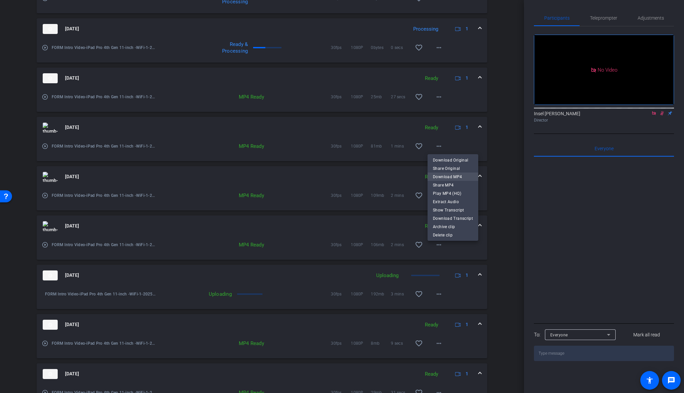
click at [442, 179] on span "Download MP4" at bounding box center [453, 177] width 40 height 8
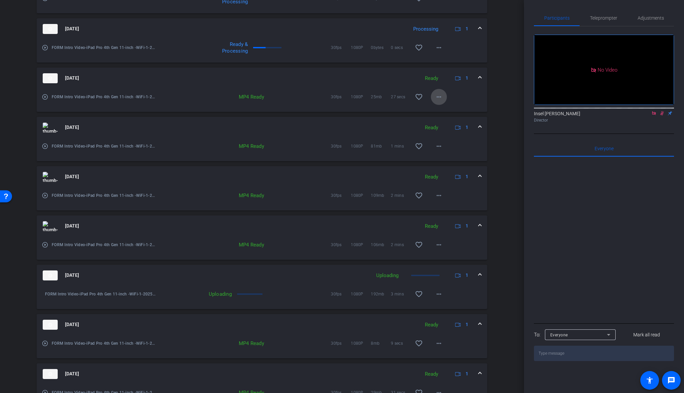
click at [435, 98] on mat-icon "more_horiz" at bounding box center [439, 97] width 8 height 8
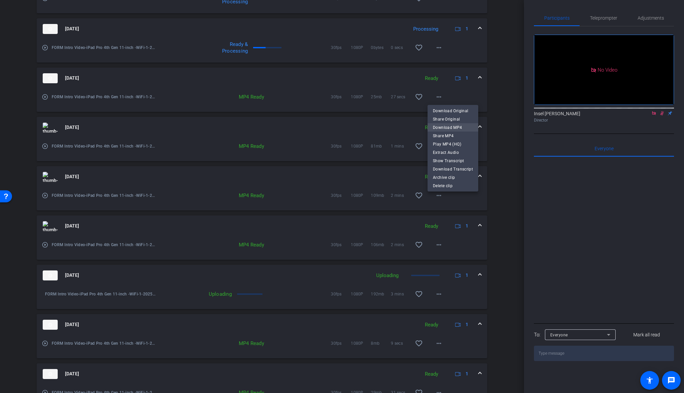
click at [443, 128] on span "Download MP4" at bounding box center [453, 128] width 40 height 8
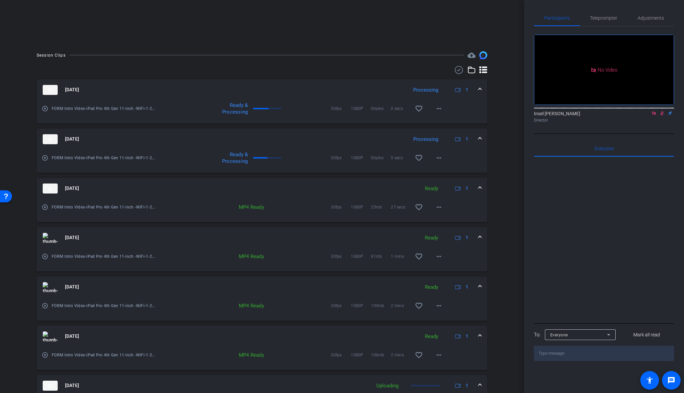
scroll to position [155, 0]
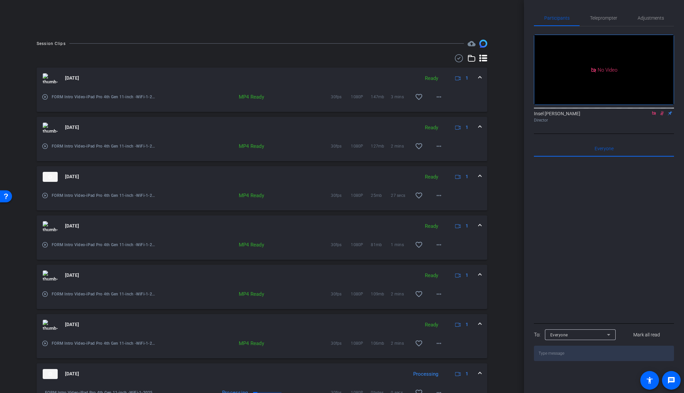
click at [447, 98] on div "play_circle_outline FORM Intro Video-iPad Pro 4th Gen 11-inch -WiFi-1-2025-08-2…" at bounding box center [262, 100] width 450 height 23
click at [435, 147] on mat-icon "more_horiz" at bounding box center [439, 146] width 8 height 8
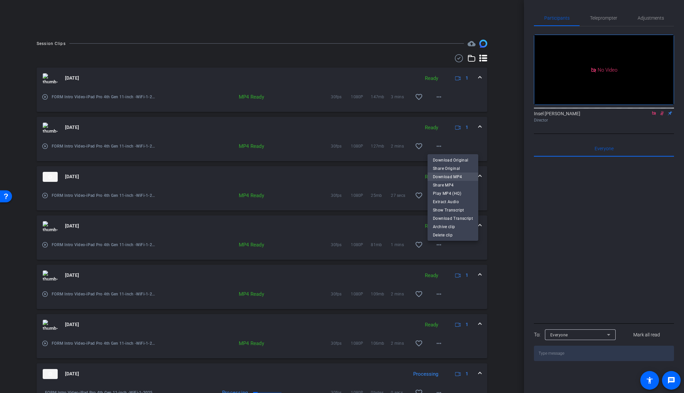
click at [457, 177] on span "Download MP4" at bounding box center [453, 177] width 40 height 8
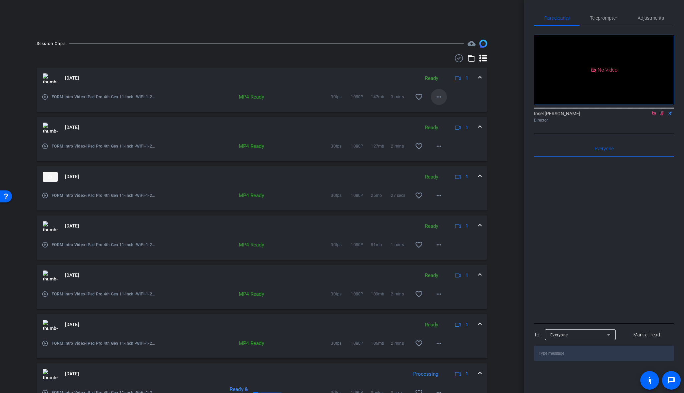
click at [440, 95] on span at bounding box center [439, 97] width 16 height 16
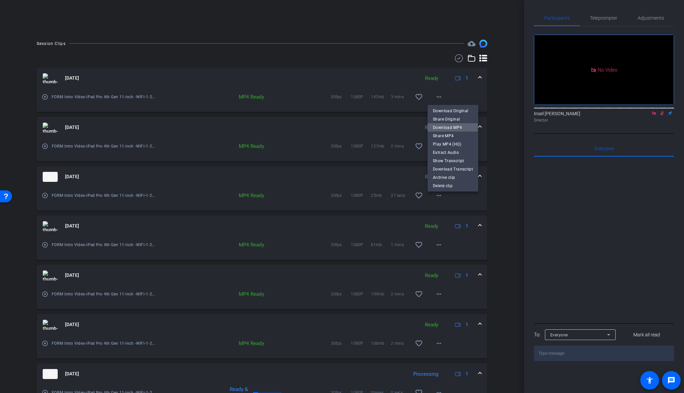
click at [440, 126] on span "Download MP4" at bounding box center [453, 128] width 40 height 8
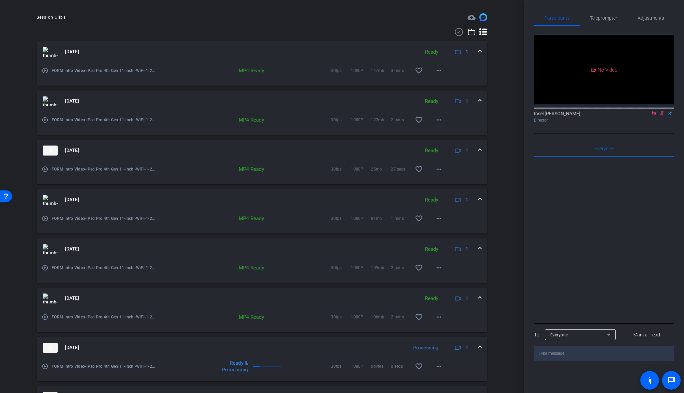
scroll to position [341, 0]
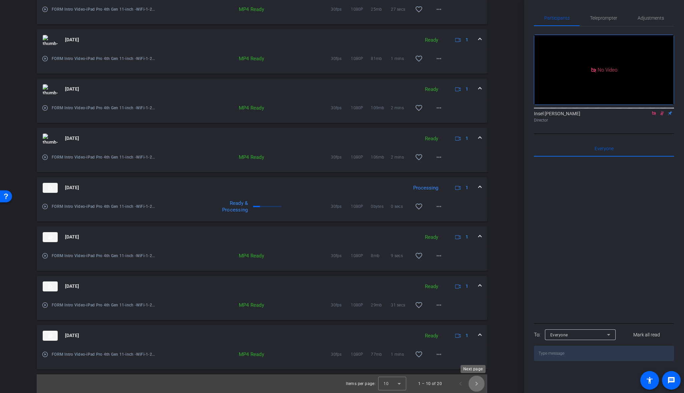
click at [475, 365] on span "Next page" at bounding box center [476, 384] width 16 height 16
click at [458, 365] on span "Previous page" at bounding box center [460, 384] width 16 height 16
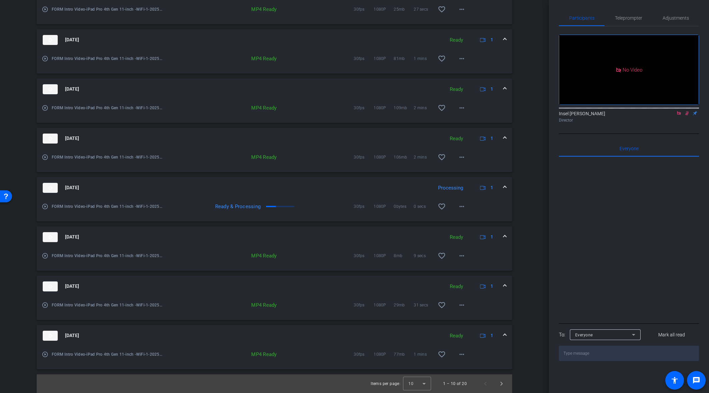
click at [532, 198] on div "arrow_back FORM Intro Video Back to project Send invite account_box grid_on set…" at bounding box center [274, 196] width 549 height 393
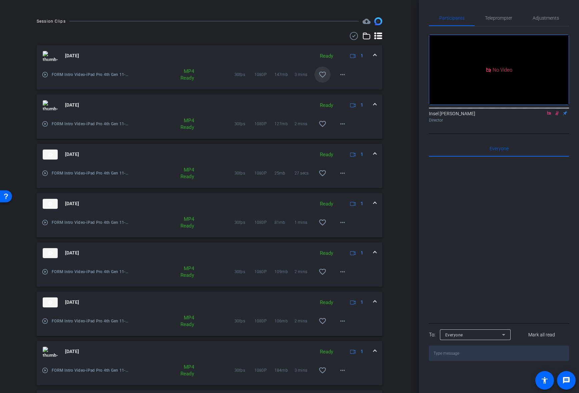
scroll to position [9, 0]
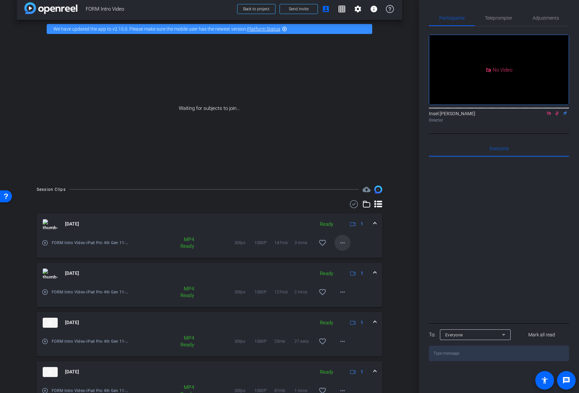
click at [338, 241] on mat-icon "more_horiz" at bounding box center [342, 243] width 8 height 8
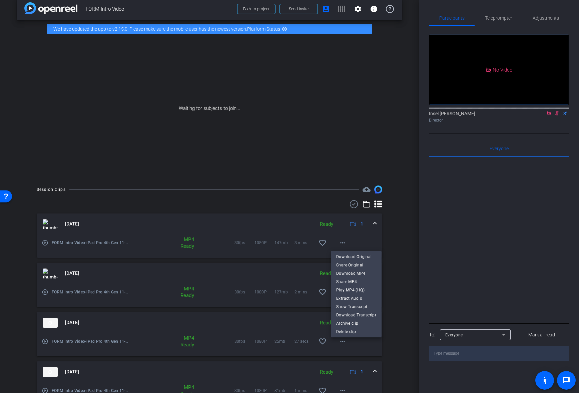
click at [398, 247] on div at bounding box center [289, 196] width 579 height 393
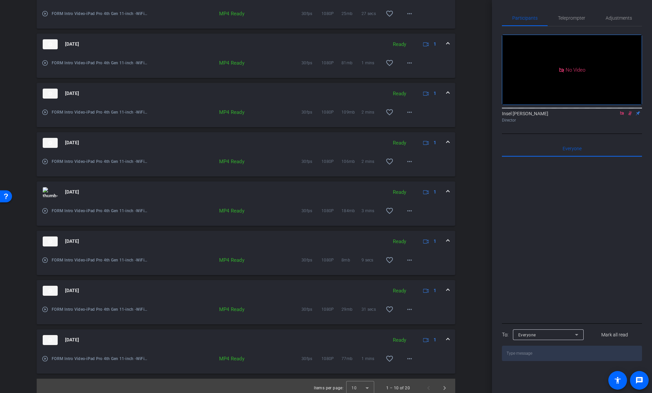
scroll to position [341, 0]
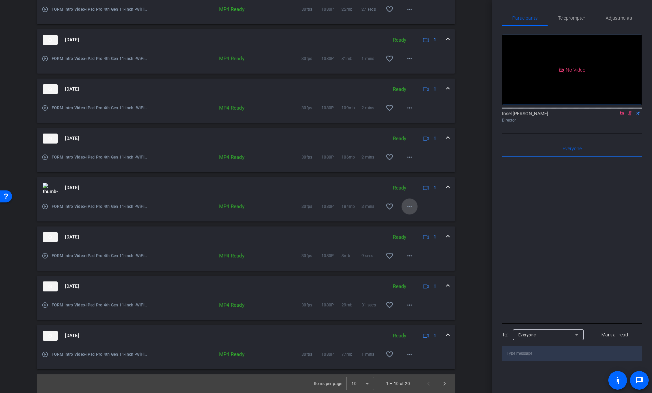
click at [405, 208] on mat-icon "more_horiz" at bounding box center [409, 207] width 8 height 8
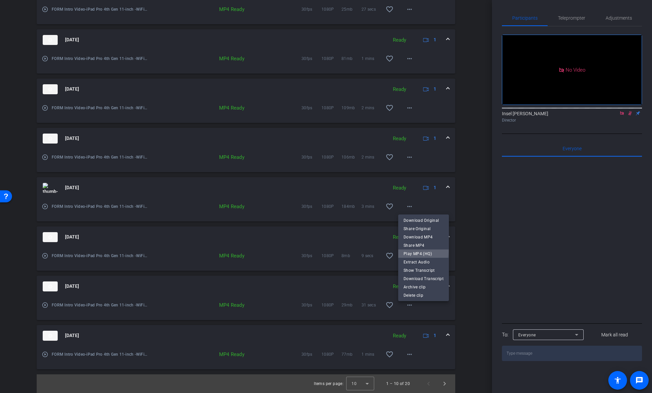
click at [410, 252] on span "Play MP4 (HQ)" at bounding box center [423, 254] width 40 height 8
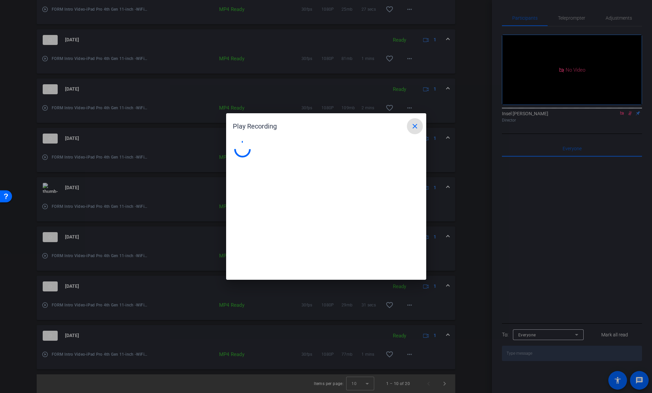
click at [413, 131] on span at bounding box center [415, 126] width 16 height 16
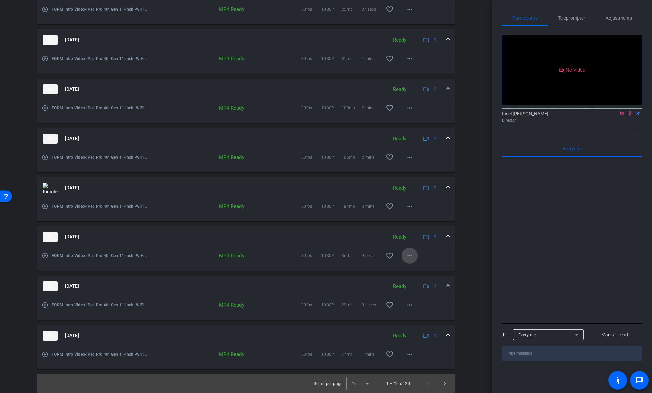
click at [410, 256] on span at bounding box center [409, 256] width 16 height 16
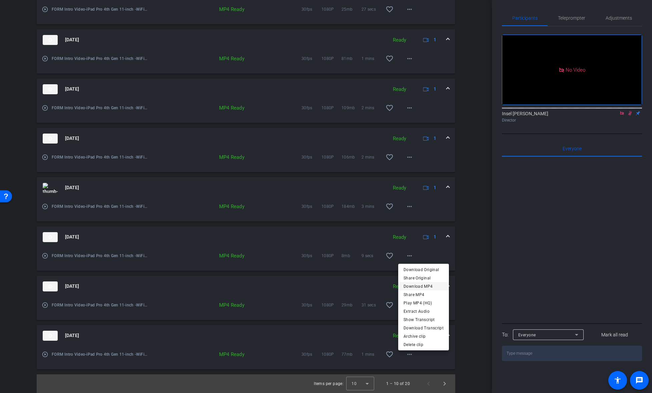
click at [434, 288] on span "Download MP4" at bounding box center [423, 287] width 40 height 8
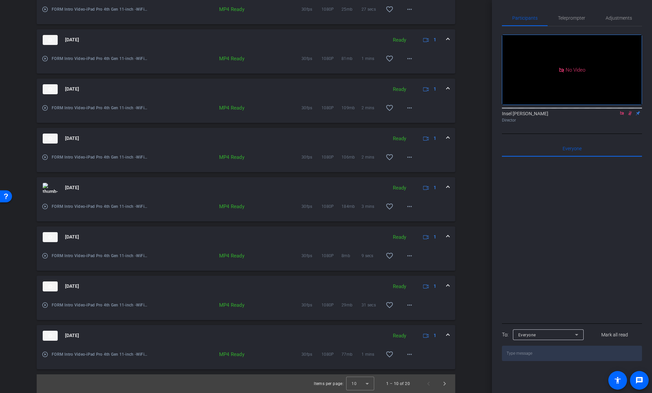
click at [477, 275] on div "arrow_back FORM Intro Video Back to project Send invite account_box grid_on set…" at bounding box center [246, 196] width 492 height 393
click at [437, 365] on span "Next page" at bounding box center [444, 384] width 16 height 16
click at [429, 365] on span "Previous page" at bounding box center [428, 384] width 16 height 16
click at [442, 365] on span "Next page" at bounding box center [444, 384] width 16 height 16
click at [407, 258] on mat-icon "more_horiz" at bounding box center [409, 256] width 8 height 8
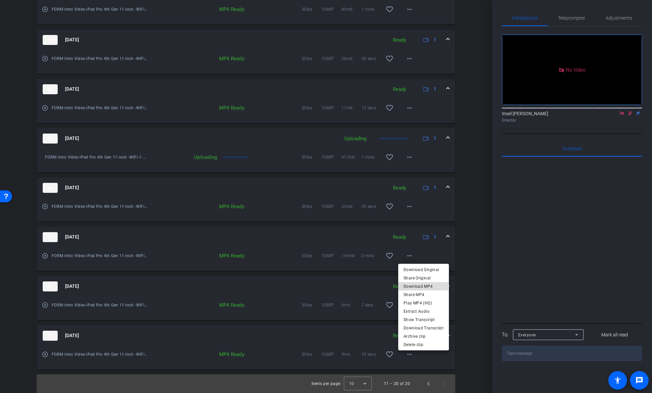
click at [423, 285] on span "Download MP4" at bounding box center [423, 287] width 40 height 8
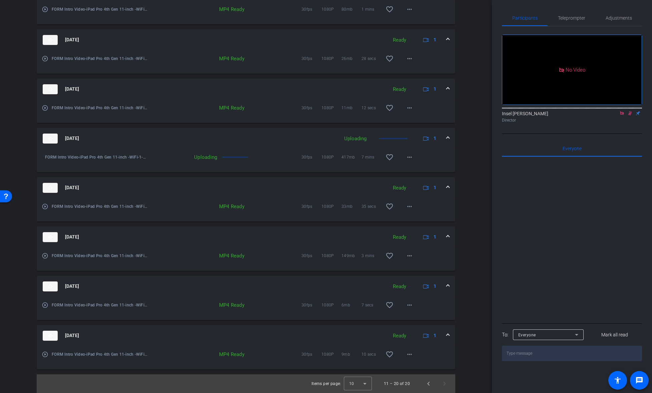
click at [480, 281] on div "arrow_back FORM Intro Video Back to project Send invite account_box grid_on set…" at bounding box center [246, 196] width 492 height 393
click at [409, 209] on mat-icon "more_horiz" at bounding box center [409, 207] width 8 height 8
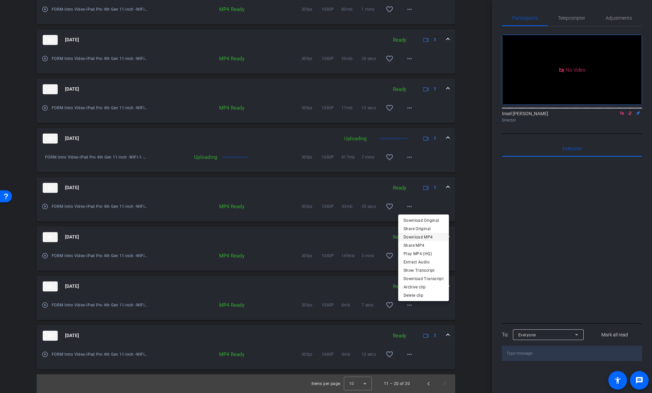
click at [413, 237] on span "Download MP4" at bounding box center [423, 237] width 40 height 8
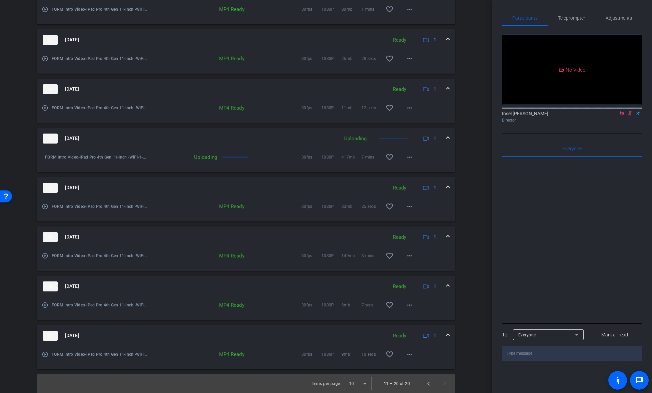
click at [478, 207] on div "arrow_back FORM Intro Video Back to project Send invite account_box grid_on set…" at bounding box center [246, 196] width 492 height 393
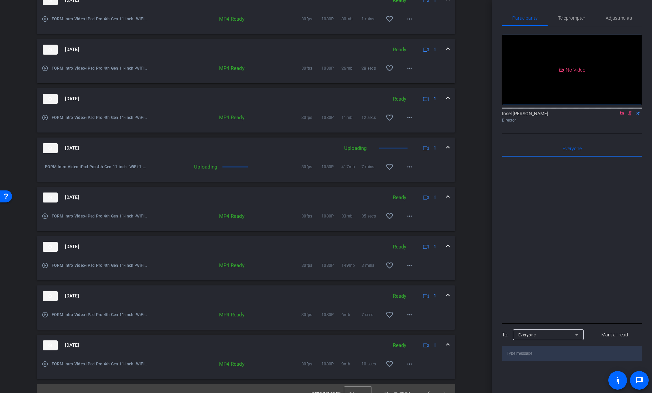
scroll to position [331, 0]
click at [406, 68] on mat-icon "more_horiz" at bounding box center [409, 69] width 8 height 8
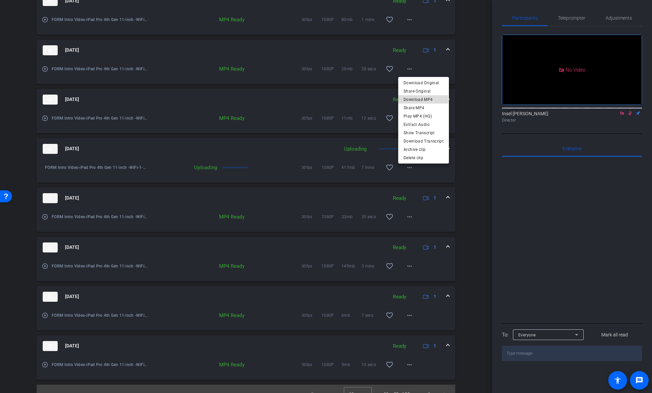
click at [412, 100] on span "Download MP4" at bounding box center [423, 99] width 40 height 8
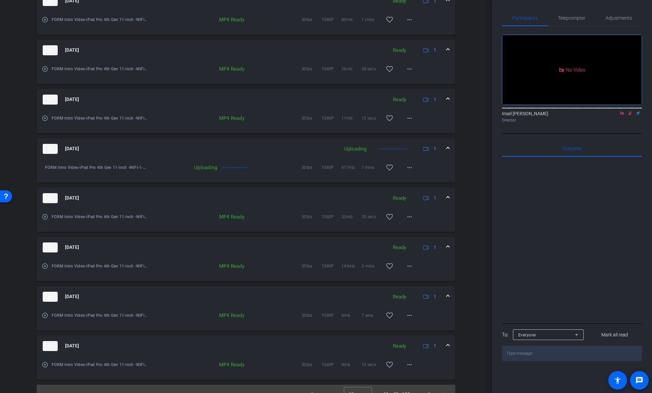
click at [472, 214] on div "arrow_back FORM Intro Video Back to project Send invite account_box grid_on set…" at bounding box center [246, 196] width 492 height 393
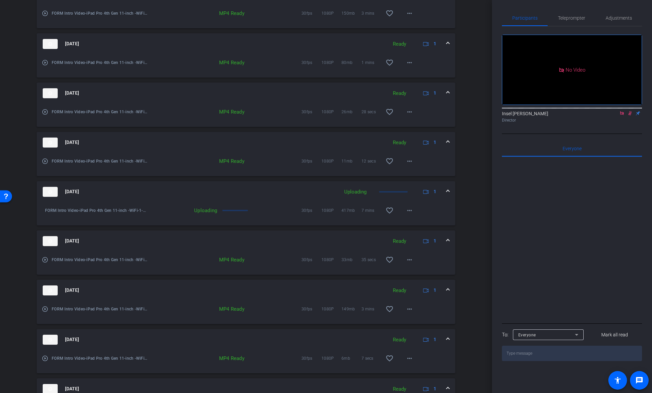
scroll to position [256, 0]
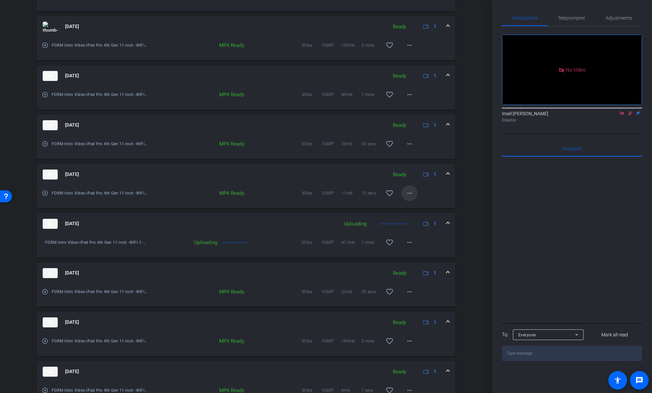
click at [409, 195] on mat-icon "more_horiz" at bounding box center [409, 193] width 8 height 8
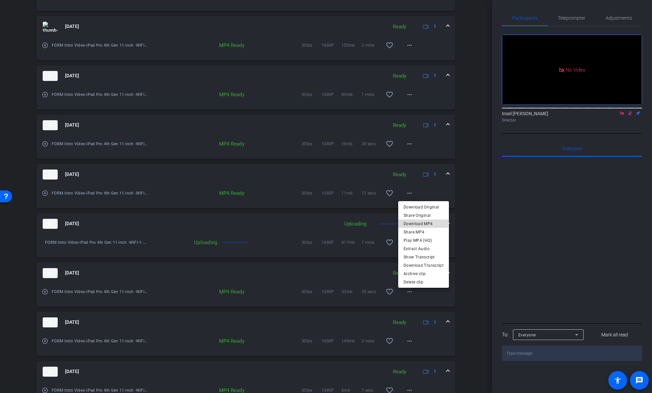
click at [413, 222] on span "Download MP4" at bounding box center [423, 224] width 40 height 8
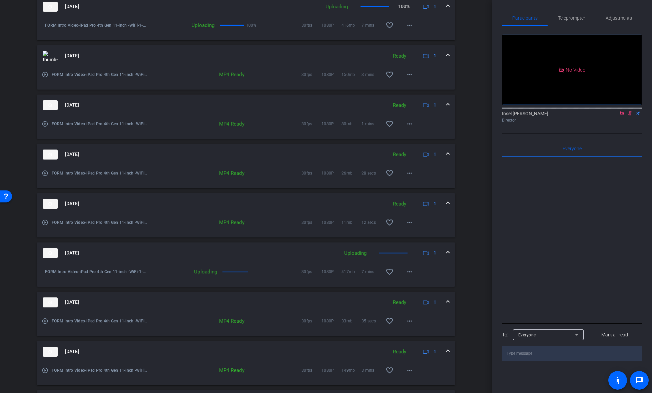
scroll to position [223, 0]
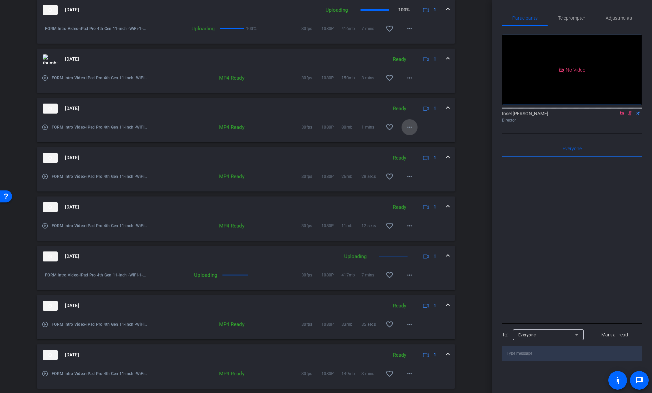
click at [410, 132] on span at bounding box center [409, 127] width 16 height 16
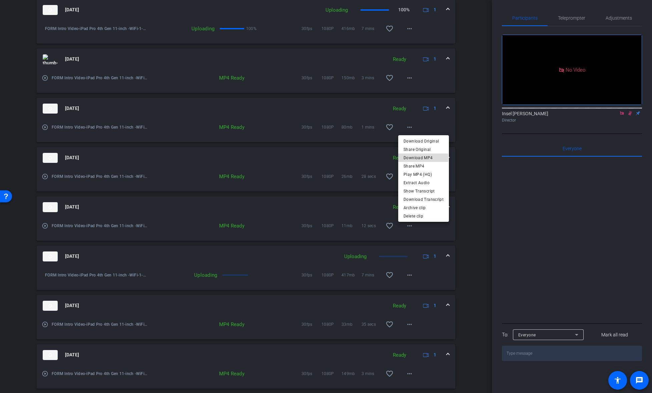
click at [418, 158] on span "Download MP4" at bounding box center [423, 158] width 40 height 8
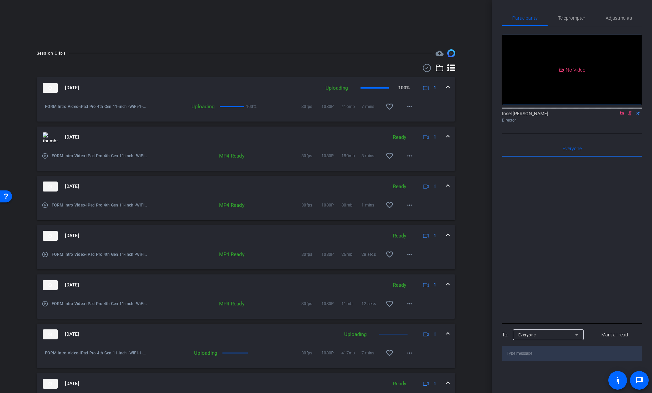
scroll to position [139, 0]
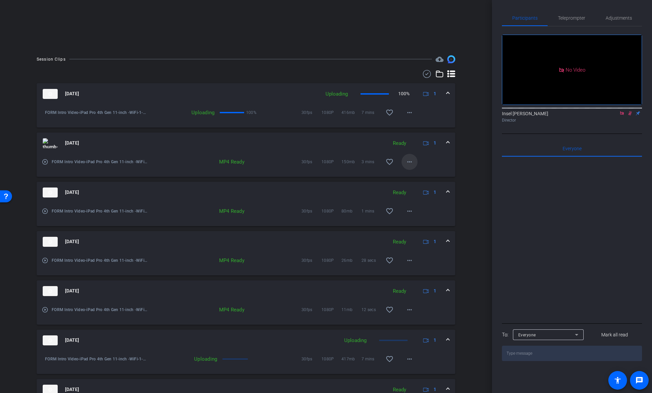
click at [407, 160] on mat-icon "more_horiz" at bounding box center [409, 162] width 8 height 8
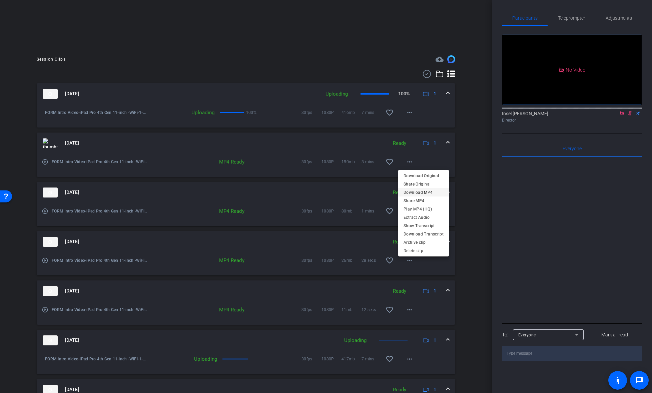
click at [416, 191] on span "Download MP4" at bounding box center [423, 193] width 40 height 8
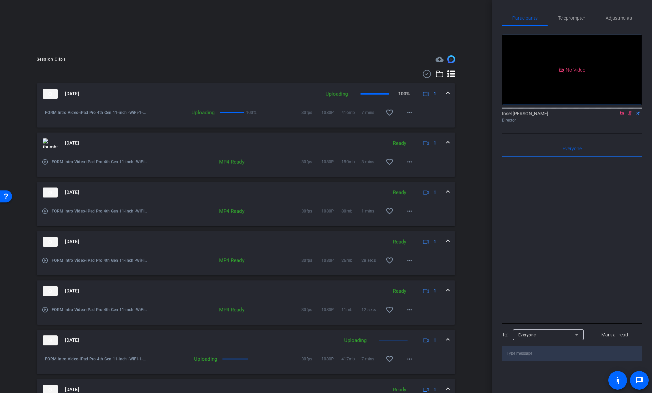
click at [460, 180] on div "Session Clips cloud_upload Aug 27, 2025 Uploading 100% 1 FORM Intro Video-iPad …" at bounding box center [246, 325] width 458 height 540
click at [405, 163] on mat-icon "more_horiz" at bounding box center [409, 162] width 8 height 8
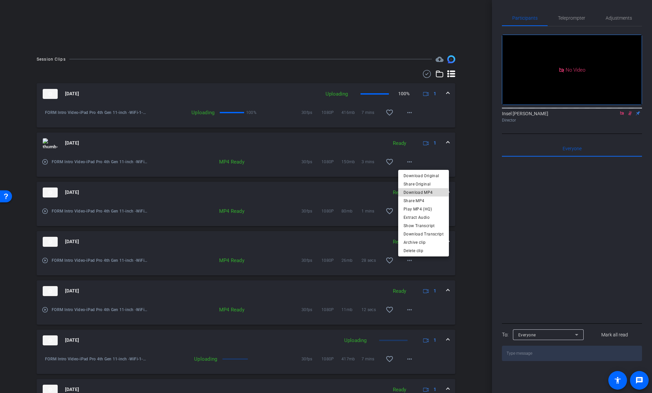
click at [406, 195] on span "Download MP4" at bounding box center [423, 193] width 40 height 8
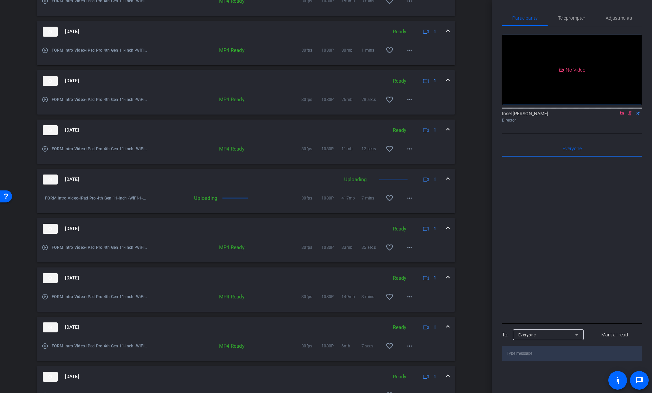
scroll to position [341, 0]
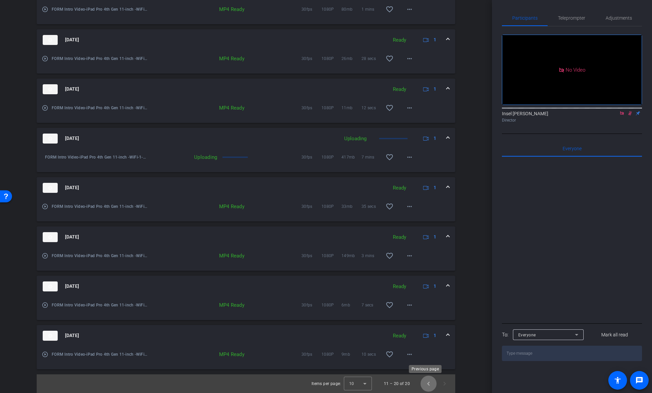
click at [420, 365] on span "Previous page" at bounding box center [428, 384] width 16 height 16
click at [441, 365] on span "Next page" at bounding box center [444, 384] width 16 height 16
click at [422, 365] on span "Previous page" at bounding box center [428, 384] width 16 height 16
click at [440, 365] on span "Next page" at bounding box center [444, 384] width 16 height 16
click at [424, 365] on span "Previous page" at bounding box center [428, 384] width 16 height 16
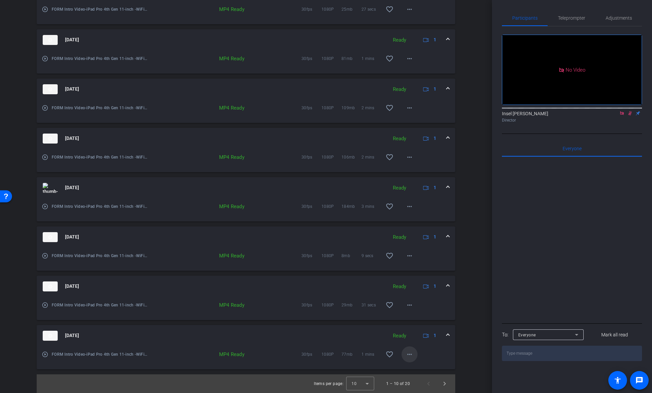
click at [405, 358] on mat-icon "more_horiz" at bounding box center [409, 355] width 8 height 8
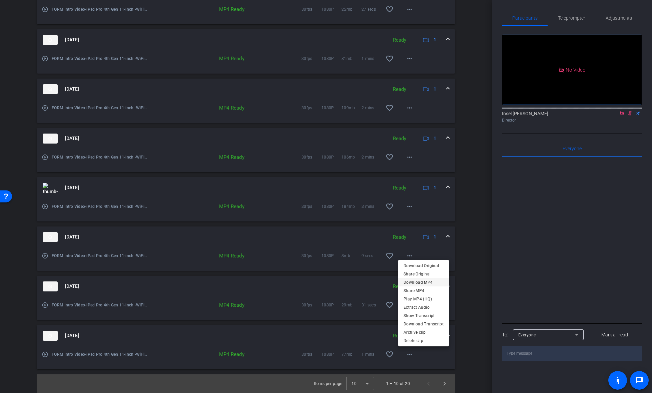
click at [430, 282] on span "Download MP4" at bounding box center [423, 283] width 40 height 8
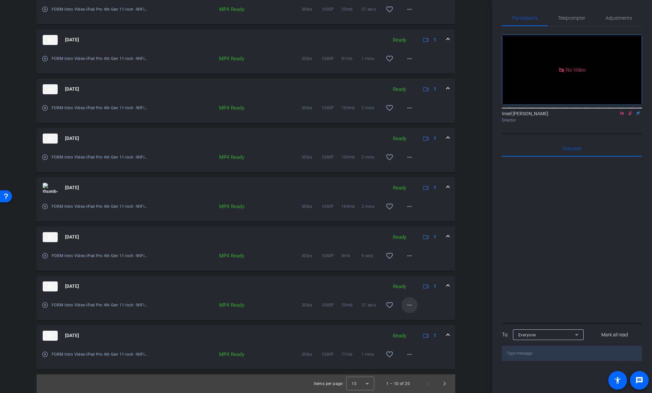
click at [410, 306] on span at bounding box center [409, 305] width 16 height 16
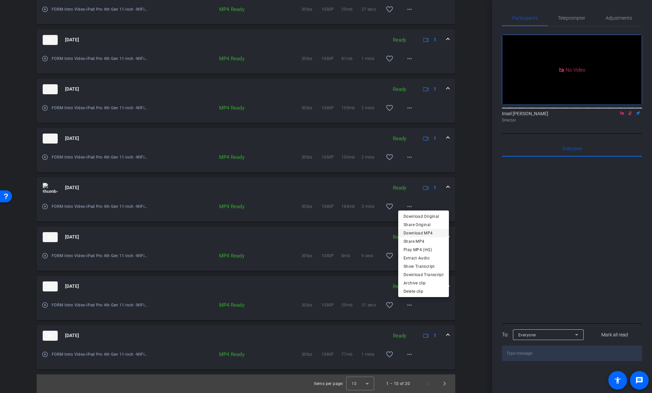
click at [421, 236] on span "Download MP4" at bounding box center [423, 233] width 40 height 8
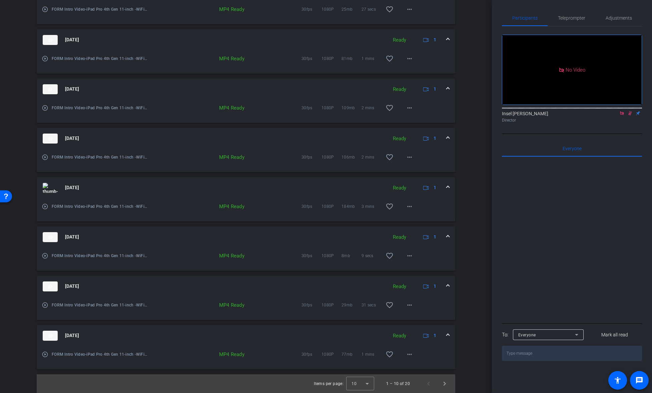
click at [468, 286] on div "Session Clips cloud_upload Aug 27, 2025 Ready 1 play_circle_outline FORM Intro …" at bounding box center [246, 123] width 458 height 540
click at [408, 255] on mat-icon "more_horiz" at bounding box center [409, 256] width 8 height 8
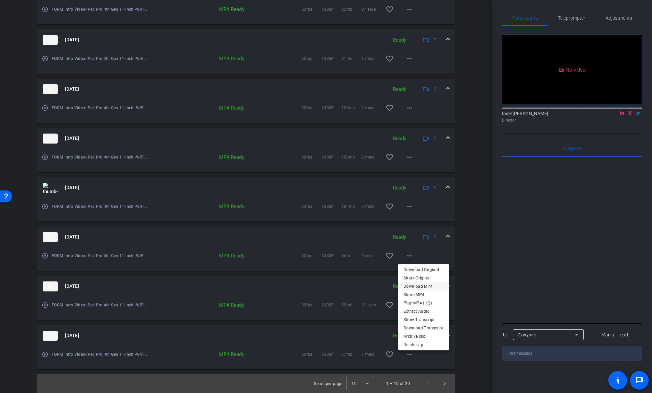
click at [409, 286] on span "Download MP4" at bounding box center [423, 287] width 40 height 8
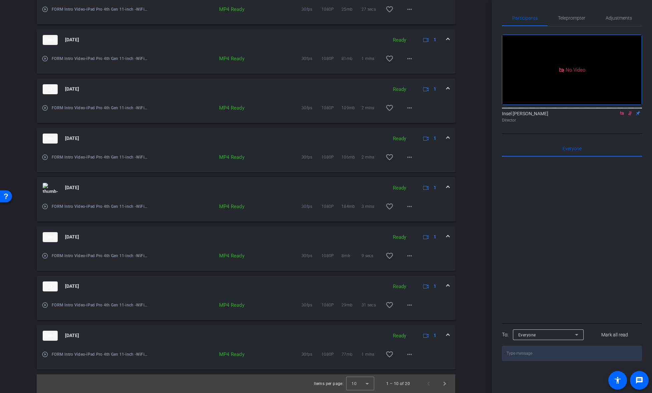
click at [464, 213] on div "Session Clips cloud_upload Aug 27, 2025 Ready 1 play_circle_outline FORM Intro …" at bounding box center [246, 123] width 458 height 540
click at [410, 205] on span at bounding box center [409, 207] width 16 height 16
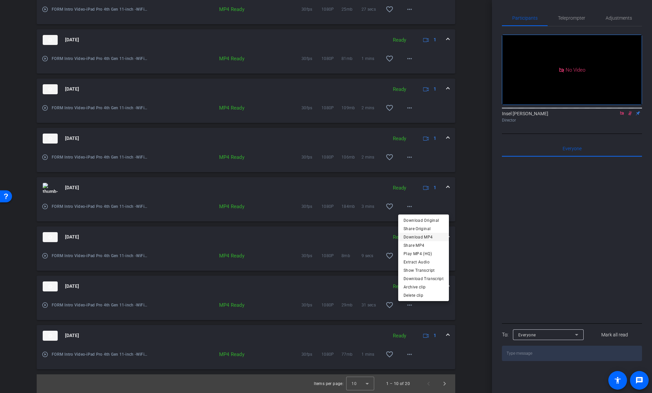
click at [413, 235] on span "Download MP4" at bounding box center [423, 237] width 40 height 8
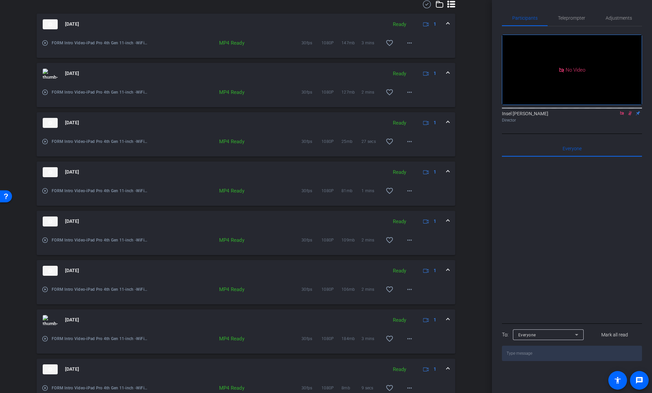
scroll to position [203, 0]
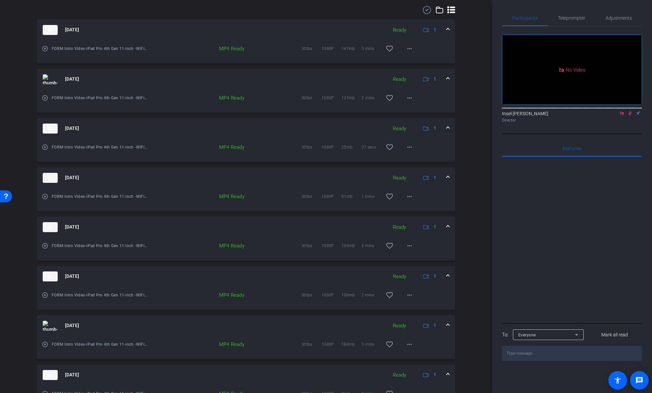
click at [477, 262] on div "arrow_back FORM Intro Video Back to project Send invite account_box grid_on set…" at bounding box center [246, 196] width 492 height 393
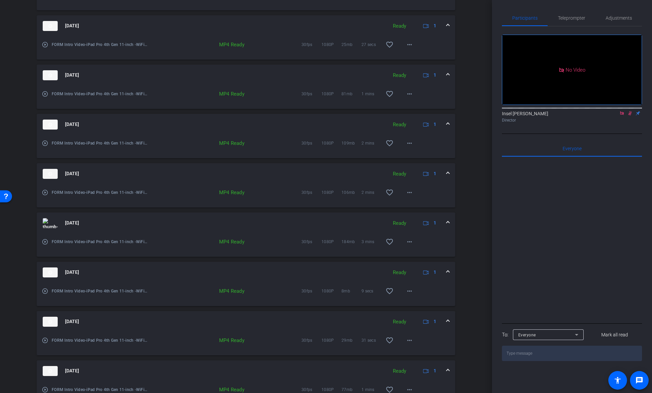
scroll to position [341, 0]
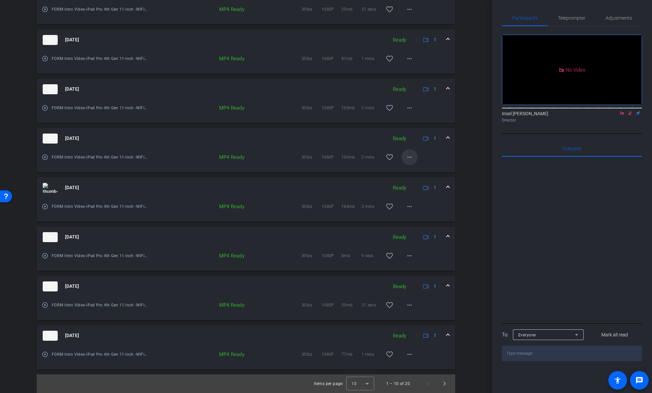
click at [407, 160] on mat-icon "more_horiz" at bounding box center [409, 157] width 8 height 8
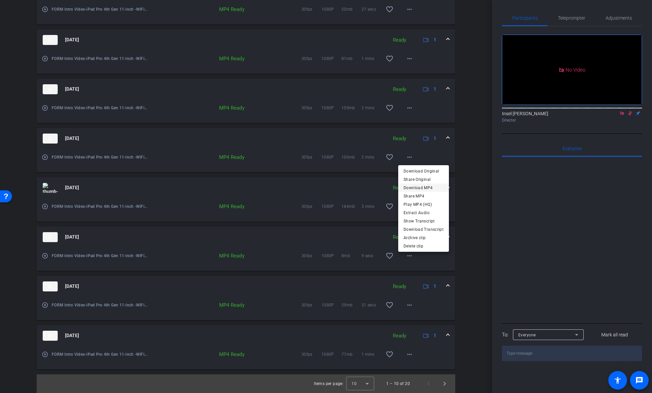
click at [415, 190] on span "Download MP4" at bounding box center [423, 188] width 40 height 8
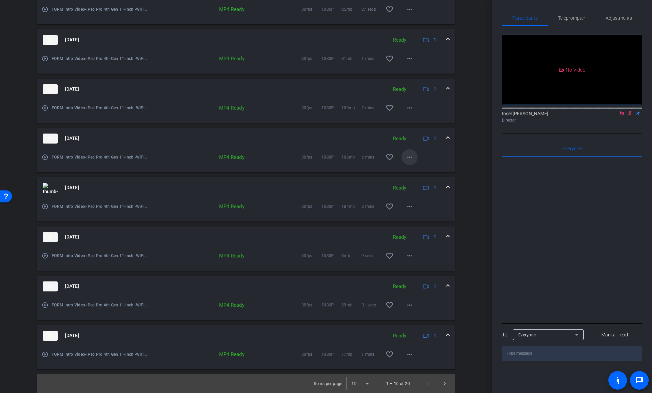
click at [409, 160] on mat-icon "more_horiz" at bounding box center [409, 157] width 8 height 8
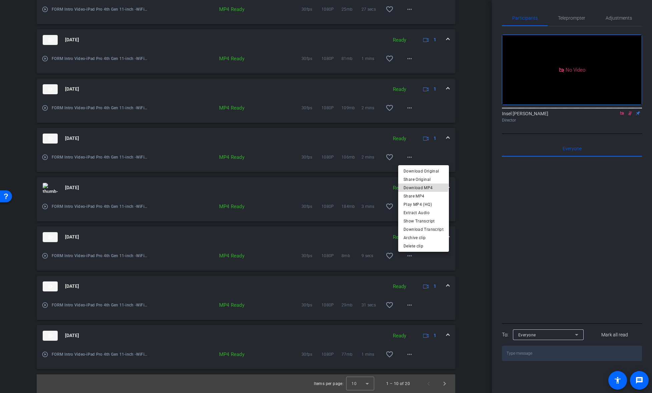
click at [416, 185] on span "Download MP4" at bounding box center [423, 188] width 40 height 8
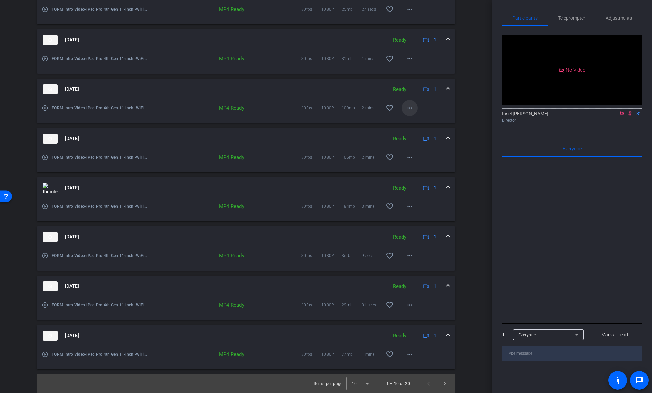
click at [409, 107] on mat-icon "more_horiz" at bounding box center [409, 108] width 8 height 8
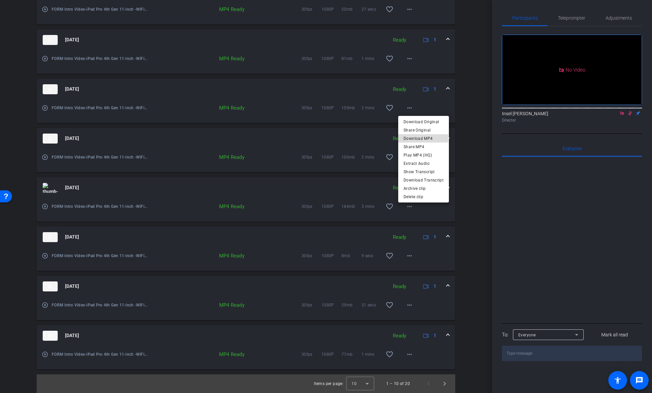
click at [417, 138] on span "Download MP4" at bounding box center [423, 139] width 40 height 8
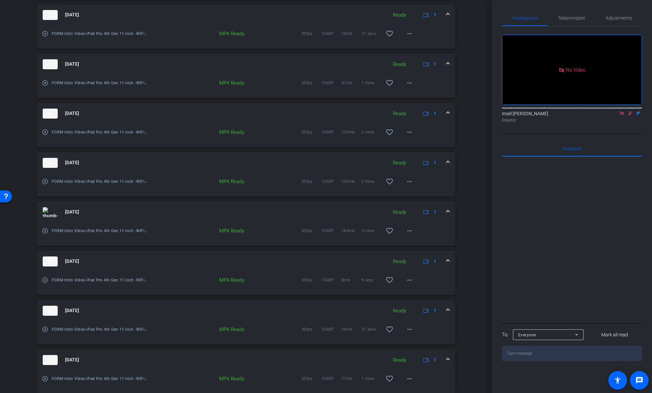
scroll to position [316, 0]
click at [479, 195] on div "arrow_back FORM Intro Video Back to project Send invite account_box grid_on set…" at bounding box center [246, 196] width 492 height 393
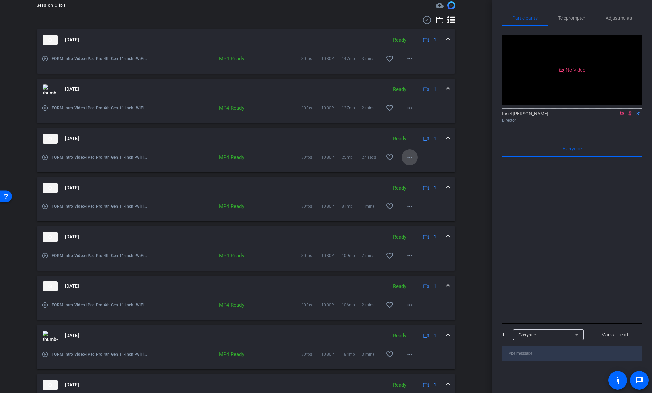
click at [406, 157] on mat-icon "more_horiz" at bounding box center [409, 157] width 8 height 8
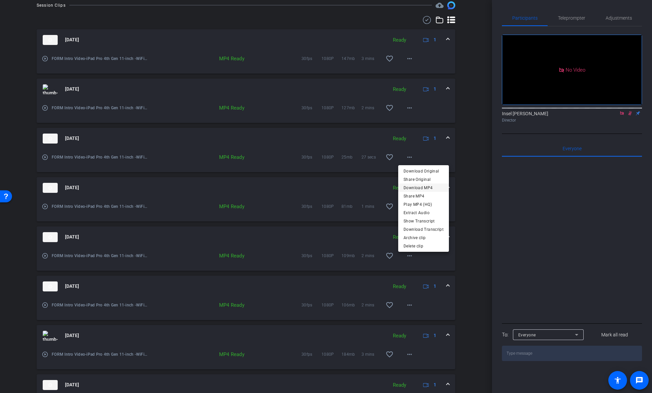
click at [422, 187] on span "Download MP4" at bounding box center [423, 188] width 40 height 8
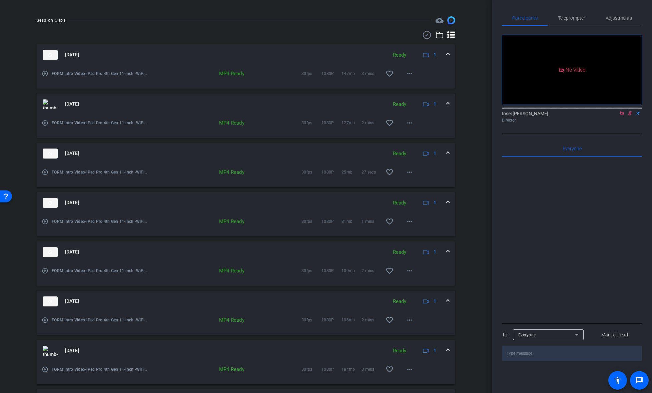
scroll to position [141, 0]
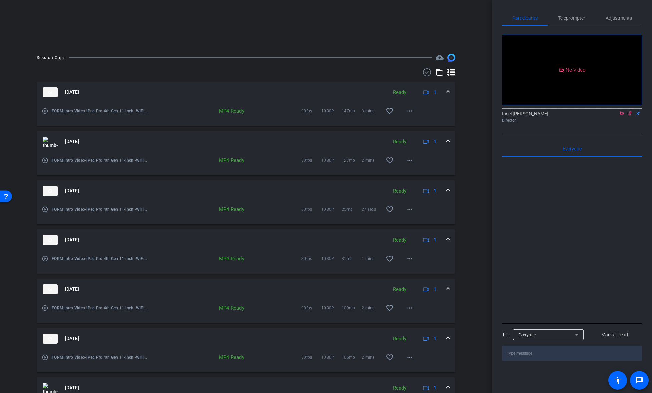
click at [468, 204] on div "Session Clips cloud_upload Aug 27, 2025 Ready 1 play_circle_outline FORM Intro …" at bounding box center [246, 324] width 458 height 540
click at [407, 208] on mat-icon "more_horiz" at bounding box center [409, 210] width 8 height 8
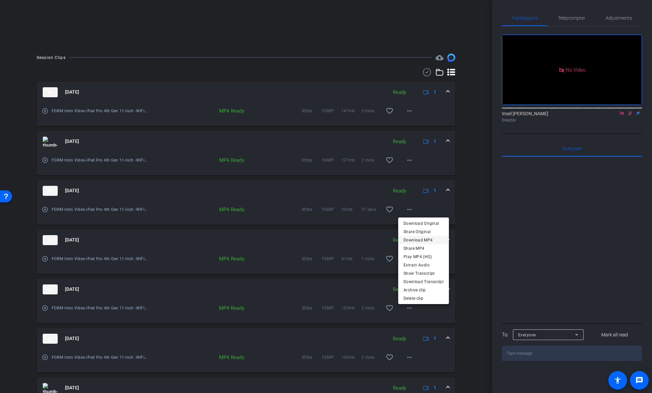
click at [416, 241] on span "Download MP4" at bounding box center [423, 240] width 40 height 8
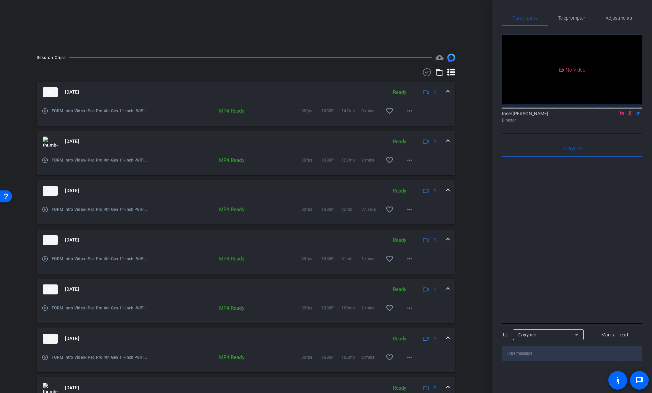
click at [416, 162] on div "play_circle_outline FORM Intro Video-iPad Pro 4th Gen 11-inch -WiFi-1-2025-08-2…" at bounding box center [246, 163] width 418 height 23
click at [411, 163] on span at bounding box center [409, 160] width 16 height 16
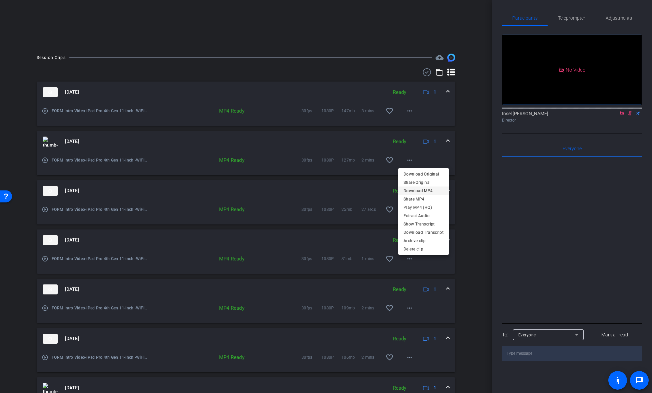
click at [418, 191] on span "Download MP4" at bounding box center [423, 191] width 40 height 8
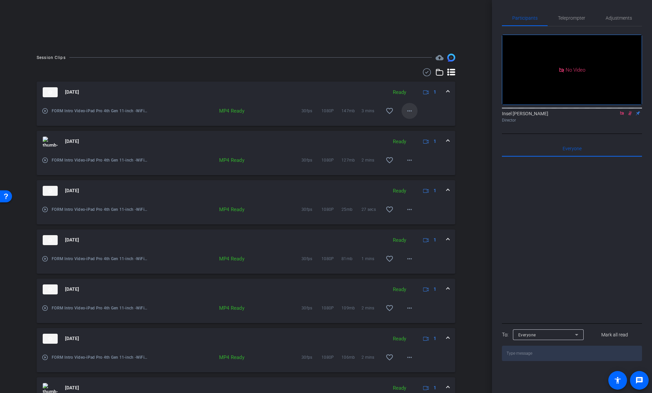
click at [409, 111] on mat-icon "more_horiz" at bounding box center [409, 111] width 8 height 8
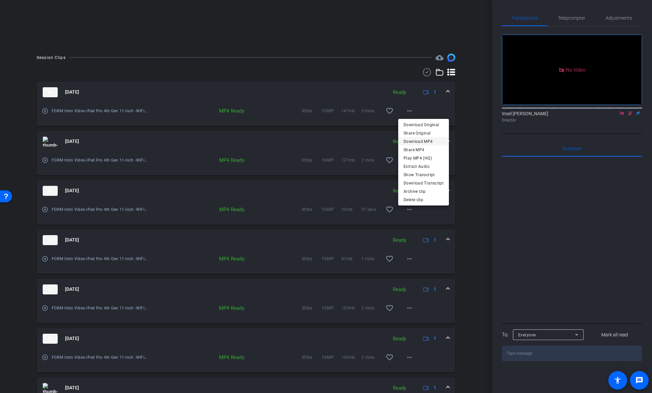
click at [417, 140] on span "Download MP4" at bounding box center [423, 141] width 40 height 8
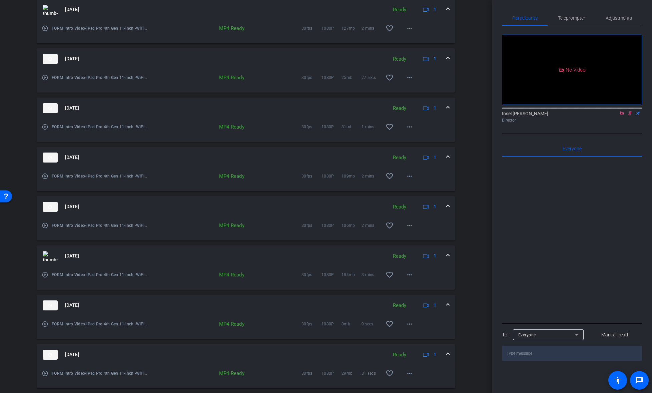
scroll to position [341, 0]
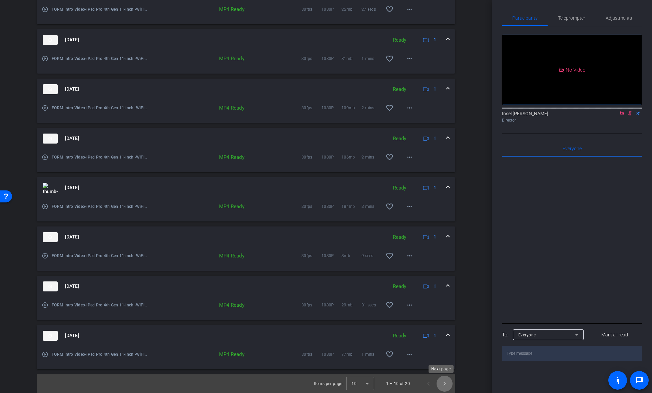
click at [440, 365] on span "Next page" at bounding box center [444, 384] width 16 height 16
click at [471, 188] on div "Session Clips cloud_upload Aug 27, 2025 Uploading 99% 1 FORM Intro Video-iPad P…" at bounding box center [246, 123] width 458 height 540
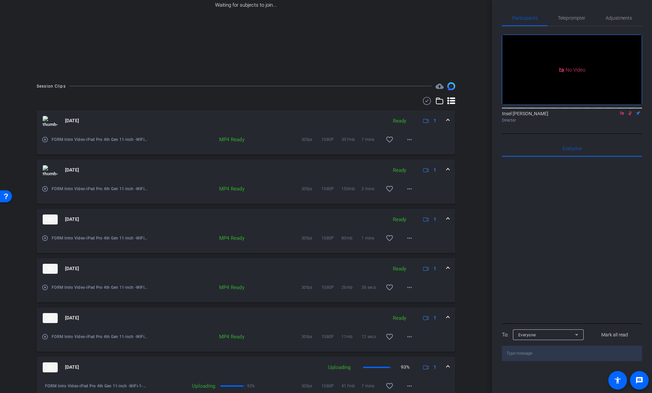
scroll to position [5, 0]
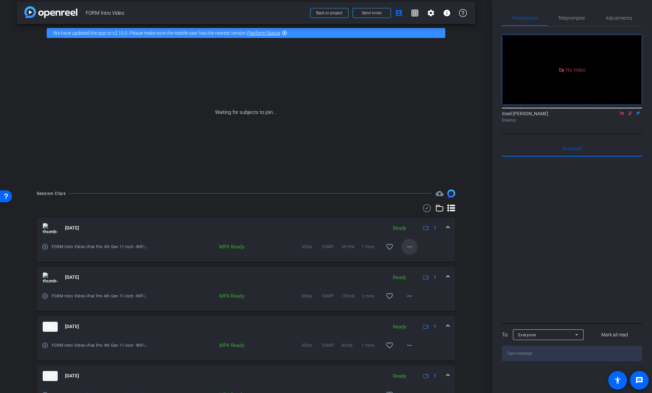
click at [408, 245] on mat-icon "more_horiz" at bounding box center [409, 247] width 8 height 8
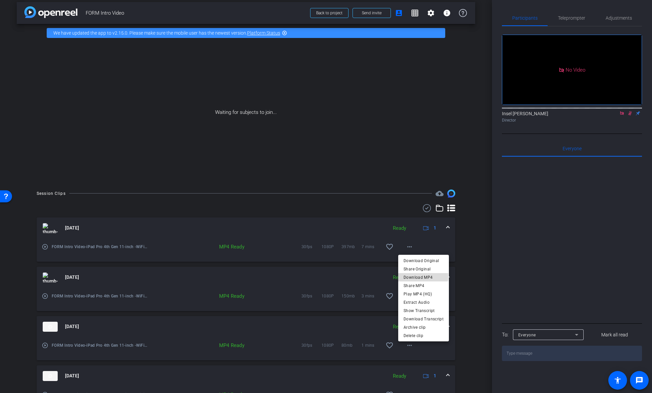
click at [418, 277] on span "Download MP4" at bounding box center [423, 278] width 40 height 8
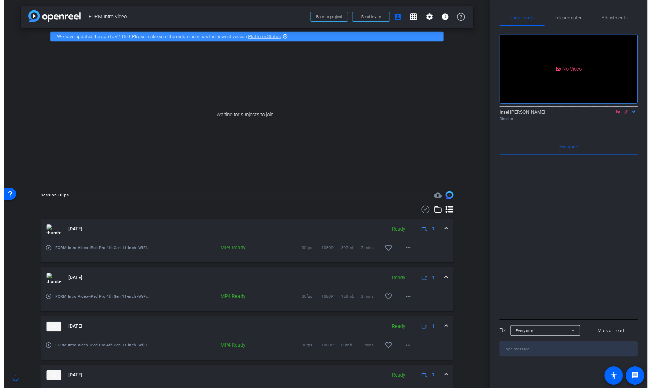
scroll to position [0, 0]
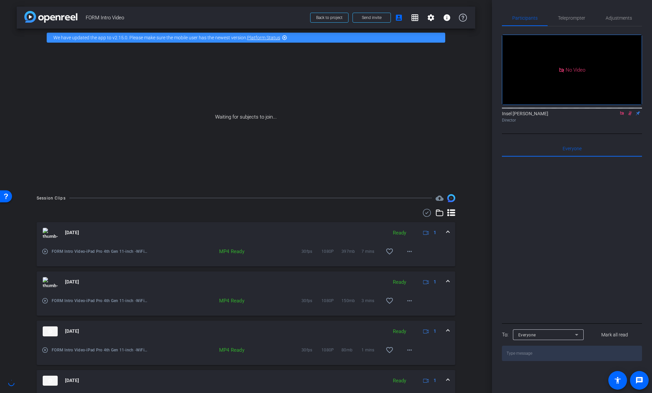
drag, startPoint x: 553, startPoint y: 210, endPoint x: 558, endPoint y: 184, distance: 27.1
click at [553, 211] on div at bounding box center [572, 239] width 140 height 165
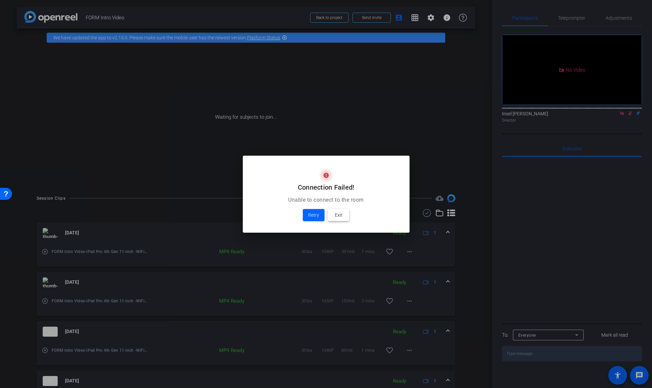
drag, startPoint x: 336, startPoint y: 214, endPoint x: 325, endPoint y: 179, distance: 37.0
click at [0, 0] on openreel-generic-alert "Connection Failed! Unable to connect to the room Retry Exit" at bounding box center [0, 0] width 0 height 0
click at [318, 217] on span "Retry" at bounding box center [313, 215] width 11 height 8
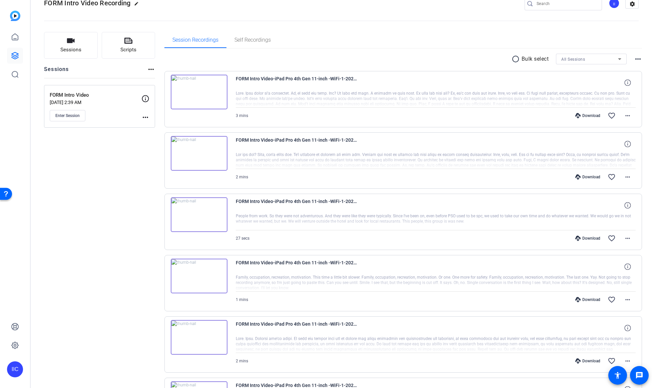
scroll to position [16, 0]
click at [624, 83] on icon at bounding box center [627, 83] width 6 height 6
click at [627, 145] on span at bounding box center [628, 145] width 16 height 16
click at [628, 205] on span at bounding box center [628, 206] width 16 height 16
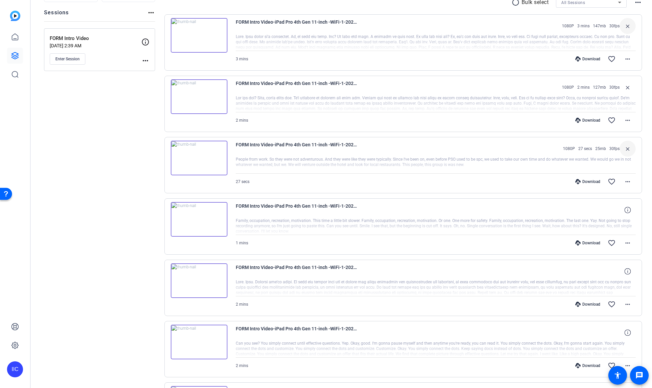
scroll to position [74, 0]
click at [623, 213] on span at bounding box center [628, 209] width 16 height 16
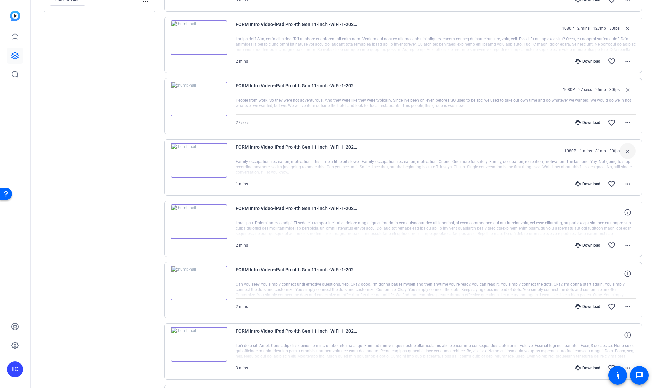
scroll to position [133, 0]
click at [625, 214] on icon at bounding box center [627, 211] width 6 height 6
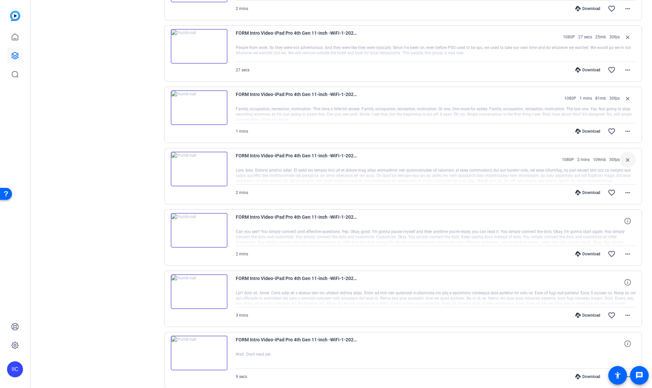
scroll to position [186, 0]
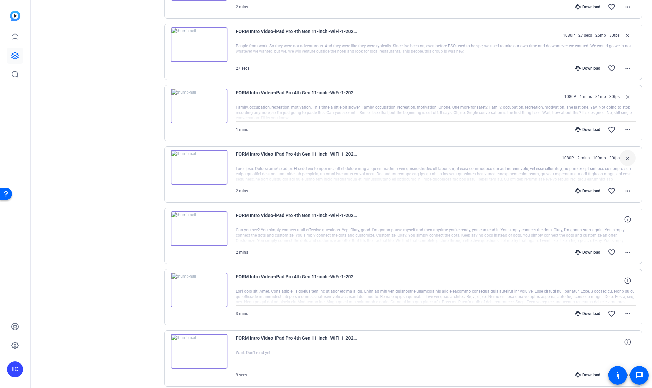
click at [625, 214] on span at bounding box center [628, 219] width 16 height 16
click at [625, 277] on icon at bounding box center [627, 280] width 6 height 6
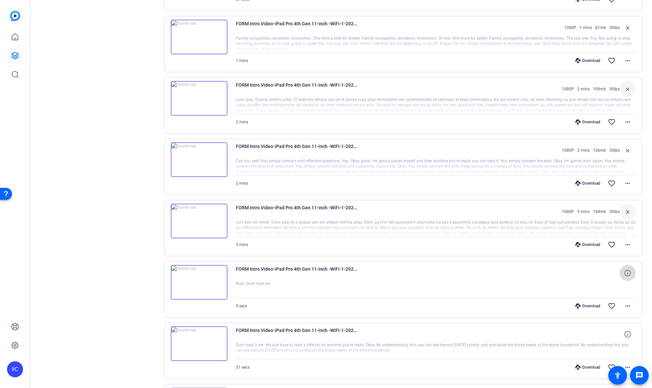
click at [625, 277] on span at bounding box center [628, 273] width 16 height 16
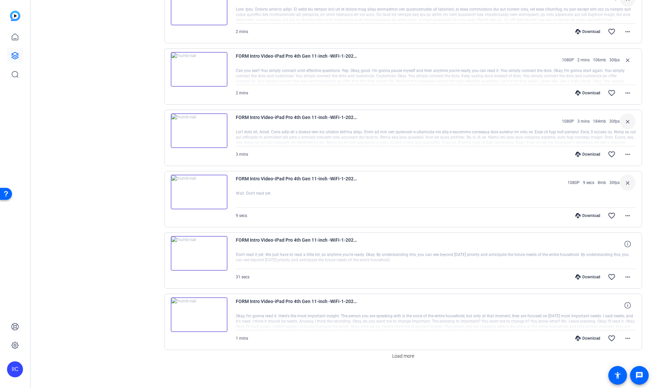
scroll to position [349, 0]
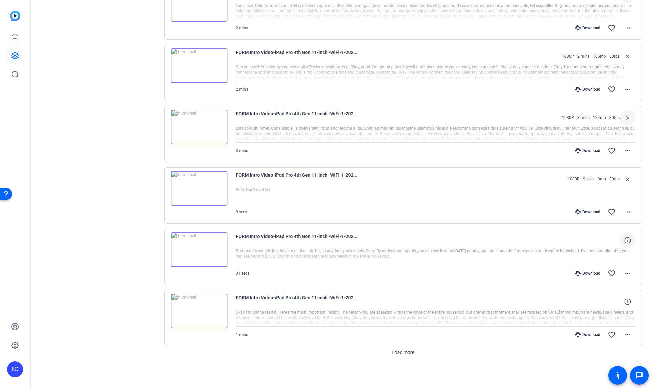
click at [625, 234] on span at bounding box center [628, 240] width 16 height 16
click at [627, 301] on span at bounding box center [628, 302] width 16 height 16
click at [400, 354] on span "Load more" at bounding box center [403, 352] width 22 height 7
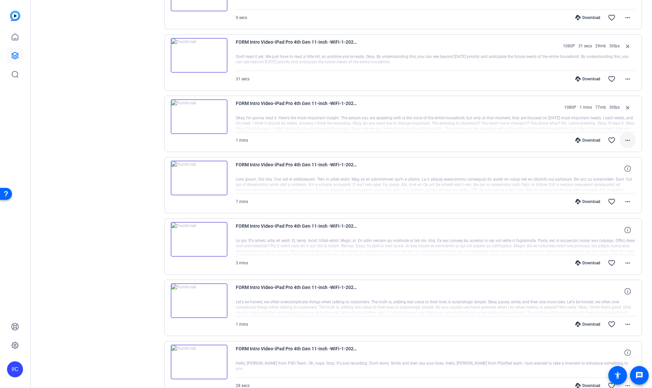
scroll to position [547, 0]
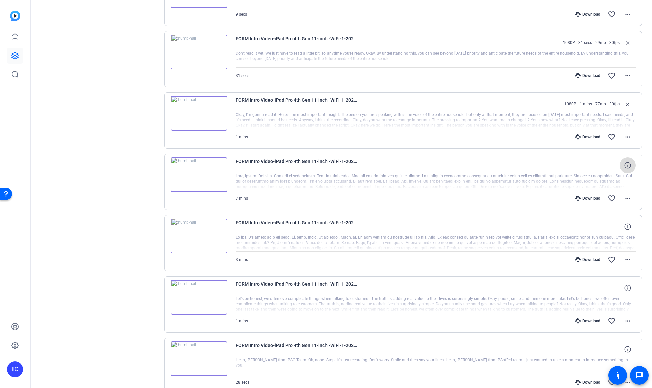
click at [625, 166] on icon at bounding box center [627, 165] width 6 height 6
click at [624, 227] on icon at bounding box center [627, 226] width 6 height 6
click at [625, 286] on icon at bounding box center [627, 288] width 6 height 6
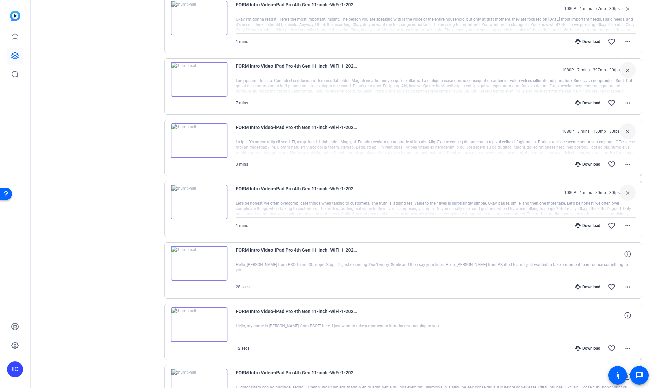
scroll to position [657, 0]
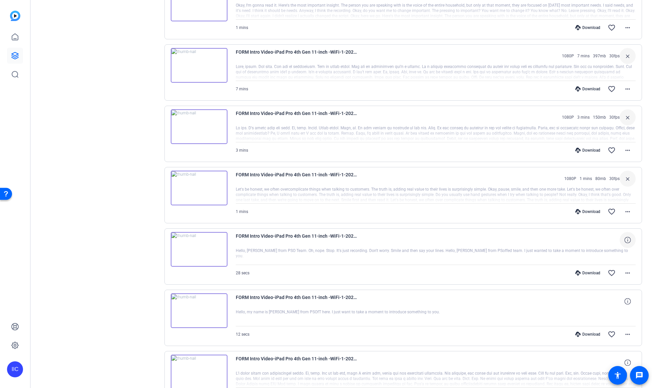
click at [623, 236] on span at bounding box center [628, 240] width 16 height 16
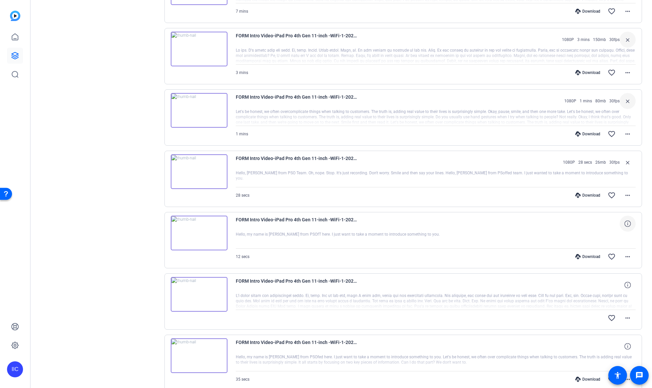
click at [622, 229] on span at bounding box center [628, 224] width 16 height 16
click at [624, 226] on icon at bounding box center [627, 224] width 6 height 6
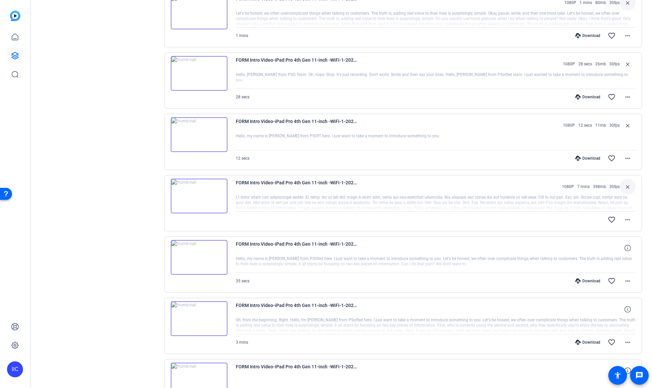
scroll to position [840, 0]
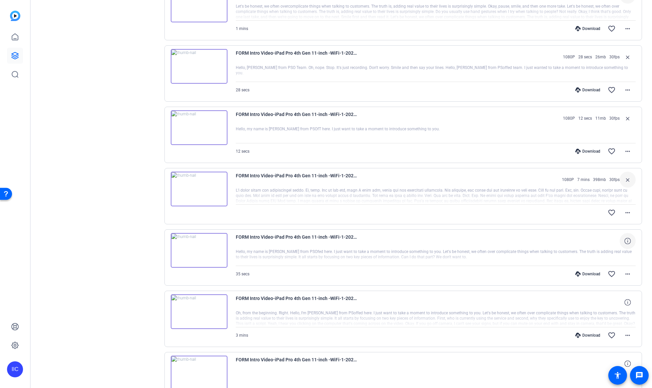
click at [624, 238] on icon at bounding box center [627, 241] width 6 height 6
click at [624, 213] on mat-icon "more_horiz" at bounding box center [628, 213] width 8 height 8
click at [510, 192] on div at bounding box center [326, 194] width 652 height 388
click at [625, 153] on mat-icon "more_horiz" at bounding box center [628, 151] width 8 height 8
click at [625, 153] on div at bounding box center [326, 194] width 652 height 388
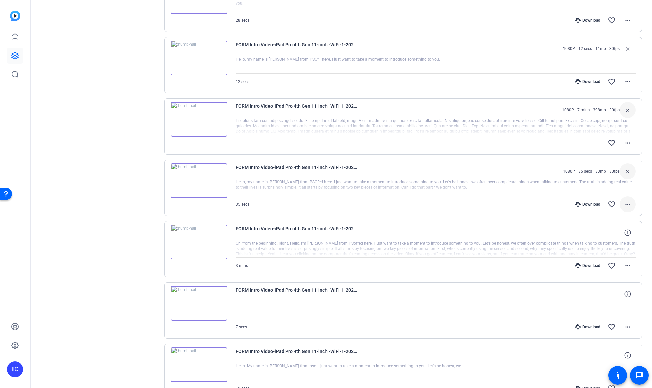
scroll to position [911, 0]
click at [625, 233] on icon at bounding box center [627, 231] width 6 height 6
click at [625, 296] on span at bounding box center [628, 292] width 16 height 16
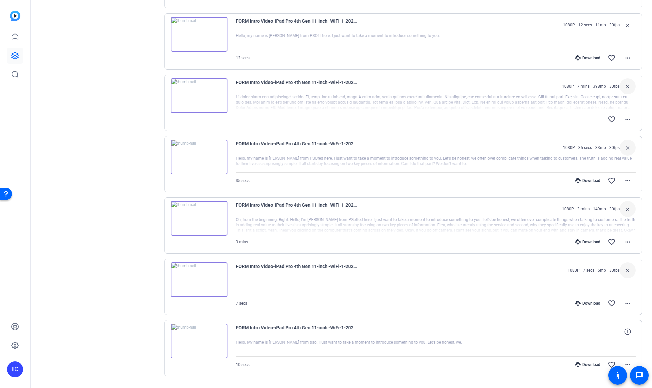
scroll to position [951, 0]
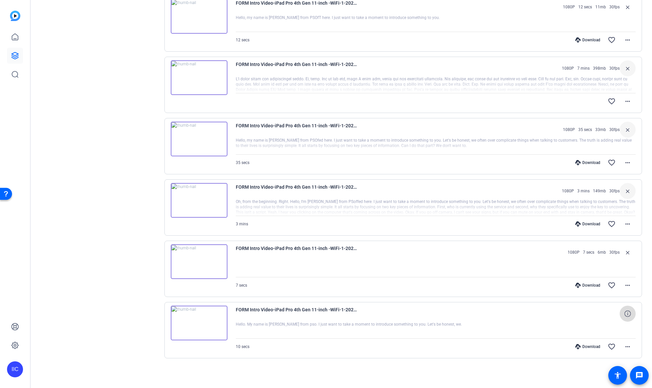
click at [624, 311] on icon at bounding box center [627, 313] width 6 height 6
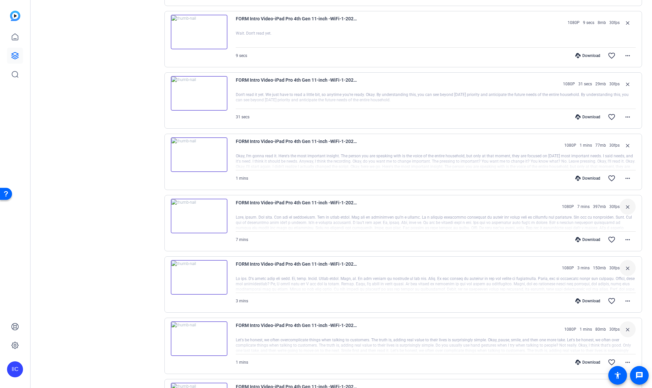
scroll to position [501, 0]
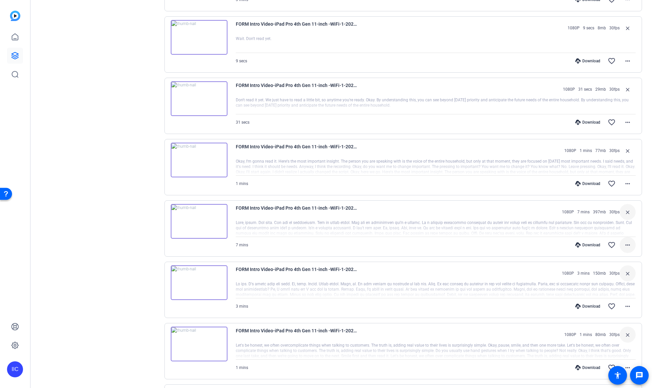
click at [624, 244] on mat-icon "more_horiz" at bounding box center [628, 245] width 8 height 8
click at [613, 277] on span "Download MP4" at bounding box center [607, 276] width 40 height 8
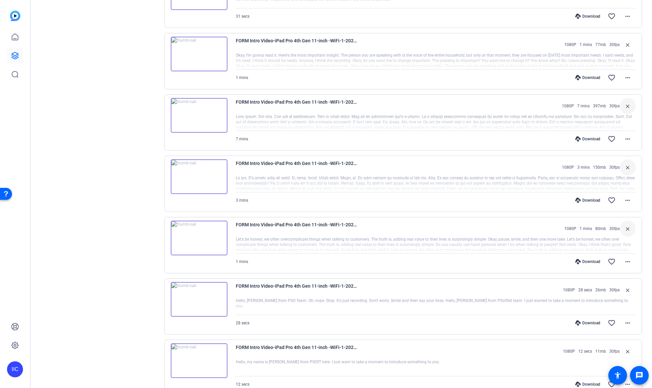
scroll to position [606, 0]
click at [622, 146] on span at bounding box center [628, 140] width 16 height 16
click at [519, 220] on div at bounding box center [326, 194] width 652 height 388
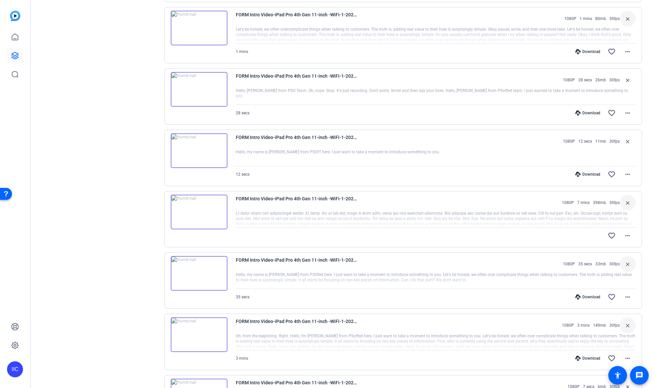
scroll to position [852, 0]
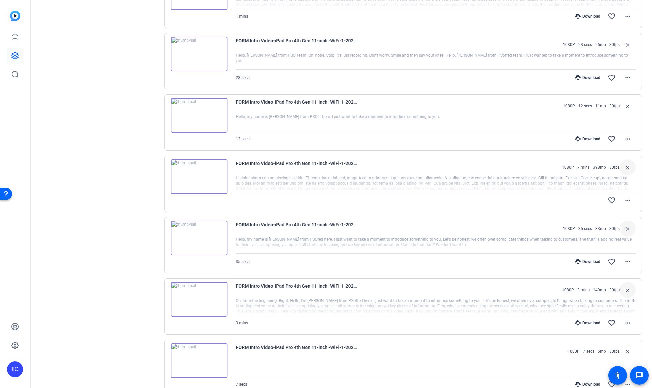
click at [624, 209] on div "FORM Intro Video-iPad Pro 4th Gen 11-inch -WiFi-1-2025-08-27-03-08-43-506-0 108…" at bounding box center [403, 184] width 478 height 56
click at [624, 204] on mat-icon "more_horiz" at bounding box center [628, 200] width 8 height 8
click at [472, 193] on div at bounding box center [326, 194] width 652 height 388
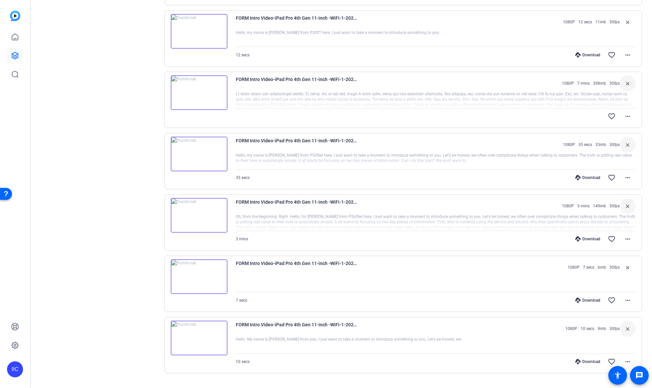
scroll to position [951, 0]
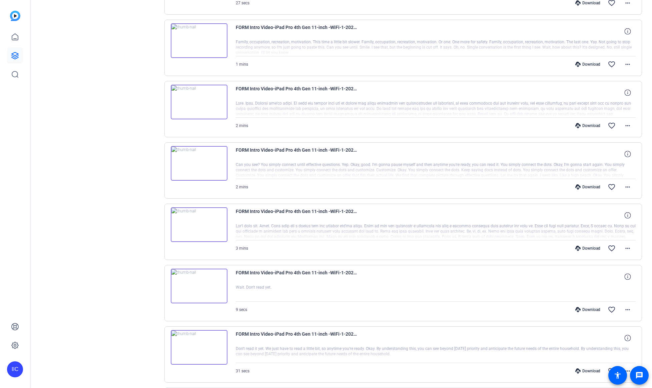
scroll to position [349, 0]
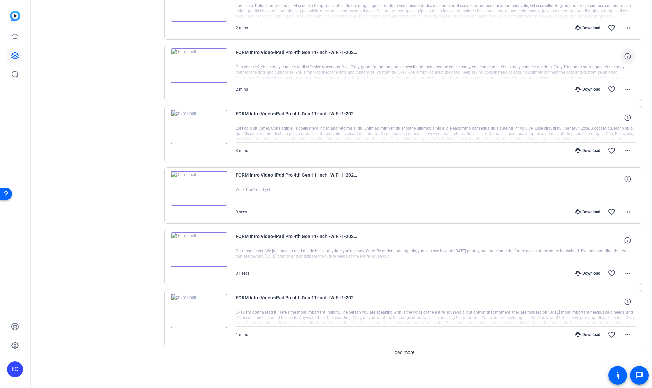
click at [620, 57] on span at bounding box center [628, 56] width 16 height 16
click at [620, 26] on span at bounding box center [628, 28] width 16 height 16
click at [623, 29] on div at bounding box center [326, 194] width 652 height 388
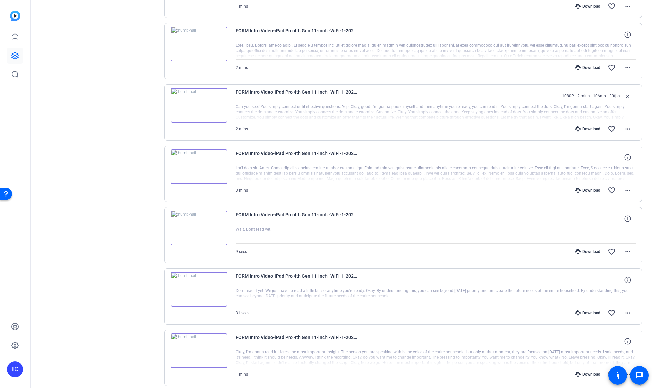
scroll to position [309, 0]
click at [624, 36] on icon at bounding box center [627, 35] width 6 height 6
click at [627, 164] on span at bounding box center [628, 158] width 16 height 16
click at [627, 218] on icon at bounding box center [627, 219] width 6 height 6
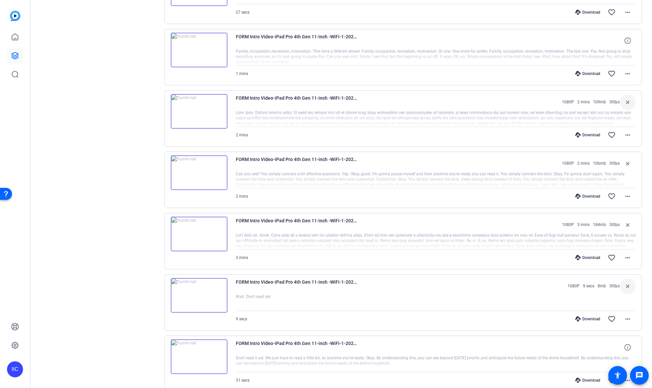
scroll to position [239, 0]
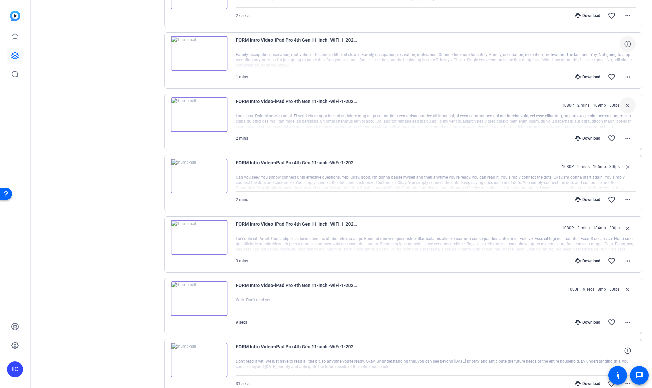
click at [624, 43] on icon at bounding box center [627, 44] width 6 height 6
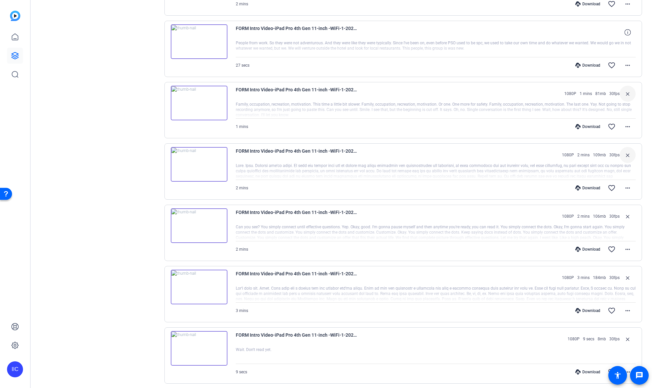
scroll to position [187, 0]
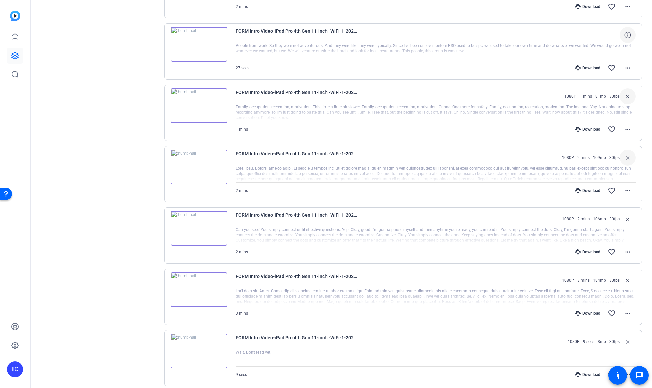
click at [624, 34] on icon at bounding box center [627, 35] width 6 height 6
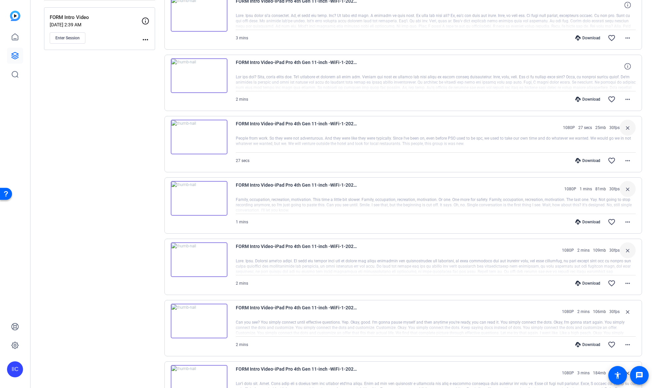
scroll to position [0, 0]
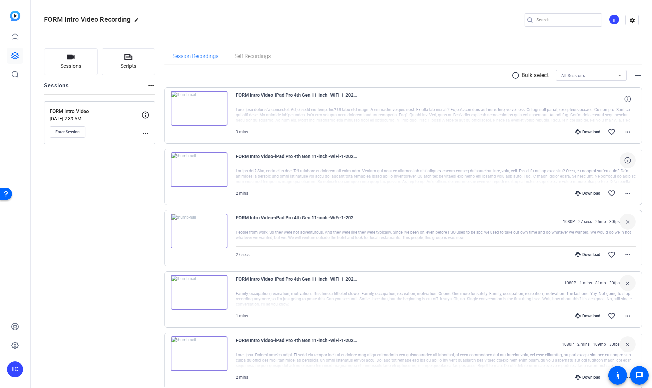
click at [626, 160] on icon at bounding box center [627, 160] width 6 height 6
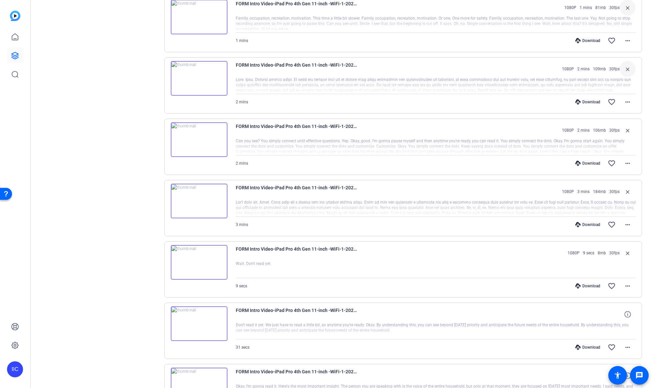
scroll to position [349, 0]
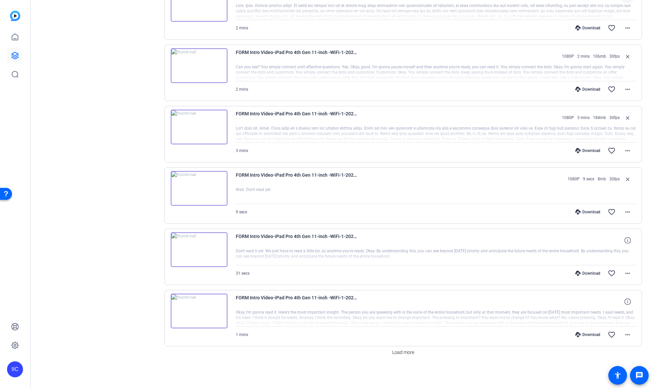
click at [420, 354] on div "Load more" at bounding box center [403, 352] width 478 height 12
click at [404, 352] on span "Load more" at bounding box center [403, 352] width 22 height 7
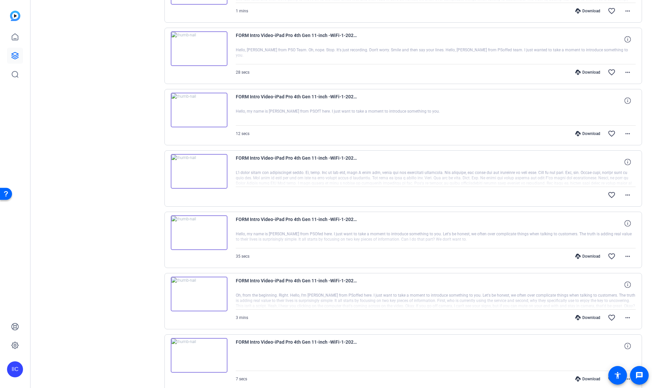
scroll to position [951, 0]
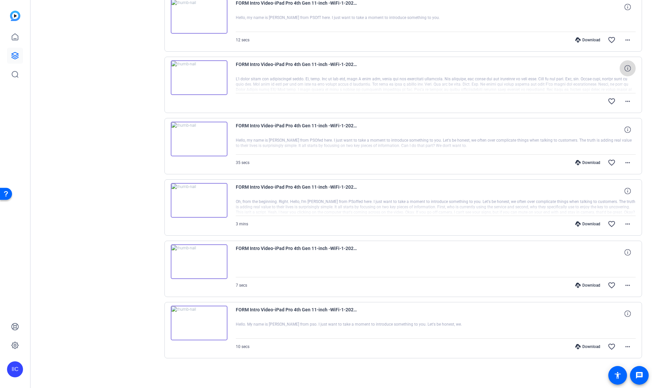
click at [624, 67] on icon at bounding box center [627, 68] width 6 height 6
click at [622, 96] on span at bounding box center [628, 101] width 16 height 16
click at [546, 119] on div at bounding box center [326, 194] width 652 height 388
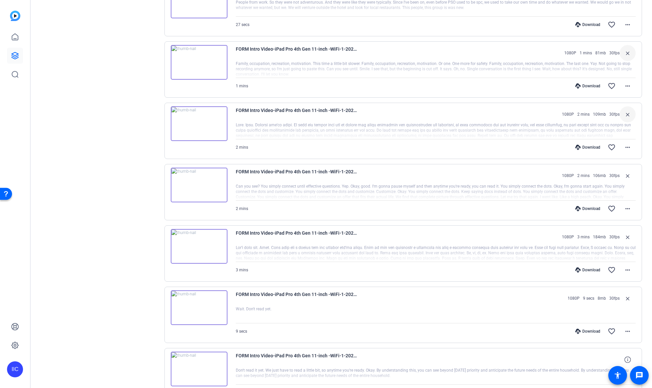
scroll to position [0, 0]
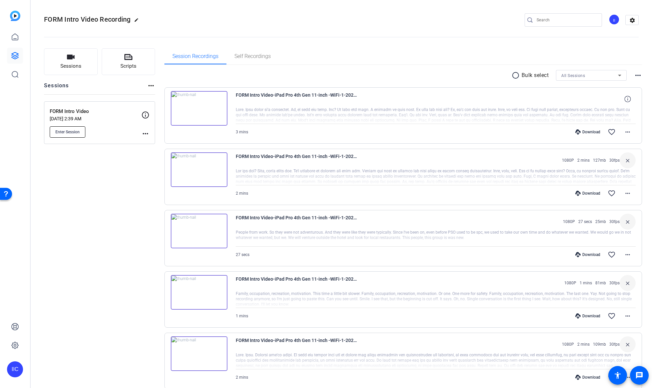
click at [73, 131] on span "Enter Session" at bounding box center [67, 131] width 24 height 5
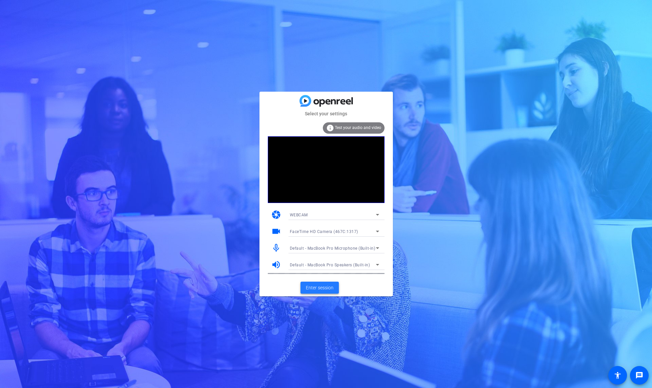
click at [329, 289] on span "Enter session" at bounding box center [320, 287] width 28 height 7
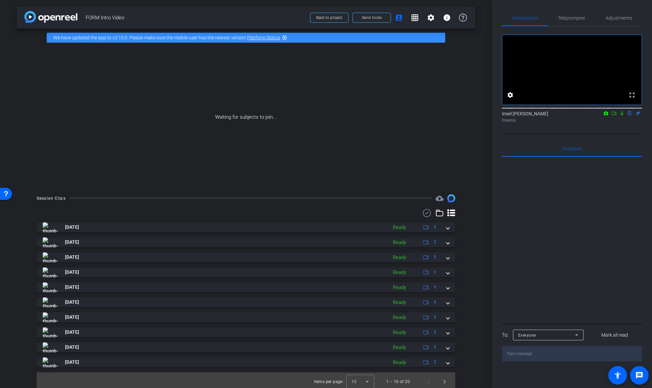
click at [622, 116] on icon at bounding box center [622, 113] width 3 height 4
click at [615, 116] on icon at bounding box center [613, 113] width 5 height 5
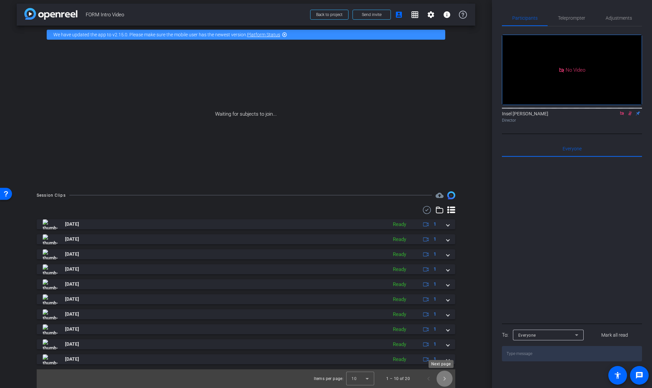
click at [440, 378] on span "Next page" at bounding box center [444, 379] width 16 height 16
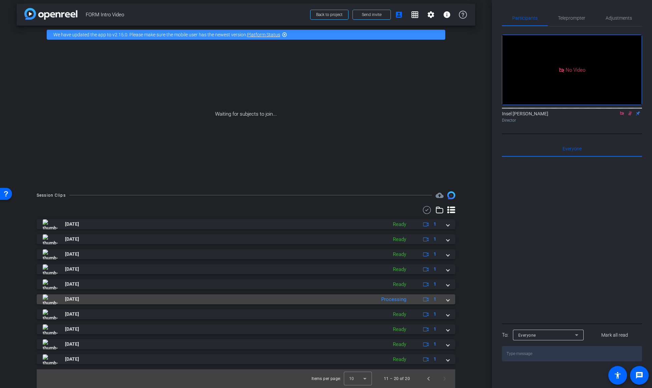
click at [446, 302] on span at bounding box center [447, 299] width 3 height 7
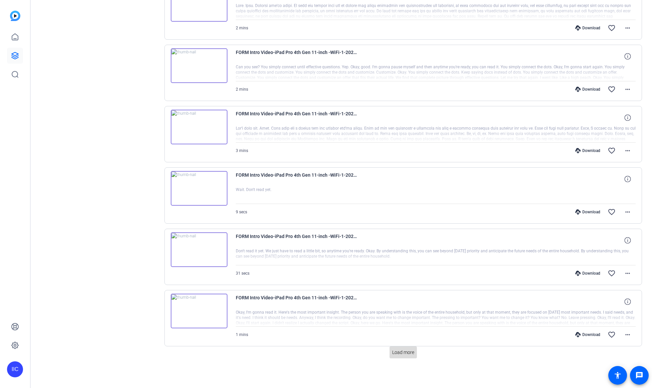
click at [400, 355] on span "Load more" at bounding box center [403, 352] width 22 height 7
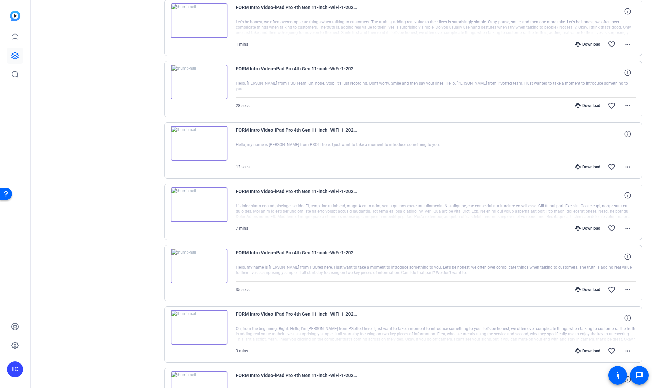
scroll to position [951, 0]
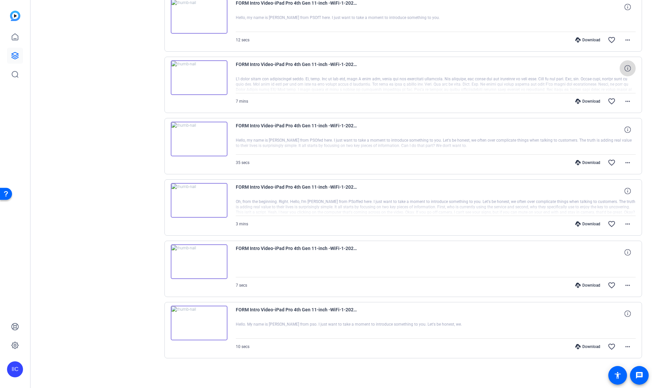
click at [625, 67] on icon at bounding box center [627, 68] width 6 height 6
click at [623, 106] on span at bounding box center [628, 101] width 16 height 16
click at [610, 132] on span "Download MP4" at bounding box center [607, 132] width 40 height 8
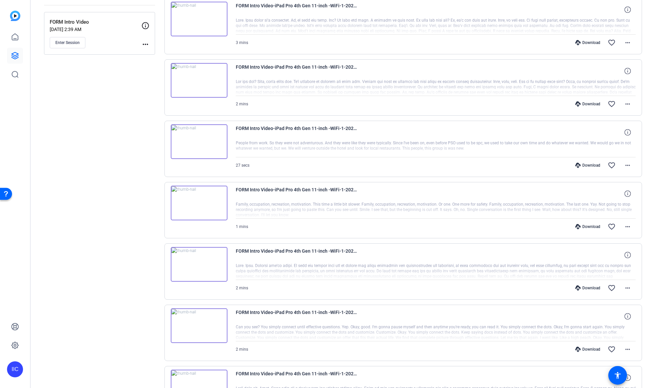
scroll to position [0, 0]
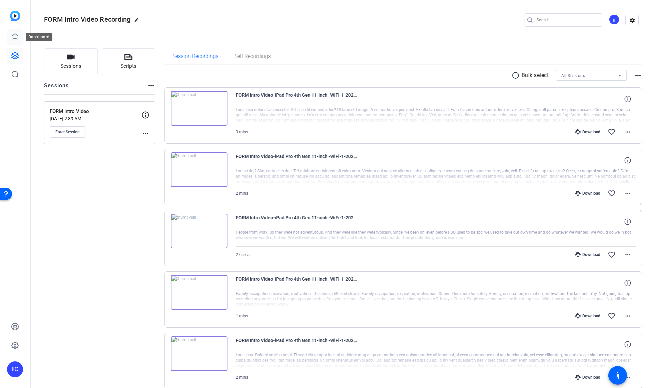
click at [8, 38] on link at bounding box center [15, 37] width 16 height 16
click at [14, 38] on icon at bounding box center [15, 37] width 8 height 8
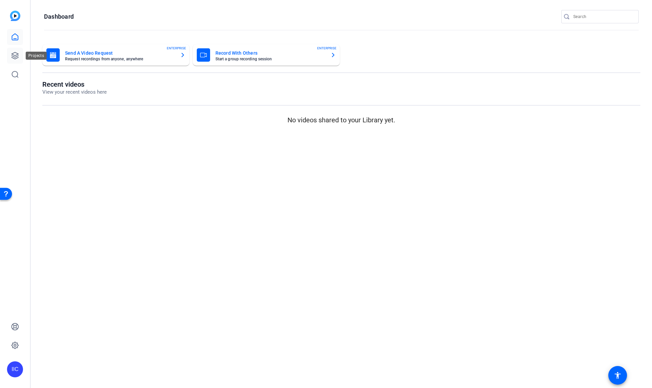
click at [15, 54] on icon at bounding box center [15, 56] width 8 height 8
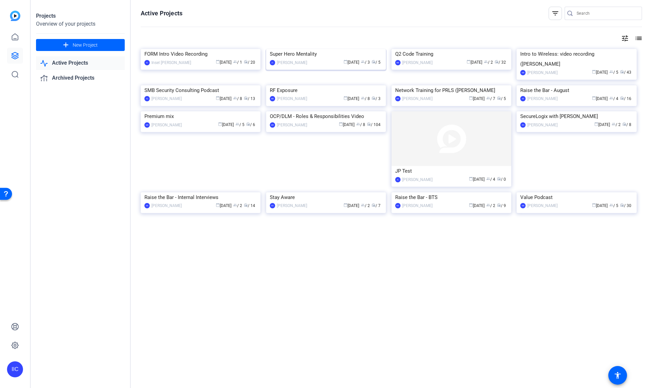
click at [339, 49] on img at bounding box center [326, 49] width 120 height 0
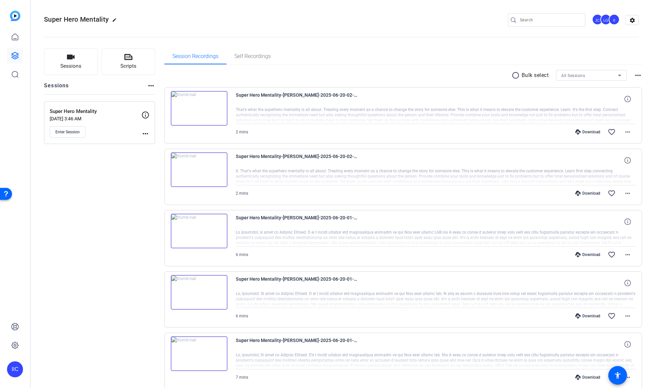
scroll to position [31, 0]
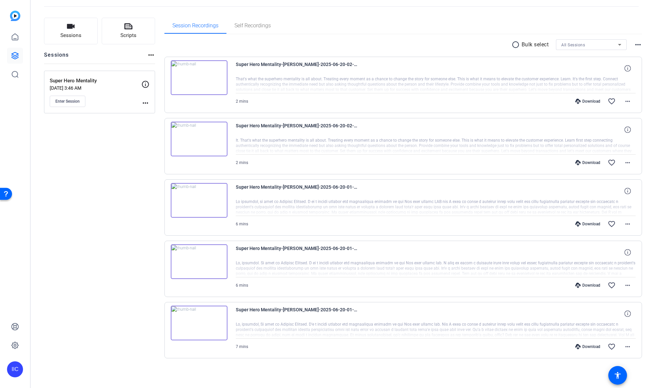
click at [200, 139] on img at bounding box center [199, 139] width 57 height 35
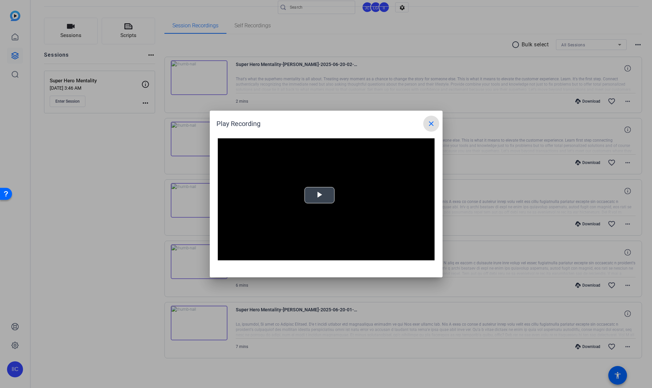
click at [319, 195] on span "Video Player" at bounding box center [319, 195] width 0 height 0
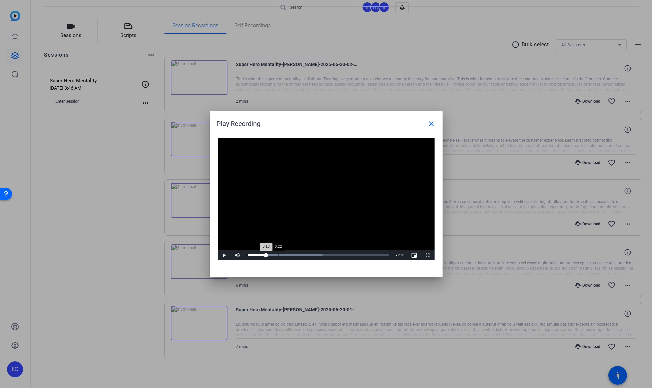
click at [278, 254] on div "Loaded : 52.75% 0:22 0:13" at bounding box center [318, 255] width 148 height 10
click at [295, 255] on div "Loaded : 52.75% 0:34 0:34" at bounding box center [319, 255] width 142 height 2
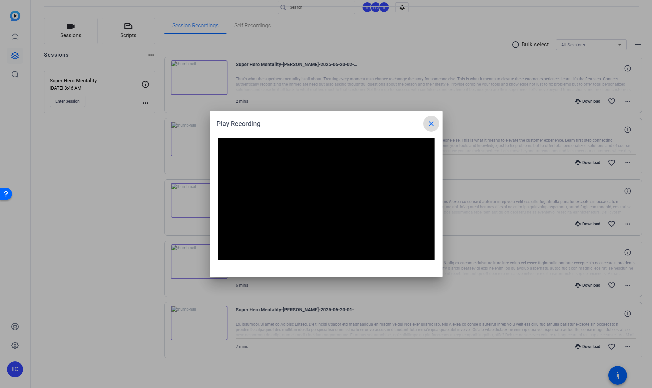
click at [432, 126] on mat-icon "close" at bounding box center [431, 124] width 8 height 8
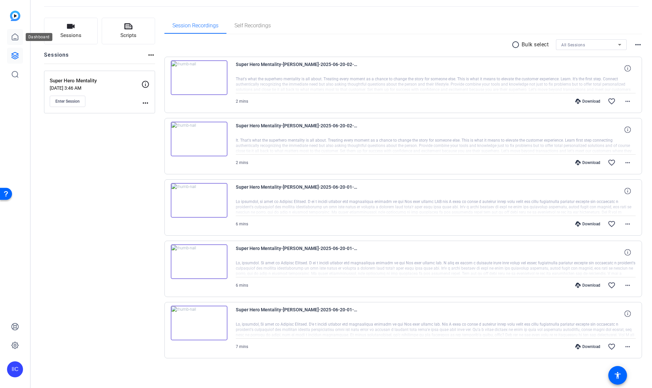
click at [20, 38] on link at bounding box center [15, 37] width 16 height 16
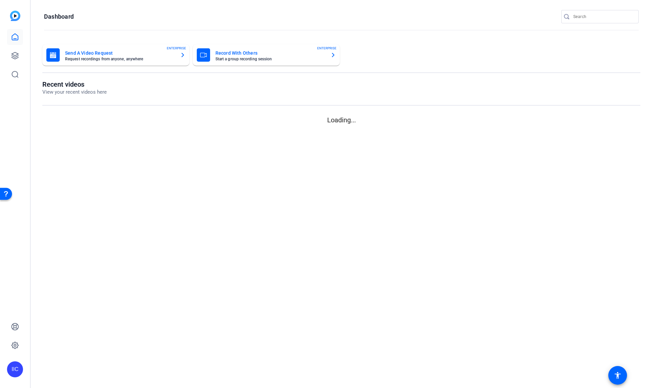
scroll to position [0, 0]
click at [19, 54] on icon at bounding box center [15, 56] width 8 height 8
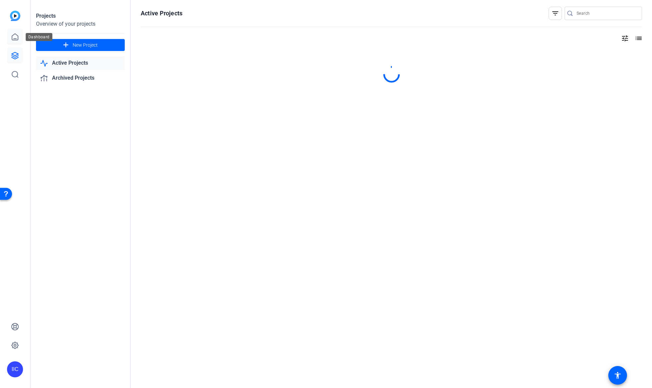
click at [13, 40] on icon at bounding box center [15, 37] width 8 height 8
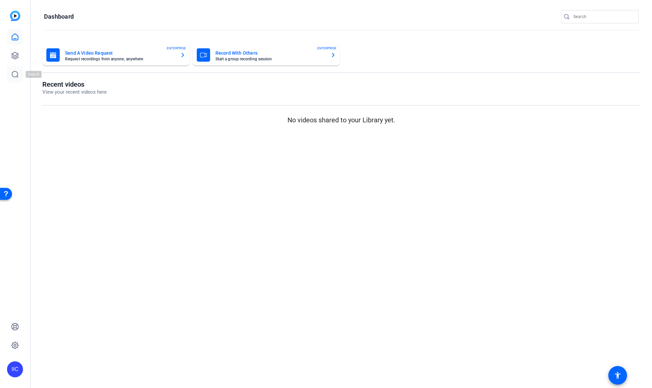
click at [16, 78] on icon at bounding box center [15, 74] width 8 height 8
click at [16, 39] on icon at bounding box center [15, 37] width 6 height 6
click at [17, 59] on icon at bounding box center [15, 56] width 8 height 8
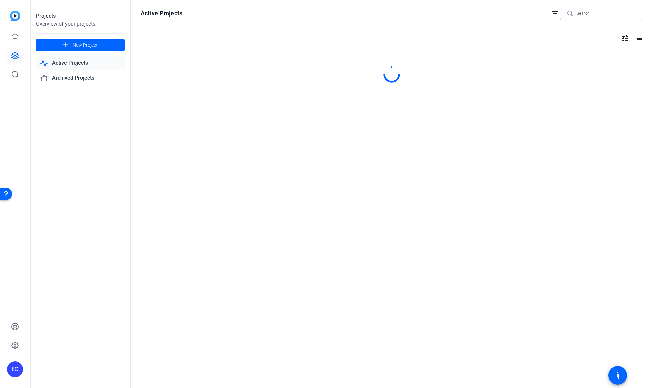
click at [75, 66] on link "Active Projects" at bounding box center [80, 63] width 89 height 14
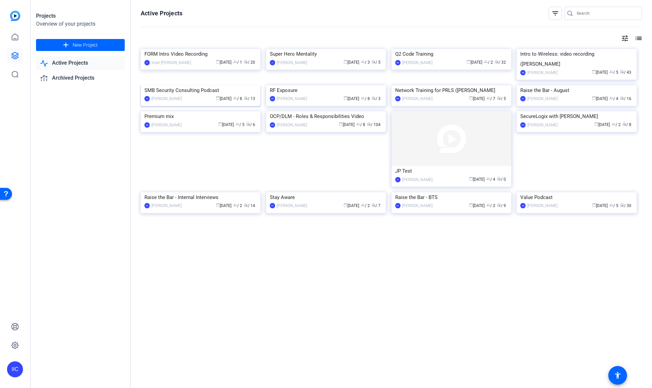
scroll to position [17, 0]
click at [160, 59] on div "FORM Intro Video Recording" at bounding box center [200, 54] width 112 height 10
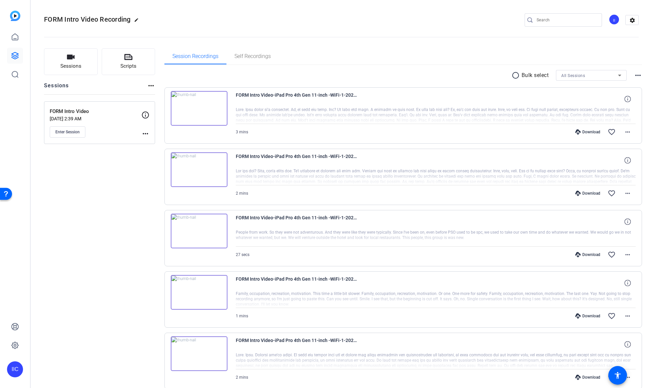
click at [600, 75] on div "All Sessions" at bounding box center [589, 75] width 57 height 8
click at [593, 99] on mat-option "FORM Intro Video" at bounding box center [587, 99] width 71 height 11
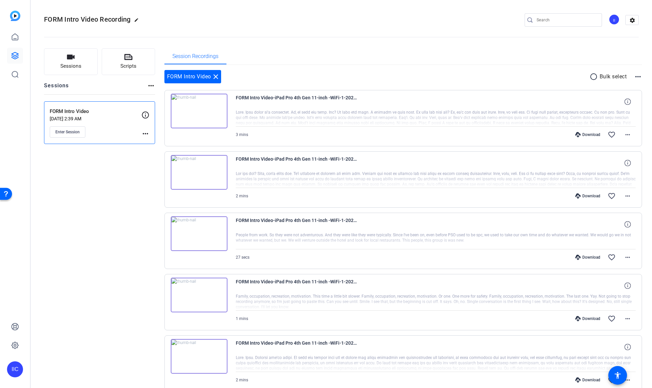
click at [636, 74] on mat-icon "more_horiz" at bounding box center [638, 77] width 8 height 8
click at [308, 65] on div at bounding box center [326, 194] width 652 height 388
click at [217, 77] on mat-icon "close" at bounding box center [216, 77] width 8 height 8
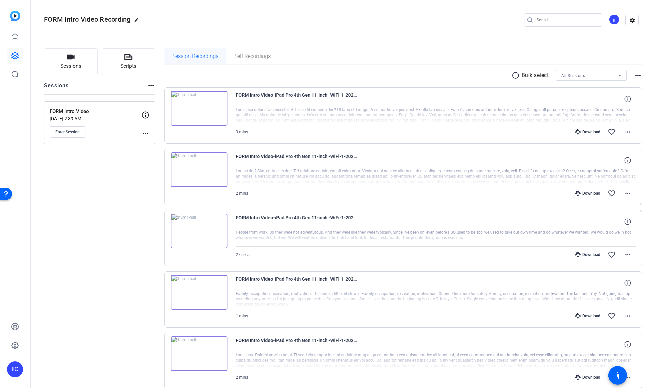
click at [203, 60] on span "Session Recordings" at bounding box center [195, 56] width 46 height 16
click at [147, 132] on mat-icon "more_horiz" at bounding box center [145, 134] width 8 height 8
click at [109, 185] on div at bounding box center [326, 194] width 652 height 388
click at [624, 138] on span at bounding box center [628, 132] width 16 height 16
click at [620, 145] on span "Download Original" at bounding box center [607, 146] width 40 height 8
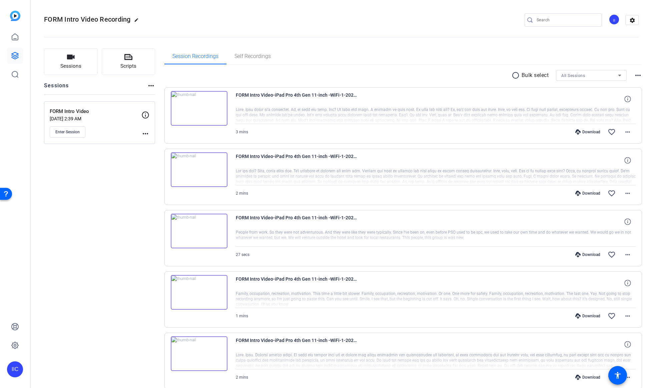
click at [474, 35] on openreel-divider-bar at bounding box center [341, 35] width 595 height 20
click at [624, 136] on mat-icon "more_horiz" at bounding box center [628, 132] width 8 height 8
click at [505, 116] on div at bounding box center [326, 194] width 652 height 388
click at [626, 190] on mat-icon "more_horiz" at bounding box center [628, 193] width 8 height 8
click at [609, 207] on span "Download Original" at bounding box center [607, 207] width 40 height 8
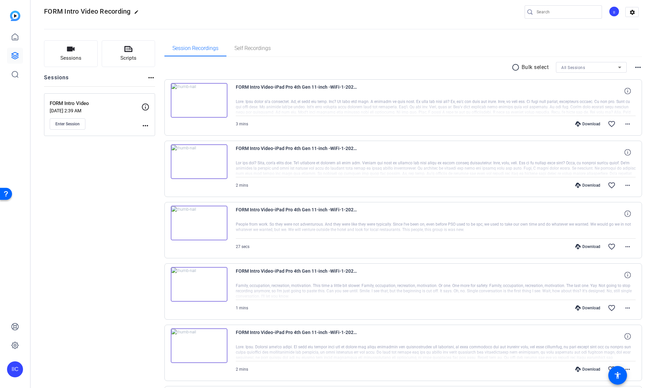
scroll to position [0, 0]
